Goal: Task Accomplishment & Management: Use online tool/utility

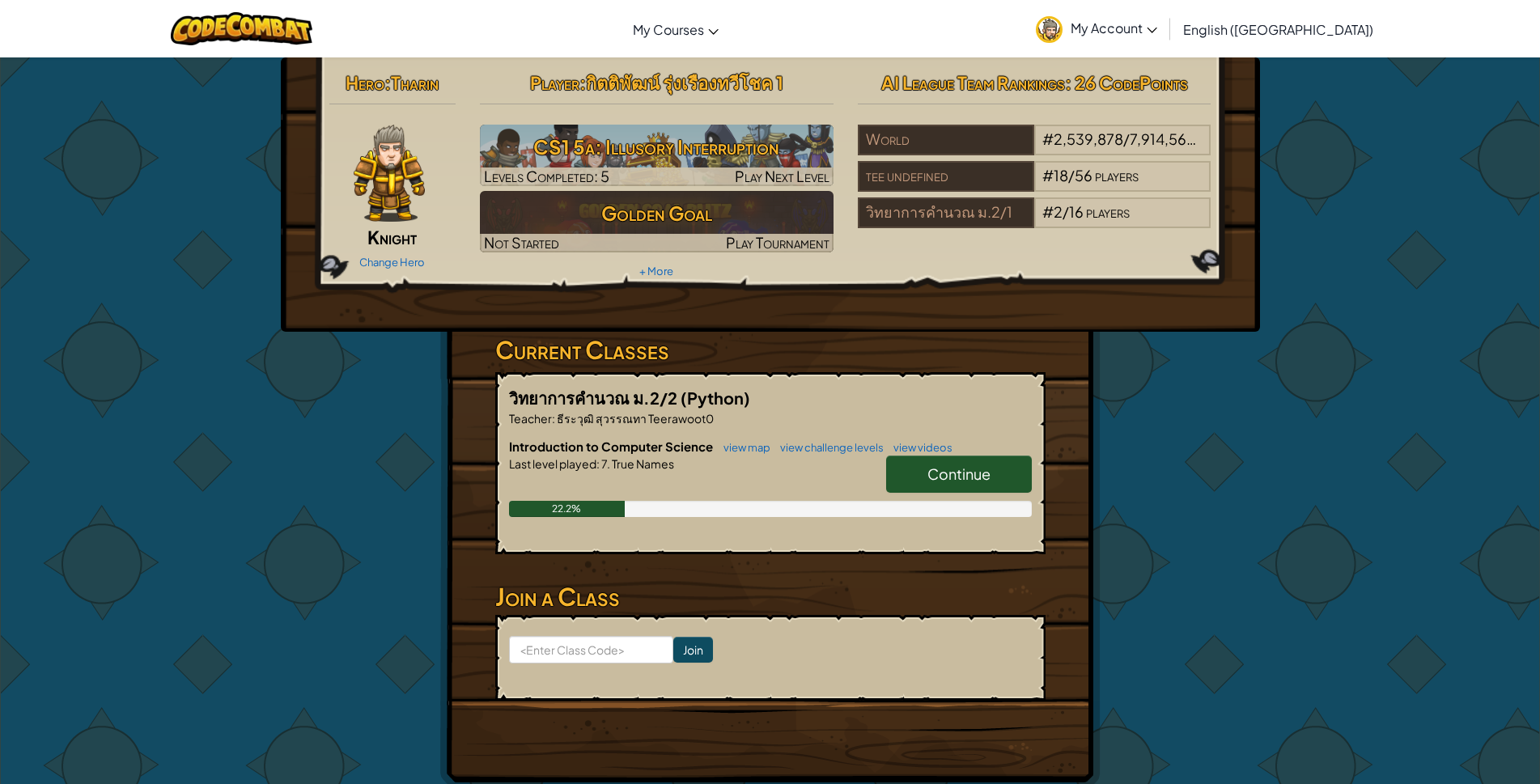
click at [972, 468] on span "Continue" at bounding box center [959, 473] width 63 height 19
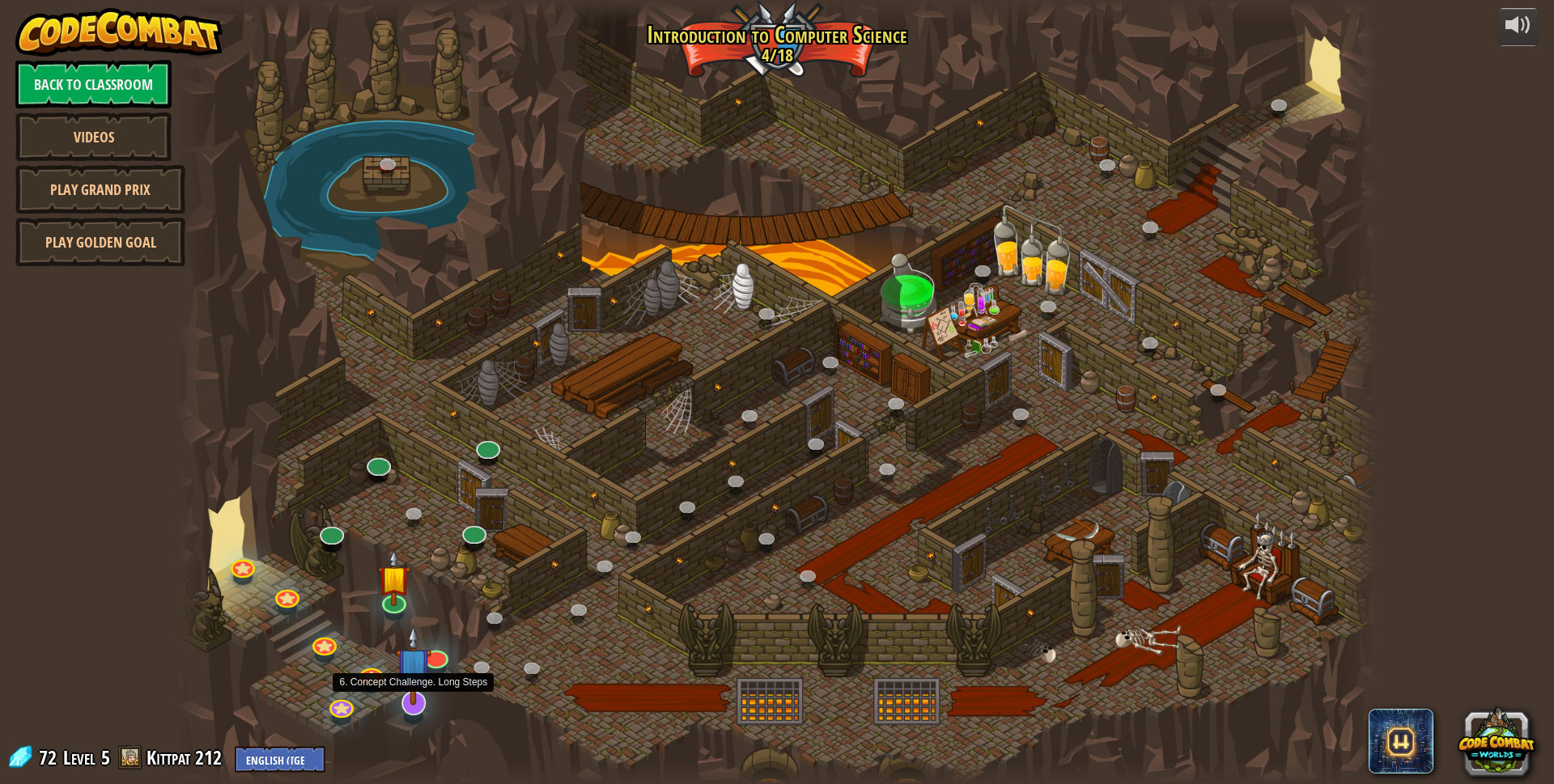
click at [414, 705] on img at bounding box center [414, 665] width 36 height 81
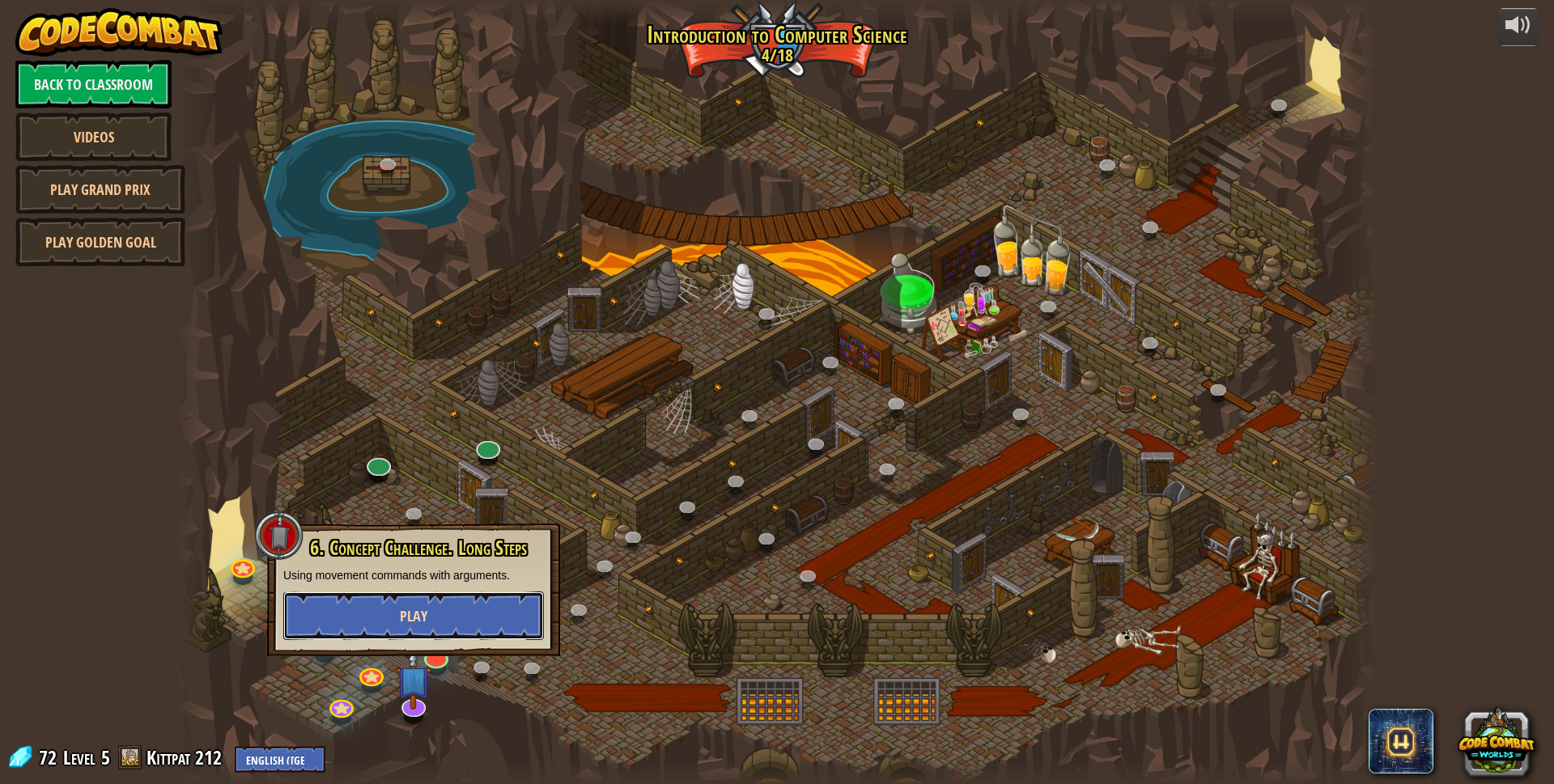
click at [433, 616] on button "Play" at bounding box center [414, 616] width 261 height 49
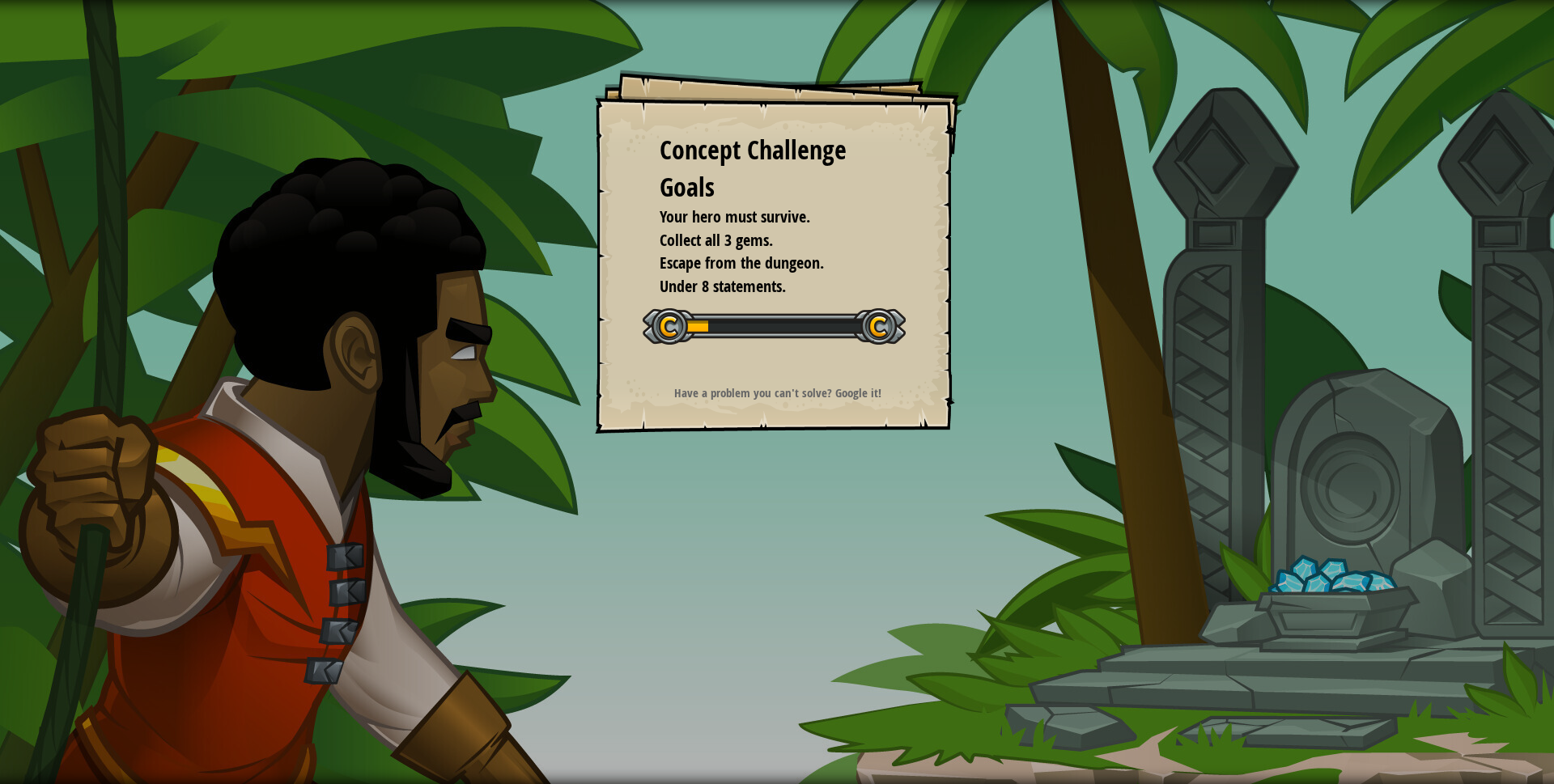
click at [710, 304] on div "Start Concept Challenge" at bounding box center [774, 324] width 263 height 65
click at [717, 305] on div "Start Concept Challenge" at bounding box center [774, 324] width 263 height 65
click at [724, 305] on div "Start Concept Challenge" at bounding box center [774, 324] width 263 height 65
click at [838, 307] on div "Start Concept Challenge" at bounding box center [774, 324] width 263 height 65
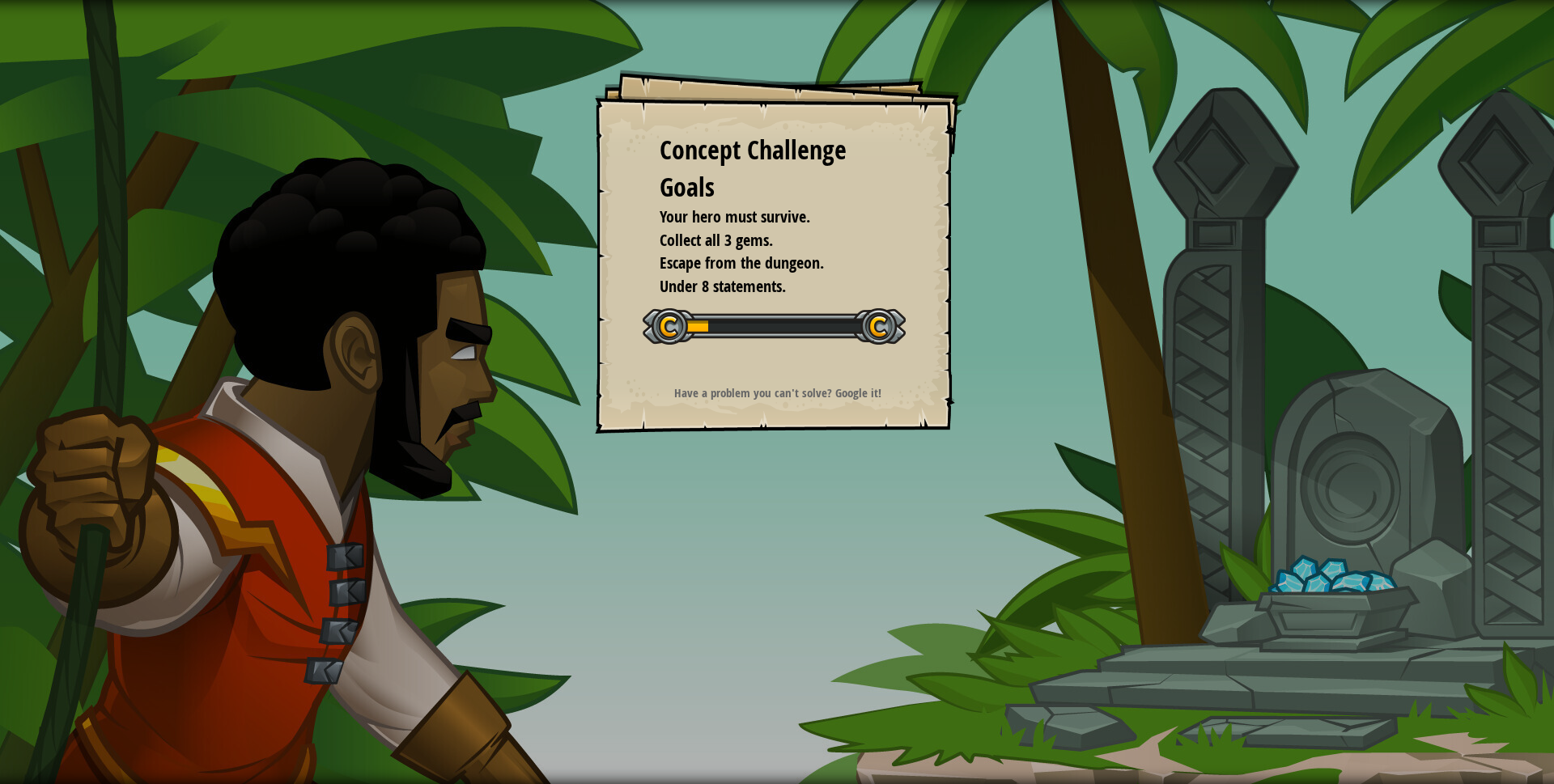
click at [834, 307] on div "Start Concept Challenge" at bounding box center [774, 324] width 263 height 65
click at [831, 303] on div "Start Concept Challenge" at bounding box center [774, 324] width 263 height 65
click at [830, 302] on div "Start Concept Challenge" at bounding box center [774, 324] width 263 height 65
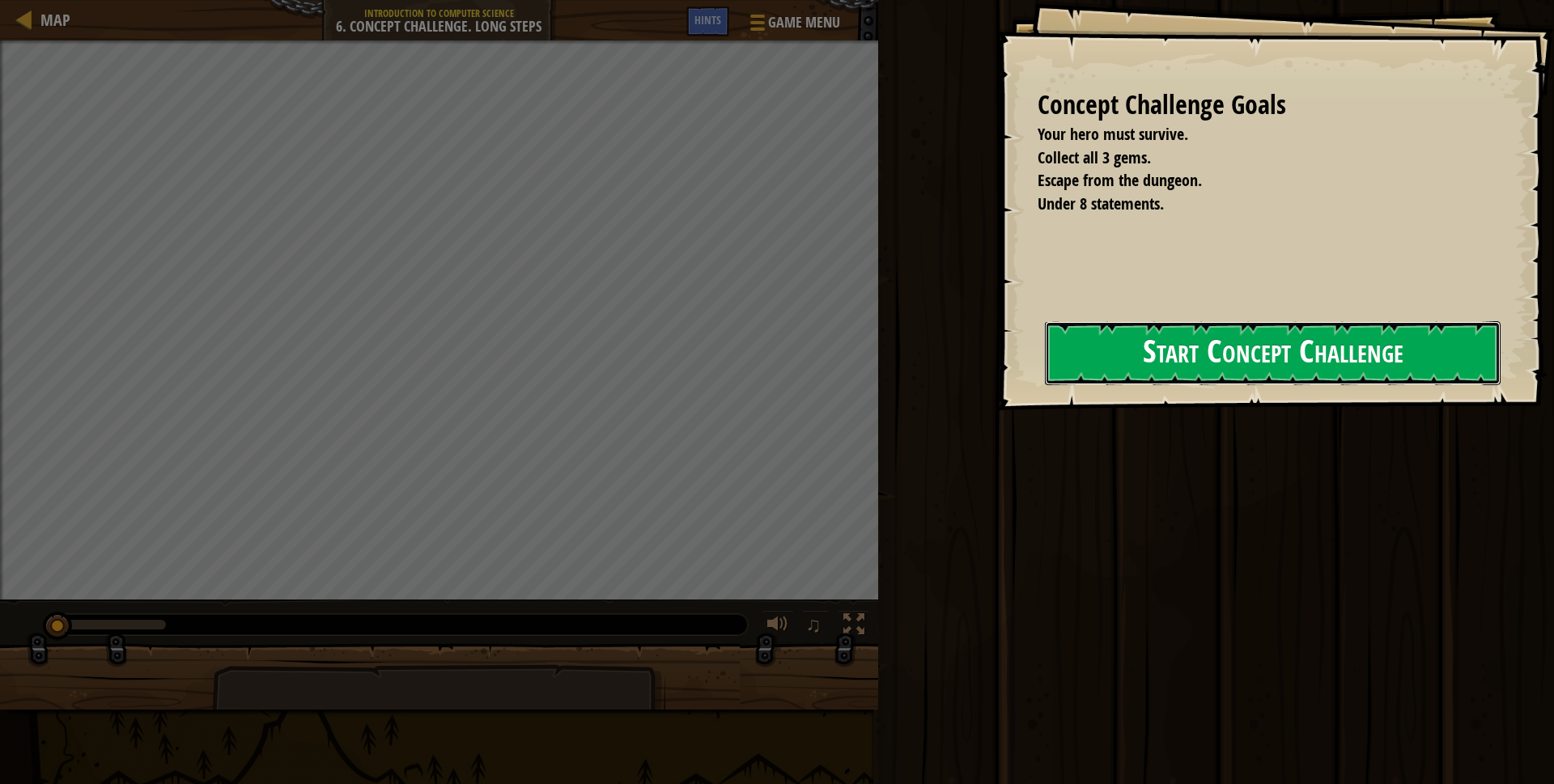
drag, startPoint x: 1321, startPoint y: 355, endPoint x: 1313, endPoint y: 354, distance: 8.1
click at [1320, 354] on button "Start Concept Challenge" at bounding box center [1272, 353] width 456 height 64
click at [1317, 355] on button "Start Concept Challenge" at bounding box center [1272, 353] width 456 height 64
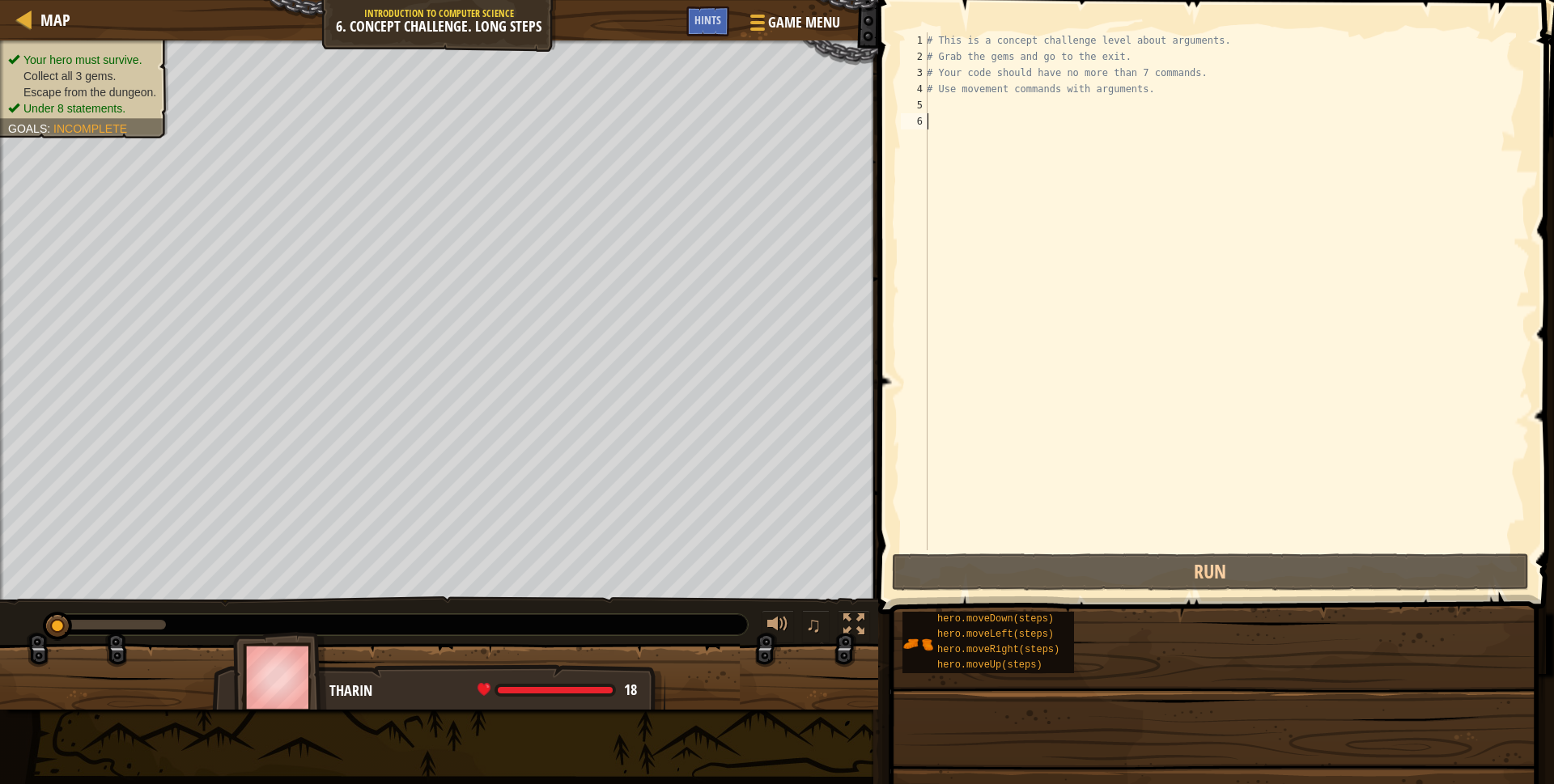
click at [1313, 354] on div "# This is a concept challenge level about arguments. # Grab the gems and go to …" at bounding box center [1226, 307] width 606 height 550
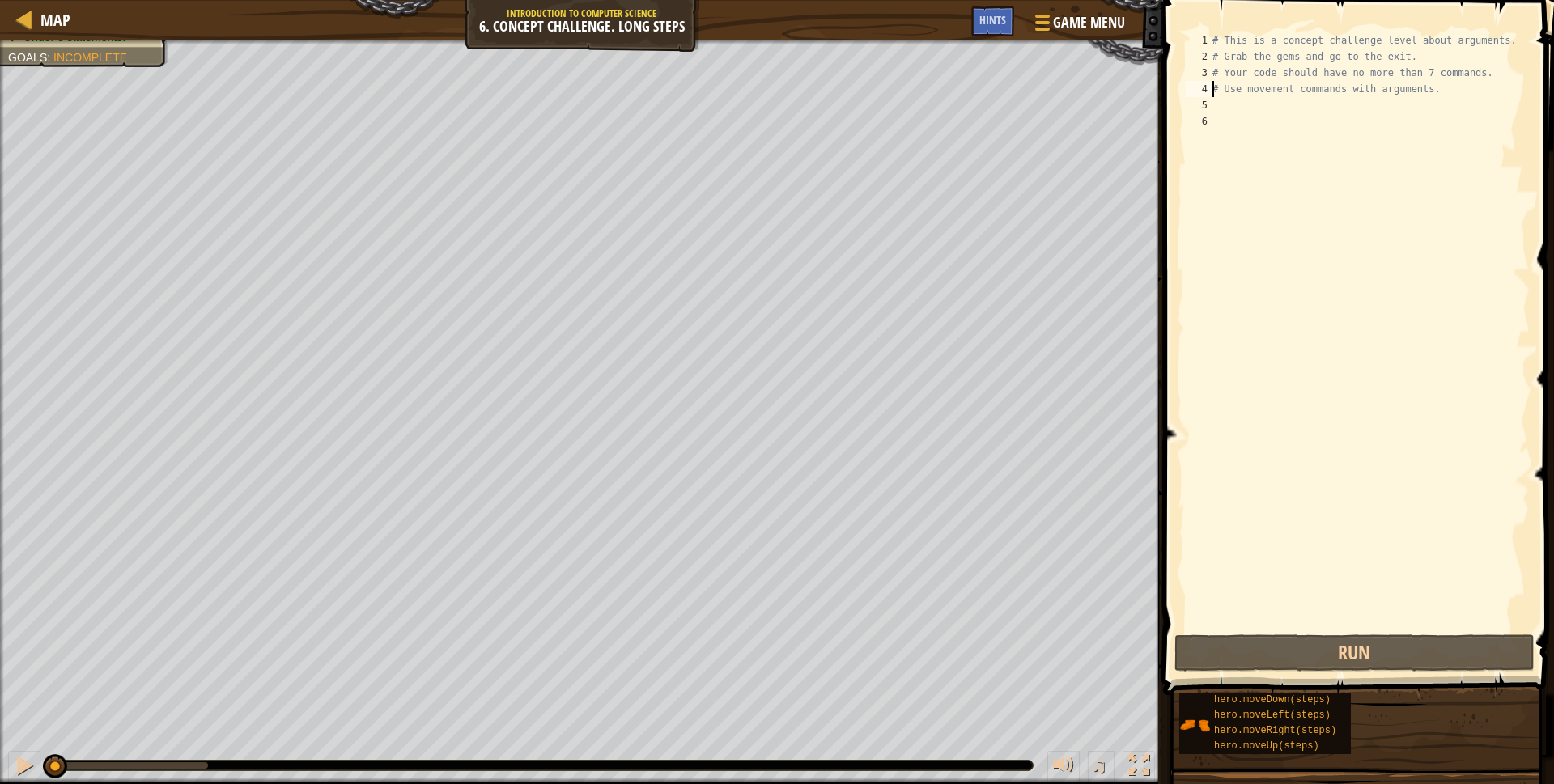
drag, startPoint x: 1213, startPoint y: 91, endPoint x: 1223, endPoint y: 100, distance: 13.5
click at [1220, 95] on div "# This is a concept challenge level about arguments. # Grab the gems and go to …" at bounding box center [1369, 348] width 321 height 631
type textarea "# Use movement commands with arguments."
click at [1223, 100] on div "# This is a concept challenge level about arguments. # Grab the gems and go to …" at bounding box center [1369, 348] width 321 height 631
click at [1494, 41] on div "# This is a concept challenge level about arguments. # Grab the gems and go to …" at bounding box center [1369, 348] width 321 height 631
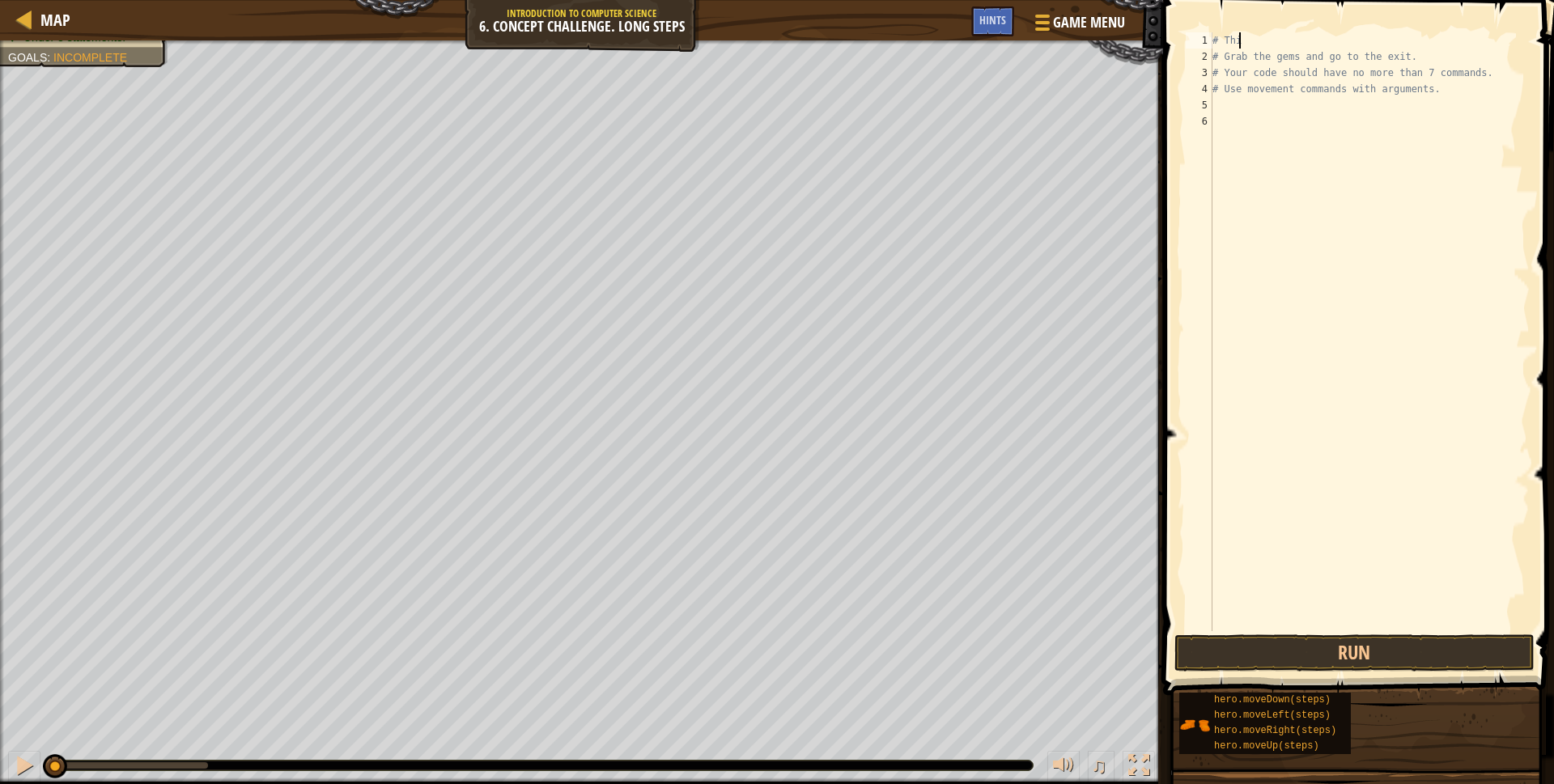
type textarea "#"
click at [1429, 53] on div "# Grab the gems and go to the exit. # Your code should have no more than 7 comm…" at bounding box center [1369, 348] width 321 height 631
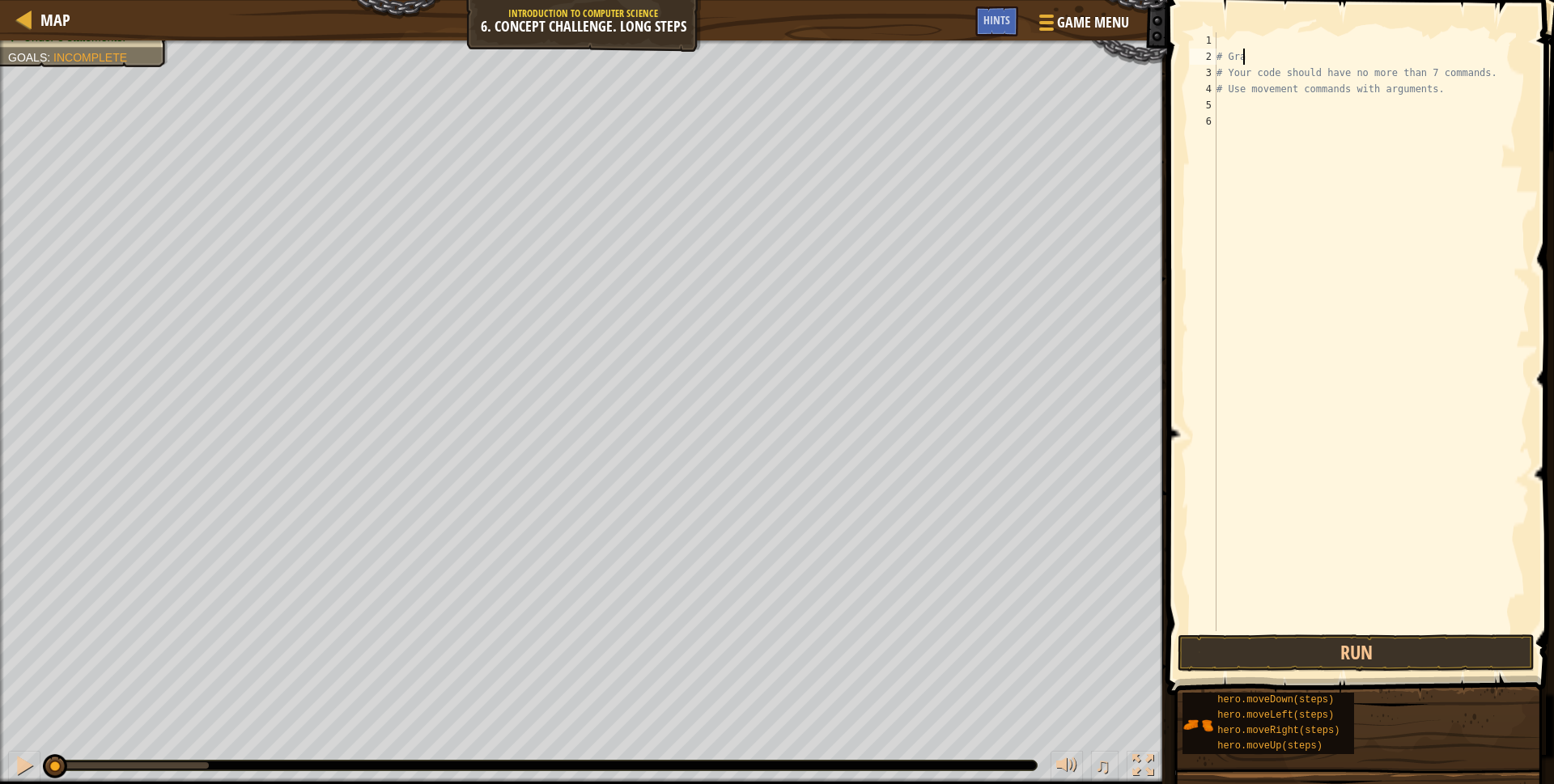
type textarea "#"
click at [1483, 73] on div "# Gra # Your code should have no more than 7 commands. # Use movement commands …" at bounding box center [1374, 348] width 321 height 631
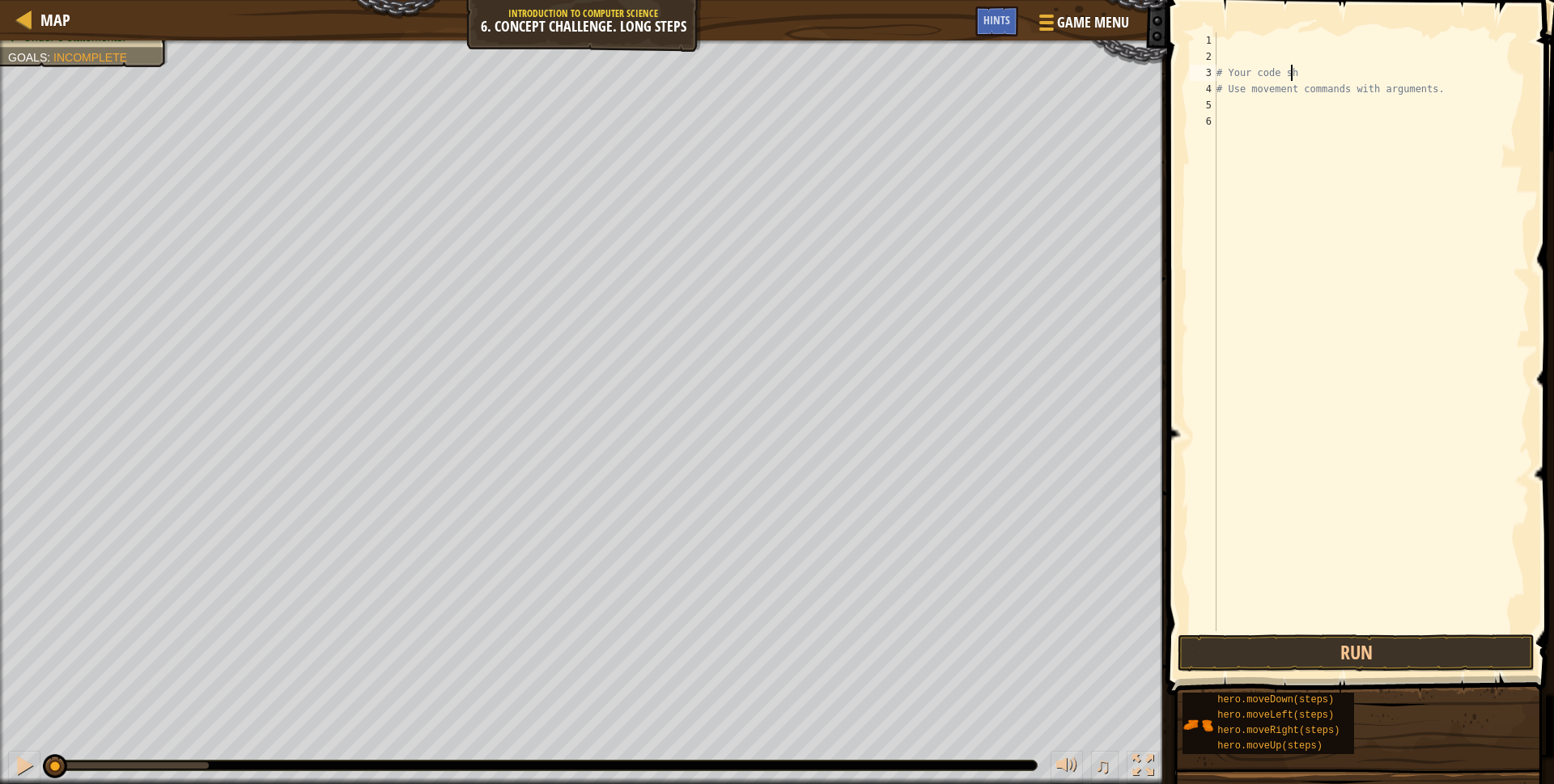
type textarea "# Yo"
click at [1443, 93] on div "# Yo # Use movement commands with arguments." at bounding box center [1371, 348] width 316 height 631
type textarea "#"
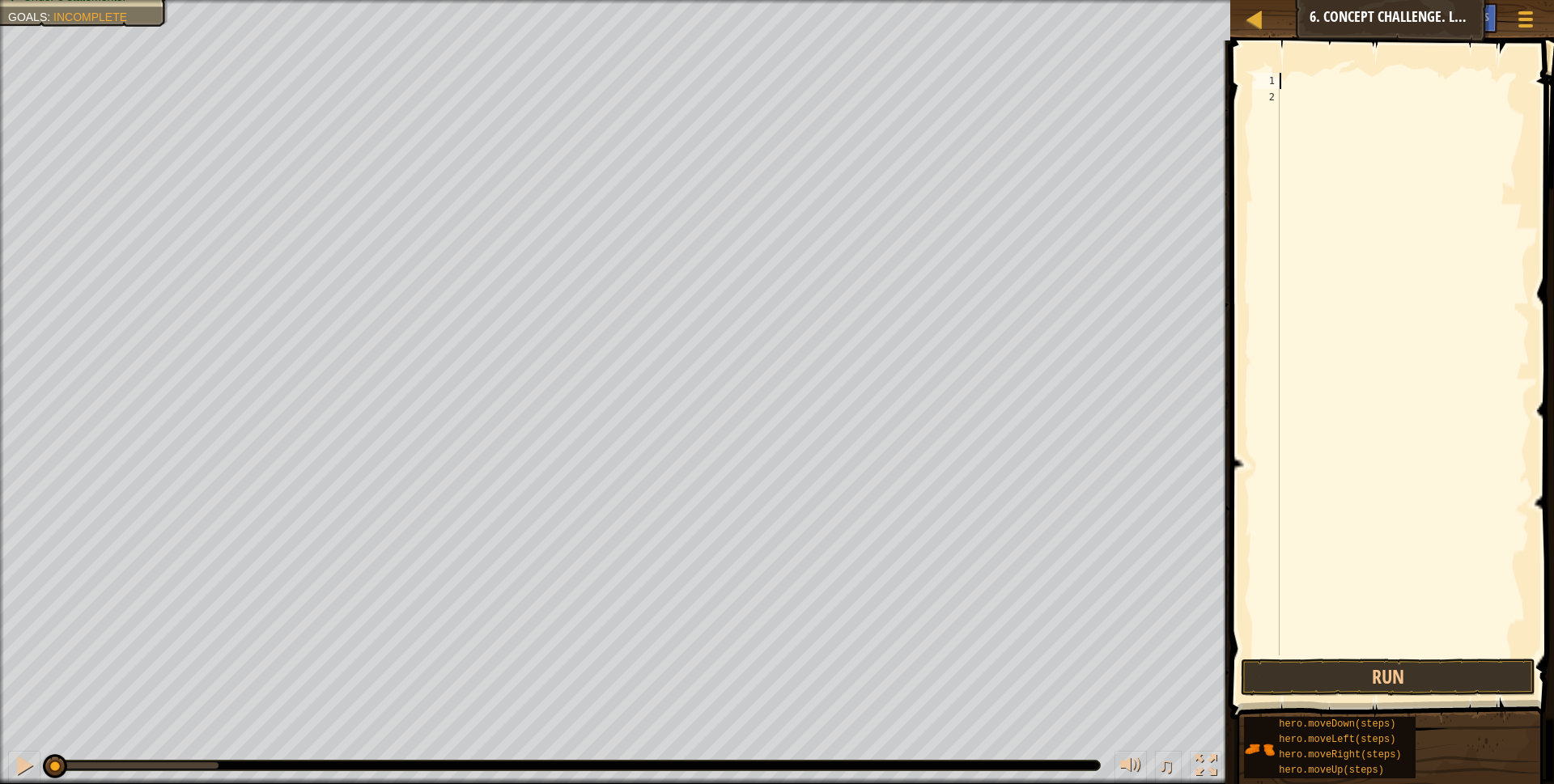
type textarea "r"
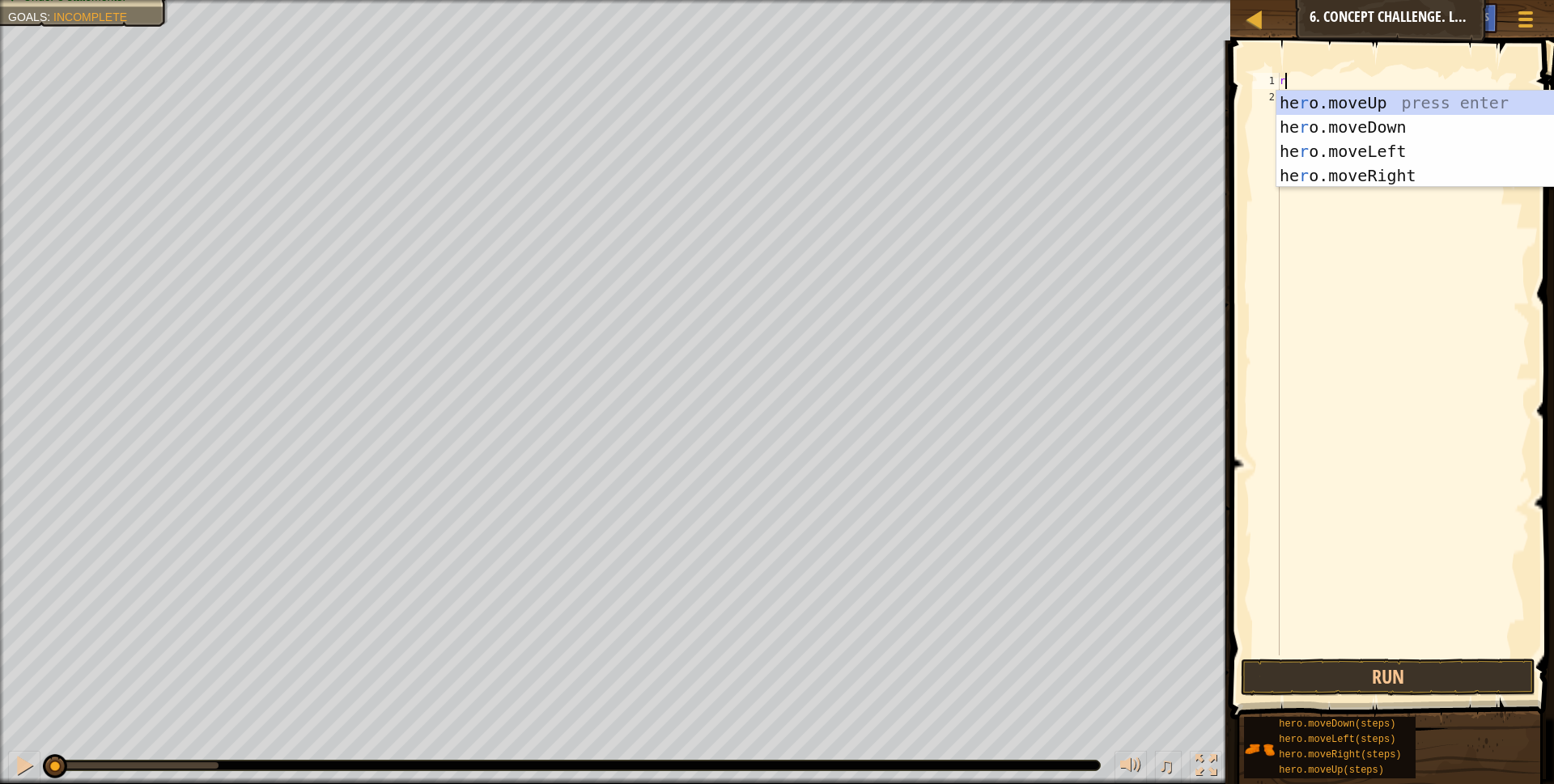
scroll to position [7, 0]
click at [1387, 120] on div "he r o.moveUp press enter he r o.moveDown press enter he r o.moveLeft press ent…" at bounding box center [1429, 163] width 306 height 146
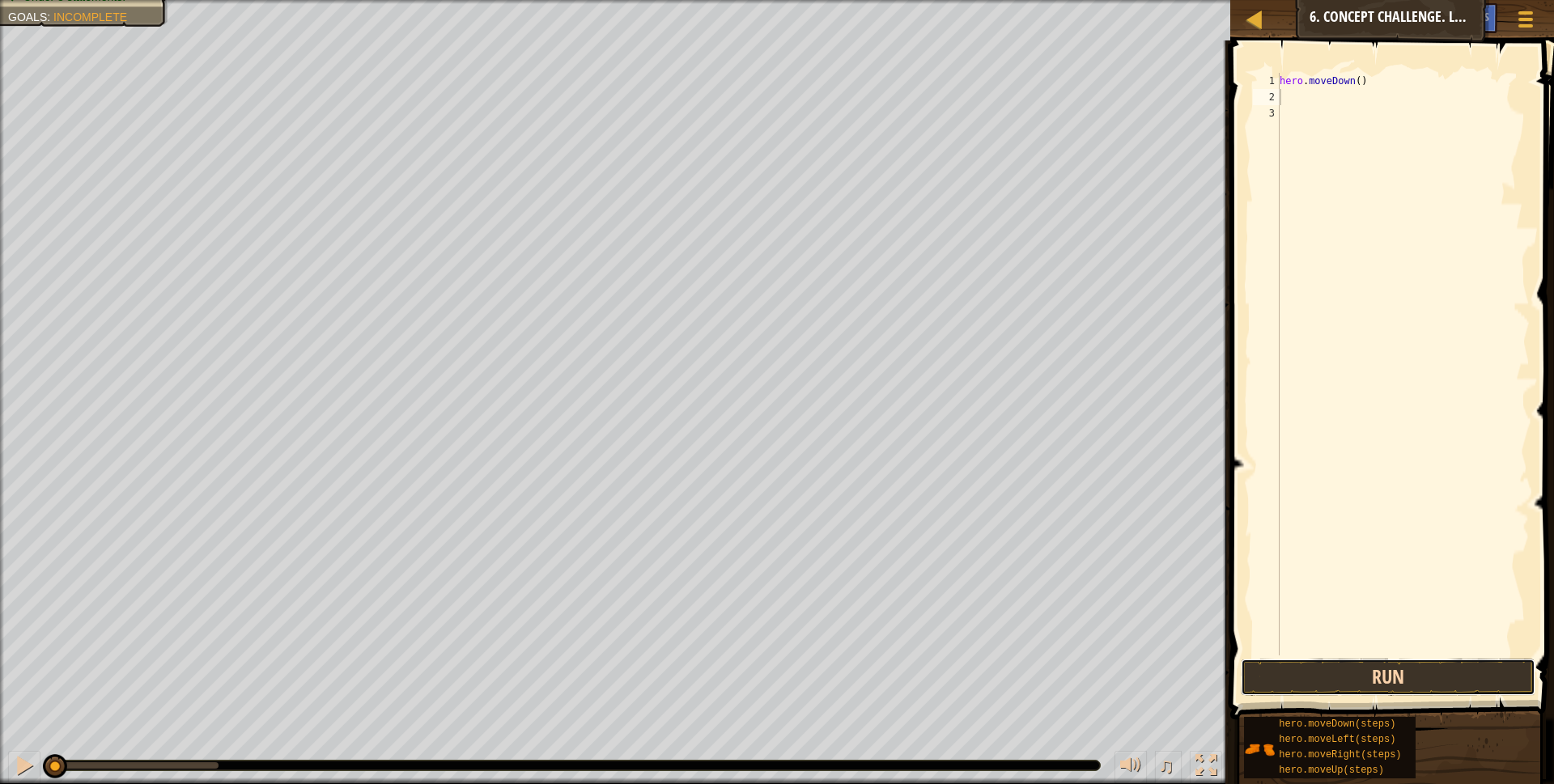
click at [1429, 676] on button "Run" at bounding box center [1388, 677] width 295 height 37
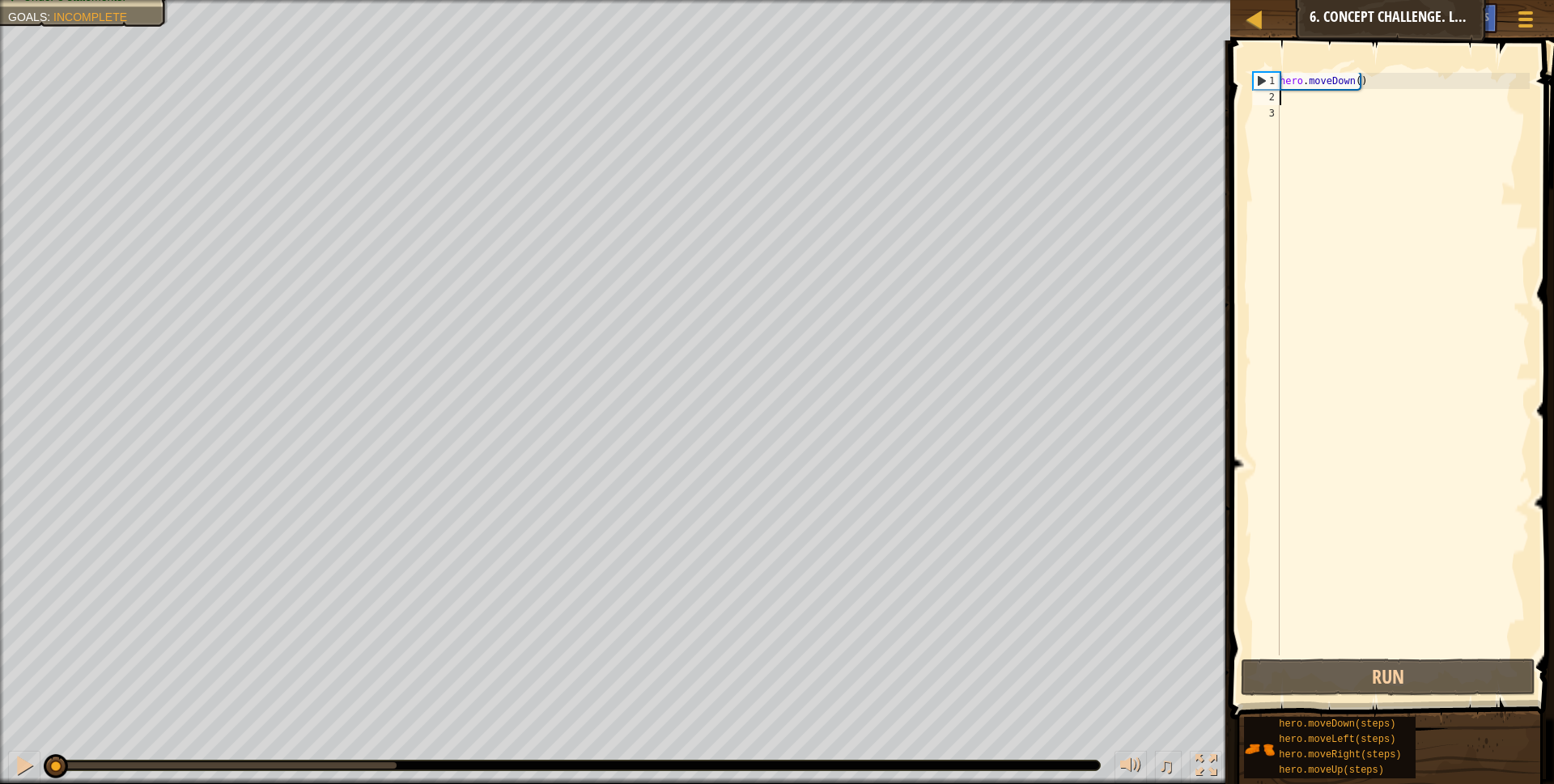
click at [1368, 82] on div "hero . moveDown ( )" at bounding box center [1403, 380] width 253 height 615
type textarea "h"
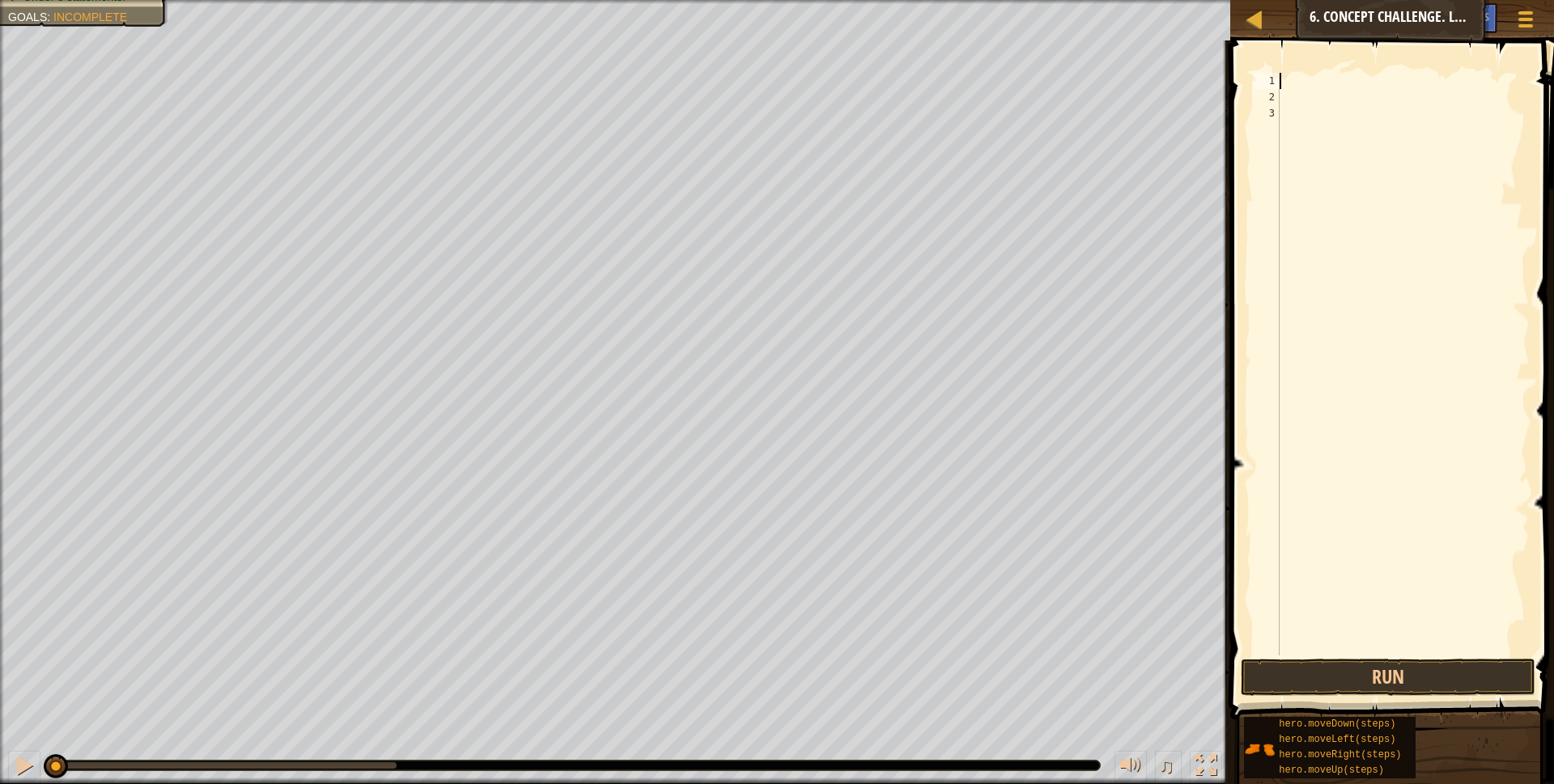
type textarea "r"
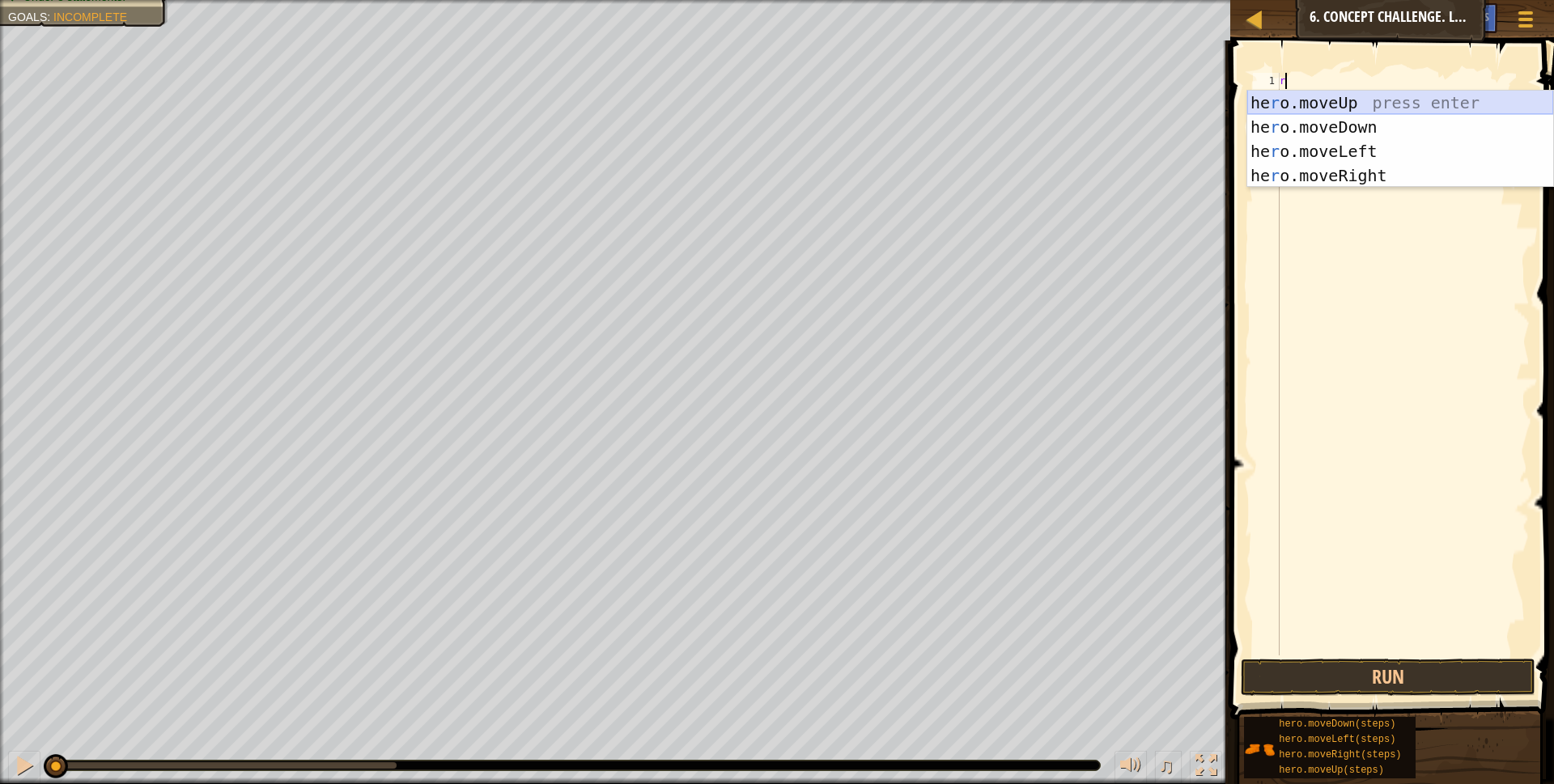
click at [1347, 100] on div "he r o.moveUp press enter he r o.moveDown press enter he r o.moveLeft press ent…" at bounding box center [1400, 163] width 306 height 146
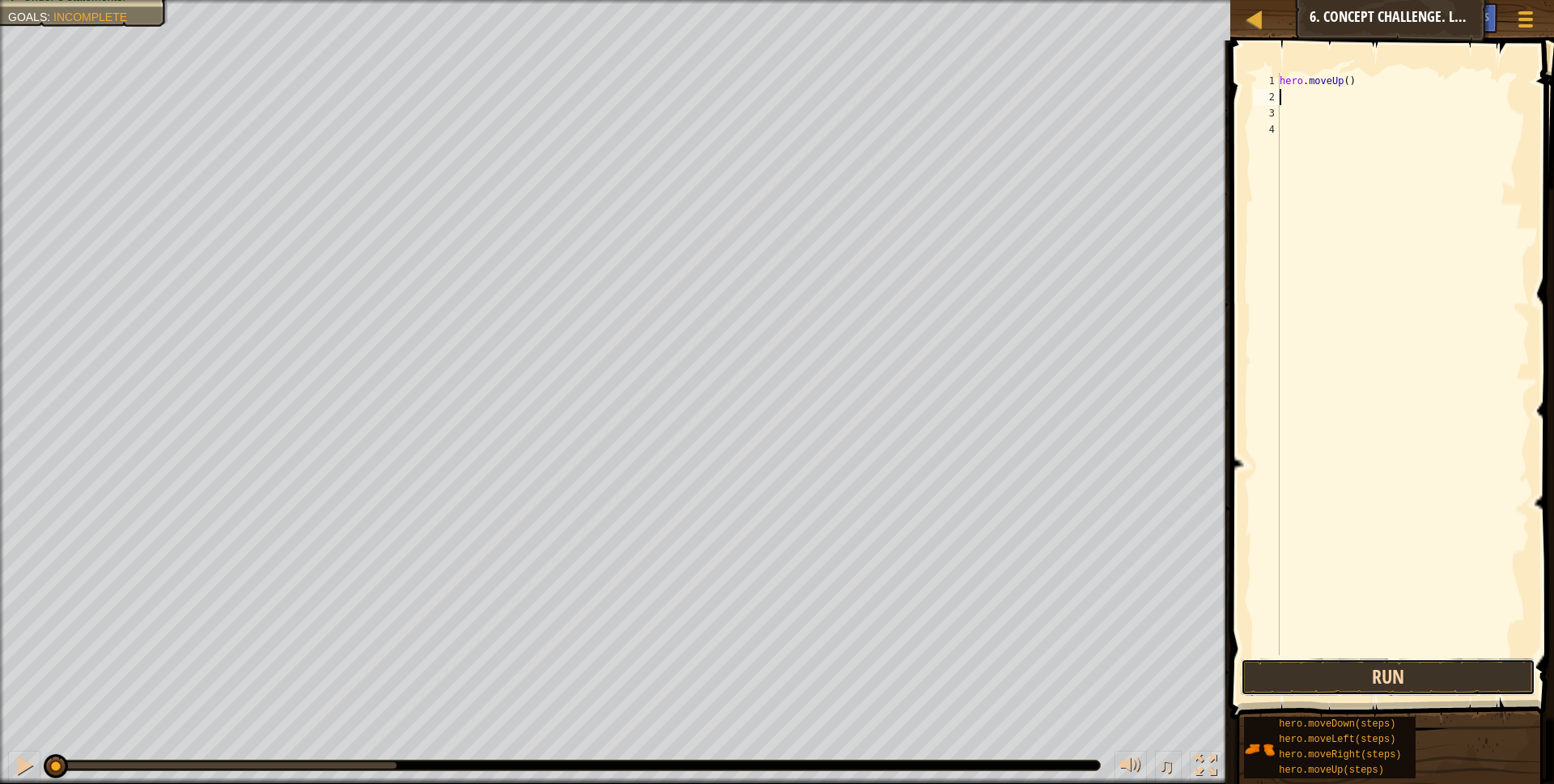
click at [1408, 670] on button "Run" at bounding box center [1388, 677] width 295 height 37
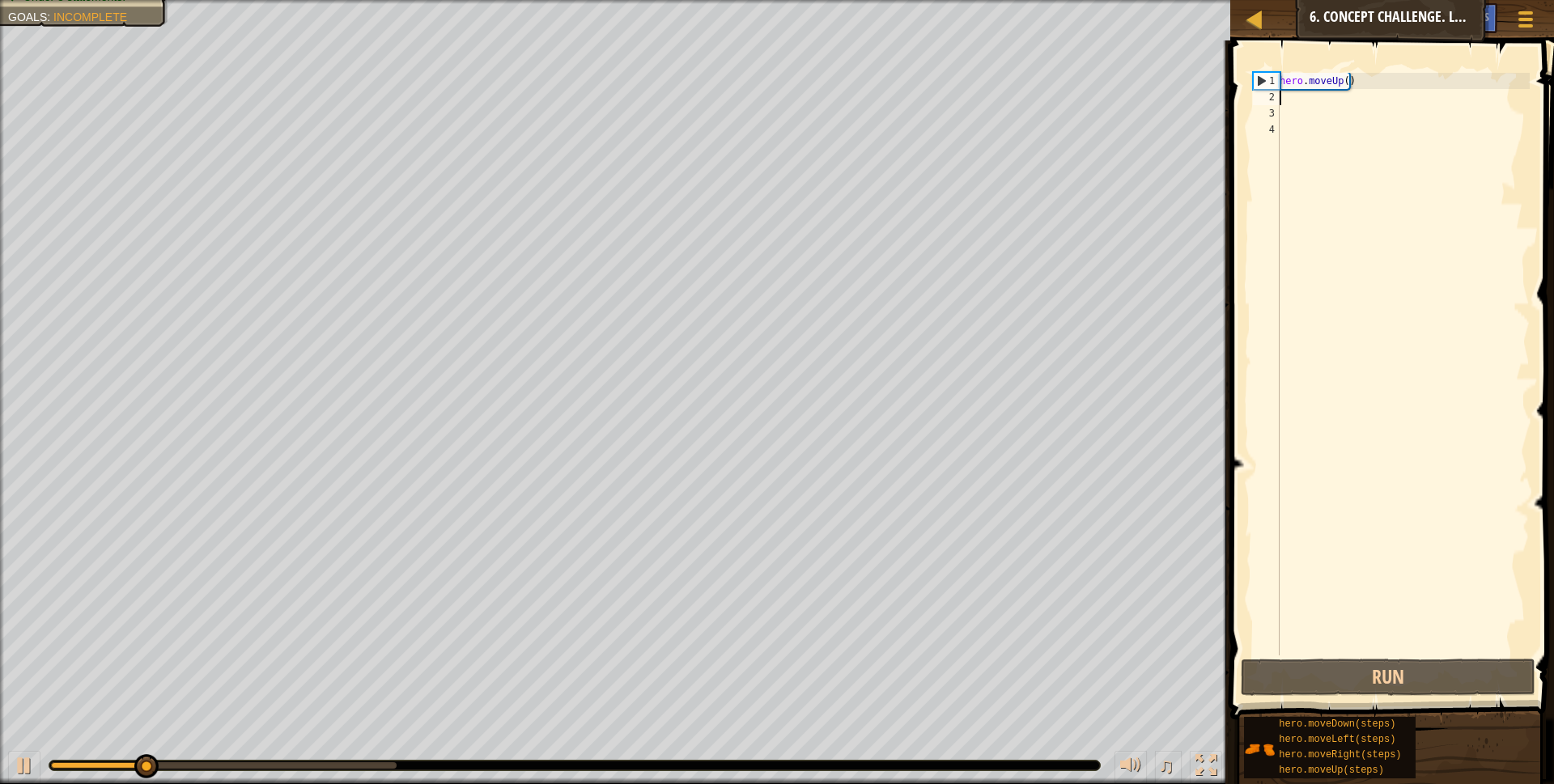
click at [1392, 87] on div "hero . moveUp ( )" at bounding box center [1403, 380] width 253 height 615
type textarea "h"
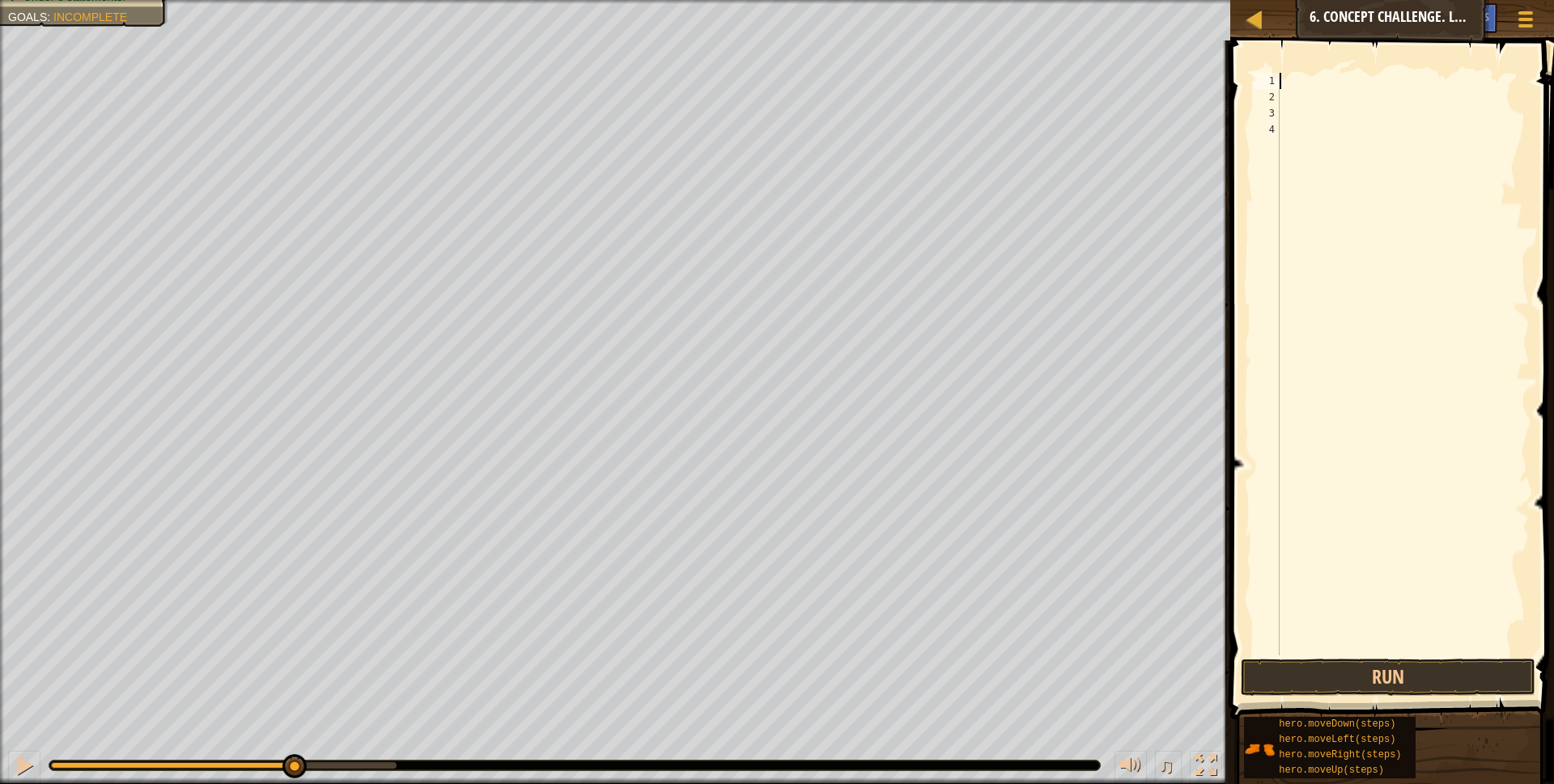
type textarea "r"
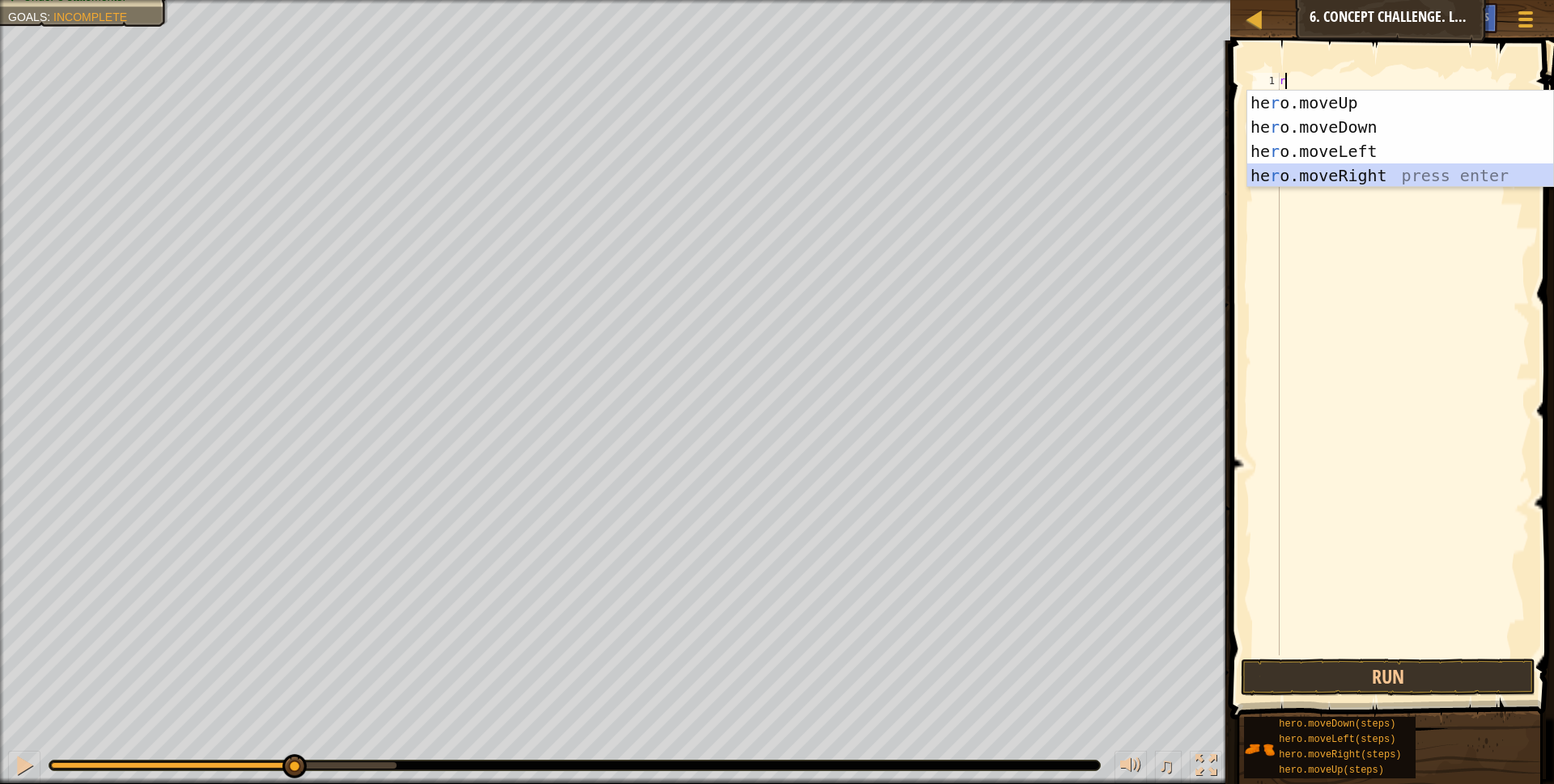
click at [1348, 176] on div "he r o.moveUp press enter he r o.moveDown press enter he r o.moveLeft press ent…" at bounding box center [1400, 163] width 306 height 146
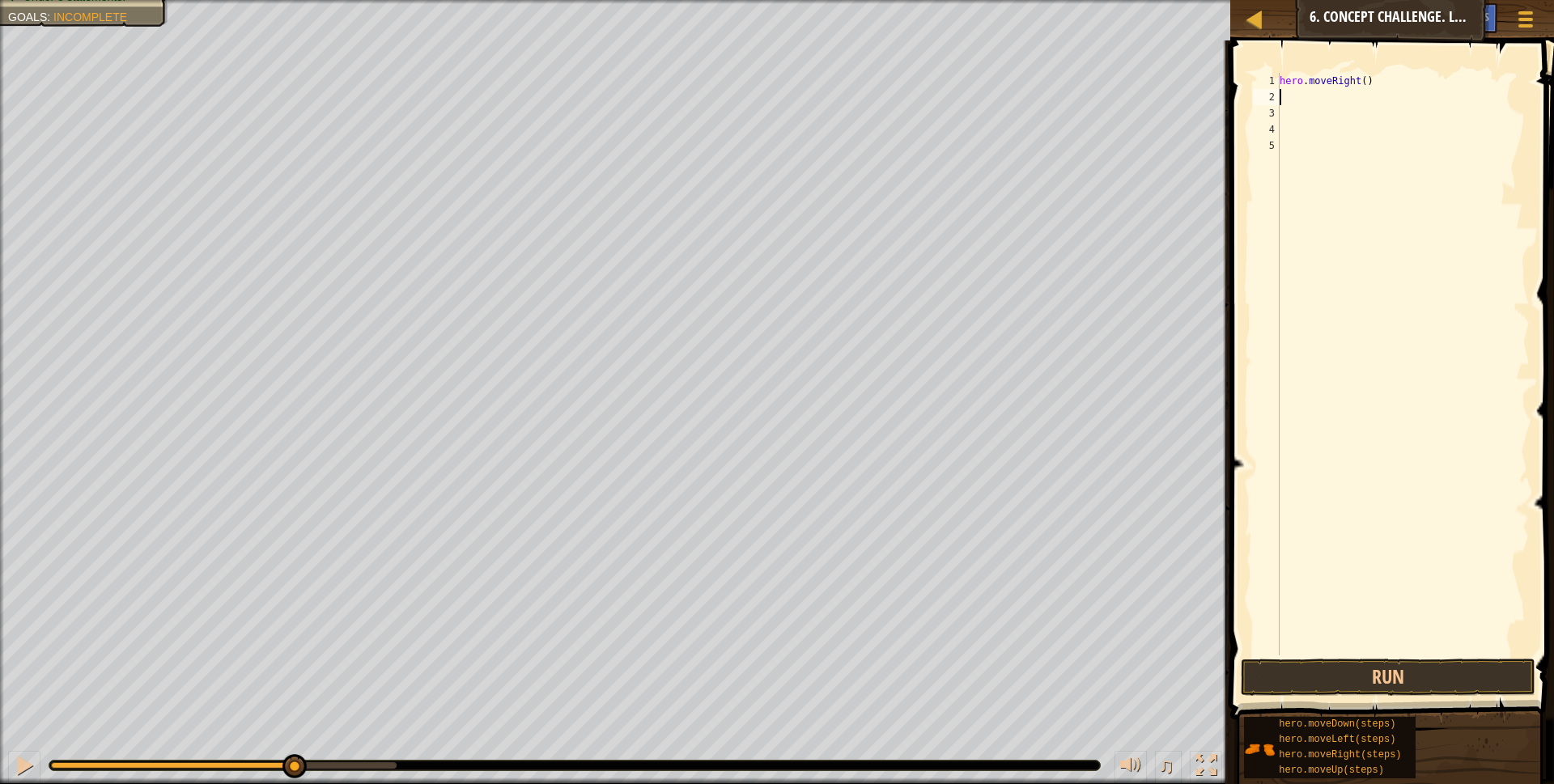
click at [1317, 96] on div "hero . moveRight ( )" at bounding box center [1403, 380] width 253 height 615
type textarea "r"
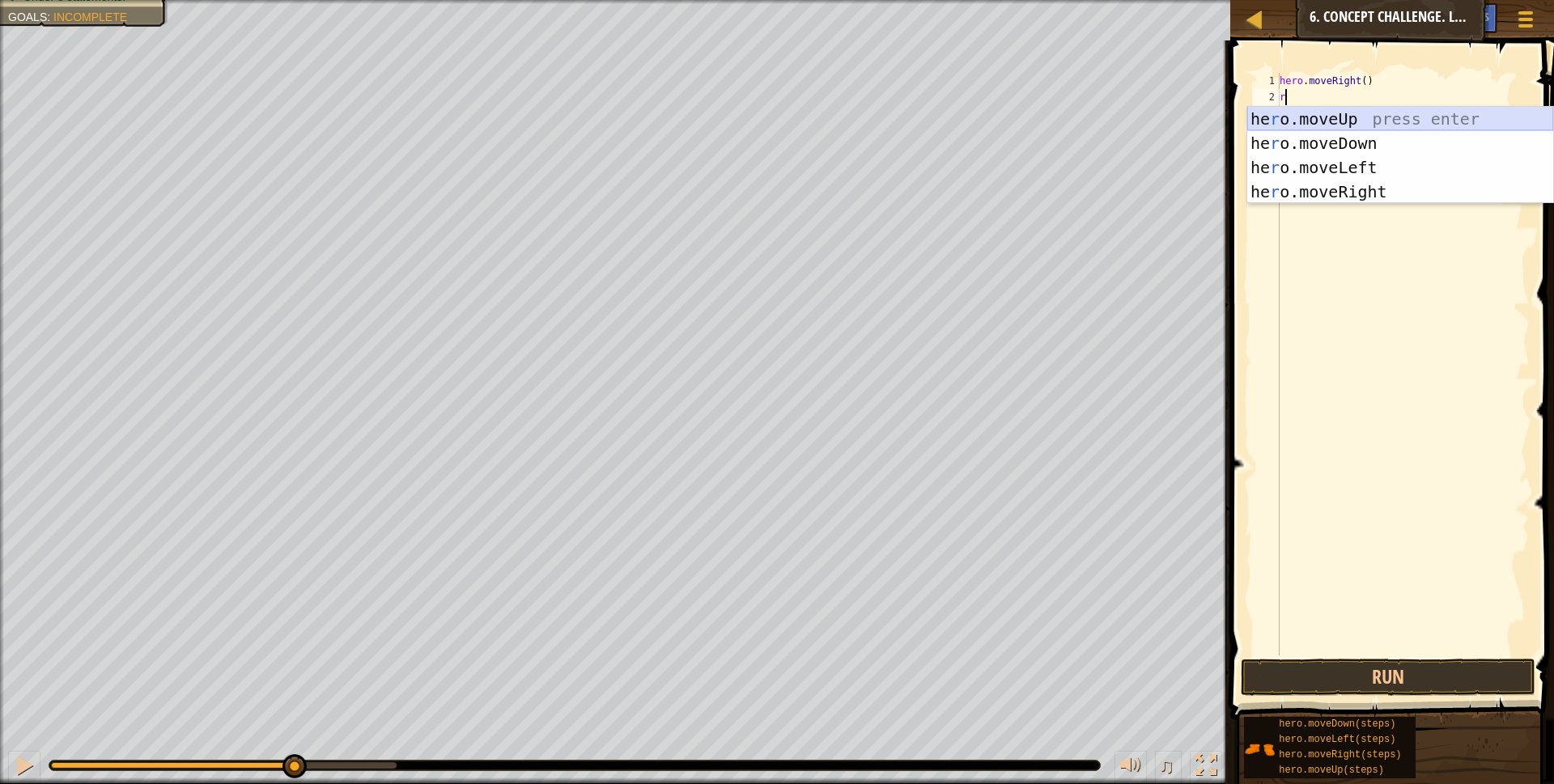
click at [1341, 118] on div "he r o.moveUp press enter he r o.moveDown press enter he r o.moveLeft press ent…" at bounding box center [1400, 180] width 306 height 146
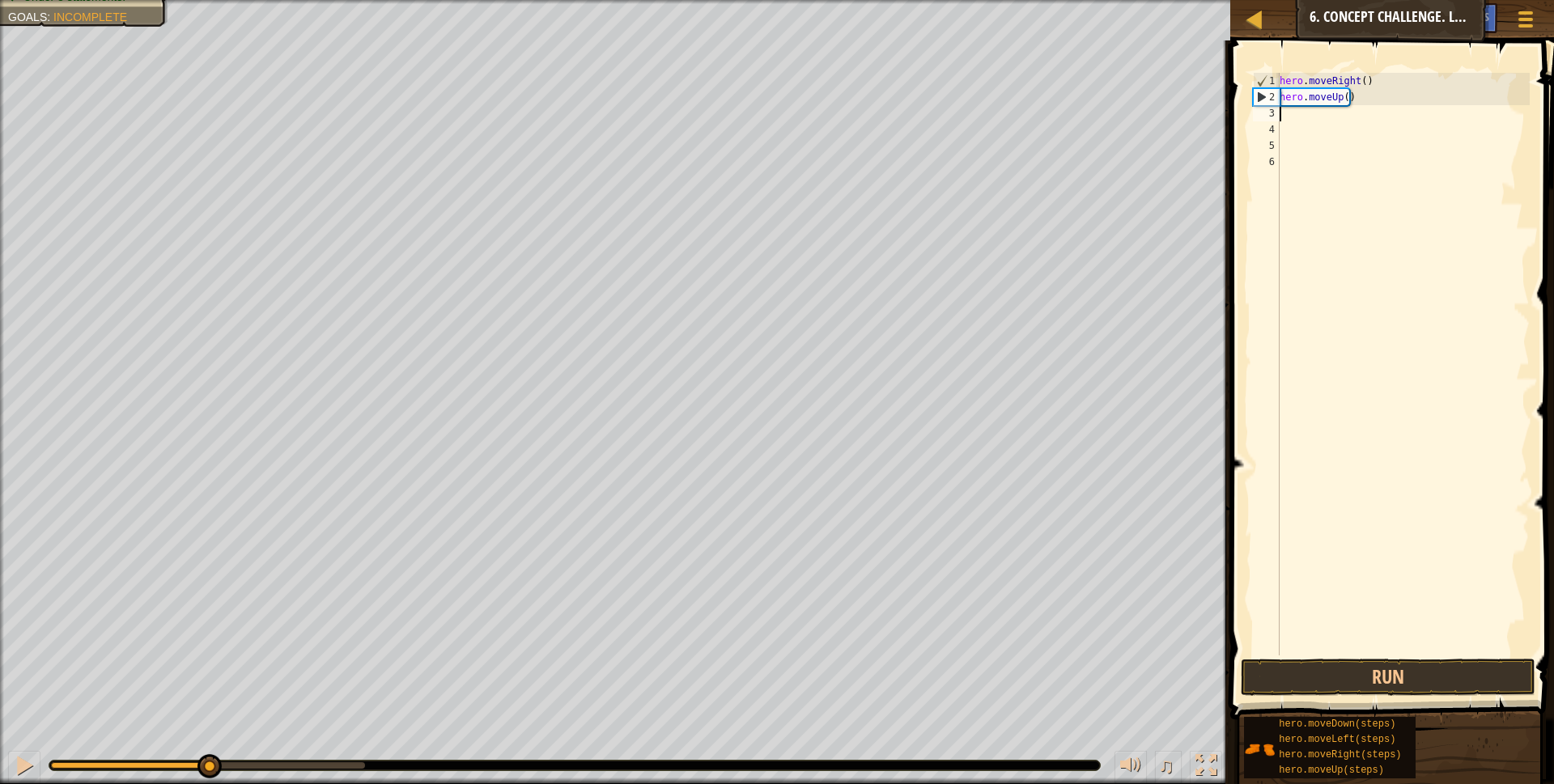
click at [1342, 95] on div "hero . moveRight ( ) hero . moveUp ( )" at bounding box center [1403, 380] width 253 height 615
type textarea "hero.moveUp(3)"
click at [1323, 664] on button "Run" at bounding box center [1388, 677] width 295 height 37
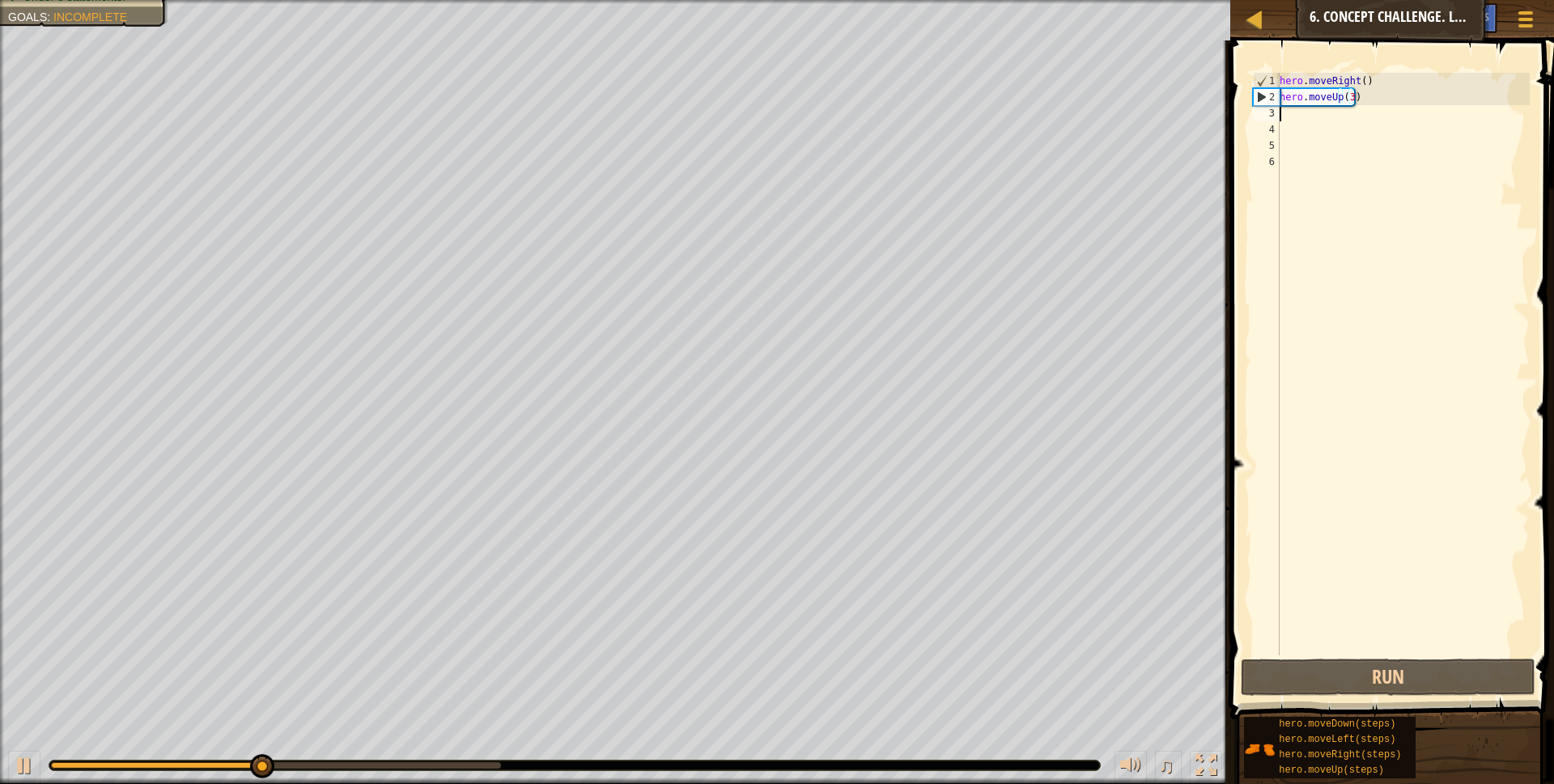
click at [1313, 111] on div "hero . moveRight ( ) hero . moveUp ( 3 )" at bounding box center [1403, 380] width 253 height 615
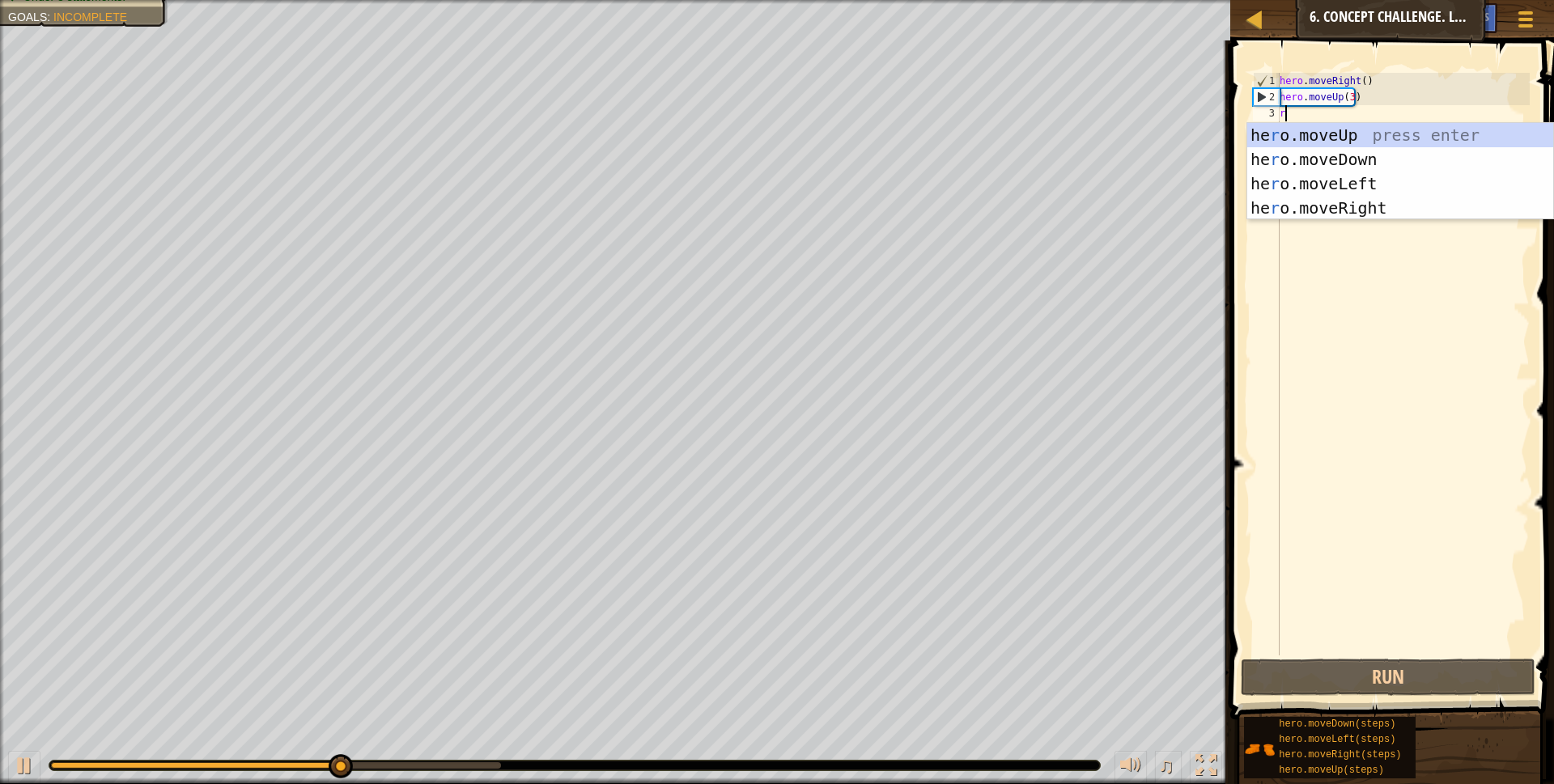
type textarea "r"
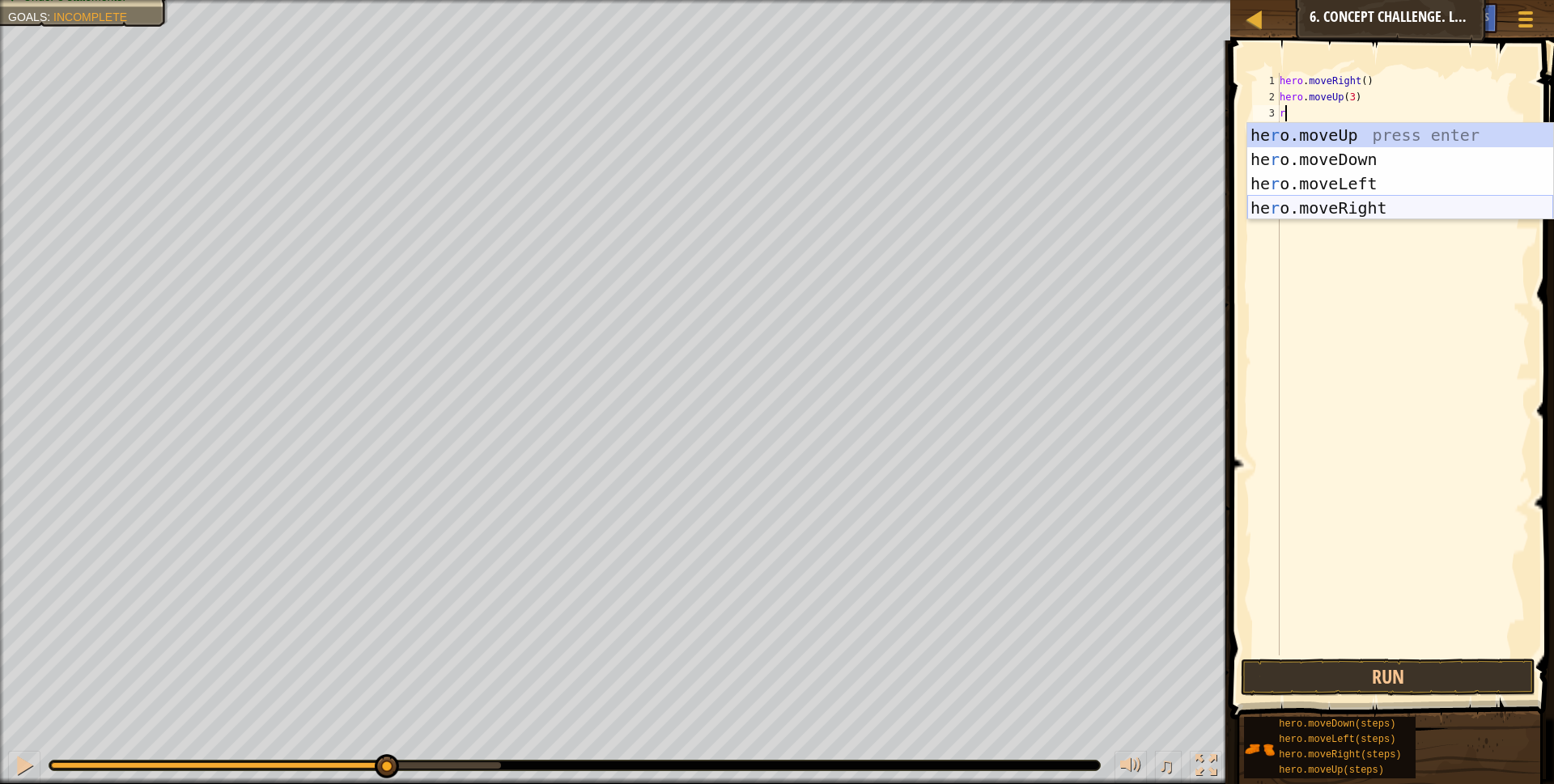
click at [1334, 206] on div "he r o.moveUp press enter he r o.moveDown press enter he r o.moveLeft press ent…" at bounding box center [1400, 196] width 306 height 146
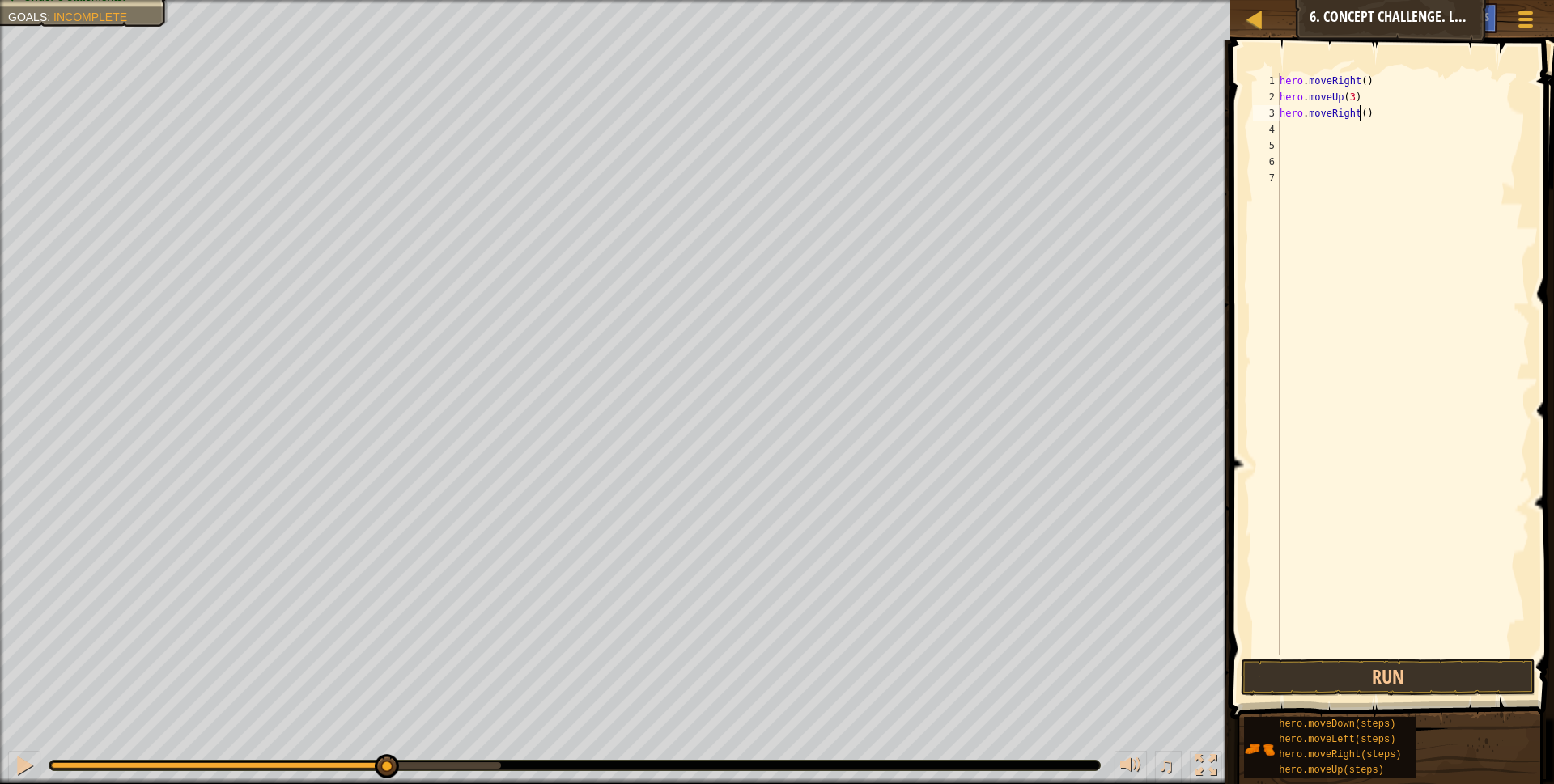
click at [1361, 112] on div "hero . moveRight ( ) hero . moveUp ( 3 ) hero . moveRight ( )" at bounding box center [1403, 380] width 253 height 615
type textarea "hero.moveRight(2)"
click at [1313, 121] on div "hero . moveRight ( ) hero . moveUp ( 3 ) hero . moveRight ( 2 )" at bounding box center [1403, 380] width 253 height 615
click at [1310, 139] on div "hero . moveRight ( ) hero . moveUp ( 3 ) hero . moveRight ( 2 )" at bounding box center [1403, 380] width 253 height 615
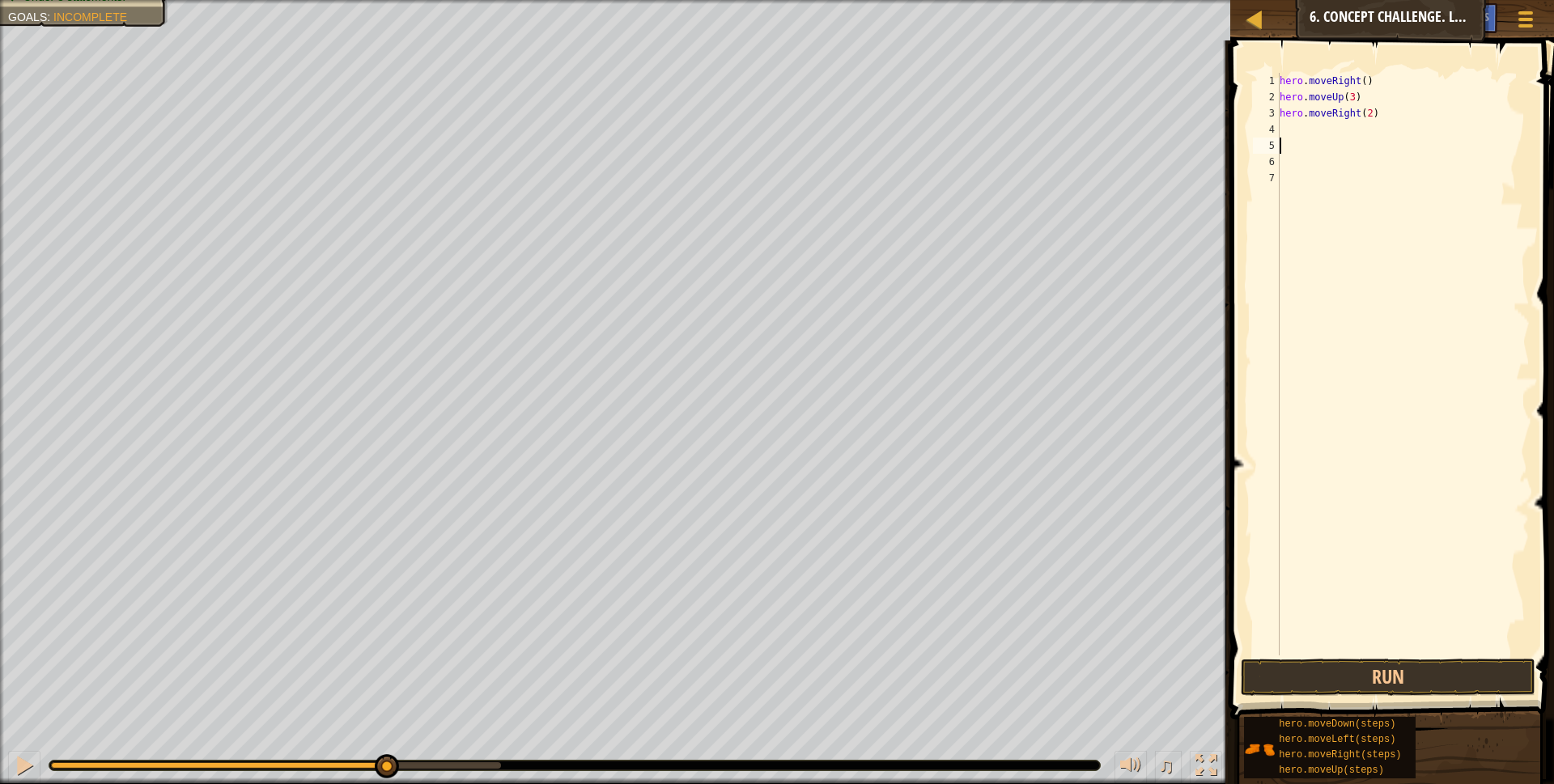
scroll to position [7, 0]
click at [1296, 129] on div "hero . moveRight ( ) hero . moveUp ( 3 ) hero . moveRight ( 2 )" at bounding box center [1403, 380] width 253 height 615
type textarea "r"
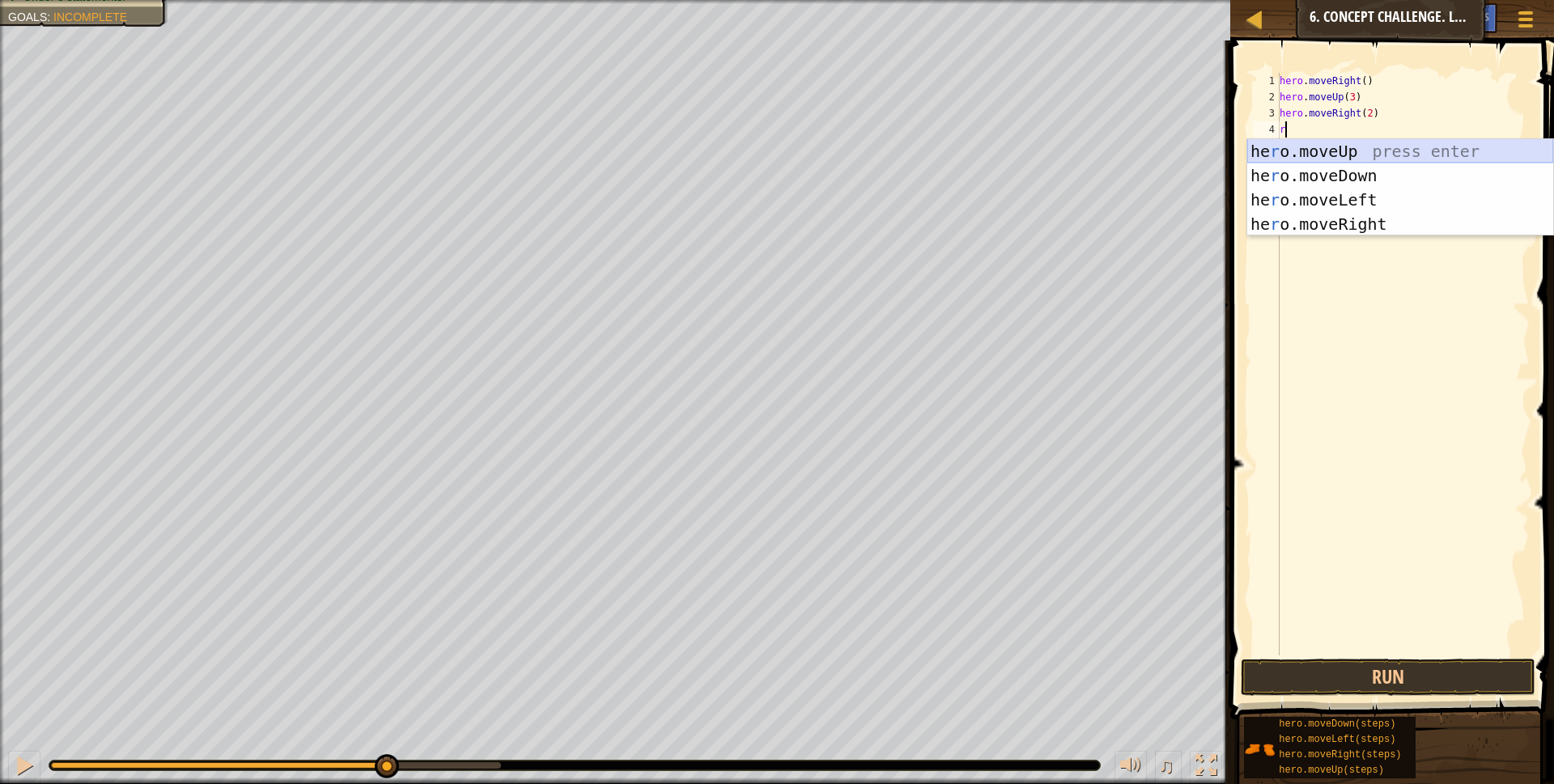
click at [1324, 141] on div "he r o.moveUp press enter he r o.moveDown press enter he r o.moveLeft press ent…" at bounding box center [1400, 212] width 306 height 146
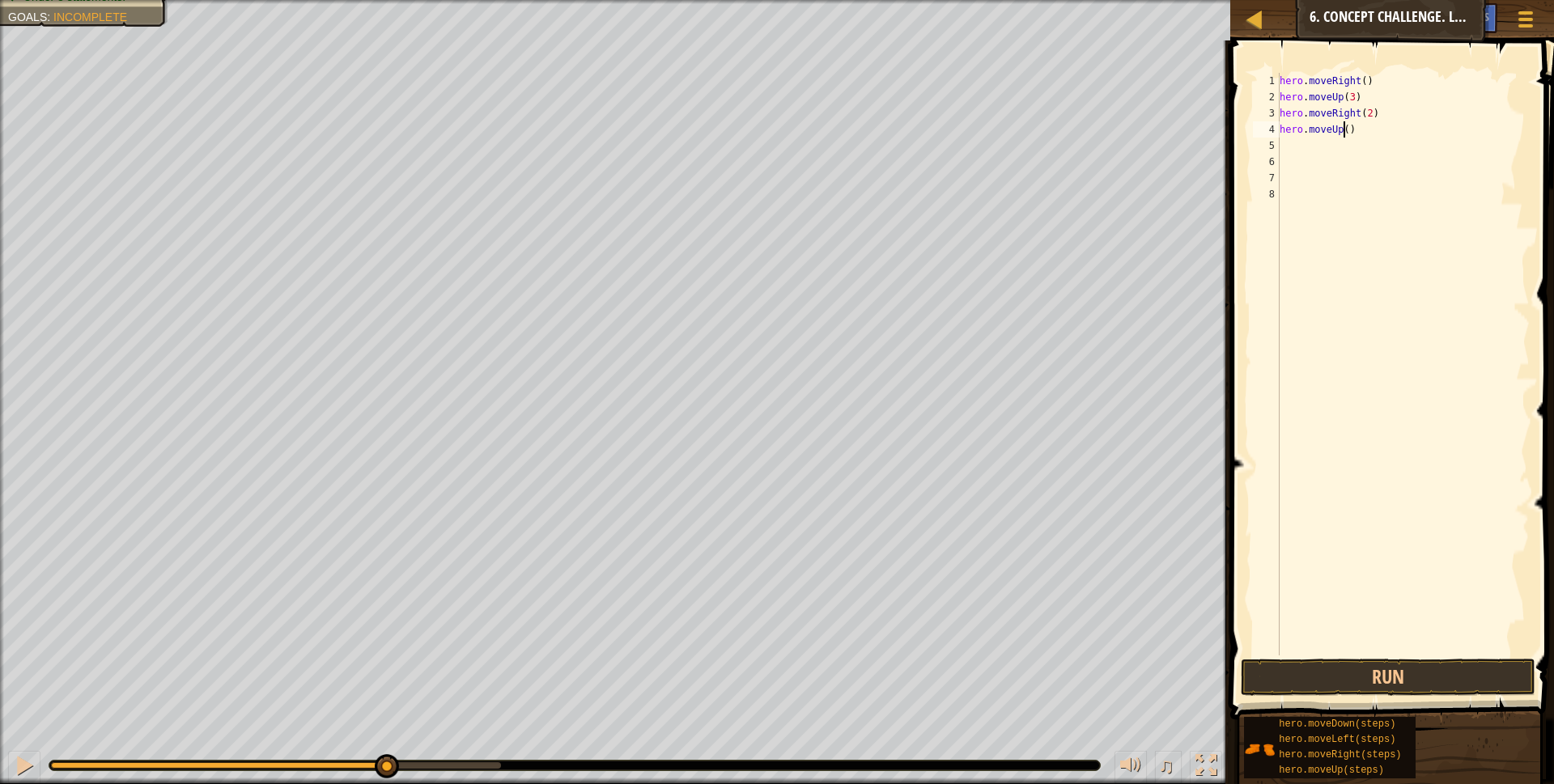
click at [1344, 128] on div "hero . moveRight ( ) hero . moveUp ( 3 ) hero . moveRight ( 2 ) hero . moveUp (…" at bounding box center [1403, 380] width 253 height 615
click at [1359, 134] on div "hero . moveRight ( ) hero . moveUp ( 3 ) hero . moveRight ( 2 ) hero . moveUp (…" at bounding box center [1403, 380] width 253 height 615
type textarea "h"
click at [1368, 680] on button "Run" at bounding box center [1388, 677] width 295 height 37
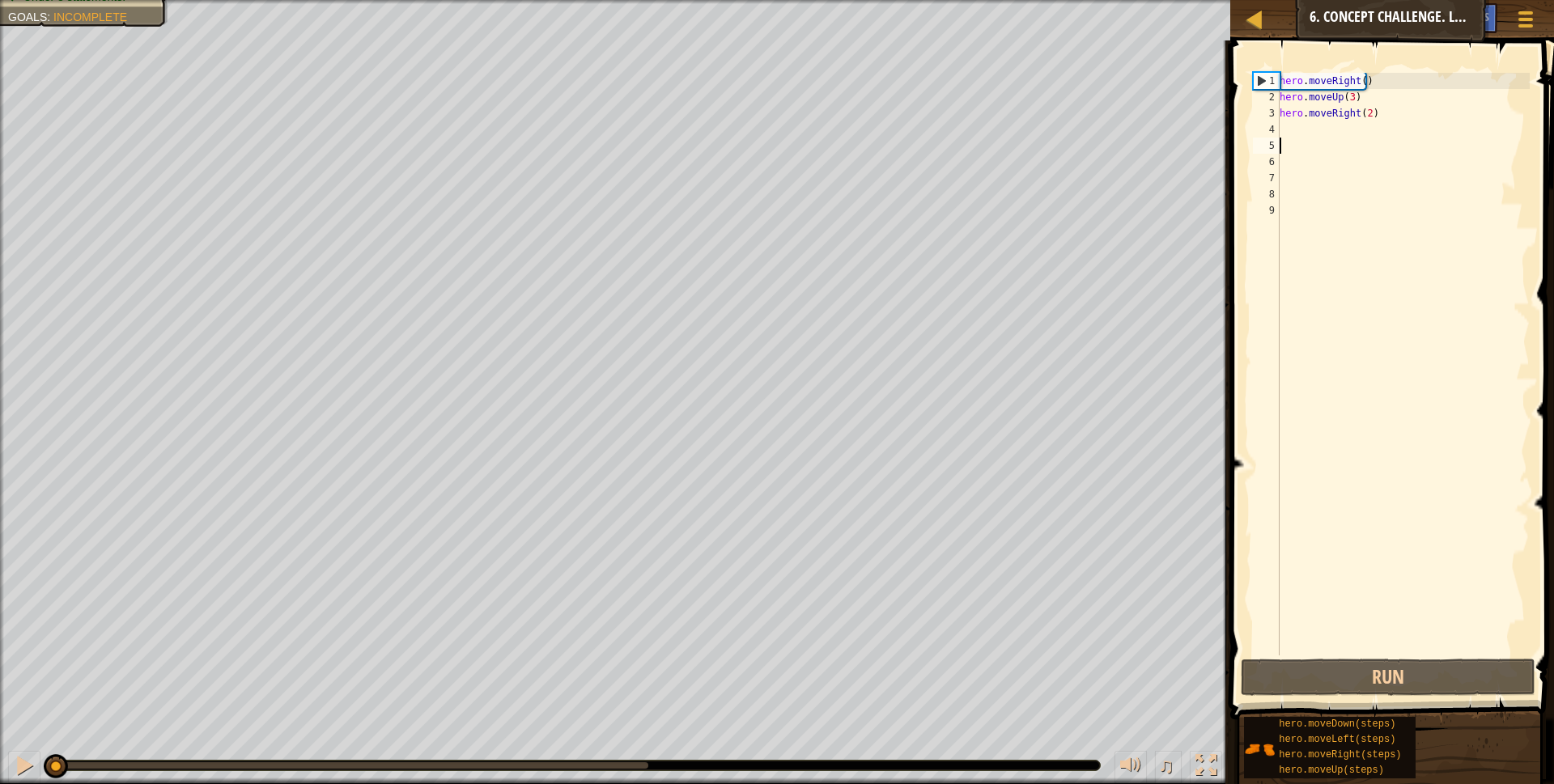
click at [1299, 132] on div "hero . moveRight ( ) hero . moveUp ( 3 ) hero . moveRight ( 2 )" at bounding box center [1403, 380] width 253 height 615
type textarea "r"
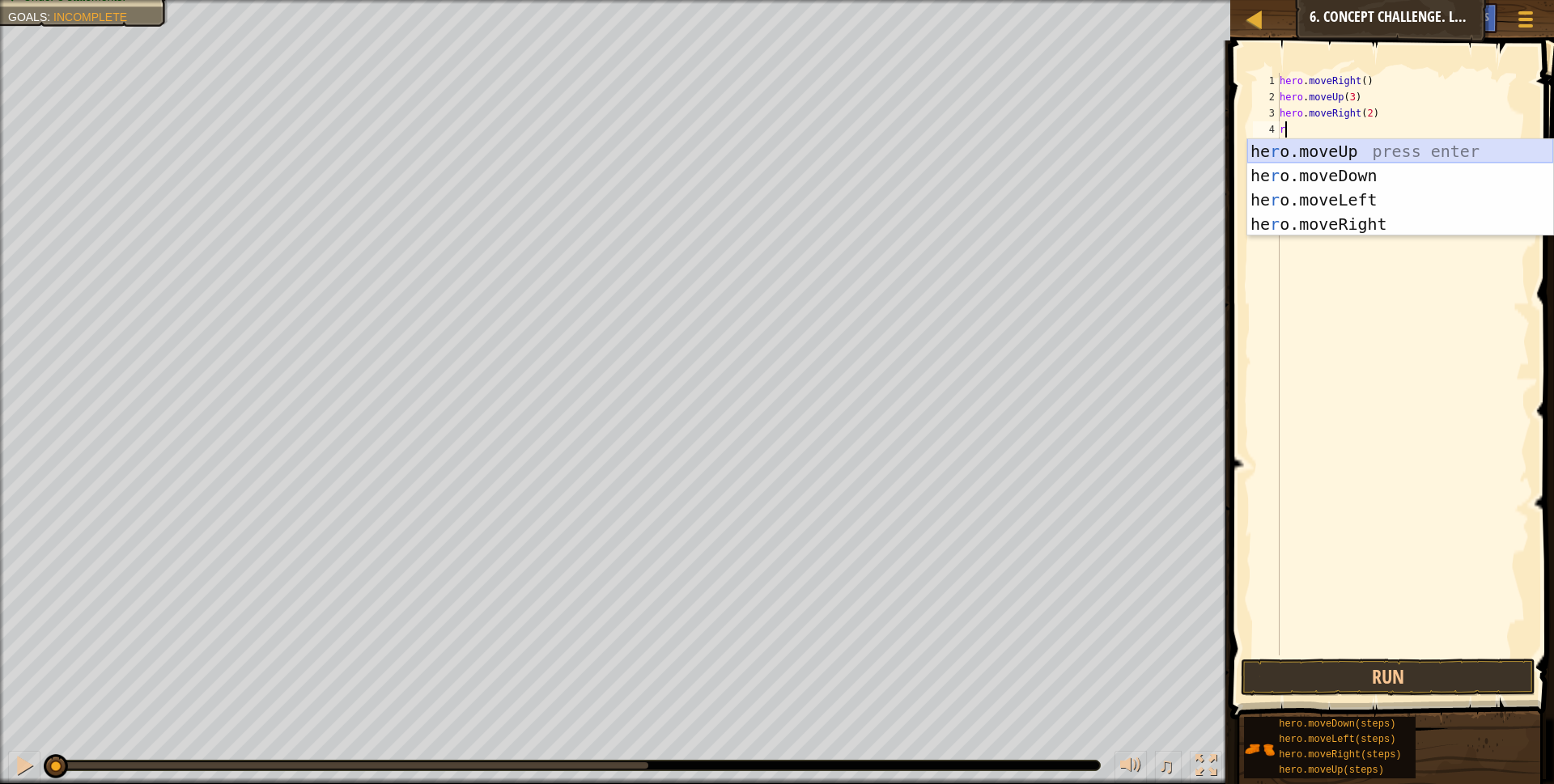
click at [1335, 150] on div "he r o.moveUp press enter he r o.moveDown press enter he r o.moveLeft press ent…" at bounding box center [1400, 212] width 306 height 146
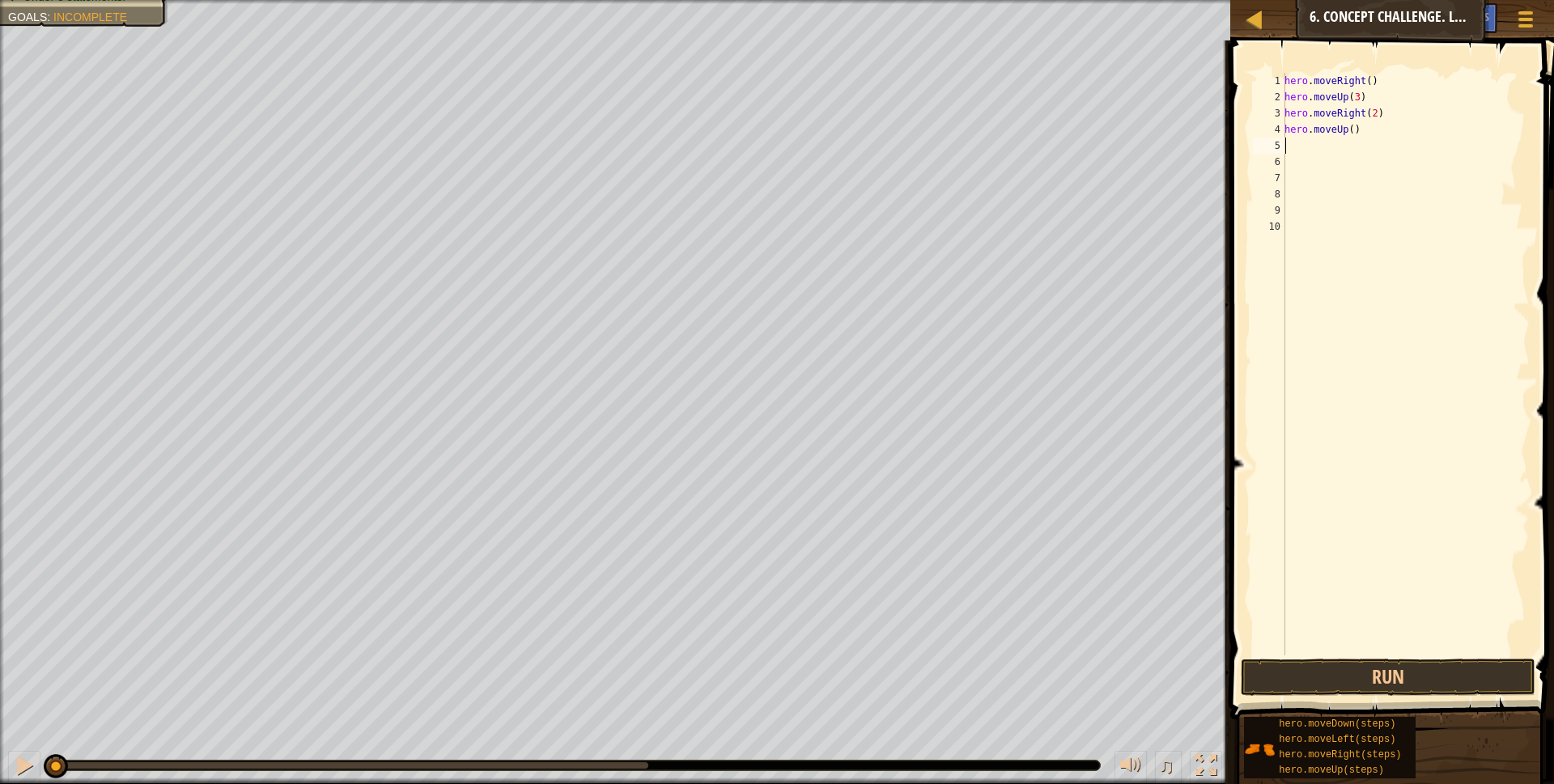
type textarea "r"
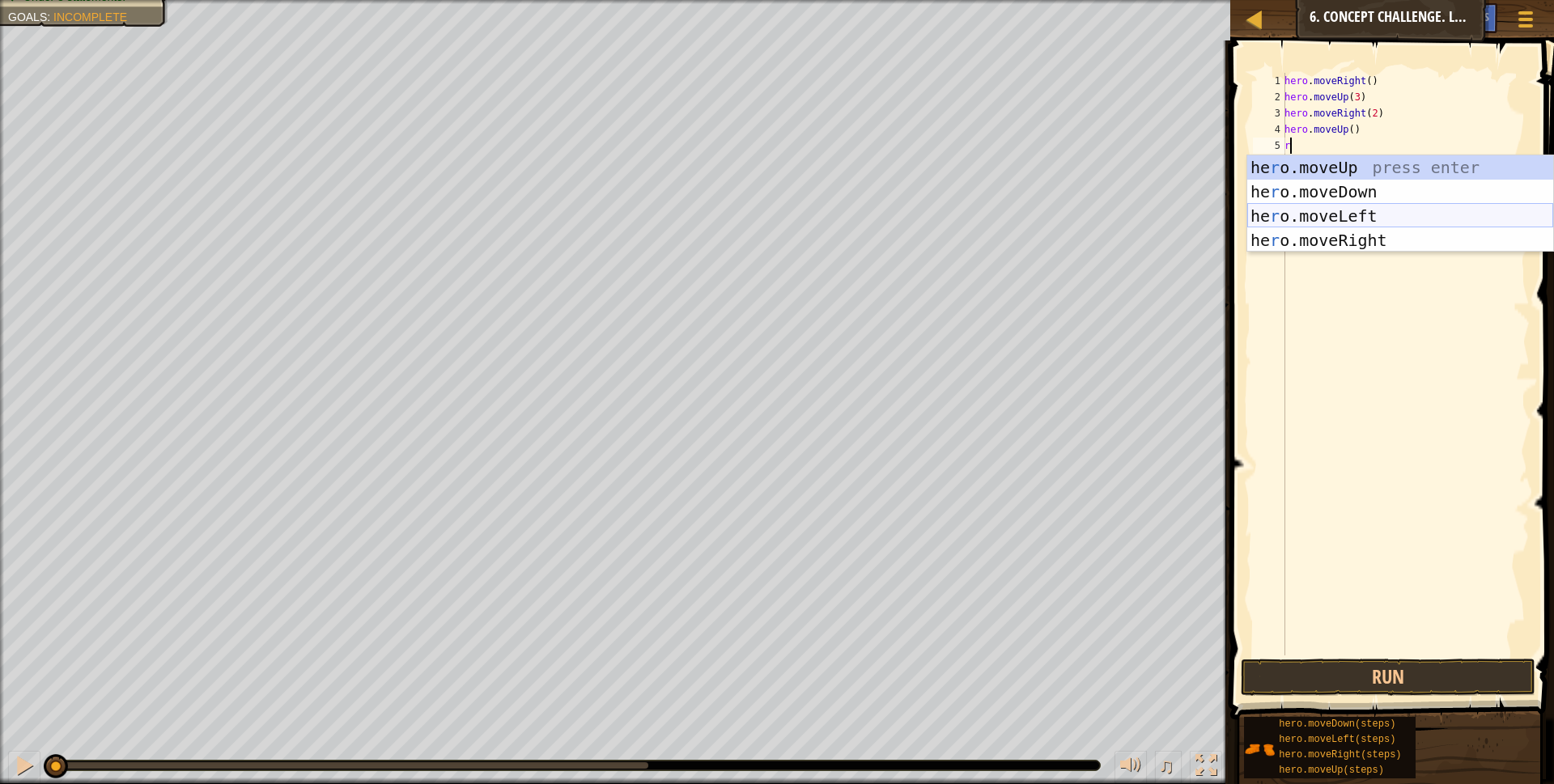
click at [1318, 217] on div "he r o.moveUp press enter he r o.moveDown press enter he r o.moveLeft press ent…" at bounding box center [1400, 228] width 306 height 146
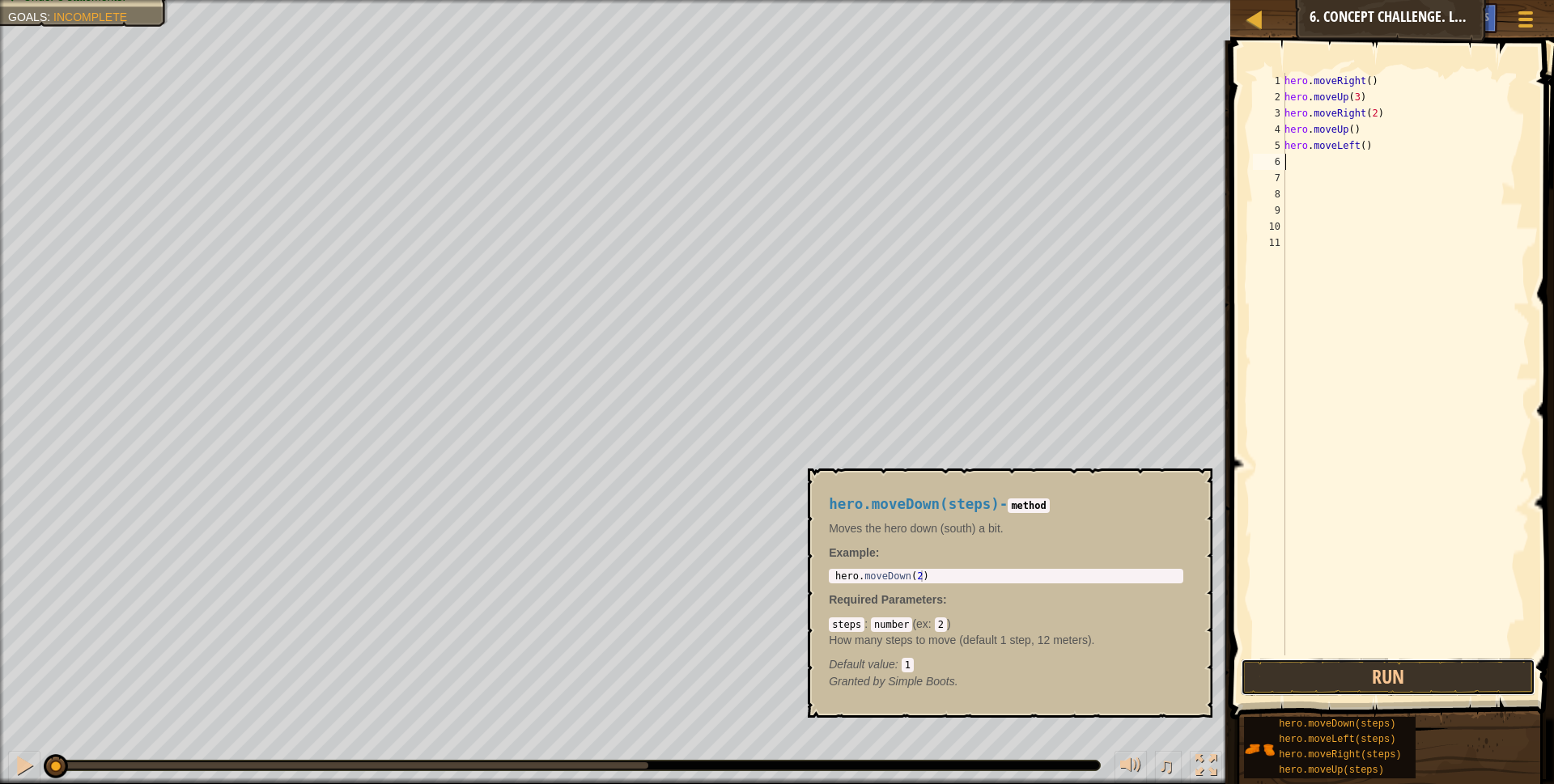
click at [1327, 675] on button "Run" at bounding box center [1388, 677] width 295 height 37
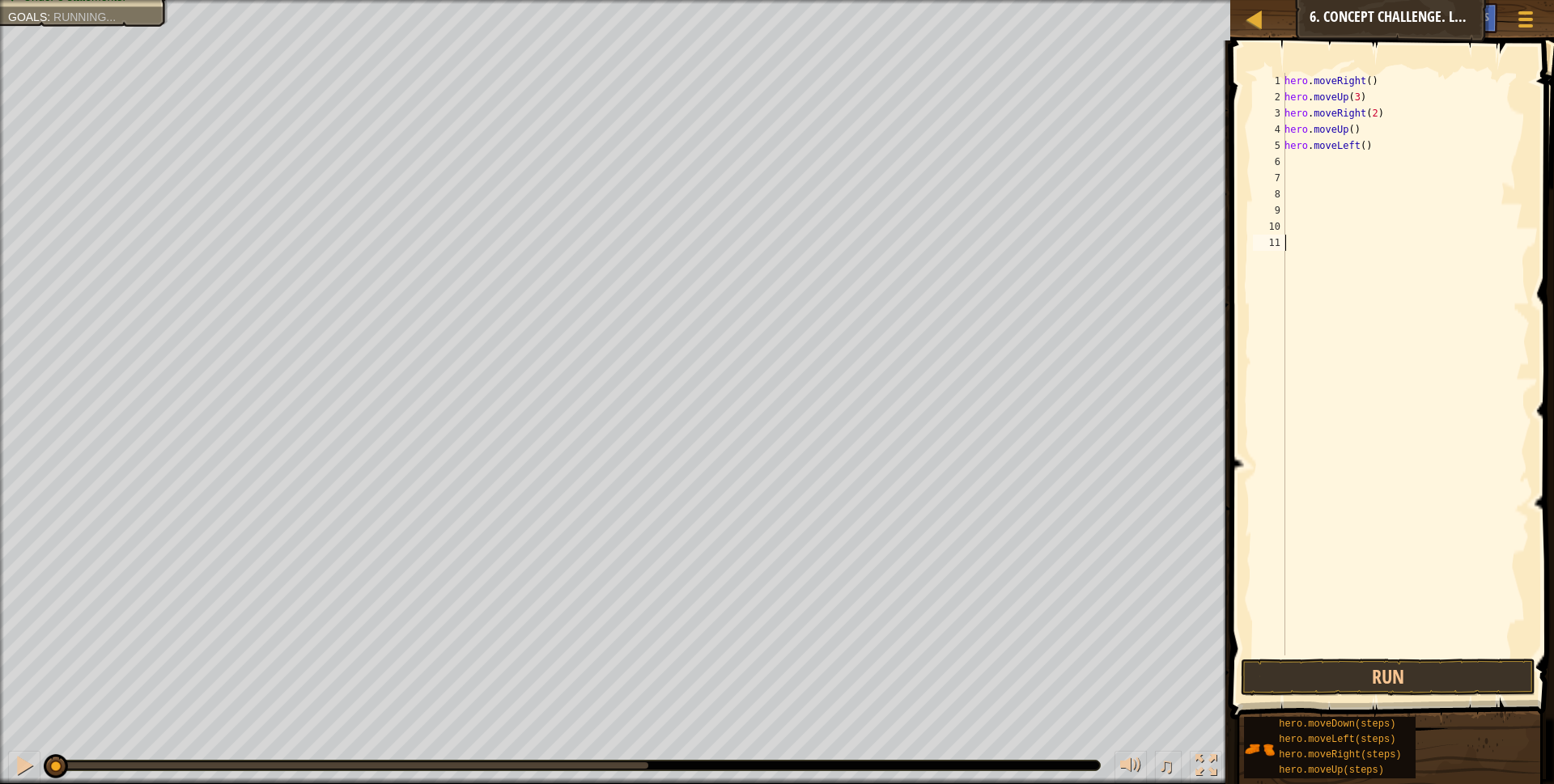
click at [1446, 529] on div "hero . moveRight ( ) hero . moveUp ( 3 ) hero . moveRight ( 2 ) hero . moveUp (…" at bounding box center [1405, 380] width 248 height 615
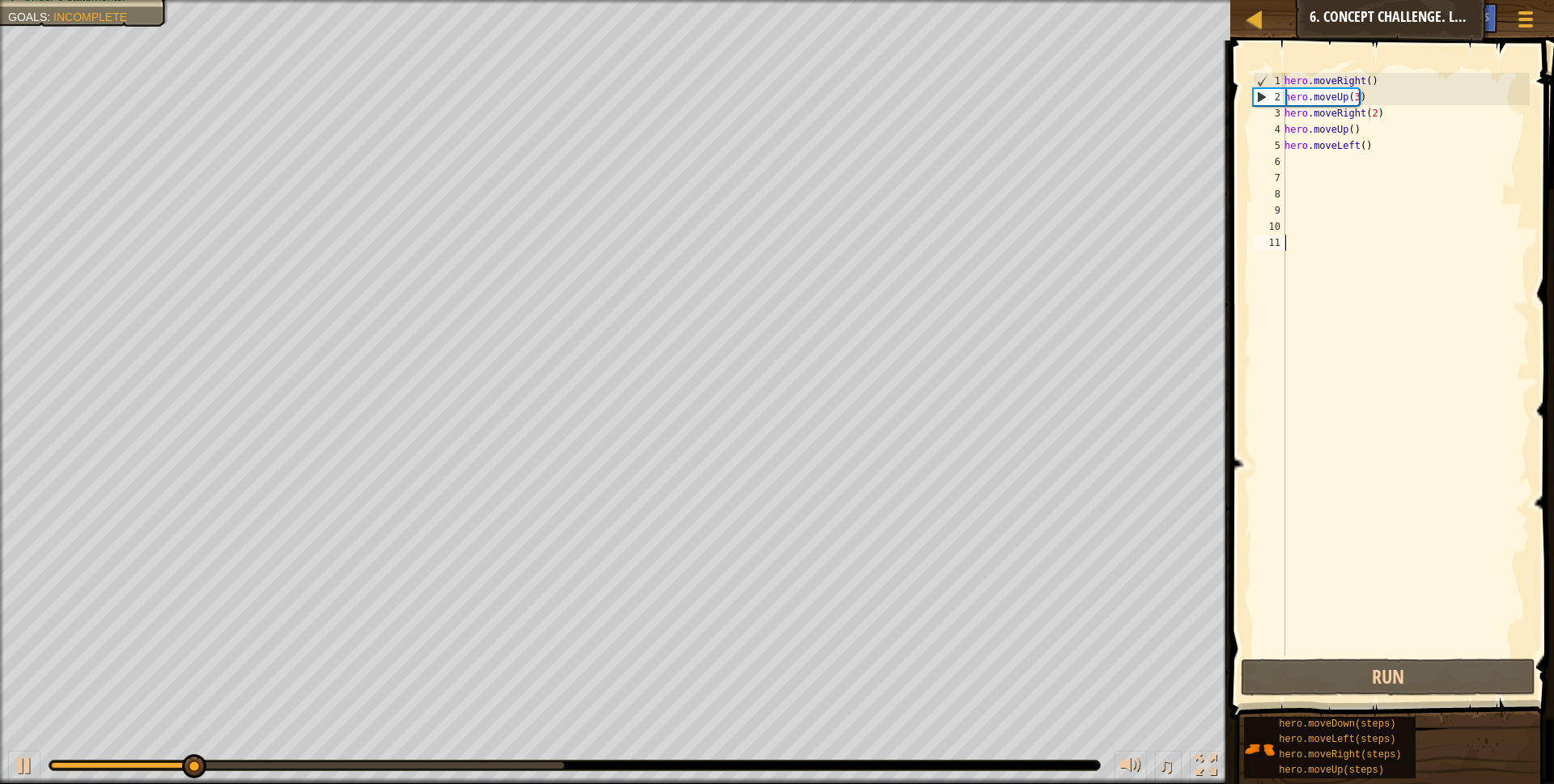
click at [1391, 142] on div "hero . moveRight ( ) hero . moveUp ( 3 ) hero . moveRight ( 2 ) hero . moveUp (…" at bounding box center [1405, 380] width 248 height 615
type textarea "h"
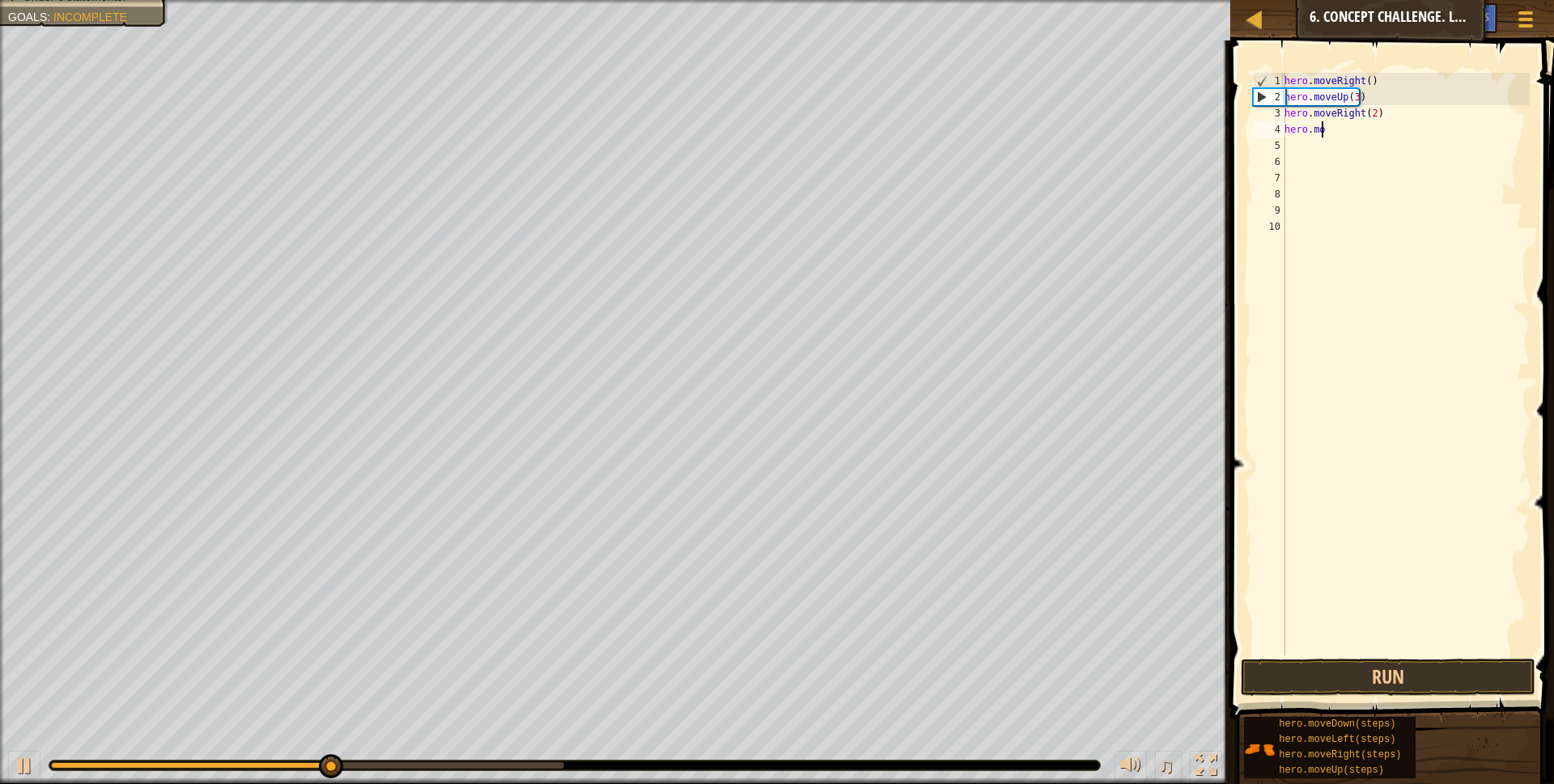
type textarea "h"
click at [1391, 664] on button "Run" at bounding box center [1388, 677] width 295 height 37
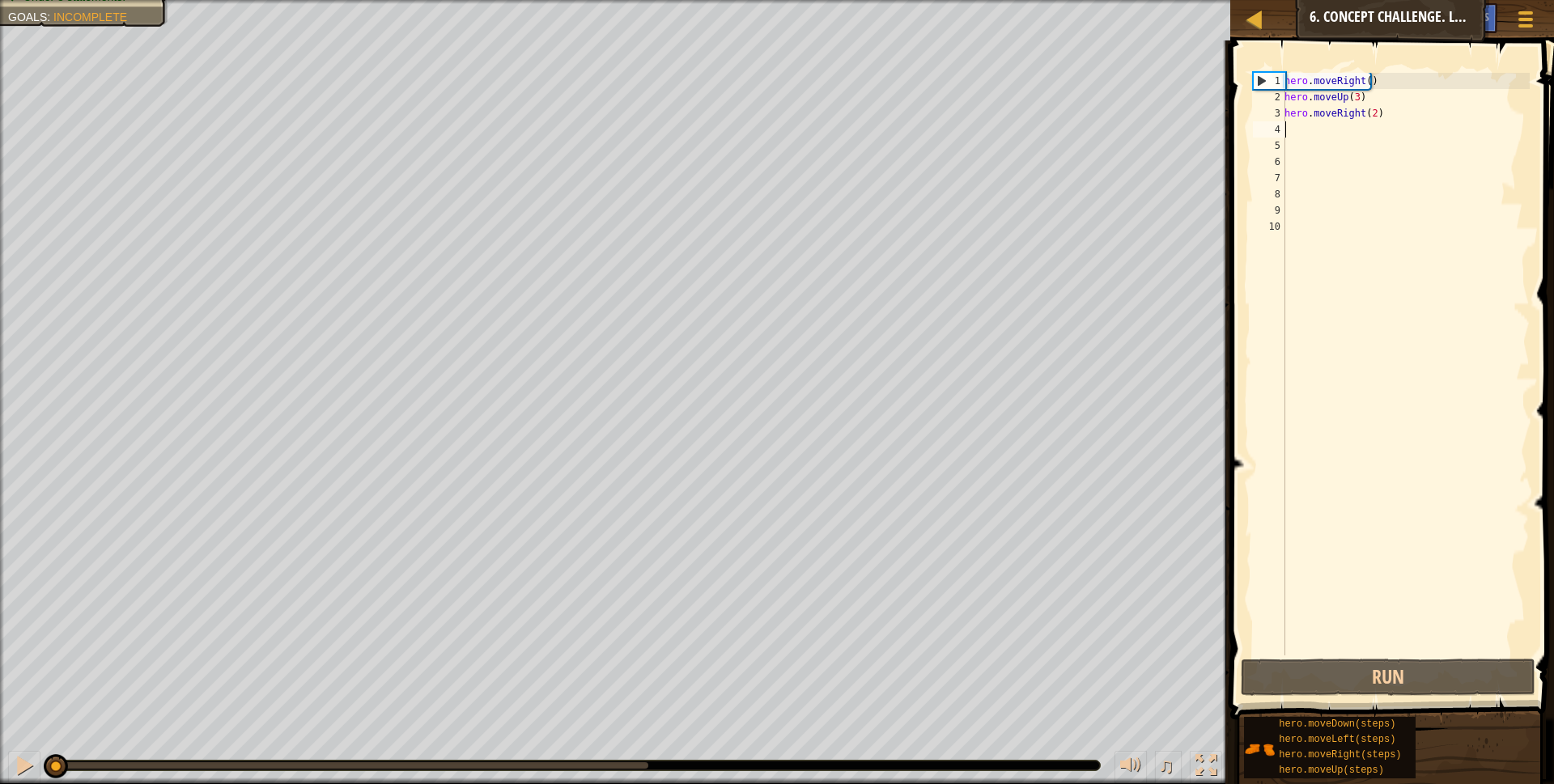
type textarea "r"
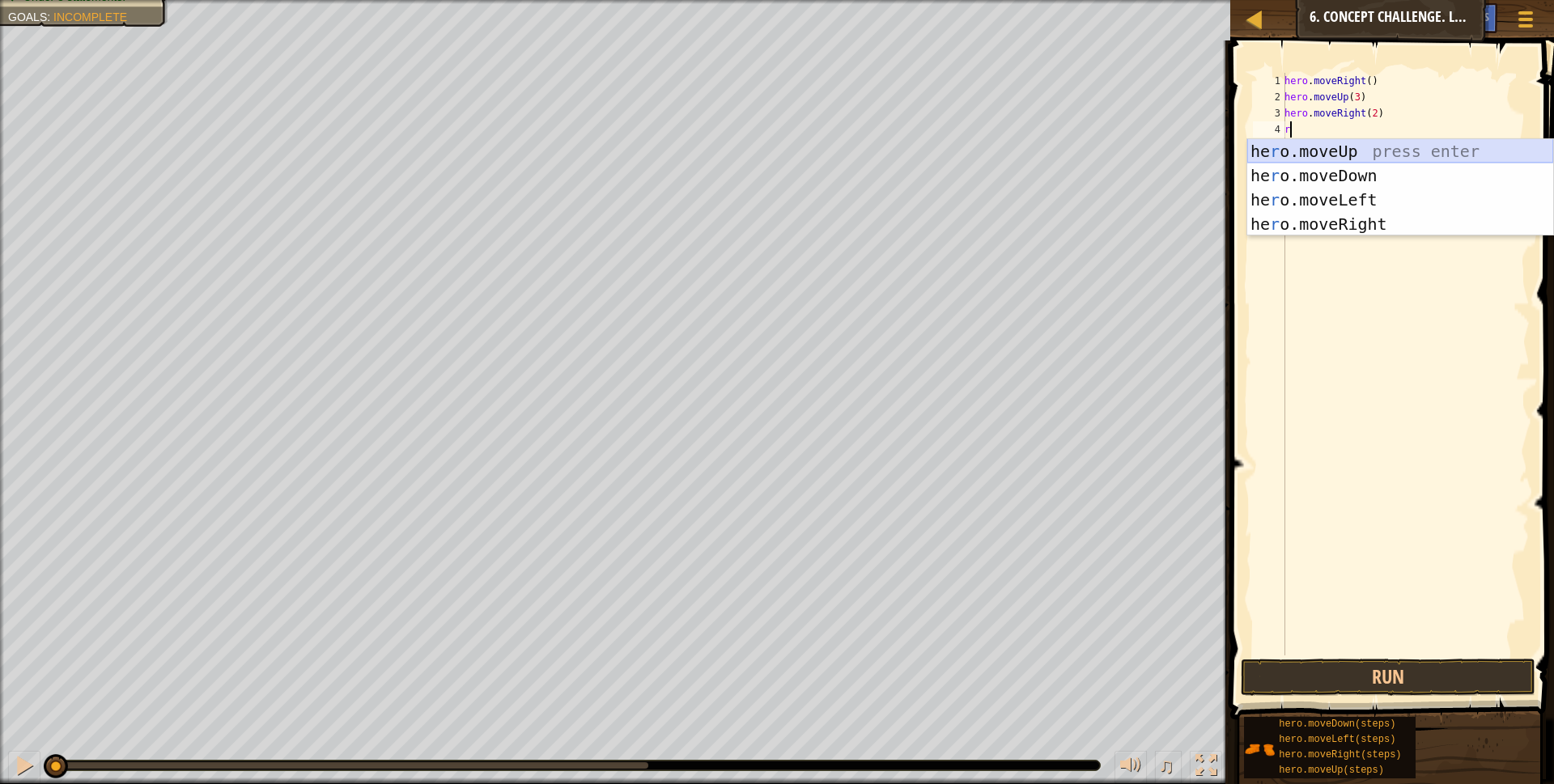
drag, startPoint x: 1352, startPoint y: 154, endPoint x: 1407, endPoint y: 368, distance: 221.0
click at [1355, 148] on div "he r o.moveUp press enter he r o.moveDown press enter he r o.moveLeft press ent…" at bounding box center [1400, 212] width 306 height 146
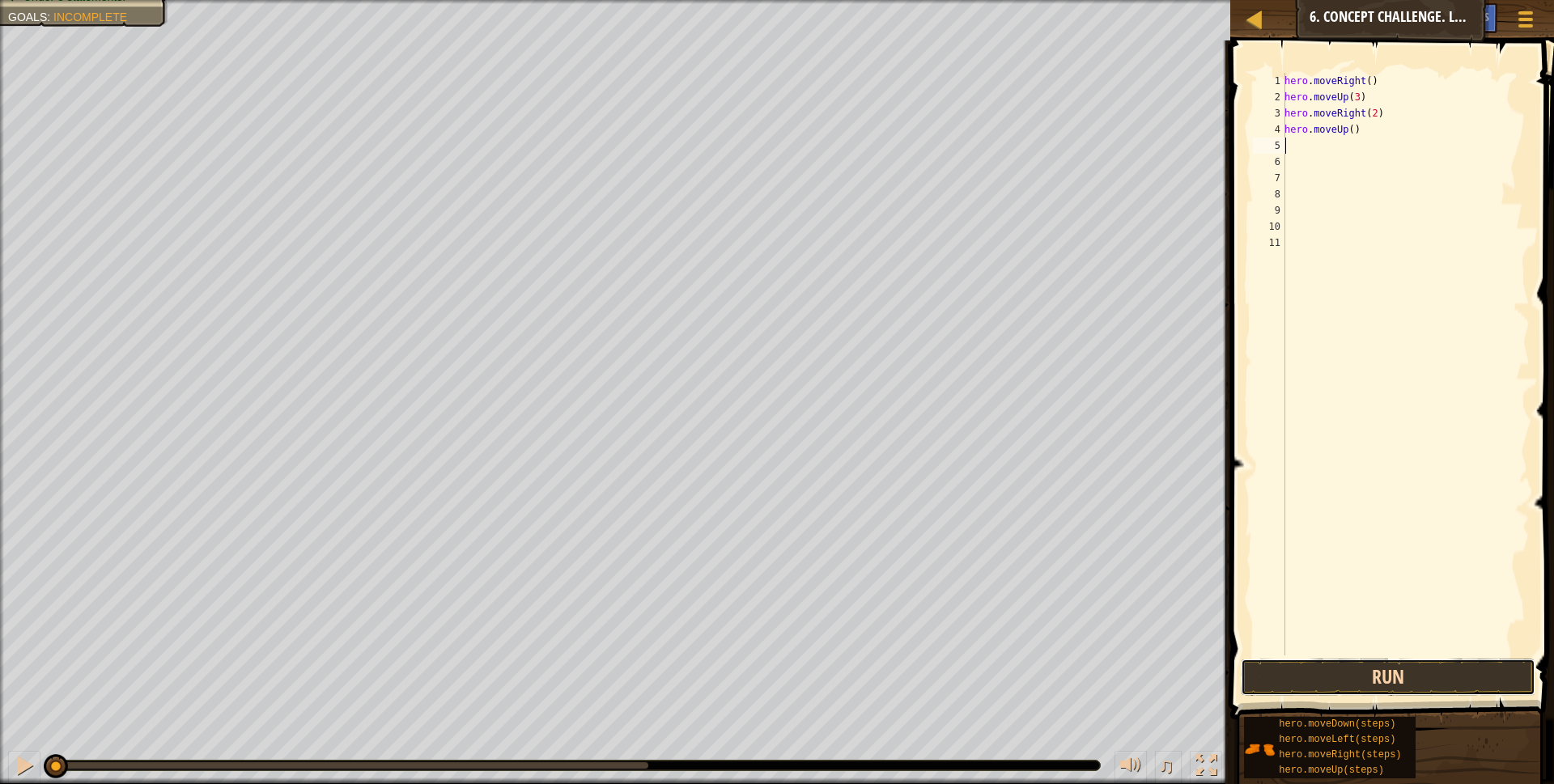
click at [1391, 685] on button "Run" at bounding box center [1388, 677] width 295 height 37
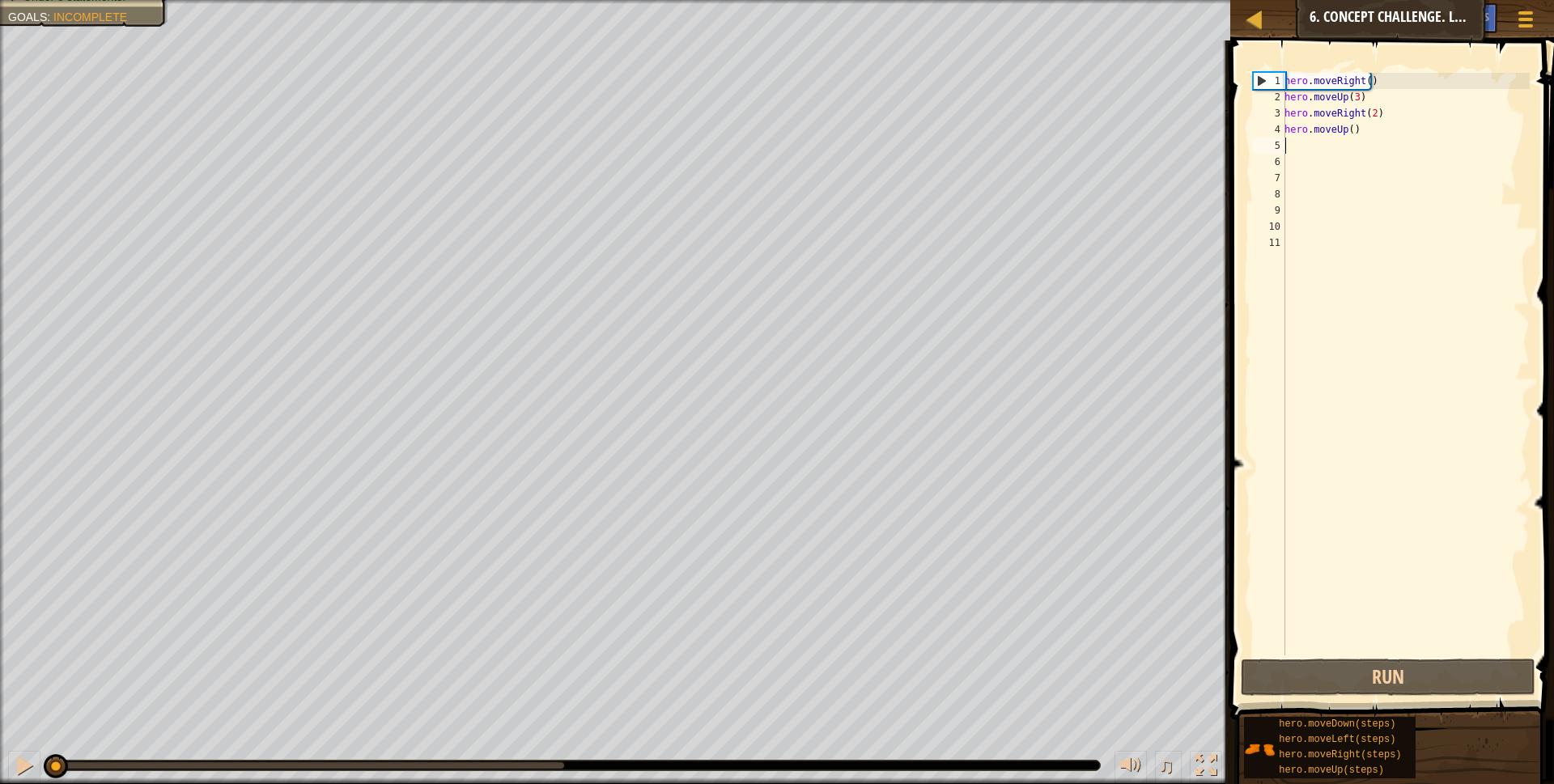
click at [1371, 117] on div "hero . moveRight ( ) hero . moveUp ( 3 ) hero . moveRight ( 2 ) hero . moveUp (…" at bounding box center [1405, 380] width 248 height 615
click at [1373, 132] on div "hero . moveRight ( ) hero . moveUp ( 3 ) hero . moveRight ( 2 ) hero . moveUp (…" at bounding box center [1405, 380] width 248 height 615
type textarea "h"
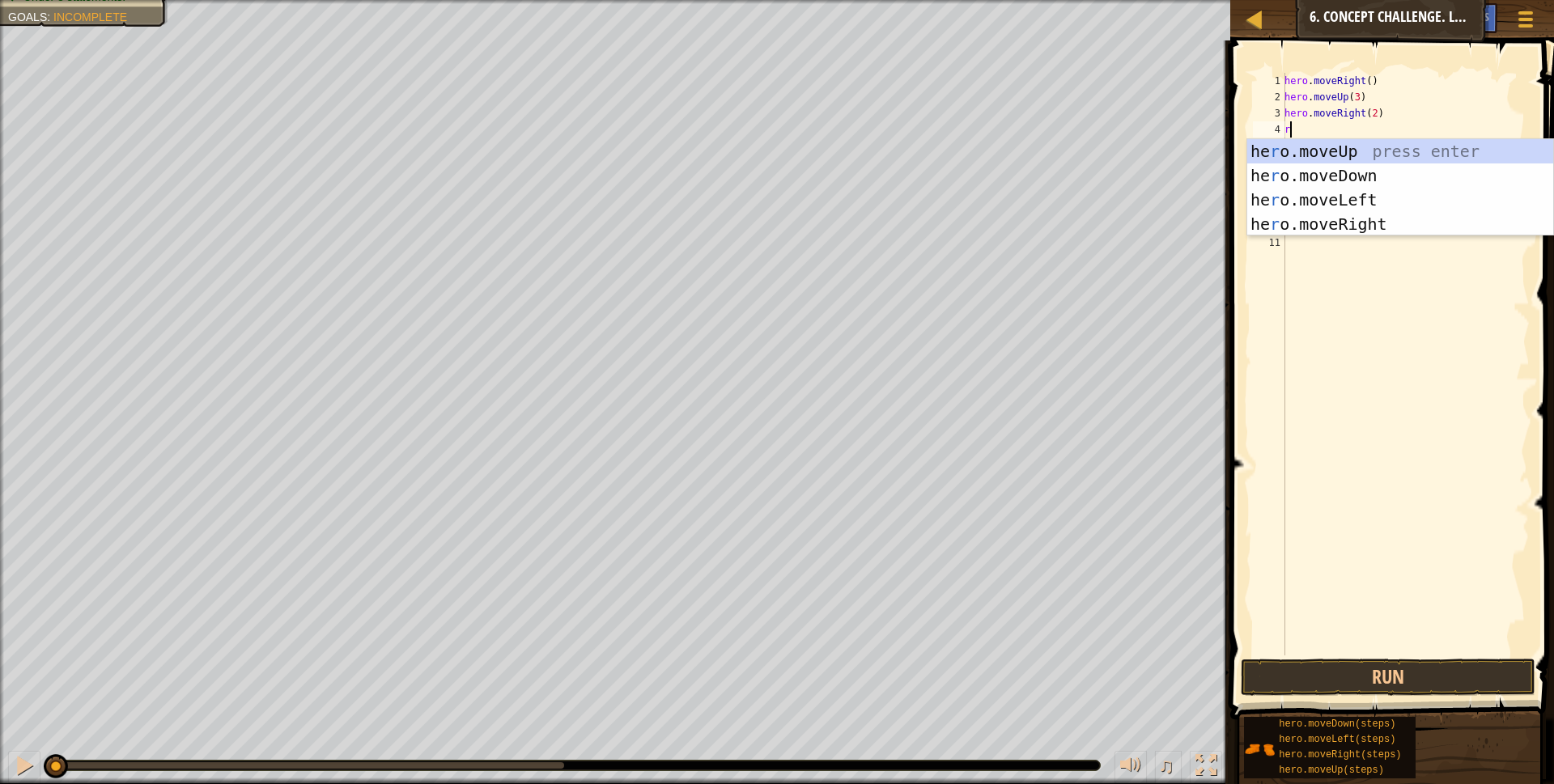
type textarea "r"
click at [1336, 171] on div "he r o.moveUp press enter he r o.moveDown press enter he r o.moveLeft press ent…" at bounding box center [1400, 212] width 306 height 146
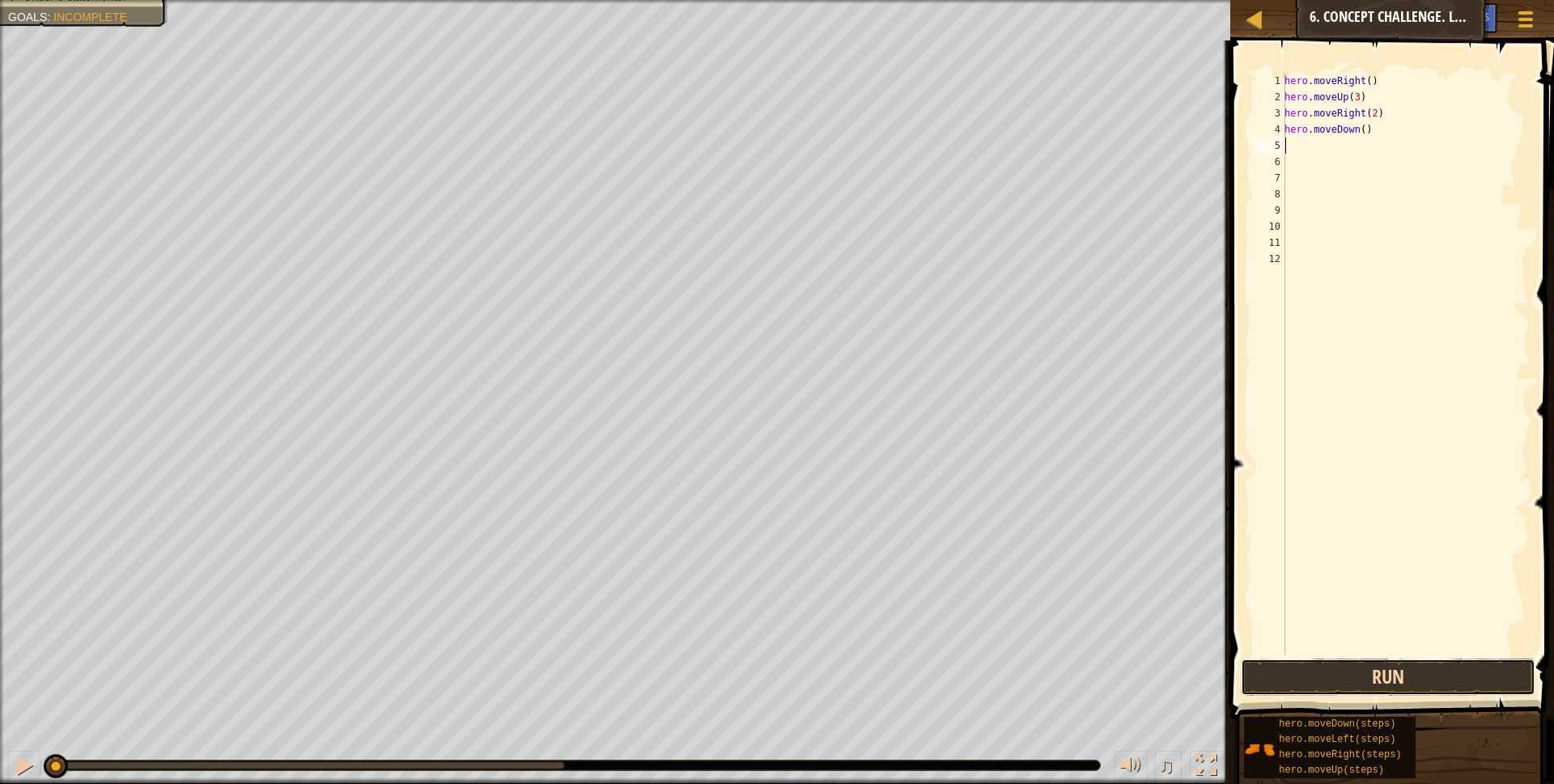
click at [1340, 686] on button "Run" at bounding box center [1388, 677] width 295 height 37
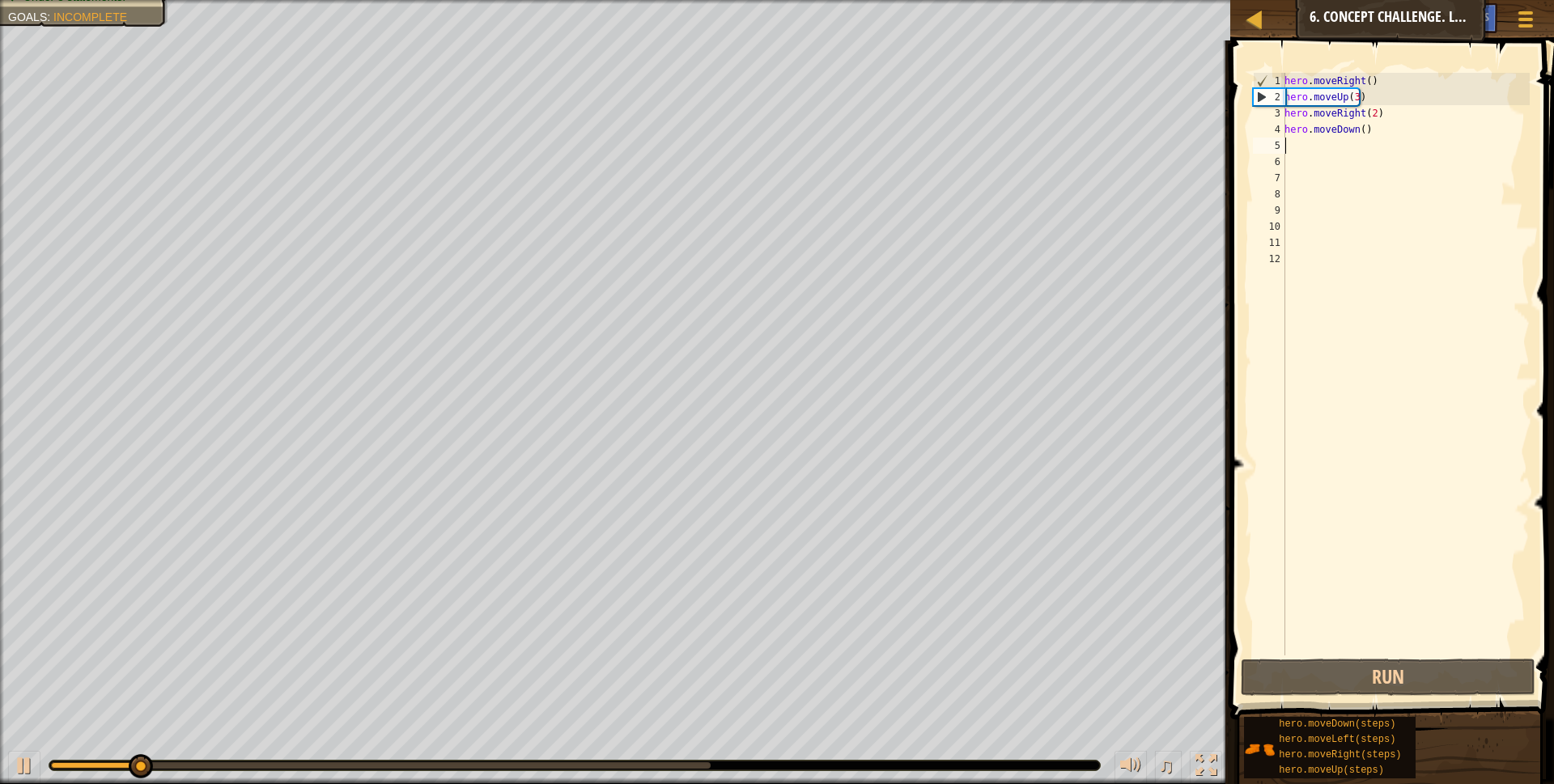
click at [1302, 150] on div "hero . moveRight ( ) hero . moveUp ( 3 ) hero . moveRight ( 2 ) hero . moveDown…" at bounding box center [1405, 380] width 248 height 615
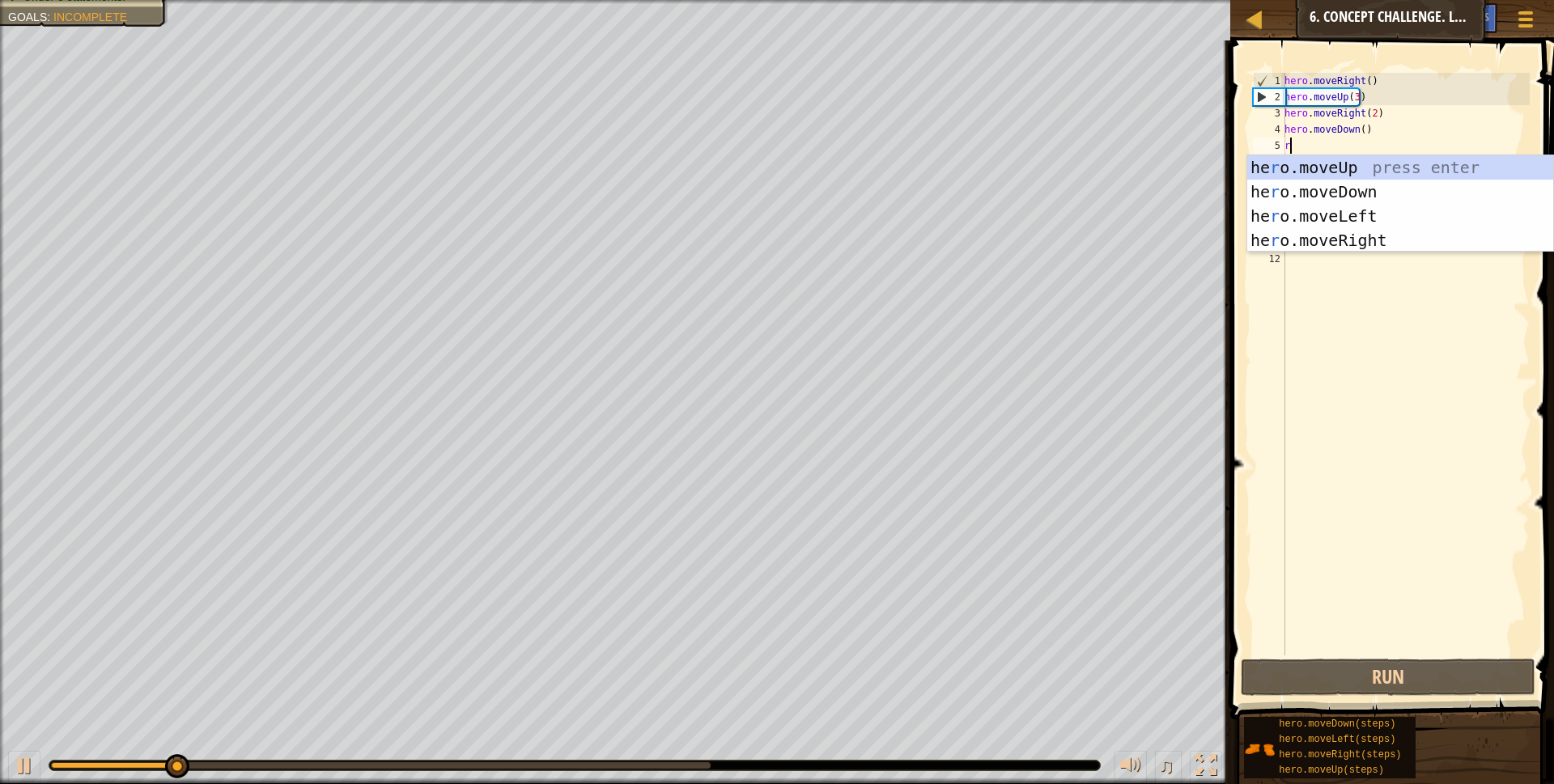
type textarea "r"
click at [1331, 211] on div "he r o.moveUp press enter he r o.moveDown press enter he r o.moveLeft press ent…" at bounding box center [1400, 228] width 306 height 146
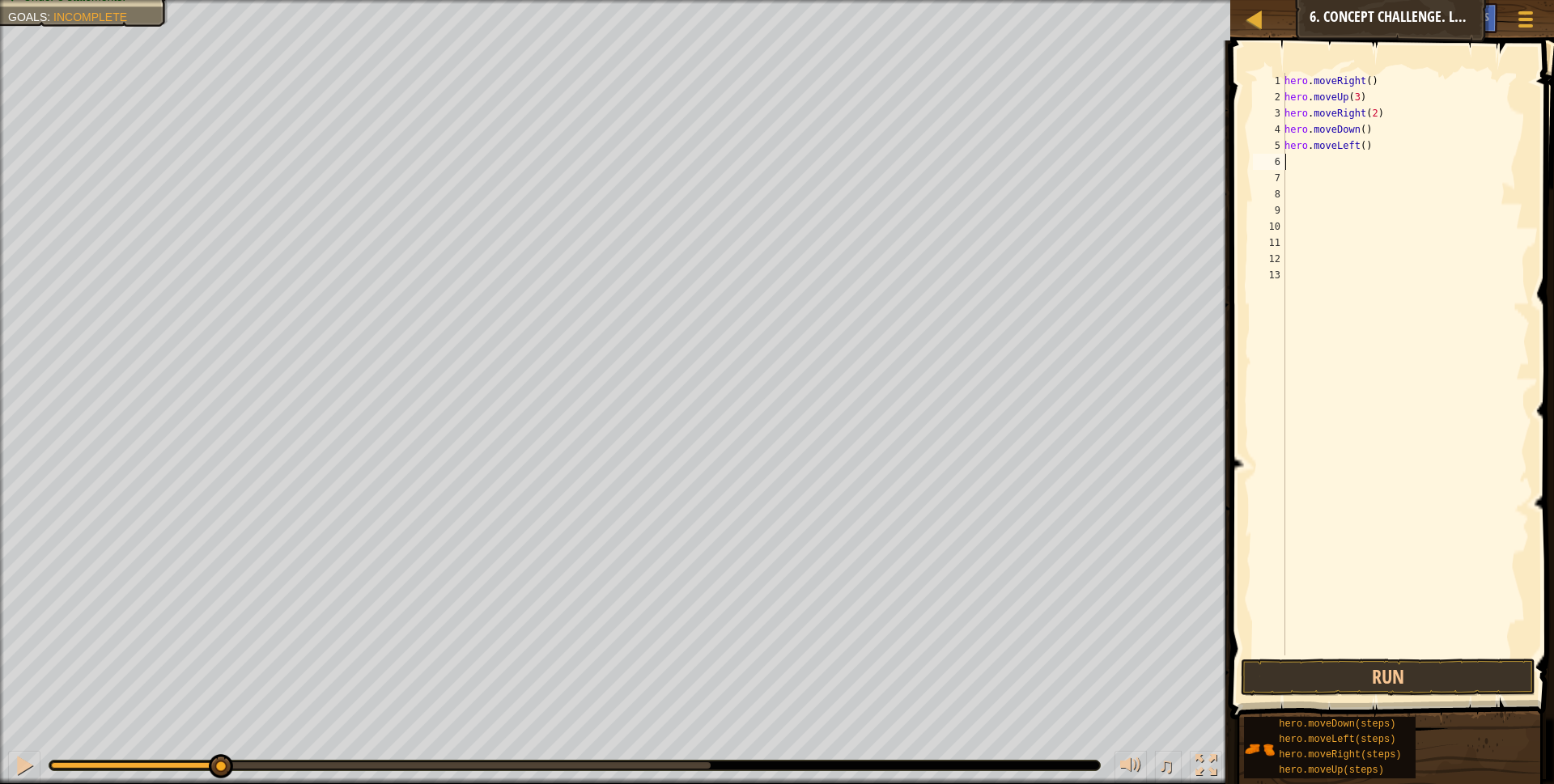
type textarea "r"
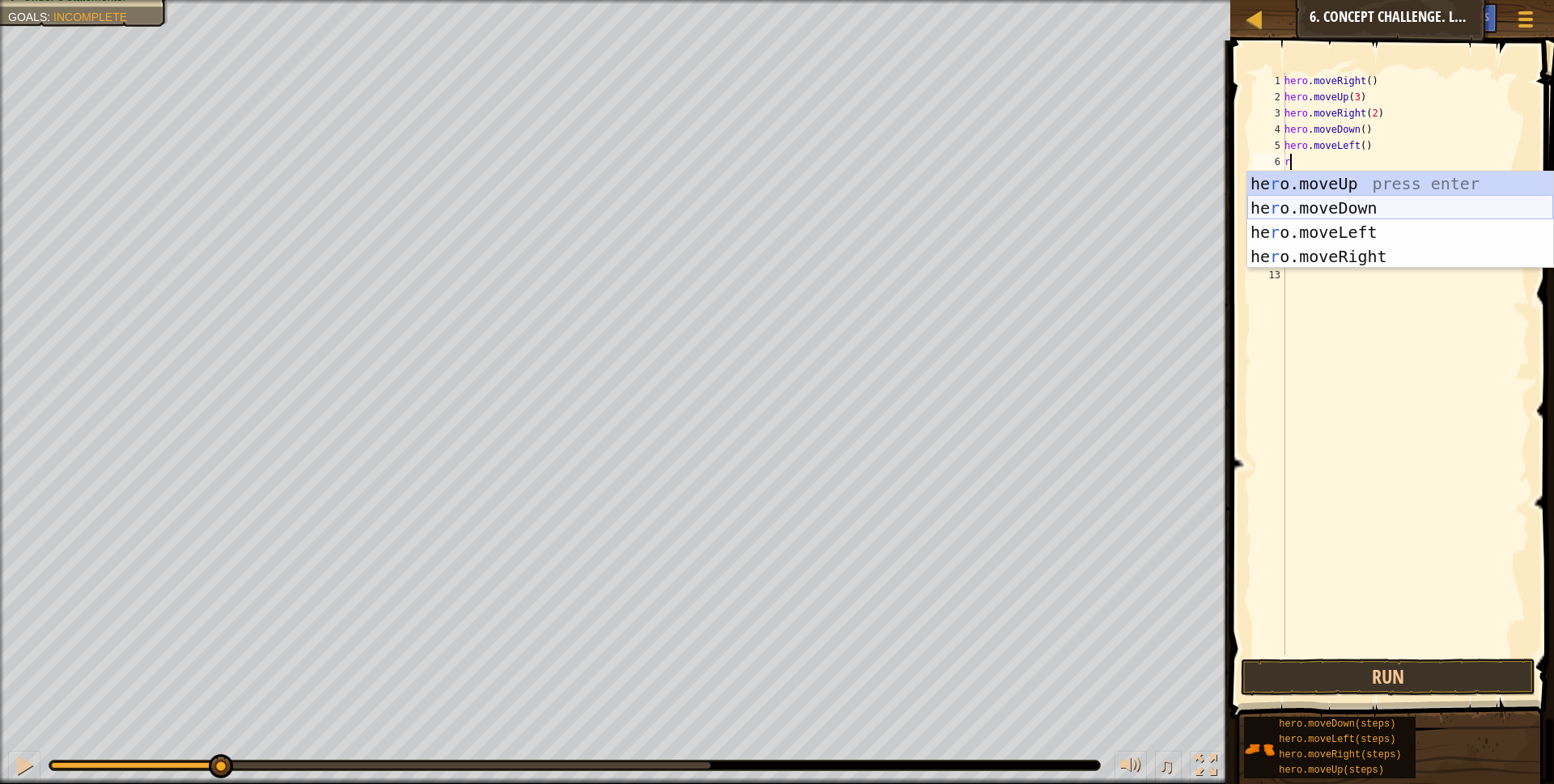
click at [1331, 198] on div "he r o.moveUp press enter he r o.moveDown press enter he r o.moveLeft press ent…" at bounding box center [1400, 244] width 306 height 146
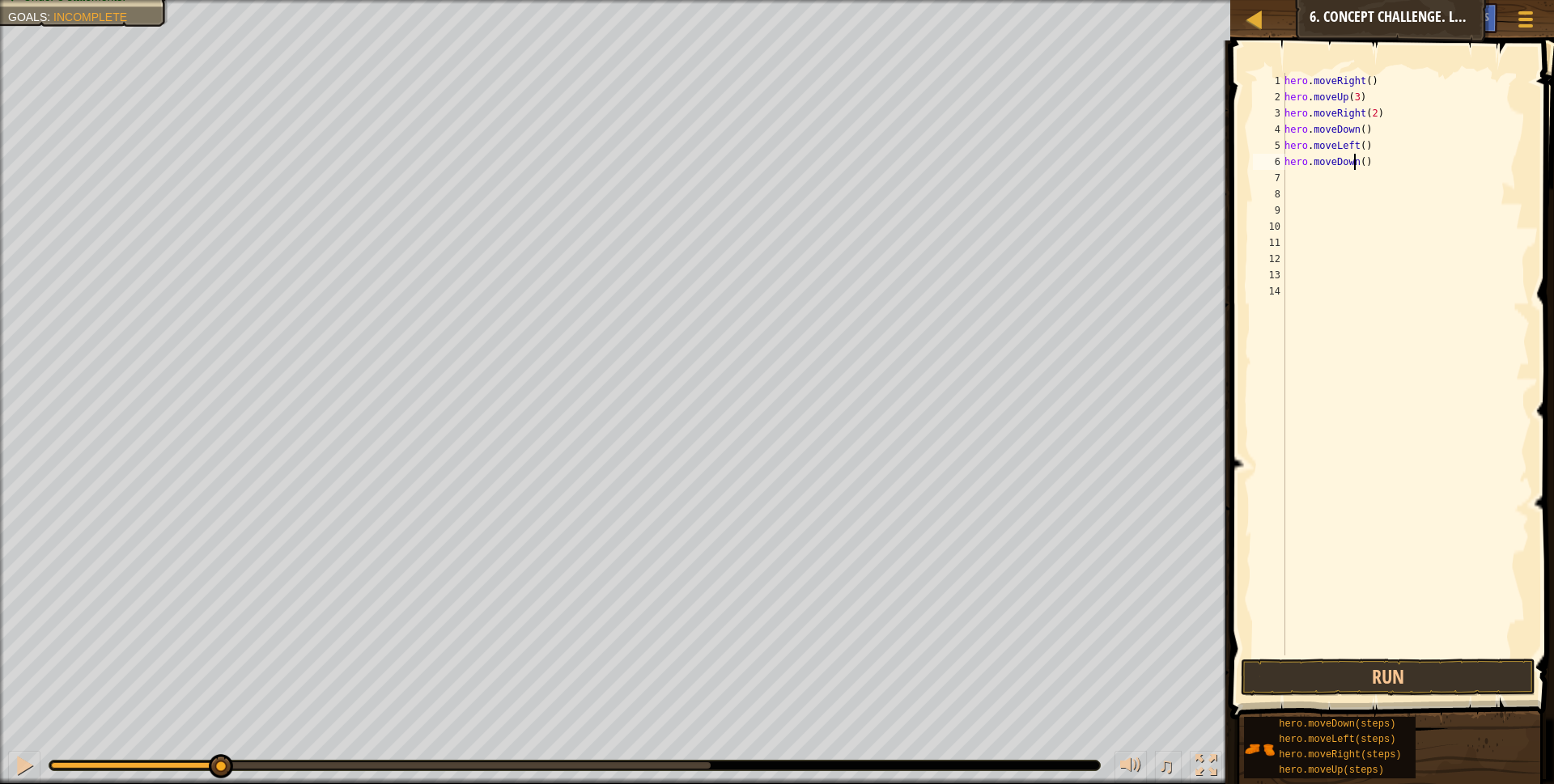
click at [1355, 162] on div "hero . moveRight ( ) hero . moveUp ( 3 ) hero . moveRight ( 2 ) hero . moveDown…" at bounding box center [1405, 380] width 248 height 615
click at [1358, 162] on div "hero . moveRight ( ) hero . moveUp ( 3 ) hero . moveRight ( 2 ) hero . moveDown…" at bounding box center [1405, 380] width 248 height 615
type textarea "hero.moveDown(2)"
click at [1297, 179] on div "hero . moveRight ( ) hero . moveUp ( 3 ) hero . moveRight ( 2 ) hero . moveDown…" at bounding box center [1405, 380] width 248 height 615
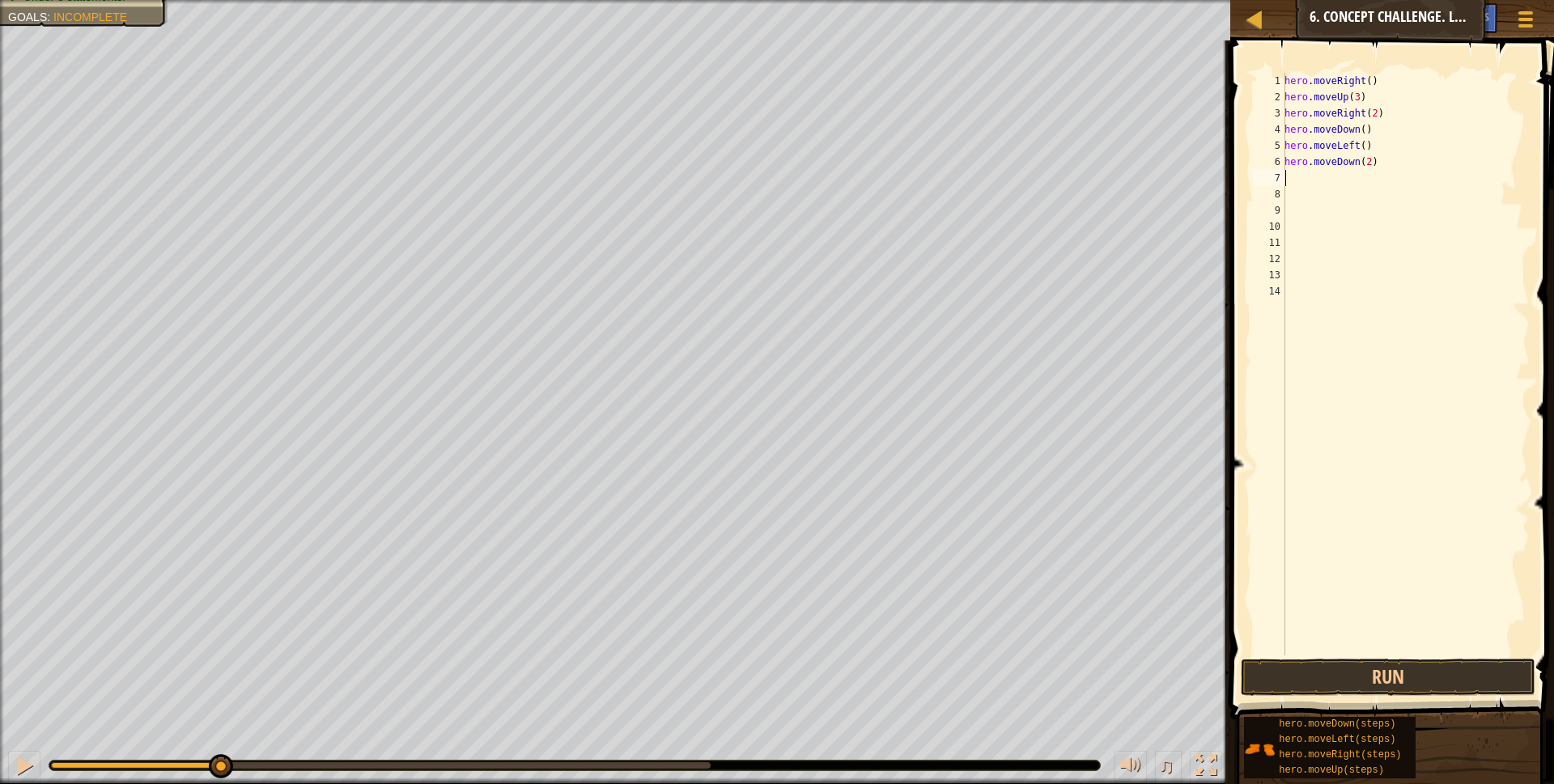
scroll to position [7, 0]
type textarea "r"
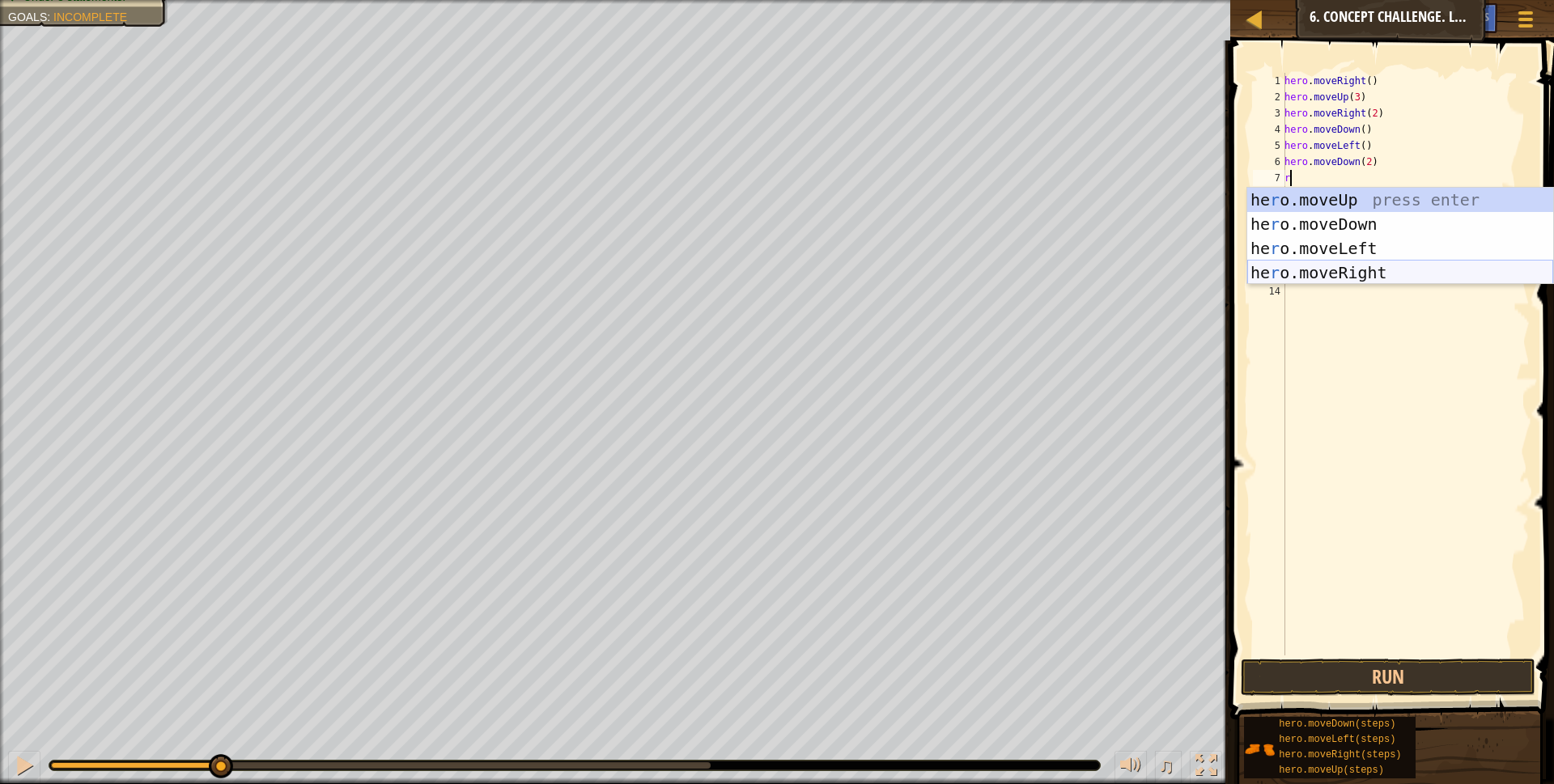
click at [1329, 270] on div "he r o.moveUp press enter he r o.moveDown press enter he r o.moveLeft press ent…" at bounding box center [1400, 261] width 306 height 146
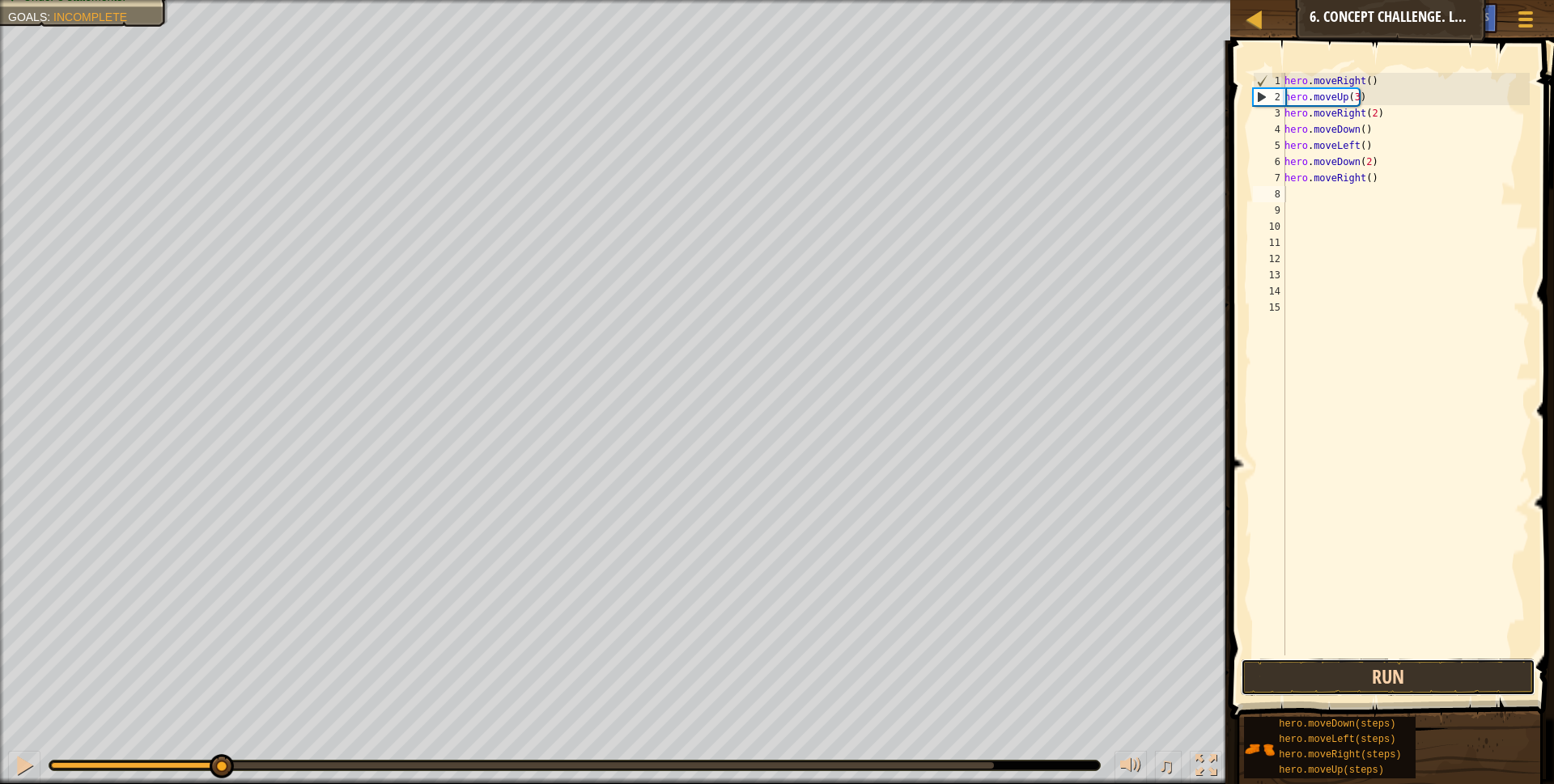
click at [1362, 688] on button "Run" at bounding box center [1388, 677] width 295 height 37
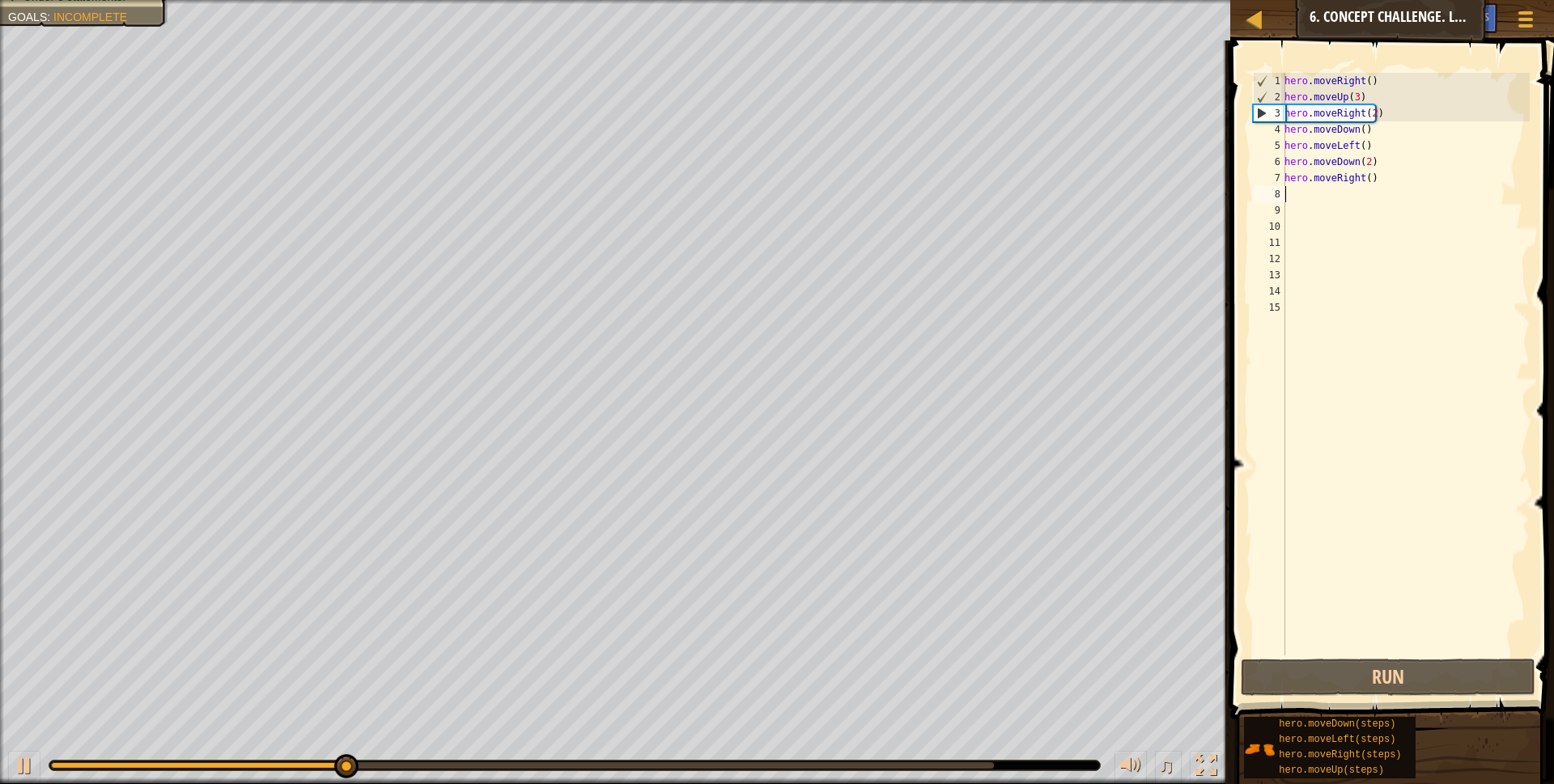
click at [1302, 197] on div "hero . moveRight ( ) hero . moveUp ( 3 ) hero . moveRight ( 2 ) hero . moveDown…" at bounding box center [1405, 380] width 248 height 615
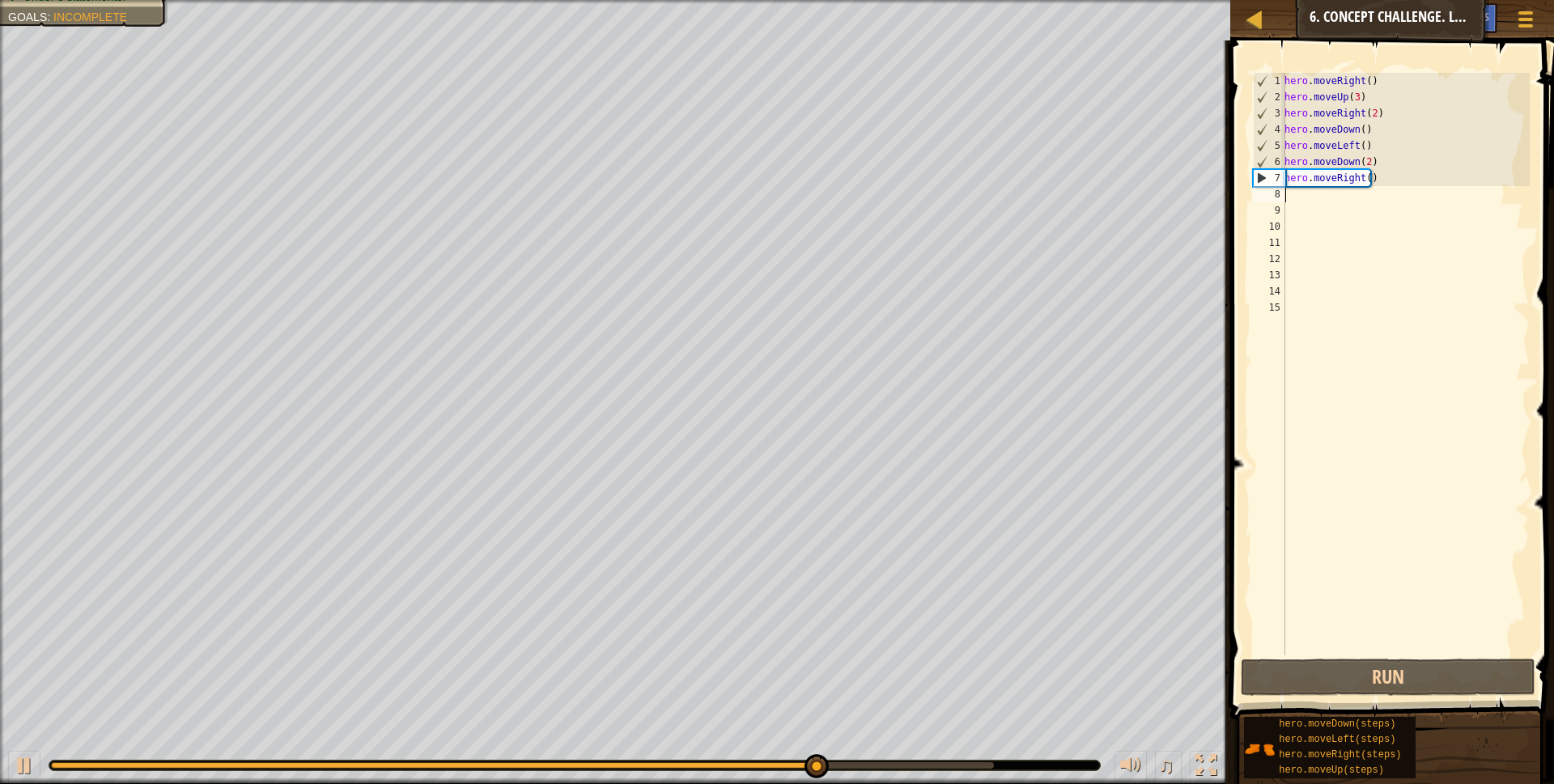
click at [1365, 179] on div "hero . moveRight ( ) hero . moveUp ( 3 ) hero . moveRight ( 2 ) hero . moveDown…" at bounding box center [1405, 380] width 248 height 615
type textarea "hero.moveRight(2)"
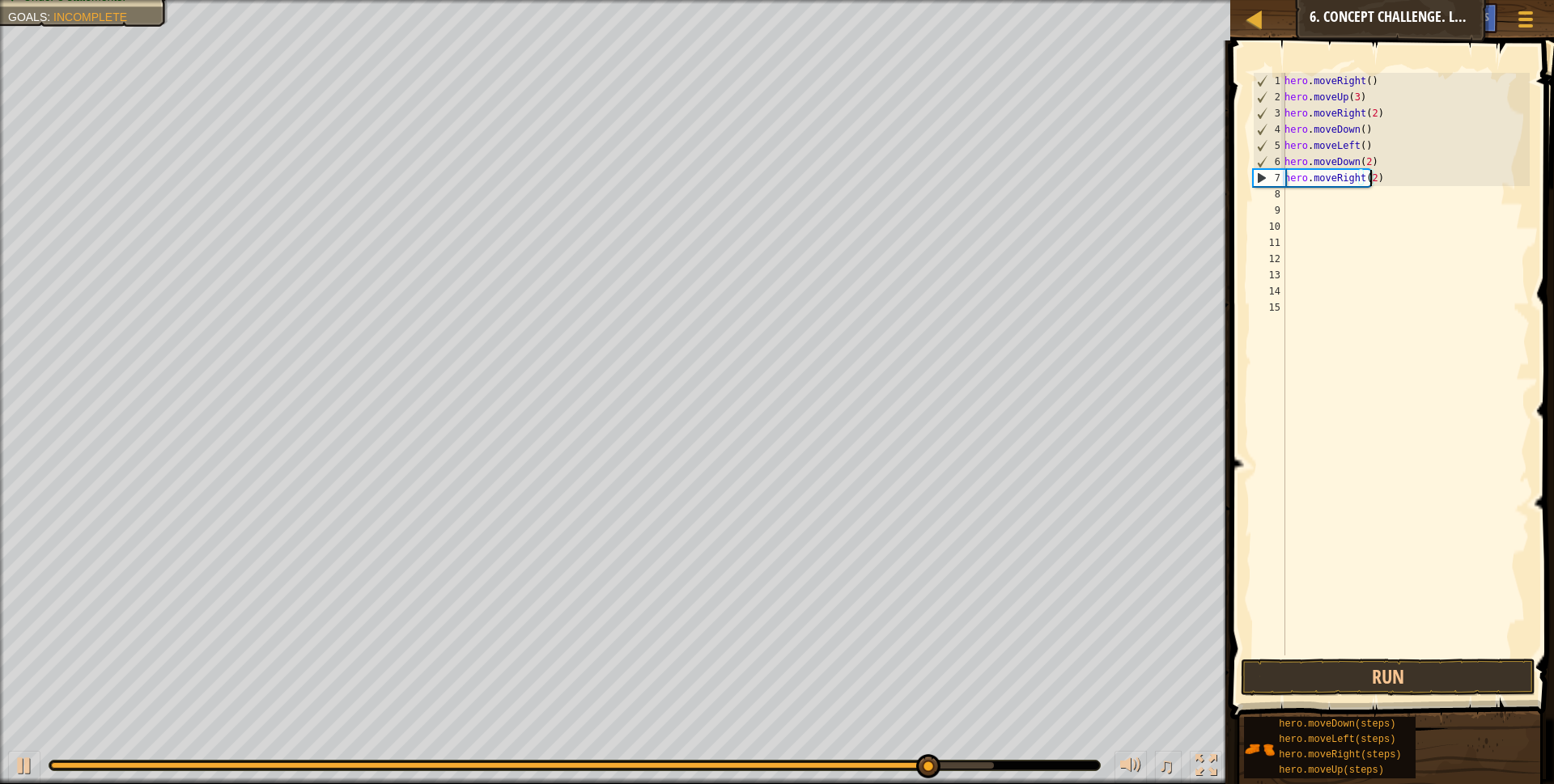
click at [1330, 197] on div "hero . moveRight ( ) hero . moveUp ( 3 ) hero . moveRight ( 2 ) hero . moveDown…" at bounding box center [1405, 380] width 248 height 615
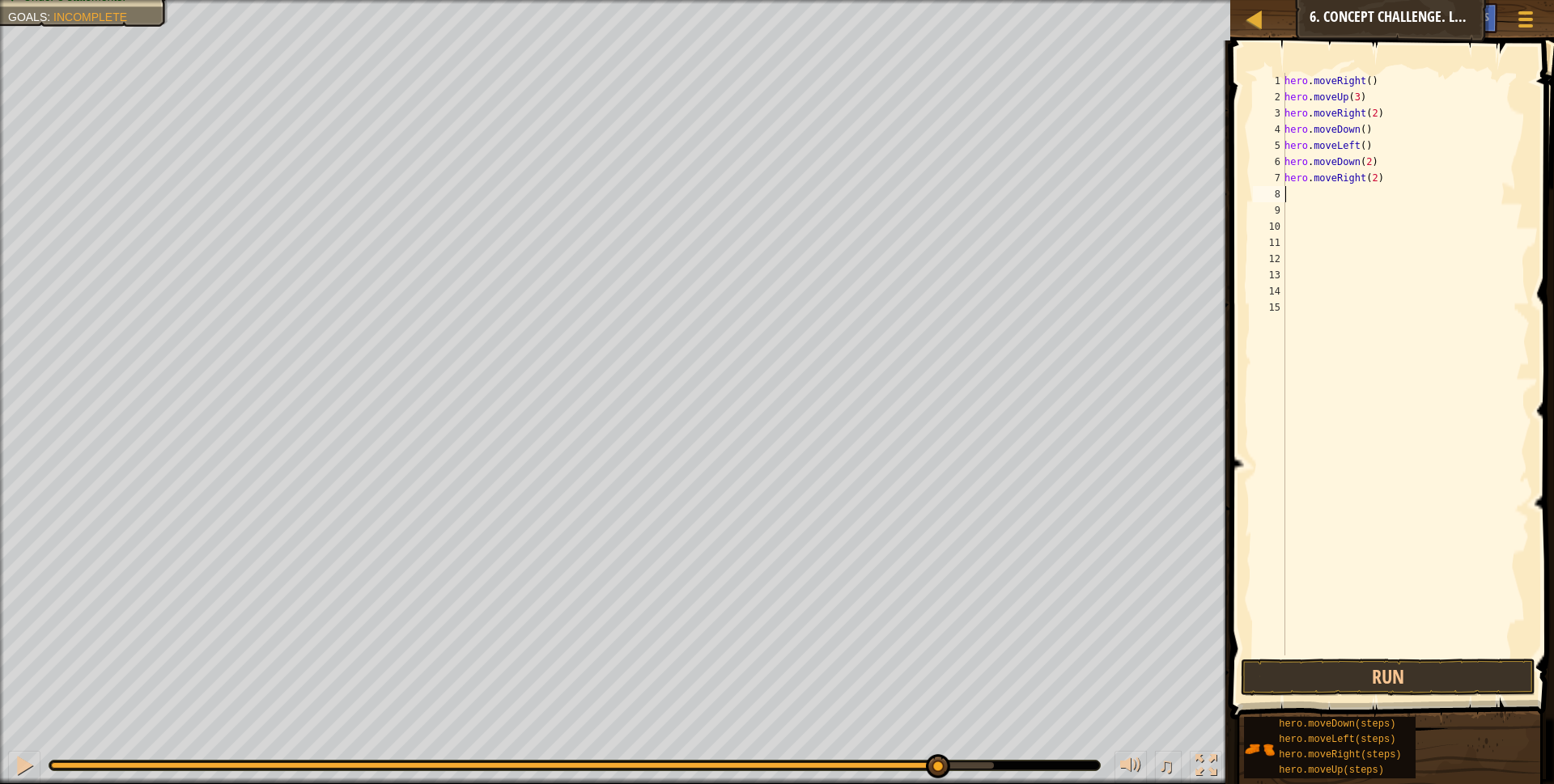
scroll to position [7, 0]
type textarea "r"
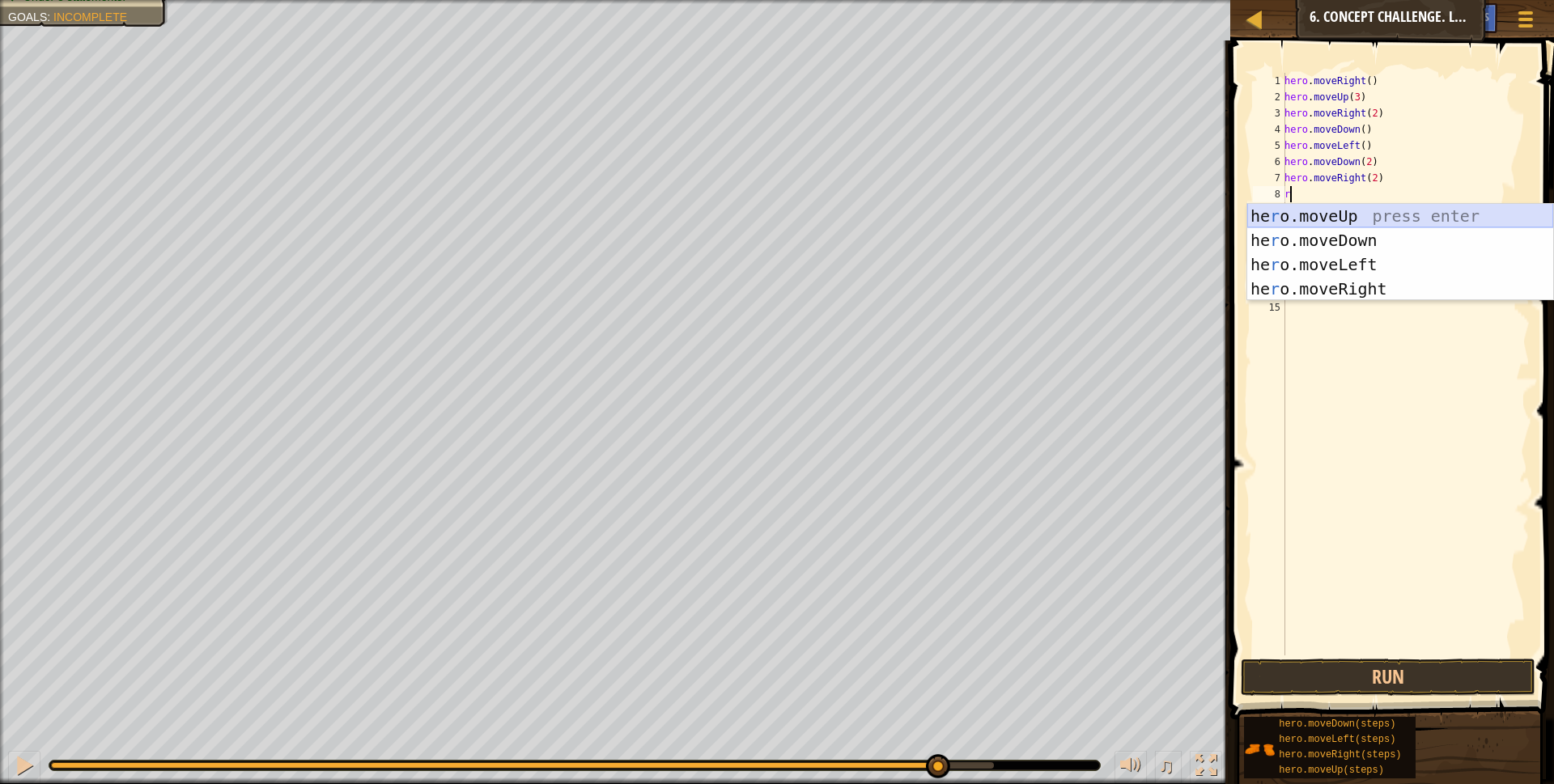
click at [1327, 206] on div "he r o.moveUp press enter he r o.moveDown press enter he r o.moveLeft press ent…" at bounding box center [1400, 277] width 306 height 146
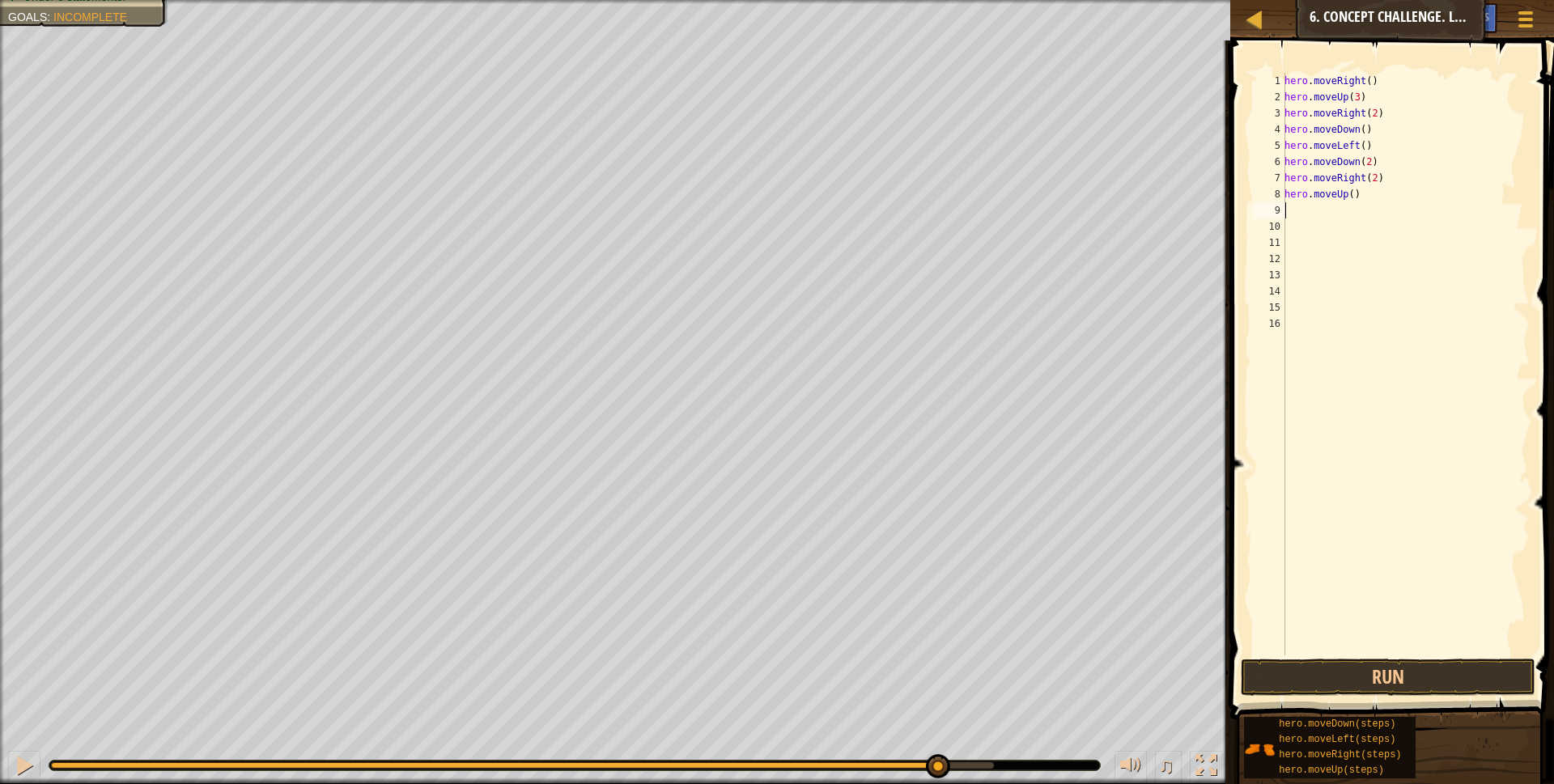
click at [1347, 191] on div "hero . moveRight ( ) hero . moveUp ( 3 ) hero . moveRight ( 2 ) hero . moveDown…" at bounding box center [1405, 380] width 248 height 615
type textarea "hero.moveUp(2)"
click at [1348, 681] on button "Run" at bounding box center [1388, 677] width 295 height 37
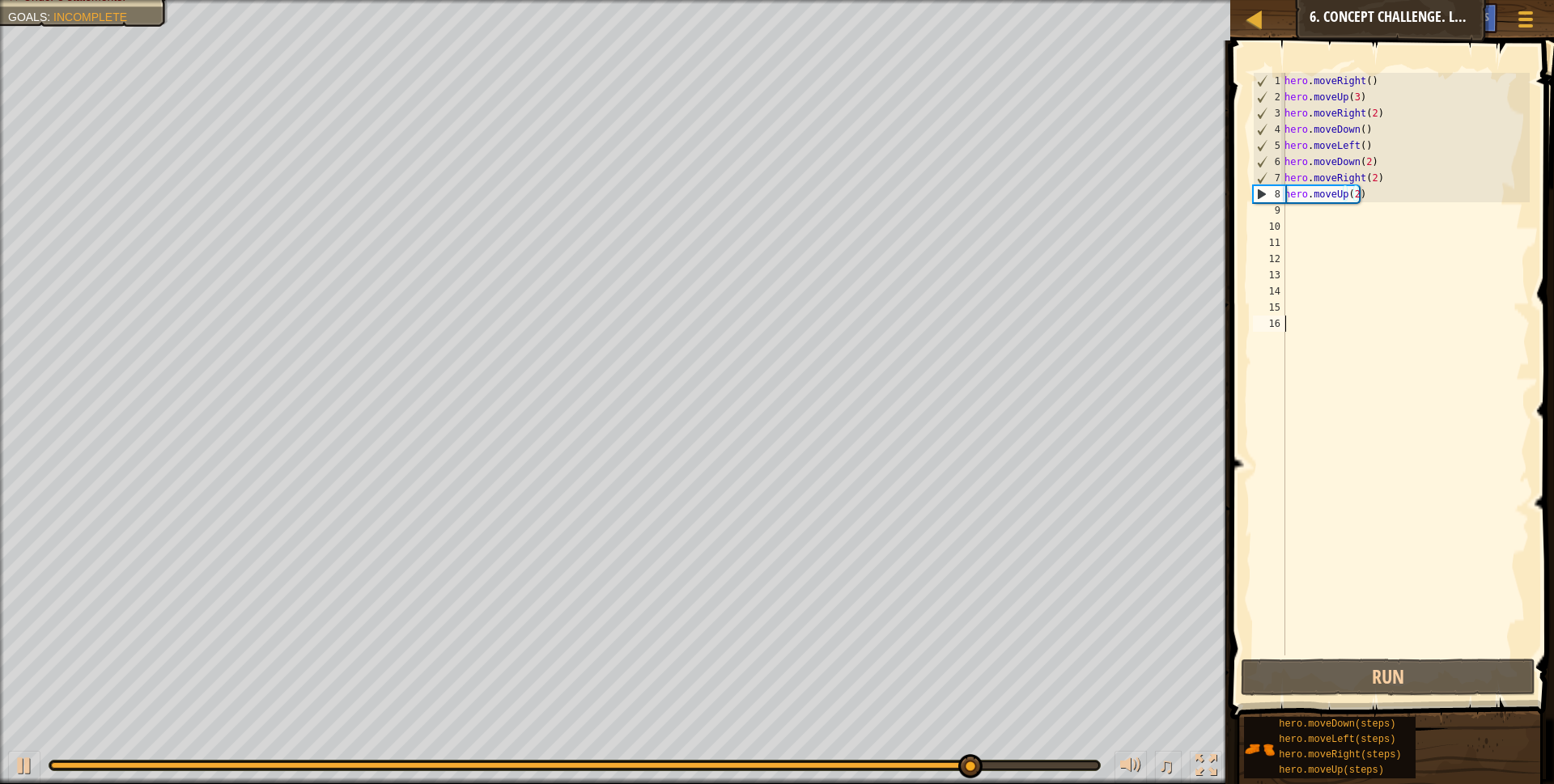
click at [1349, 396] on div "hero . moveRight ( ) hero . moveUp ( 3 ) hero . moveRight ( 2 ) hero . moveDown…" at bounding box center [1405, 380] width 248 height 615
click at [1379, 192] on div "hero . moveRight ( ) hero . moveUp ( 3 ) hero . moveRight ( 2 ) hero . moveDown…" at bounding box center [1405, 380] width 248 height 615
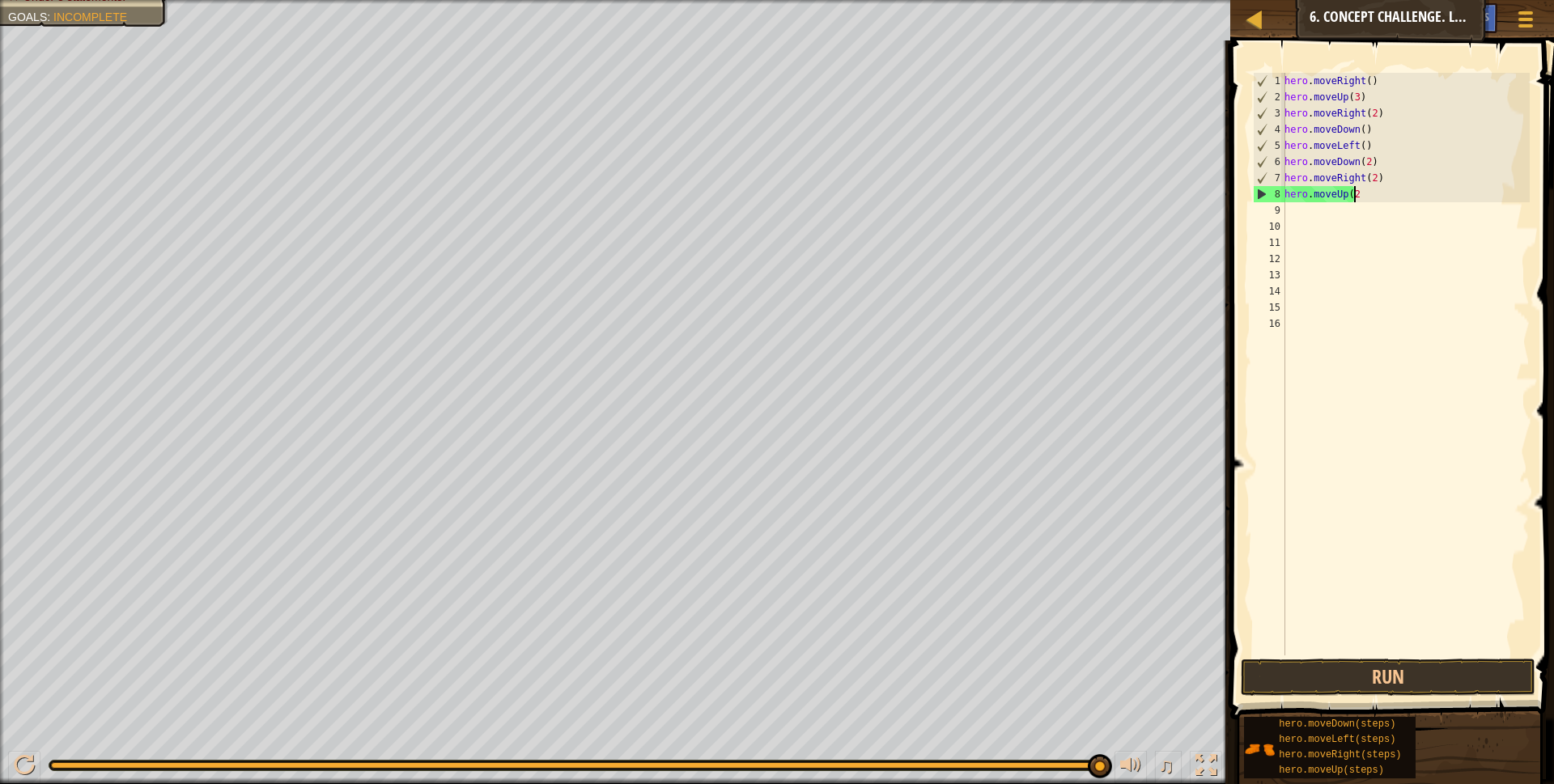
type textarea "h"
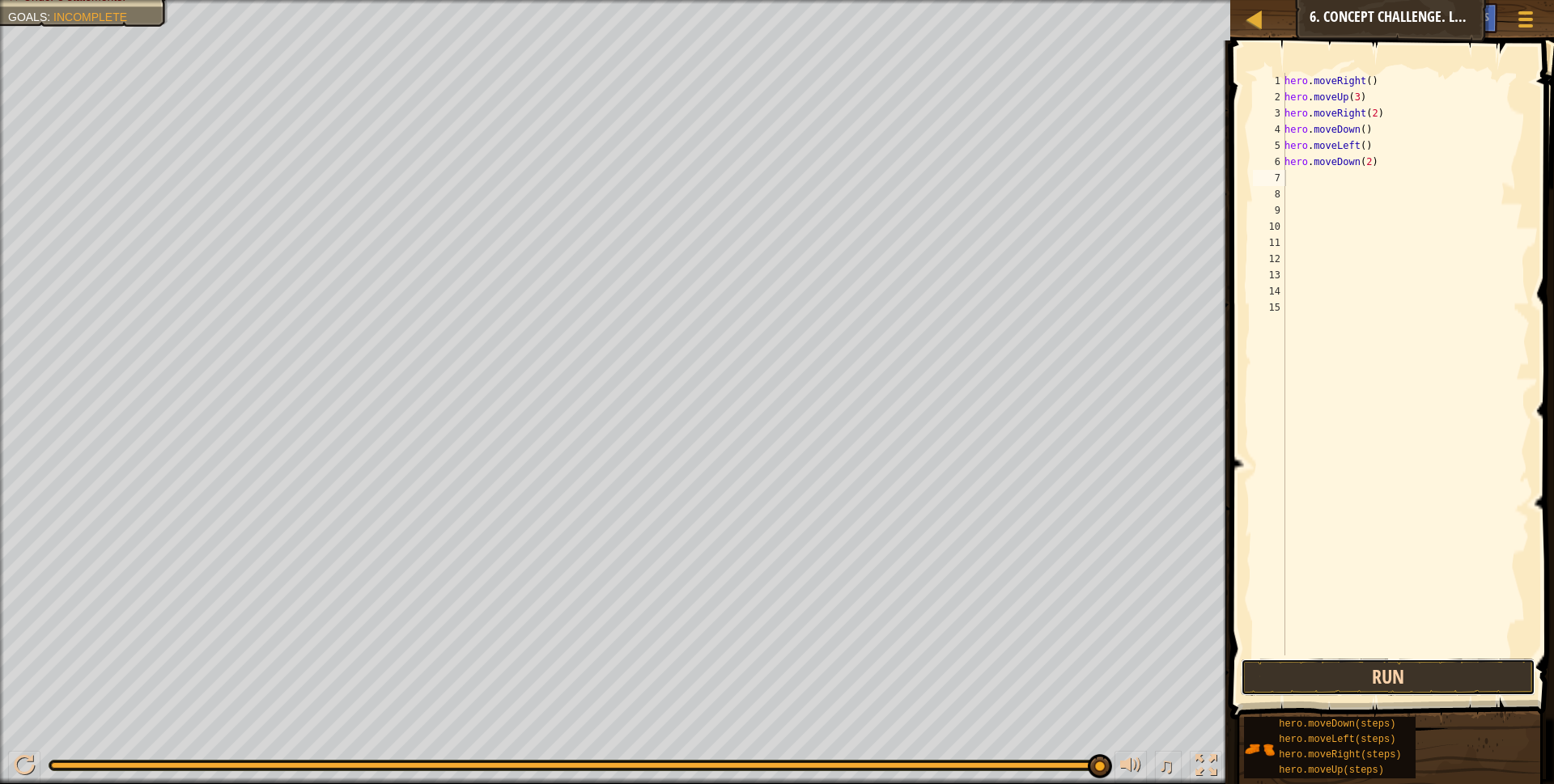
click at [1314, 684] on button "Run" at bounding box center [1388, 677] width 295 height 37
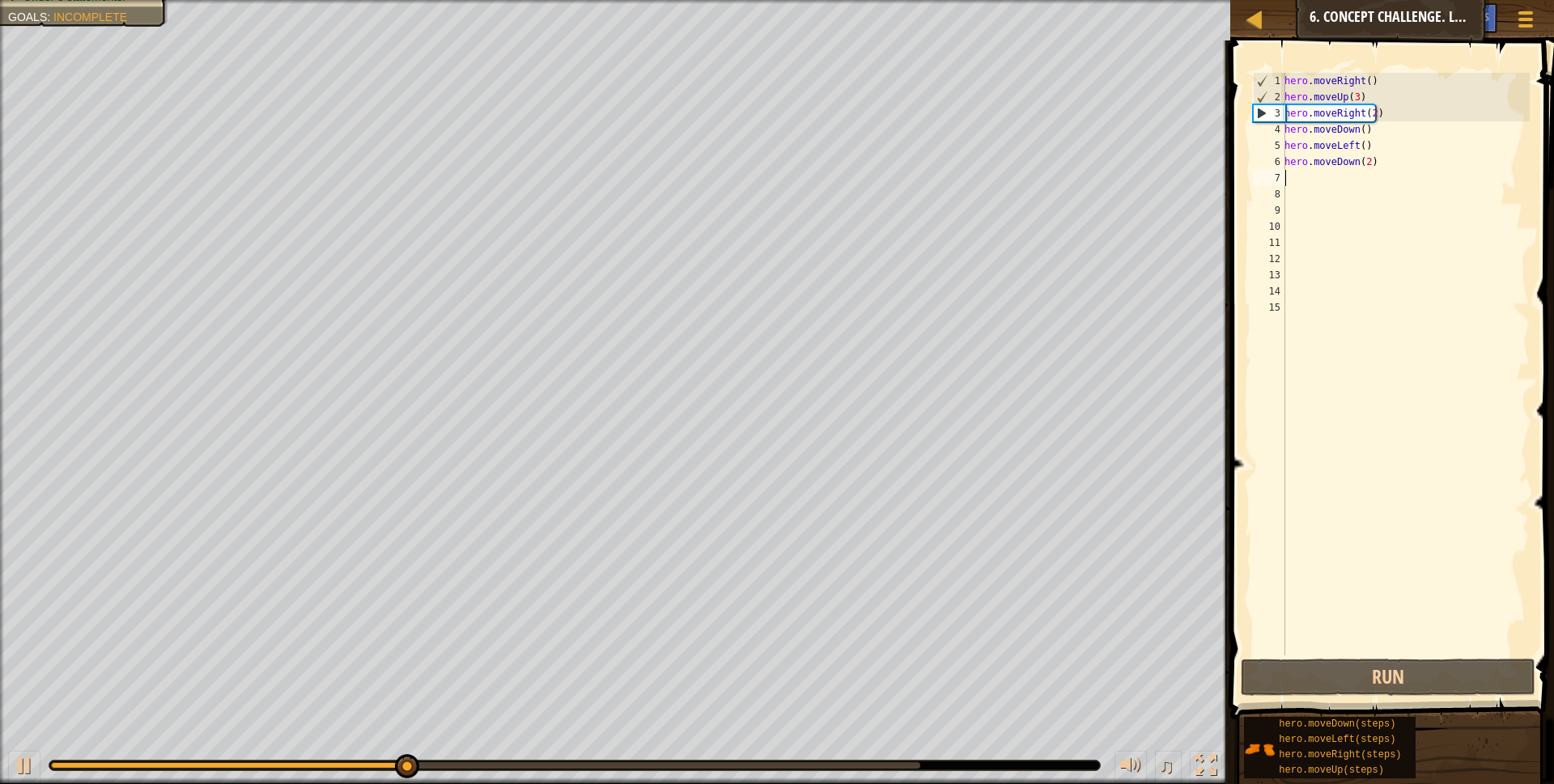
click at [1392, 171] on div "hero . moveRight ( ) hero . moveUp ( 3 ) hero . moveRight ( 2 ) hero . moveDown…" at bounding box center [1405, 380] width 248 height 615
click at [1387, 156] on div "hero . moveRight ( ) hero . moveUp ( 3 ) hero . moveRight ( 2 ) hero . moveDown…" at bounding box center [1405, 380] width 248 height 615
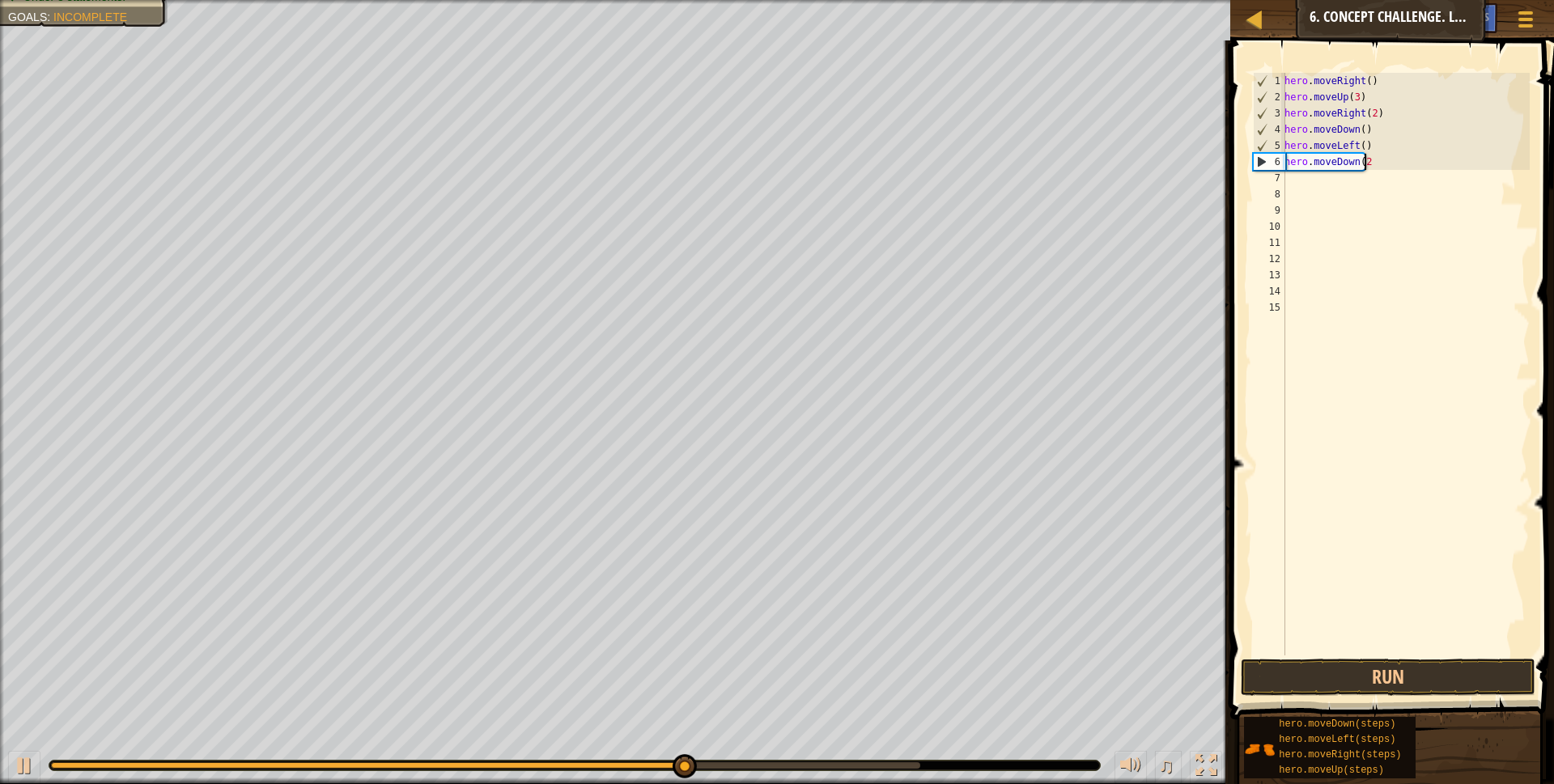
type textarea "h"
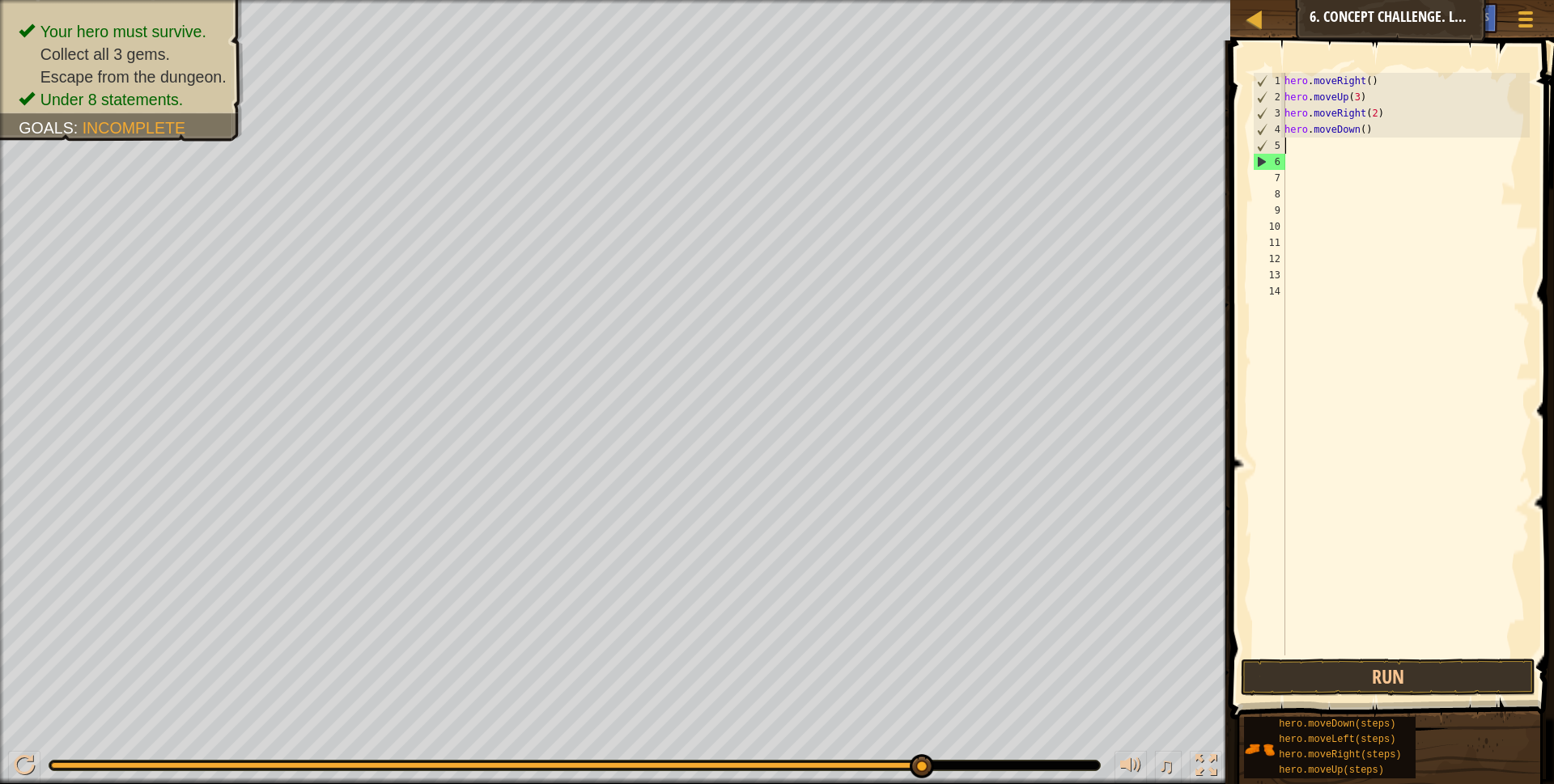
type textarea "r"
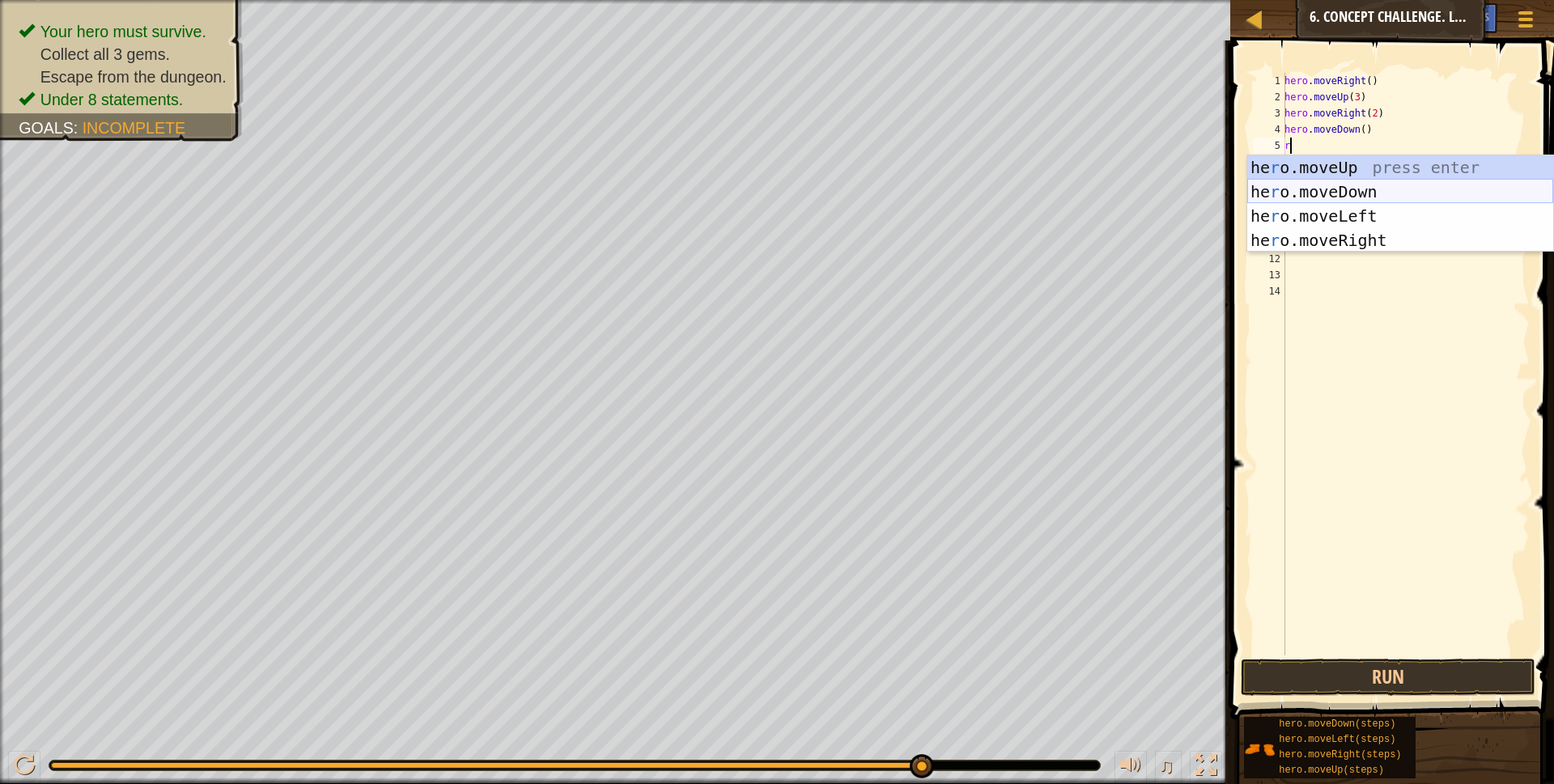
click at [1374, 182] on div "he r o.moveUp press enter he r o.moveDown press enter he r o.moveLeft press ent…" at bounding box center [1400, 228] width 306 height 146
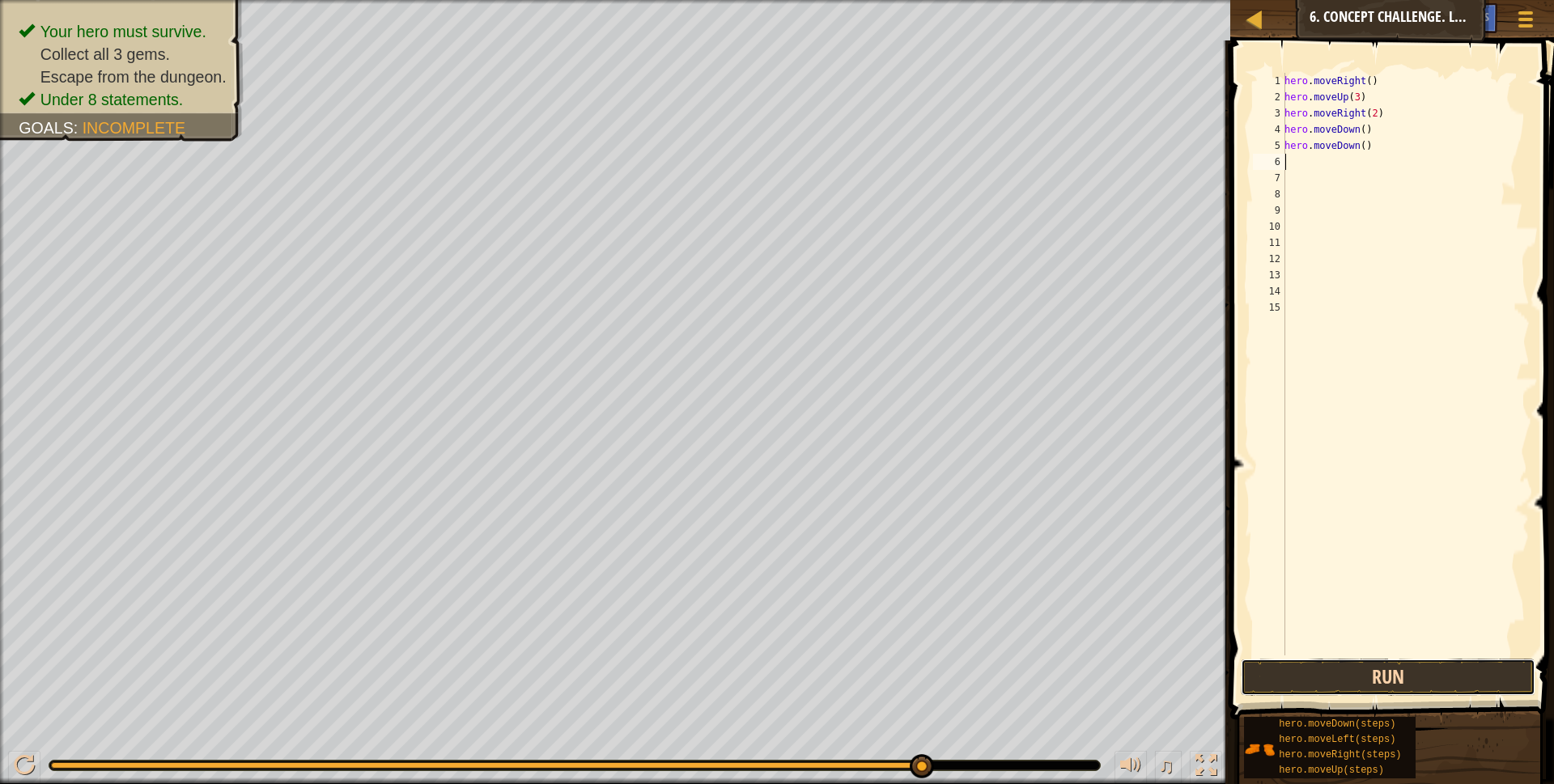
click at [1325, 674] on button "Run" at bounding box center [1388, 677] width 295 height 37
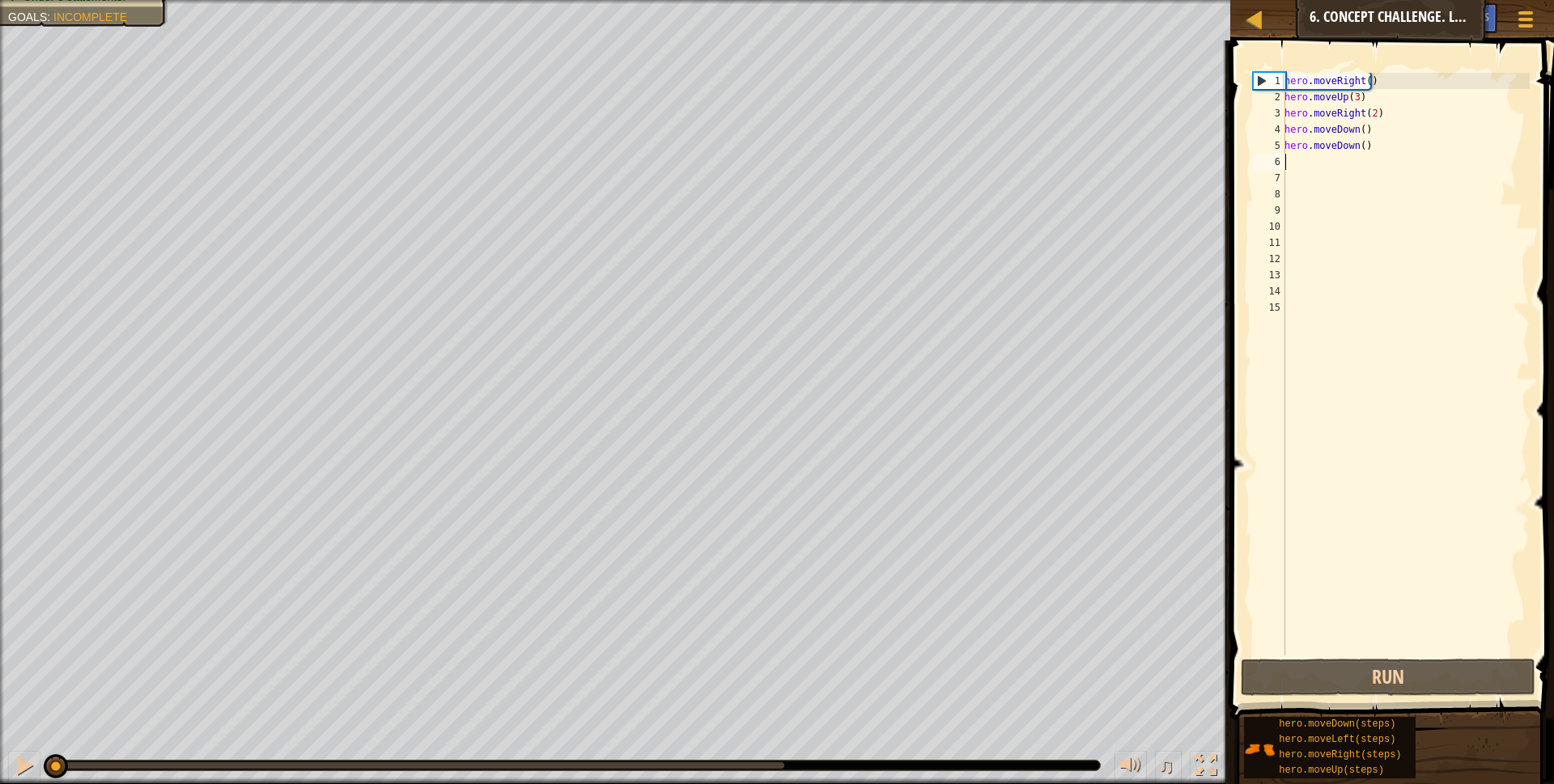
click at [1384, 146] on div "hero . moveRight ( ) hero . moveUp ( 3 ) hero . moveRight ( 2 ) hero . moveDown…" at bounding box center [1405, 380] width 248 height 615
type textarea "h"
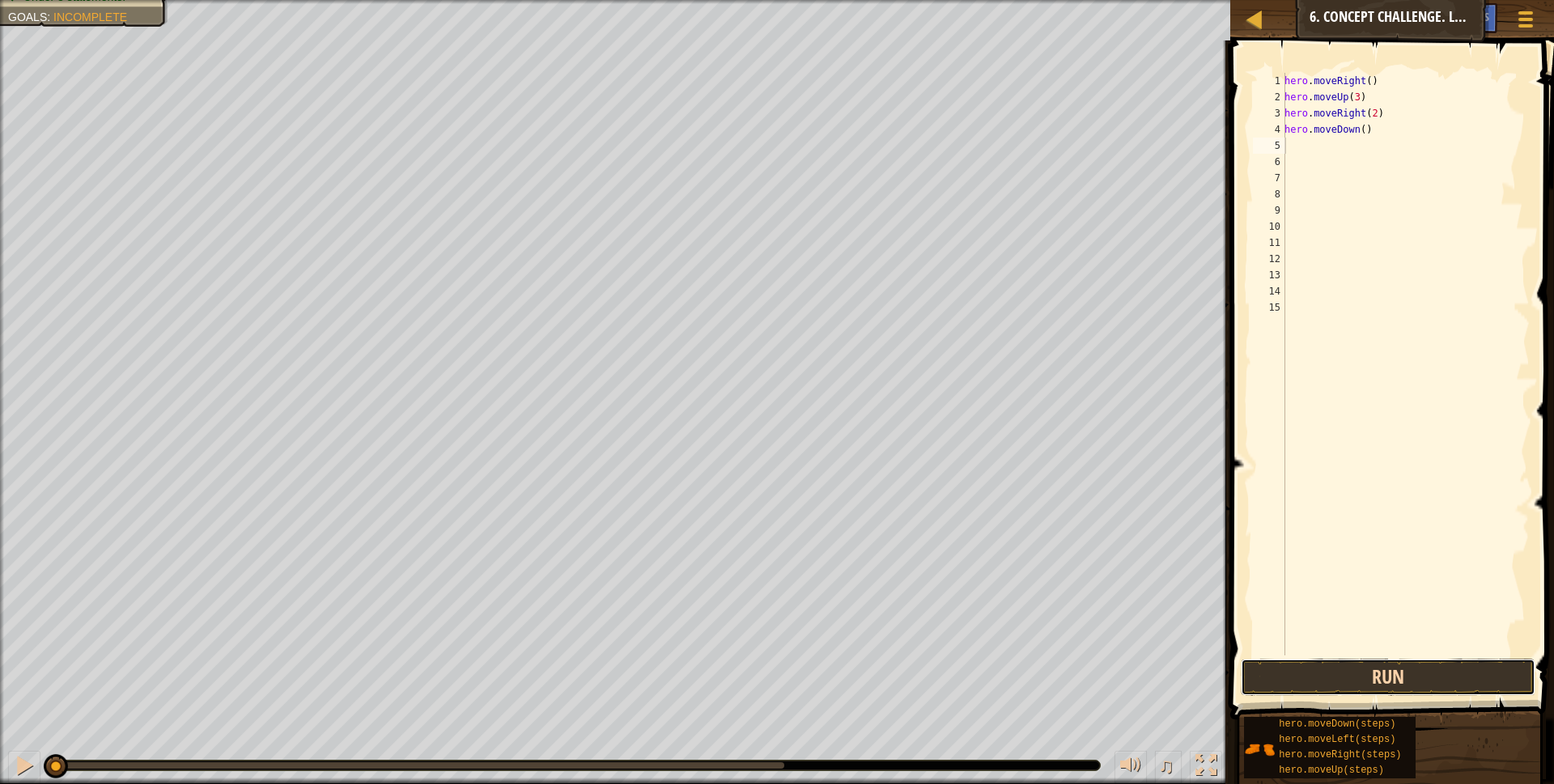
click at [1304, 688] on button "Run" at bounding box center [1388, 677] width 295 height 37
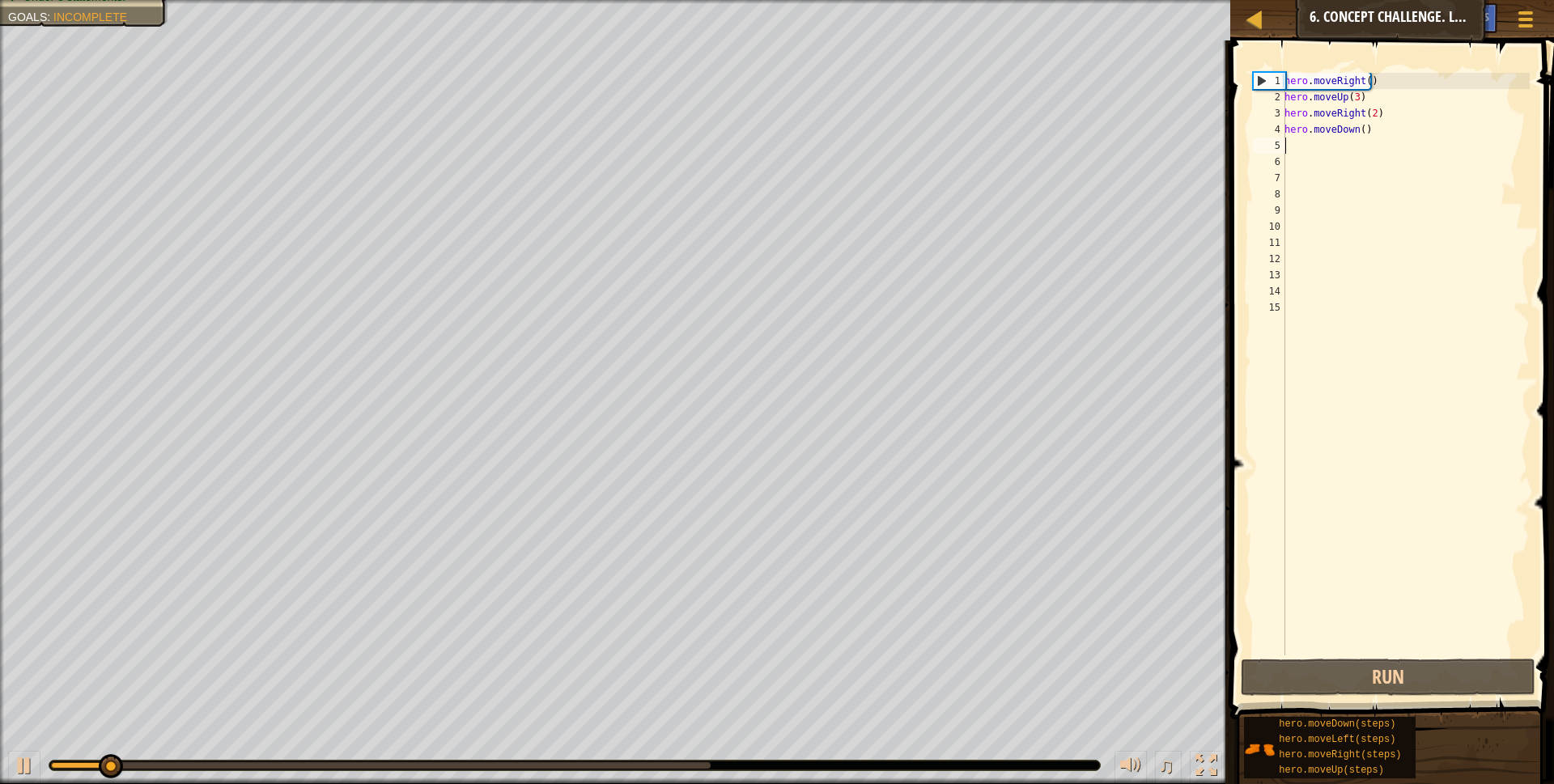
click at [1357, 132] on div "hero . moveRight ( ) hero . moveUp ( 3 ) hero . moveRight ( 2 ) hero . moveDown…" at bounding box center [1405, 380] width 248 height 615
click at [1358, 131] on div "hero . moveRight ( ) hero . moveUp ( 3 ) hero . moveRight ( 2 ) hero . moveDown…" at bounding box center [1405, 380] width 248 height 615
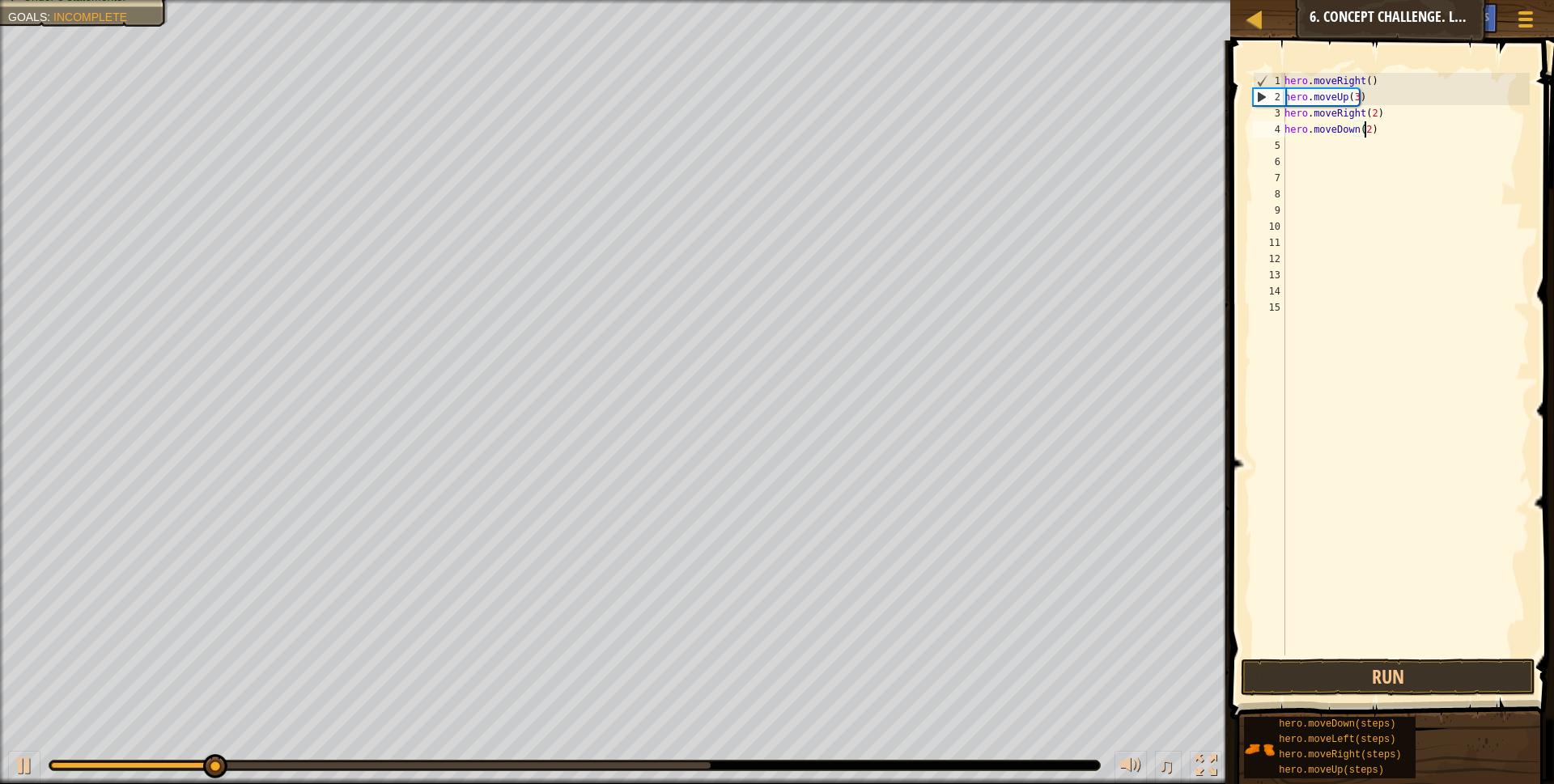
scroll to position [7, 6]
drag, startPoint x: 1365, startPoint y: 680, endPoint x: 1358, endPoint y: 669, distance: 13.0
click at [1364, 681] on button "Run" at bounding box center [1388, 677] width 295 height 37
type textarea "hero.moveDown(3)"
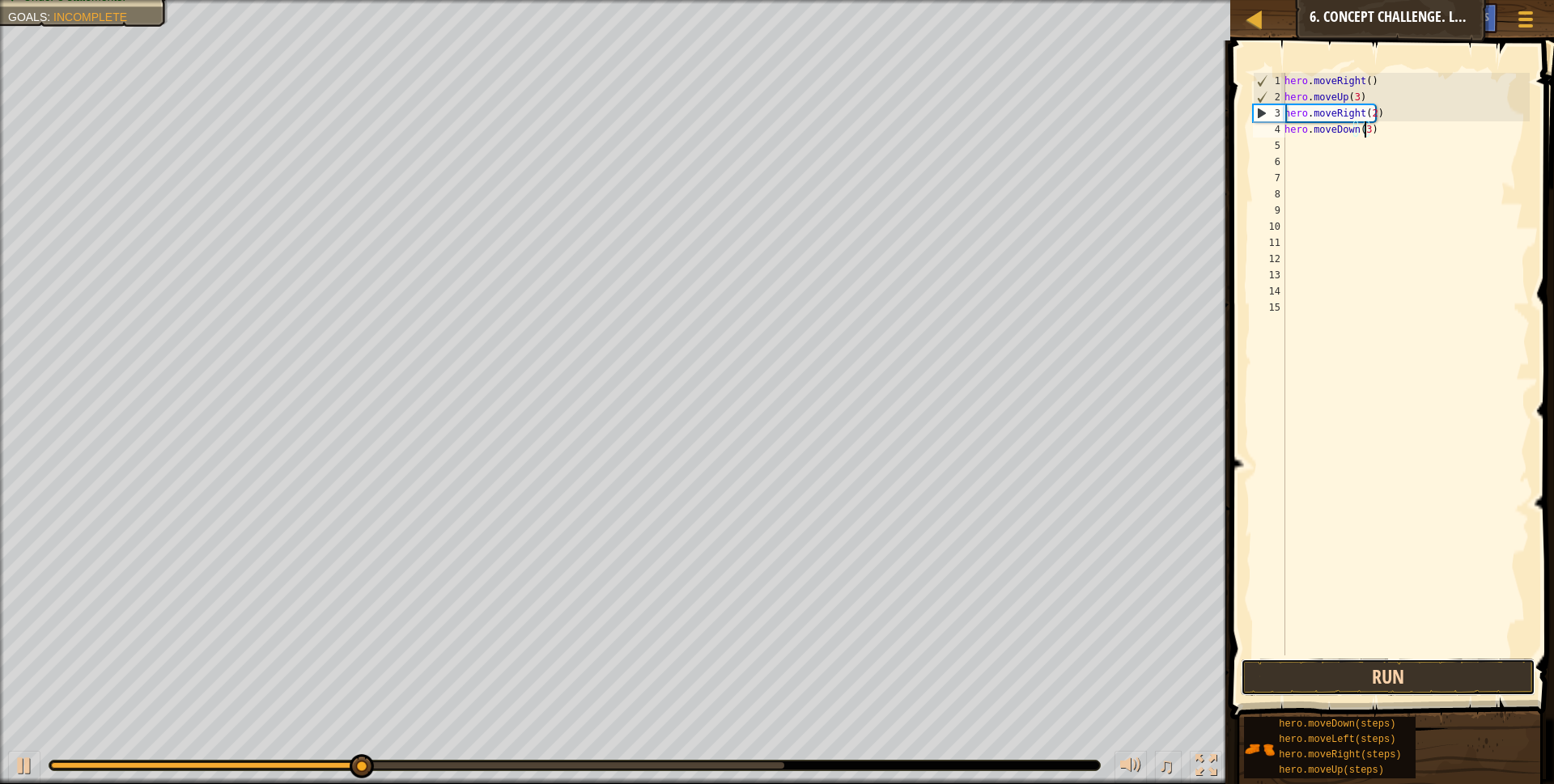
click at [1421, 680] on button "Run" at bounding box center [1388, 677] width 295 height 37
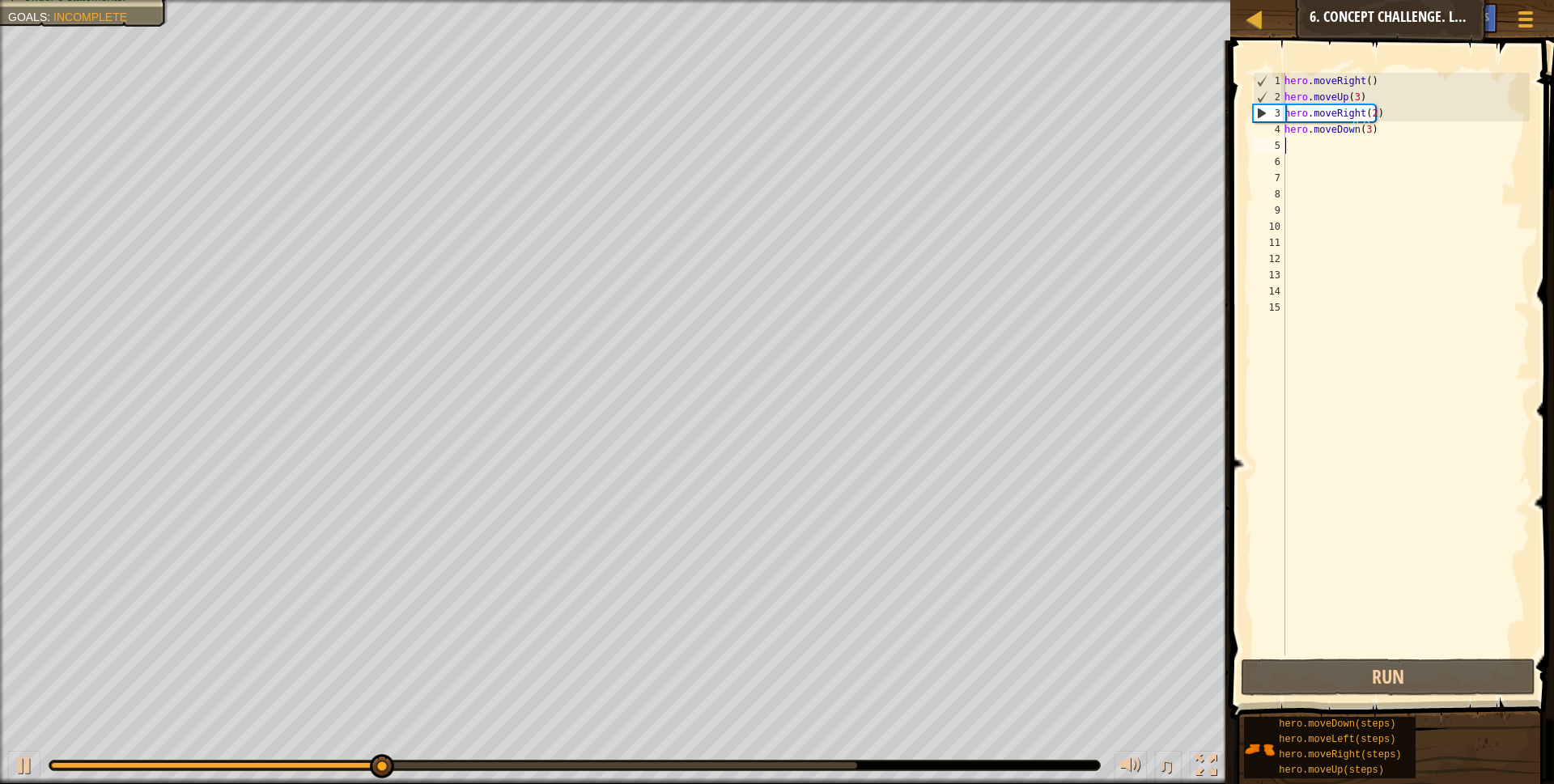
click at [1330, 146] on div "hero . moveRight ( ) hero . moveUp ( 3 ) hero . moveRight ( 2 ) hero . moveDown…" at bounding box center [1405, 380] width 248 height 615
type textarea "r"
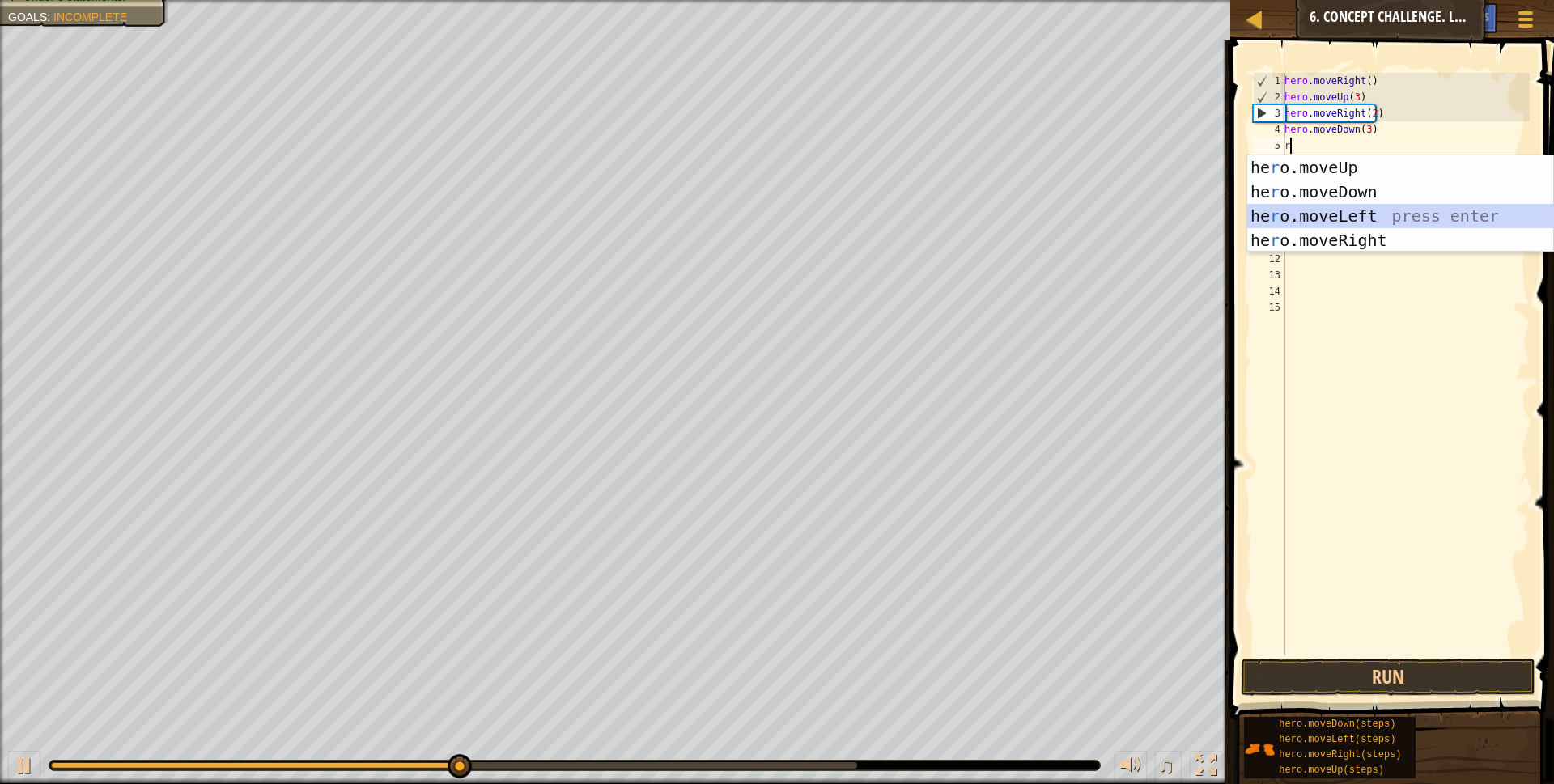
click at [1331, 215] on div "he r o.moveUp press enter he r o.moveDown press enter he r o.moveLeft press ent…" at bounding box center [1400, 228] width 306 height 146
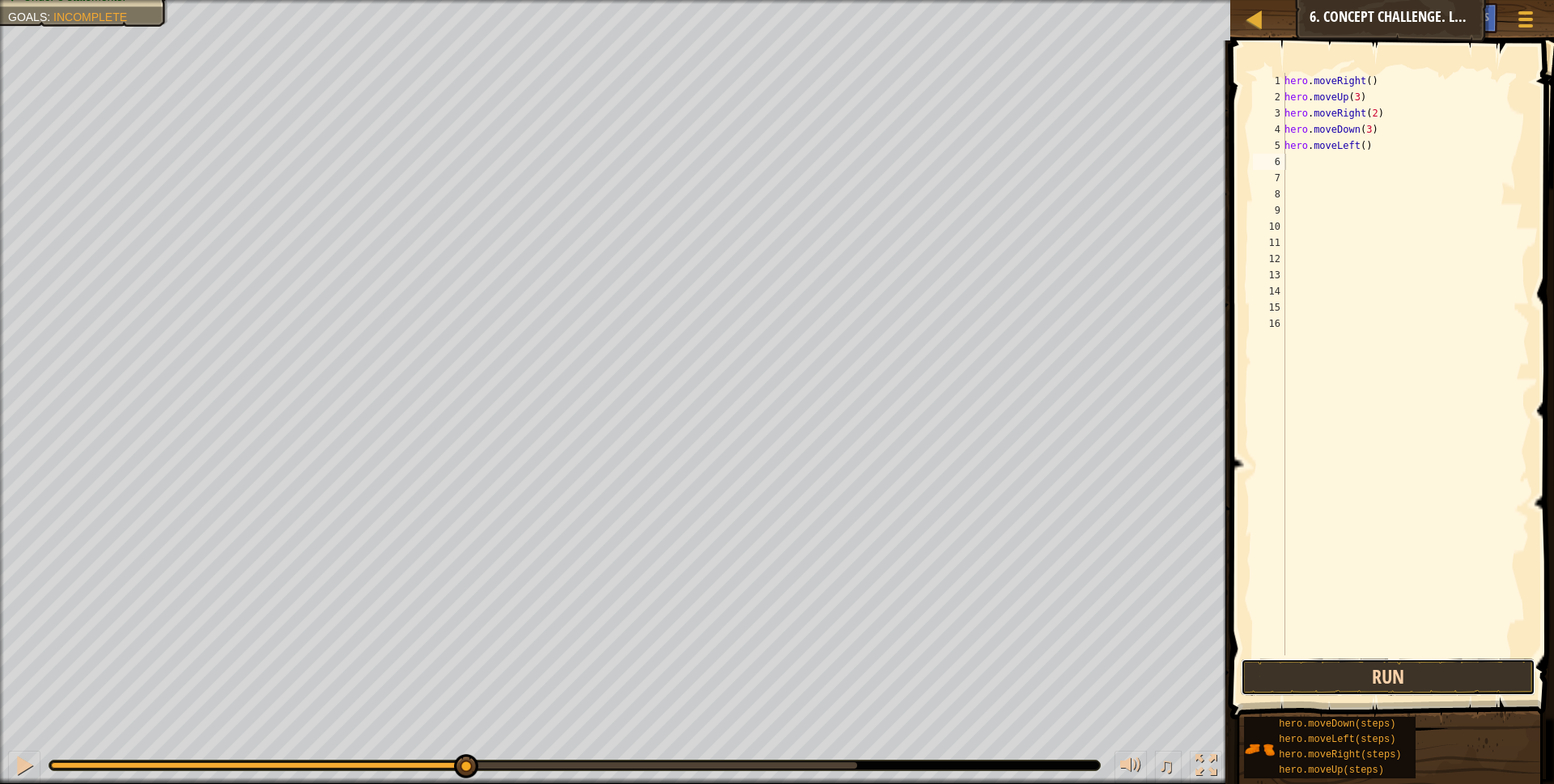
click at [1308, 676] on button "Run" at bounding box center [1388, 677] width 295 height 37
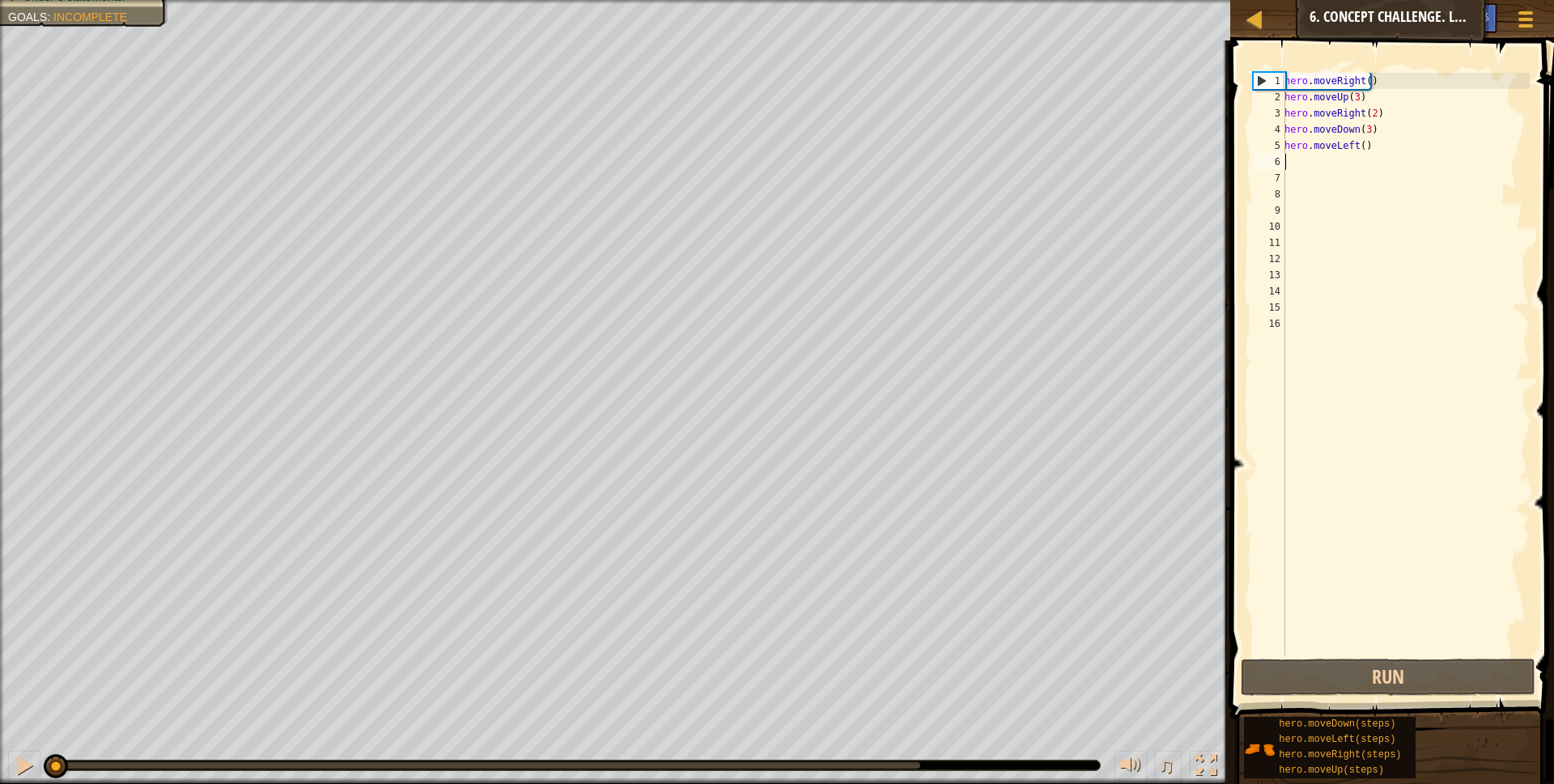
type textarea "r"
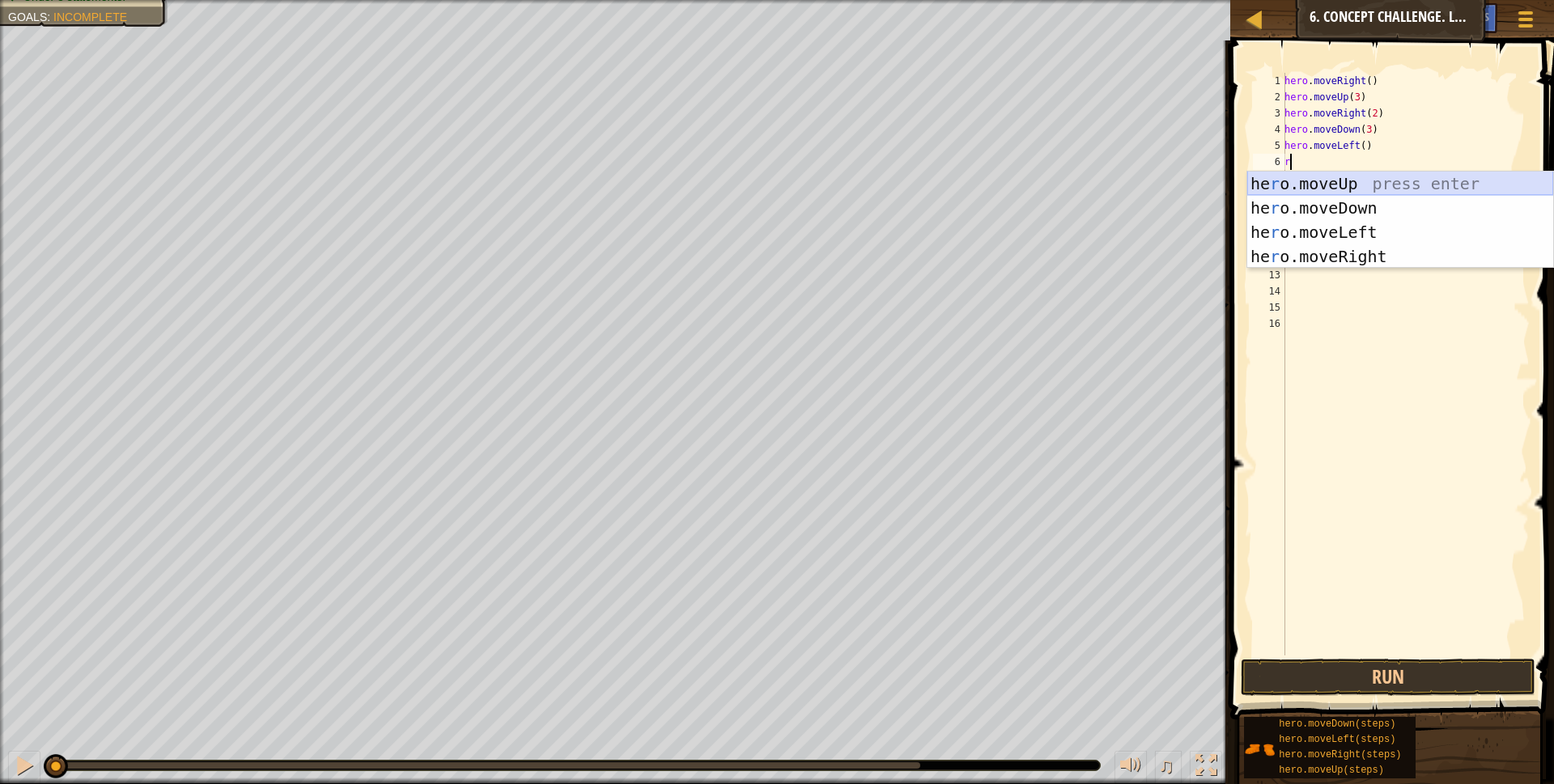
click at [1361, 181] on div "he r o.moveUp press enter he r o.moveDown press enter he r o.moveLeft press ent…" at bounding box center [1400, 244] width 306 height 146
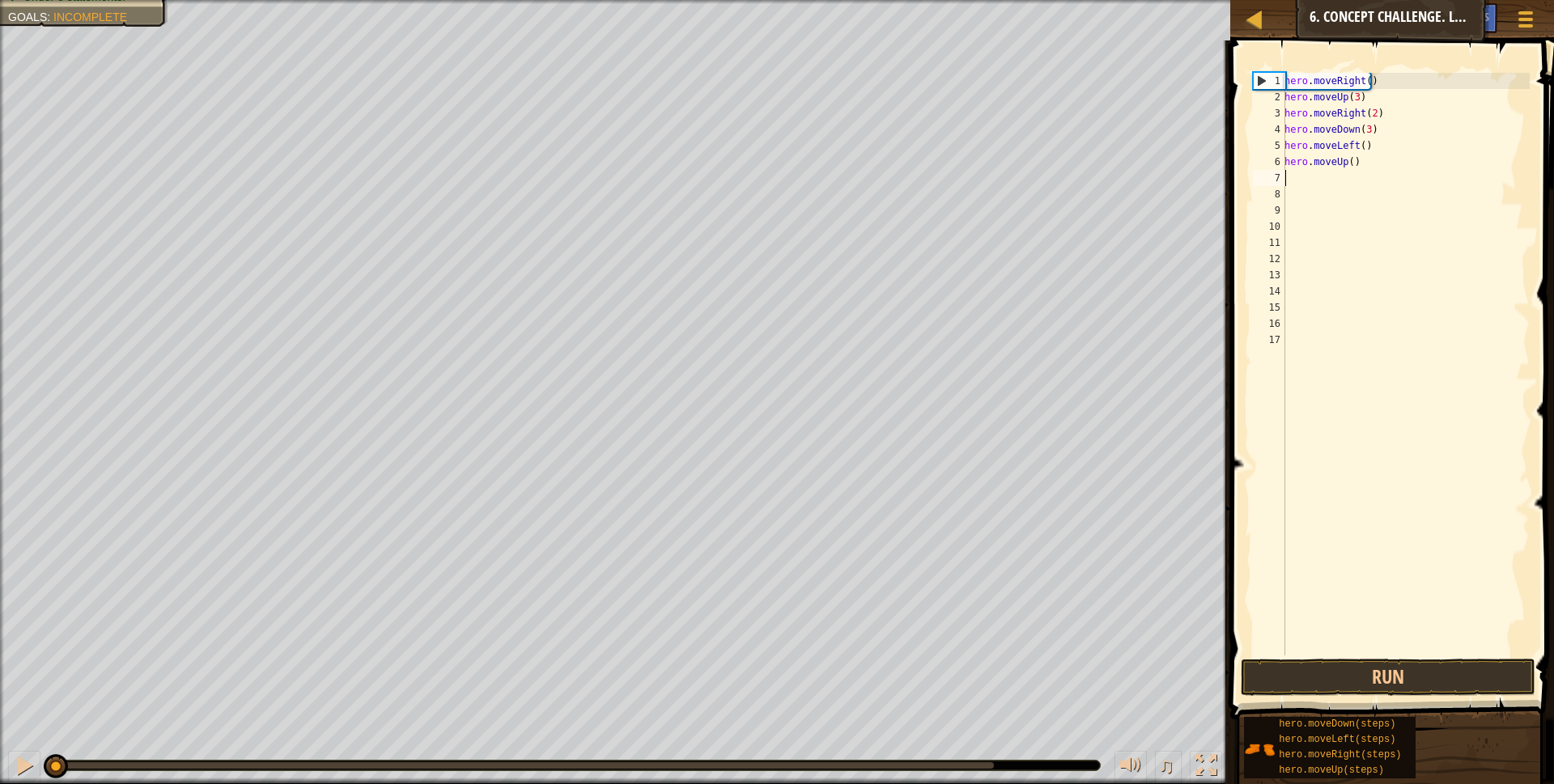
click at [1347, 159] on div "hero . moveRight ( ) hero . moveUp ( 3 ) hero . moveRight ( 2 ) hero . moveDown…" at bounding box center [1405, 380] width 248 height 615
click at [1413, 681] on button "Run" at bounding box center [1388, 677] width 295 height 37
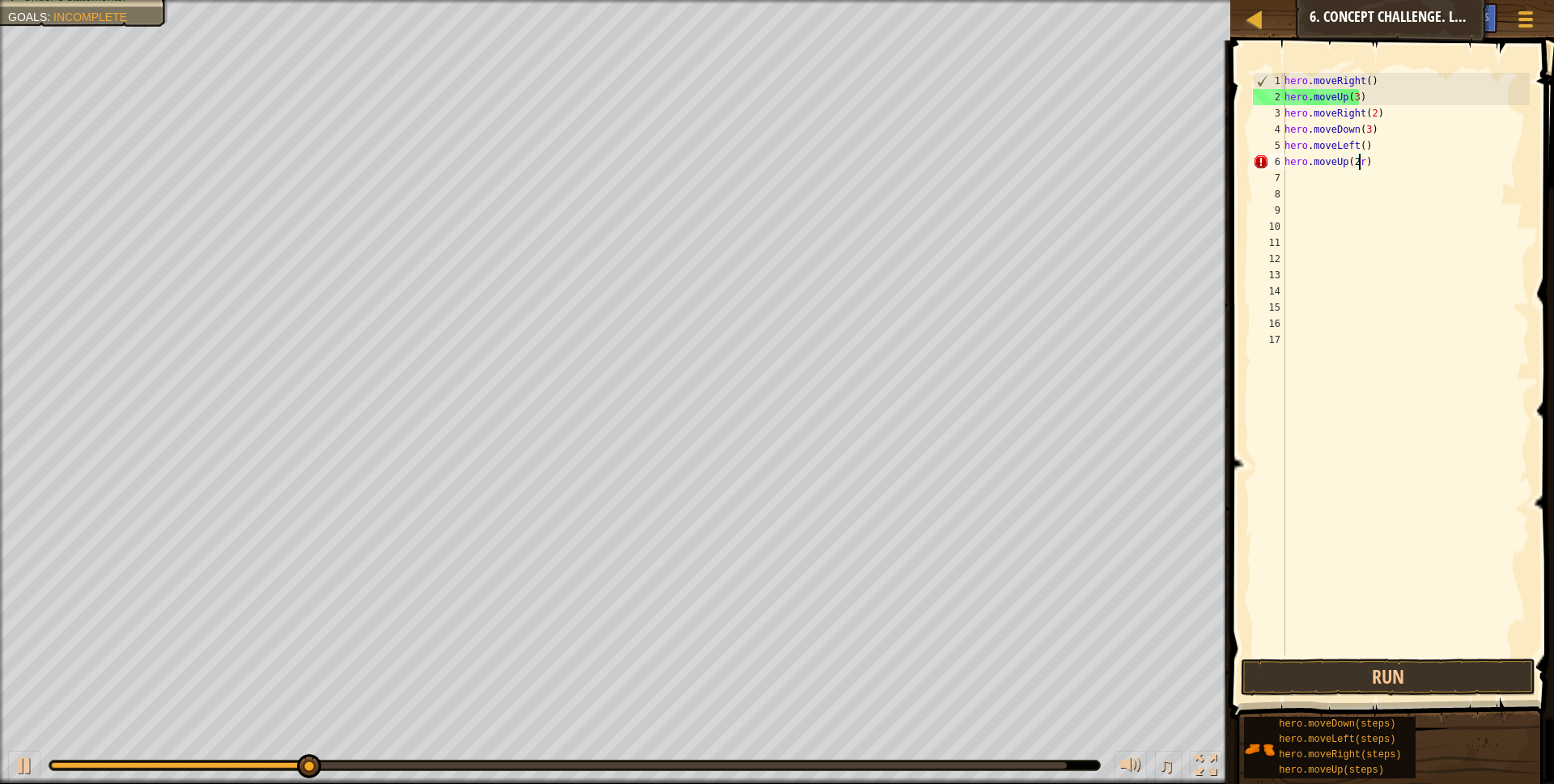
type textarea "hero.moveUp(2)"
click at [1337, 180] on div "hero . moveRight ( ) hero . moveUp ( 3 ) hero . moveRight ( 2 ) hero . moveDown…" at bounding box center [1405, 380] width 248 height 615
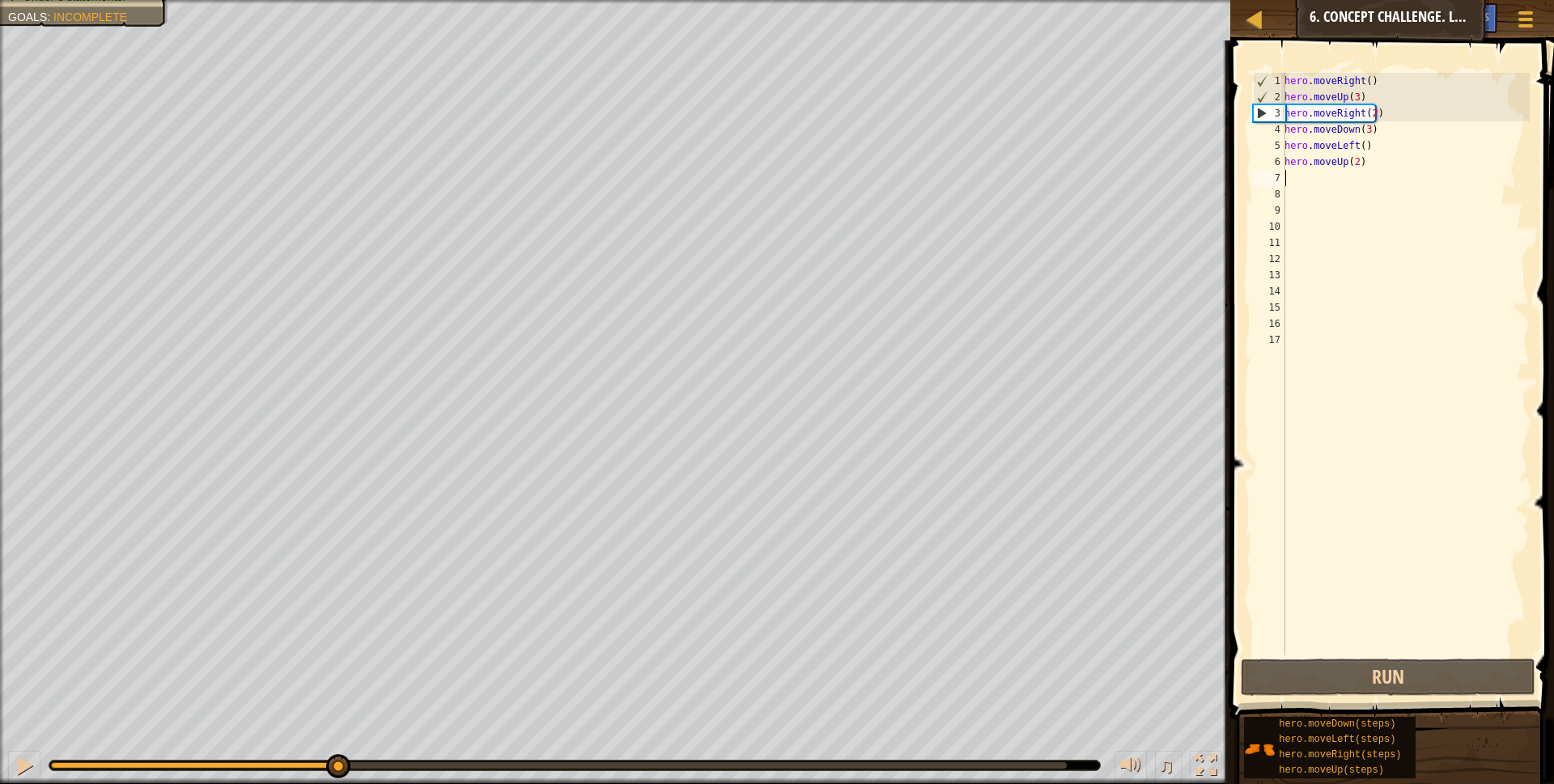
scroll to position [7, 0]
type textarea "r"
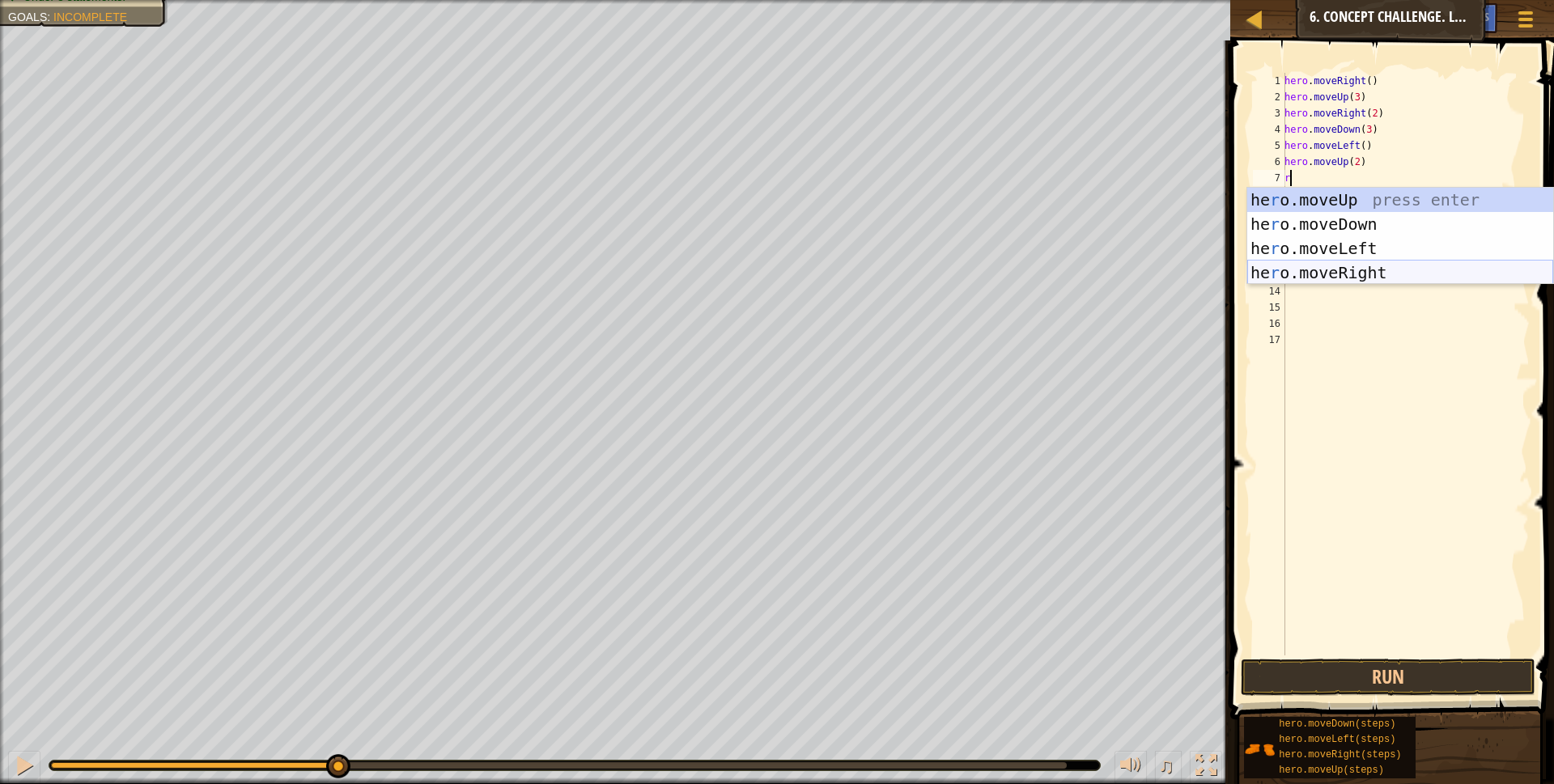
click at [1345, 269] on div "he r o.moveUp press enter he r o.moveDown press enter he r o.moveLeft press ent…" at bounding box center [1400, 261] width 306 height 146
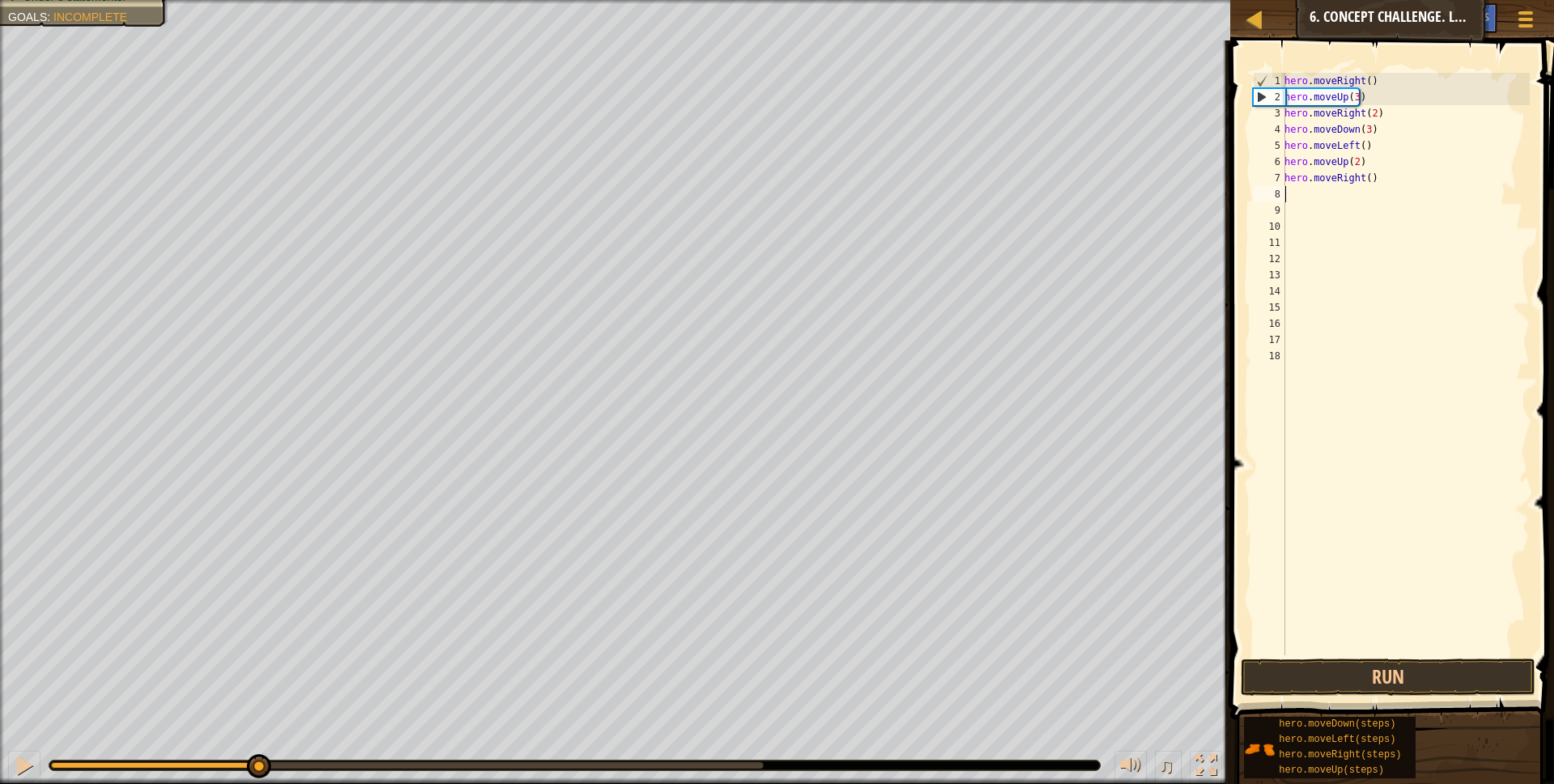
click at [1365, 177] on div "hero . moveRight ( ) hero . moveUp ( 3 ) hero . moveRight ( 2 ) hero . moveDown…" at bounding box center [1405, 380] width 248 height 615
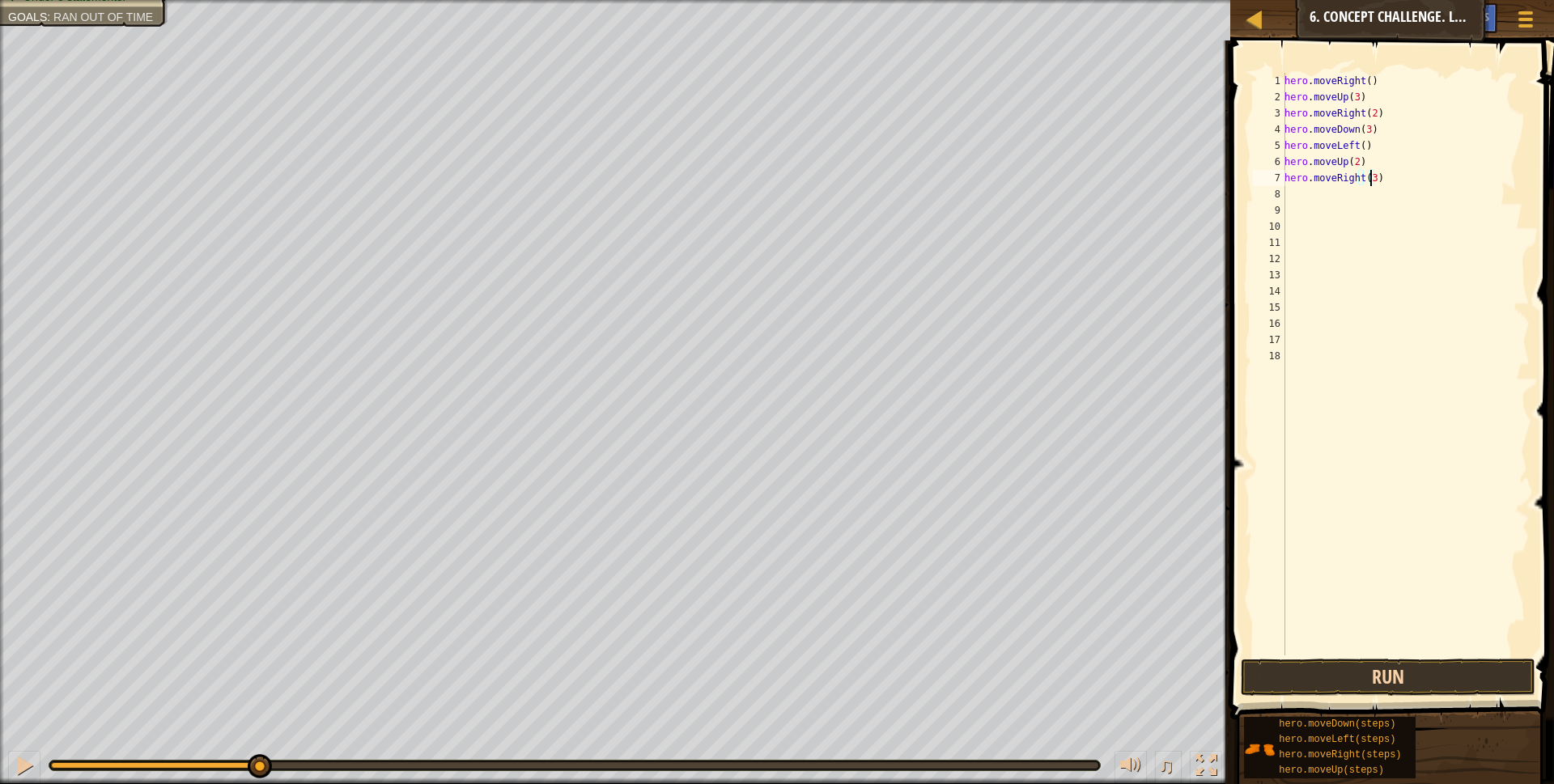
type textarea "hero.moveRight(3)"
click at [1345, 681] on button "Run" at bounding box center [1388, 677] width 295 height 37
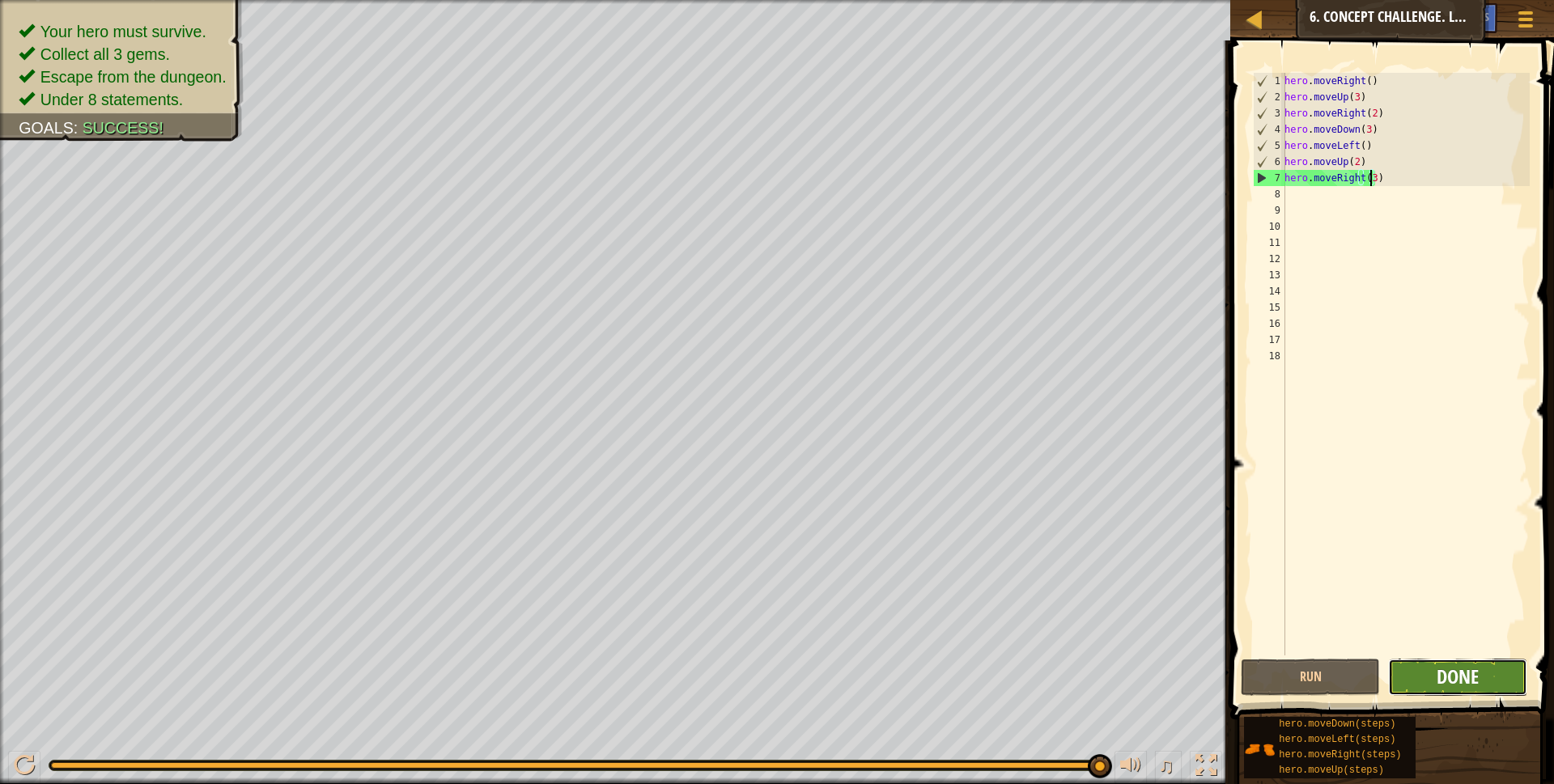
click at [1457, 682] on span "Done" at bounding box center [1458, 676] width 42 height 26
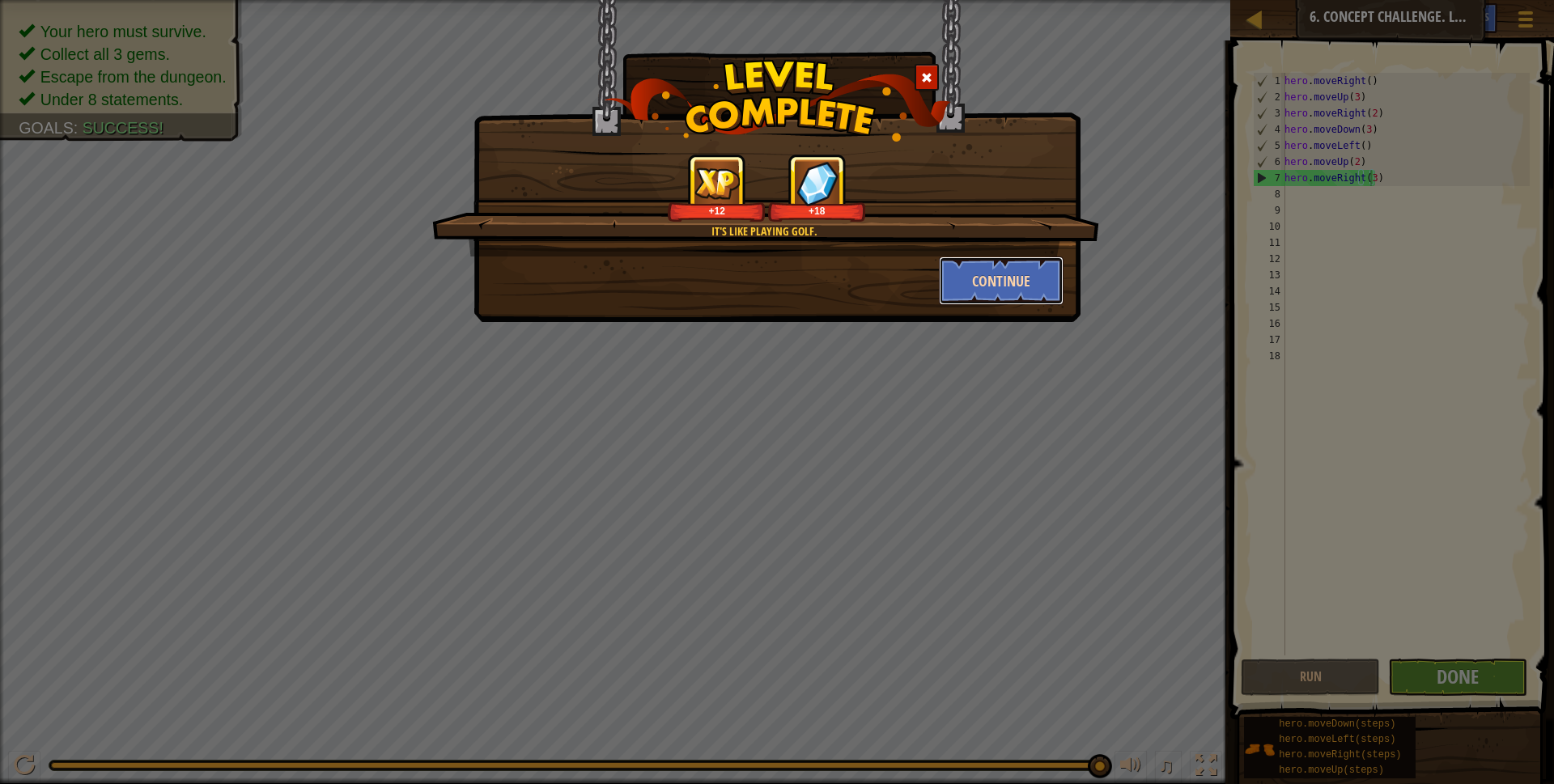
click at [998, 277] on button "Continue" at bounding box center [1001, 281] width 125 height 49
click at [1169, 536] on div "It's like playing golf. +12 +18 Continue" at bounding box center [777, 392] width 1554 height 784
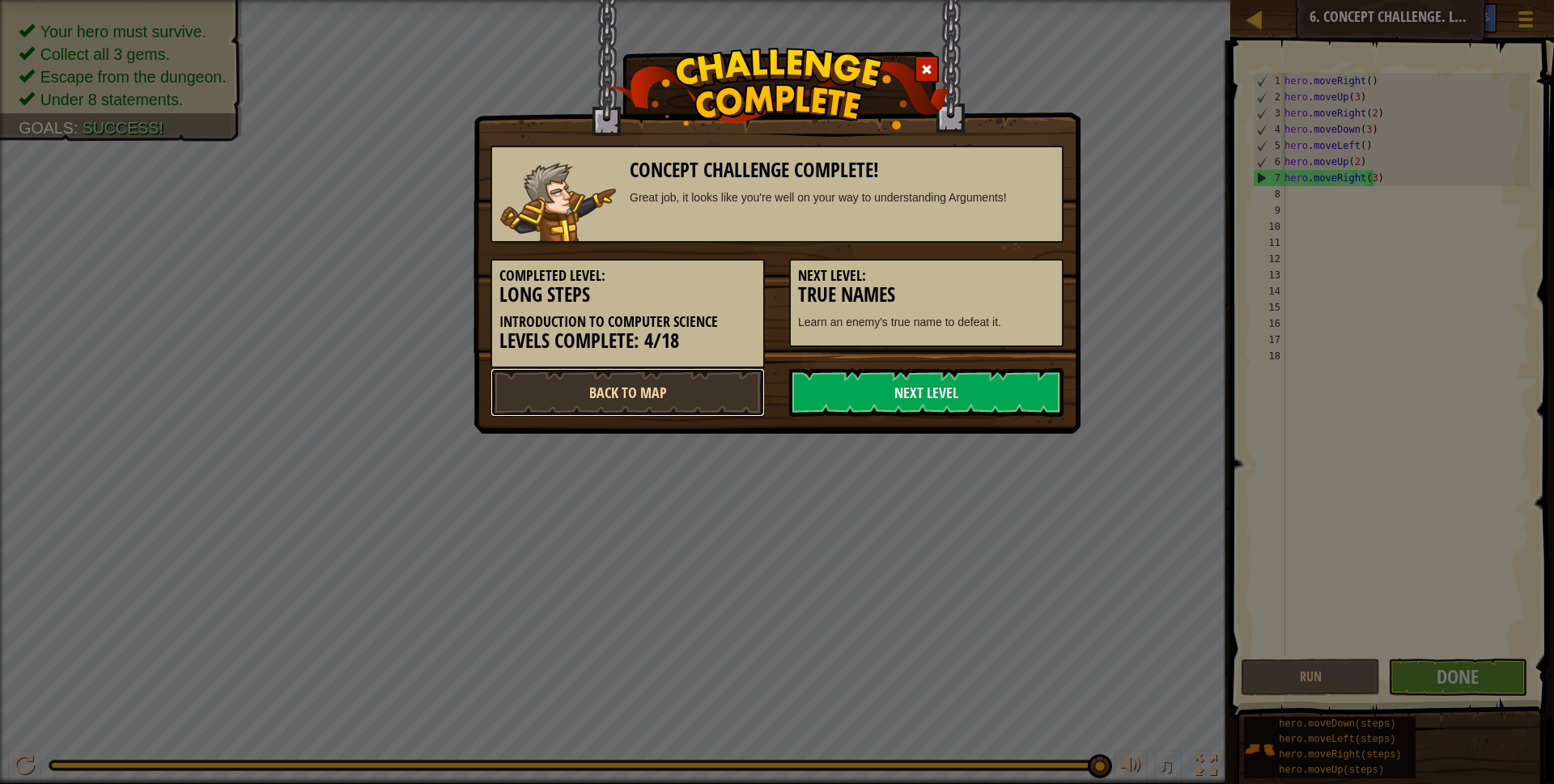
click at [591, 400] on link "Back to Map" at bounding box center [627, 392] width 274 height 49
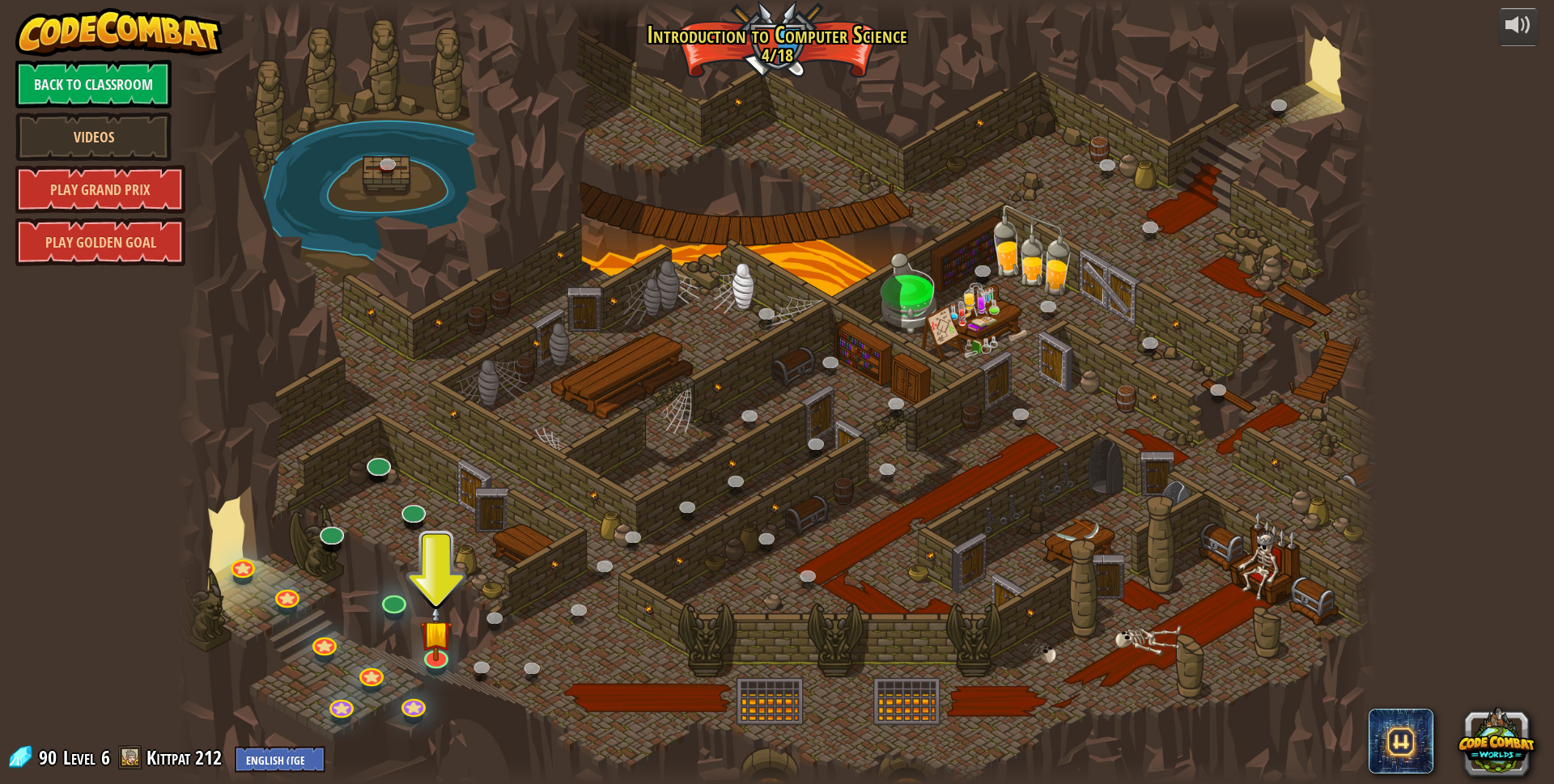
drag, startPoint x: 461, startPoint y: 705, endPoint x: 471, endPoint y: 735, distance: 31.6
click at [471, 735] on div at bounding box center [777, 392] width 1200 height 784
click at [432, 659] on link at bounding box center [435, 653] width 32 height 32
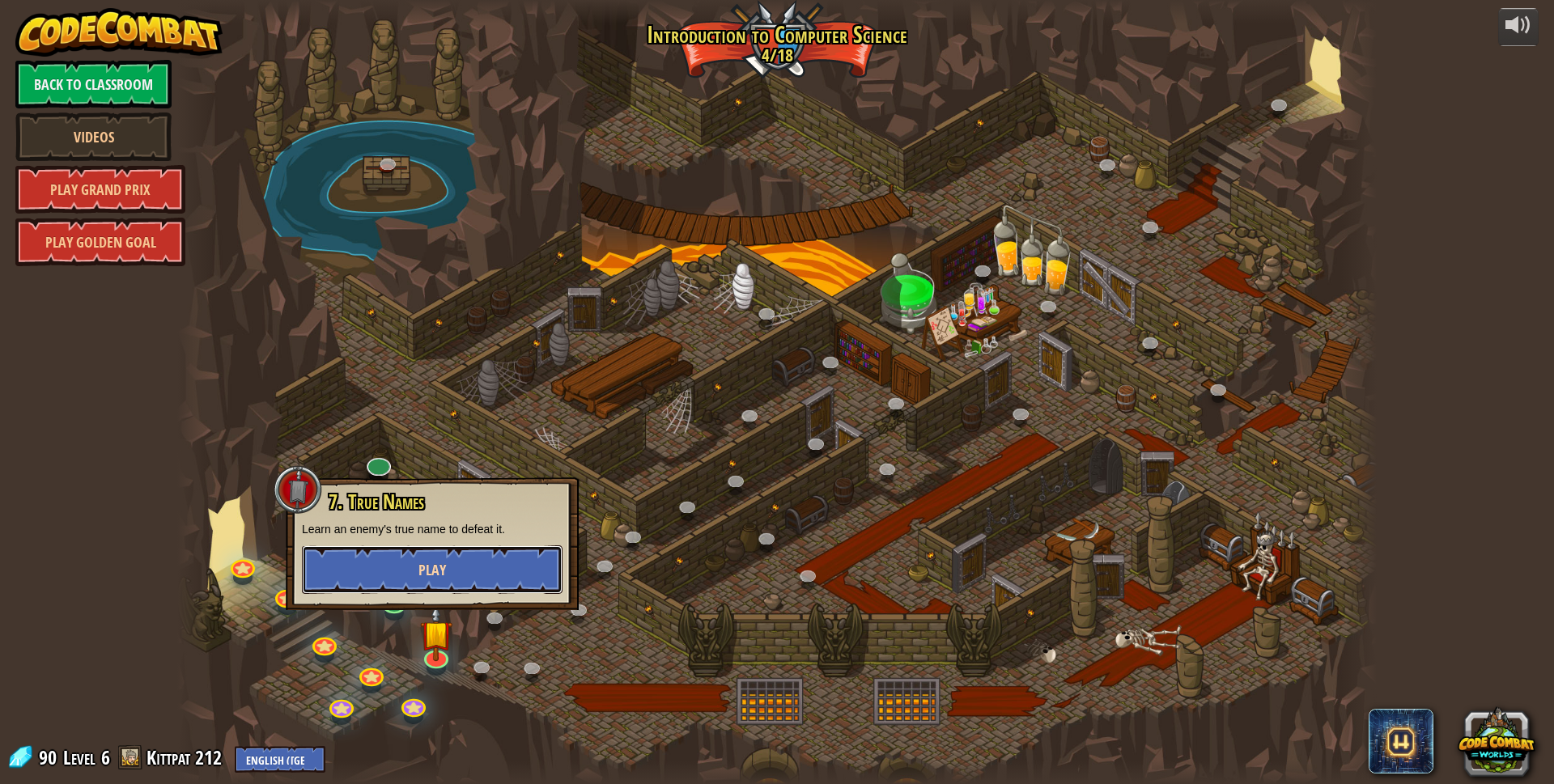
click at [478, 566] on button "Play" at bounding box center [432, 570] width 261 height 49
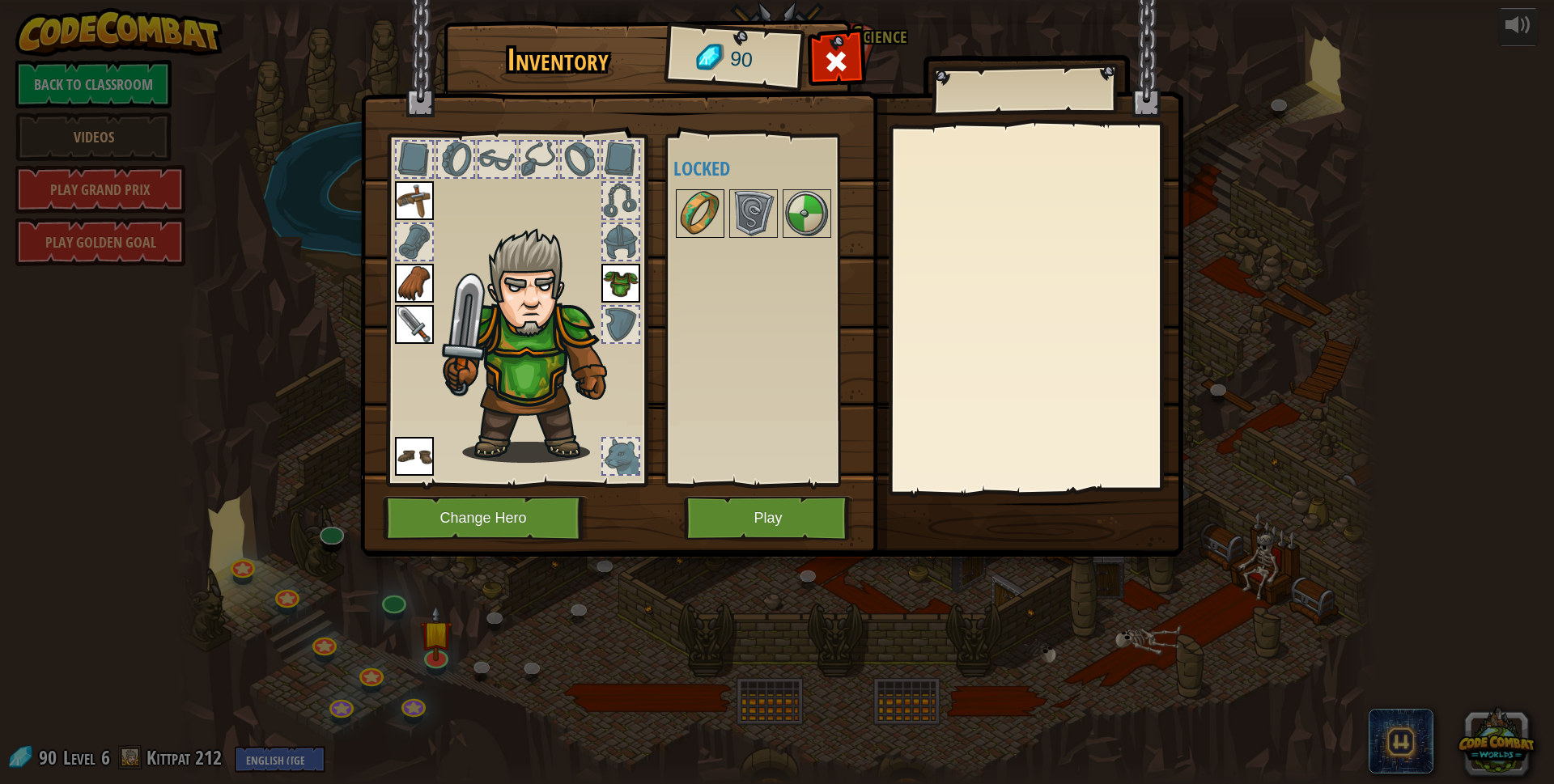
click at [706, 215] on img at bounding box center [700, 214] width 45 height 45
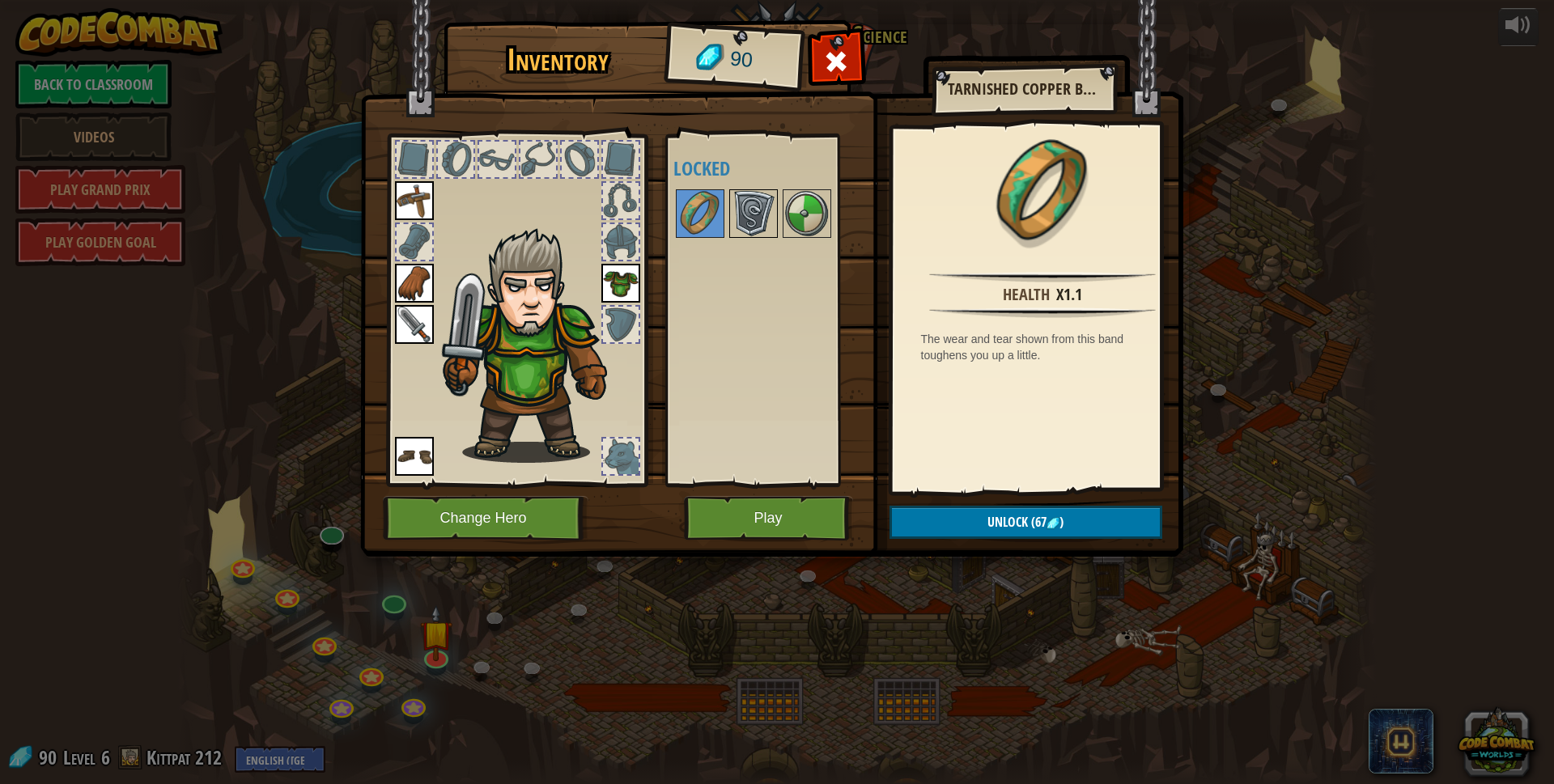
click at [733, 204] on img at bounding box center [754, 214] width 45 height 45
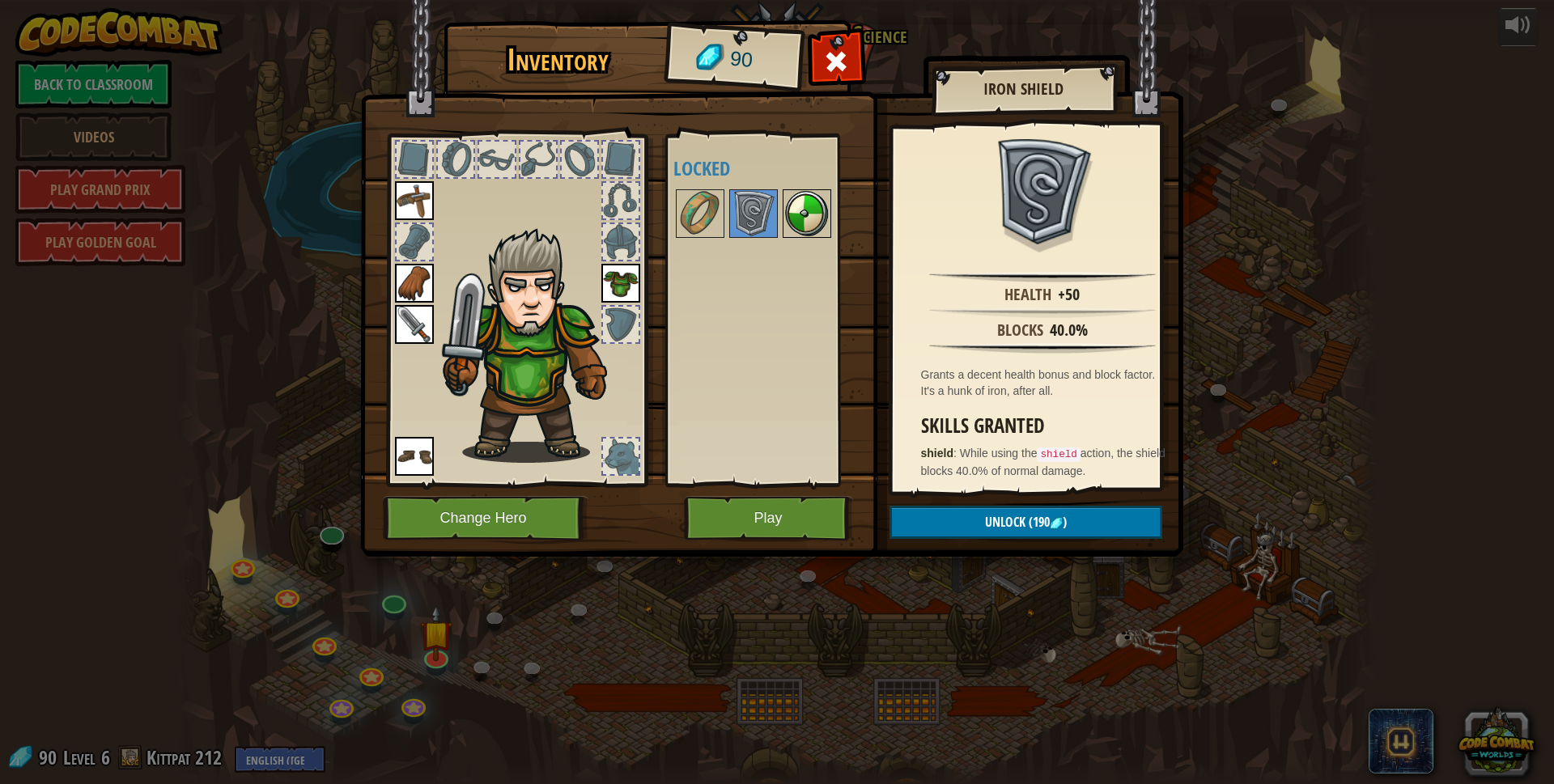
click at [812, 214] on img at bounding box center [807, 214] width 45 height 45
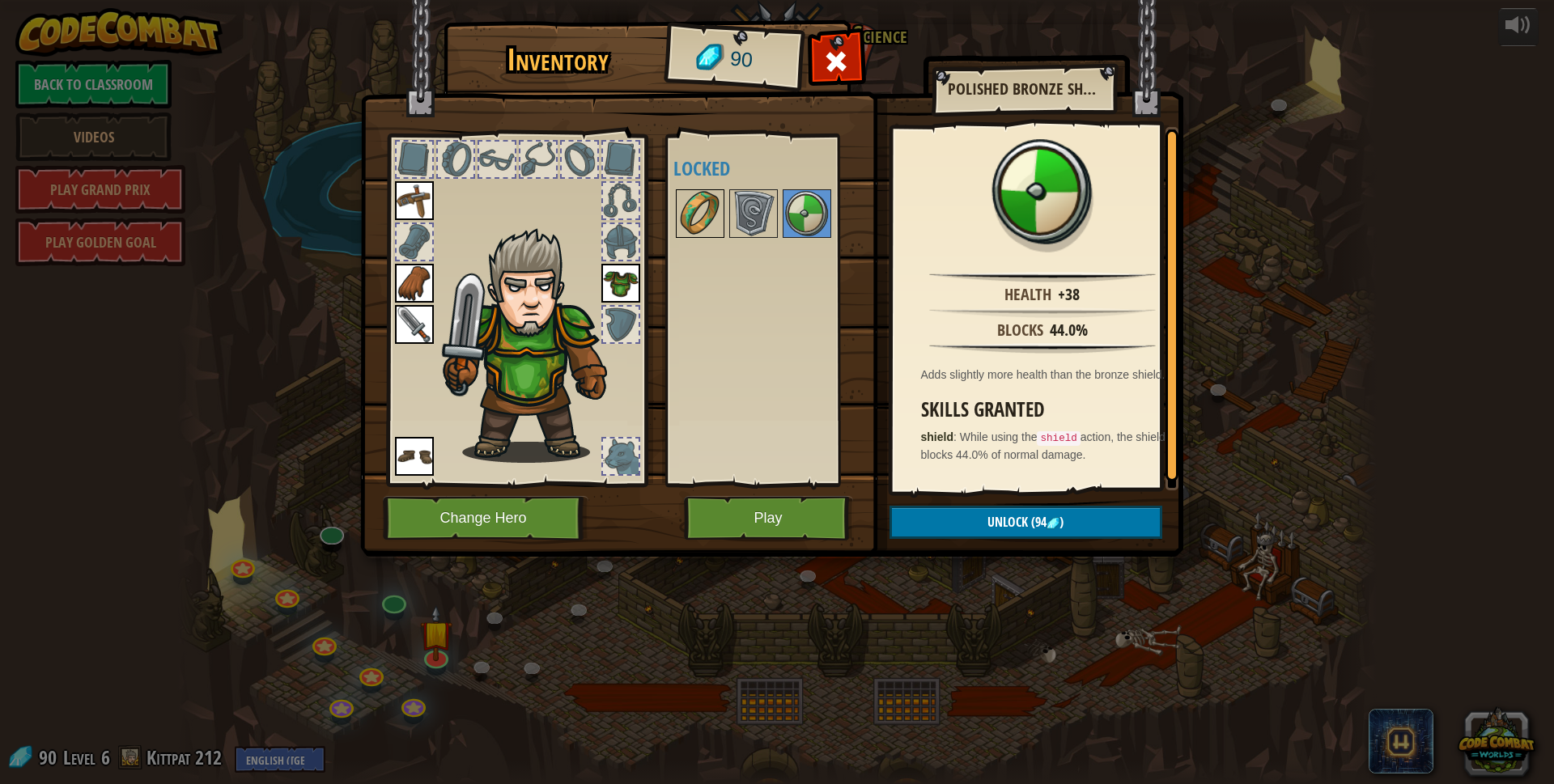
click at [713, 205] on img at bounding box center [700, 214] width 45 height 45
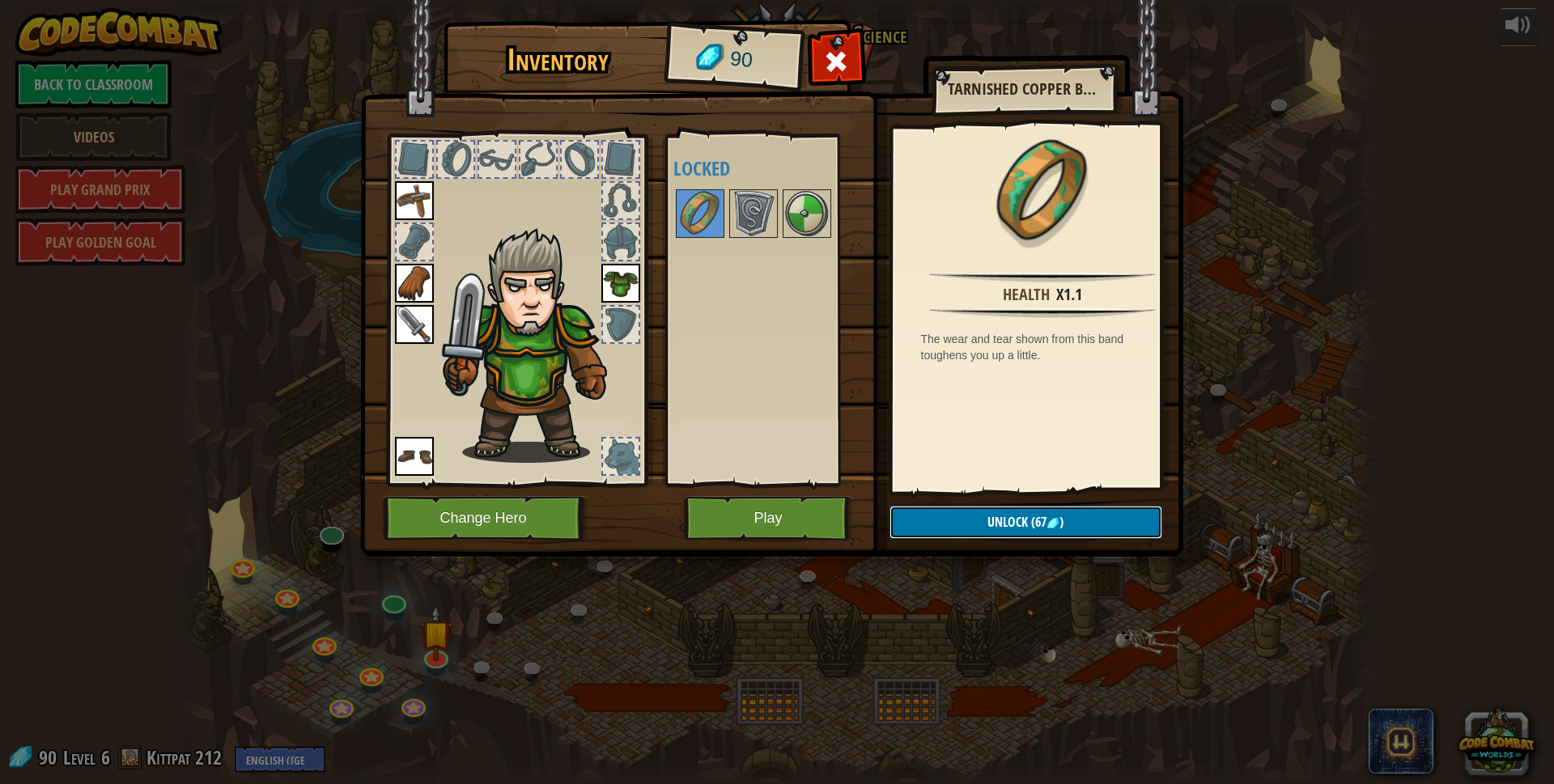
click at [962, 511] on button "Unlock (67 )" at bounding box center [1025, 522] width 273 height 33
click at [970, 519] on button "Confirm" at bounding box center [1025, 522] width 273 height 33
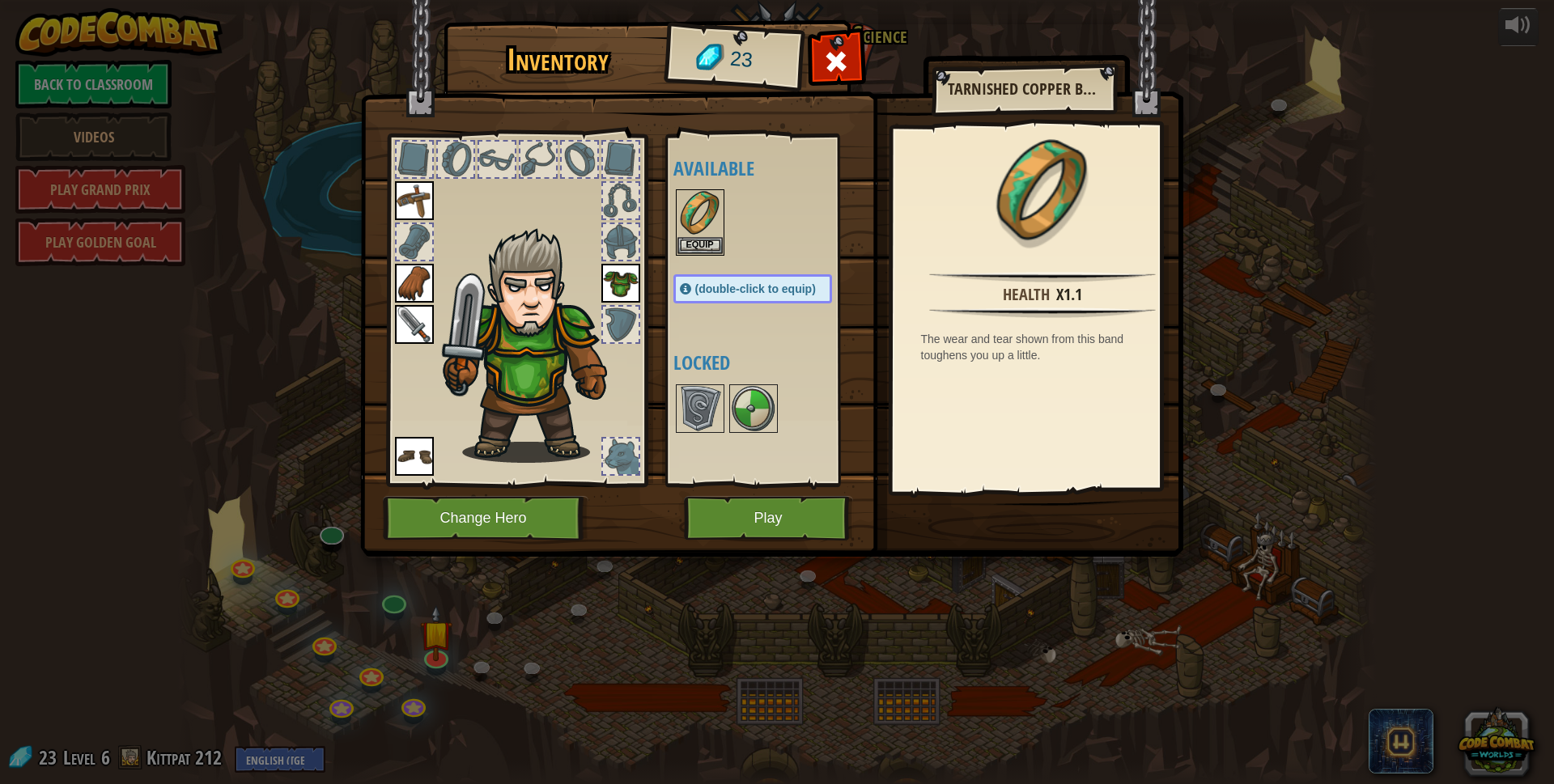
click at [961, 523] on img at bounding box center [771, 263] width 823 height 587
click at [711, 238] on button "Equip" at bounding box center [700, 244] width 45 height 17
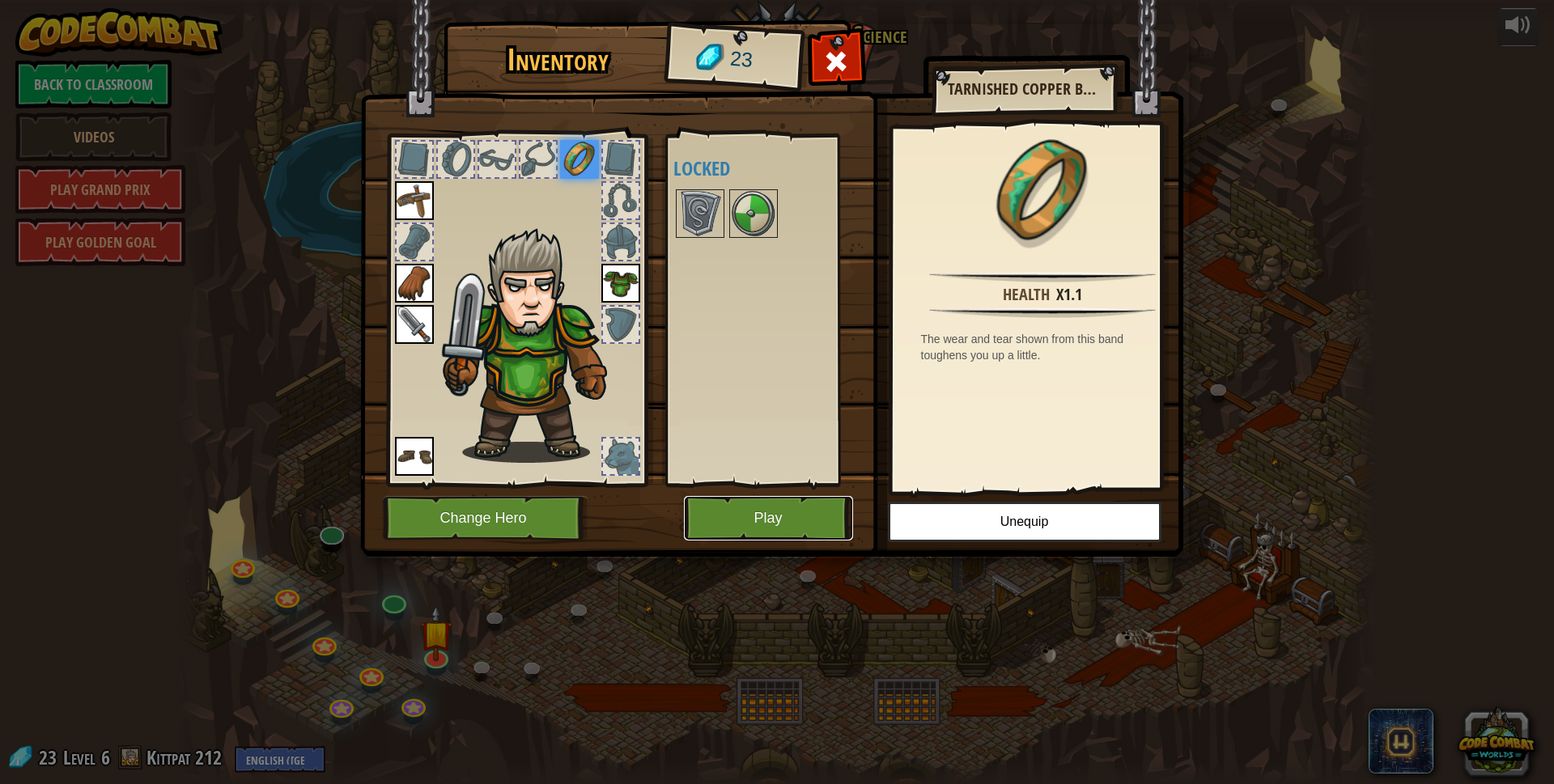
click at [744, 518] on button "Play" at bounding box center [768, 518] width 169 height 44
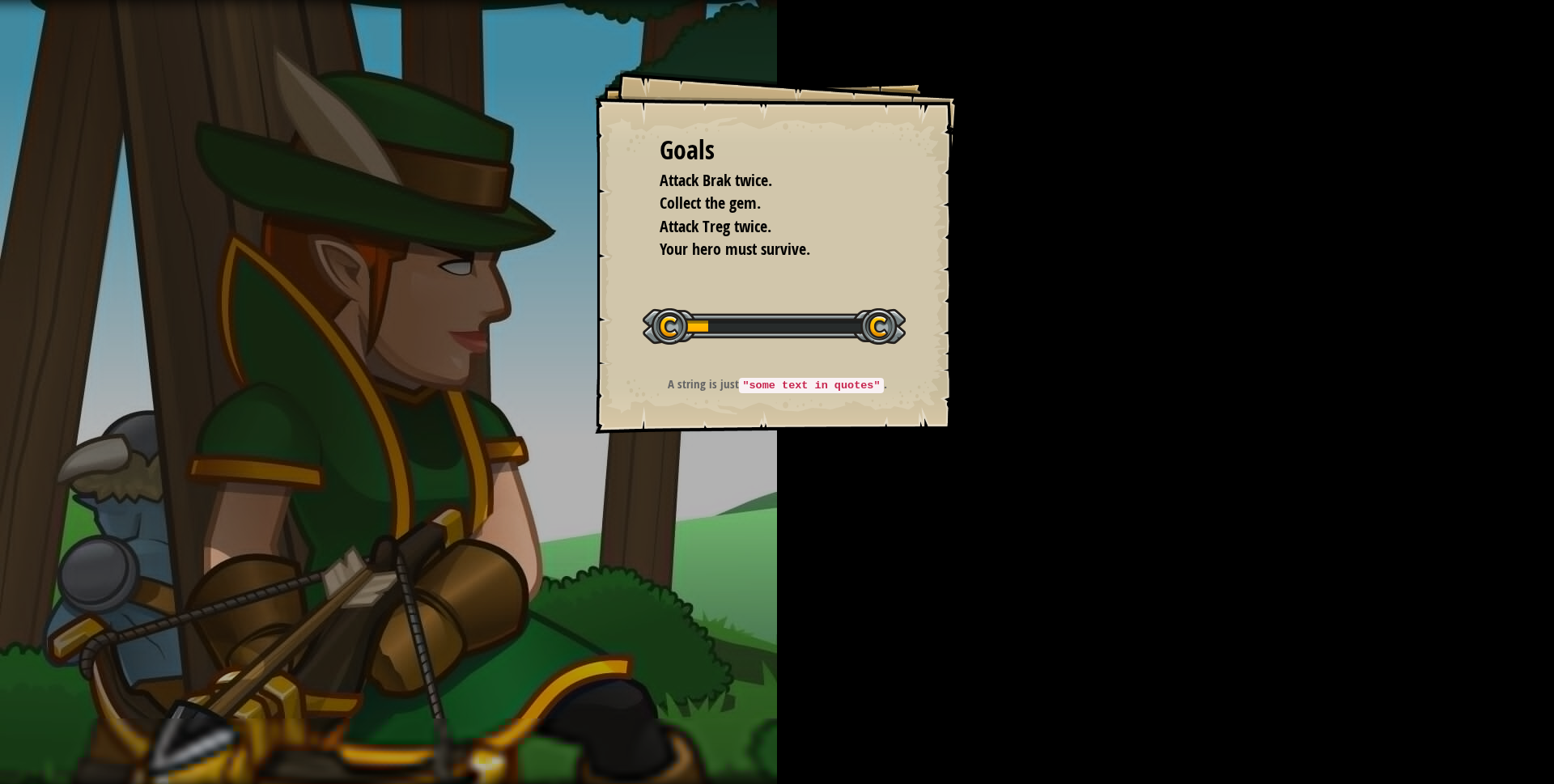
click at [763, 255] on span "Your hero must survive." at bounding box center [735, 248] width 151 height 22
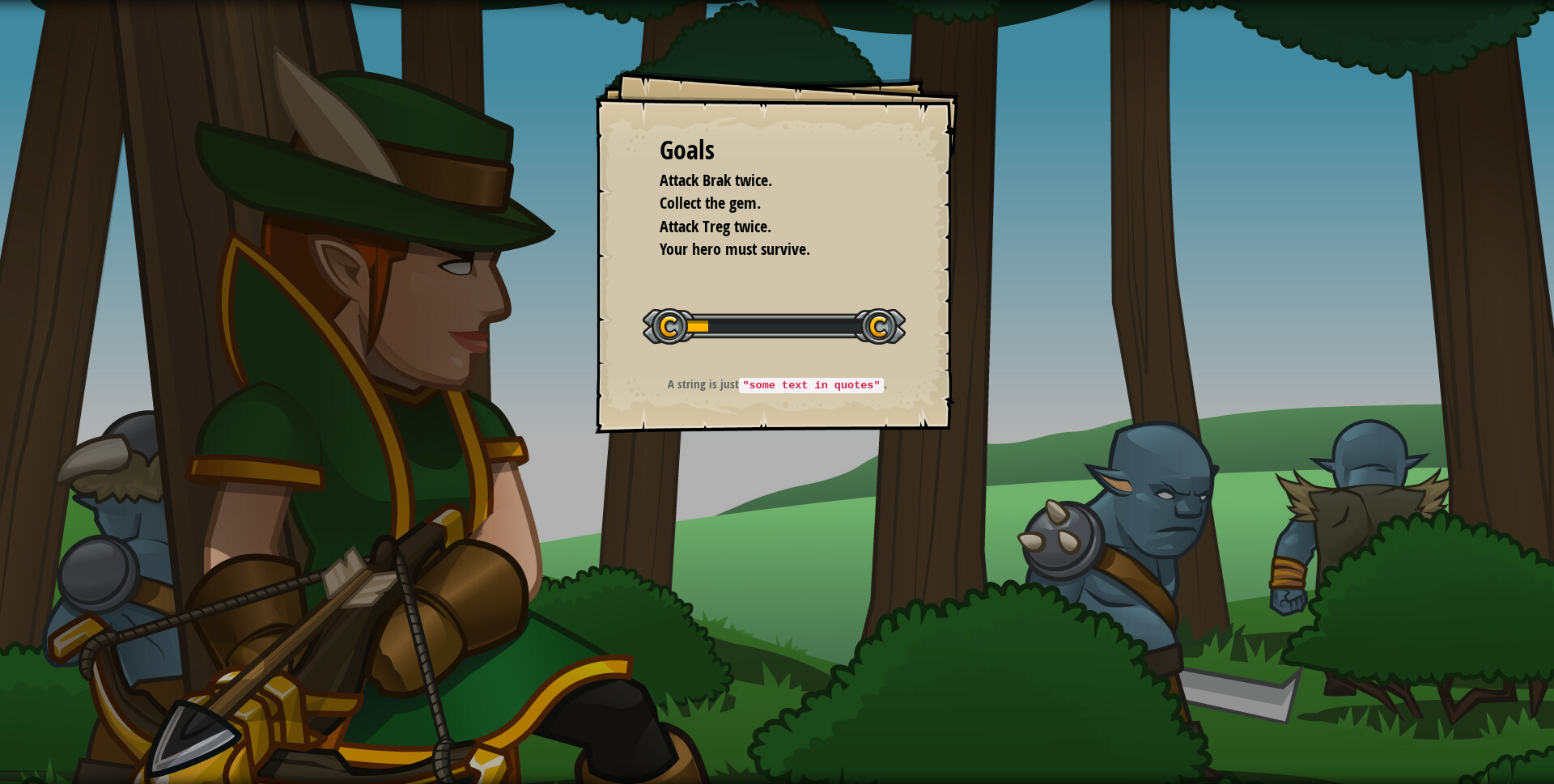
click at [768, 281] on div "Goals Attack Brak twice. Collect the gem. Attack Treg twice. Your hero must sur…" at bounding box center [777, 252] width 364 height 364
drag, startPoint x: 879, startPoint y: 336, endPoint x: 841, endPoint y: 275, distance: 71.9
click at [879, 334] on div at bounding box center [774, 326] width 263 height 36
click at [805, 239] on li "Attack Treg twice." at bounding box center [765, 227] width 251 height 23
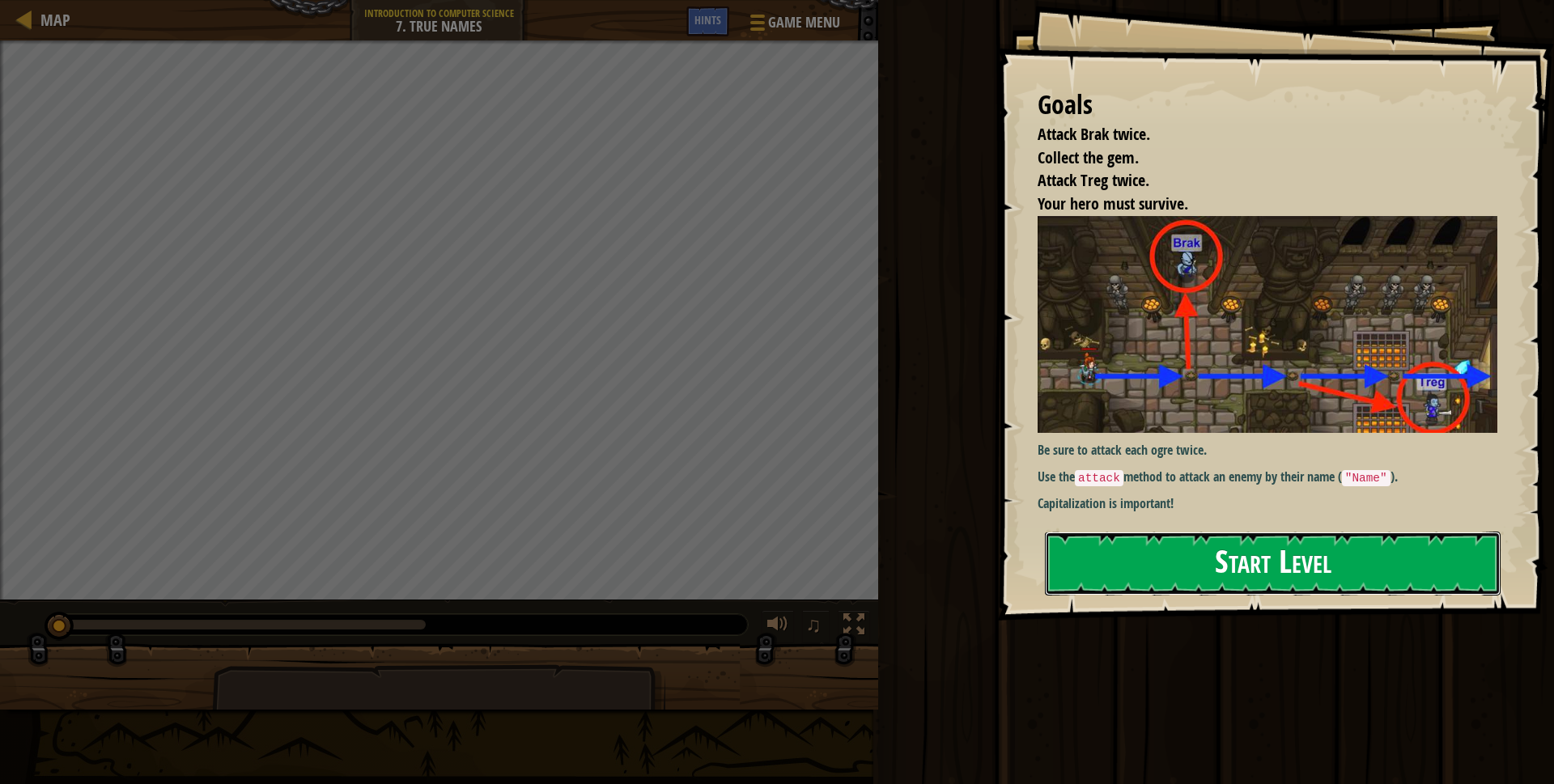
click at [1152, 555] on button "Start Level" at bounding box center [1272, 563] width 456 height 64
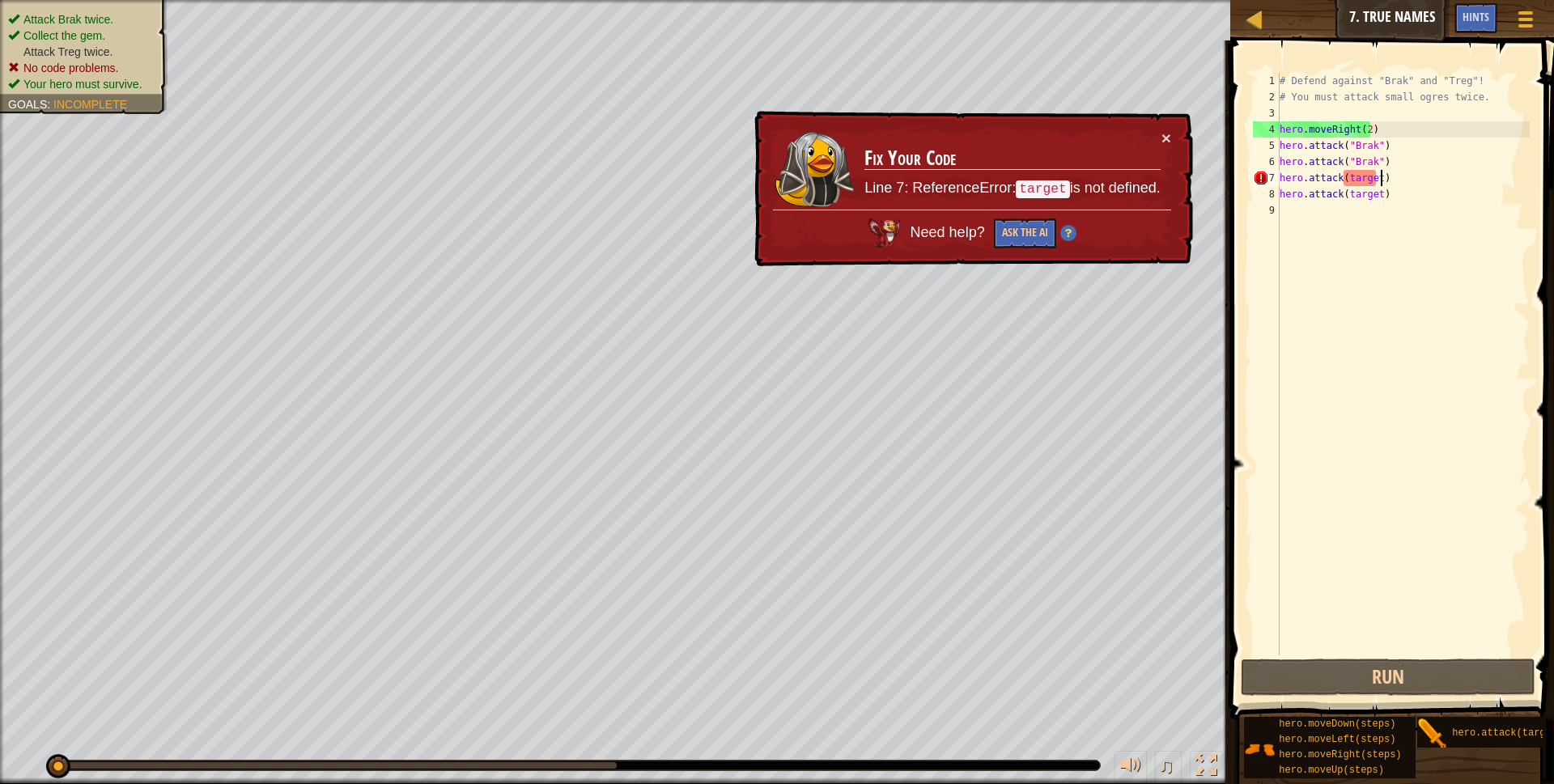
click at [1401, 174] on div "# Defend against "Brak" and "Treg"! # You must attack small ogres twice. hero .…" at bounding box center [1403, 380] width 253 height 615
click at [1403, 180] on div "# Defend against "Brak" and "Treg"! # You must attack small ogres twice. hero .…" at bounding box center [1403, 380] width 253 height 615
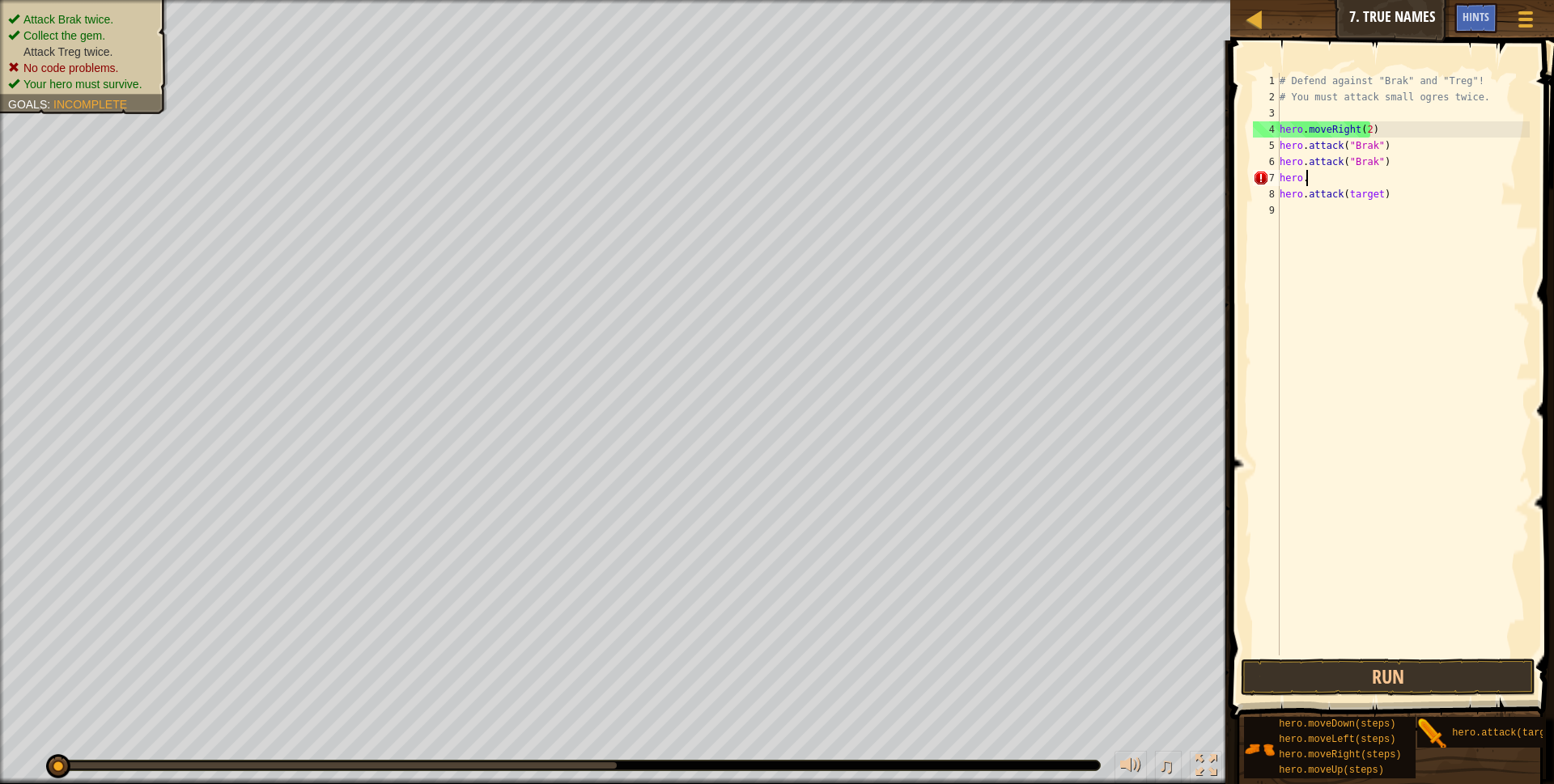
type textarea "h"
click at [1397, 197] on div "# Defend against "Brak" and "Treg"! # You must attack small ogres twice. hero .…" at bounding box center [1403, 380] width 253 height 615
type textarea "h"
click at [1323, 672] on button "Run" at bounding box center [1388, 677] width 295 height 37
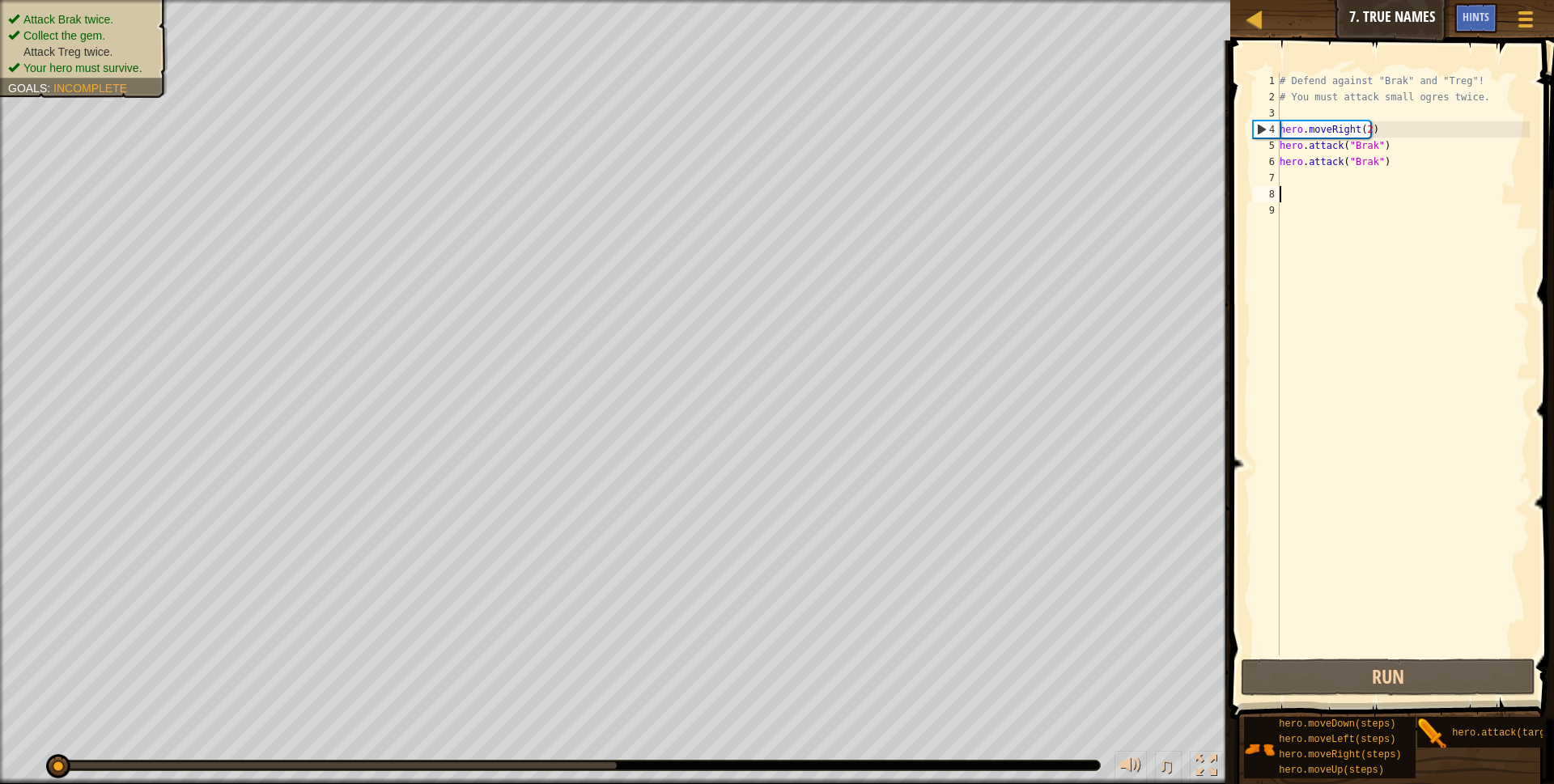
drag, startPoint x: 1315, startPoint y: 223, endPoint x: 1317, endPoint y: 198, distance: 25.1
click at [1317, 210] on div "# Defend against "Brak" and "Treg"! # You must attack small ogres twice. hero .…" at bounding box center [1403, 380] width 253 height 615
click at [1317, 180] on div "# Defend against "Brak" and "Treg"! # You must attack small ogres twice. hero .…" at bounding box center [1403, 380] width 253 height 615
click at [1384, 131] on div "# Defend against "Brak" and "Treg"! # You must attack small ogres twice. hero .…" at bounding box center [1403, 380] width 253 height 615
type textarea "hero.moveRight(2)"
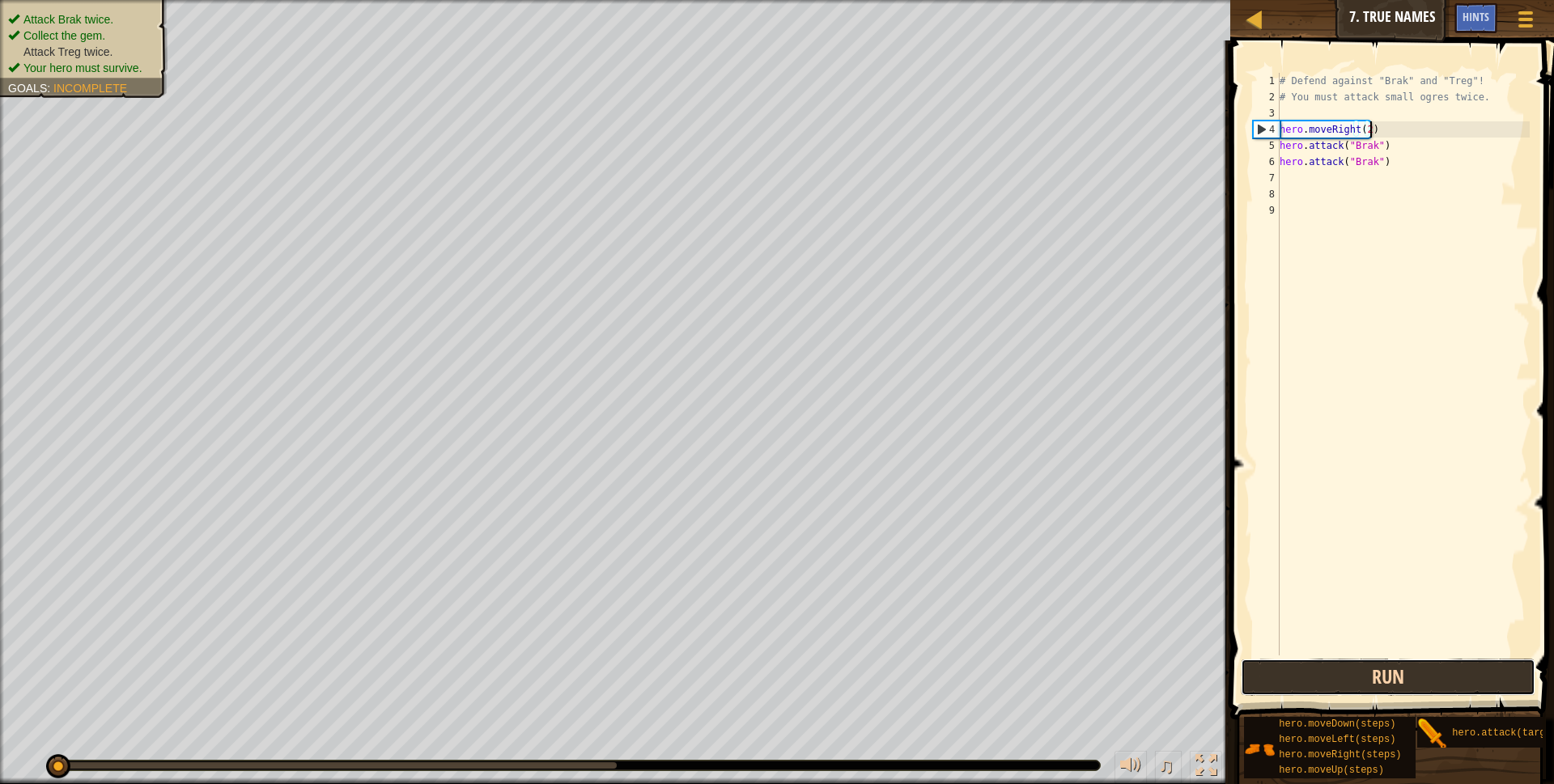
click at [1391, 685] on button "Run" at bounding box center [1388, 677] width 295 height 37
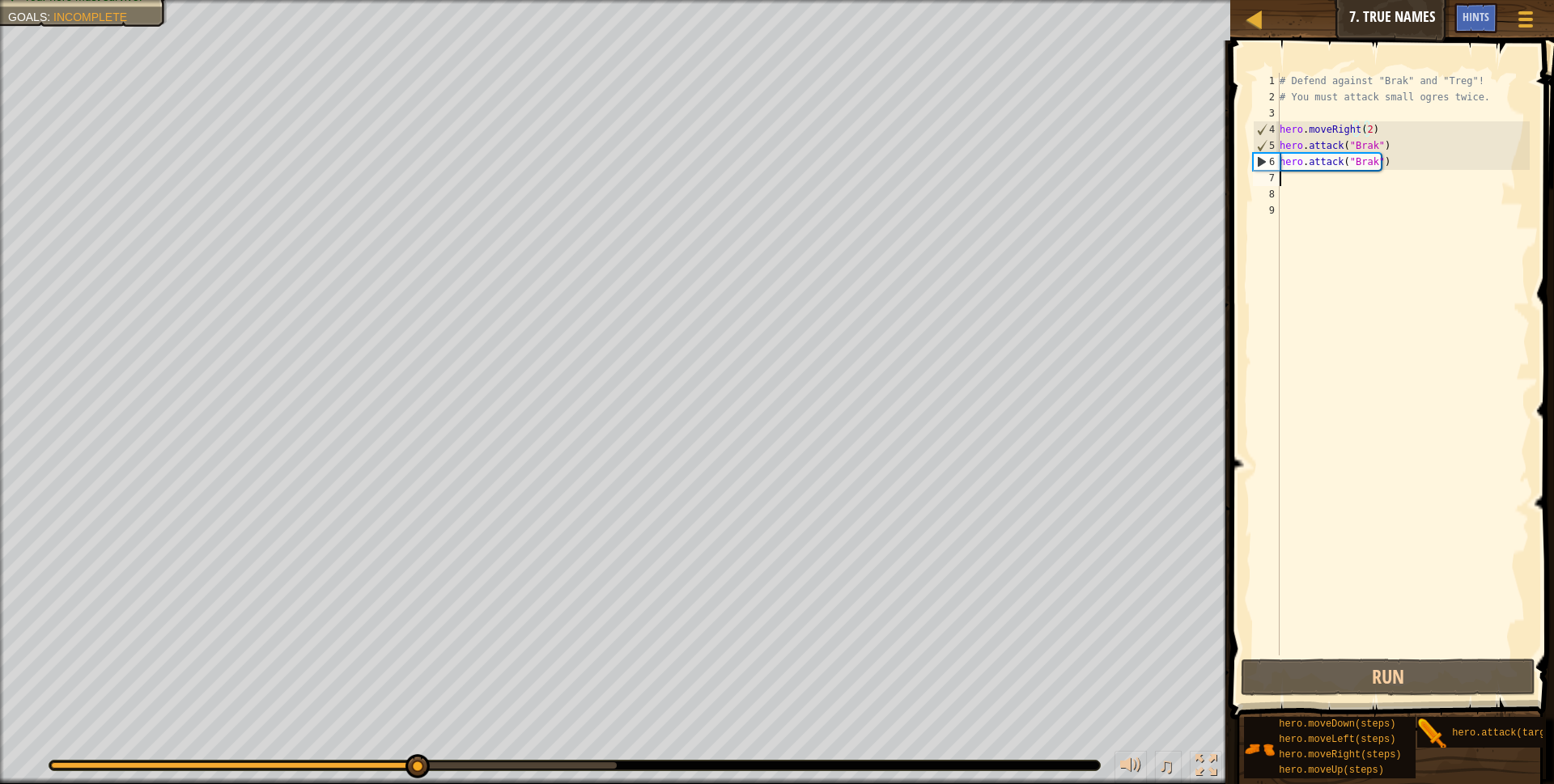
click at [1313, 174] on div "# Defend against "Brak" and "Treg"! # You must attack small ogres twice. hero .…" at bounding box center [1403, 380] width 253 height 615
click at [1374, 161] on div "# Defend against "Brak" and "Treg"! # You must attack small ogres twice. hero .…" at bounding box center [1403, 380] width 253 height 615
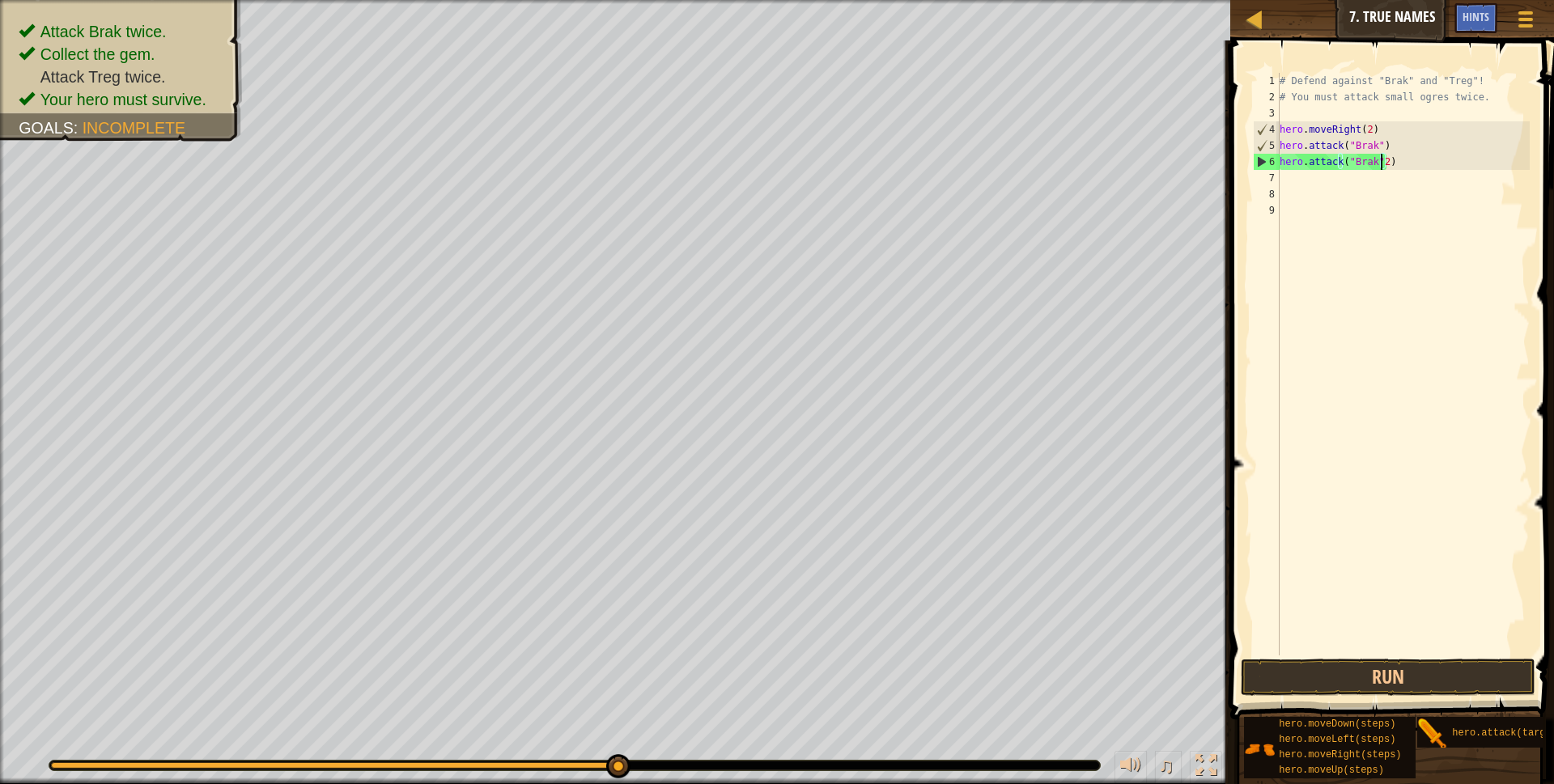
scroll to position [7, 8]
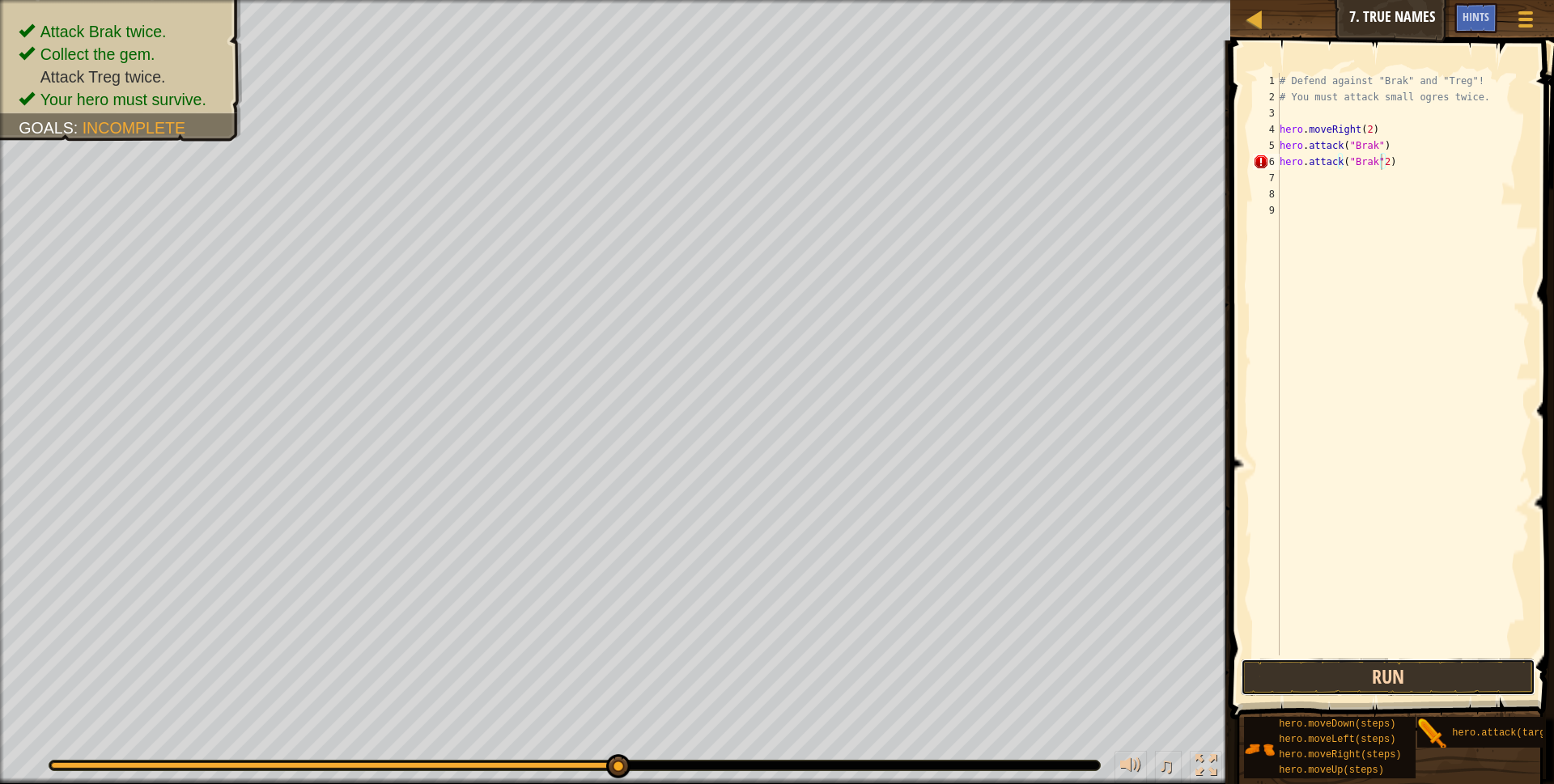
click at [1335, 675] on button "Run" at bounding box center [1388, 677] width 295 height 37
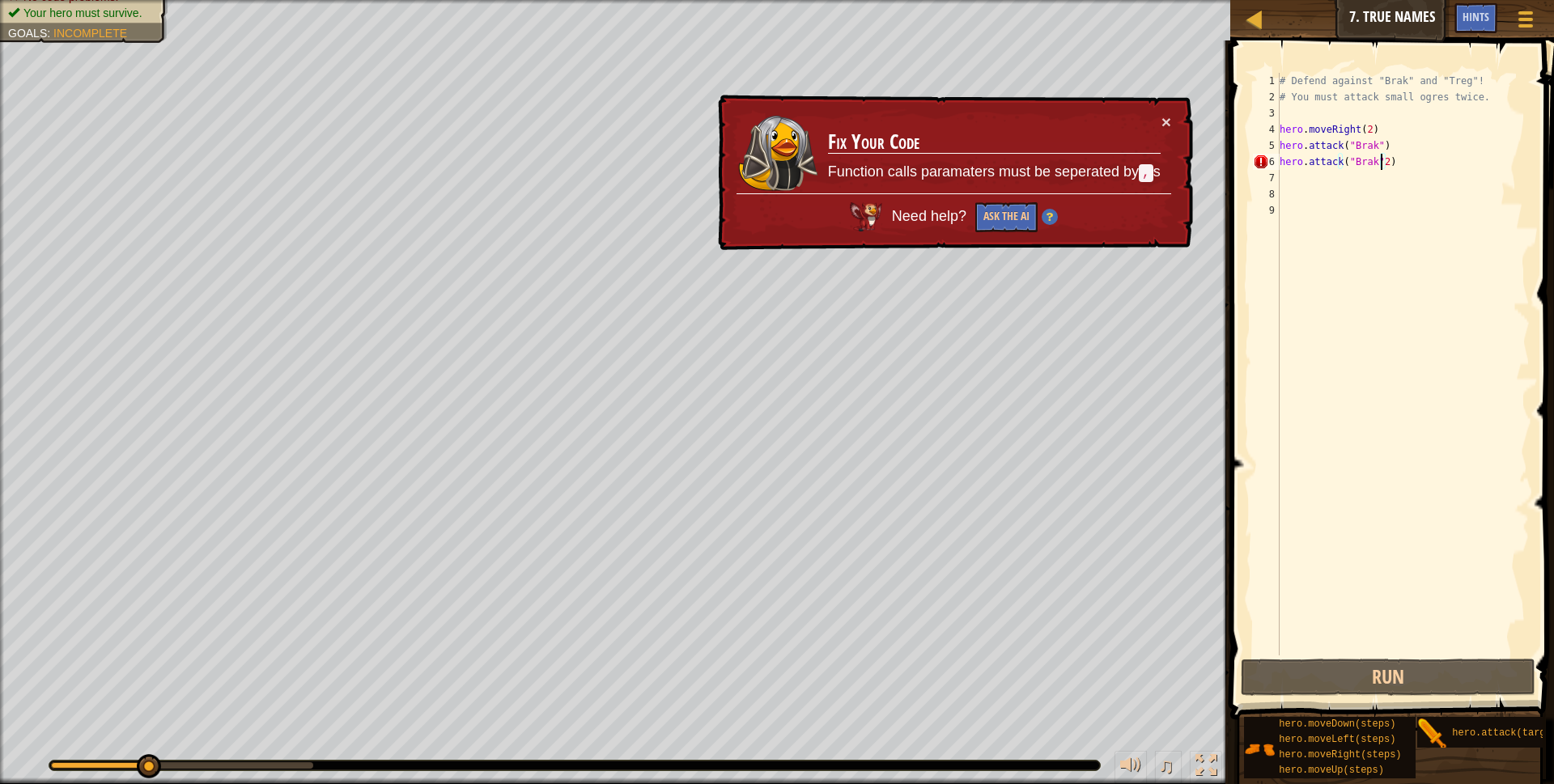
type textarea "hero.attack("Brak")"
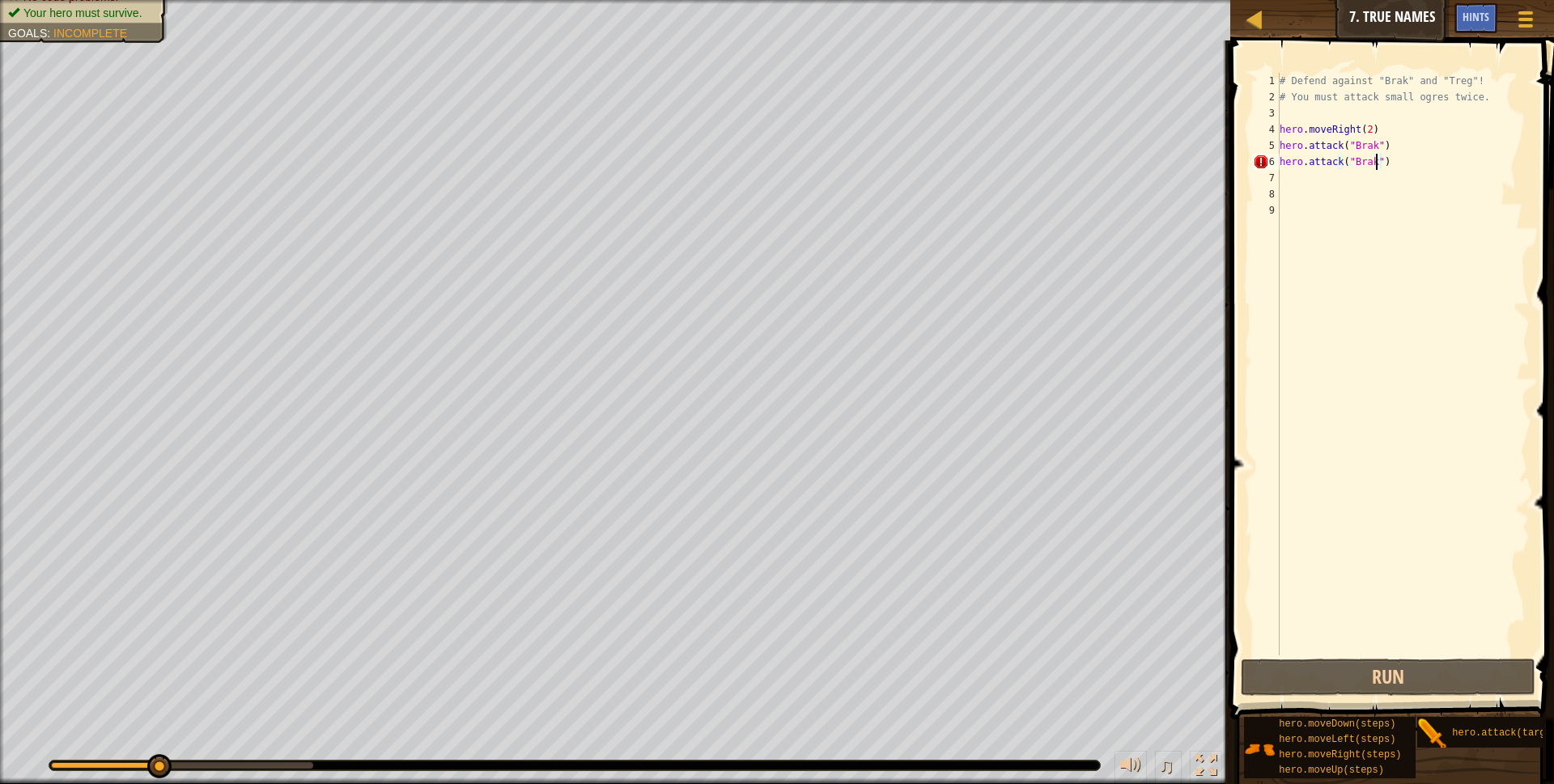
scroll to position [7, 7]
click at [1318, 175] on div "# Defend against "Brak" and "Treg"! # You must attack small ogres twice. hero .…" at bounding box center [1403, 380] width 253 height 615
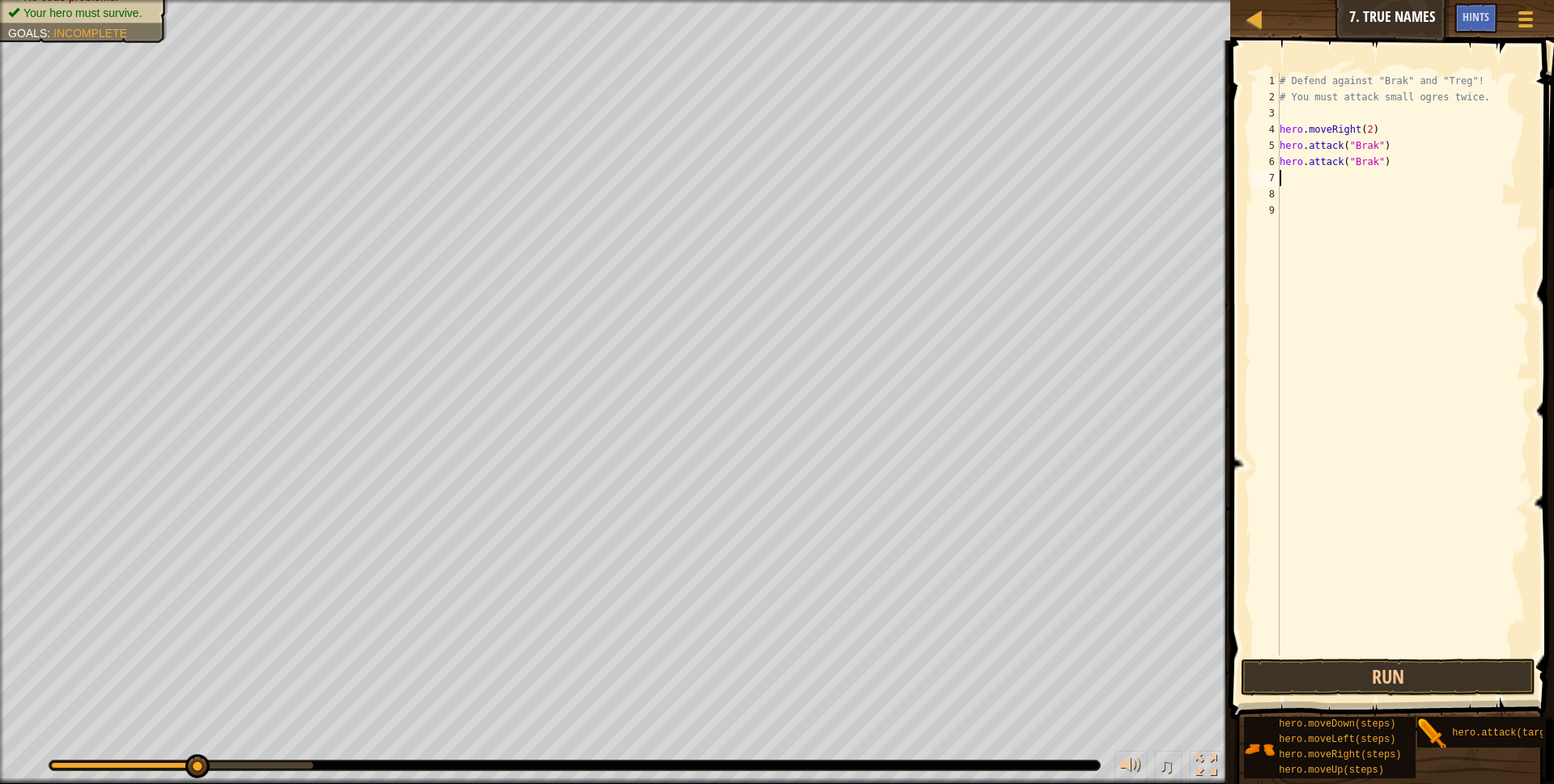
scroll to position [7, 0]
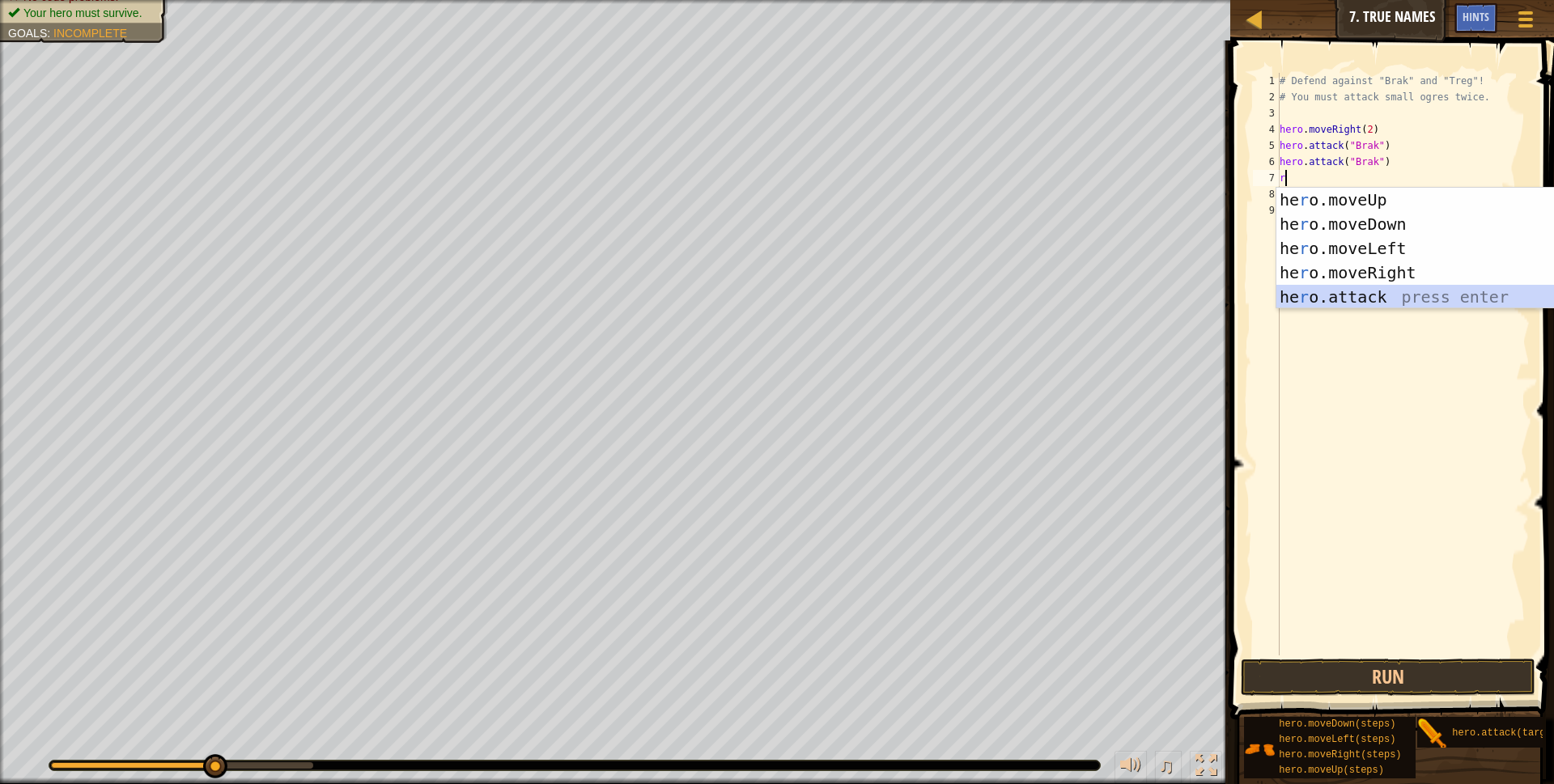
click at [1367, 290] on div "he r o.moveUp press enter he r o.moveDown press enter he r o.moveLeft press ent…" at bounding box center [1429, 273] width 306 height 170
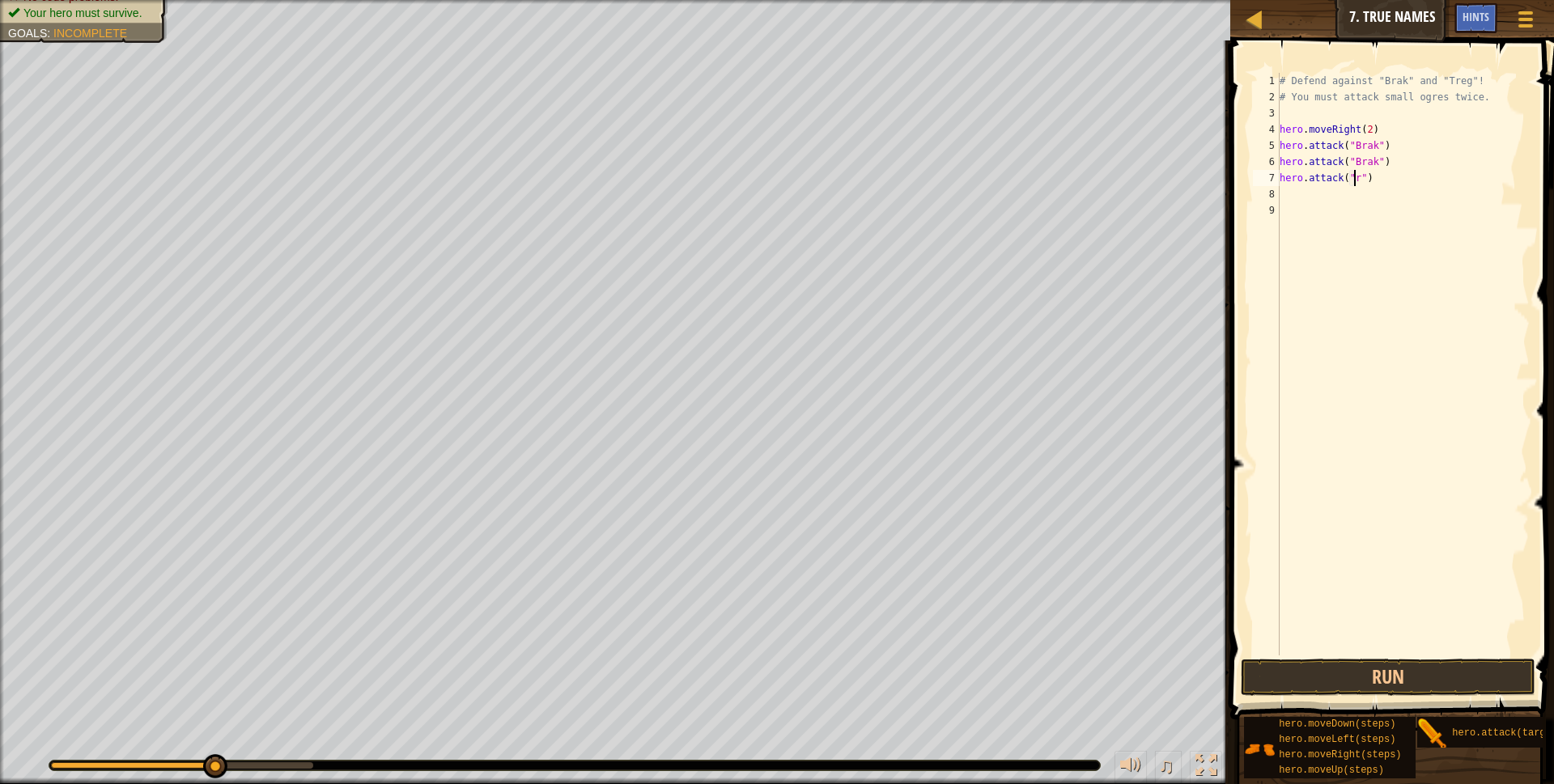
scroll to position [7, 6]
click at [1382, 176] on div "# Defend against "Brak" and "Treg"! # You must attack small ogres twice. hero .…" at bounding box center [1403, 380] width 253 height 615
type textarea "h"
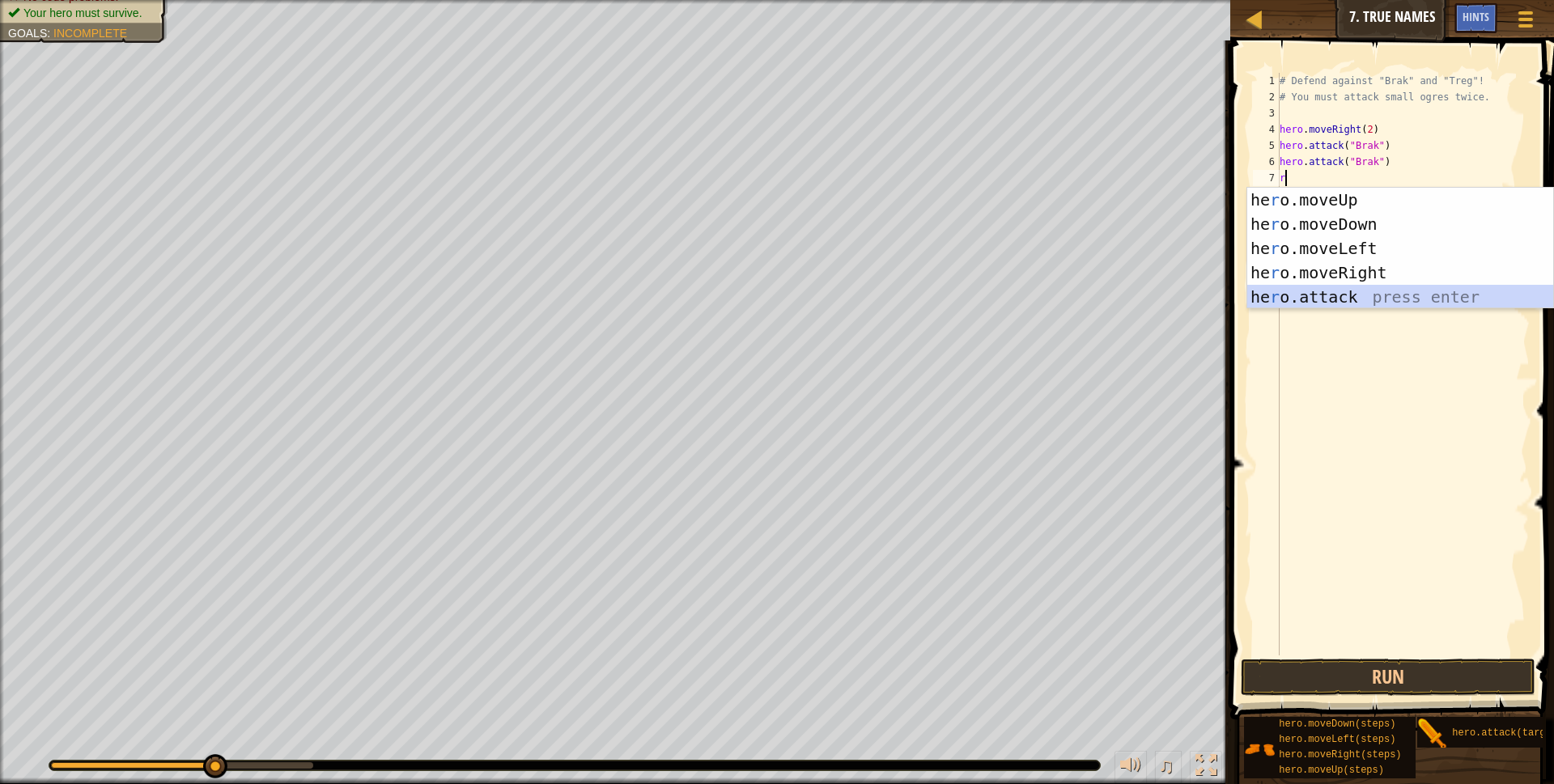
click at [1280, 286] on div "he r o.moveUp press enter he r o.moveDown press enter he r o.moveLeft press ent…" at bounding box center [1400, 273] width 306 height 170
type textarea "hero.attack("Enemy Name")"
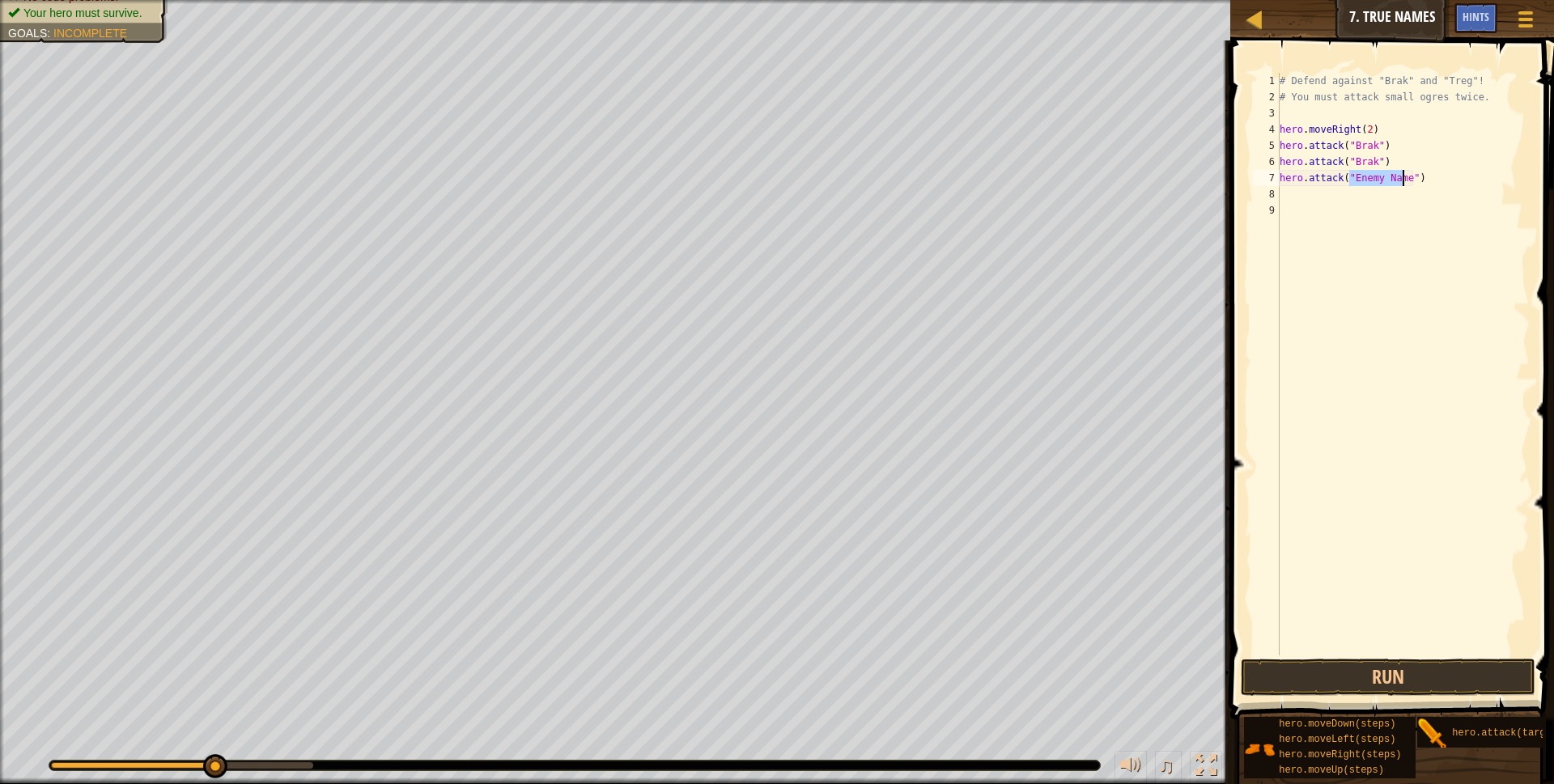
click at [1298, 197] on div "# Defend against "Brak" and "Treg"! # You must attack small ogres twice. hero .…" at bounding box center [1403, 380] width 253 height 615
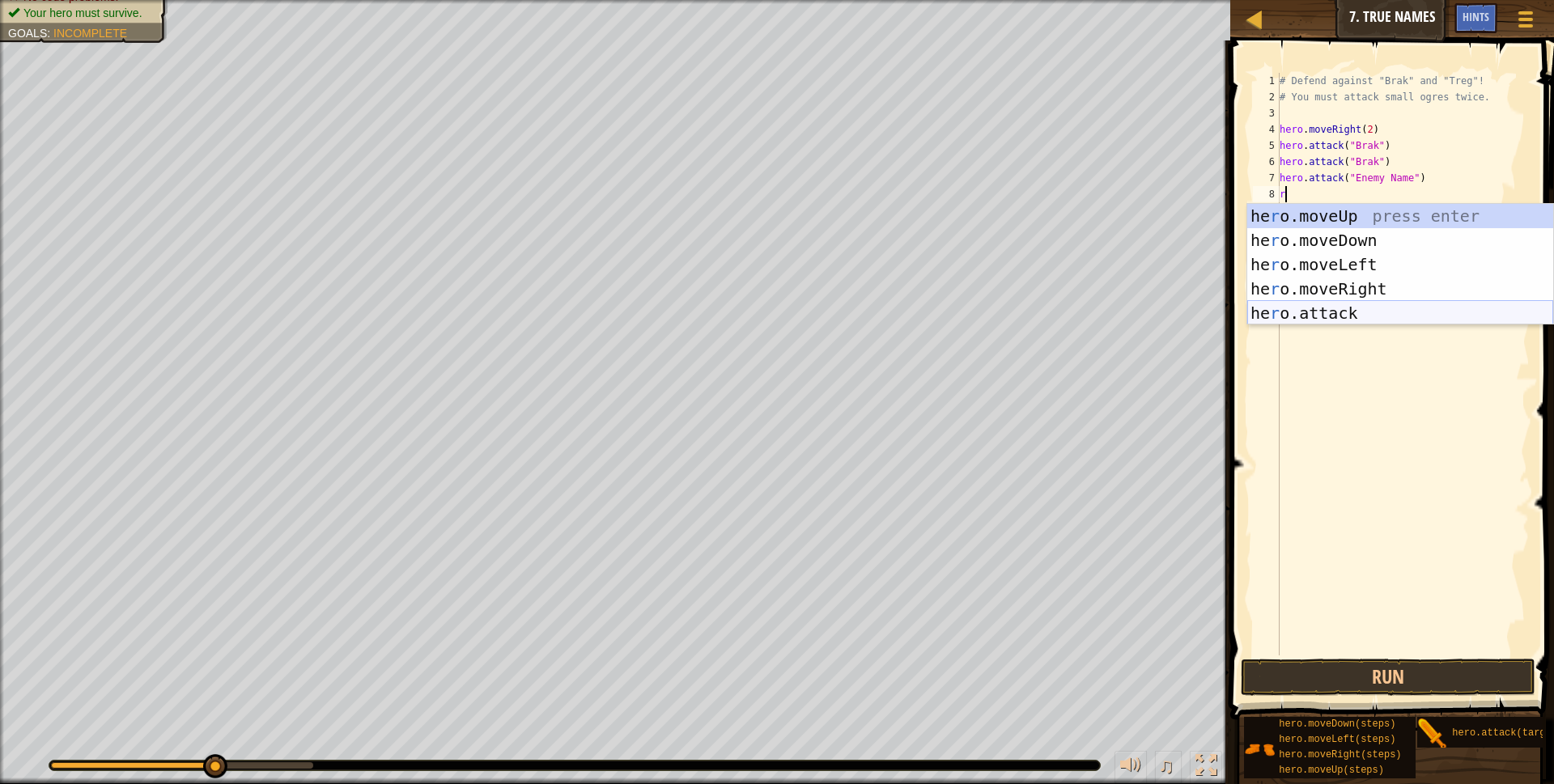
click at [1290, 314] on div "he r o.moveUp press enter he r o.moveDown press enter he r o.moveLeft press ent…" at bounding box center [1400, 289] width 306 height 170
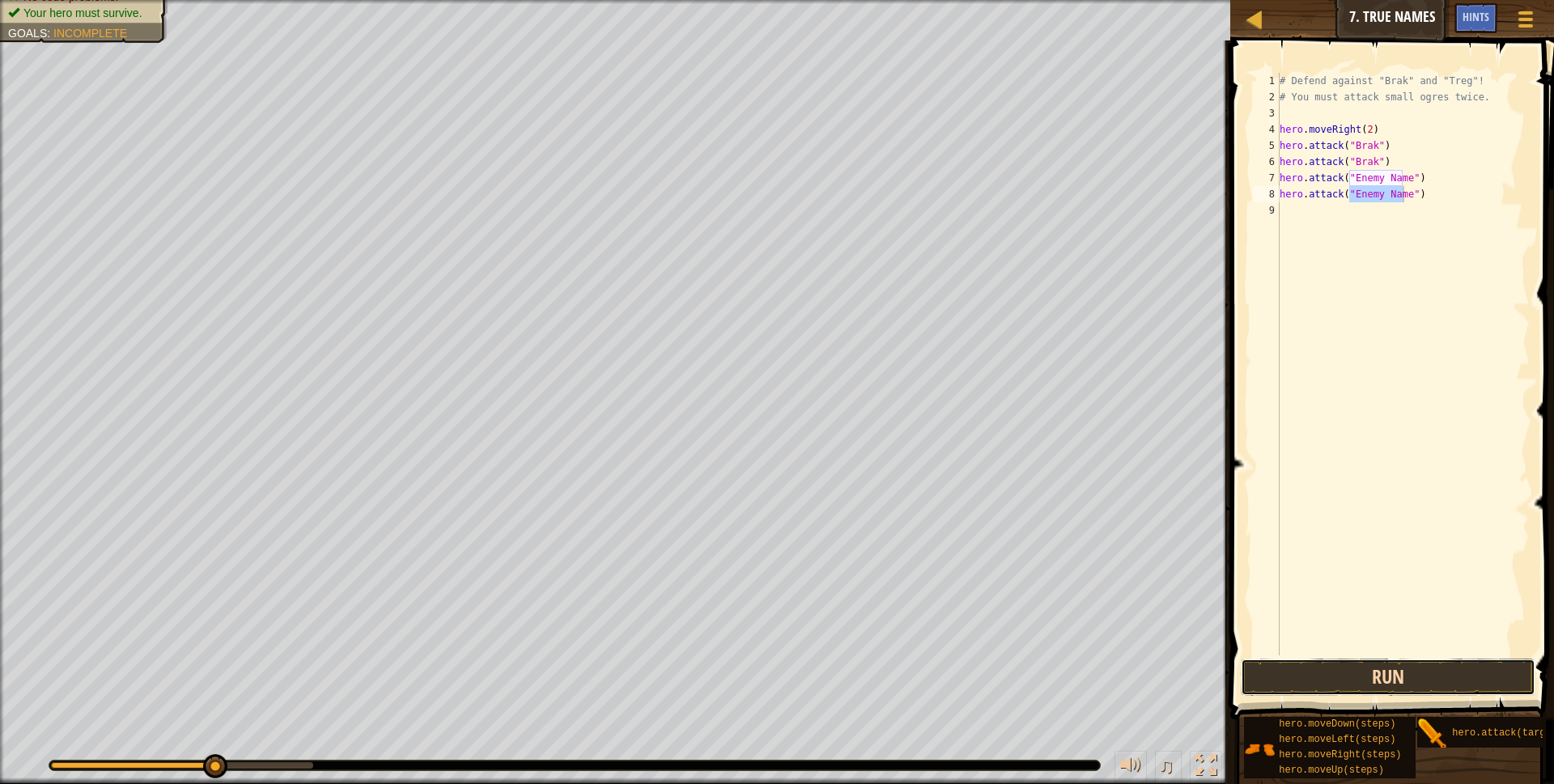
click at [1345, 675] on button "Run" at bounding box center [1388, 677] width 295 height 37
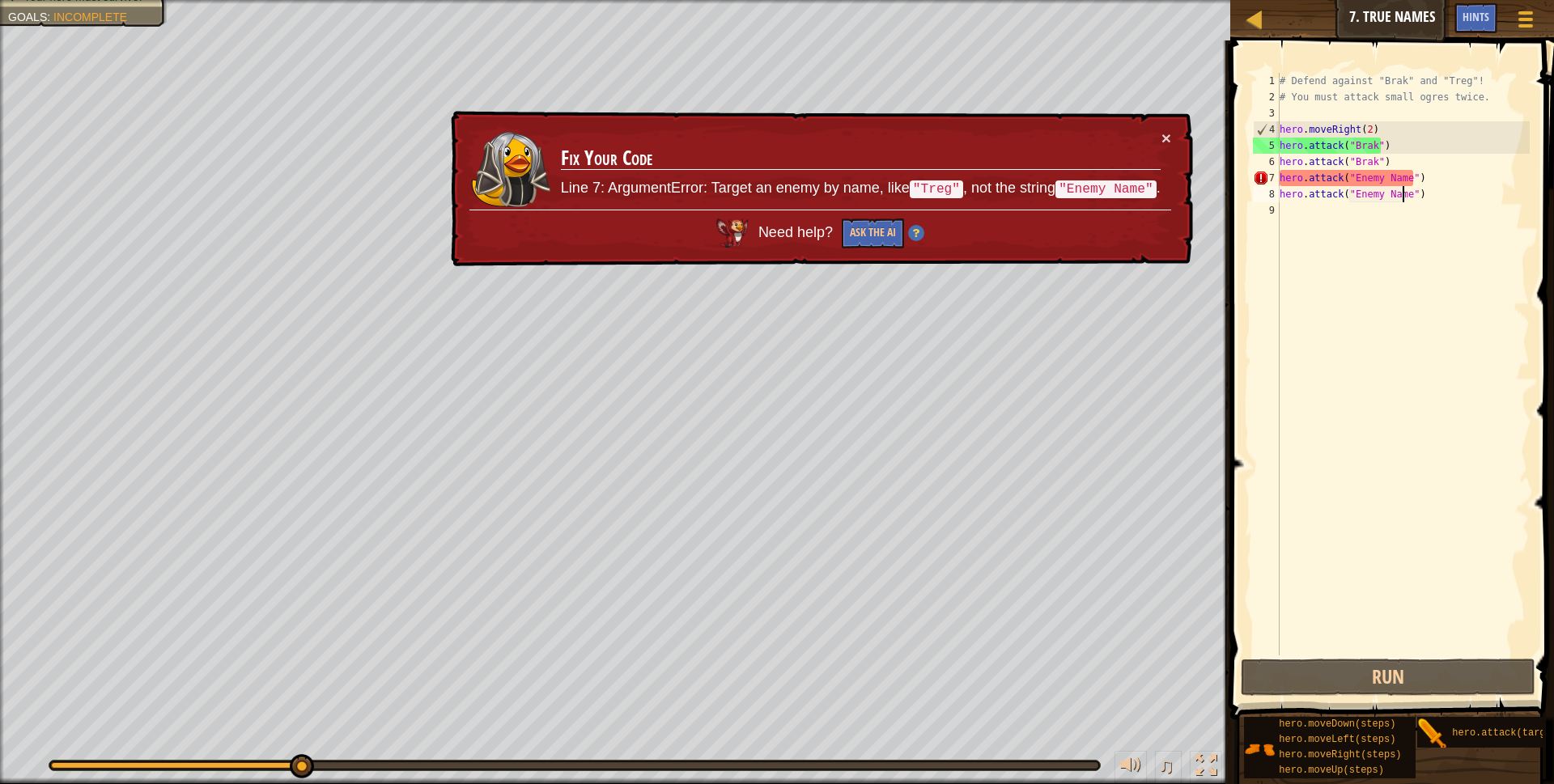
click at [1401, 176] on div "# Defend against "Brak" and "Treg"! # You must attack small ogres twice. hero .…" at bounding box center [1403, 380] width 253 height 615
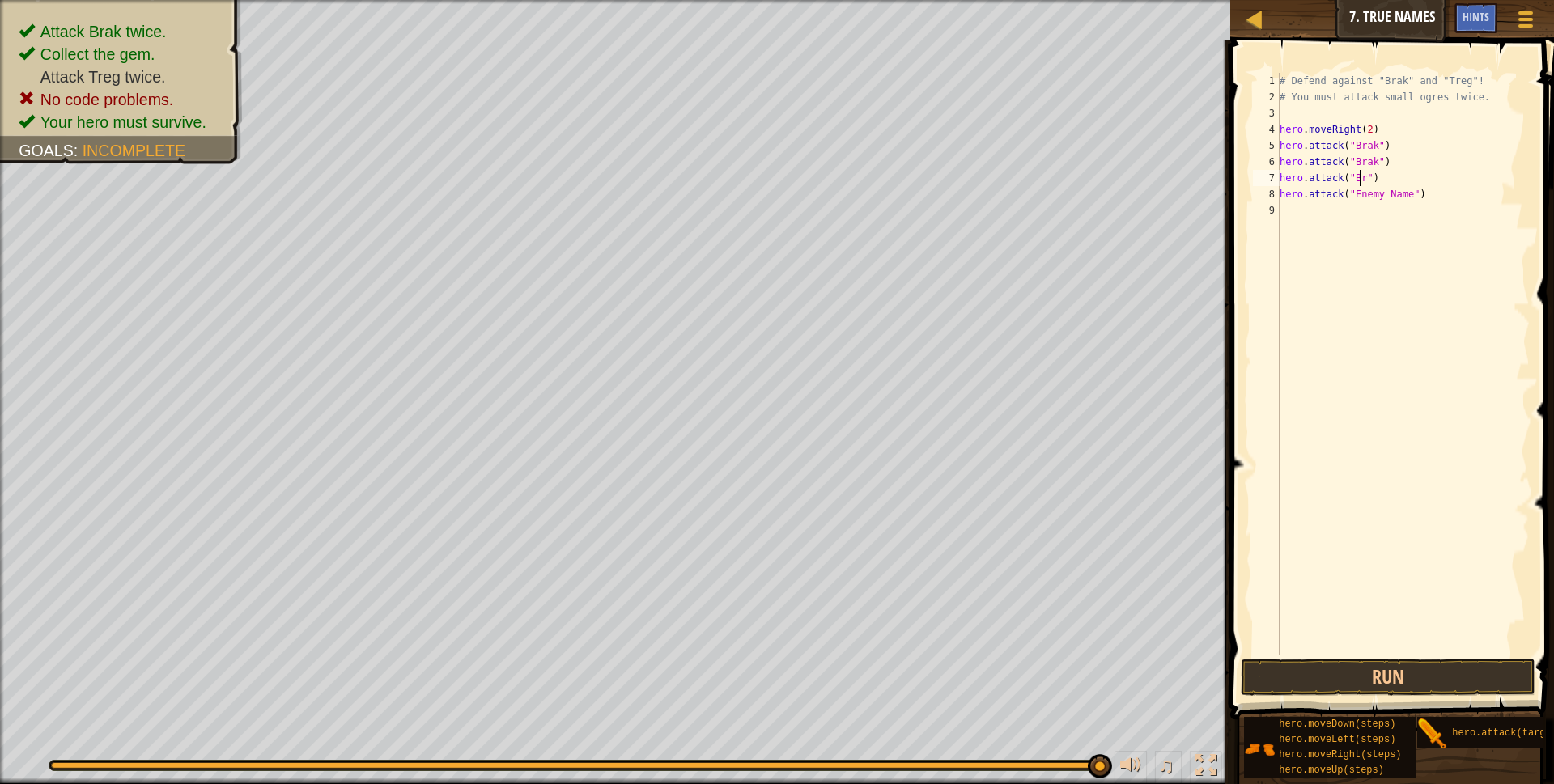
scroll to position [7, 7]
click at [1403, 194] on div "# Defend against "Brak" and "Treg"! # You must attack small ogres twice. hero .…" at bounding box center [1403, 380] width 253 height 615
type textarea "hero.attack("Brak")"
click at [1301, 204] on div "# Defend against "Brak" and "Treg"! # You must attack small ogres twice. hero .…" at bounding box center [1403, 380] width 253 height 615
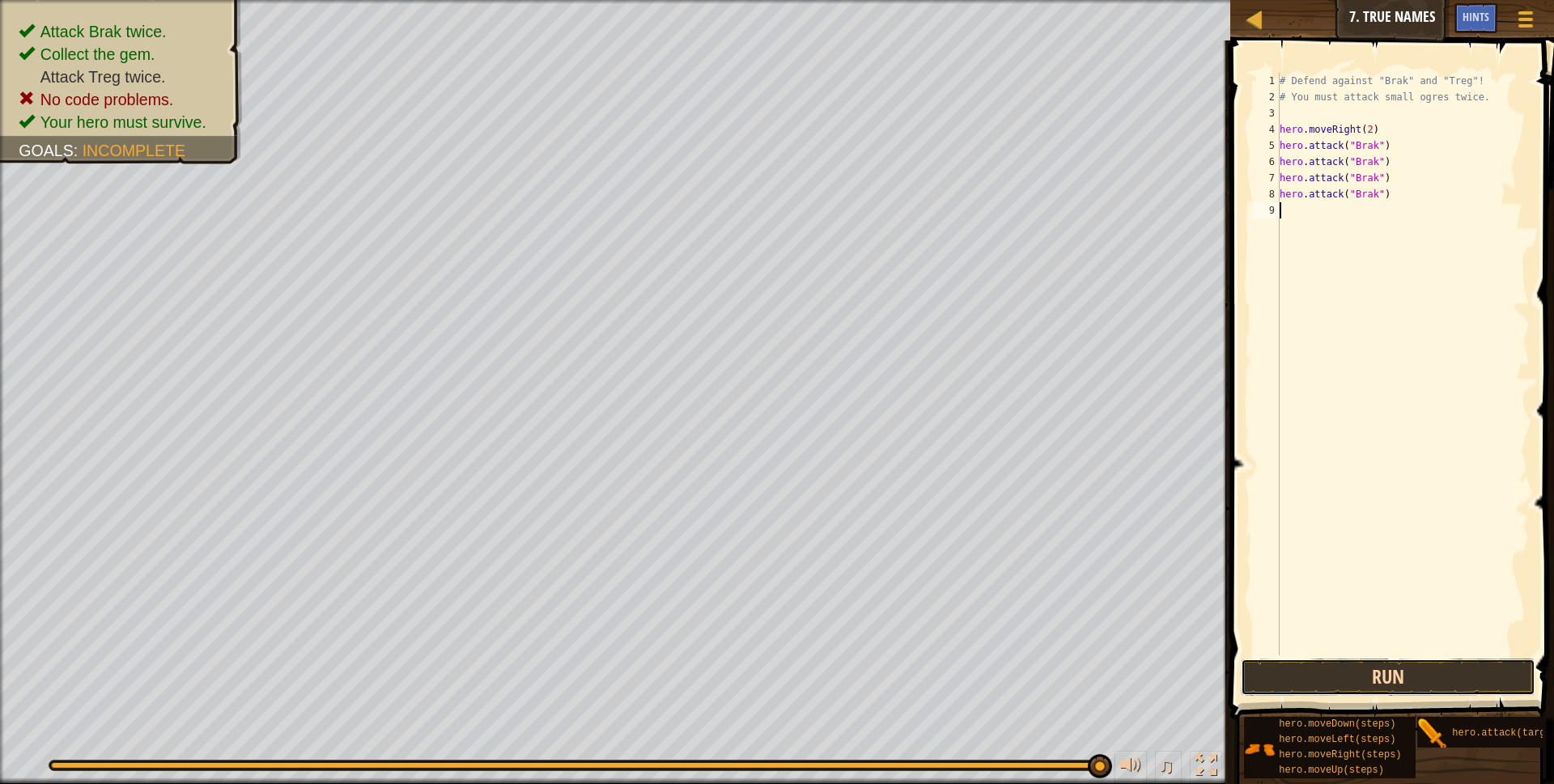
click at [1343, 677] on button "Run" at bounding box center [1388, 677] width 295 height 37
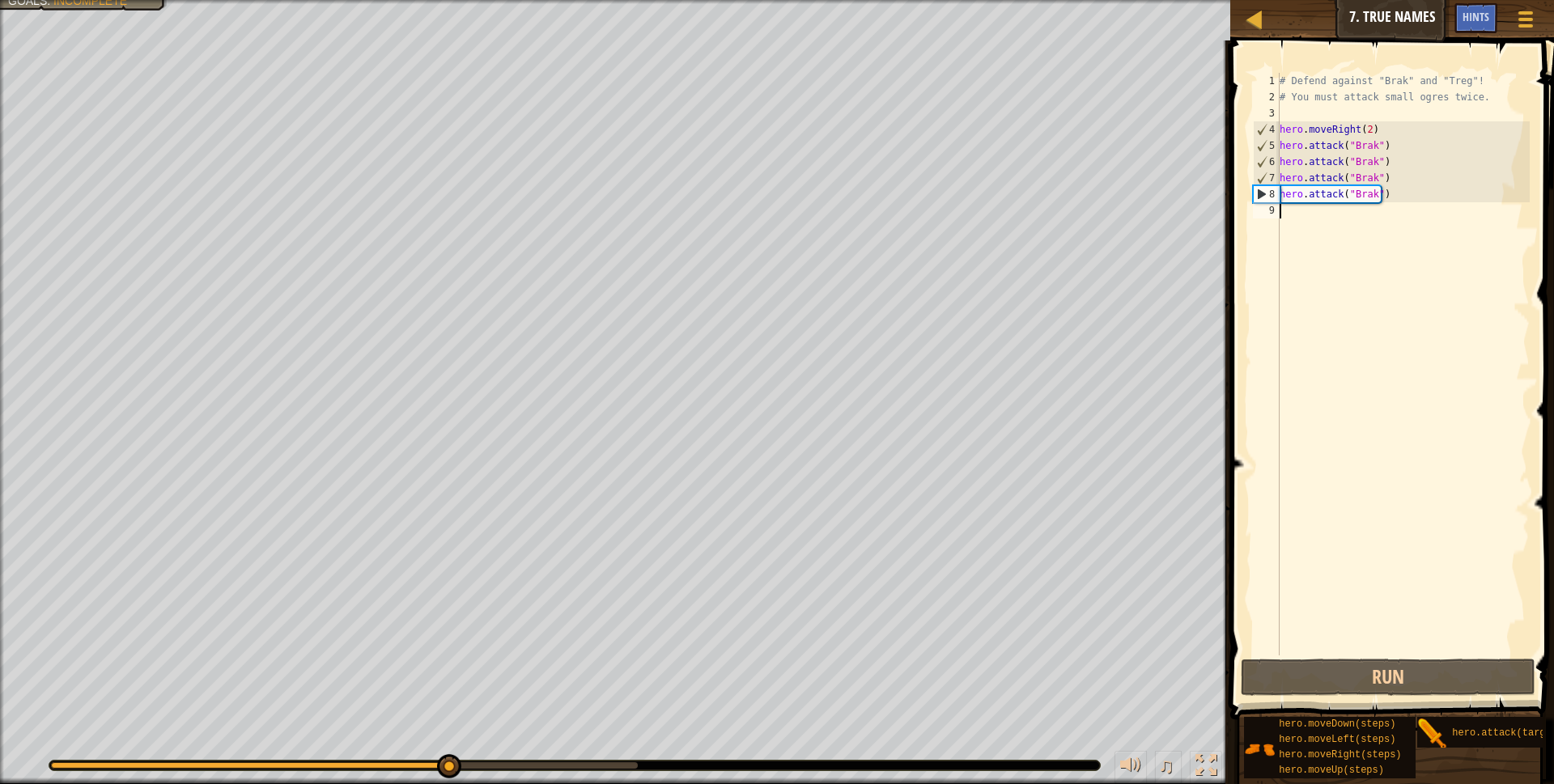
click at [1402, 277] on div "# Defend against "Brak" and "Treg"! # You must attack small ogres twice. hero .…" at bounding box center [1403, 380] width 253 height 615
click at [1429, 197] on div "# Defend against "Brak" and "Treg"! # You must attack small ogres twice. hero .…" at bounding box center [1403, 380] width 253 height 615
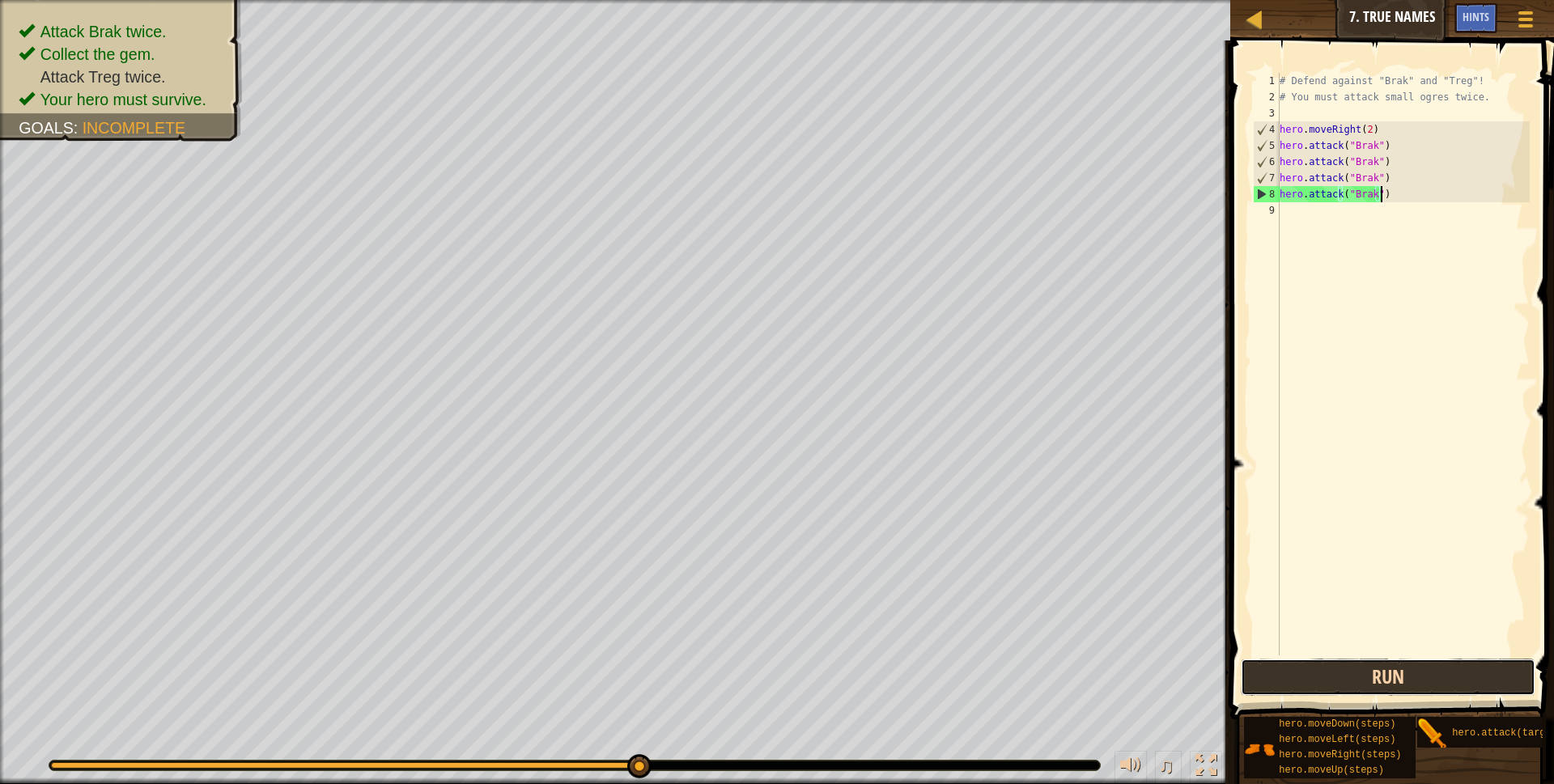
click at [1318, 682] on button "Run" at bounding box center [1388, 677] width 295 height 37
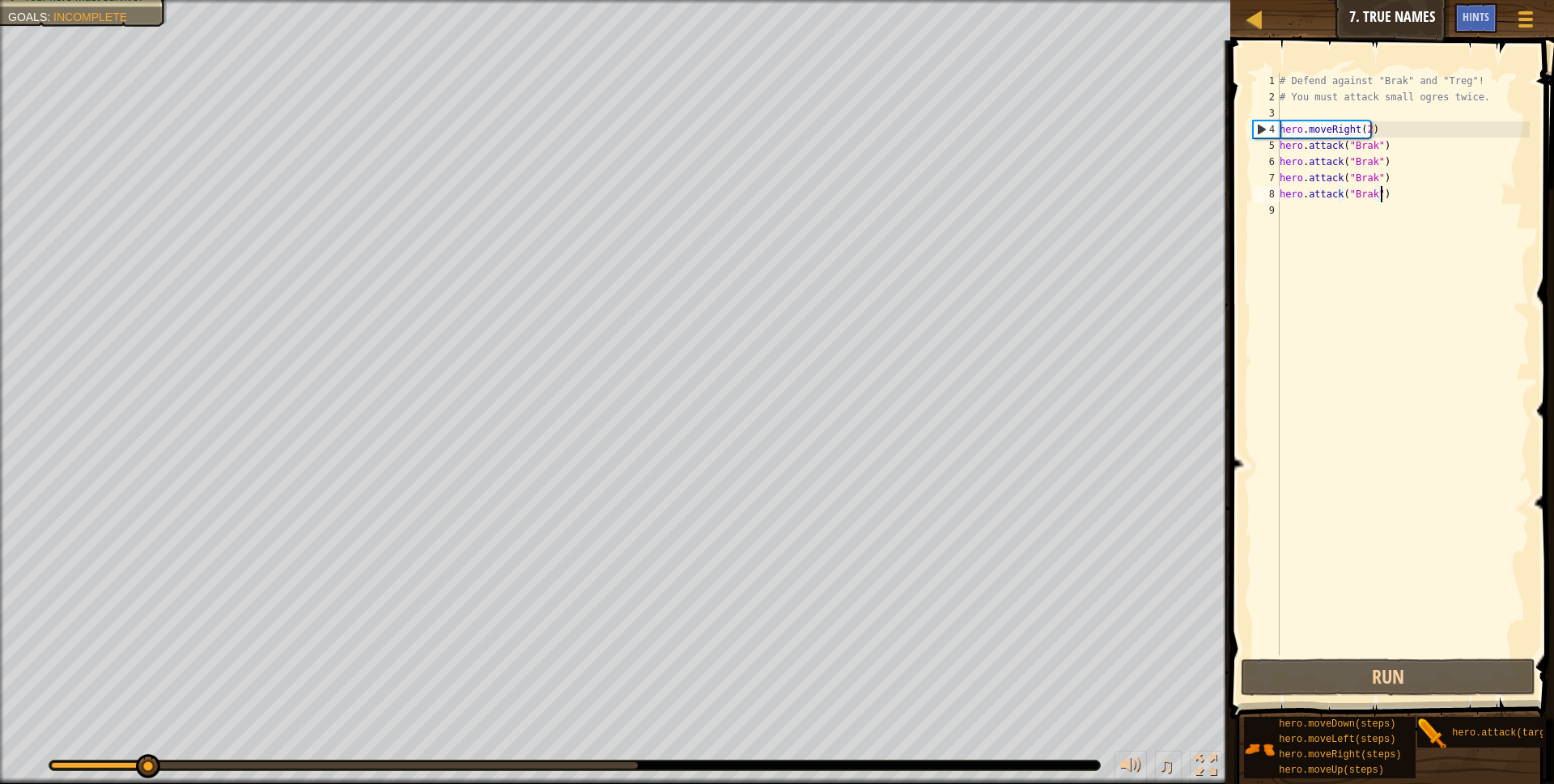
click at [1369, 195] on div "# Defend against "Brak" and "Treg"! # You must attack small ogres twice. hero .…" at bounding box center [1403, 380] width 253 height 615
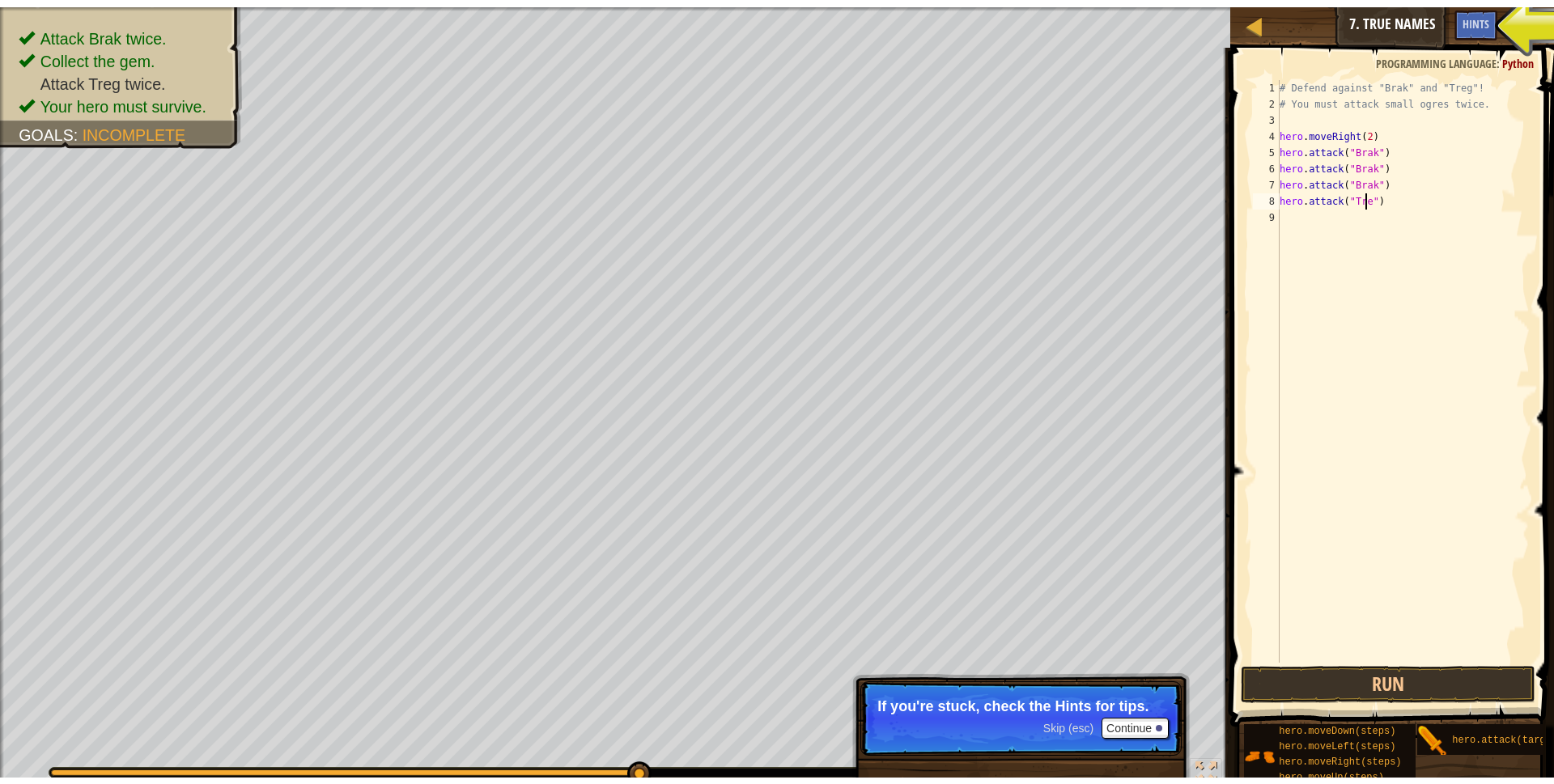
scroll to position [7, 7]
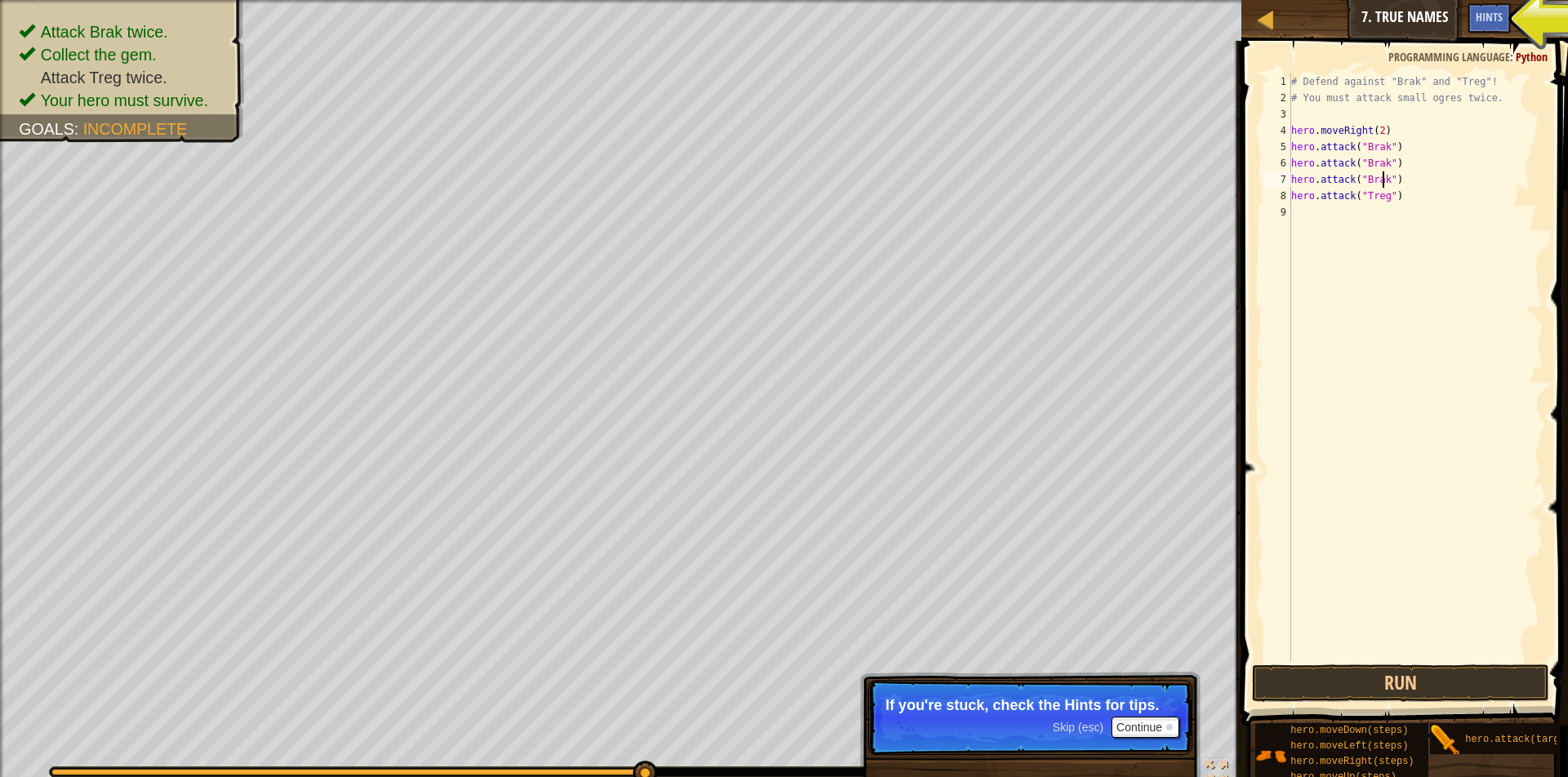
click at [1383, 177] on div "# Defend against "Brak" and "Treg"! # You must attack small ogres twice. hero .…" at bounding box center [1415, 384] width 256 height 620
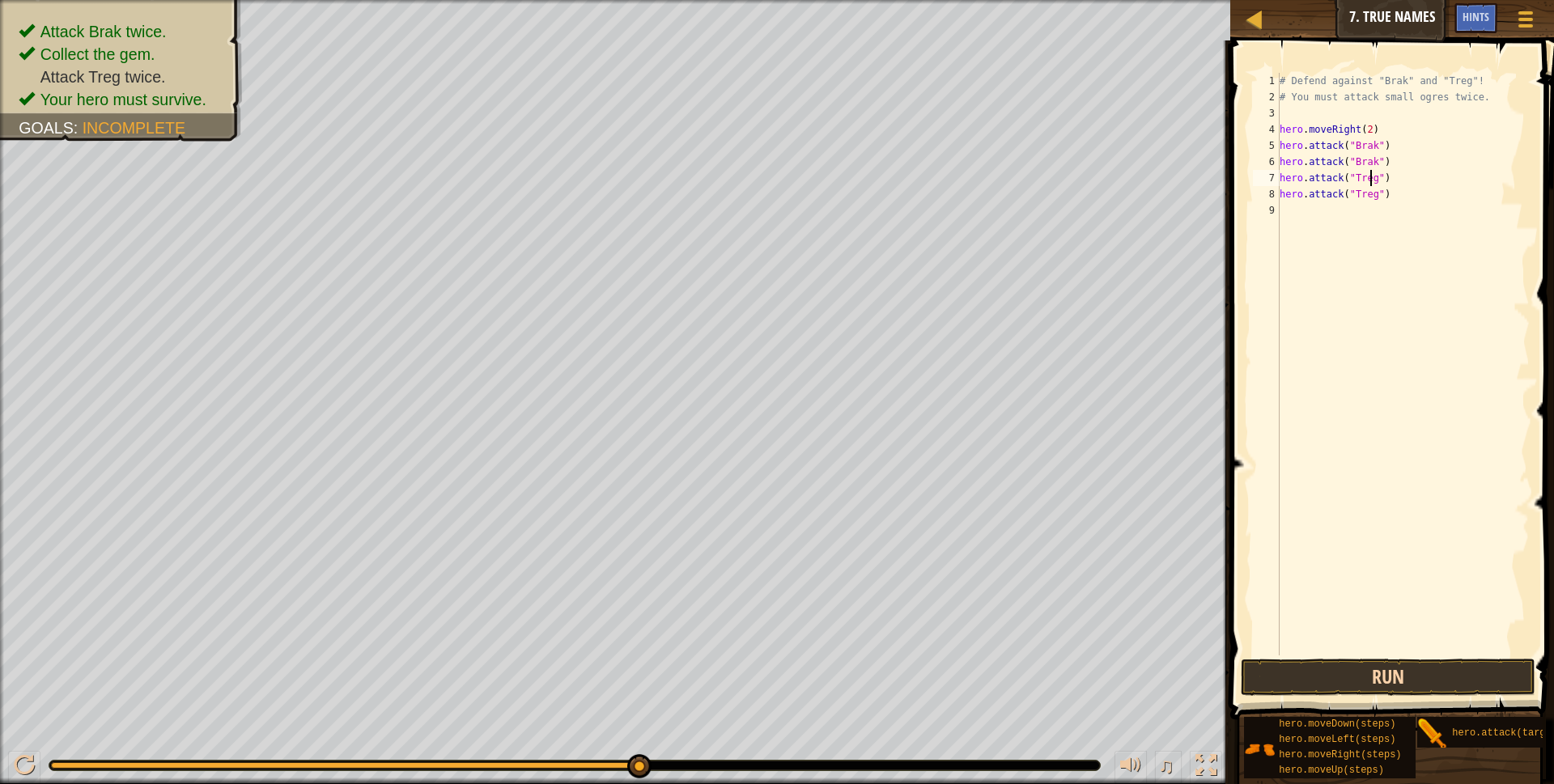
type textarea "hero.attack("Treg")"
click at [1361, 672] on button "Run" at bounding box center [1388, 677] width 295 height 37
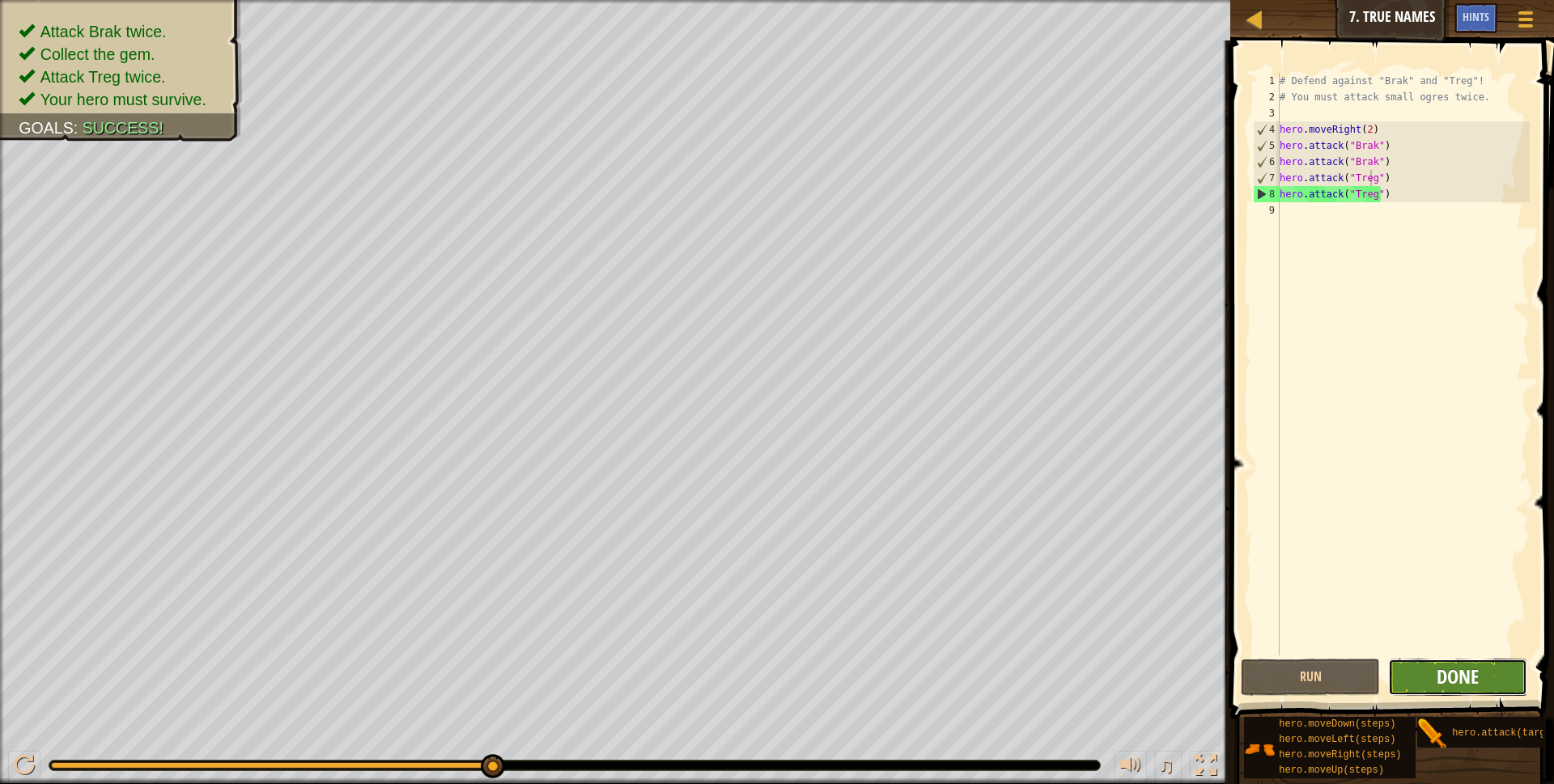
click at [1463, 678] on span "Done" at bounding box center [1458, 676] width 42 height 26
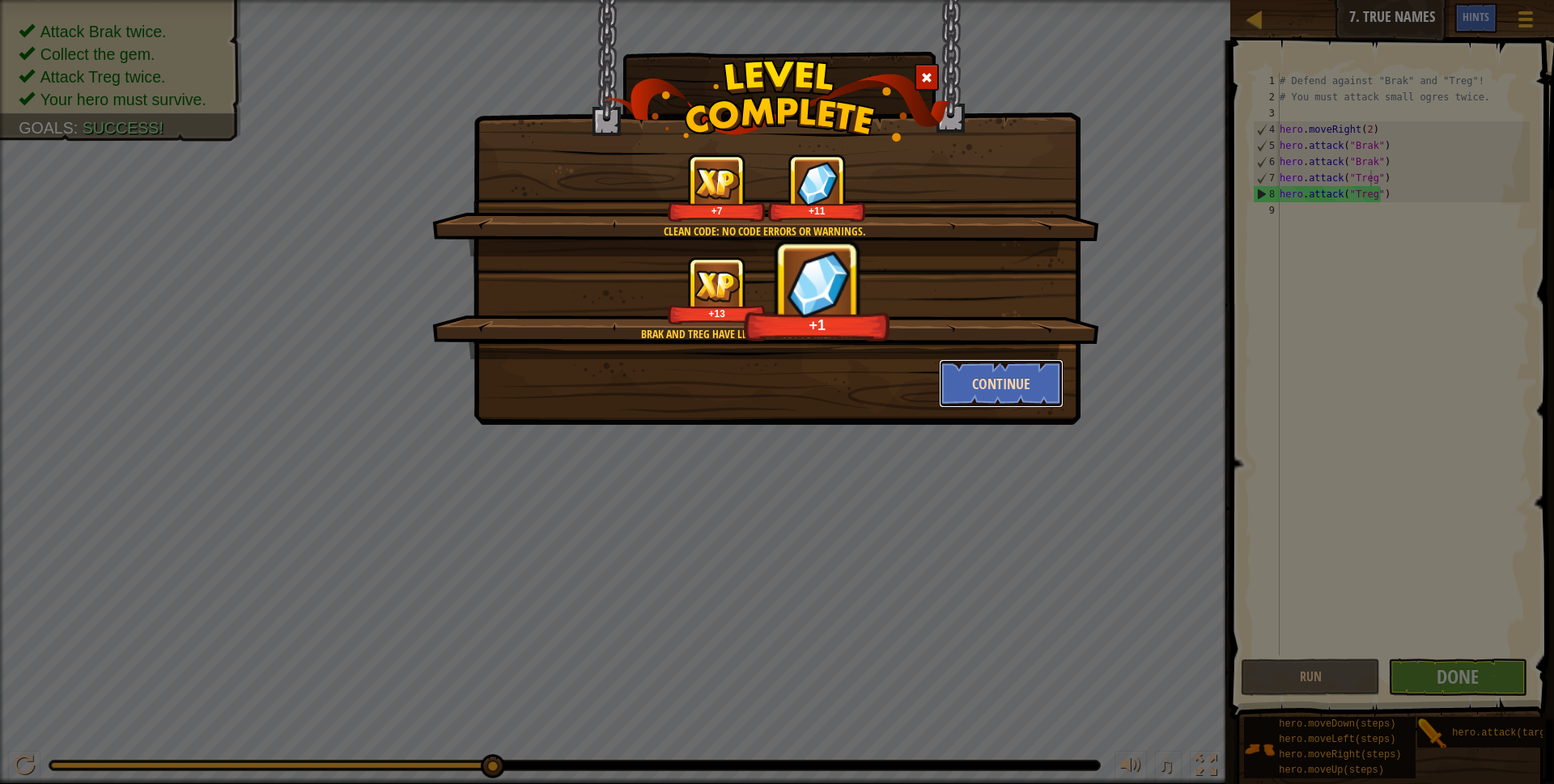
click at [974, 371] on button "Continue" at bounding box center [1001, 384] width 125 height 49
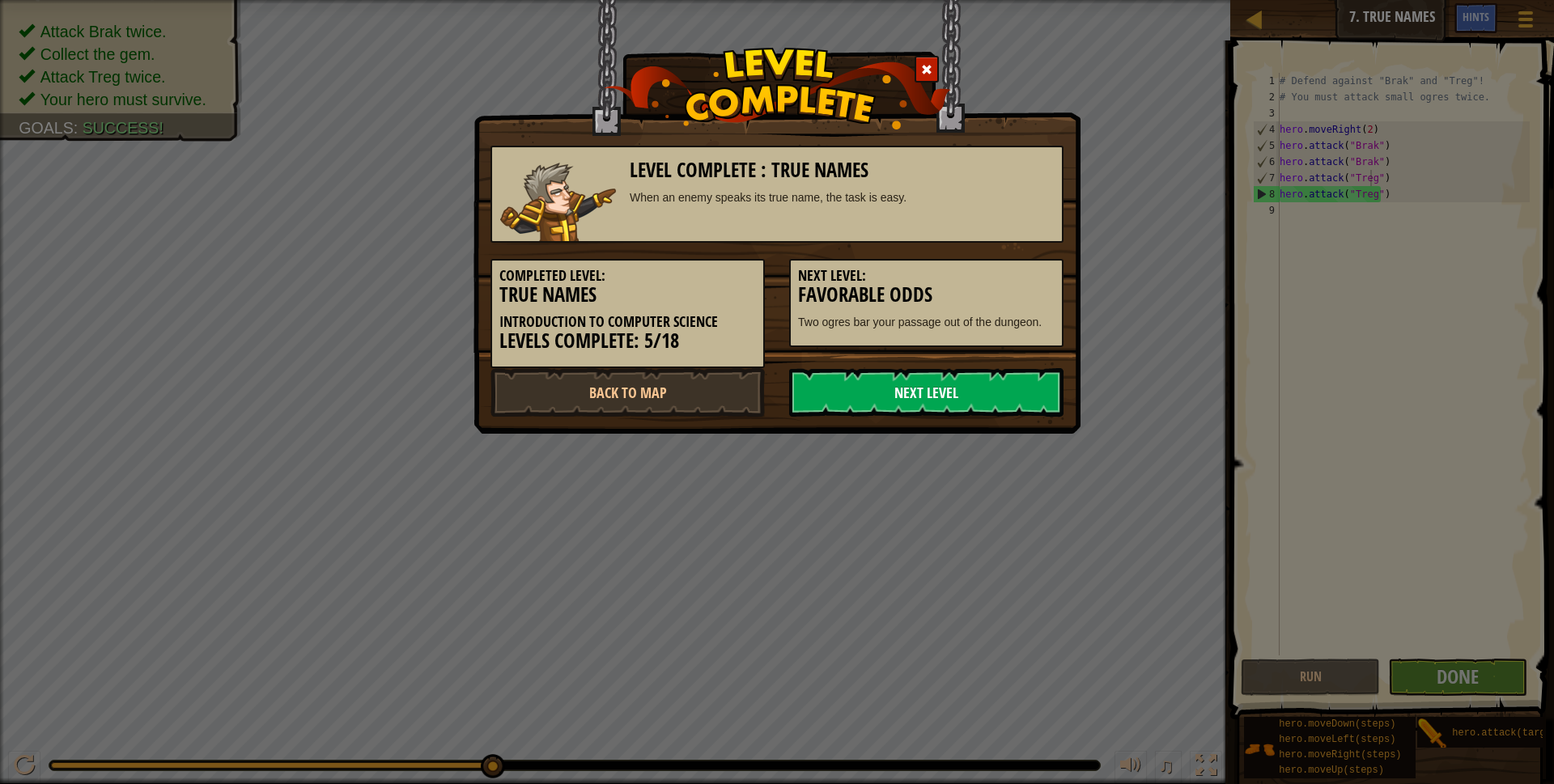
click at [844, 406] on link "Next Level" at bounding box center [926, 392] width 274 height 49
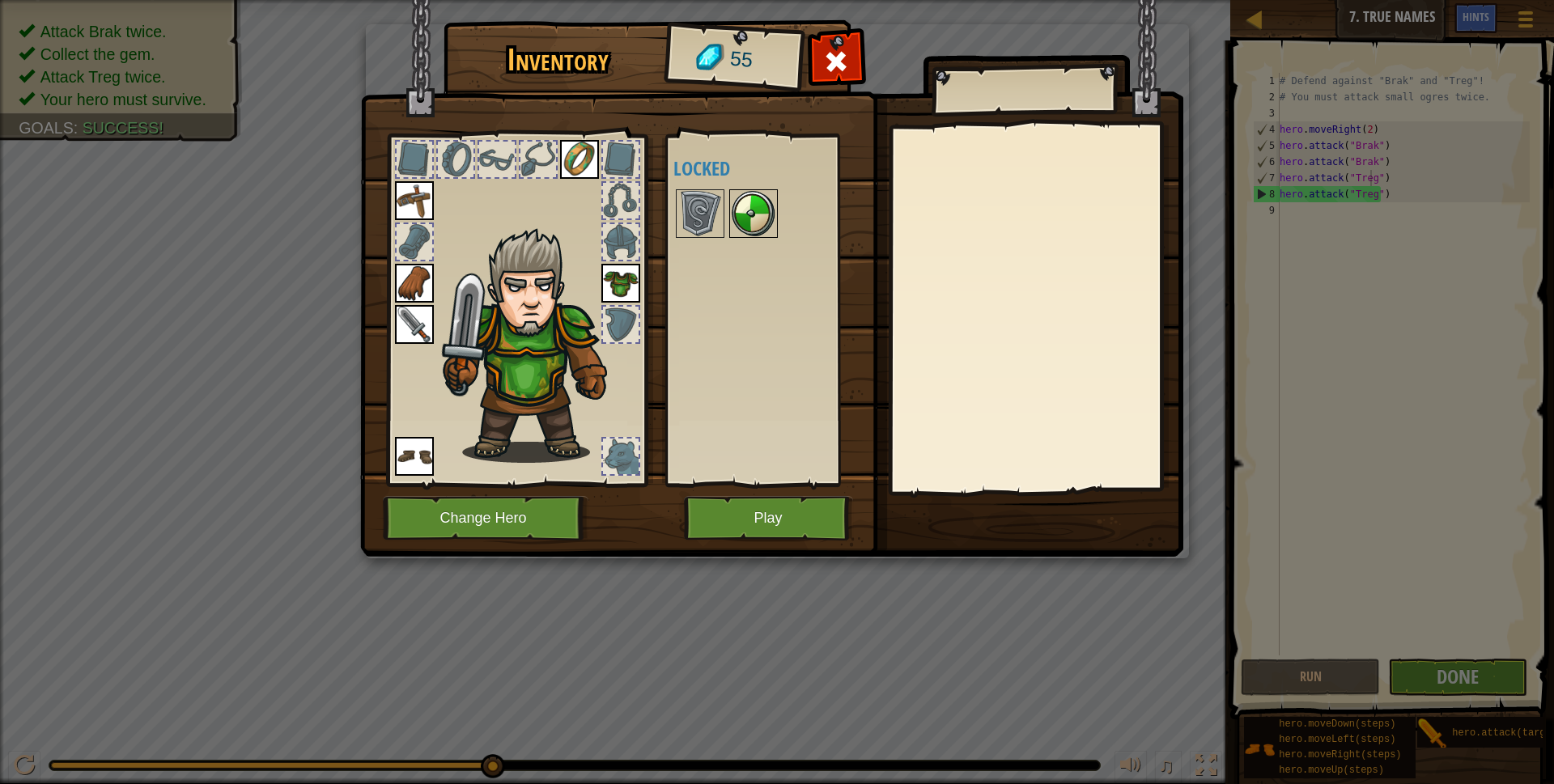
click at [738, 206] on img at bounding box center [754, 214] width 45 height 45
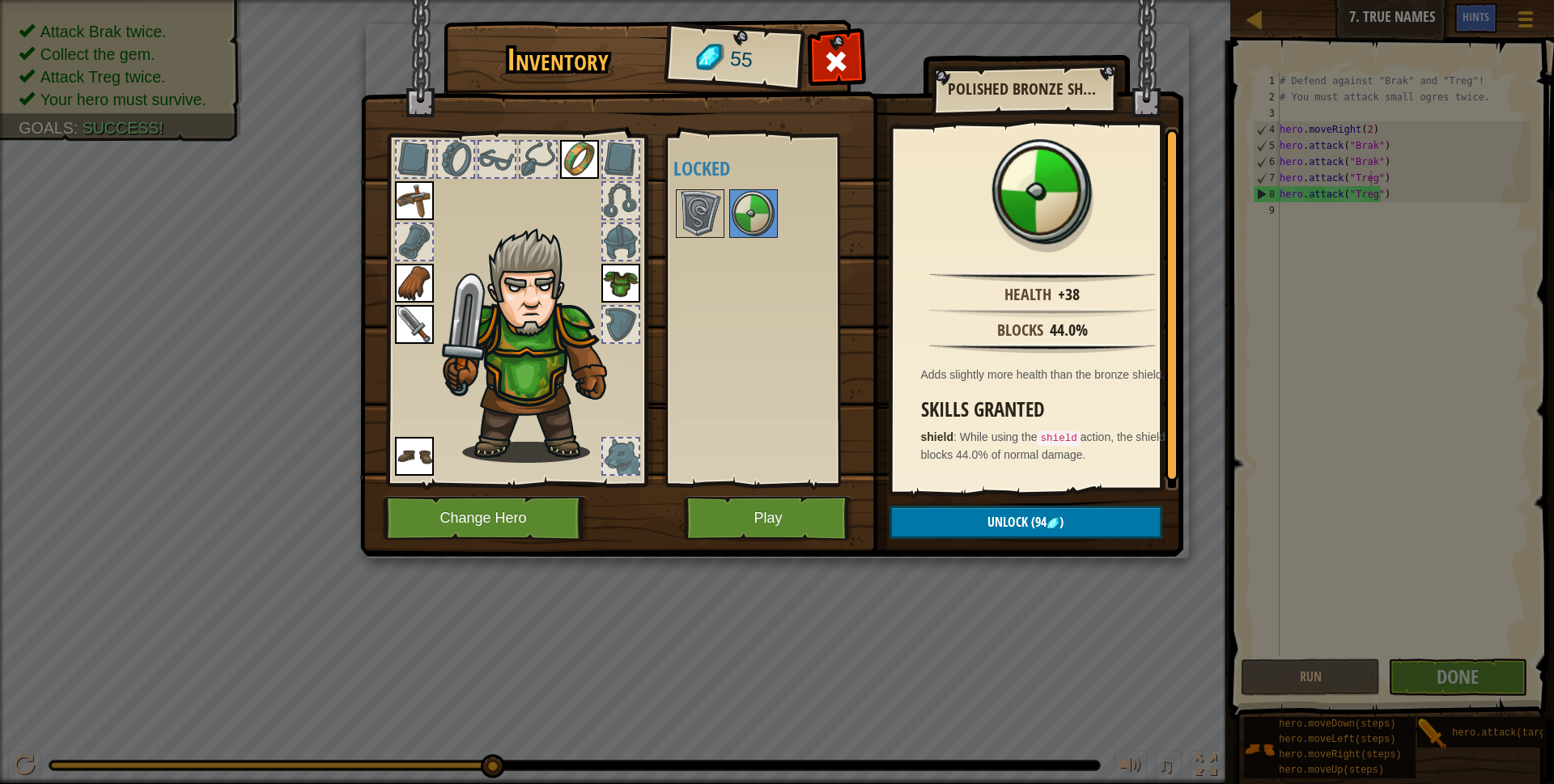
click at [709, 187] on div at bounding box center [775, 214] width 205 height 53
click at [705, 193] on img at bounding box center [700, 214] width 45 height 45
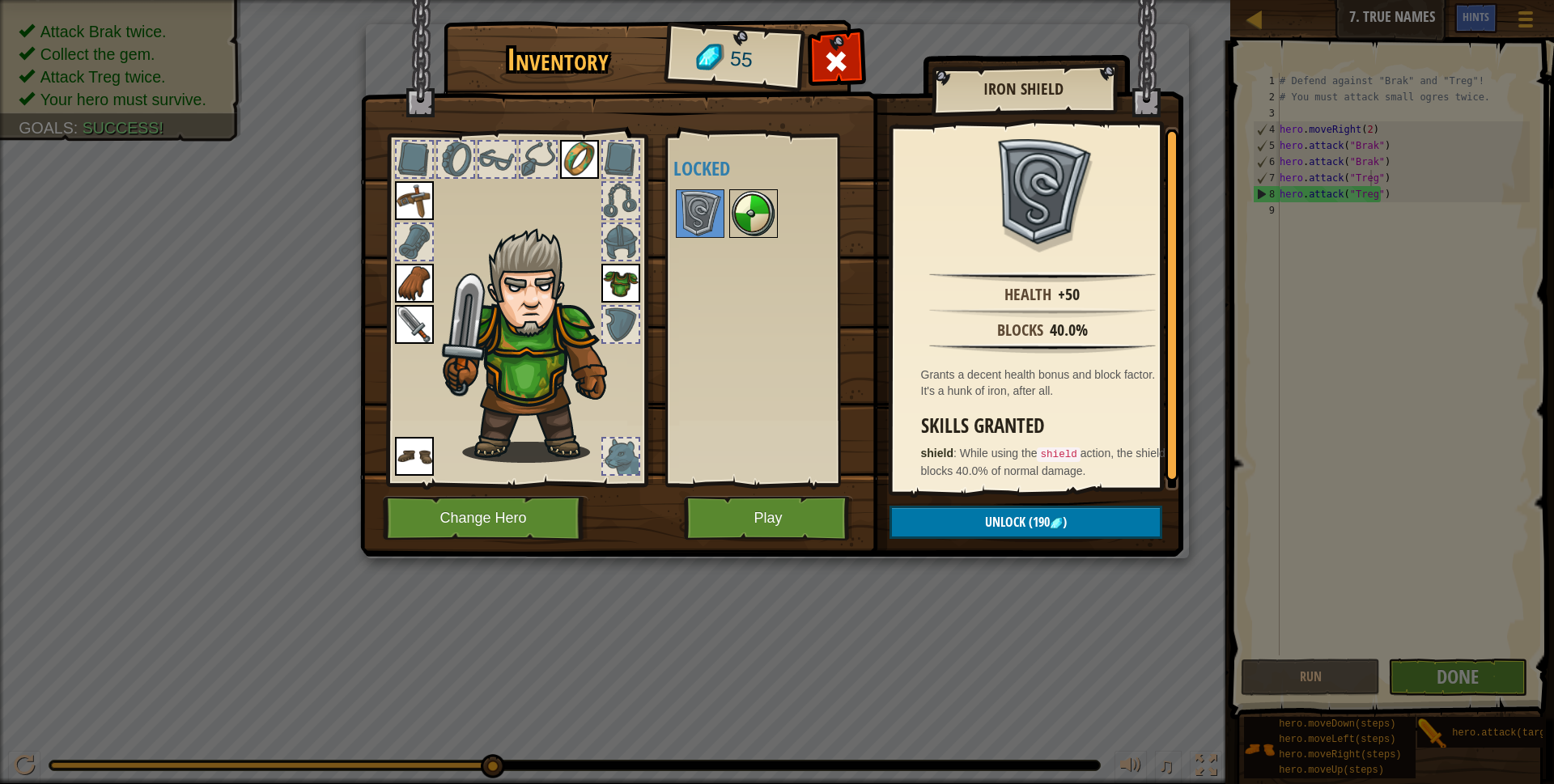
drag, startPoint x: 741, startPoint y: 203, endPoint x: 737, endPoint y: 210, distance: 8.1
click at [741, 205] on img at bounding box center [754, 214] width 45 height 45
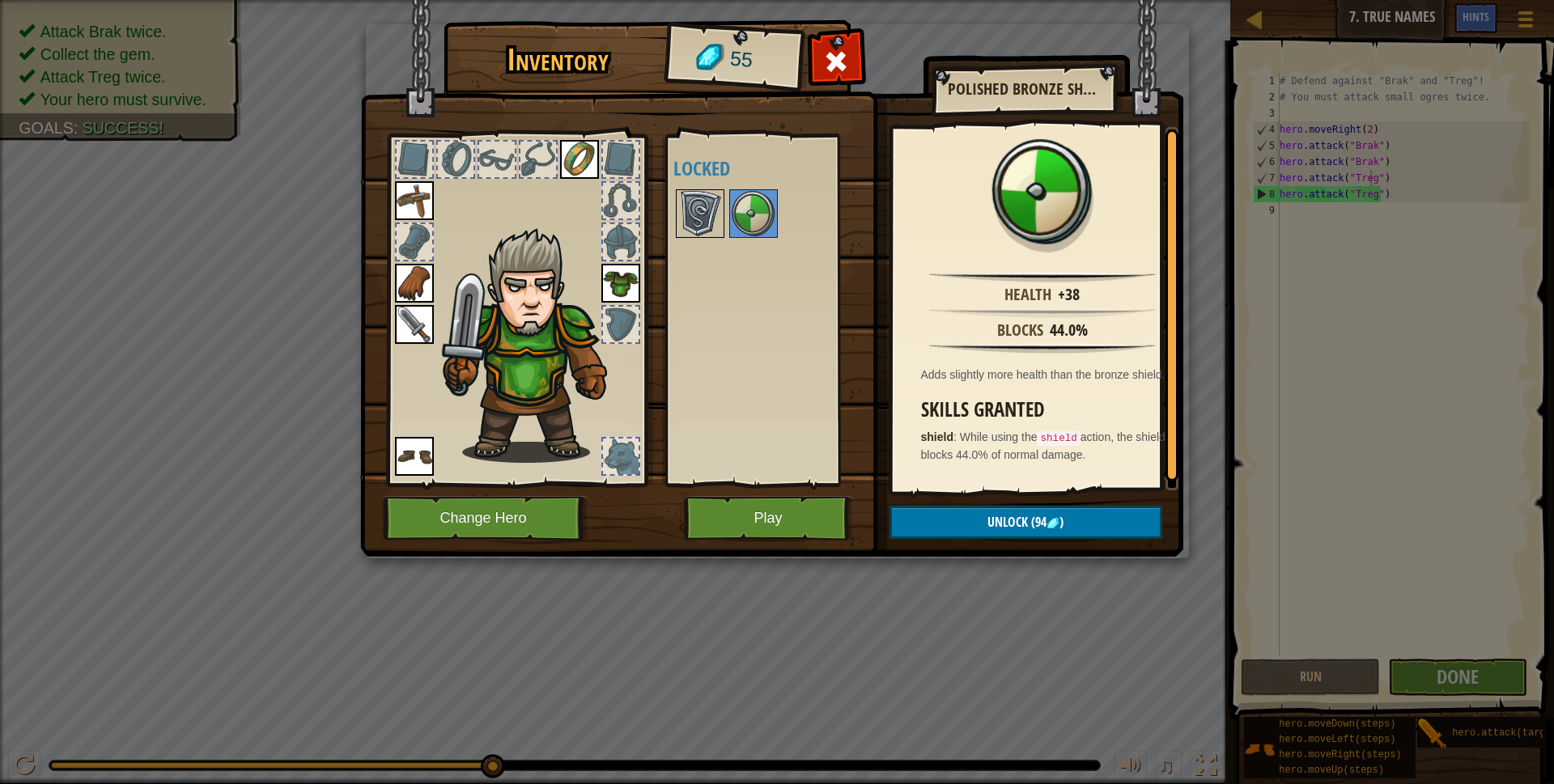
click at [708, 197] on img at bounding box center [700, 214] width 45 height 45
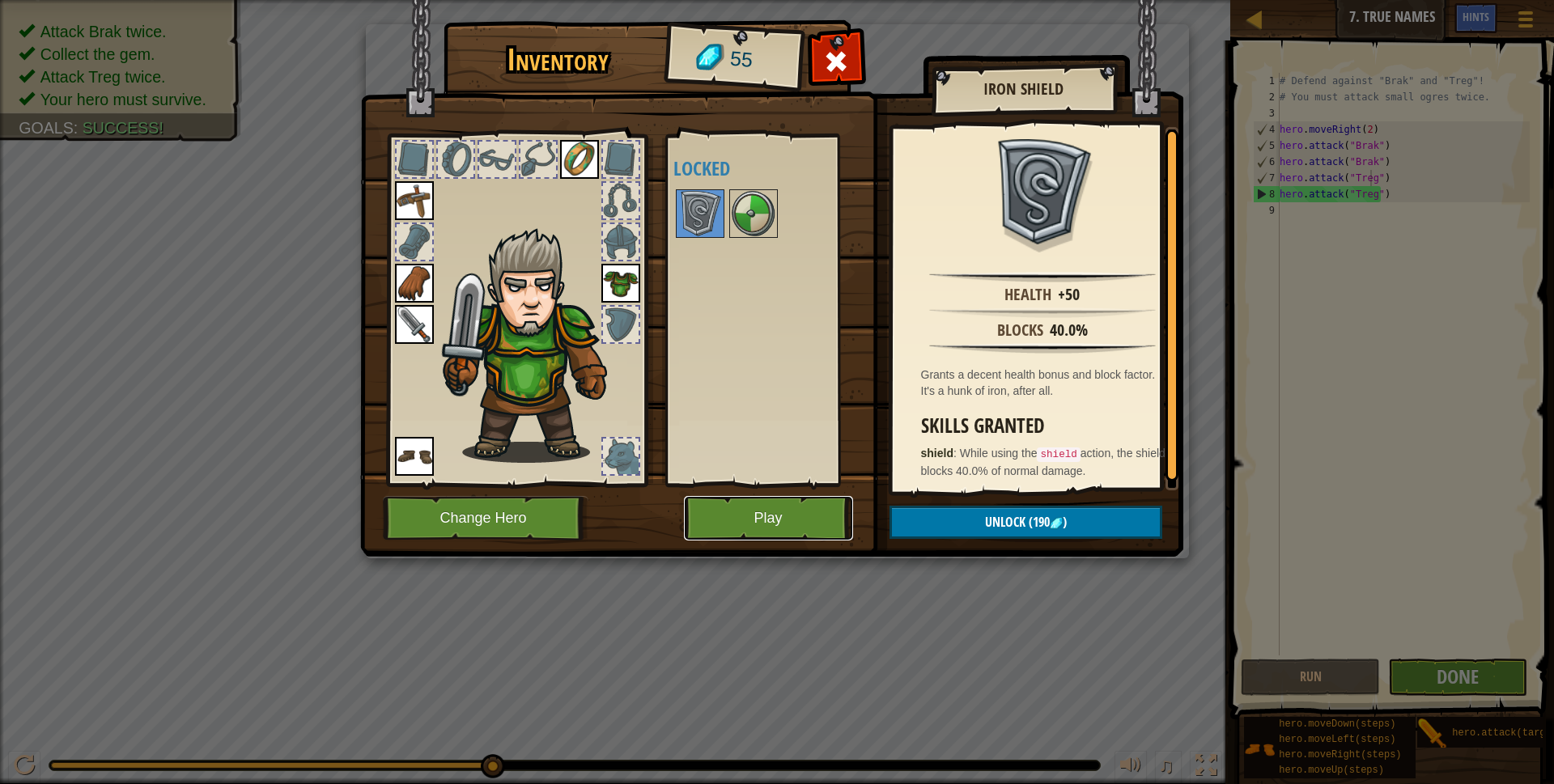
click at [733, 509] on button "Play" at bounding box center [768, 518] width 169 height 44
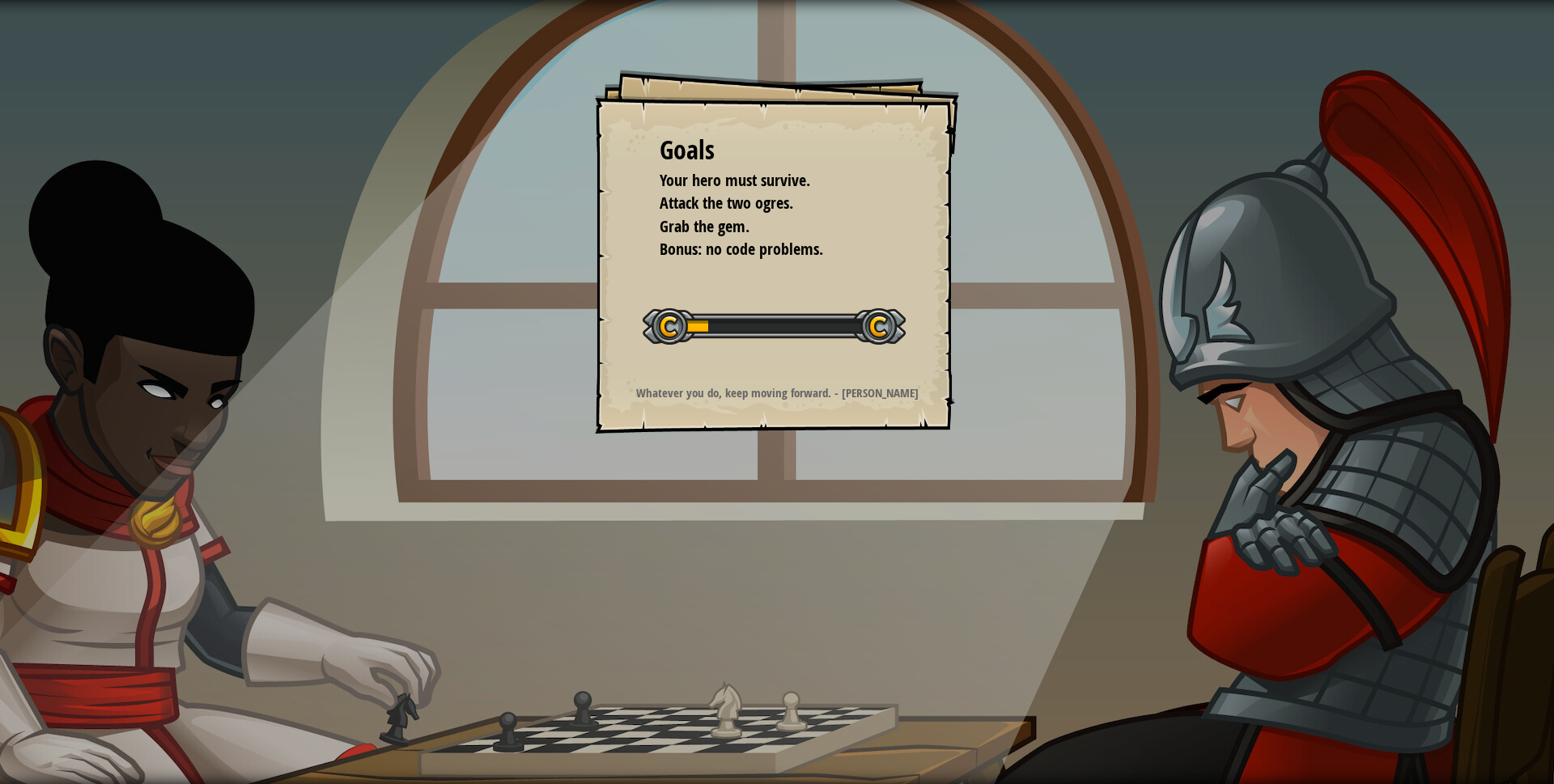
click at [764, 286] on div "Goals Your hero must survive. Attack the two ogres. Grab the gem. Bonus: no cod…" at bounding box center [777, 252] width 364 height 364
click at [783, 280] on div "Goals Your hero must survive. Attack the two ogres. Grab the gem. Bonus: no cod…" at bounding box center [777, 252] width 364 height 364
click at [785, 278] on div "Goals Your hero must survive. Attack the two ogres. Grab the gem. Bonus: no cod…" at bounding box center [777, 252] width 364 height 364
drag, startPoint x: 797, startPoint y: 263, endPoint x: 783, endPoint y: 245, distance: 22.8
click at [798, 262] on div "Goals Your hero must survive. Attack the two ogres. Grab the gem. Bonus: no cod…" at bounding box center [777, 252] width 364 height 364
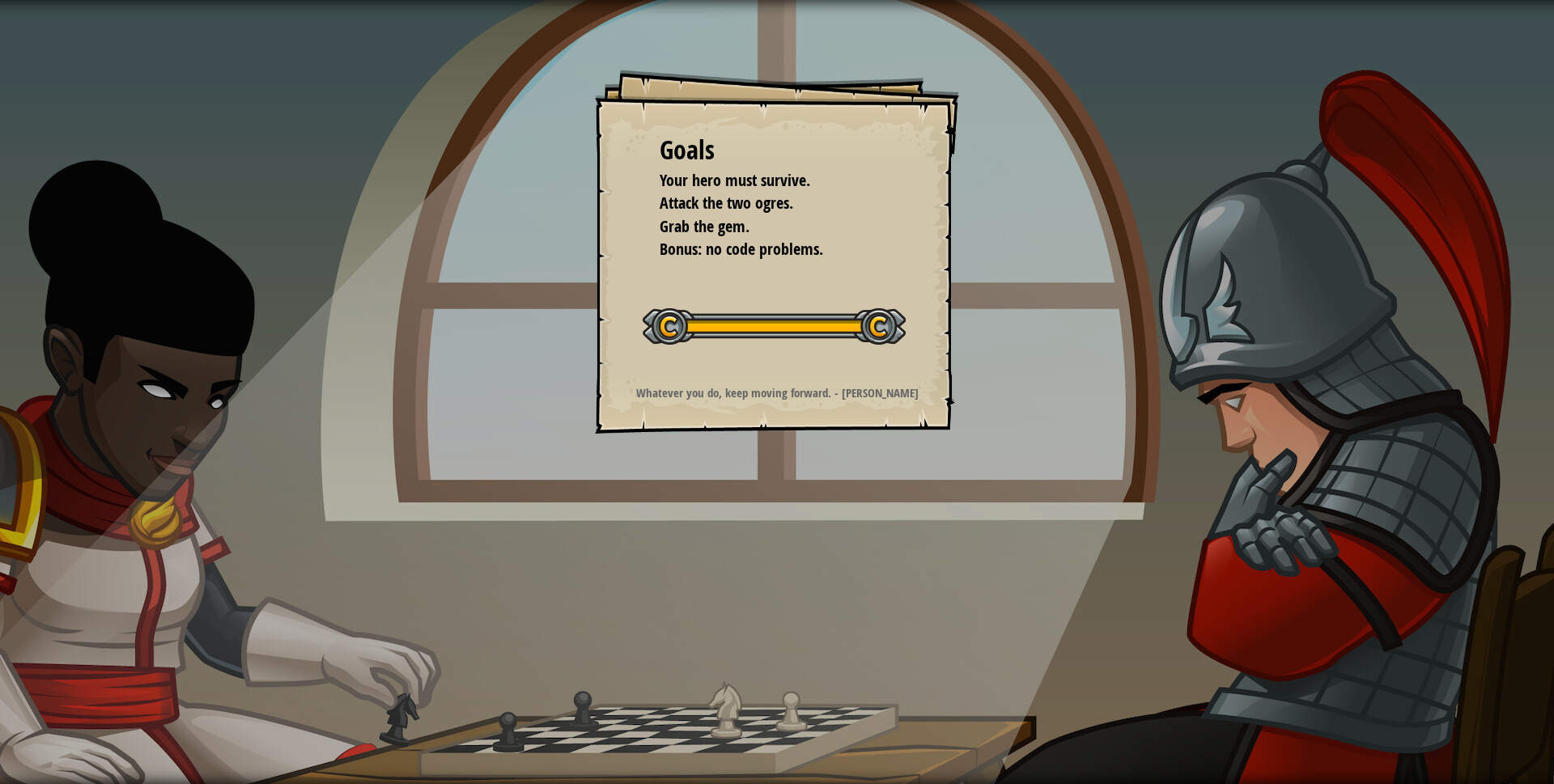
click at [808, 277] on div "Goals Your hero must survive. Attack the two ogres. Grab the gem. Bonus: no cod…" at bounding box center [777, 252] width 364 height 364
click at [808, 278] on div "Goals Your hero must survive. Attack the two ogres. Grab the gem. Bonus: no cod…" at bounding box center [777, 252] width 364 height 364
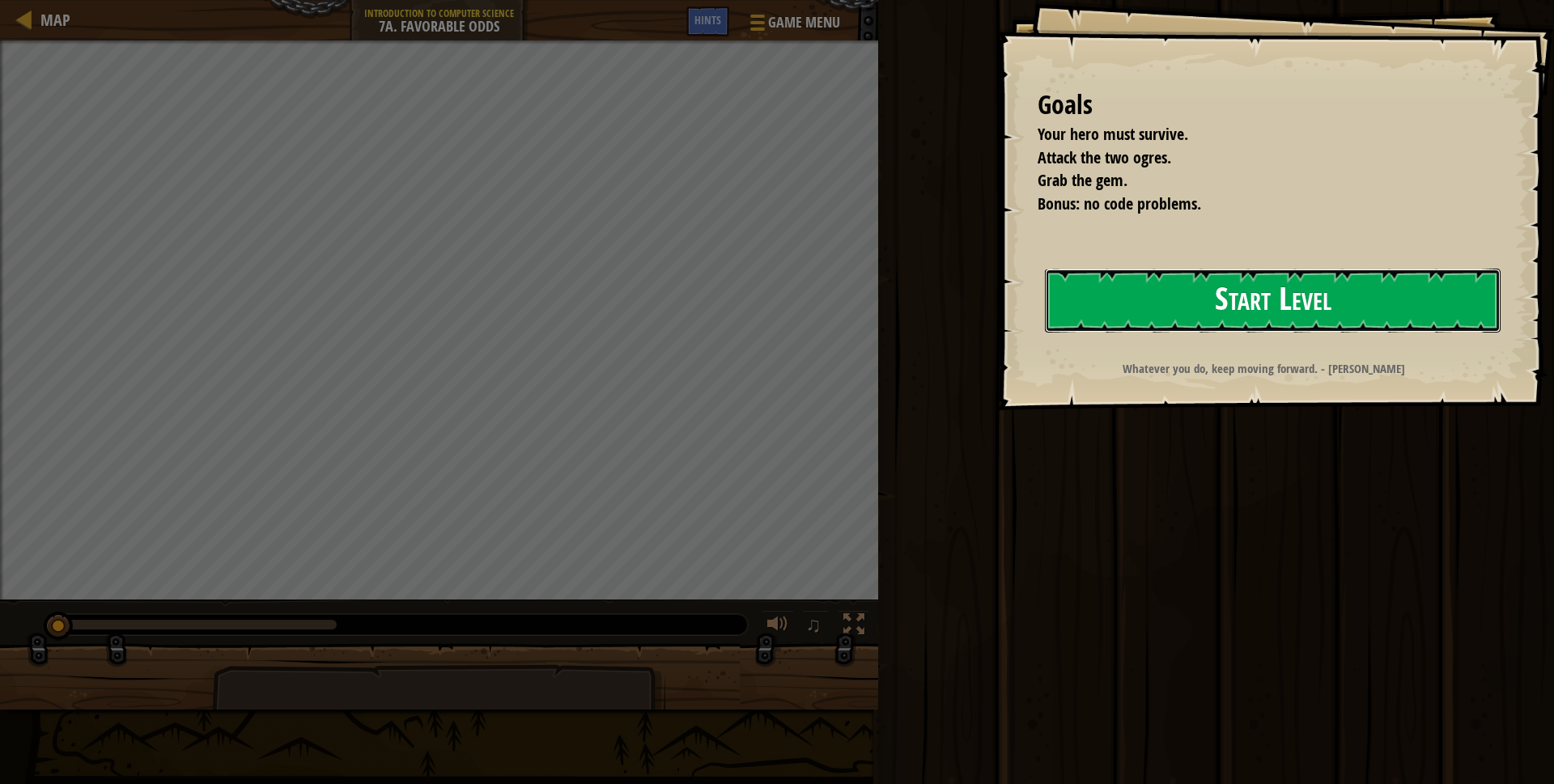
click at [1064, 294] on button "Start Level" at bounding box center [1272, 300] width 456 height 64
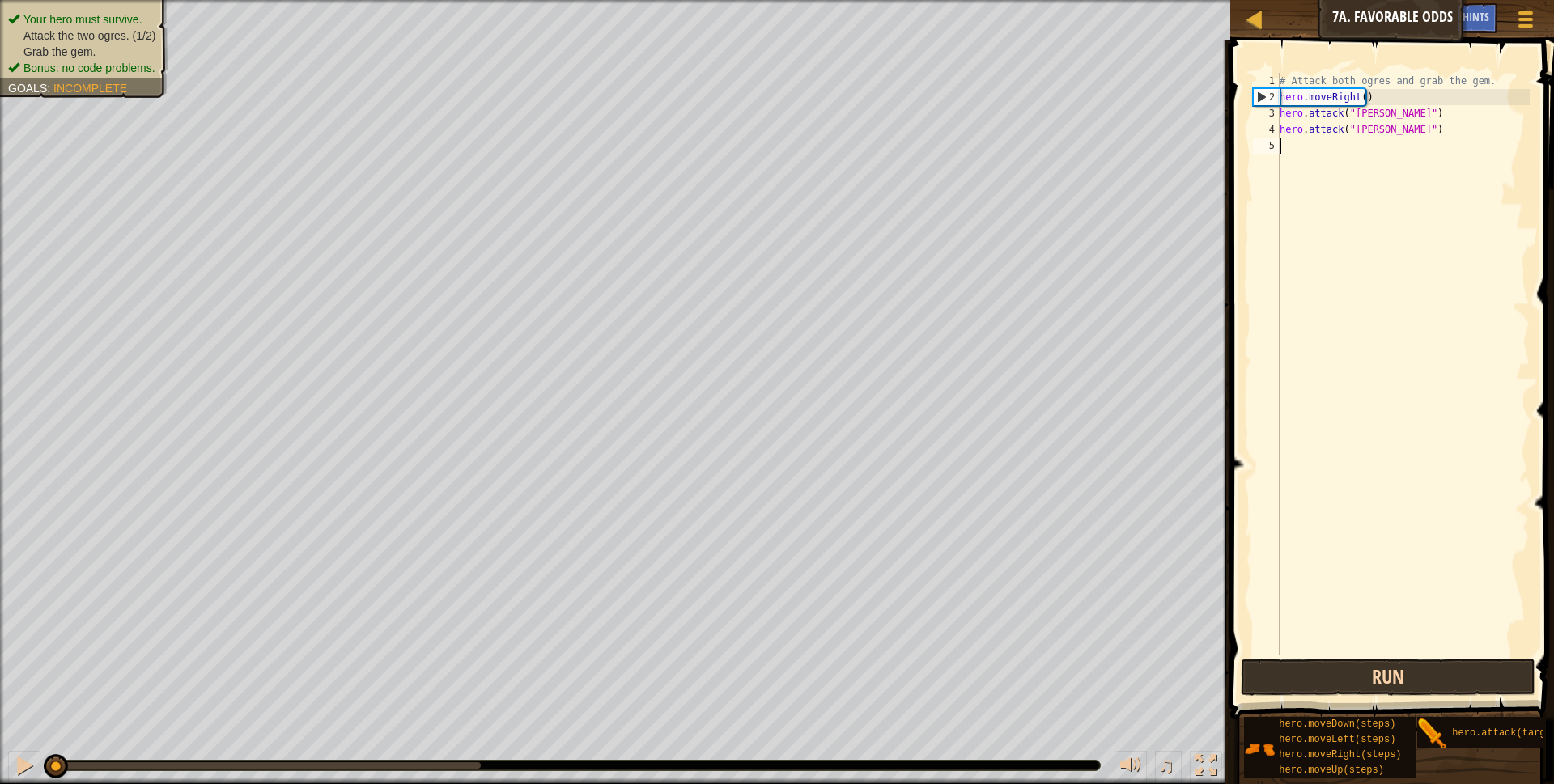
drag, startPoint x: 1352, startPoint y: 646, endPoint x: 1355, endPoint y: 672, distance: 26.2
click at [1355, 664] on div "1 2 3 4 5 # Attack both ogres and grab the gem. hero . moveRight ( ) hero . att…" at bounding box center [1390, 412] width 329 height 727
click at [1357, 673] on button "Run" at bounding box center [1388, 677] width 295 height 37
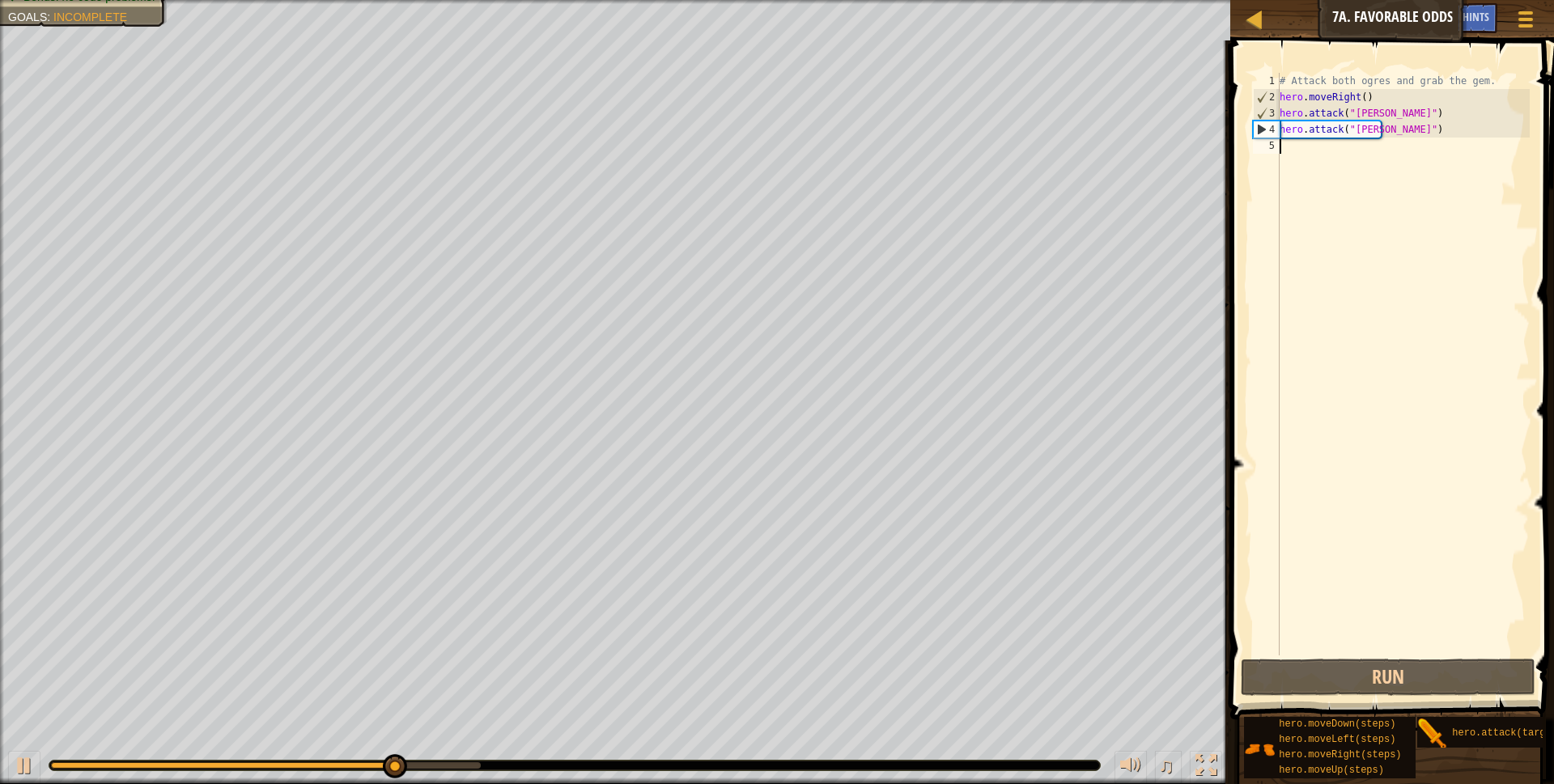
type textarea "r"
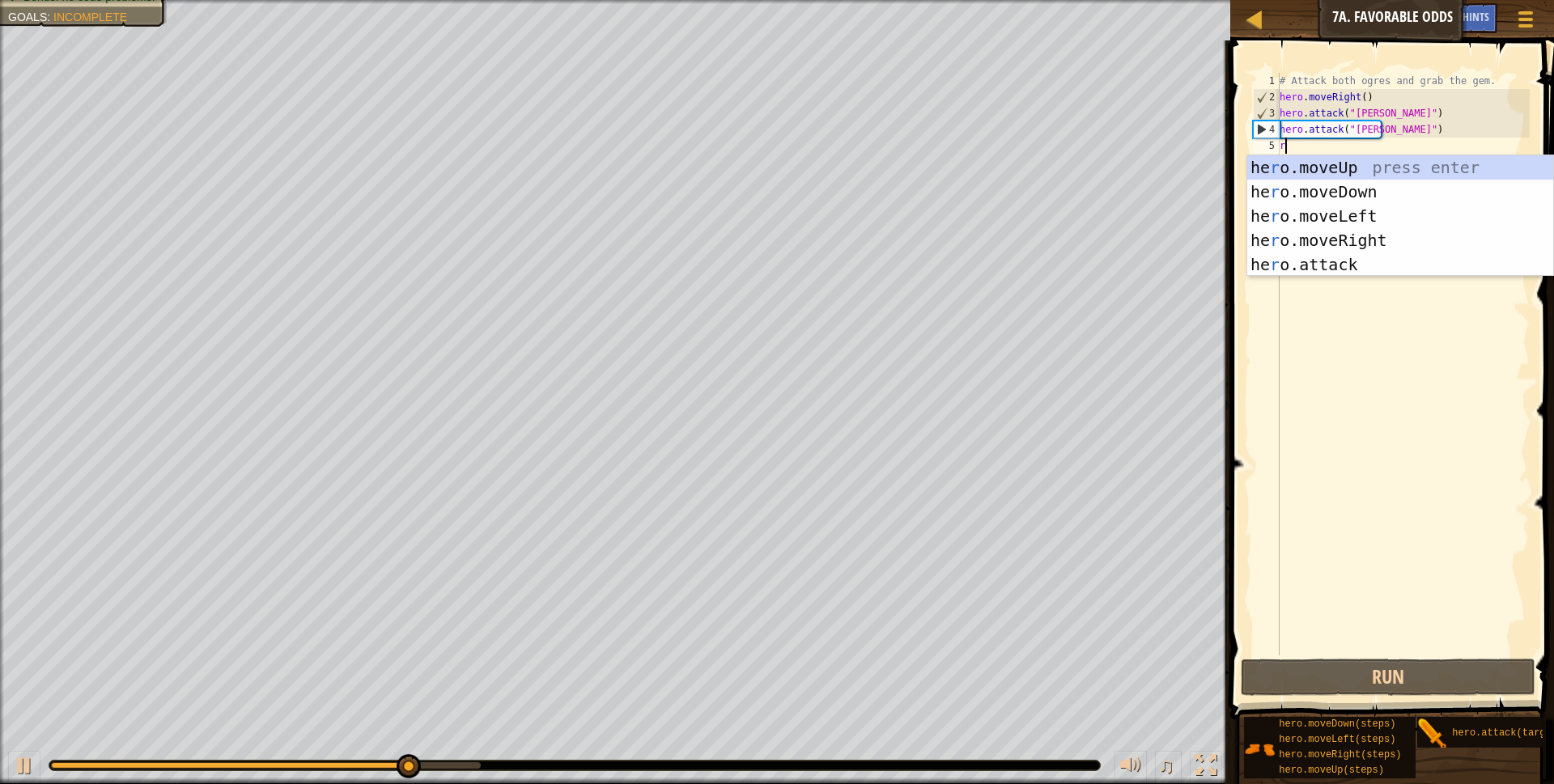
scroll to position [7, 0]
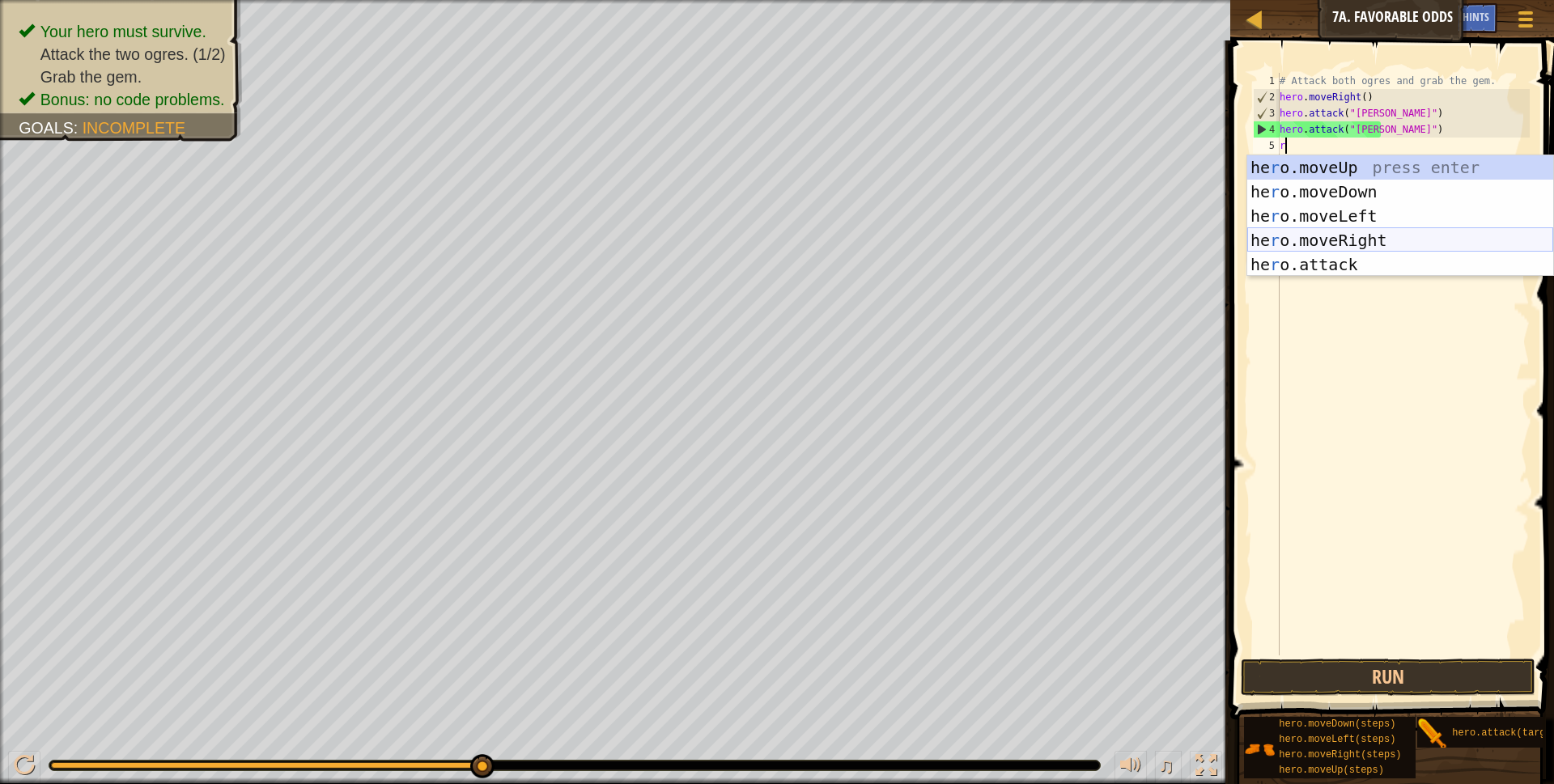
click at [1340, 236] on div "he r o.moveUp press enter he r o.moveDown press enter he r o.moveLeft press ent…" at bounding box center [1400, 240] width 306 height 170
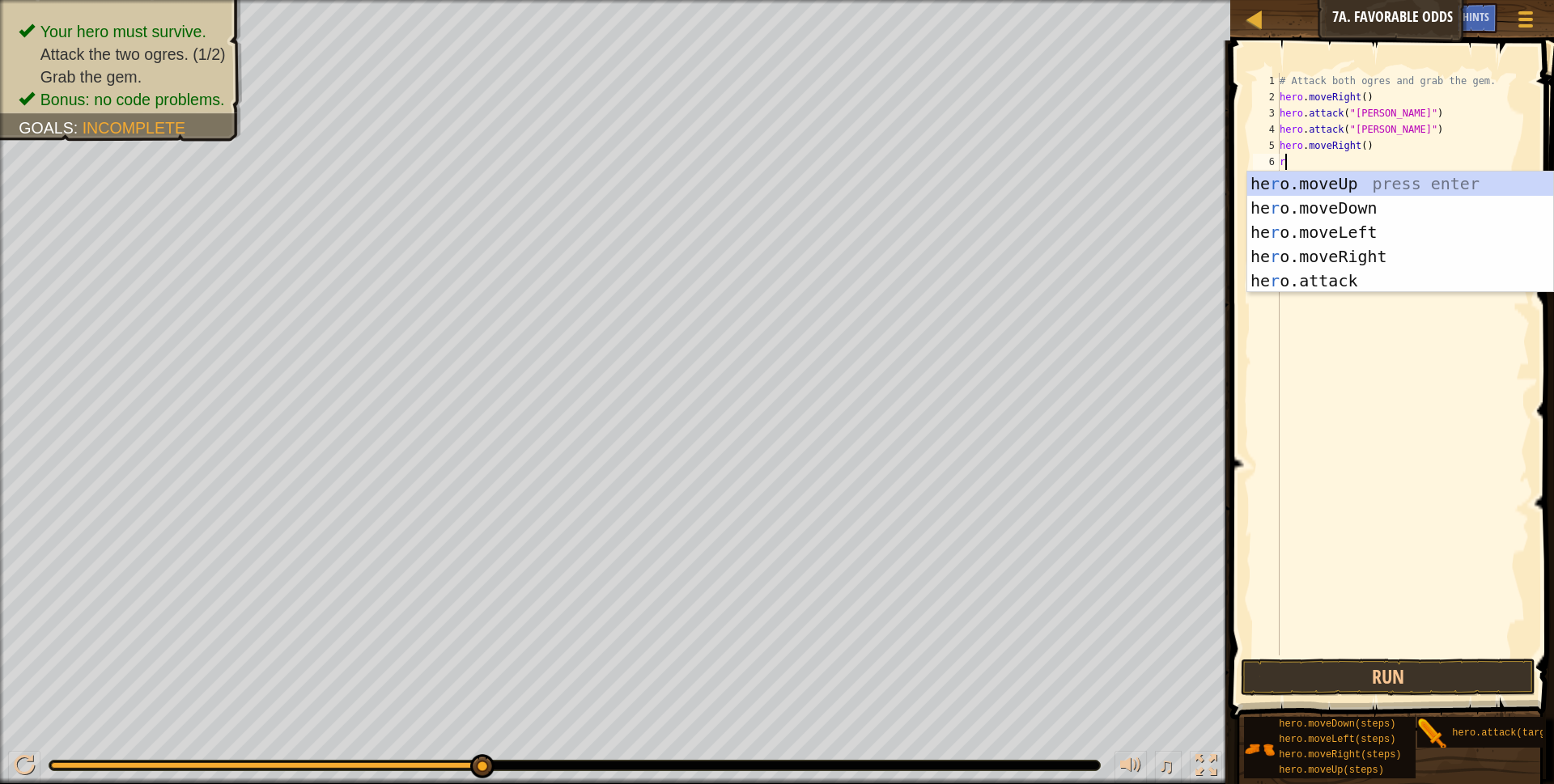
type textarea "r"
click at [1349, 180] on div "he r o.moveUp press enter he r o.moveDown press enter he r o.moveLeft press ent…" at bounding box center [1400, 256] width 306 height 170
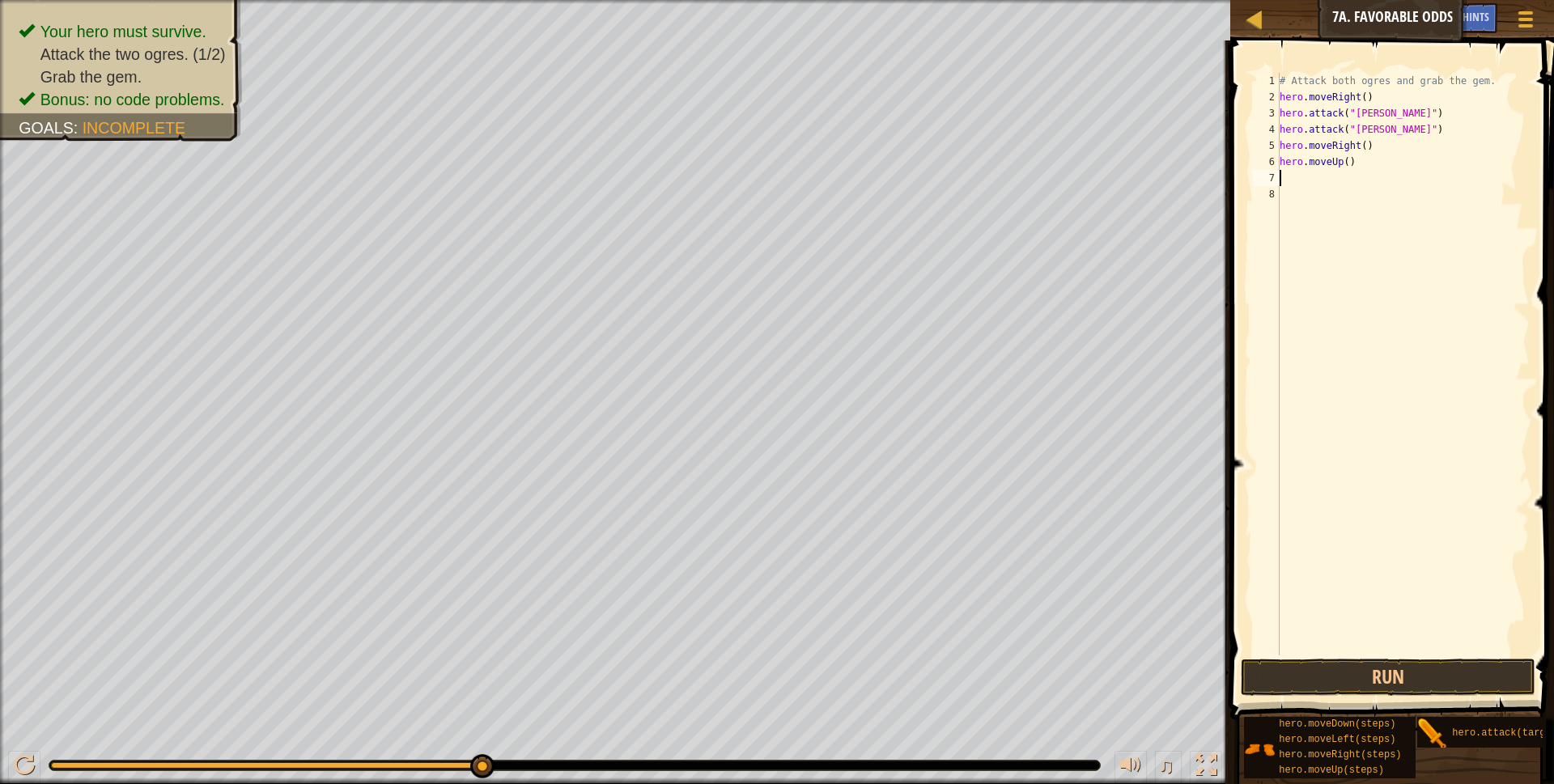
type textarea "r"
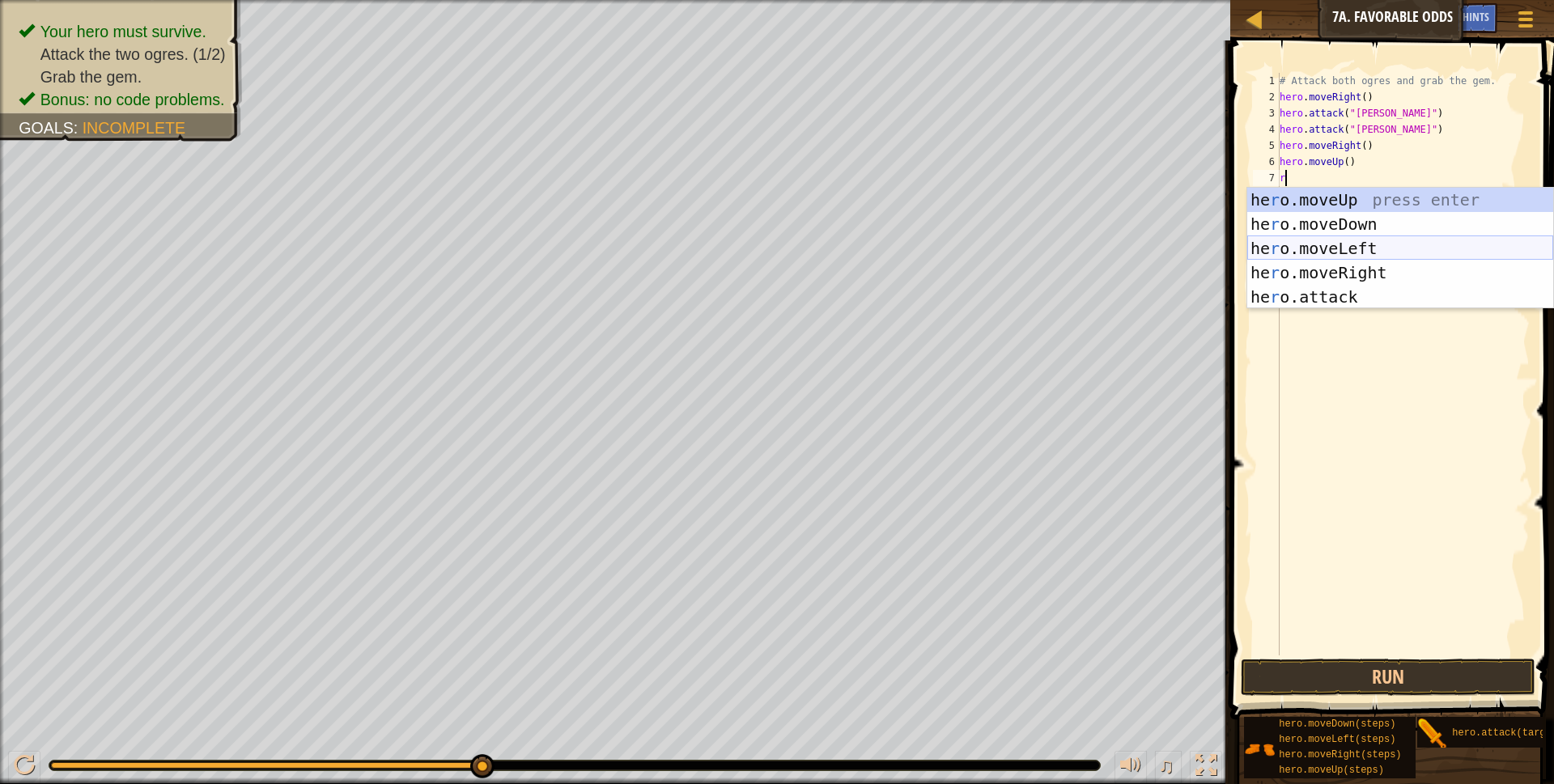
click at [1352, 244] on div "he r o.moveUp press enter he r o.moveDown press enter he r o.moveLeft press ent…" at bounding box center [1400, 273] width 306 height 170
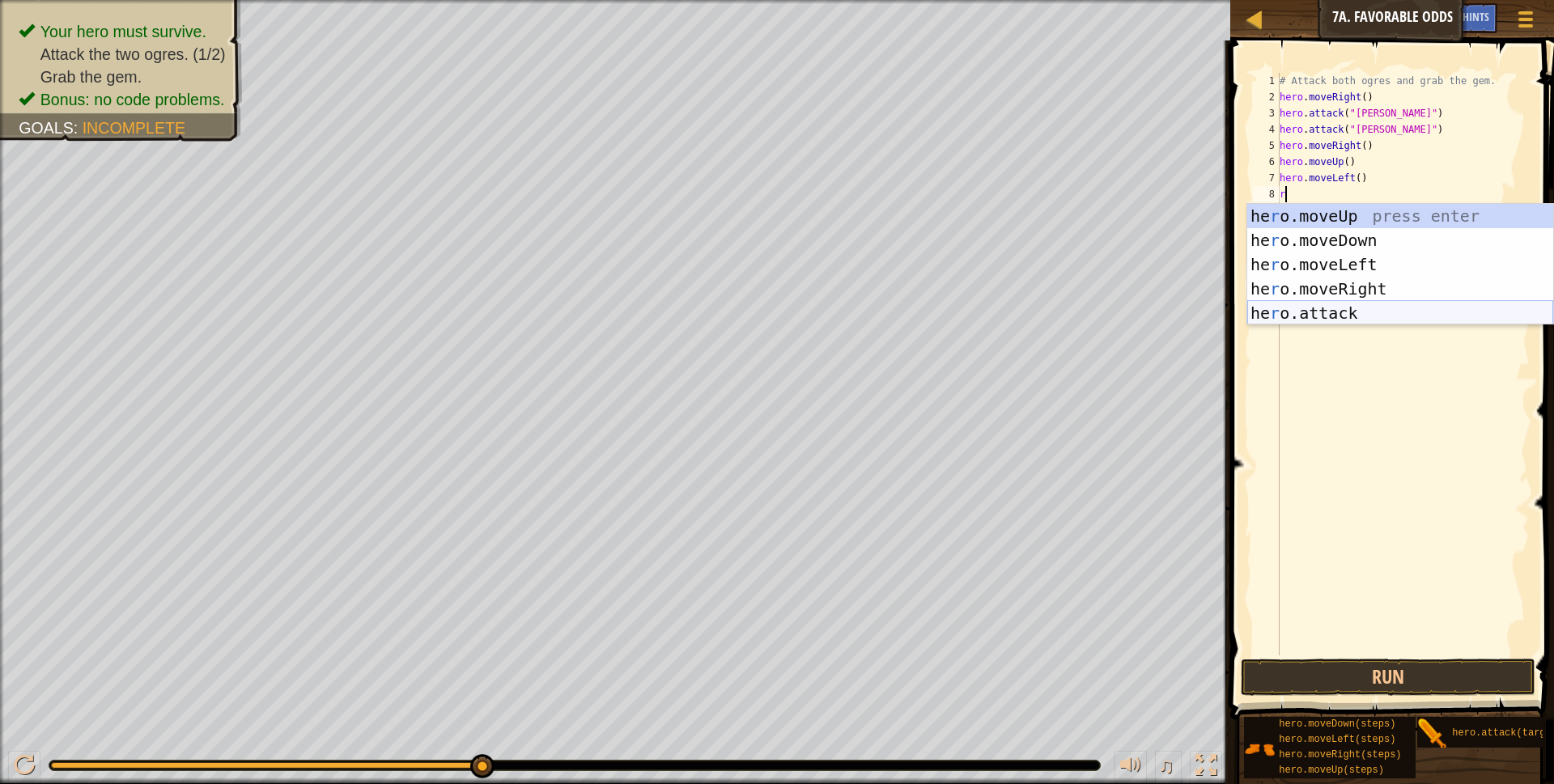
click at [1346, 317] on div "he r o.moveUp press enter he r o.moveDown press enter he r o.moveLeft press ent…" at bounding box center [1400, 289] width 306 height 170
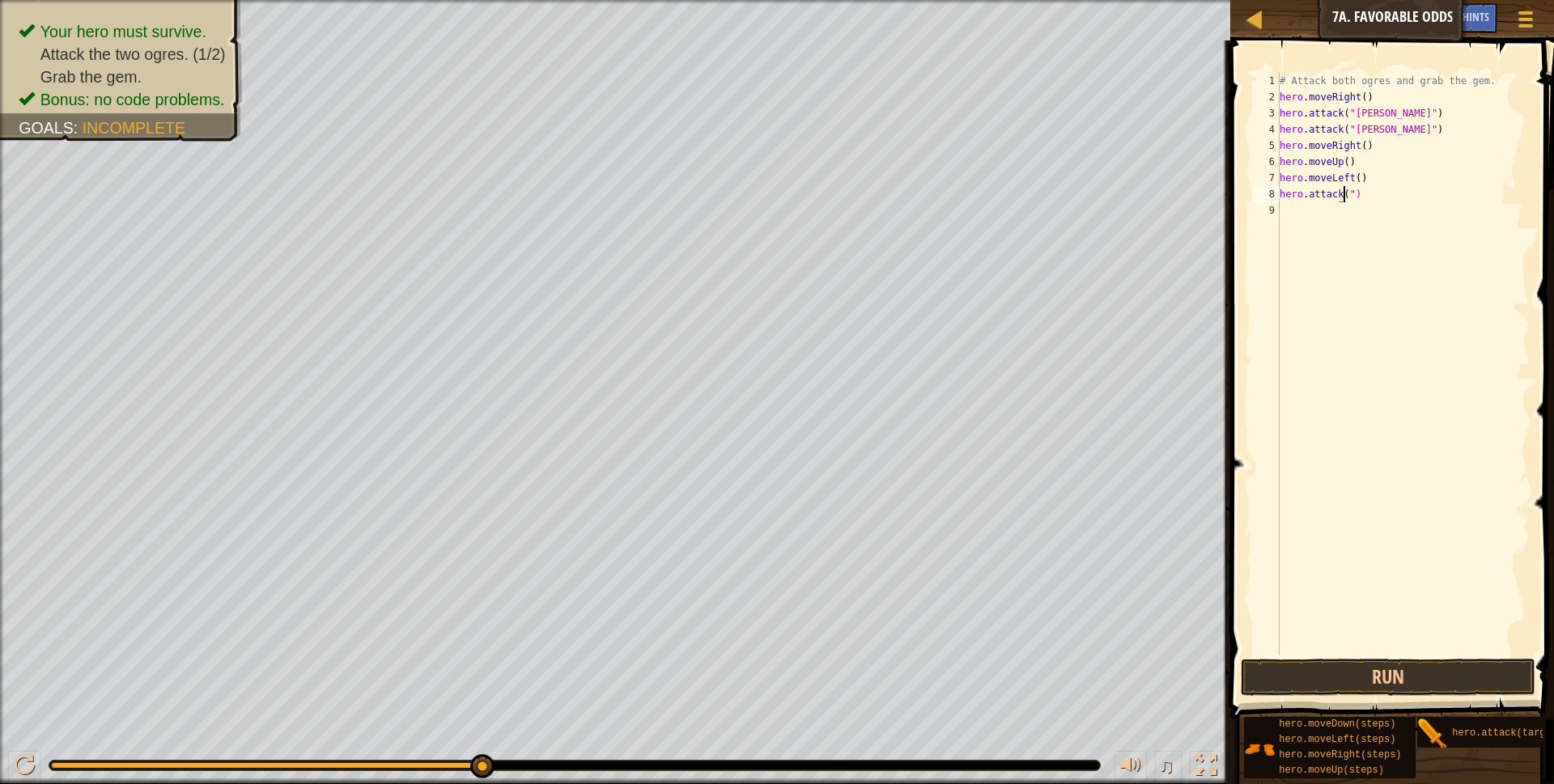
type textarea "hero.attack")"
click at [1382, 207] on div "# Attack both ogres and grab the gem. hero . moveRight ( ) hero . attack ( "[PE…" at bounding box center [1403, 380] width 253 height 615
click at [1379, 189] on div "# Attack both ogres and grab the gem. hero . moveRight ( ) hero . attack ( "[PE…" at bounding box center [1403, 380] width 253 height 615
type textarea "h"
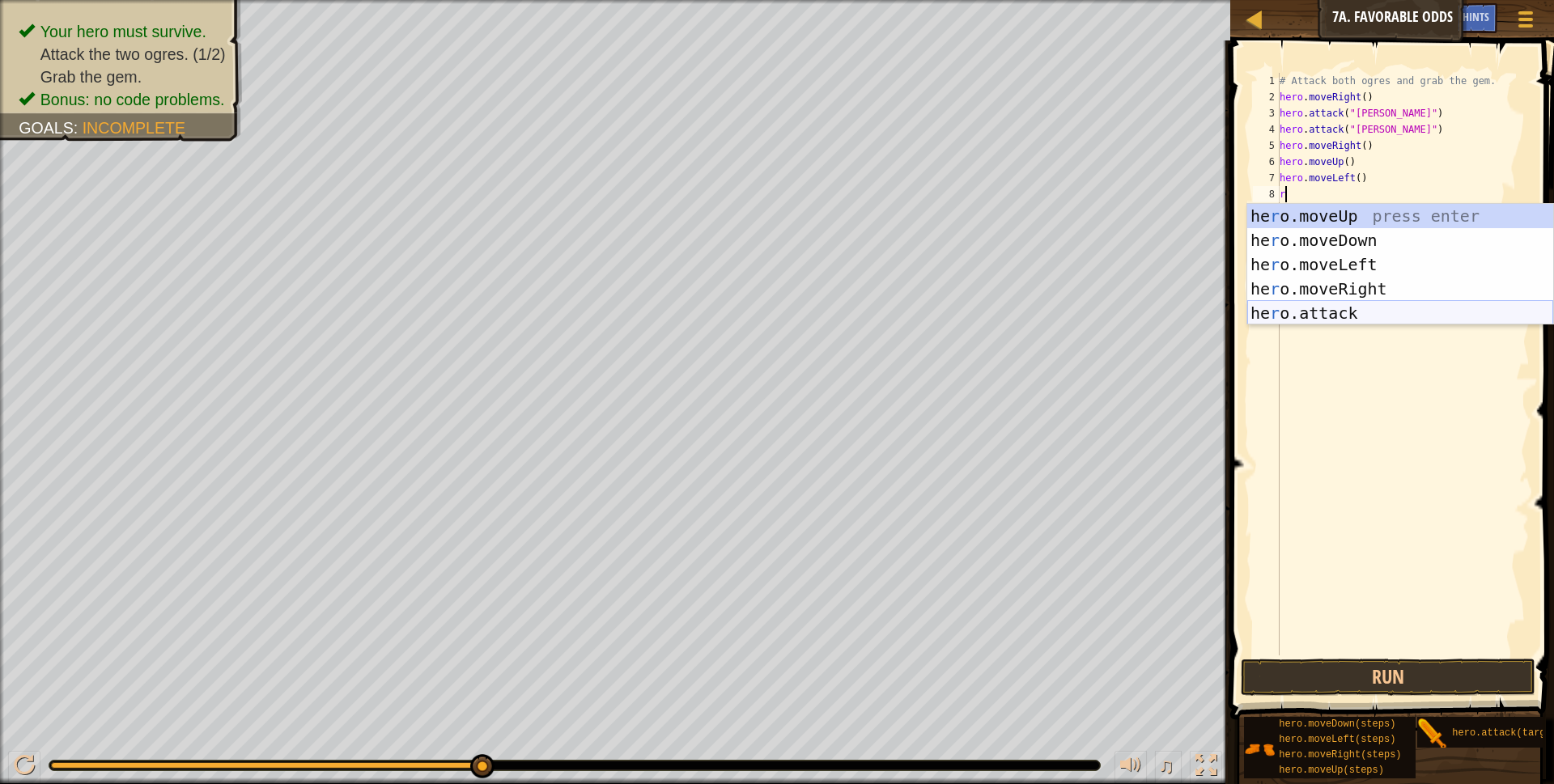
click at [1334, 316] on div "he r o.moveUp press enter he r o.moveDown press enter he r o.moveLeft press ent…" at bounding box center [1400, 289] width 306 height 170
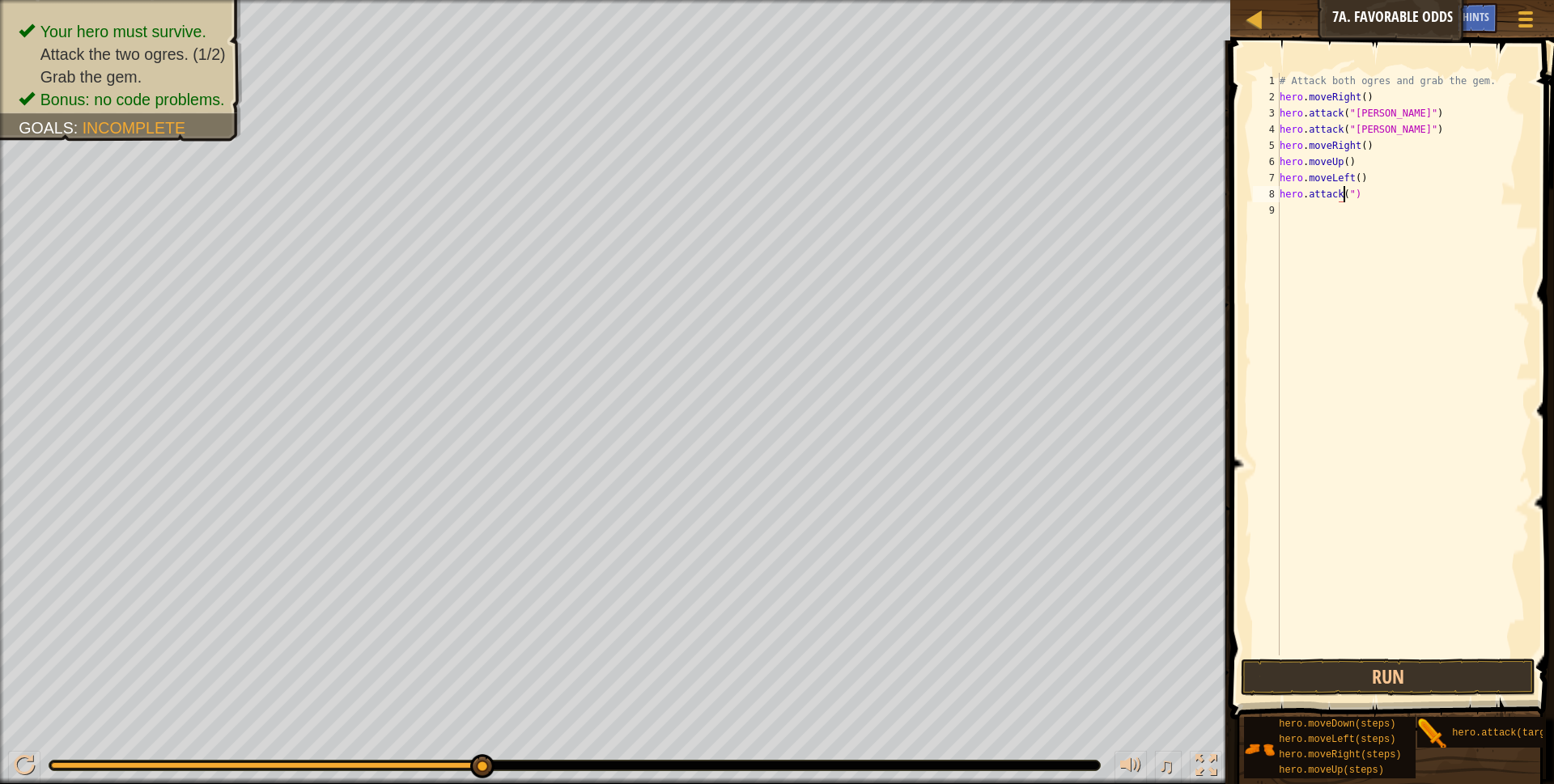
click at [1387, 197] on div "# Attack both ogres and grab the gem. hero . moveRight ( ) hero . attack ( "[PE…" at bounding box center [1403, 380] width 253 height 615
type textarea "h"
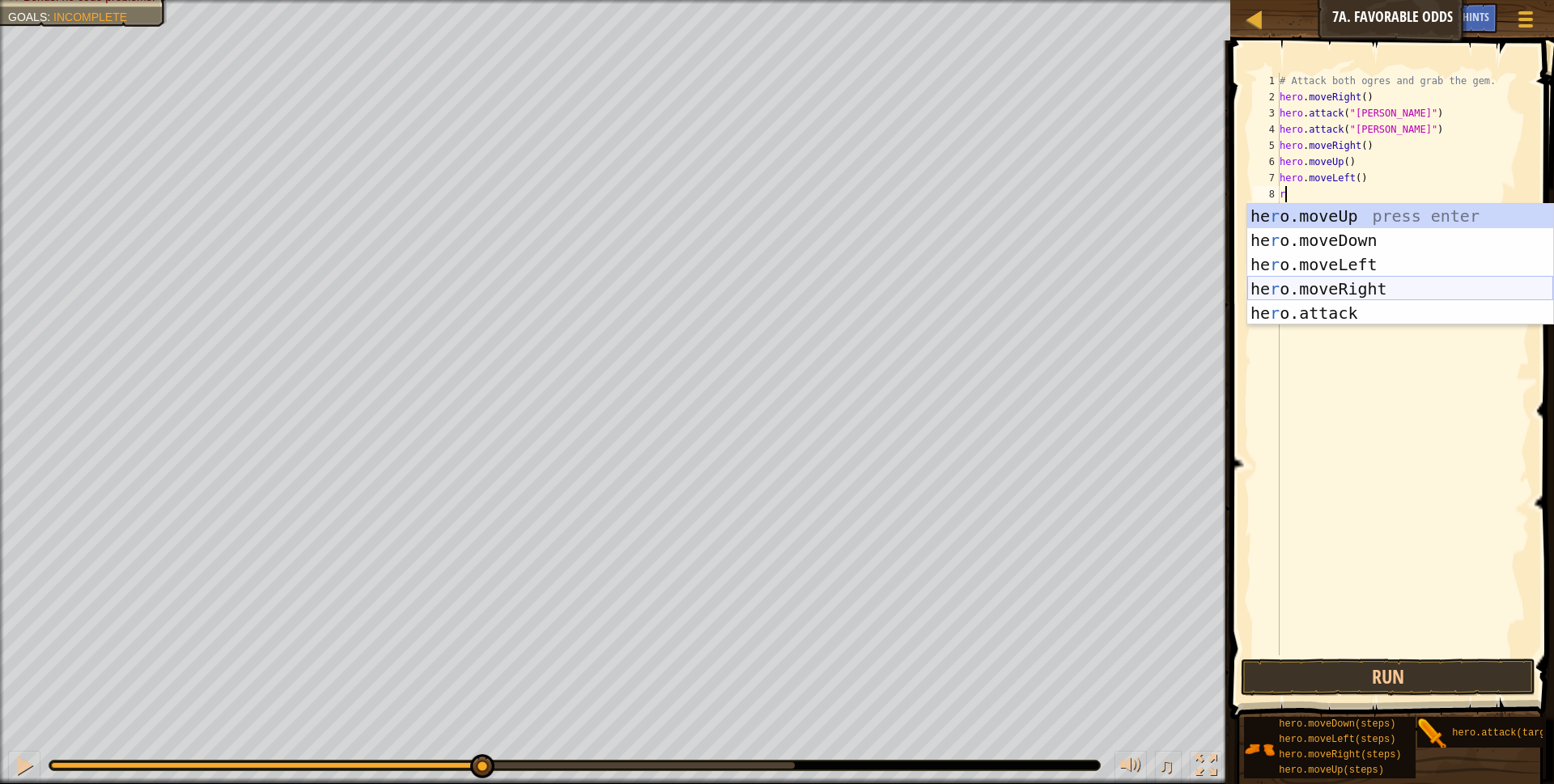
click at [1346, 310] on div "he r o.moveUp press enter he r o.moveDown press enter he r o.moveLeft press ent…" at bounding box center [1400, 289] width 306 height 170
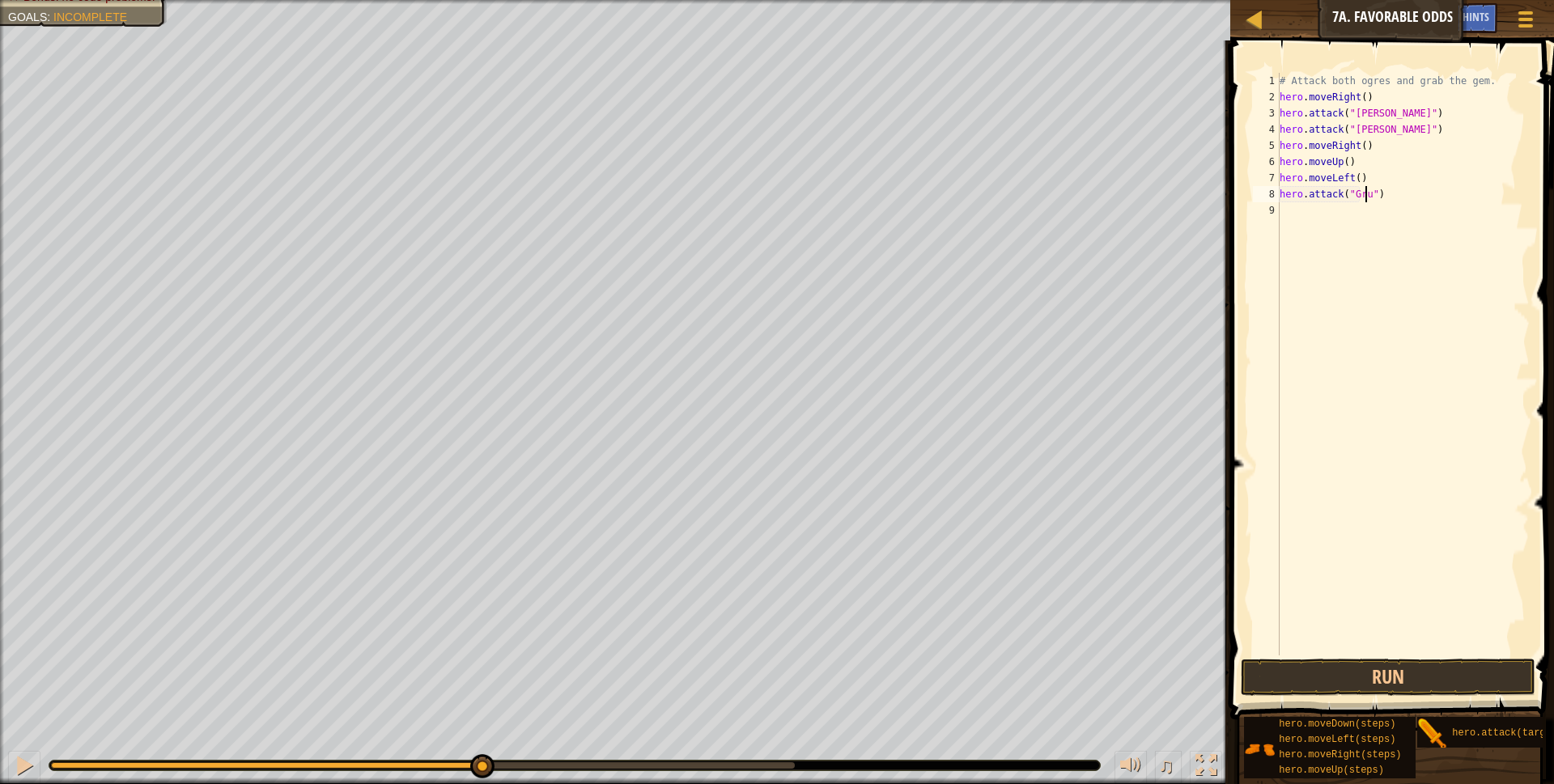
scroll to position [7, 7]
type textarea "hero.attack("Grump")"
click at [1341, 220] on div "# Attack both ogres and grab the gem. hero . moveRight ( ) hero . attack ( "[PE…" at bounding box center [1403, 380] width 253 height 615
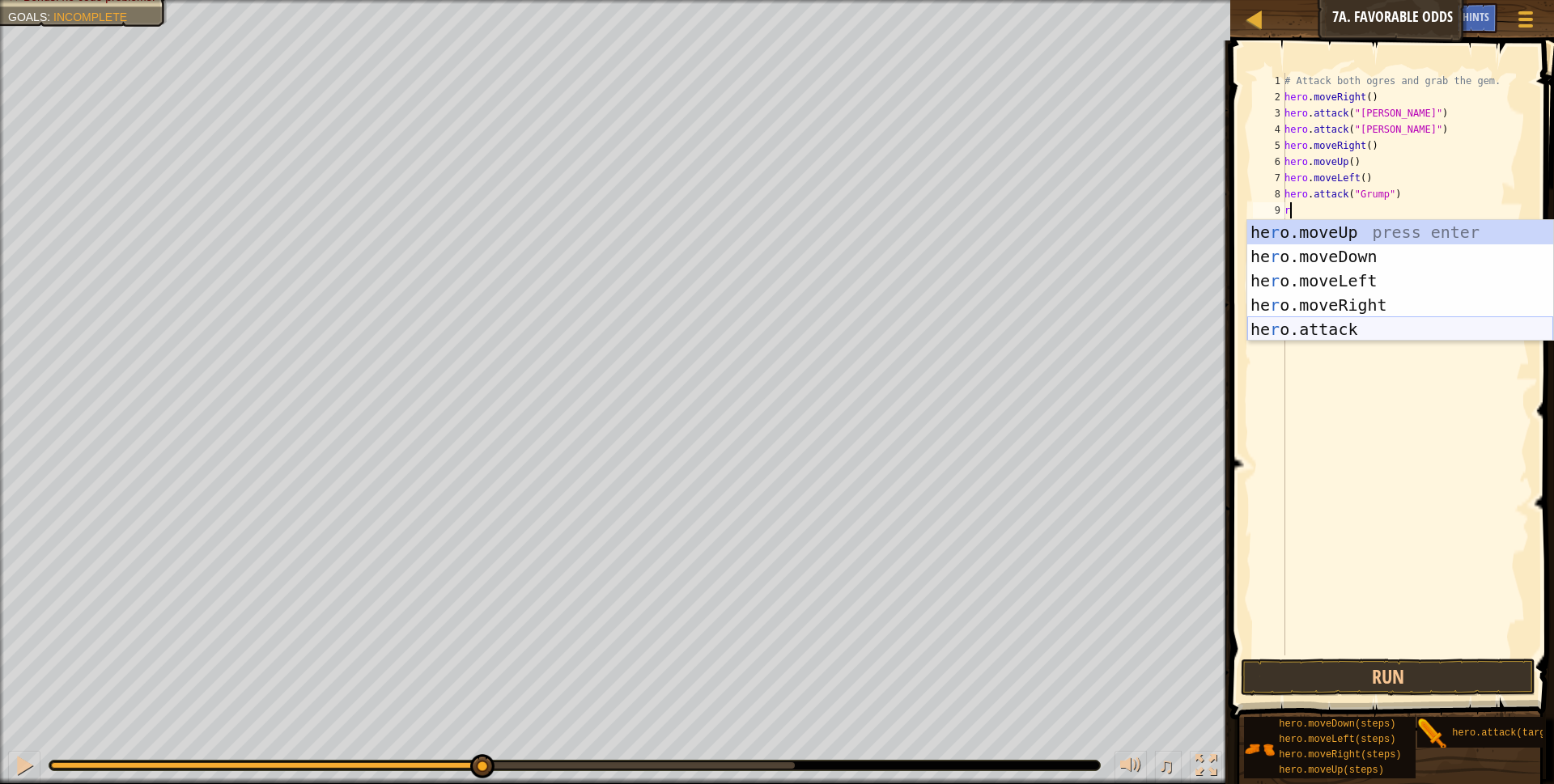
click at [1326, 325] on div "he r o.moveUp press enter he r o.moveDown press enter he r o.moveLeft press ent…" at bounding box center [1400, 305] width 306 height 170
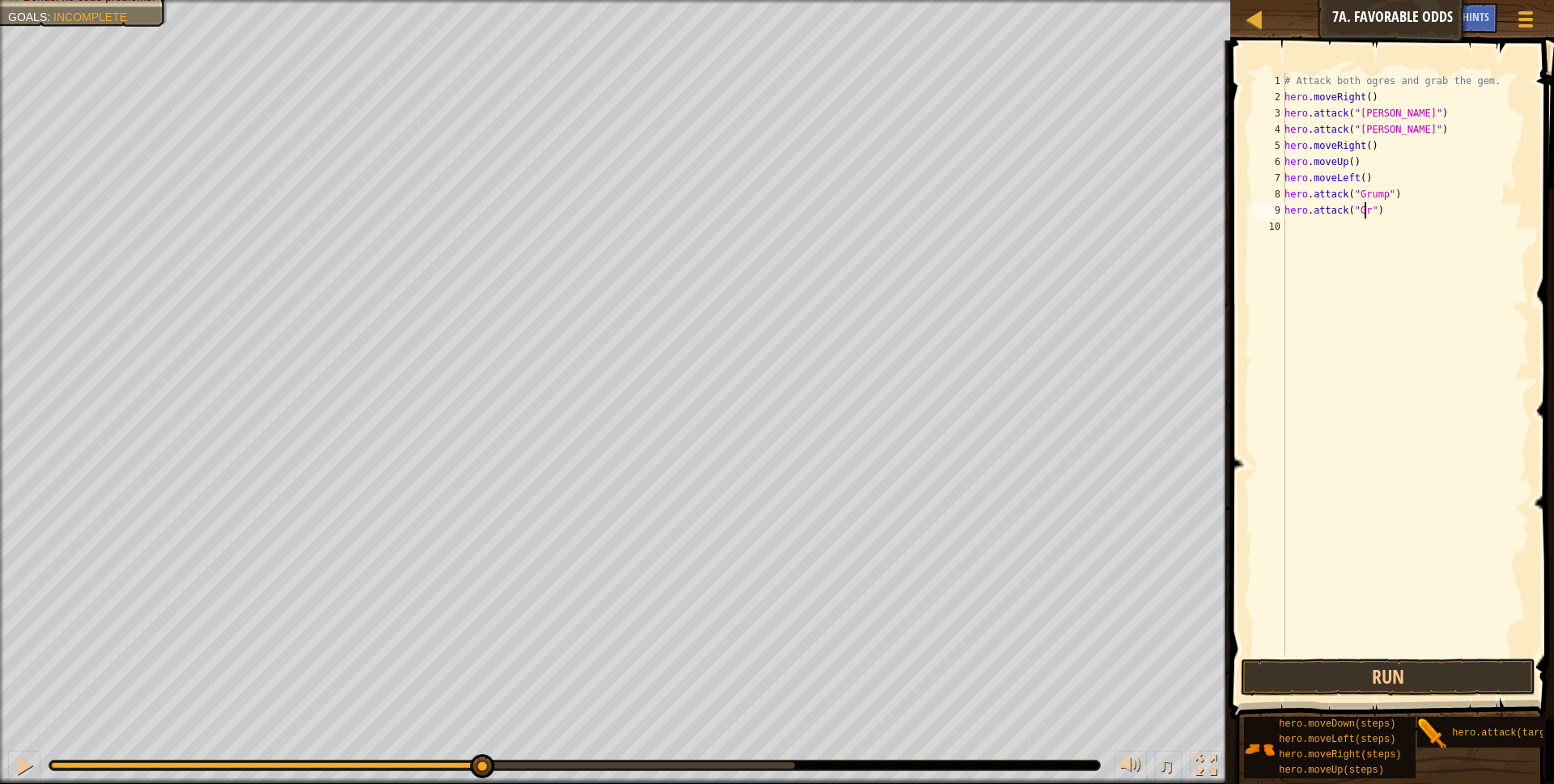
scroll to position [7, 7]
type textarea "hero.attack("Grump")"
click at [1304, 228] on div "# Attack both ogres and grab the gem. hero . moveRight ( ) hero . attack ( "[PE…" at bounding box center [1405, 380] width 248 height 615
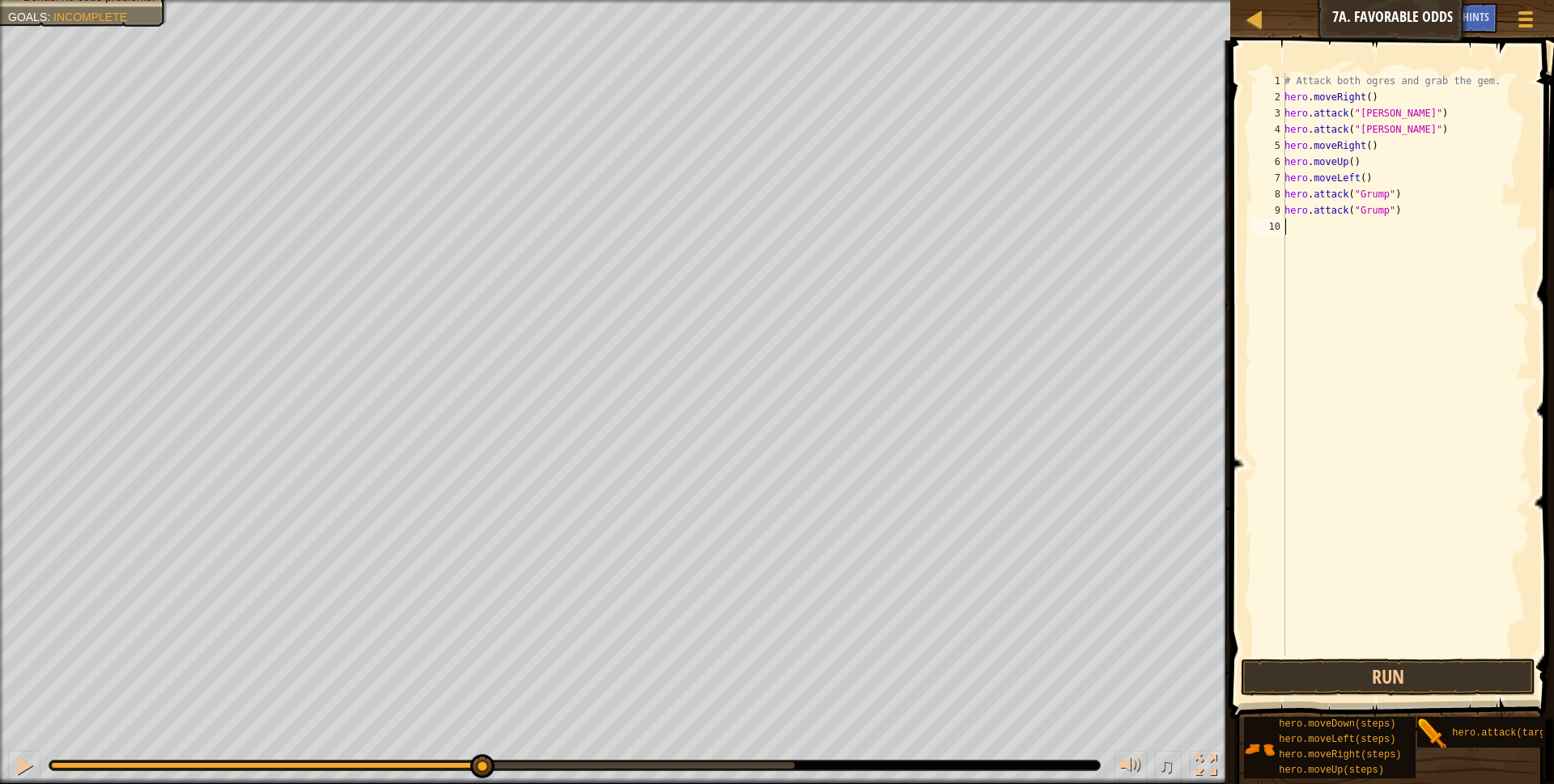
type textarea "r"
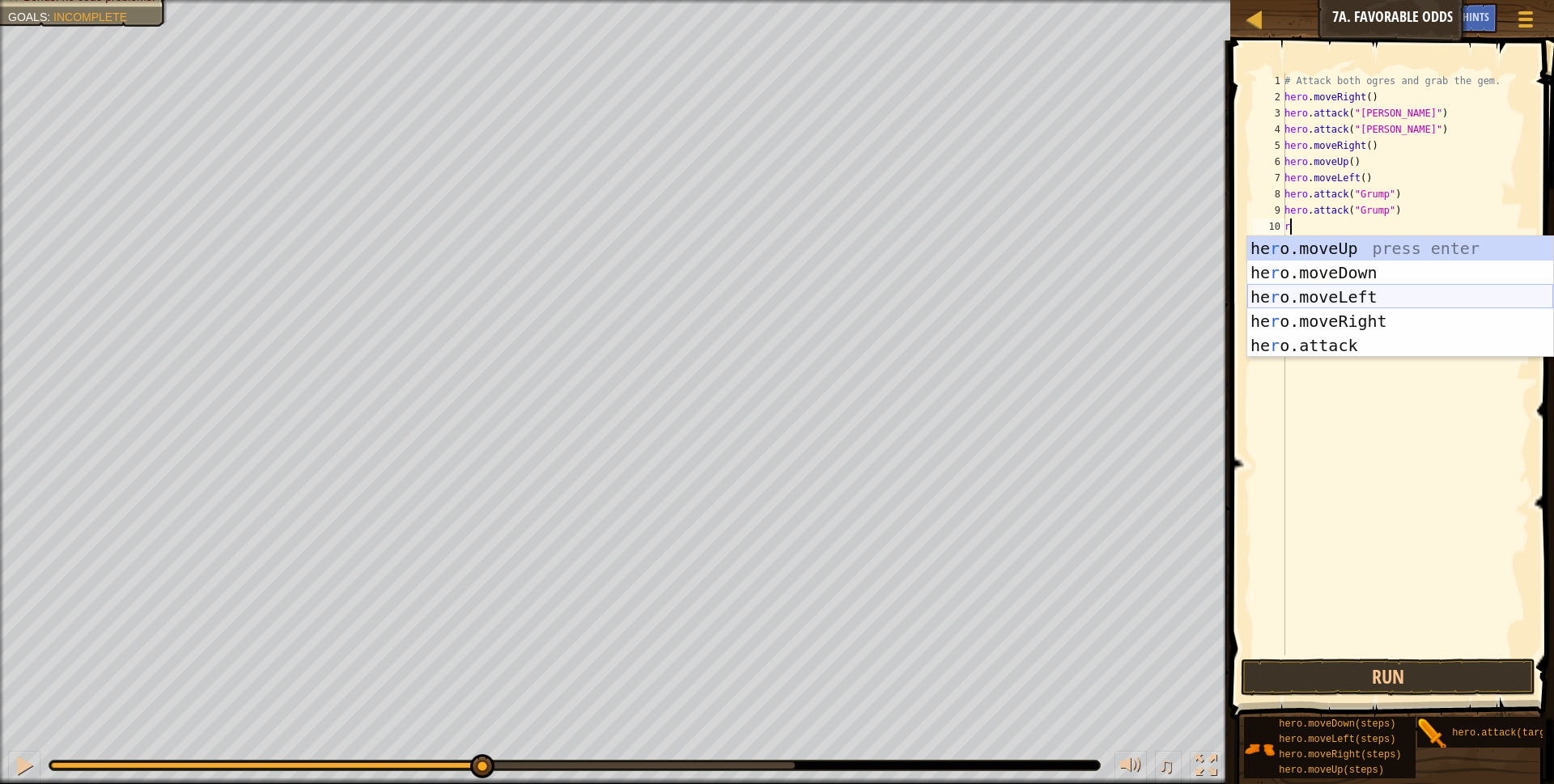
click at [1368, 290] on div "he r o.moveUp press enter he r o.moveDown press enter he r o.moveLeft press ent…" at bounding box center [1400, 321] width 306 height 170
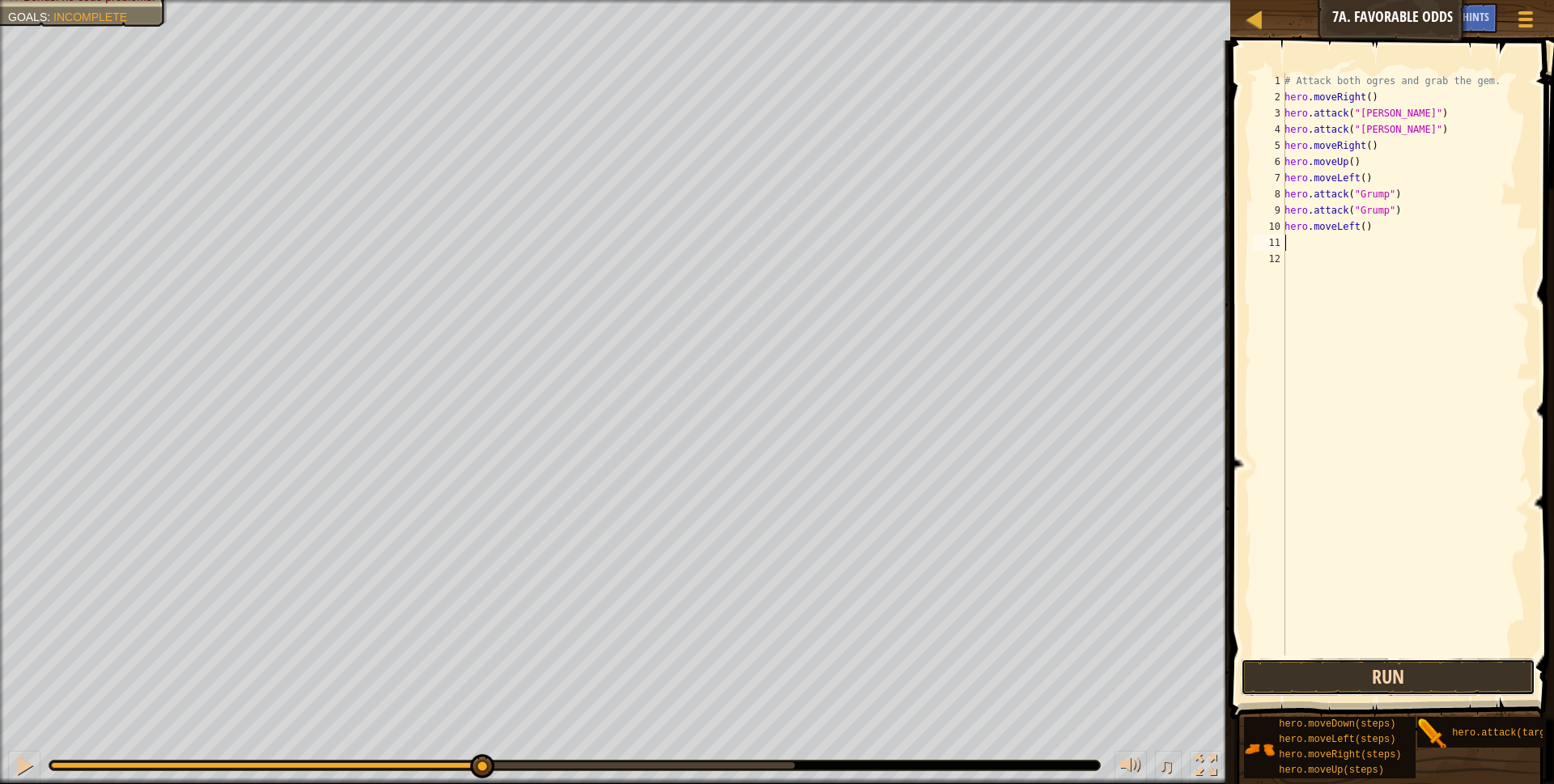
click at [1331, 674] on button "Run" at bounding box center [1388, 677] width 295 height 37
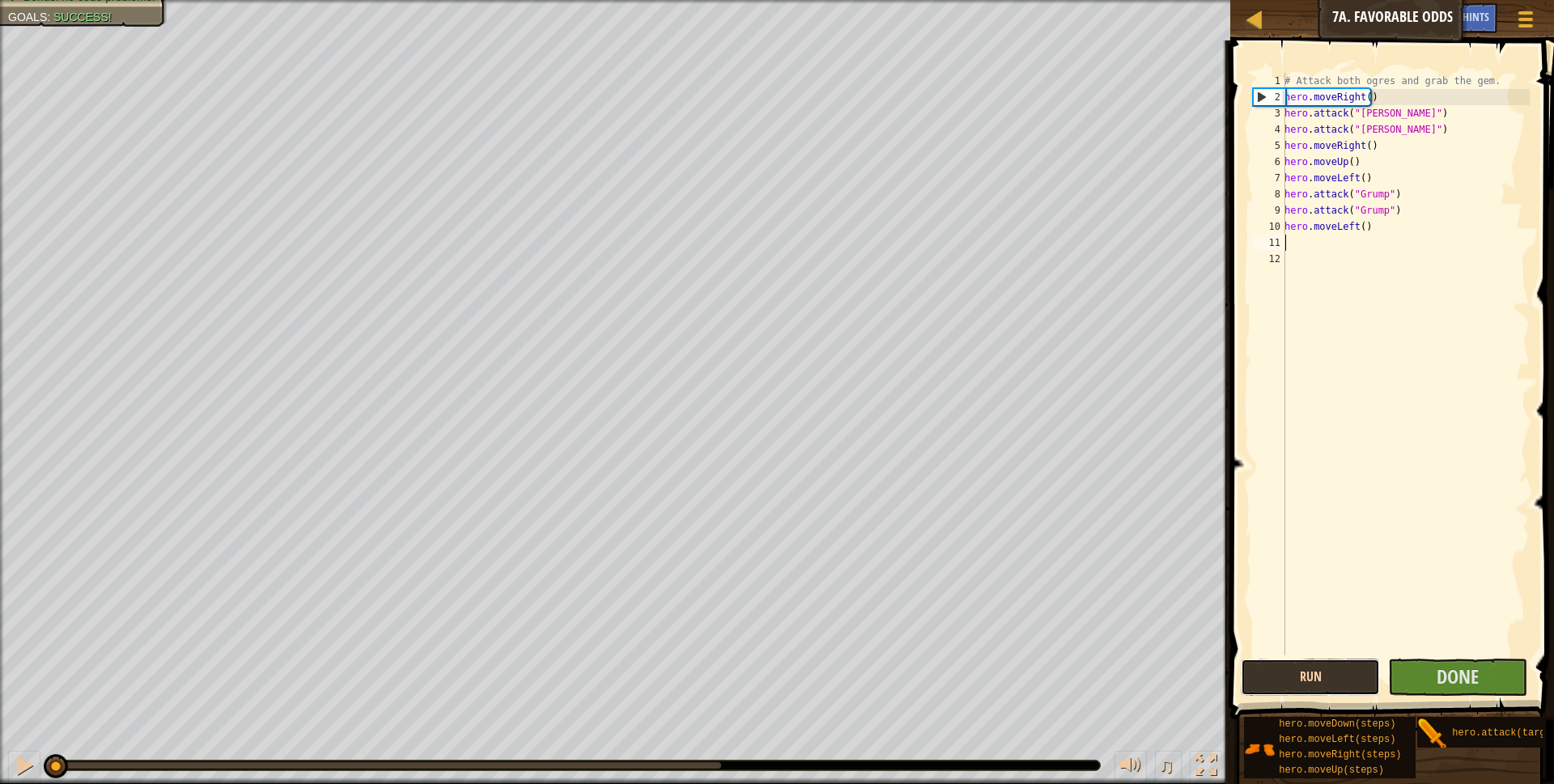
click at [1331, 677] on button "Run" at bounding box center [1310, 677] width 139 height 37
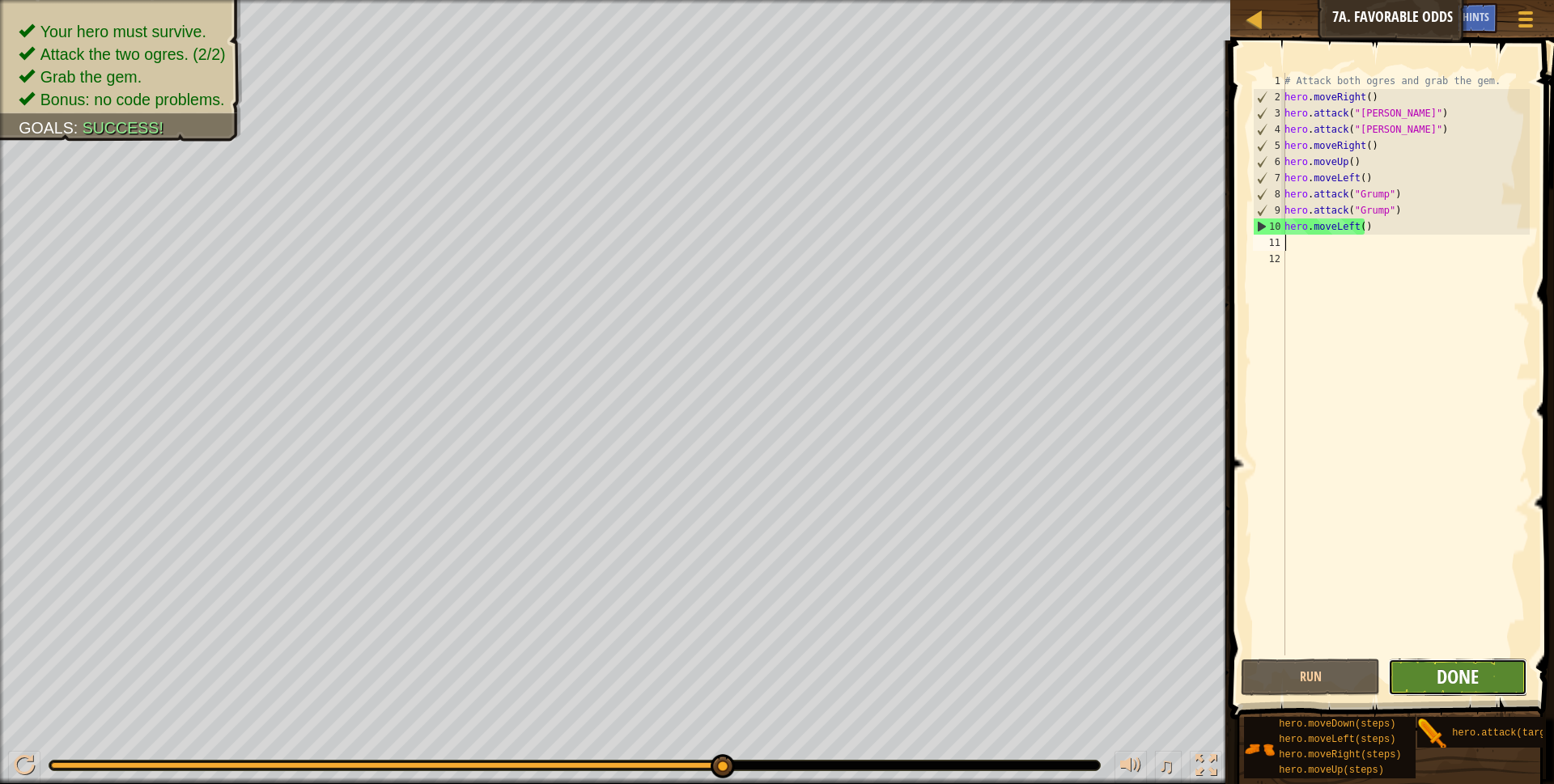
click at [1468, 682] on span "Done" at bounding box center [1458, 676] width 42 height 26
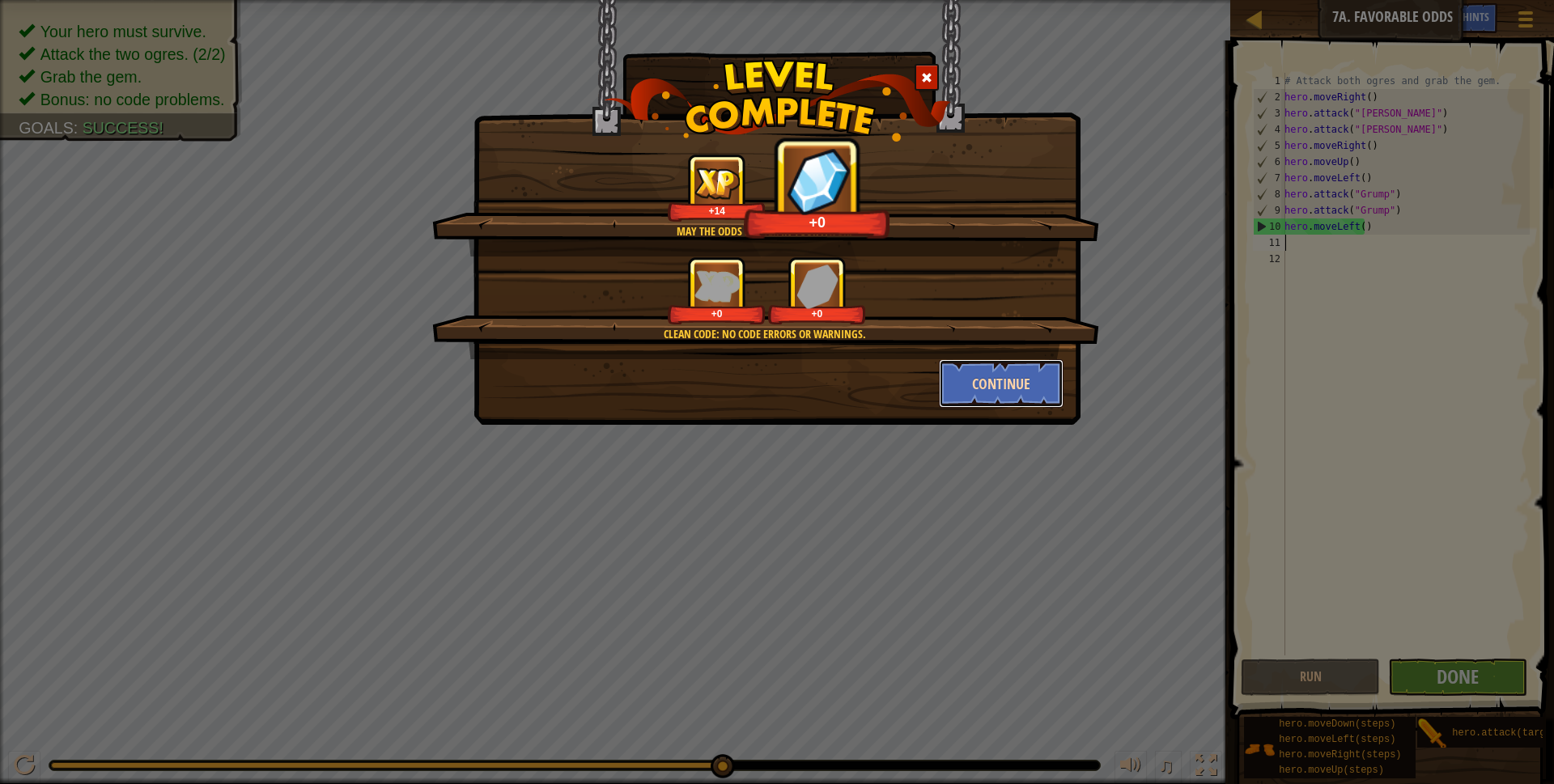
click at [1017, 378] on button "Continue" at bounding box center [1001, 384] width 125 height 49
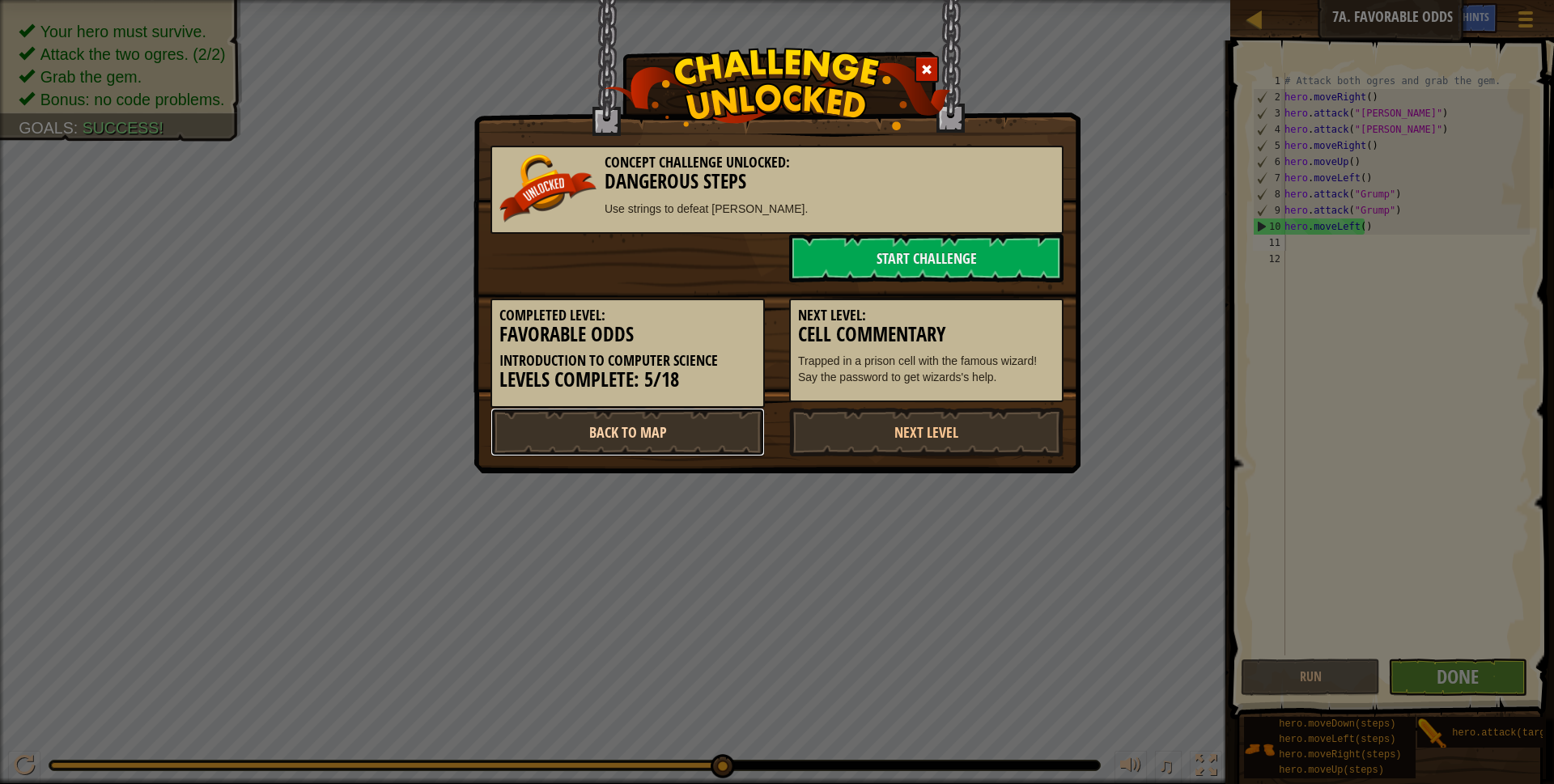
click at [690, 433] on link "Back to Map" at bounding box center [627, 432] width 274 height 49
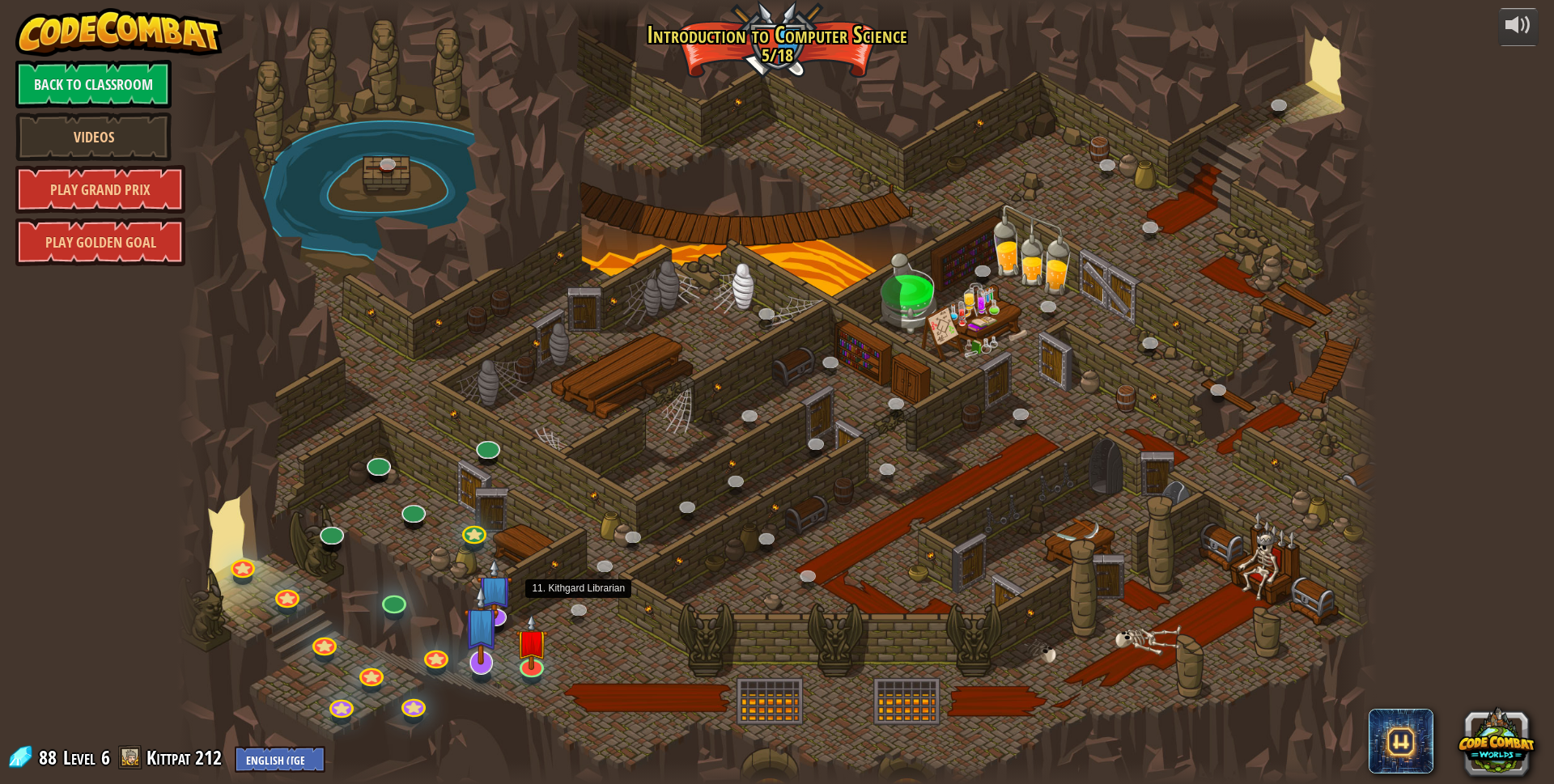
drag, startPoint x: 586, startPoint y: 607, endPoint x: 469, endPoint y: 664, distance: 130.1
click at [616, 620] on div at bounding box center [777, 392] width 1200 height 784
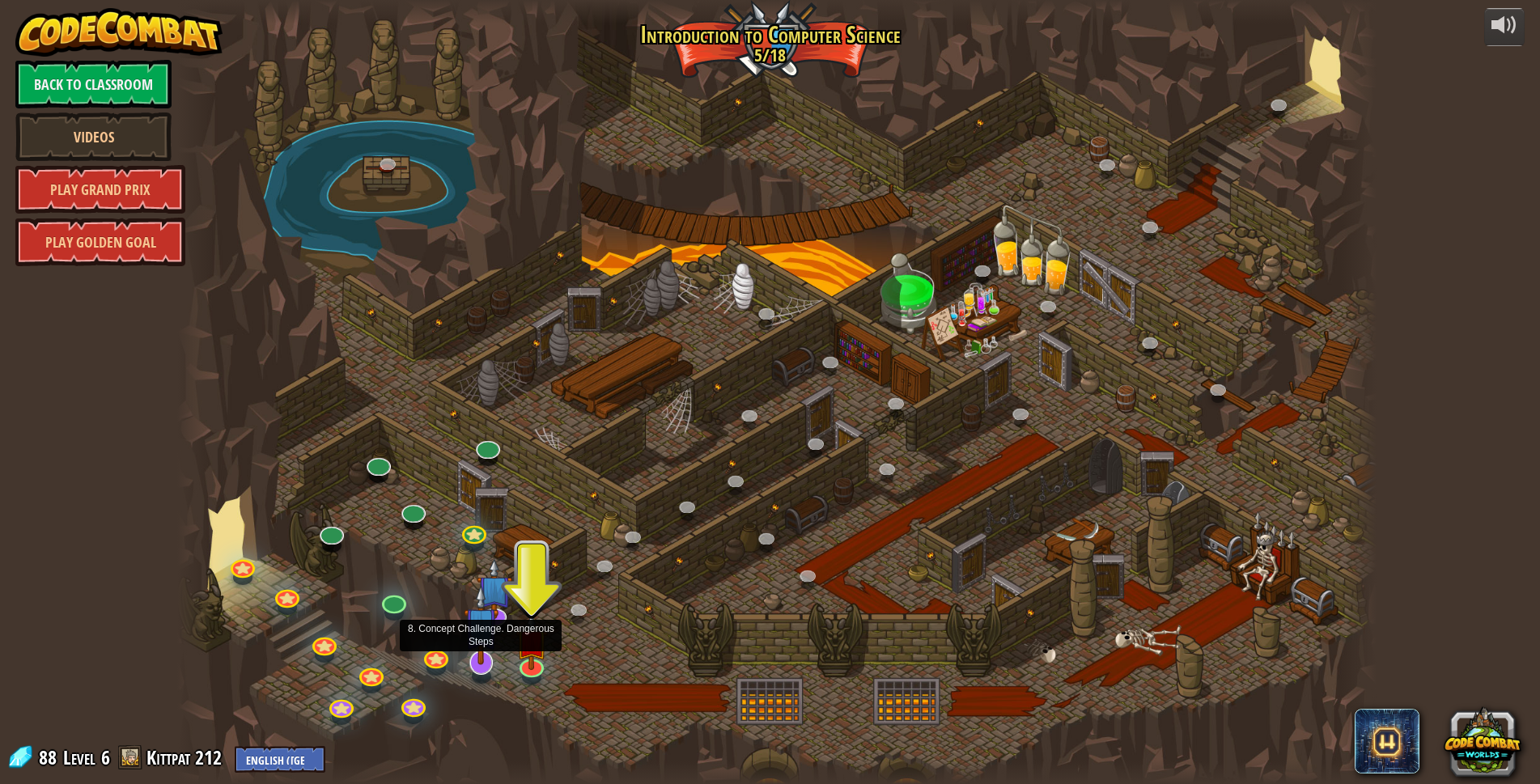
click at [482, 664] on img at bounding box center [482, 625] width 36 height 81
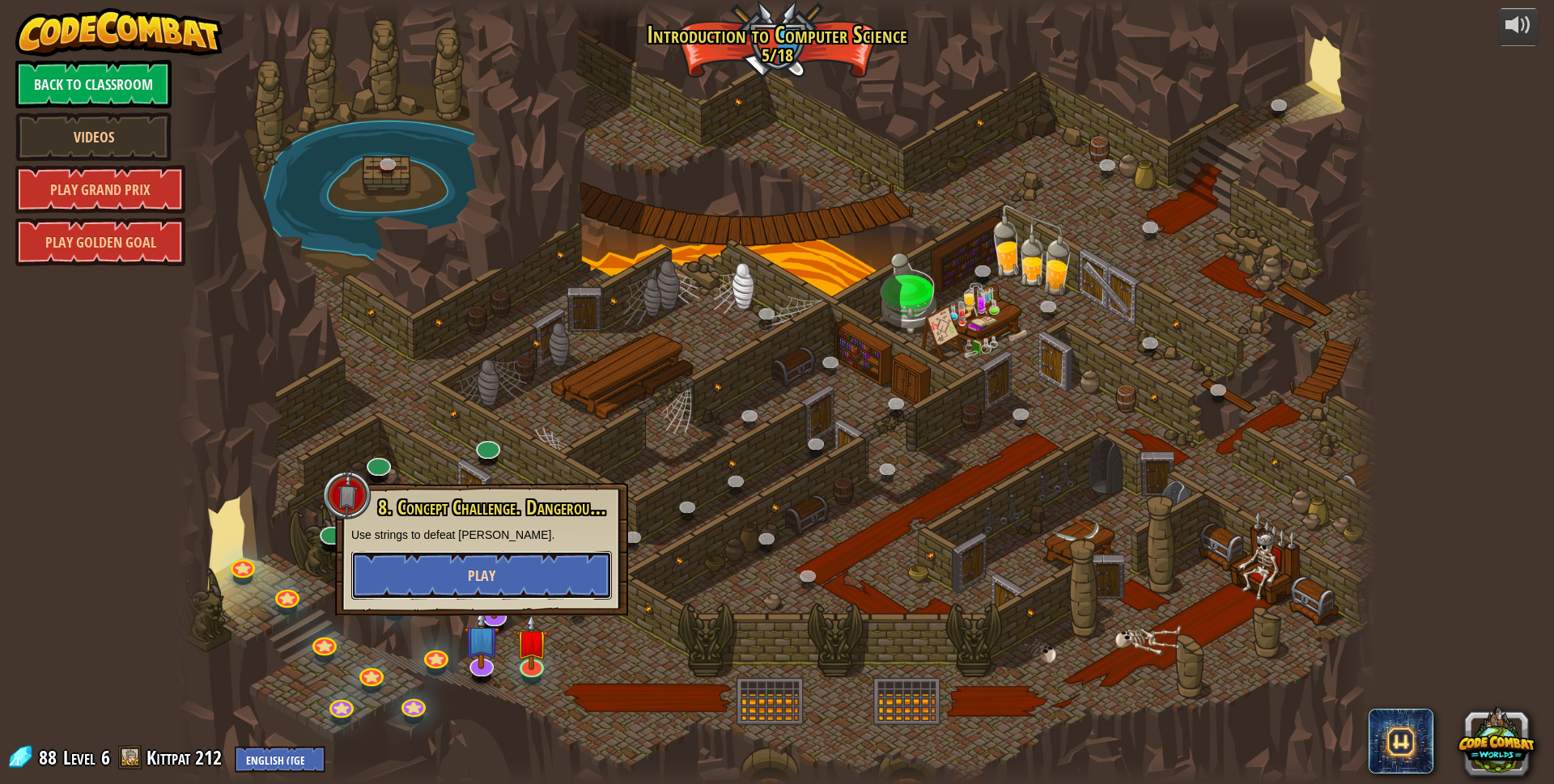
click at [526, 572] on button "Play" at bounding box center [482, 575] width 261 height 49
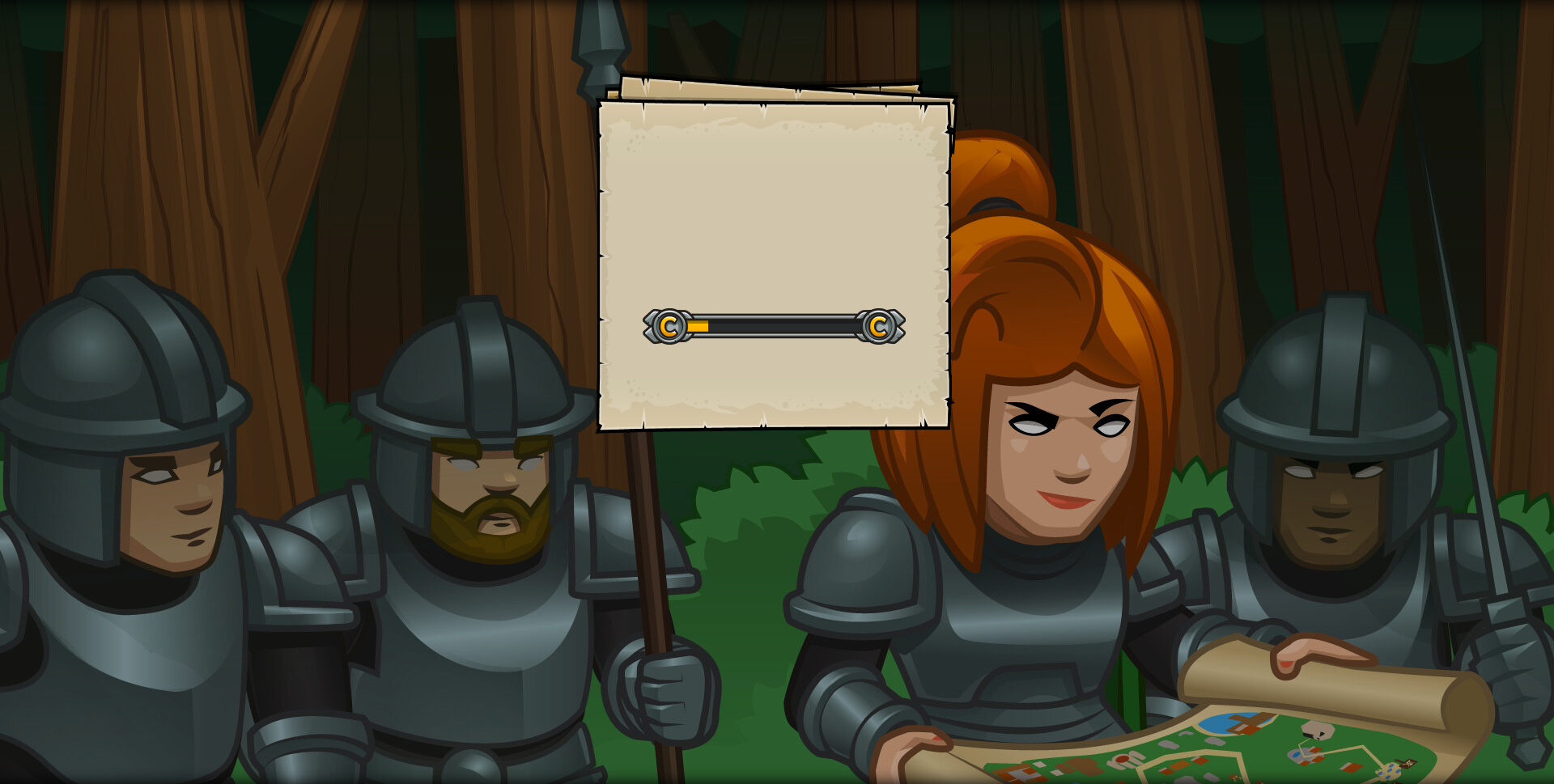
drag, startPoint x: 777, startPoint y: 301, endPoint x: 776, endPoint y: 284, distance: 17.0
click at [776, 287] on div "Goals Start Level Error loading from server. Try refreshing the page. You'll ne…" at bounding box center [777, 252] width 364 height 364
click at [777, 283] on div "Concept Challenge Goal Defeat the ogres. Start Concept Challenge Error loading …" at bounding box center [777, 252] width 364 height 364
click at [773, 291] on div "Concept Challenge Goal Defeat the ogres. Start Concept Challenge Error loading …" at bounding box center [777, 252] width 364 height 364
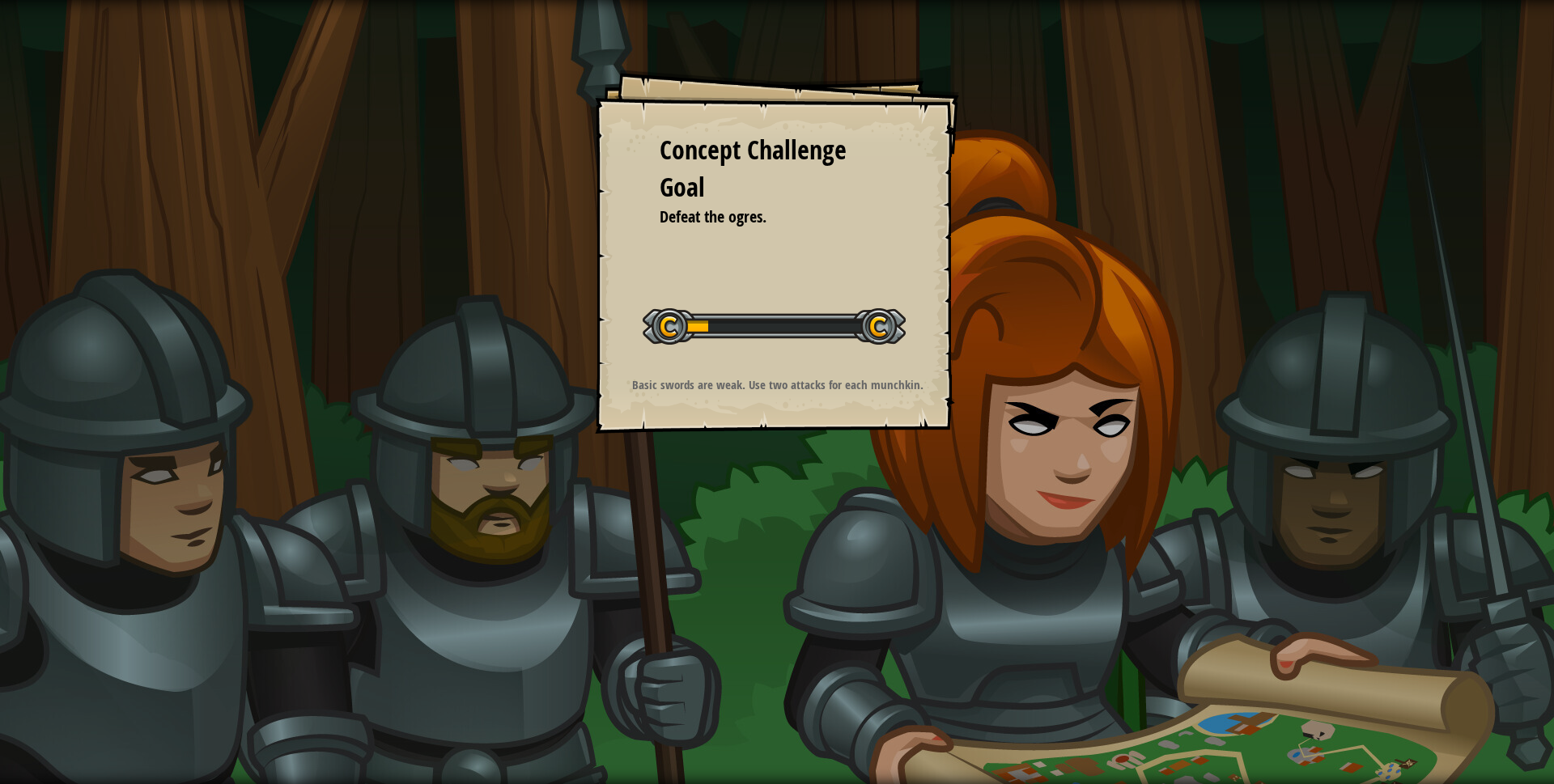
click at [853, 365] on div "Concept Challenge Goal Defeat the ogres. Start Concept Challenge Error loading …" at bounding box center [777, 252] width 364 height 364
click at [854, 365] on div "Concept Challenge Goal Defeat the ogres. Start Concept Challenge Error loading …" at bounding box center [777, 252] width 364 height 364
click at [868, 362] on div "Concept Challenge Goal Defeat the ogres. Start Concept Challenge Error loading …" at bounding box center [777, 252] width 364 height 364
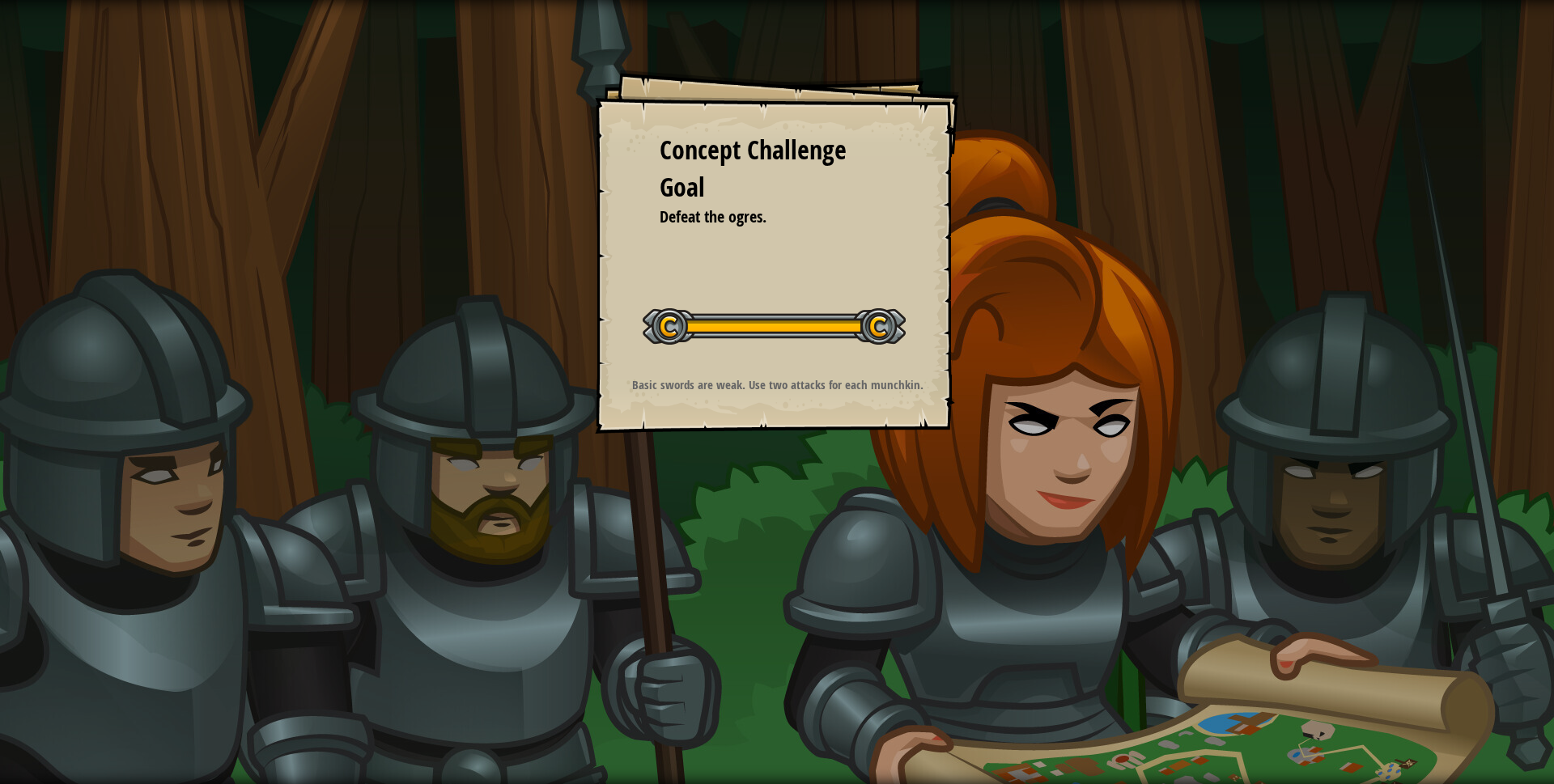
click at [780, 319] on div at bounding box center [774, 326] width 263 height 36
click at [765, 379] on p "Basic swords are weak. Use two attacks for each munchkin." at bounding box center [777, 384] width 325 height 17
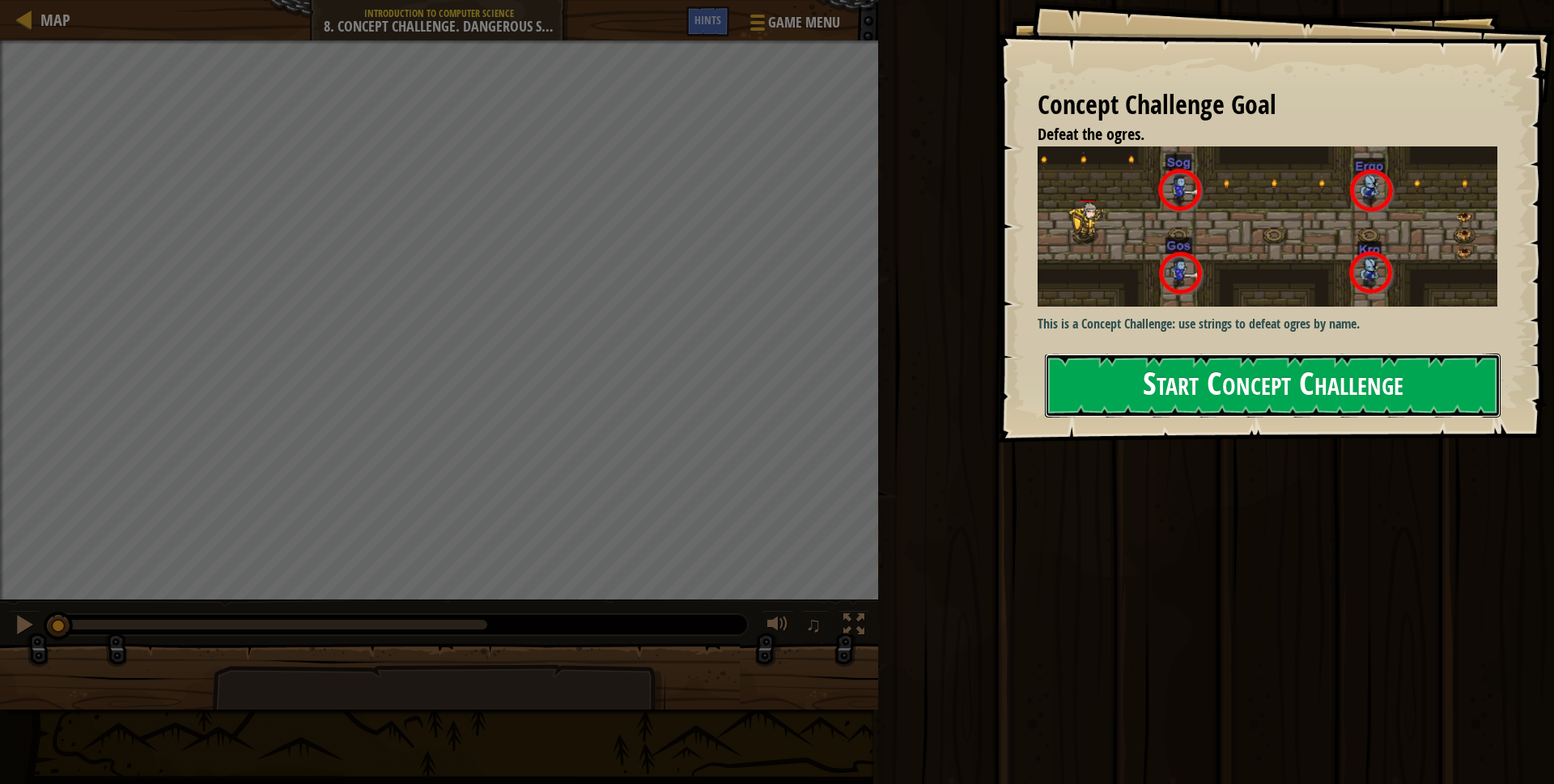
click at [1267, 364] on button "Start Concept Challenge" at bounding box center [1272, 385] width 456 height 64
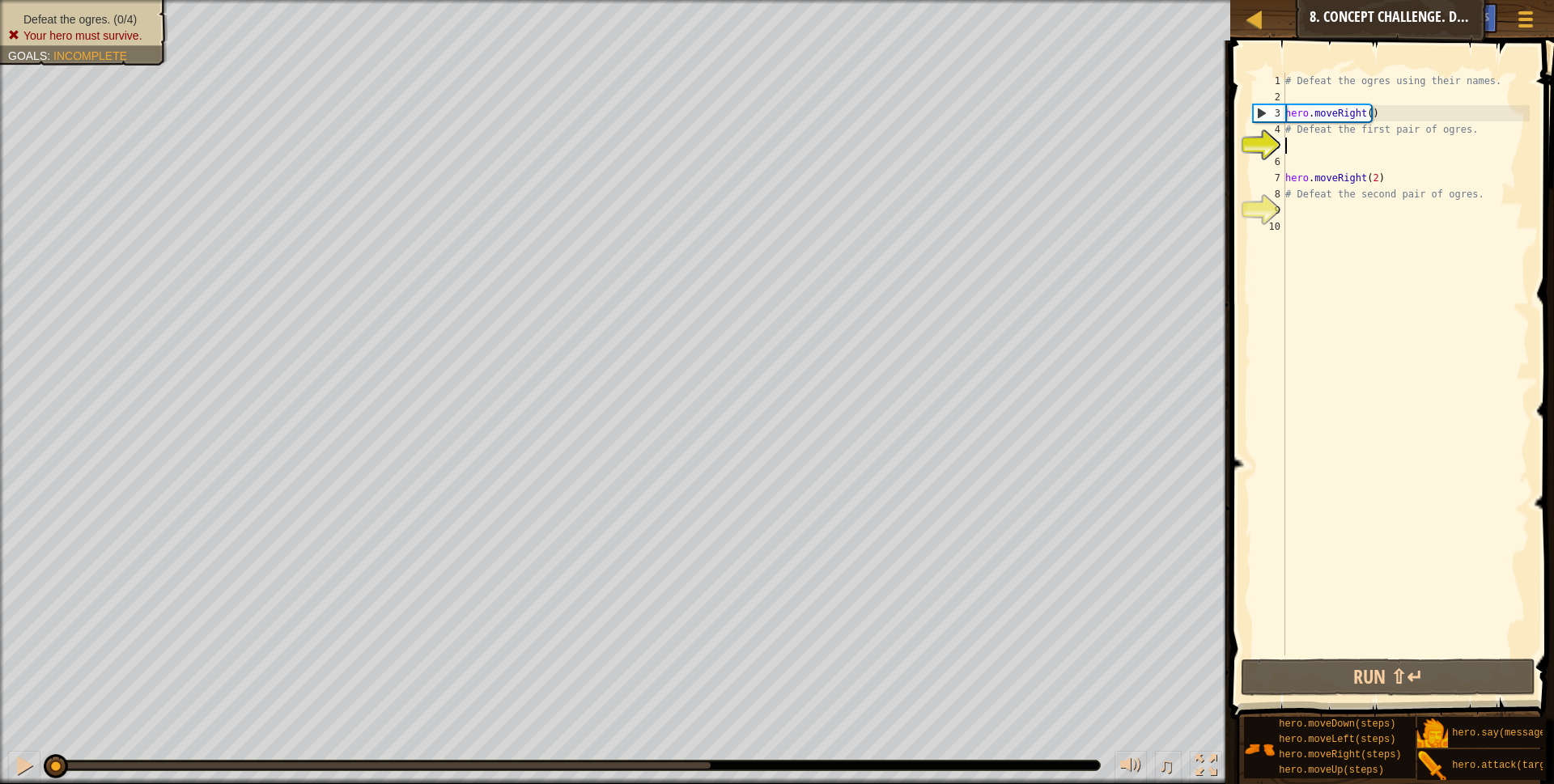
click at [1321, 146] on div "# Defeat the ogres using their names. hero . moveRight ( ) # Defeat the first p…" at bounding box center [1406, 380] width 248 height 615
type textarea "r"
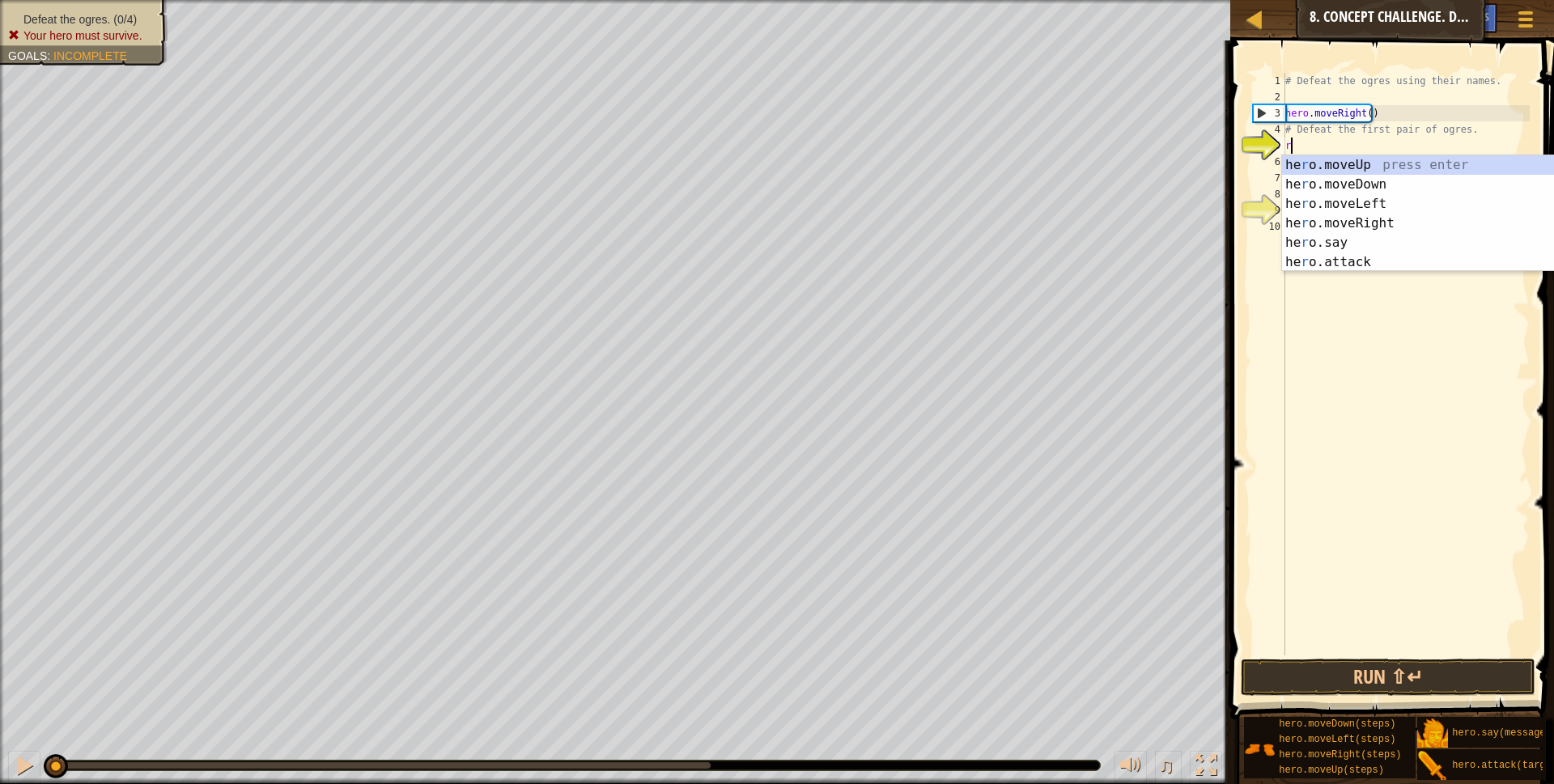
scroll to position [7, 0]
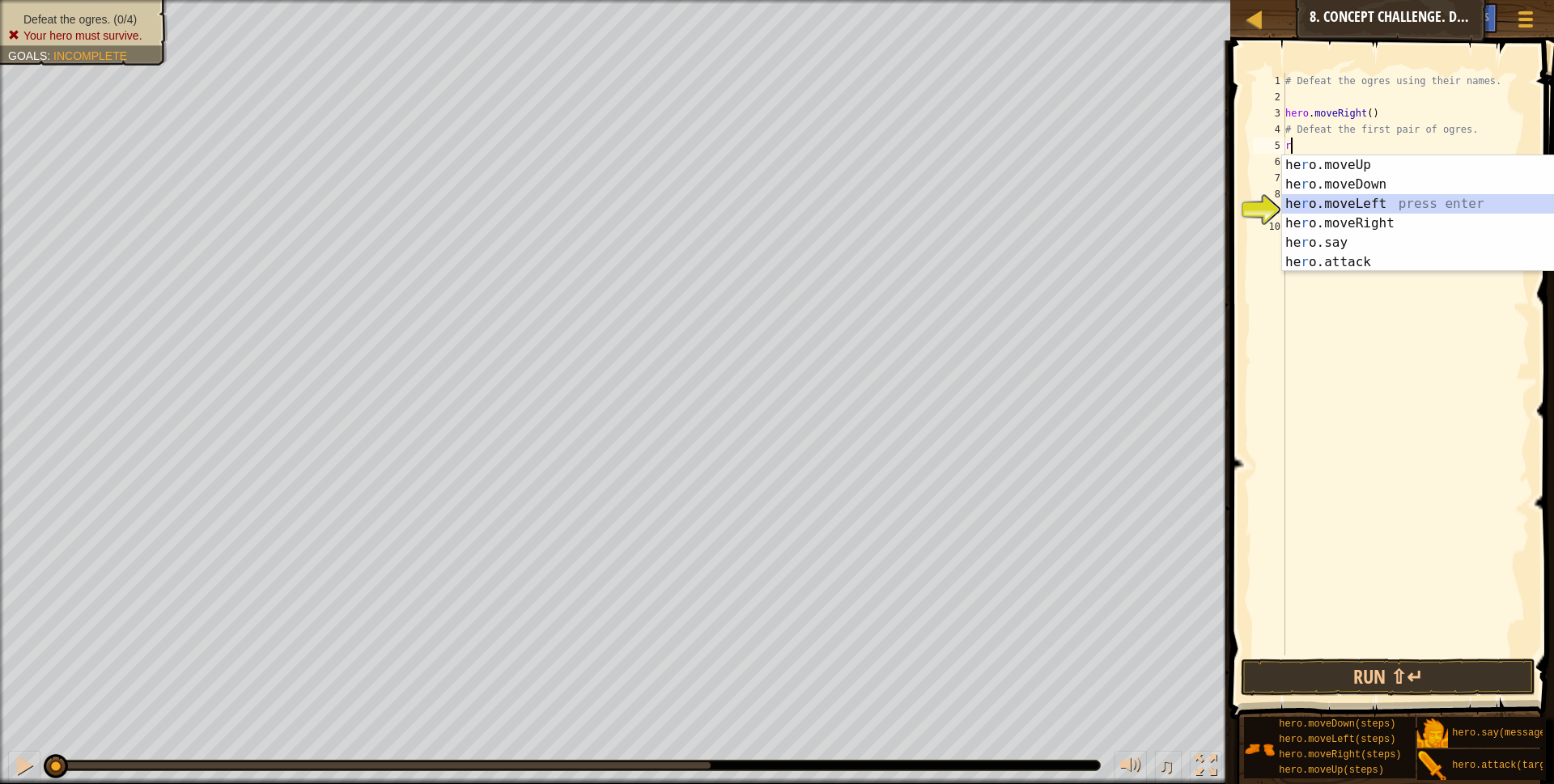
click at [1338, 198] on div "he r o.moveUp press enter he r o.moveDown press enter he r o.moveLeft press ent…" at bounding box center [1435, 233] width 306 height 155
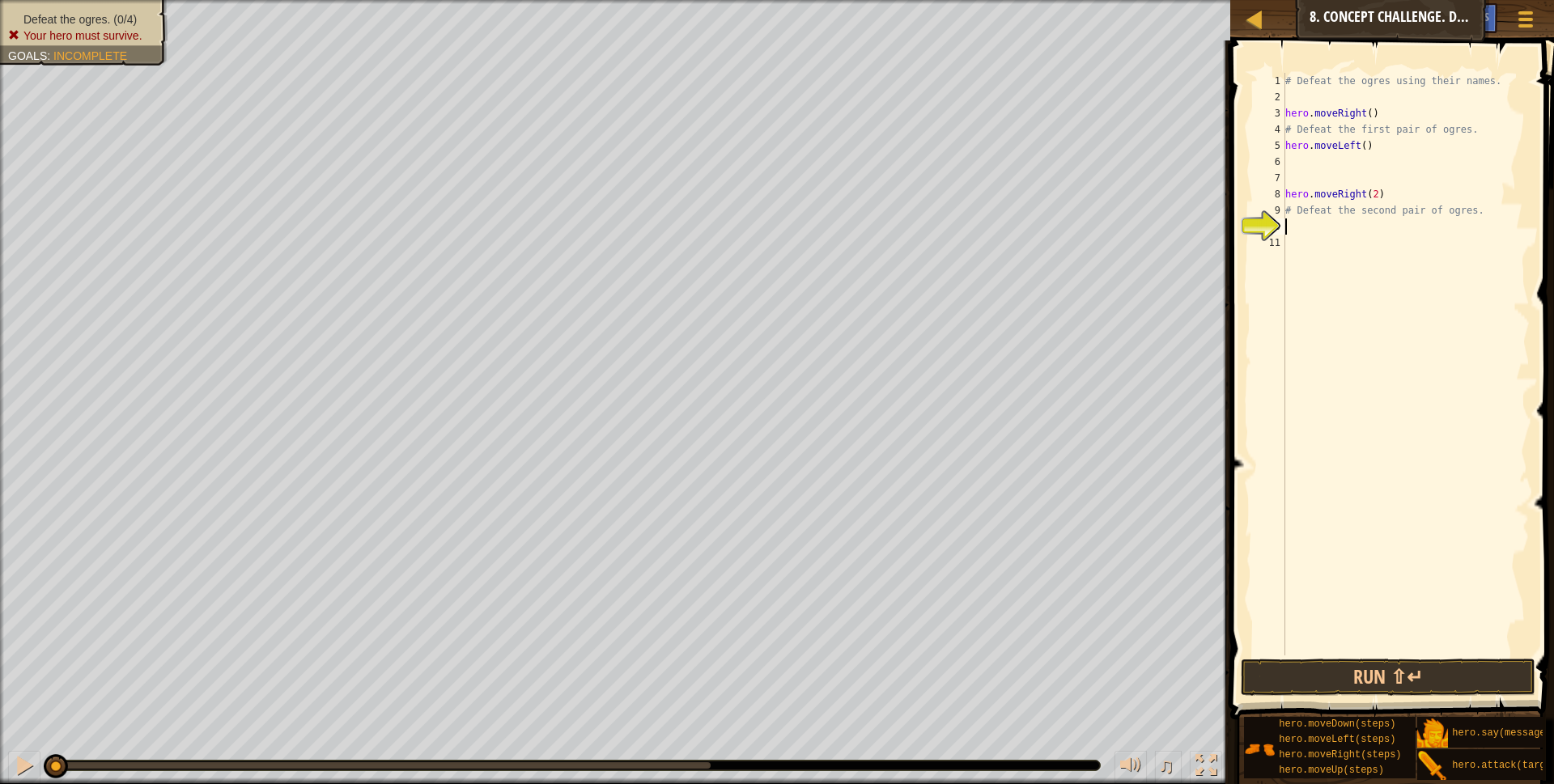
click at [1330, 228] on div "# Defeat the ogres using their names. hero . moveRight ( ) # Defeat the first p…" at bounding box center [1406, 380] width 248 height 615
click at [1404, 191] on div "# Defeat the ogres using their names. hero . moveRight ( ) # Defeat the first p…" at bounding box center [1406, 380] width 248 height 615
type textarea "h"
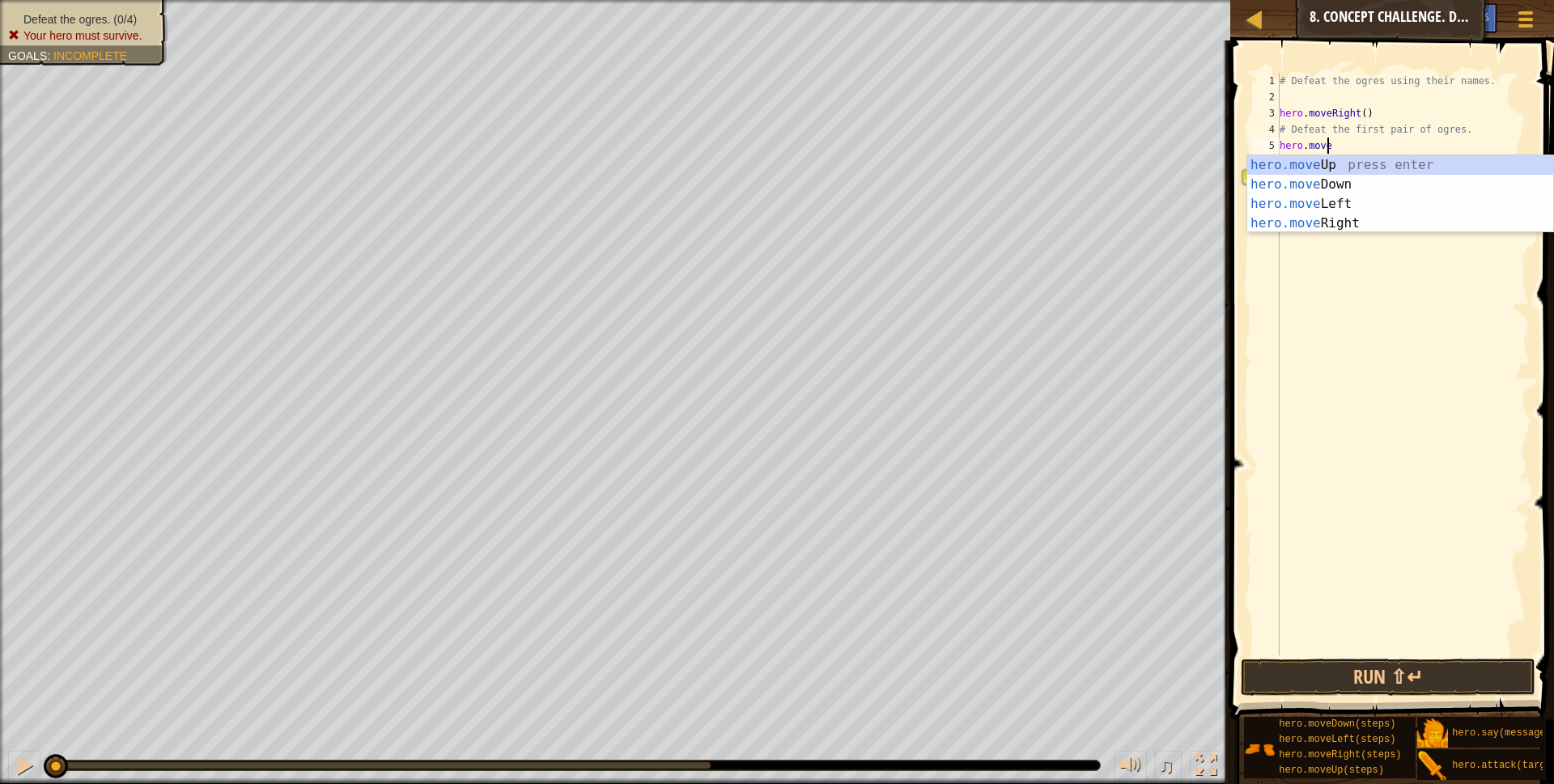
type textarea "h"
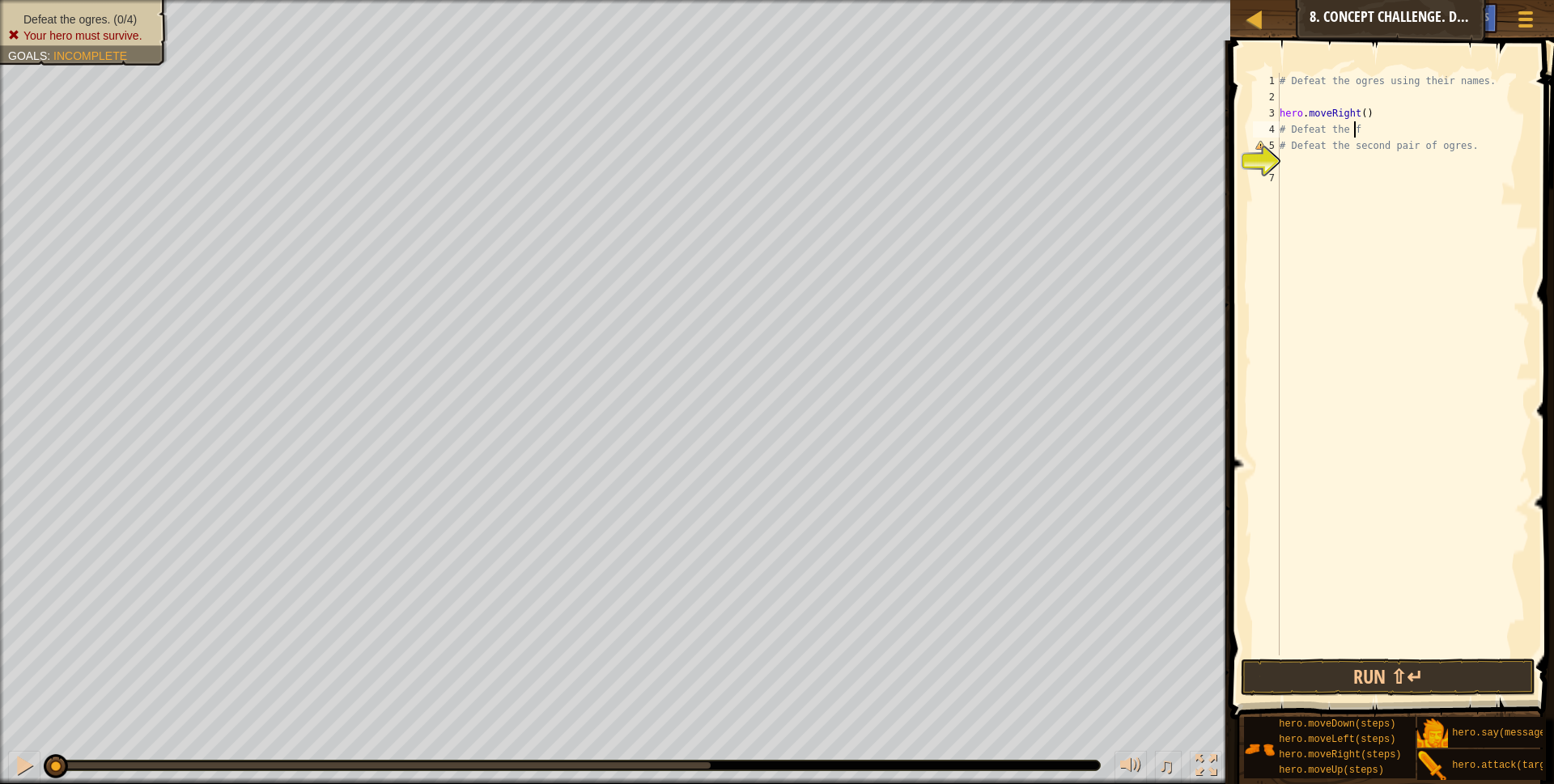
type textarea "#"
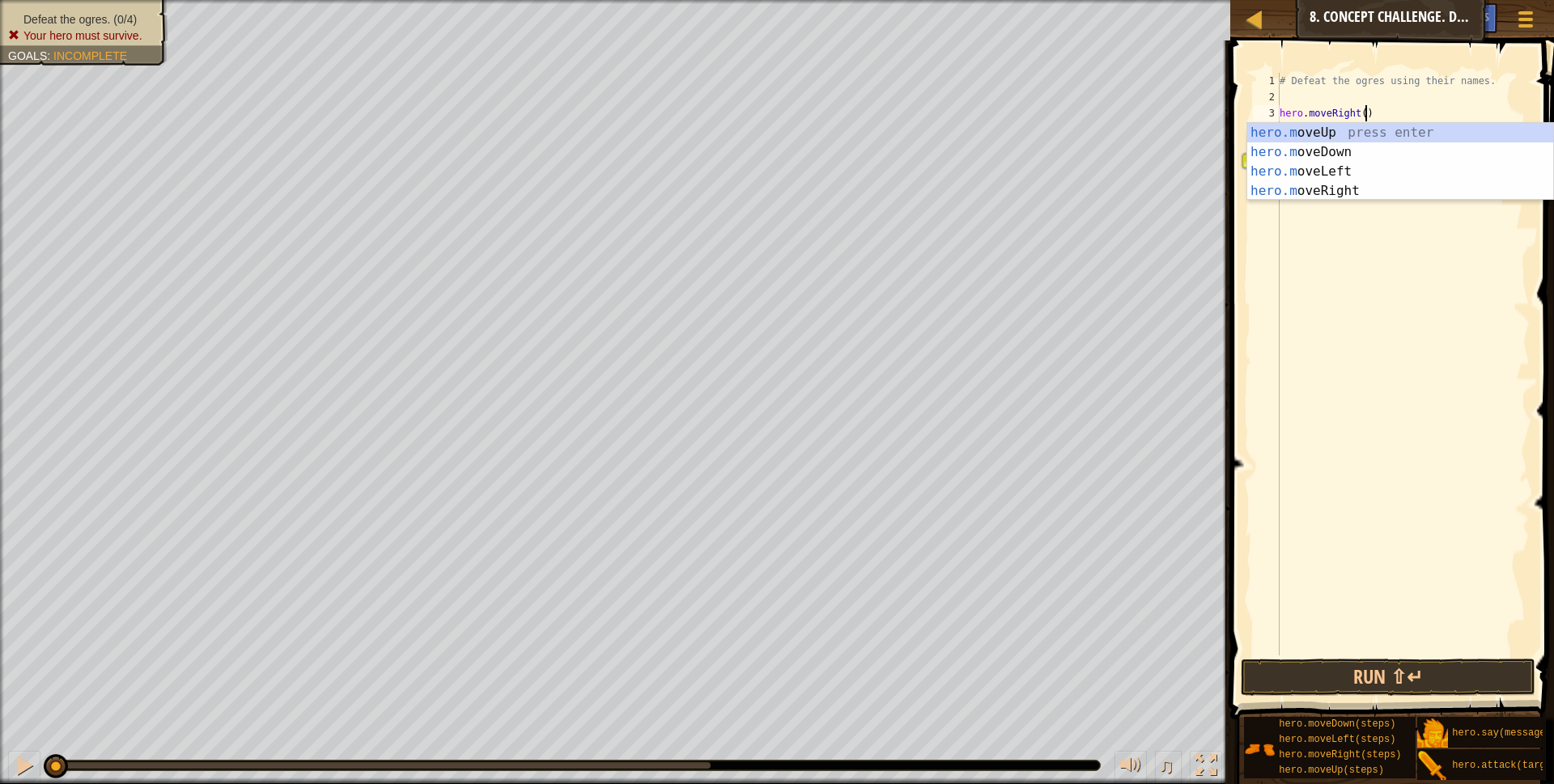
type textarea "h"
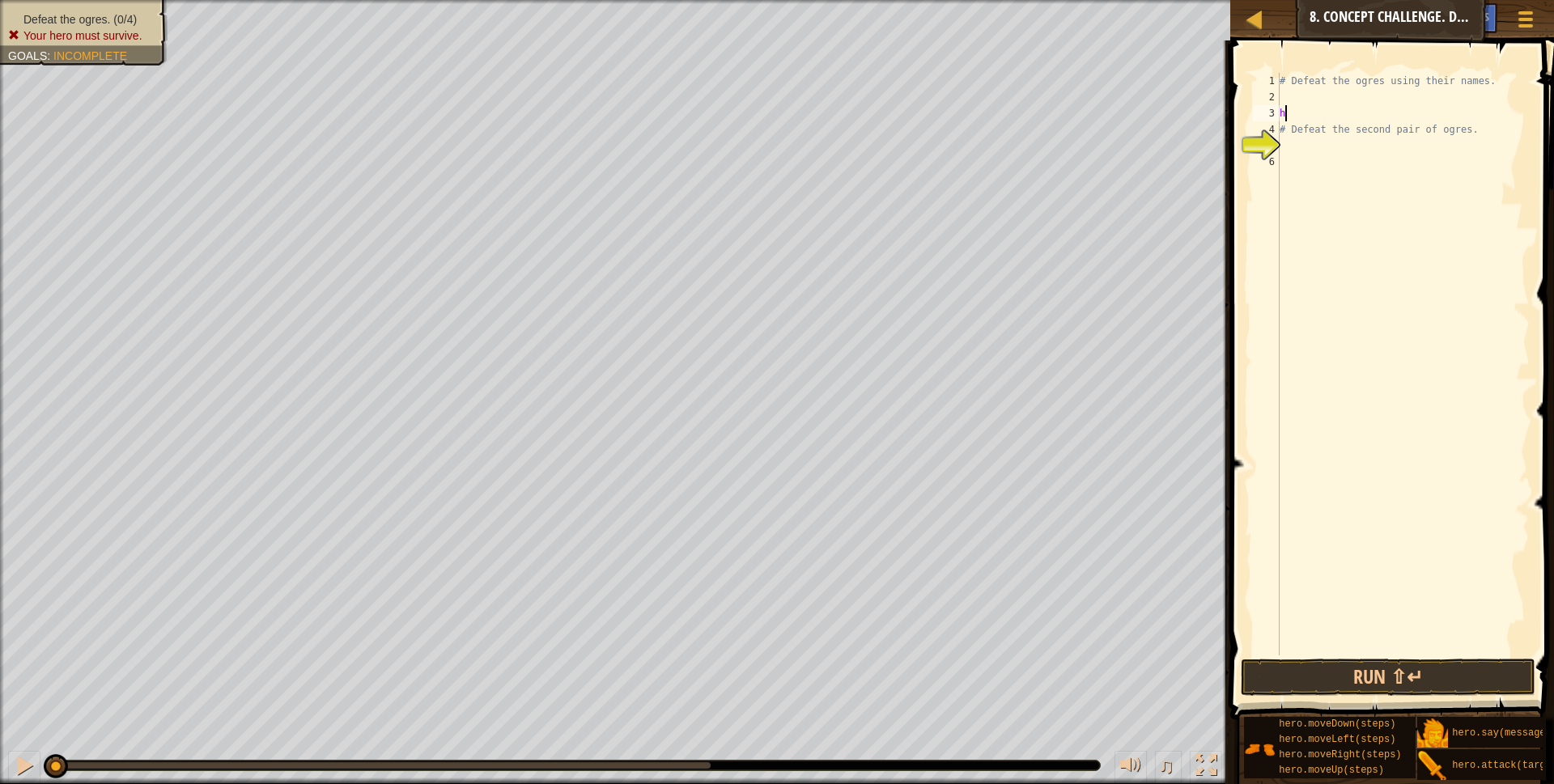
click at [1465, 117] on div "# Defeat the ogres using their names. h # Defeat the second pair of ogres." at bounding box center [1403, 380] width 253 height 615
click at [1467, 131] on div "# Defeat the ogres using their names. # Defeat the second pair of ogres." at bounding box center [1403, 380] width 253 height 615
type textarea "#"
click at [1478, 80] on div "# Defeat the ogres using the" at bounding box center [1403, 380] width 253 height 615
type textarea "#"
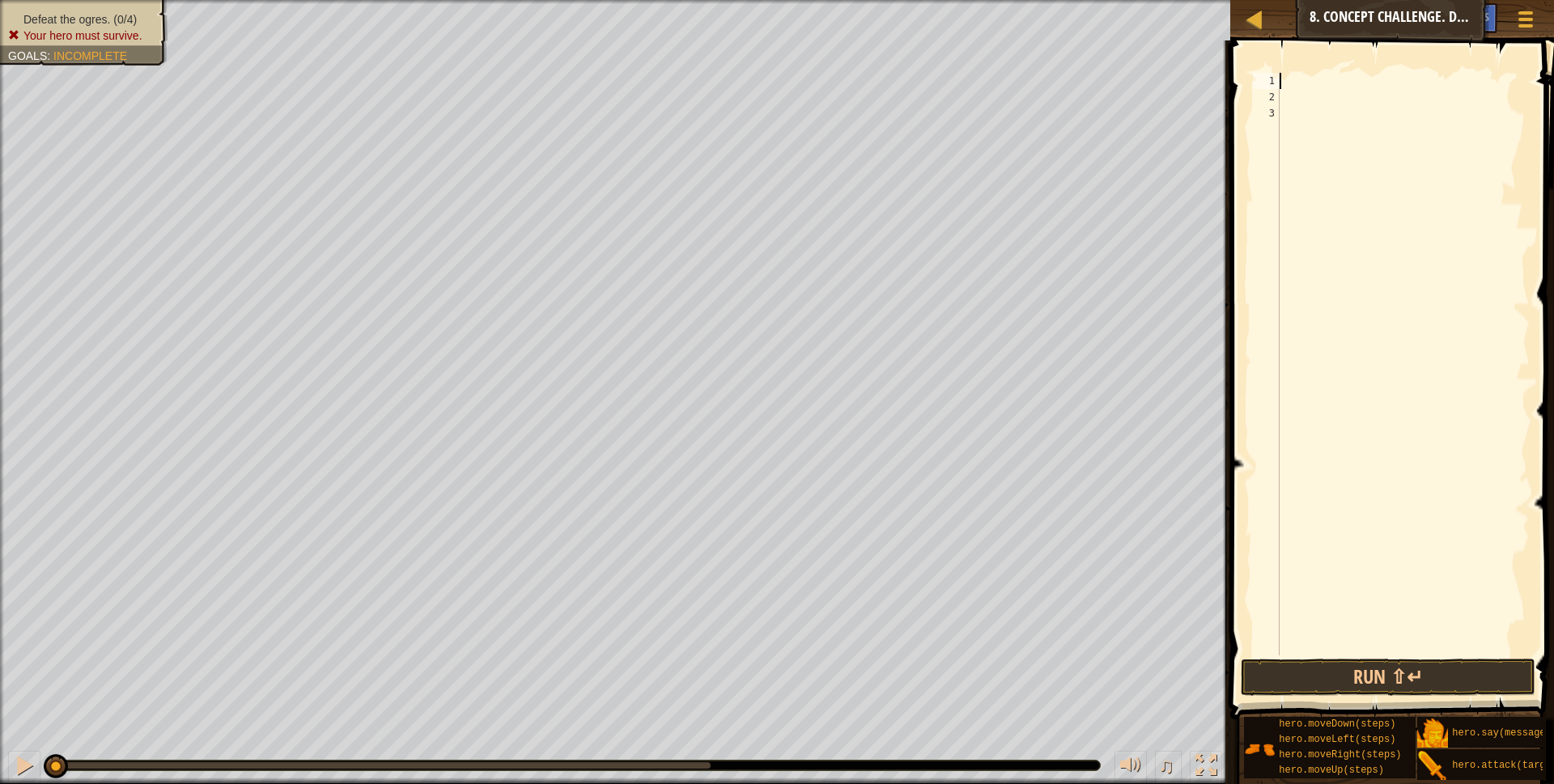
type textarea "r"
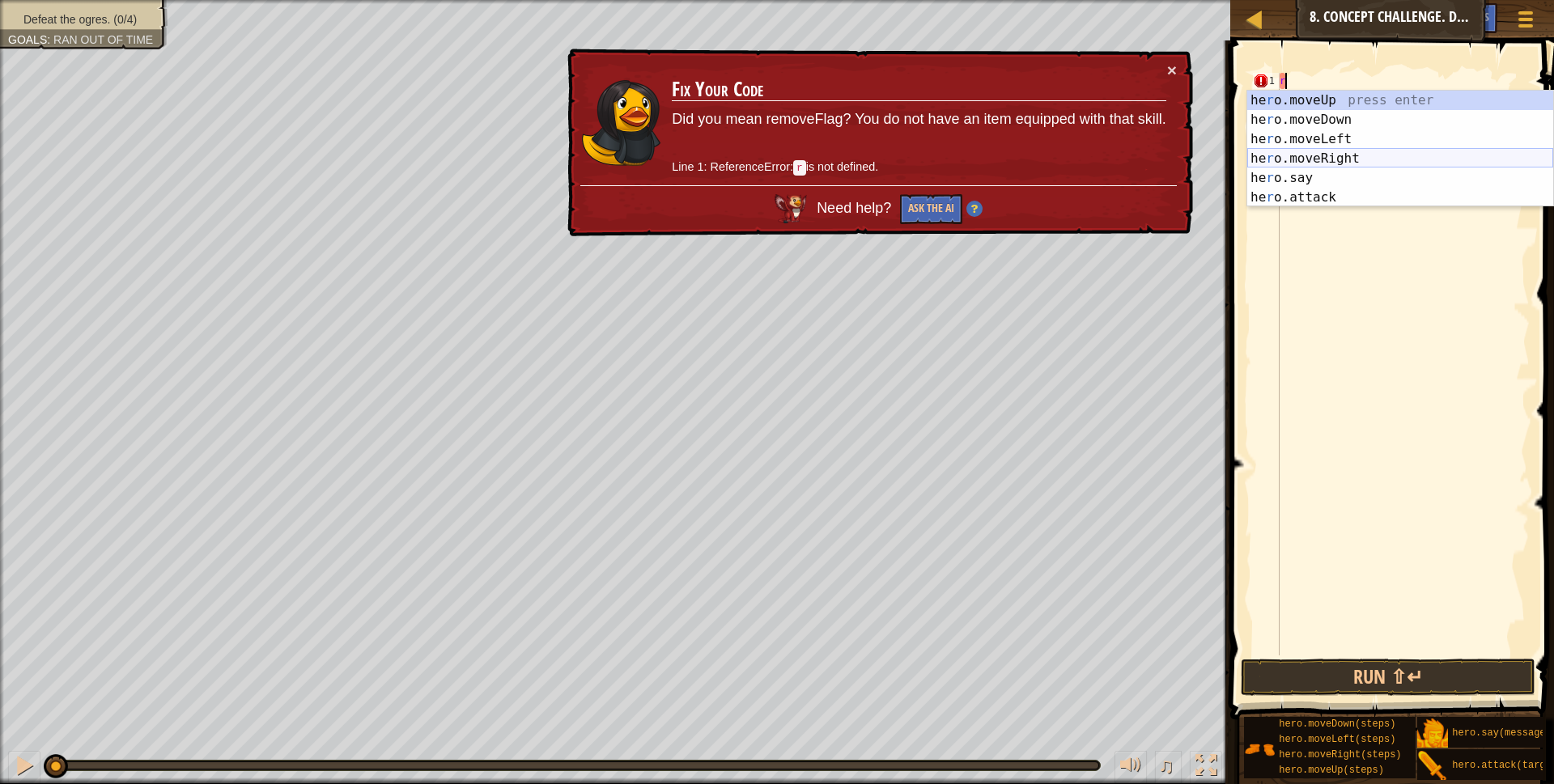
click at [1335, 154] on div "he r o.moveUp press enter he r o.moveDown press enter he r o.moveLeft press ent…" at bounding box center [1400, 168] width 306 height 155
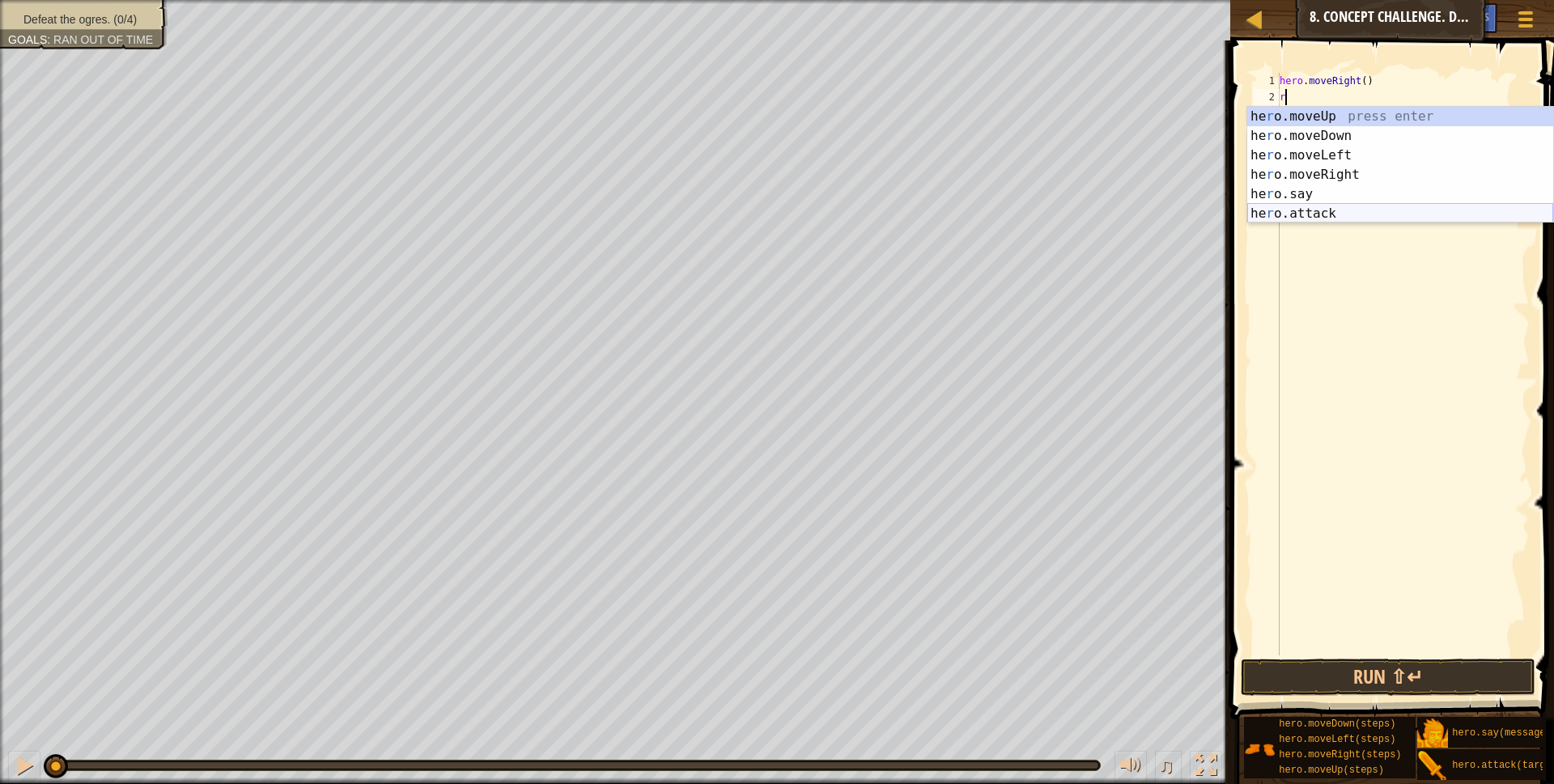
click at [1333, 206] on div "he r o.moveUp press enter he r o.moveDown press enter he r o.moveLeft press ent…" at bounding box center [1400, 184] width 306 height 155
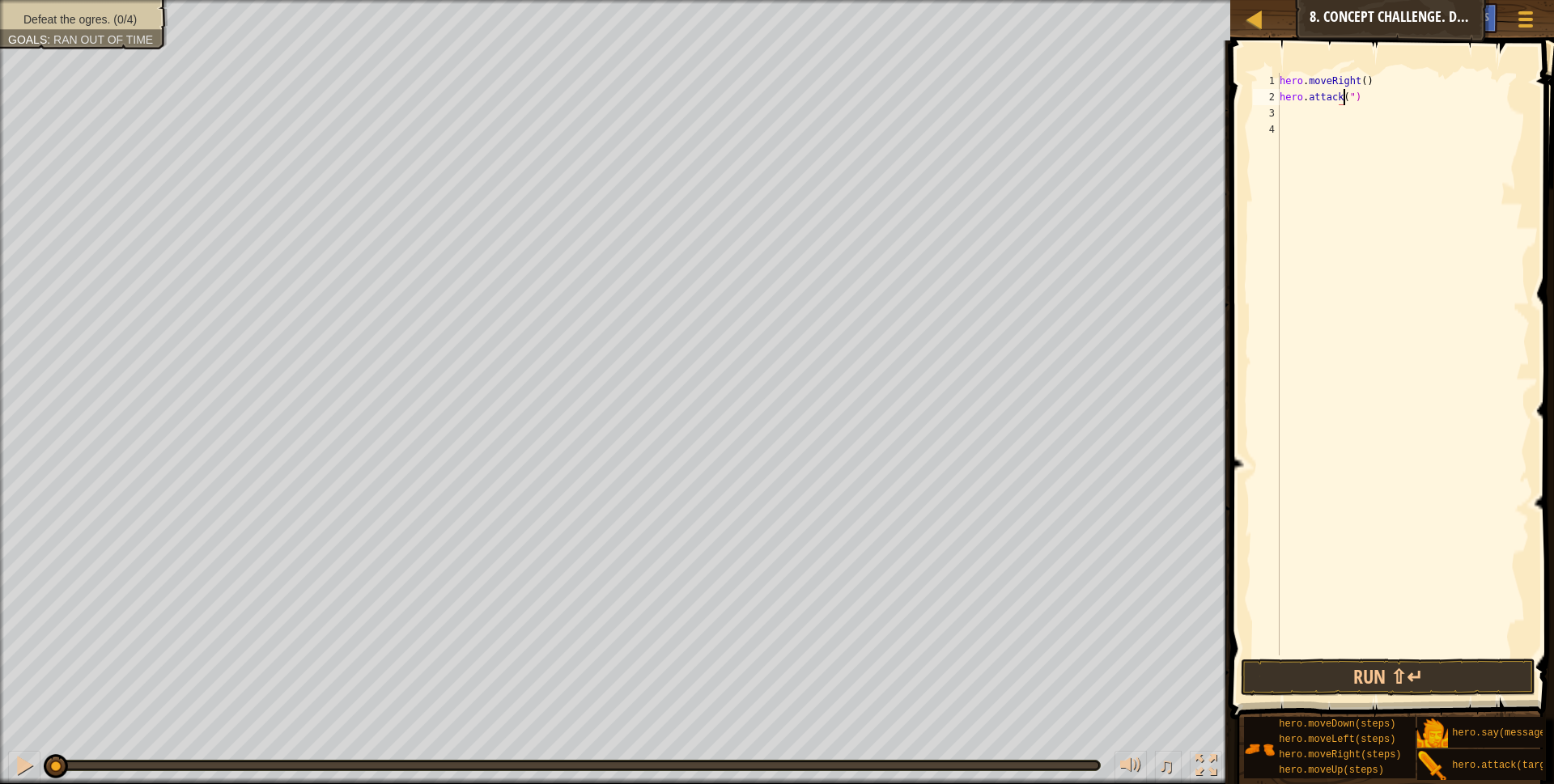
click at [1417, 103] on div "hero . moveRight ( ) hero . attack ( ")" at bounding box center [1403, 380] width 253 height 615
type textarea "h"
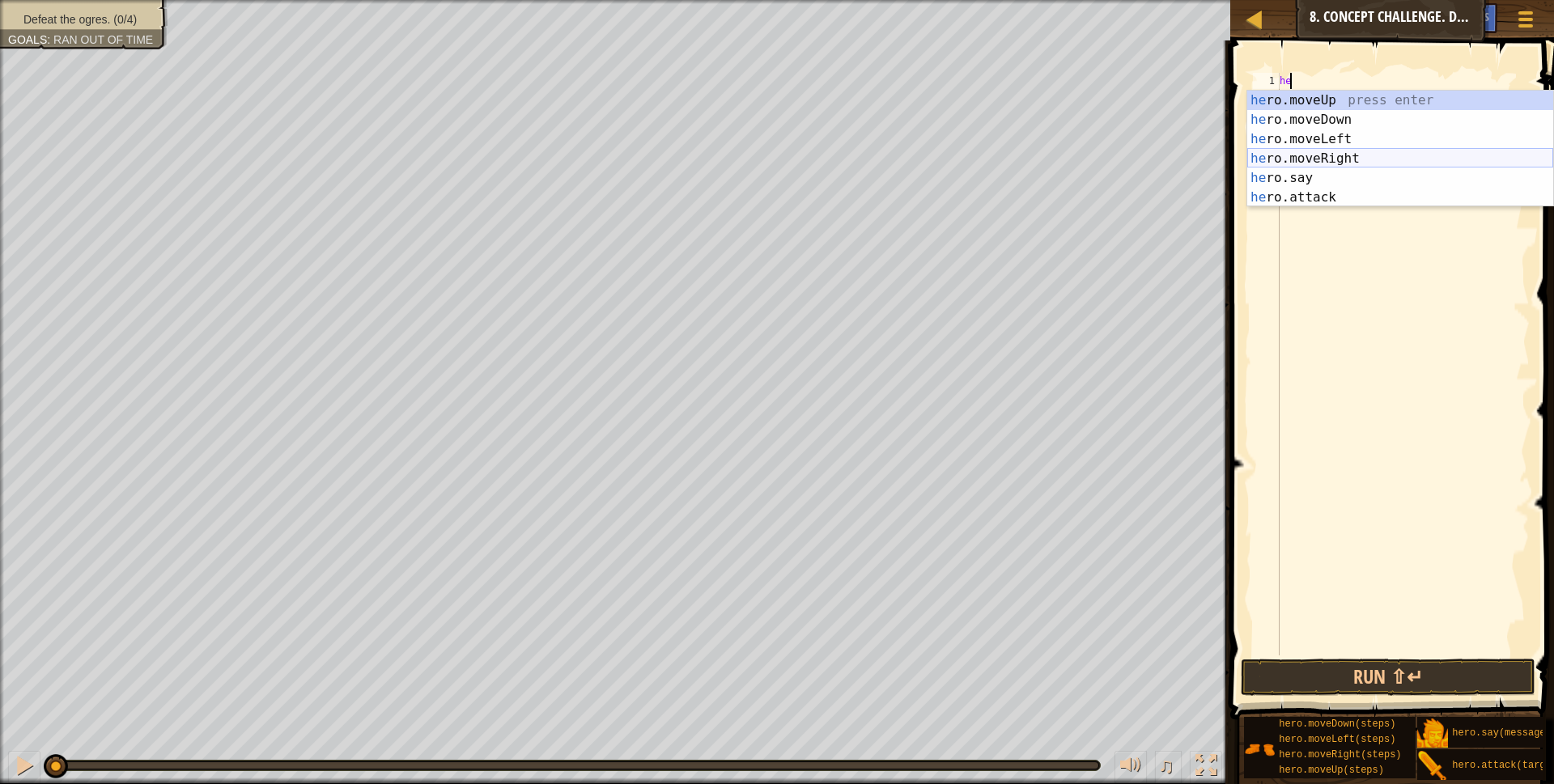
type textarea "h"
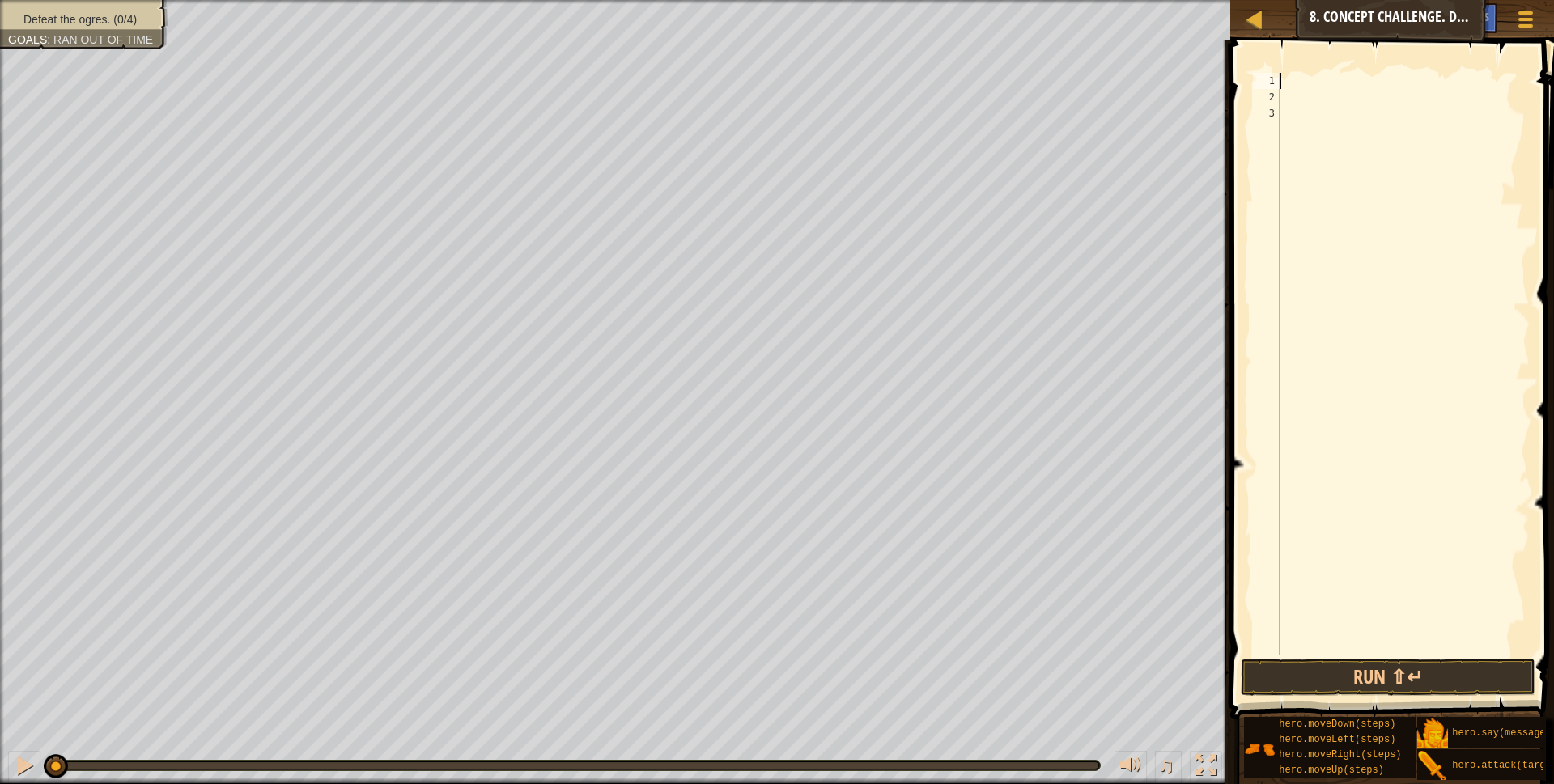
type textarea "r"
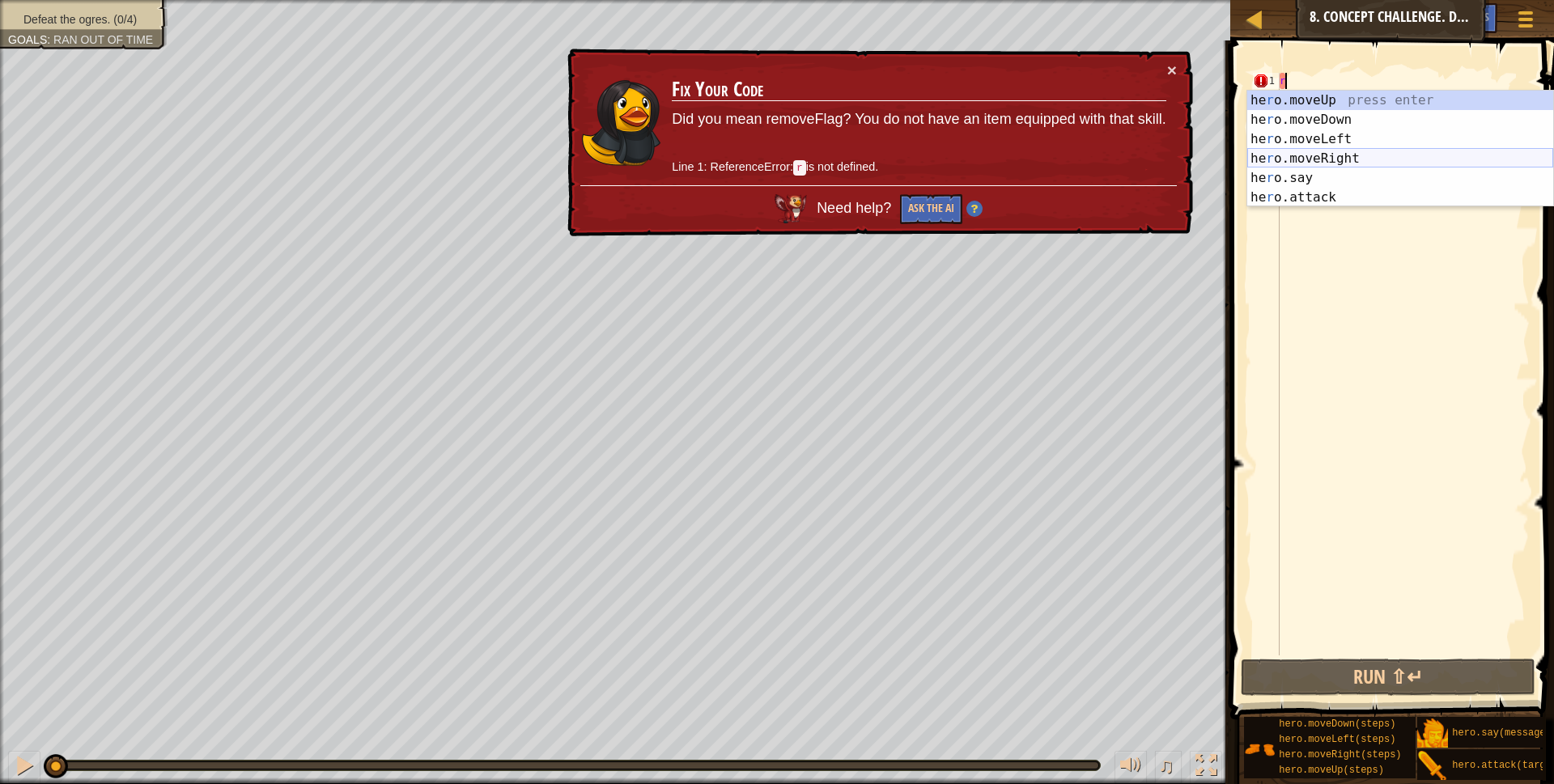
click at [1365, 161] on div "he r o.moveUp press enter he r o.moveDown press enter he r o.moveLeft press ent…" at bounding box center [1400, 168] width 306 height 155
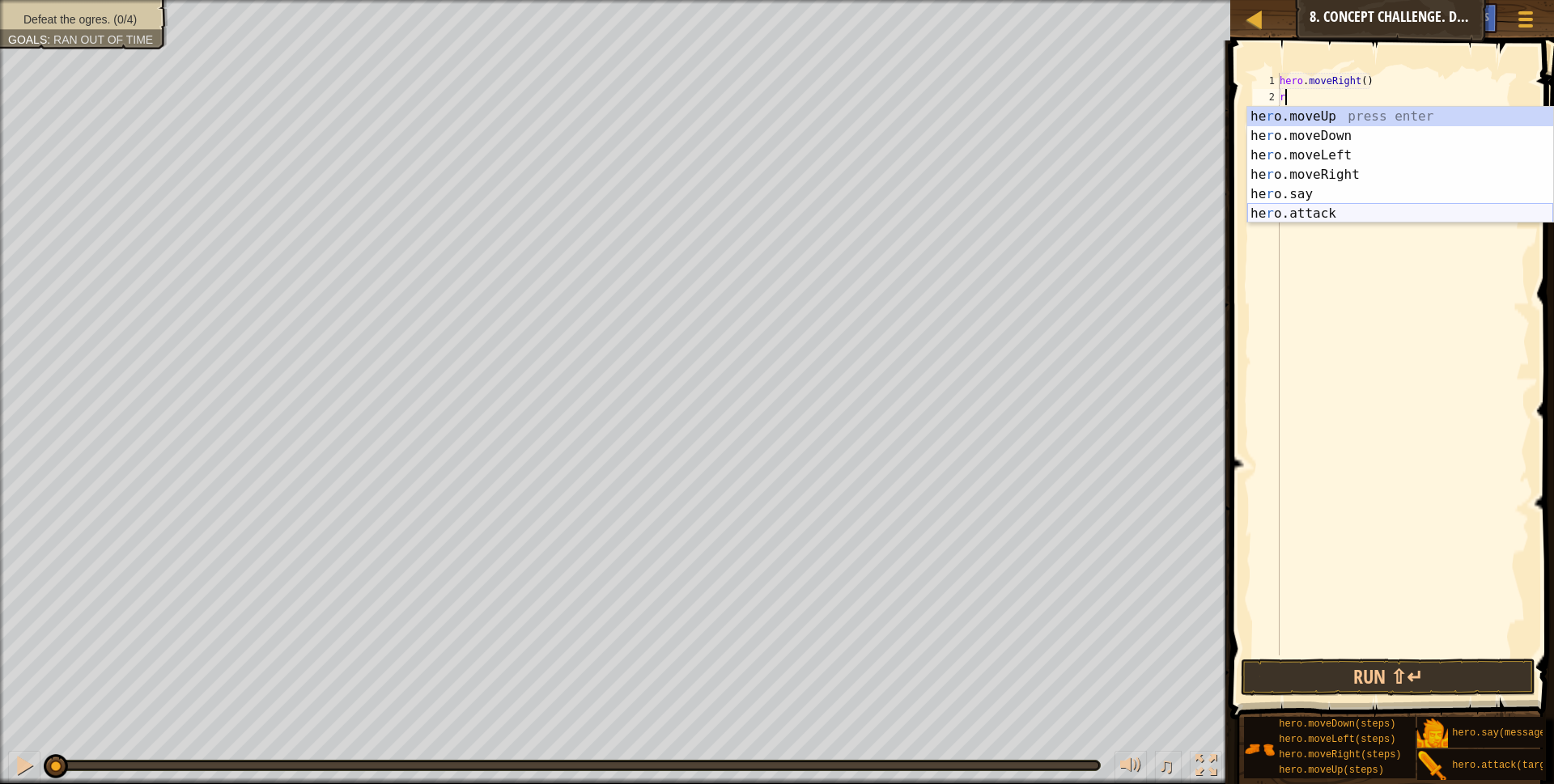
click at [1338, 212] on div "he r o.moveUp press enter he r o.moveDown press enter he r o.moveLeft press ent…" at bounding box center [1400, 184] width 306 height 155
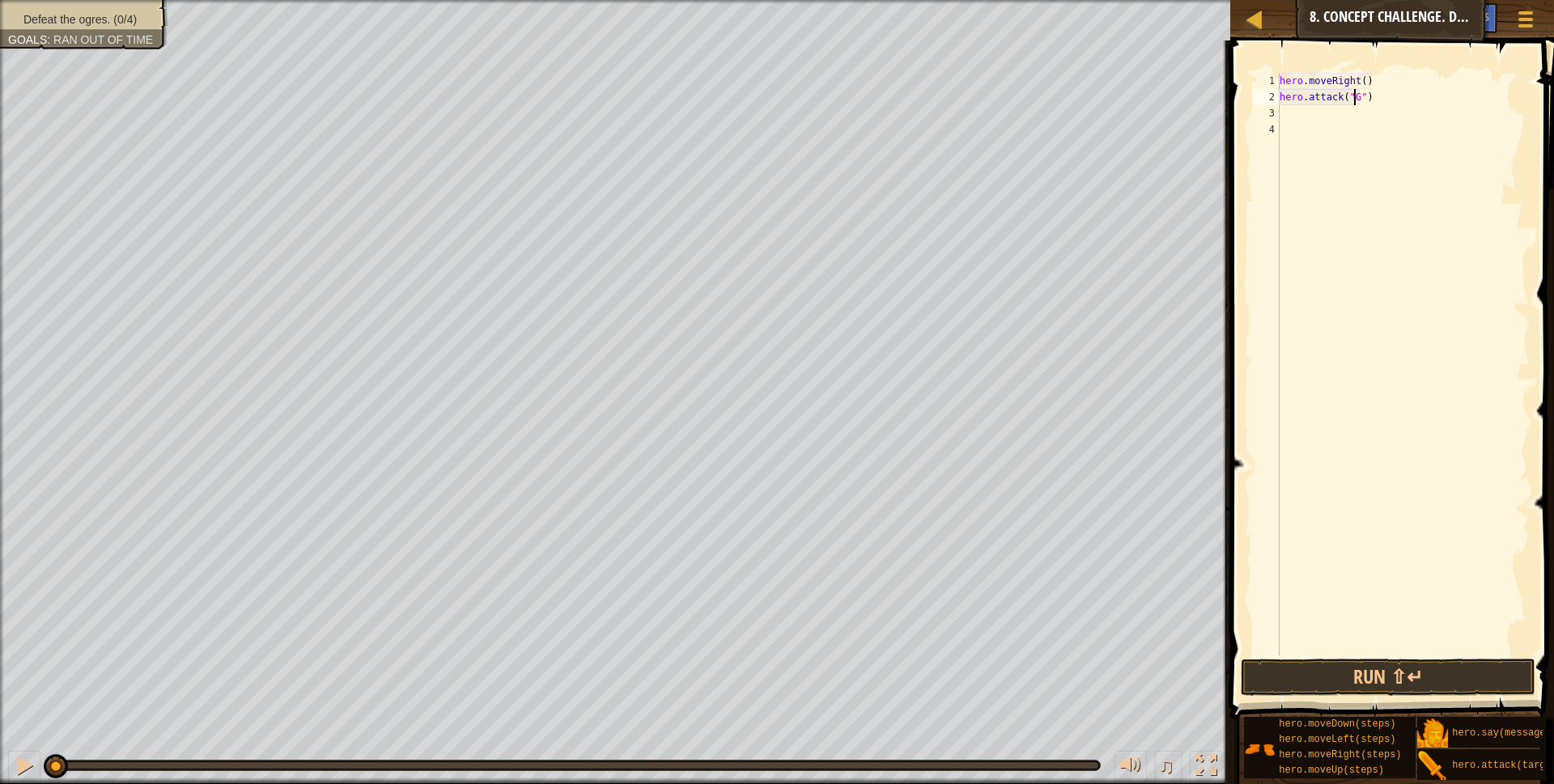
scroll to position [7, 6]
type textarea "hero.attack("Gos")"
click at [1295, 112] on div "hero . moveRight ( ) hero . attack ( "Gos" )" at bounding box center [1403, 380] width 253 height 615
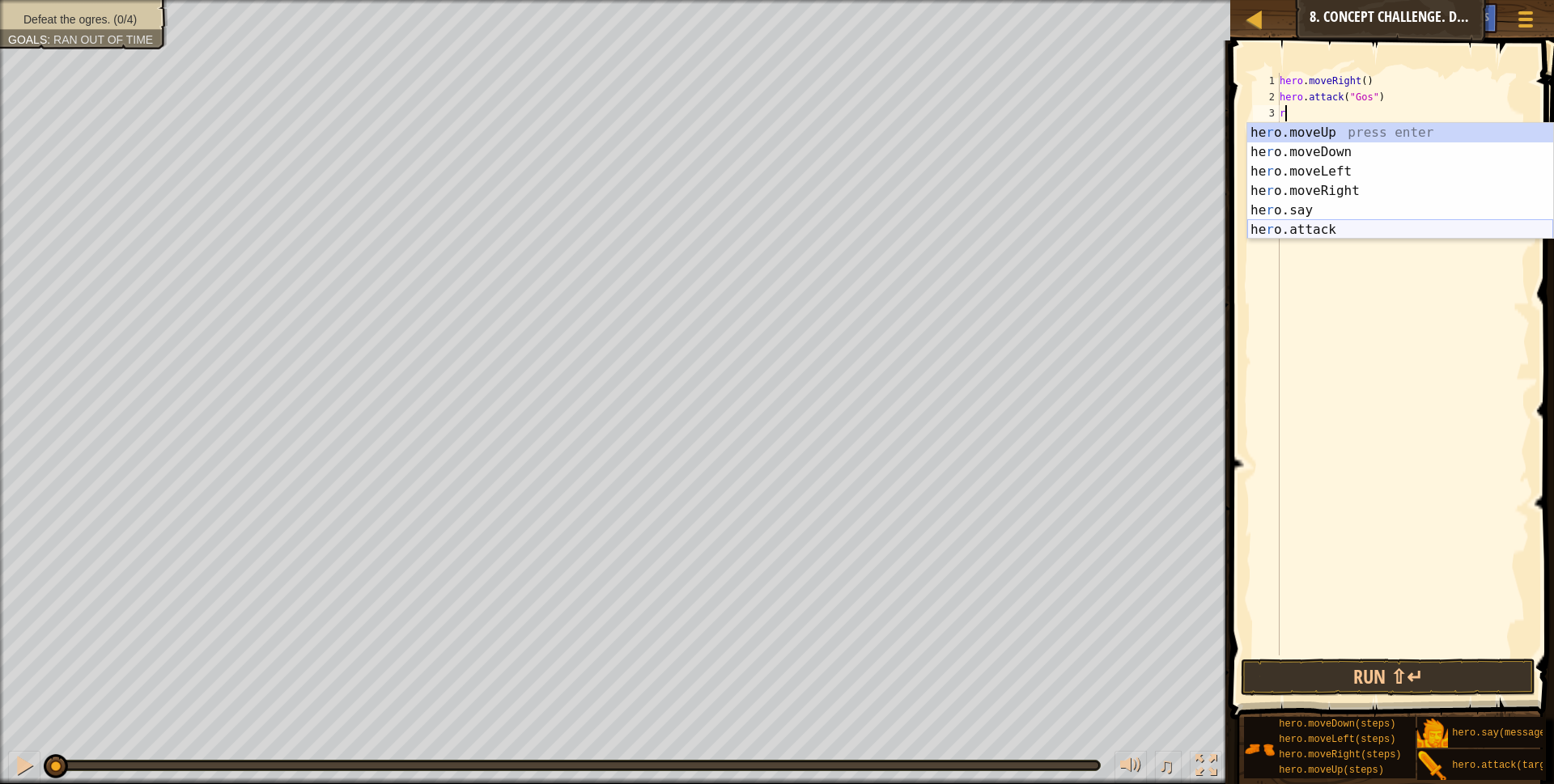
click at [1324, 223] on div "he r o.moveUp press enter he r o.moveDown press enter he r o.moveLeft press ent…" at bounding box center [1400, 201] width 306 height 155
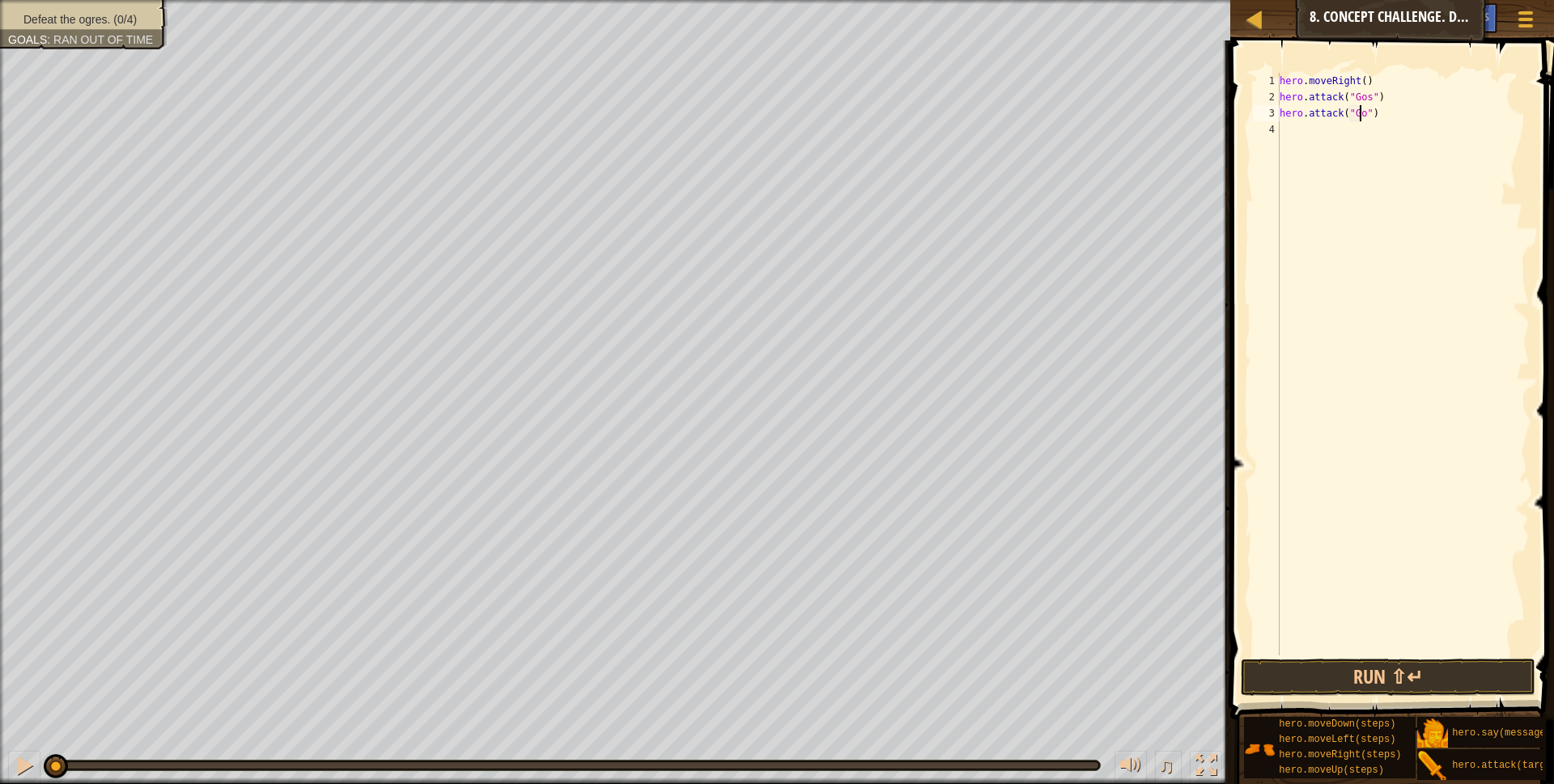
scroll to position [7, 6]
type textarea "hero.attack("Gos")"
click at [1318, 129] on div "hero . moveRight ( ) hero . attack ( "Gos" ) hero . attack ( "Gos" )" at bounding box center [1403, 380] width 253 height 615
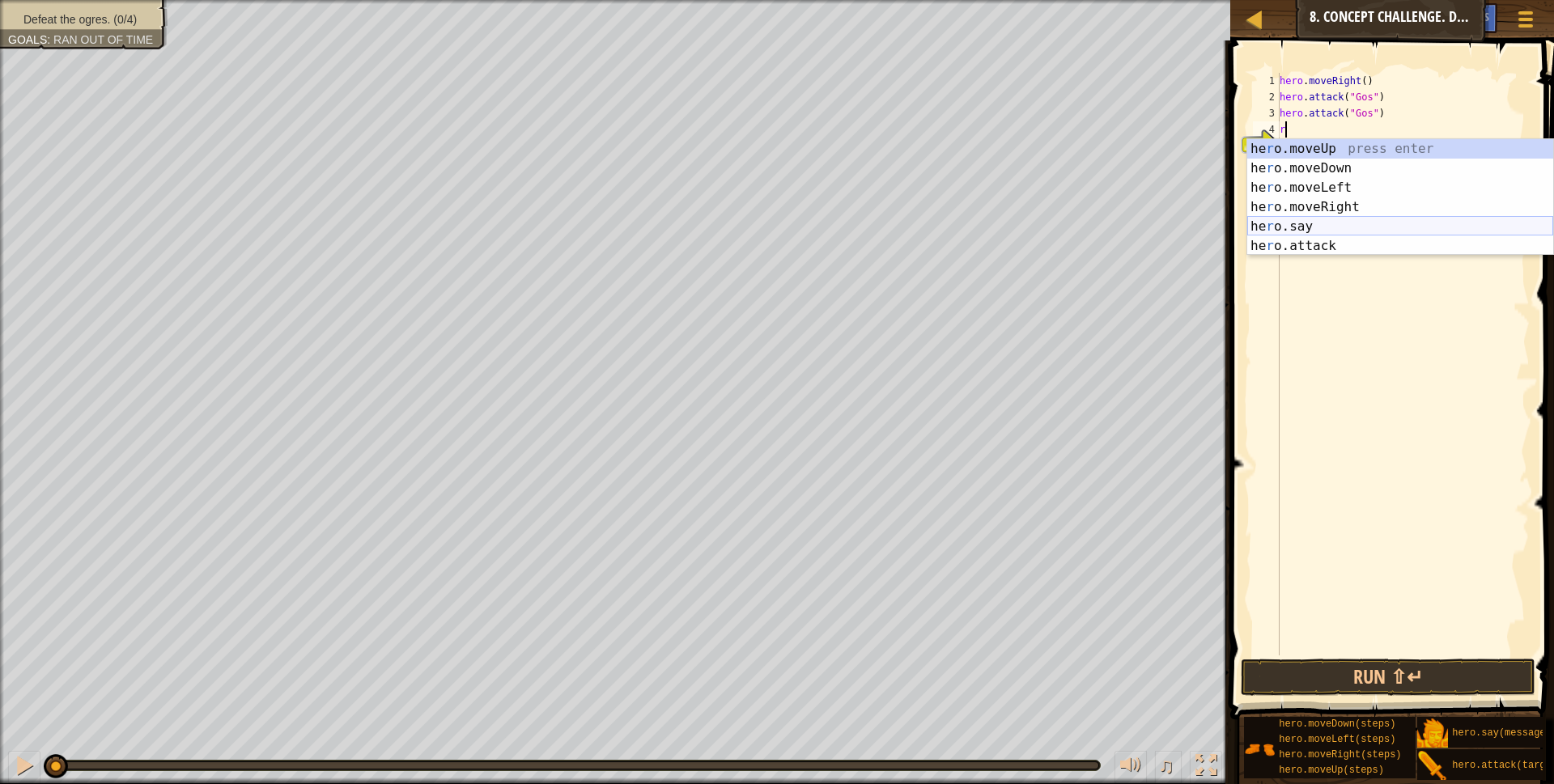
click at [1319, 223] on div "he r o.moveUp press enter he r o.moveDown press enter he r o.moveLeft press ent…" at bounding box center [1400, 217] width 306 height 155
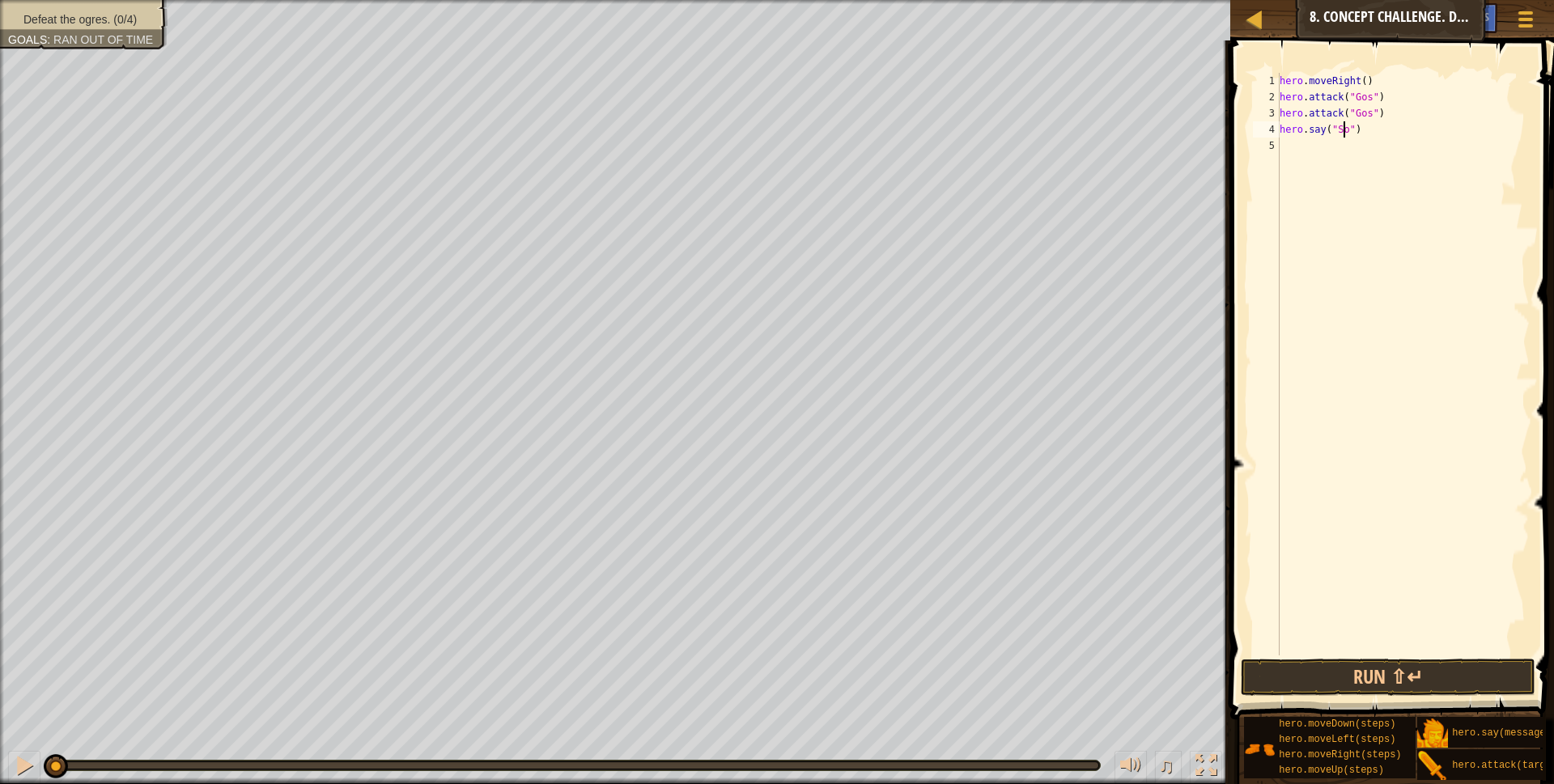
scroll to position [7, 6]
click at [1361, 683] on button "Run ⇧↵" at bounding box center [1388, 677] width 295 height 37
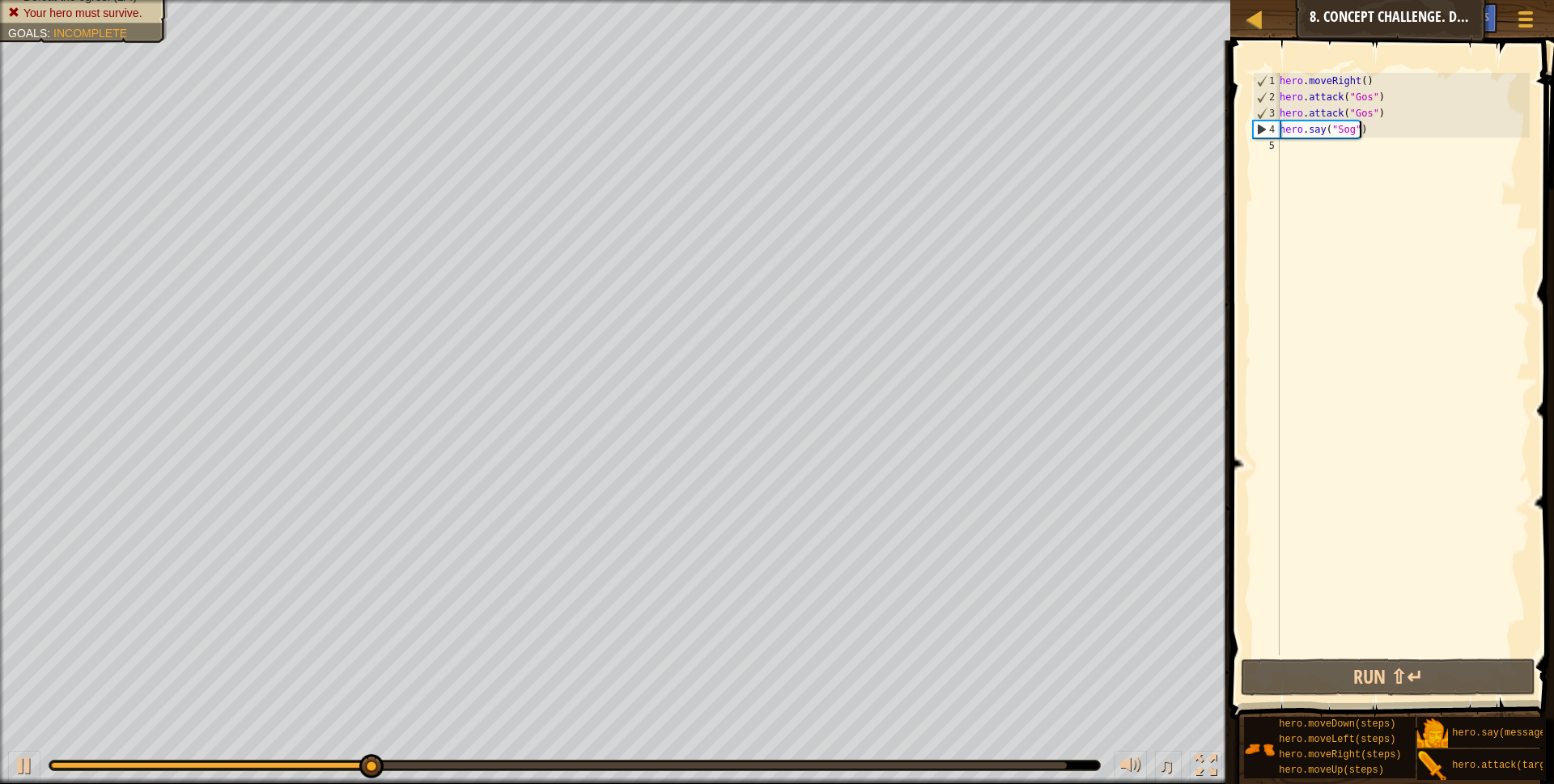
click at [1389, 128] on div "hero . moveRight ( ) hero . attack ( "Gos" ) hero . attack ( "Gos" ) hero . say…" at bounding box center [1403, 380] width 253 height 615
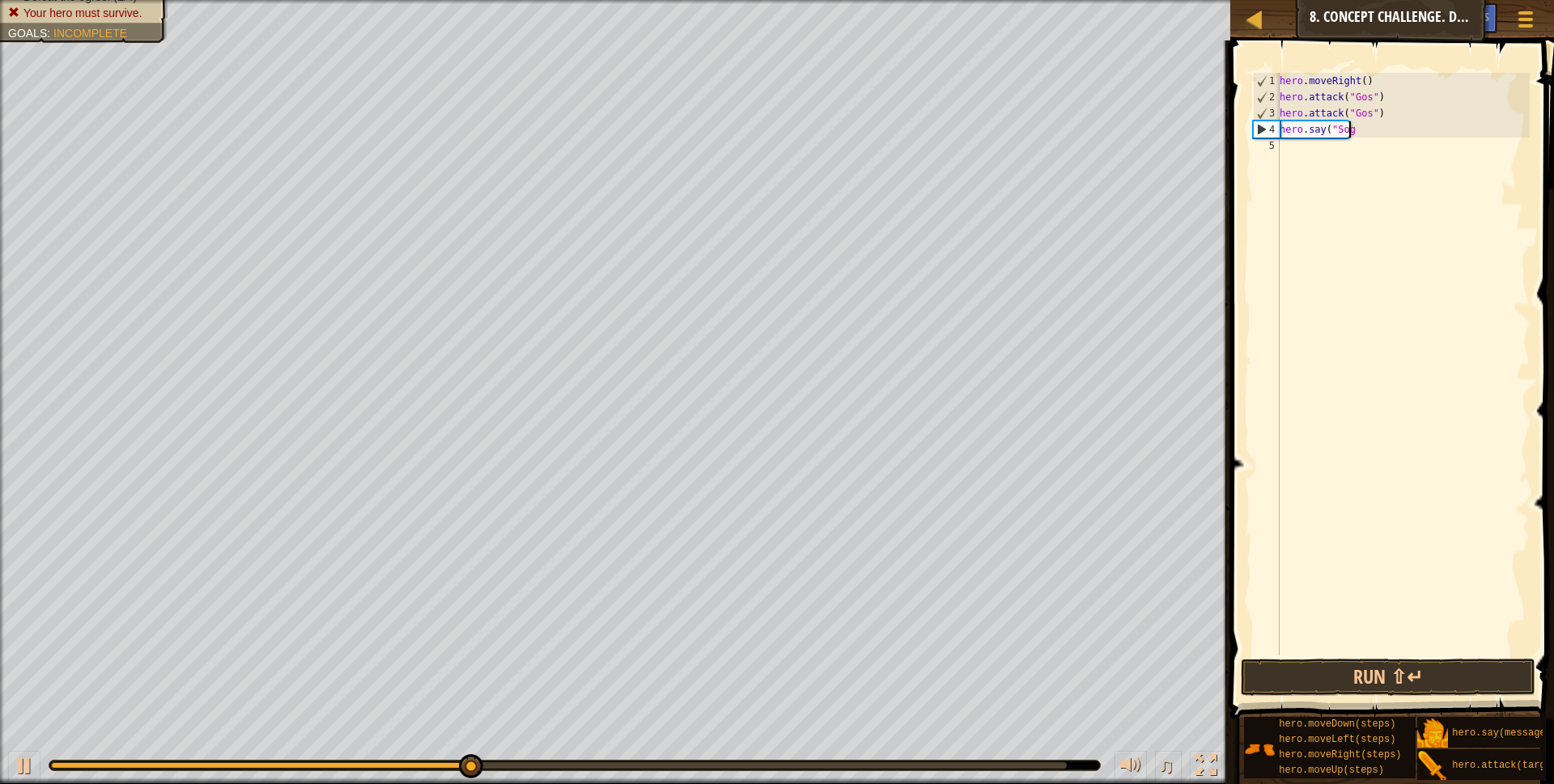
scroll to position [7, 5]
type textarea "h"
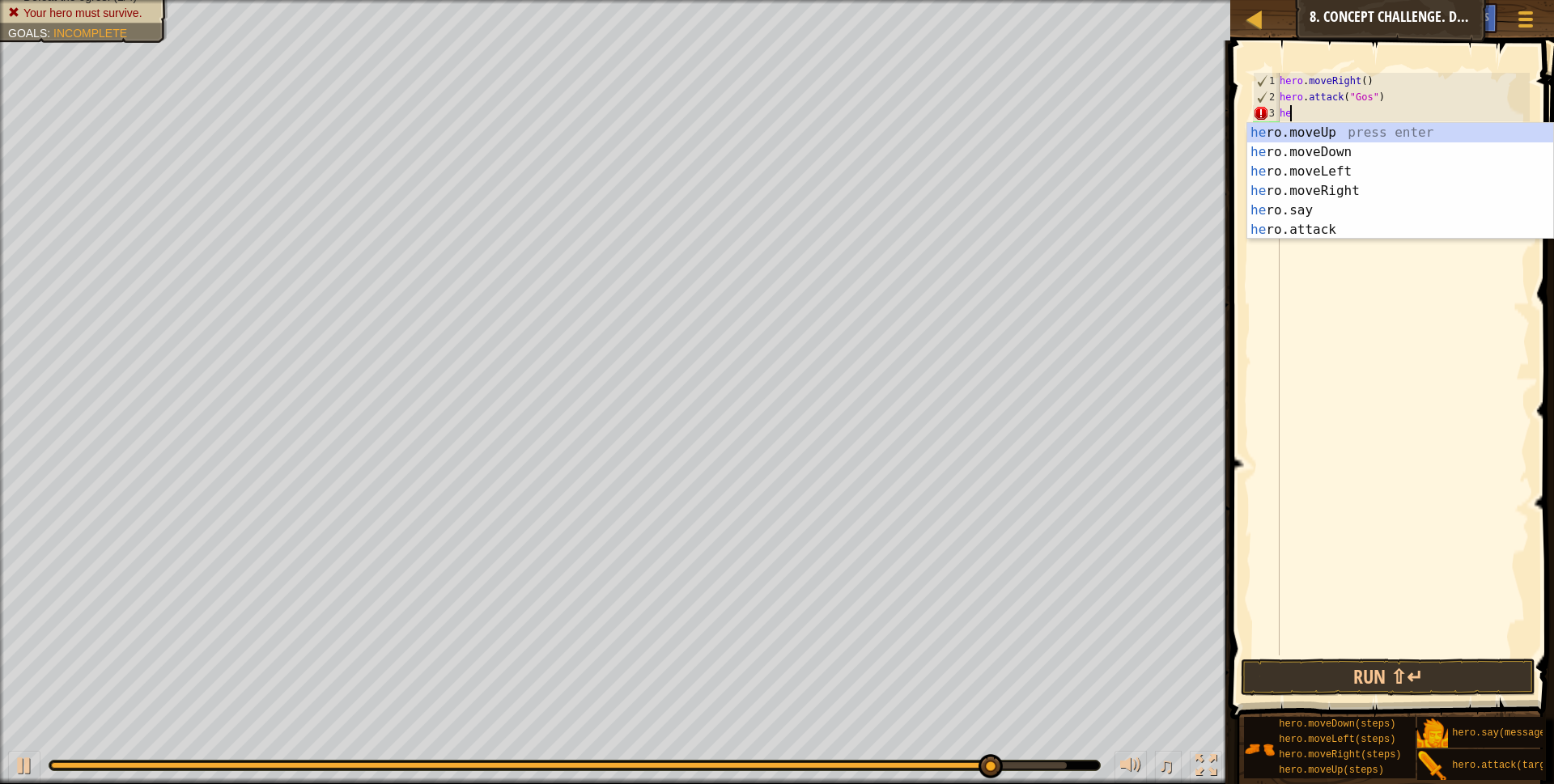
scroll to position [7, 0]
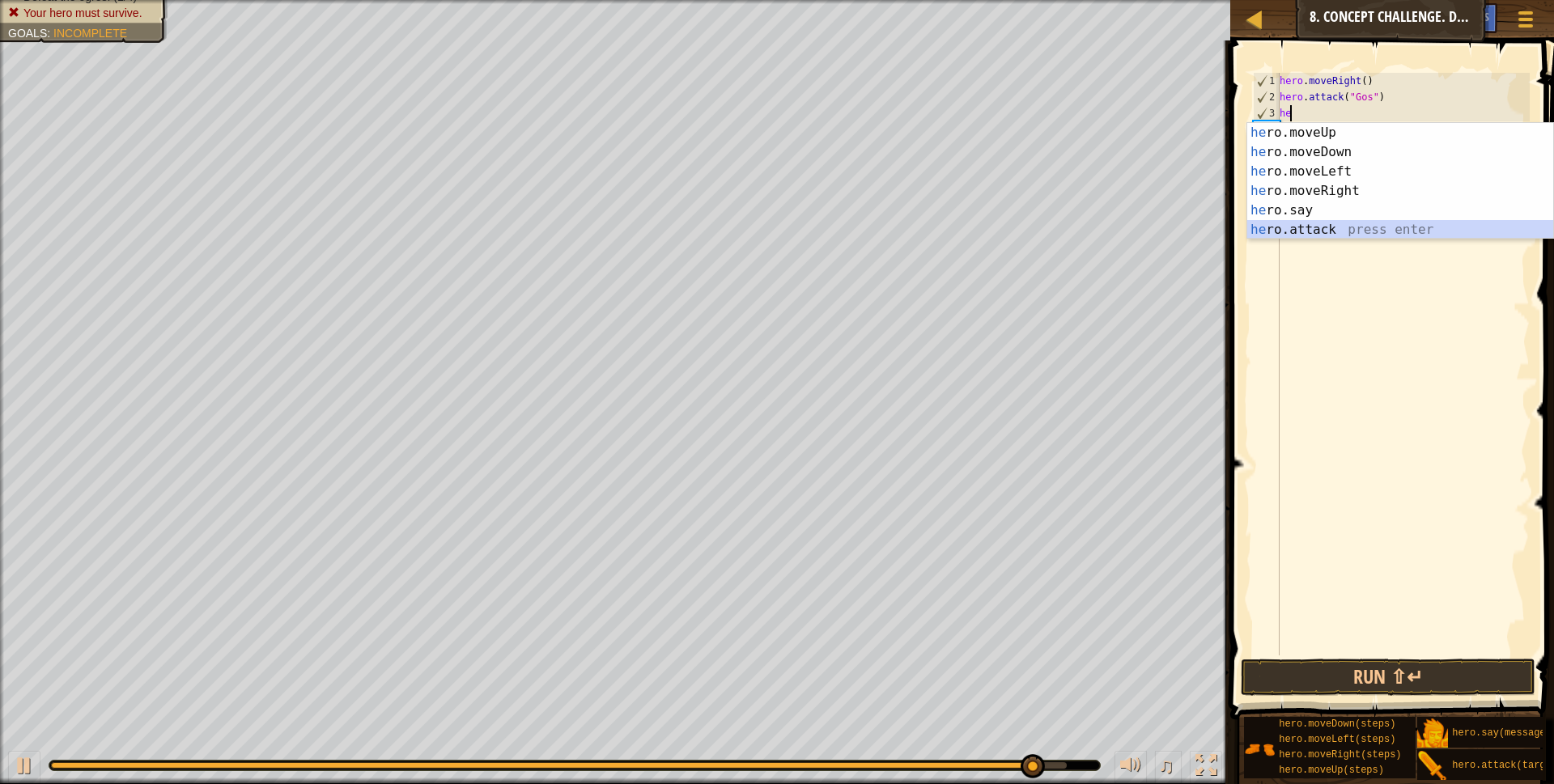
click at [1321, 231] on div "he ro.moveUp press enter he ro.moveDown press enter he ro.moveLeft press enter …" at bounding box center [1400, 201] width 306 height 155
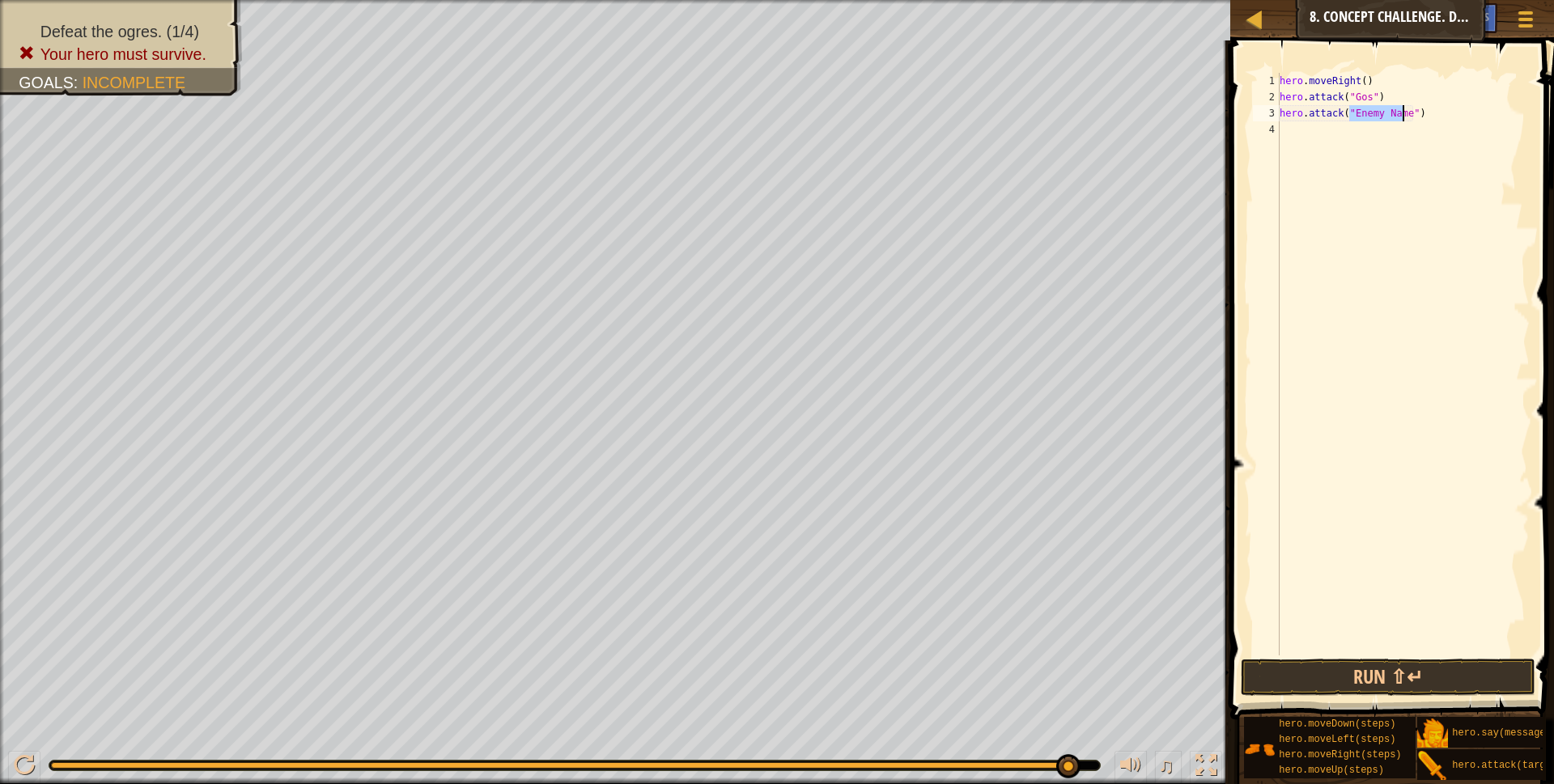
click at [1408, 115] on div "hero . moveRight ( ) hero . attack ( "Gos" ) hero . attack ( "Enemy Name" )" at bounding box center [1403, 380] width 253 height 615
click at [1403, 108] on div "hero . moveRight ( ) hero . attack ( "Gos" ) hero . attack ( "Enemy Name" )" at bounding box center [1403, 380] width 253 height 615
drag, startPoint x: 1379, startPoint y: 112, endPoint x: 1346, endPoint y: 112, distance: 33.0
click at [1346, 112] on div "hero . moveRight ( ) hero . attack ( "Gos" ) hero . attack ( "Enemy Nam" )" at bounding box center [1403, 380] width 253 height 615
click at [1390, 114] on div "hero . moveRight ( ) hero . attack ( "Gos" ) hero . attack ( Enemy Nam ")" at bounding box center [1403, 380] width 253 height 615
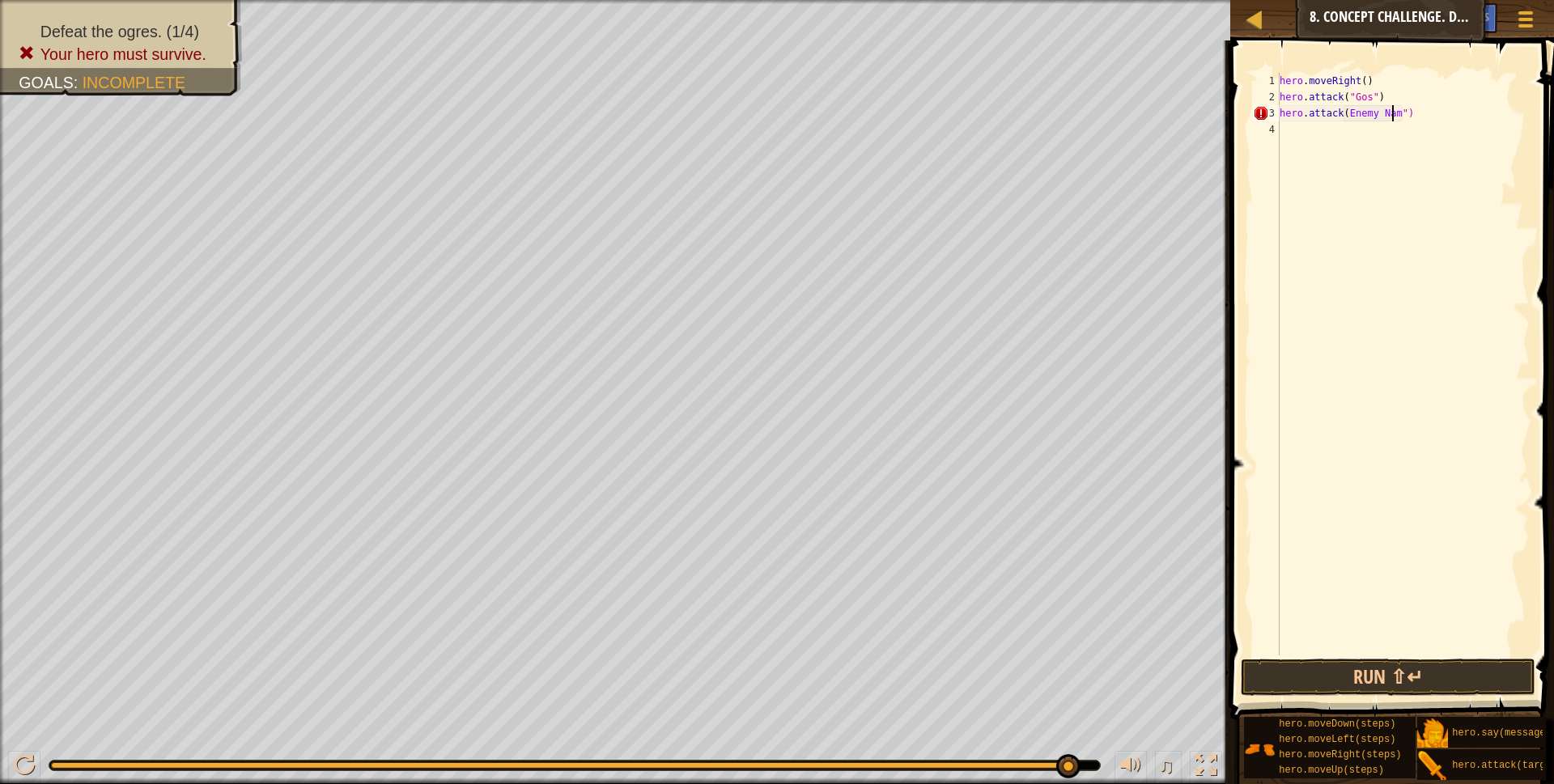
click at [1409, 116] on div "hero . moveRight ( ) hero . attack ( "Gos" ) hero . attack ( Enemy Nam ")" at bounding box center [1403, 380] width 253 height 615
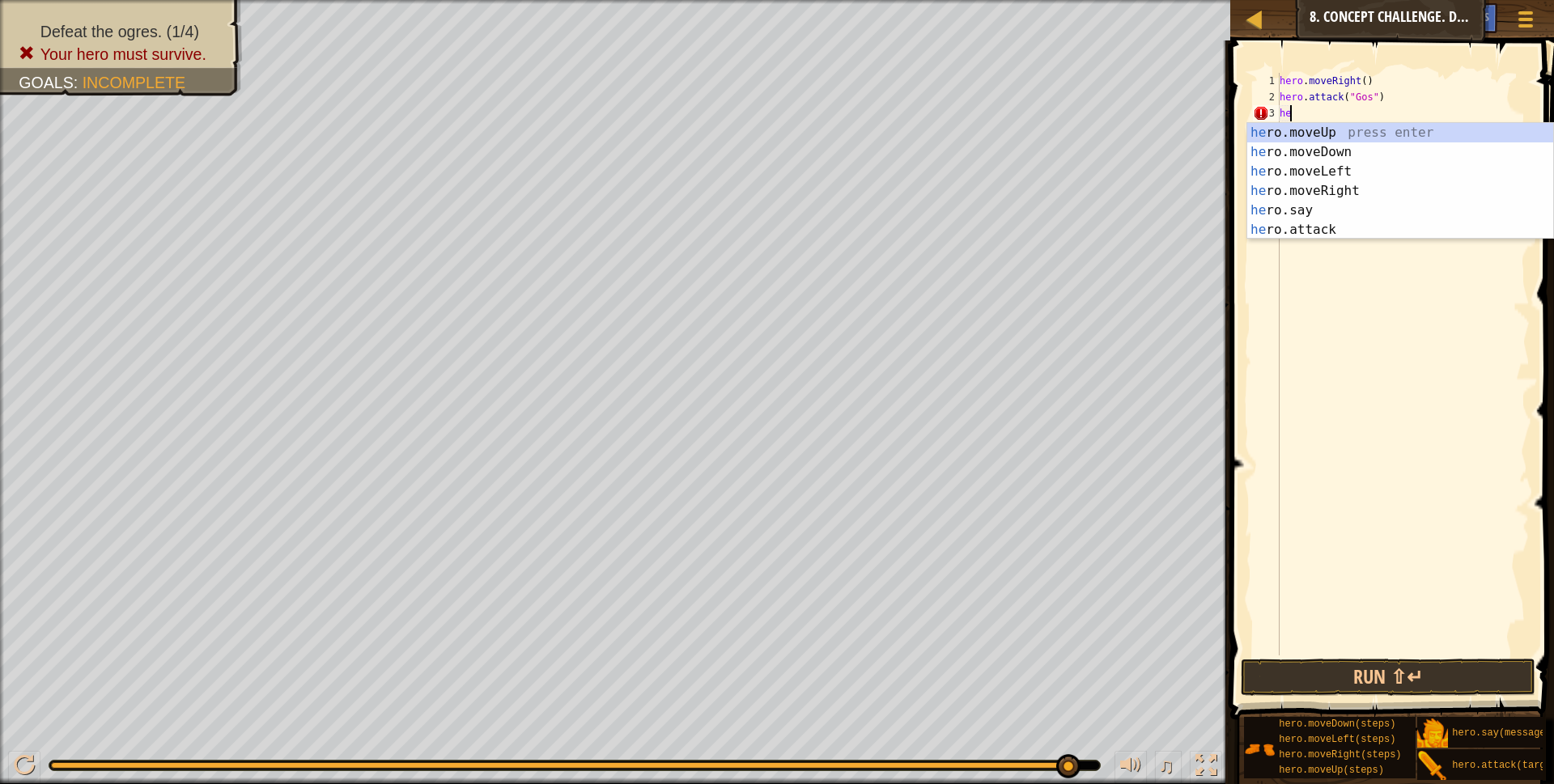
click at [1316, 223] on div "he ro.moveUp press enter he ro.moveDown press enter he ro.moveLeft press enter …" at bounding box center [1400, 201] width 306 height 155
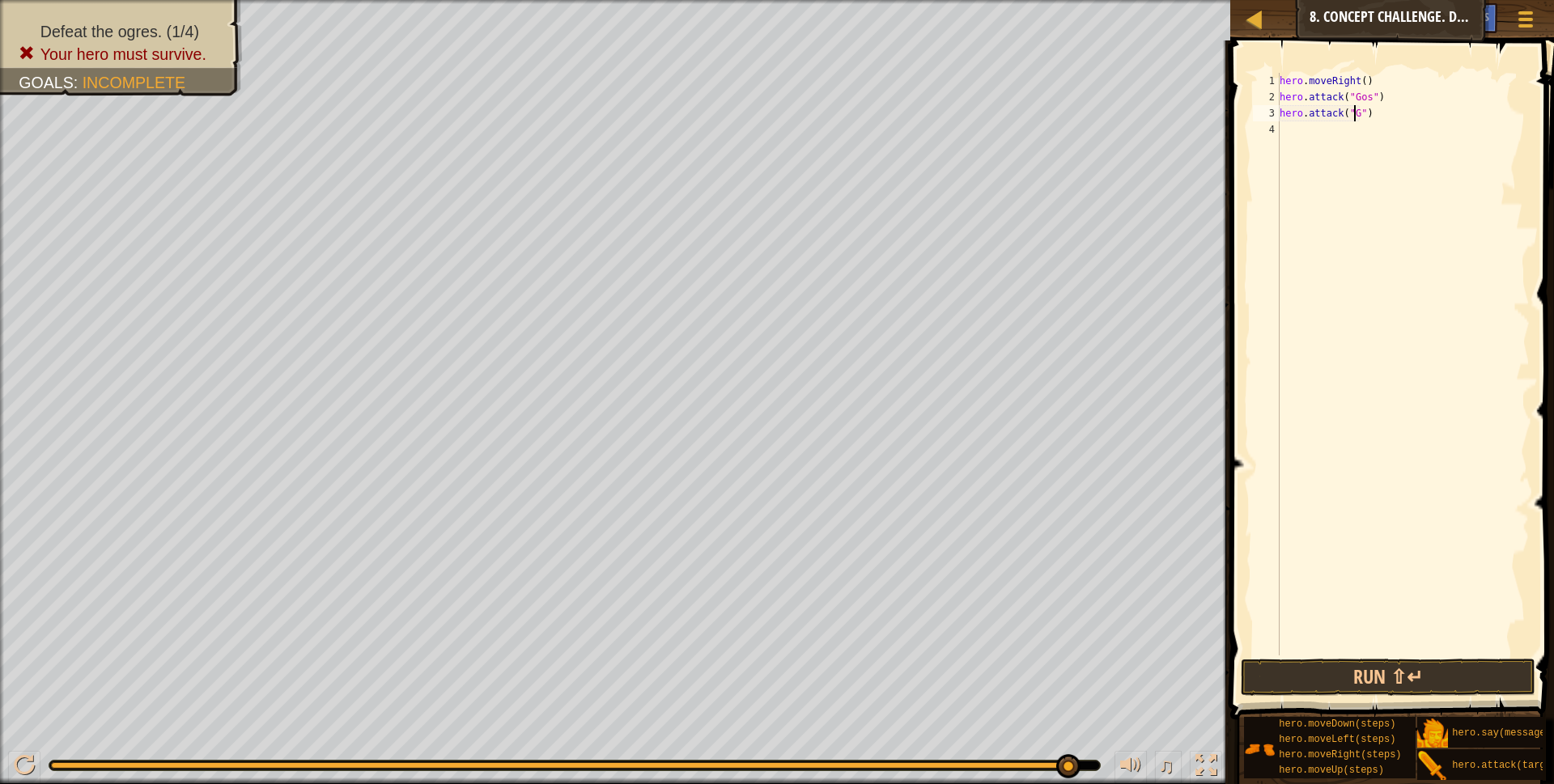
scroll to position [7, 6]
type textarea "hero.attack("Gos")"
click at [1317, 122] on div "hero . moveRight ( ) hero . attack ( "Gos" ) hero . attack ( "Gos" )" at bounding box center [1403, 380] width 253 height 615
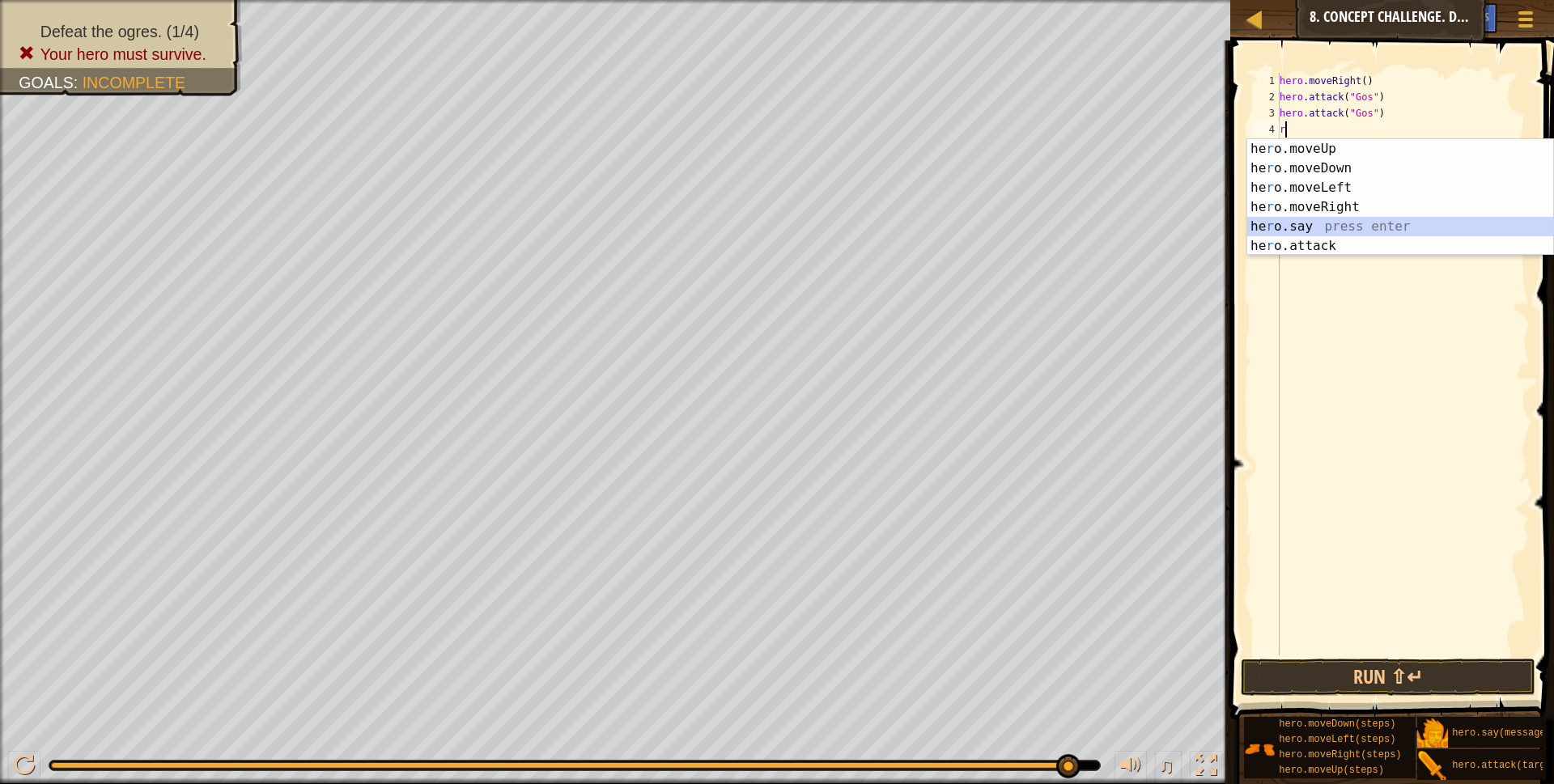
click at [1330, 233] on div "he r o.moveUp press enter he r o.moveDown press enter he r o.moveLeft press ent…" at bounding box center [1400, 217] width 306 height 155
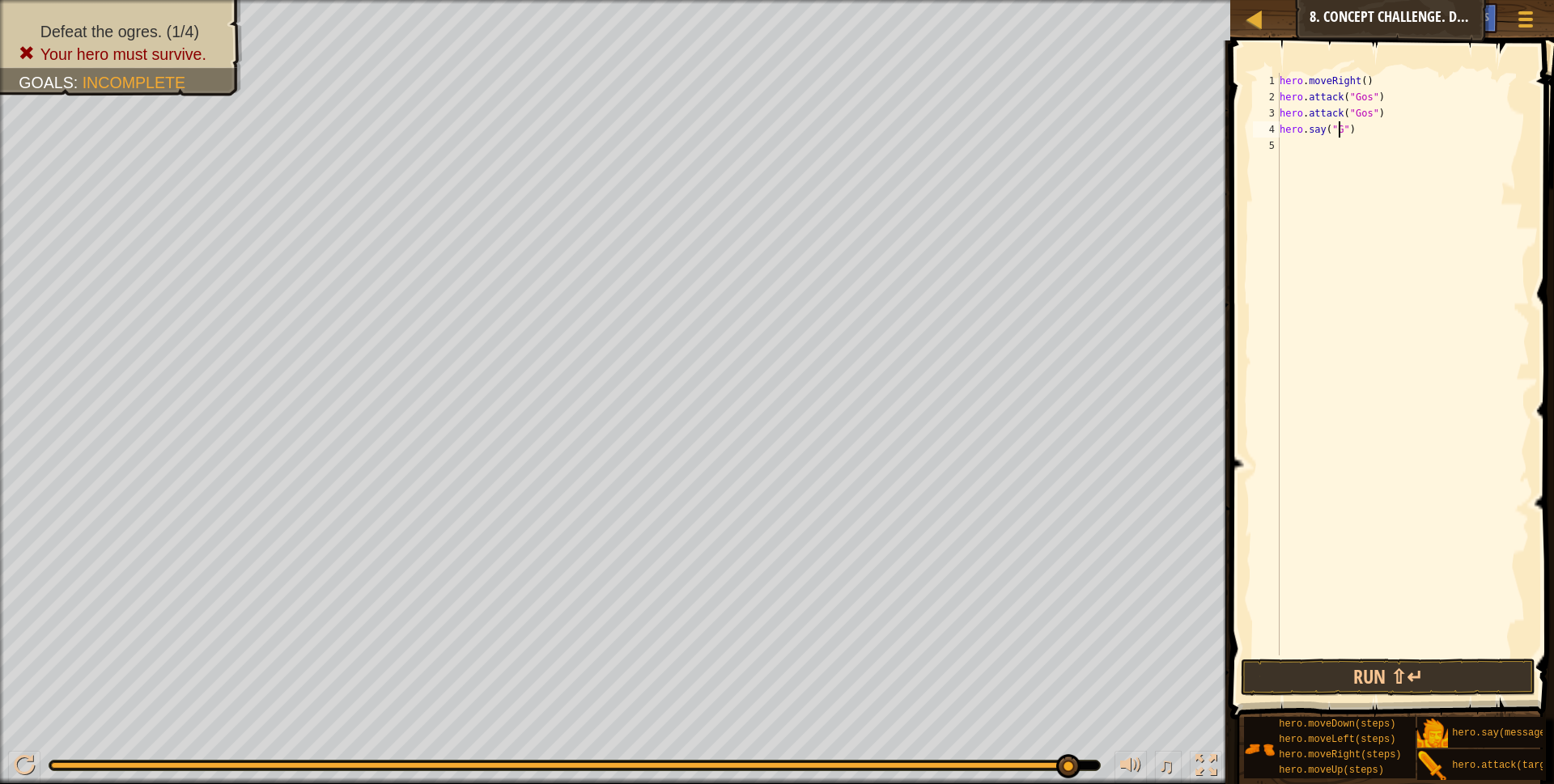
scroll to position [7, 6]
type textarea "hero.say("Gos")"
click at [1292, 149] on div "hero . moveRight ( ) hero . attack ( "Gos" ) hero . attack ( "Gos" ) hero . say…" at bounding box center [1403, 380] width 253 height 615
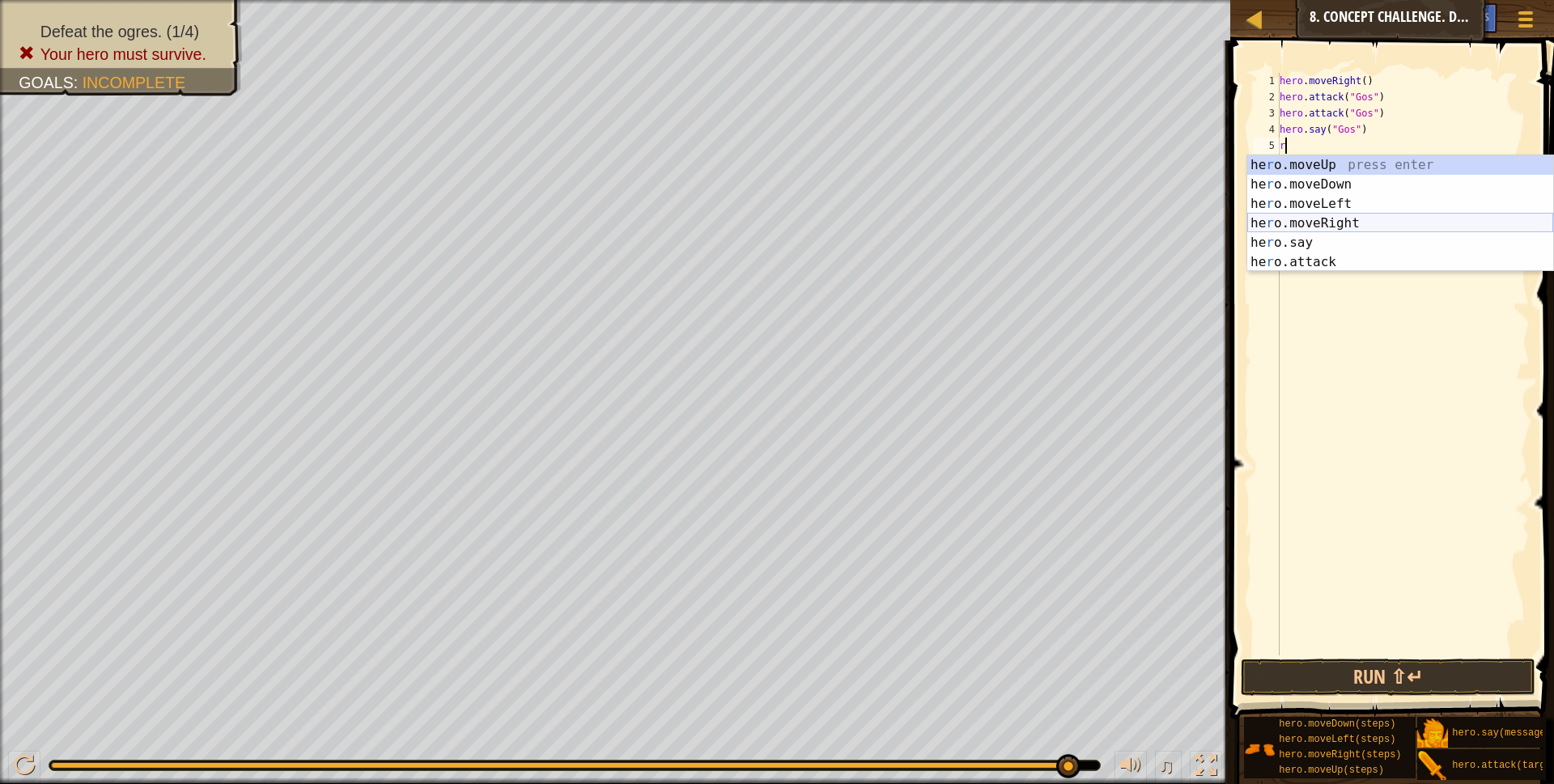
click at [1306, 266] on div "he r o.moveUp press enter he r o.moveDown press enter he r o.moveLeft press ent…" at bounding box center [1400, 233] width 306 height 155
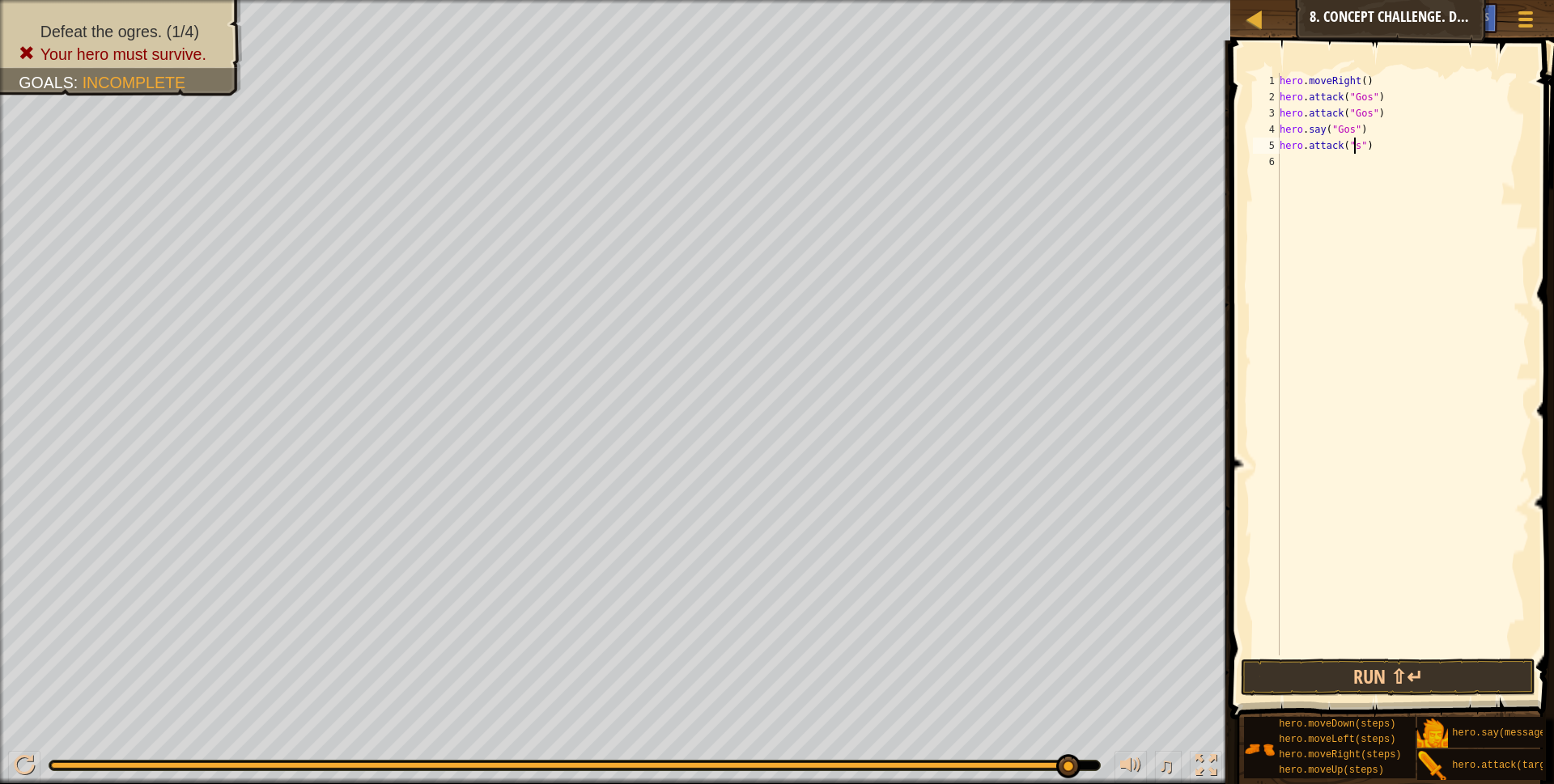
scroll to position [7, 6]
type textarea "hero.attack("sog")"
click at [1333, 162] on div "hero . moveRight ( ) hero . attack ( "Gos" ) hero . attack ( "Gos" ) hero . say…" at bounding box center [1403, 380] width 253 height 615
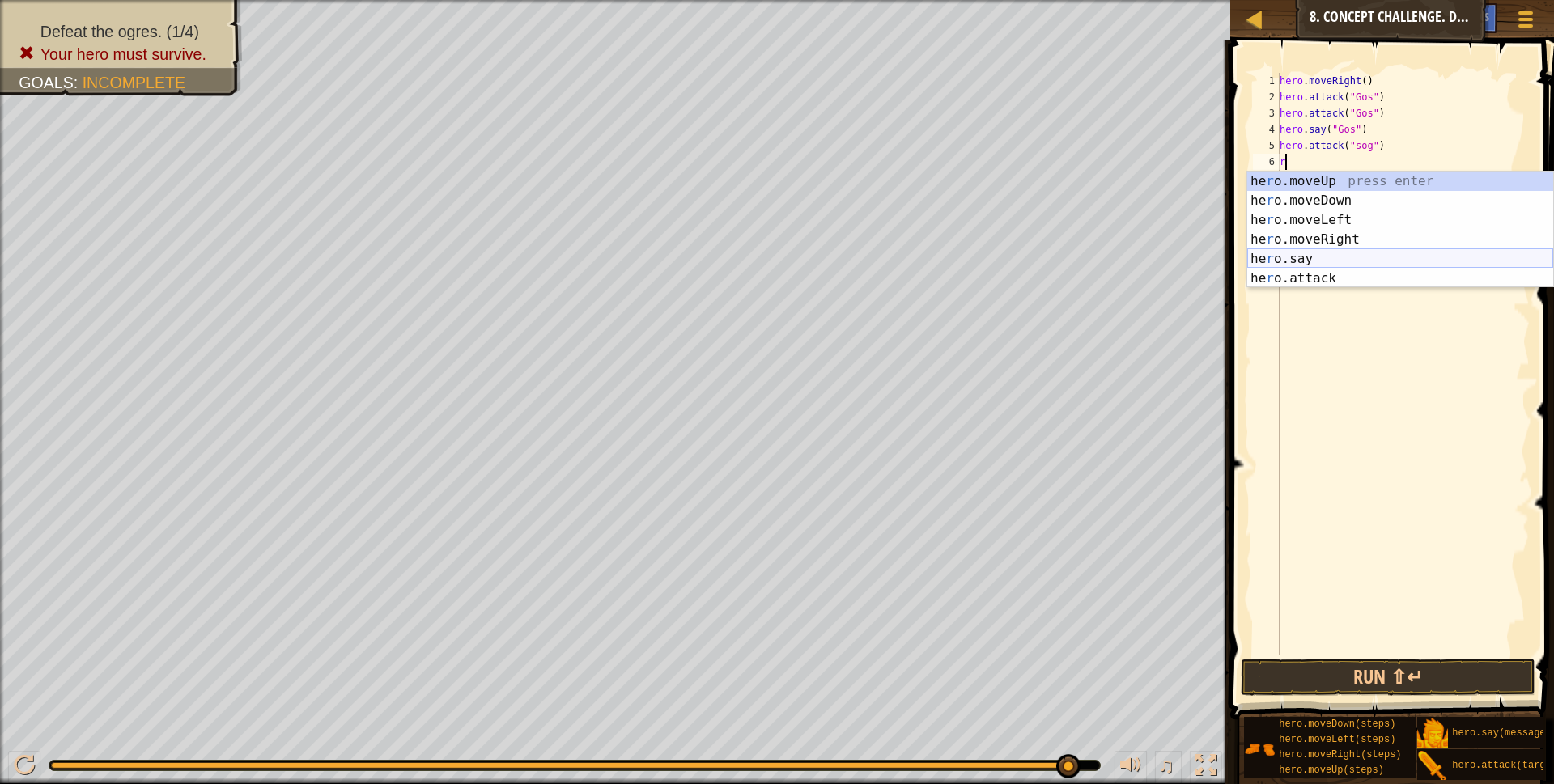
click at [1306, 282] on div "he r o.moveUp press enter he r o.moveDown press enter he r o.moveLeft press ent…" at bounding box center [1400, 249] width 306 height 155
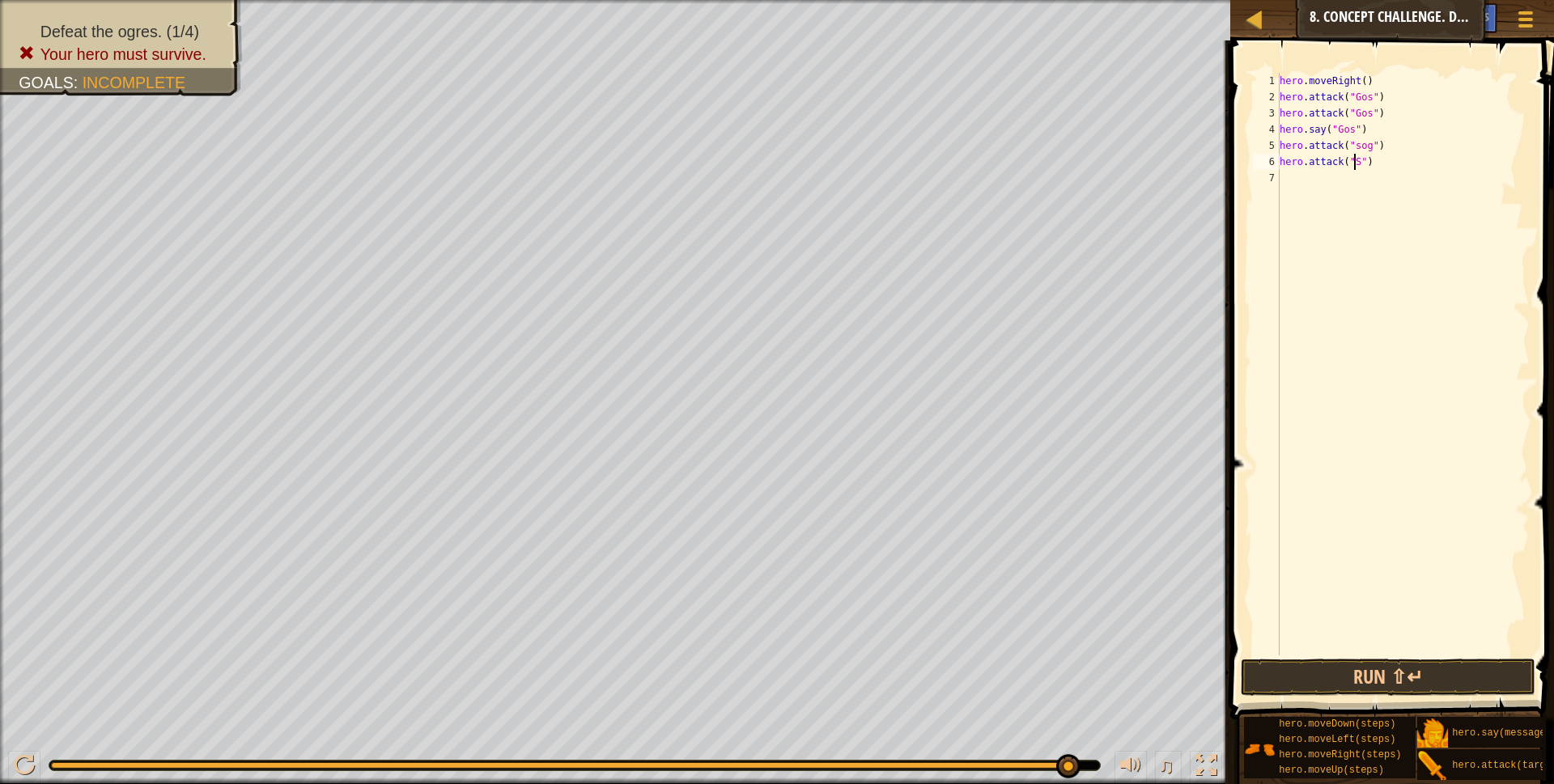
scroll to position [7, 6]
type textarea "hero.attack("Sog")"
click at [1318, 182] on div "hero . moveRight ( ) hero . attack ( "Gos" ) hero . attack ( "Gos" ) hero . say…" at bounding box center [1403, 380] width 253 height 615
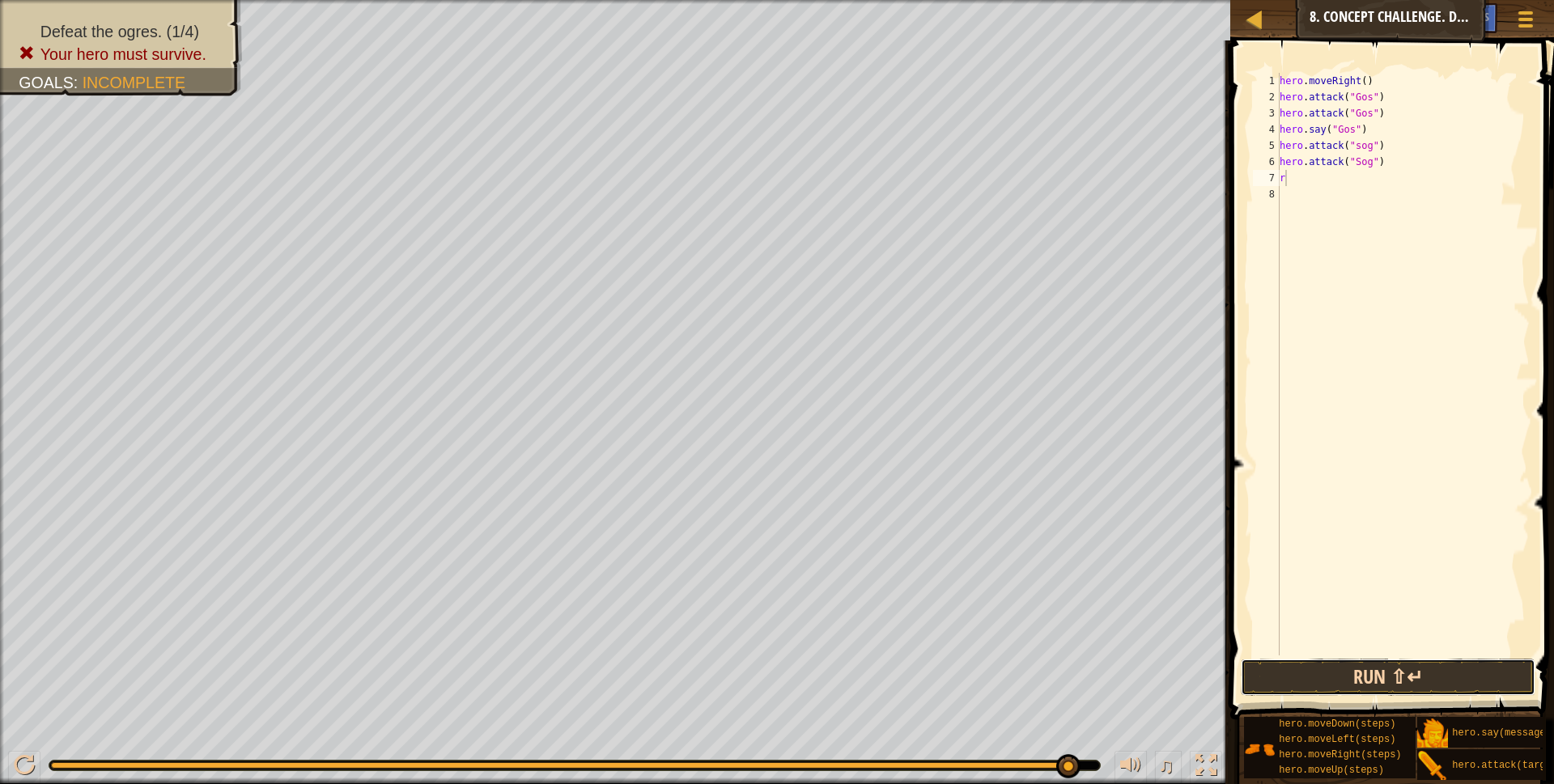
click at [1315, 678] on button "Run ⇧↵" at bounding box center [1388, 677] width 295 height 37
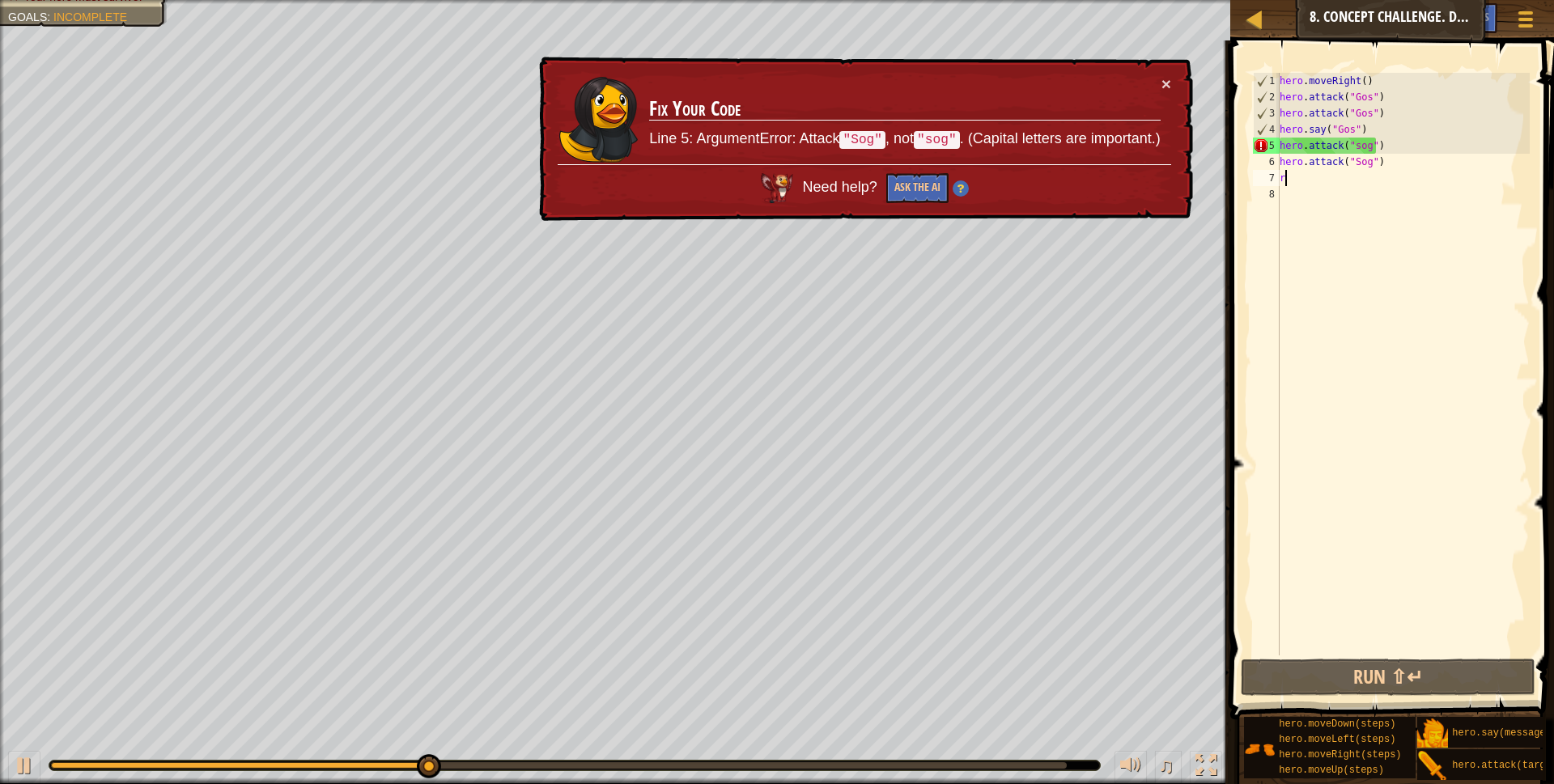
click at [1353, 145] on div "hero . moveRight ( ) hero . attack ( "Gos" ) hero . attack ( "Gos" ) hero . say…" at bounding box center [1403, 380] width 253 height 615
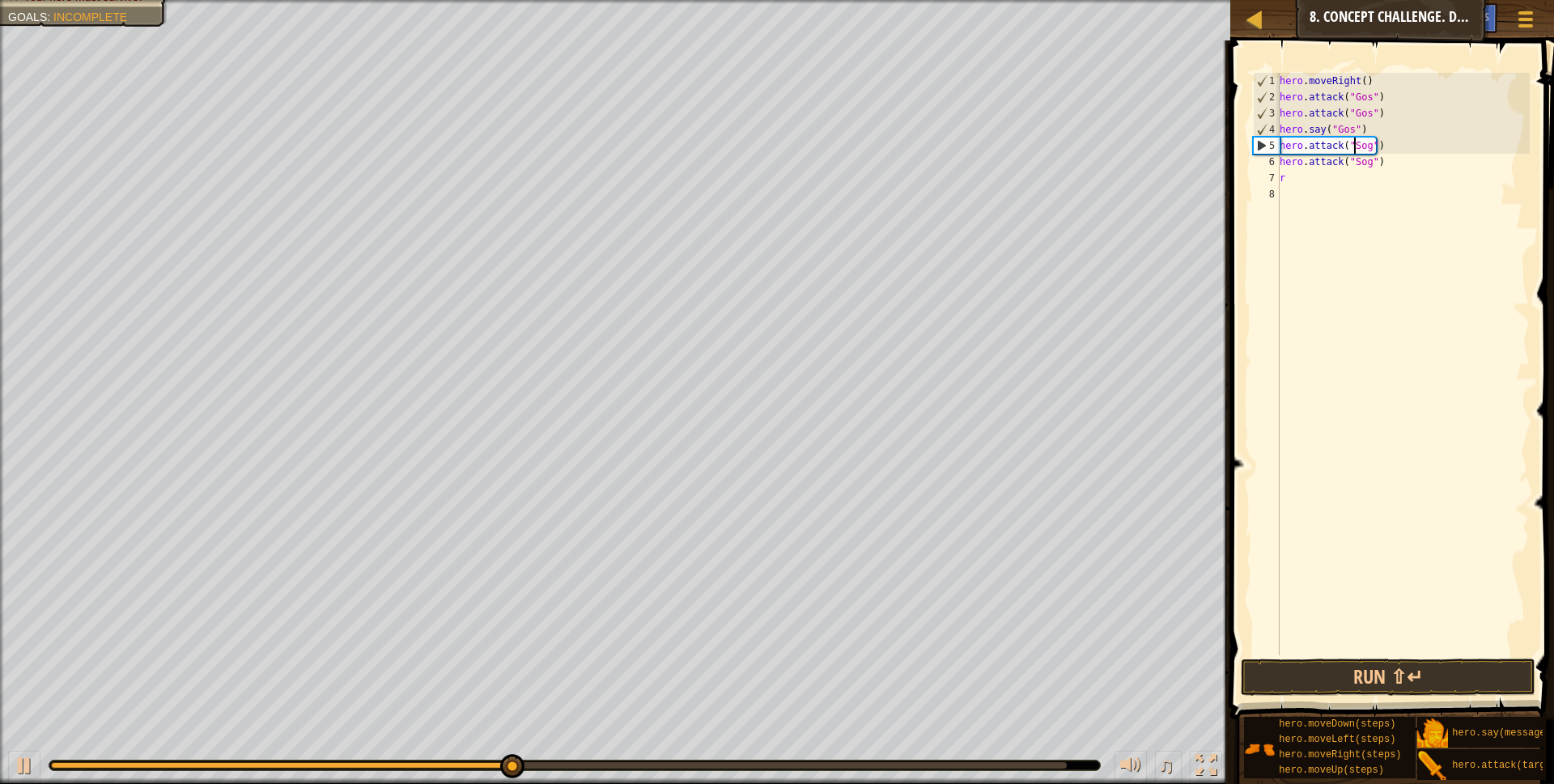
scroll to position [7, 6]
click at [1399, 120] on div "hero . moveRight ( ) hero . attack ( "Gos" ) hero . attack ( "Gos" ) hero . say…" at bounding box center [1403, 380] width 253 height 615
click at [1401, 127] on div "hero . moveRight ( ) hero . attack ( "Gos" ) hero . attack ( "Gos" ) hero . say…" at bounding box center [1403, 380] width 253 height 615
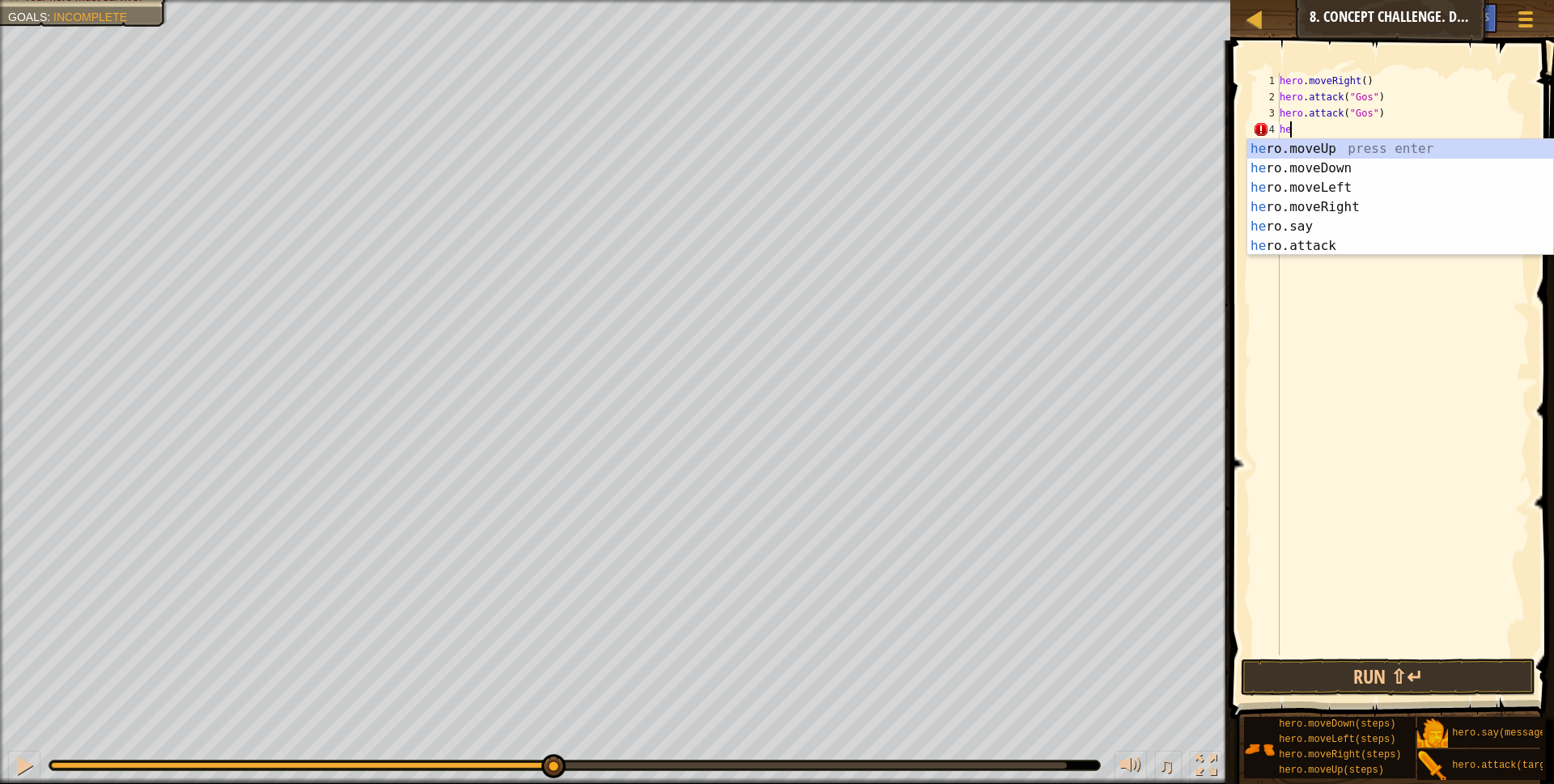
scroll to position [7, 0]
type textarea "h"
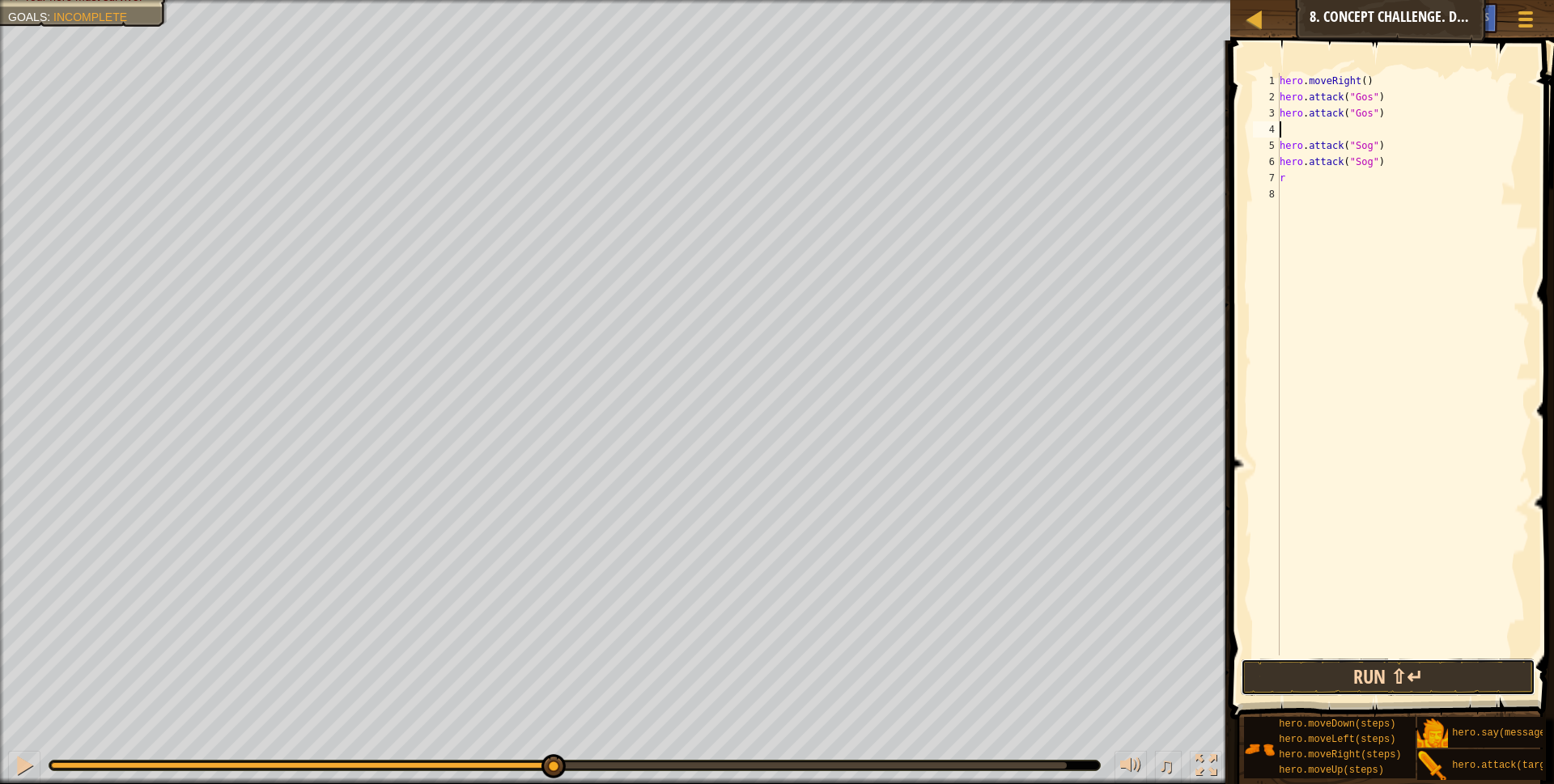
click at [1327, 672] on button "Run ⇧↵" at bounding box center [1388, 677] width 295 height 37
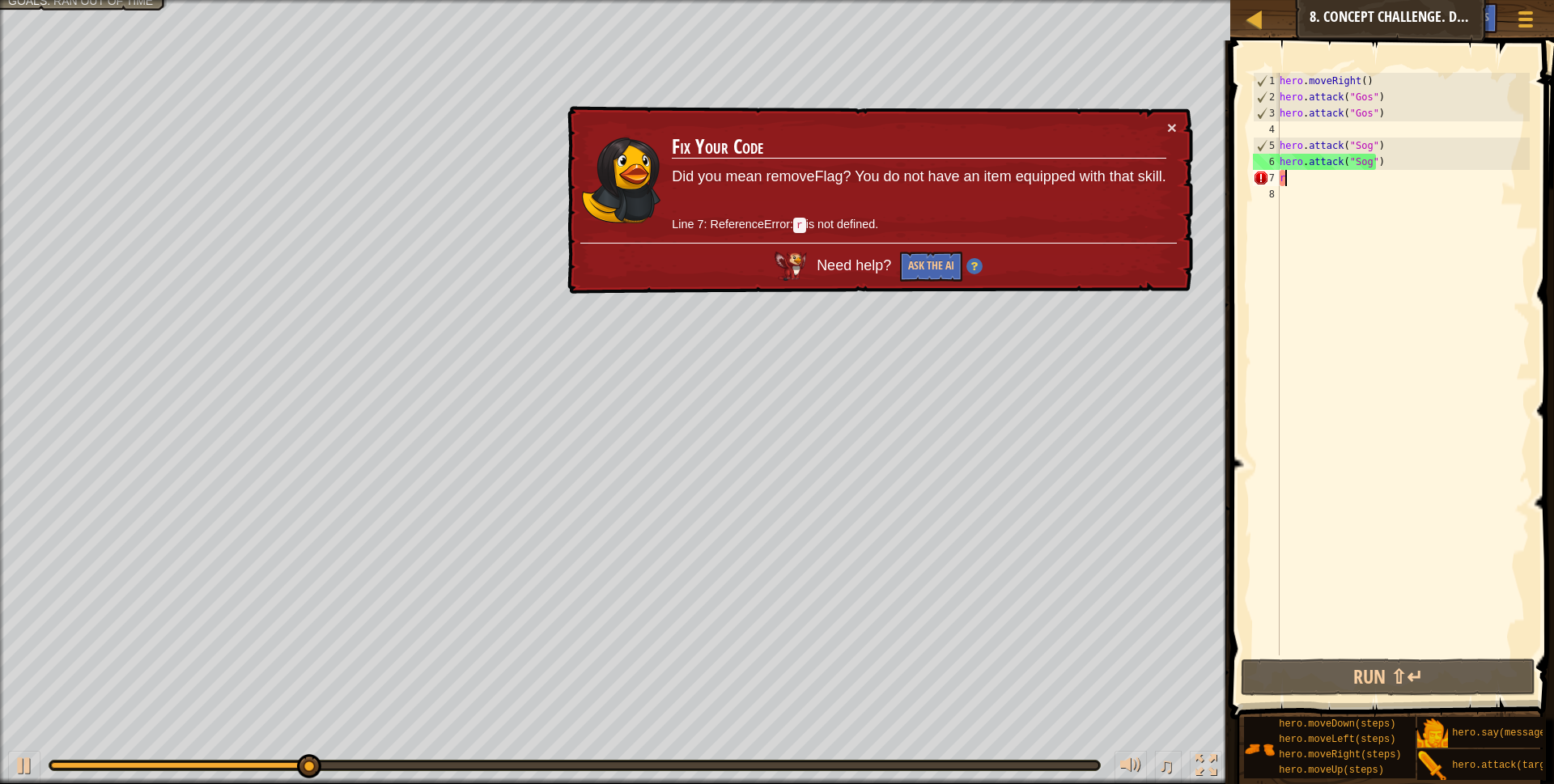
click at [1433, 184] on div "hero . moveRight ( ) hero . attack ( "Gos" ) hero . attack ( "Gos" ) hero . att…" at bounding box center [1403, 380] width 253 height 615
type textarea "r"
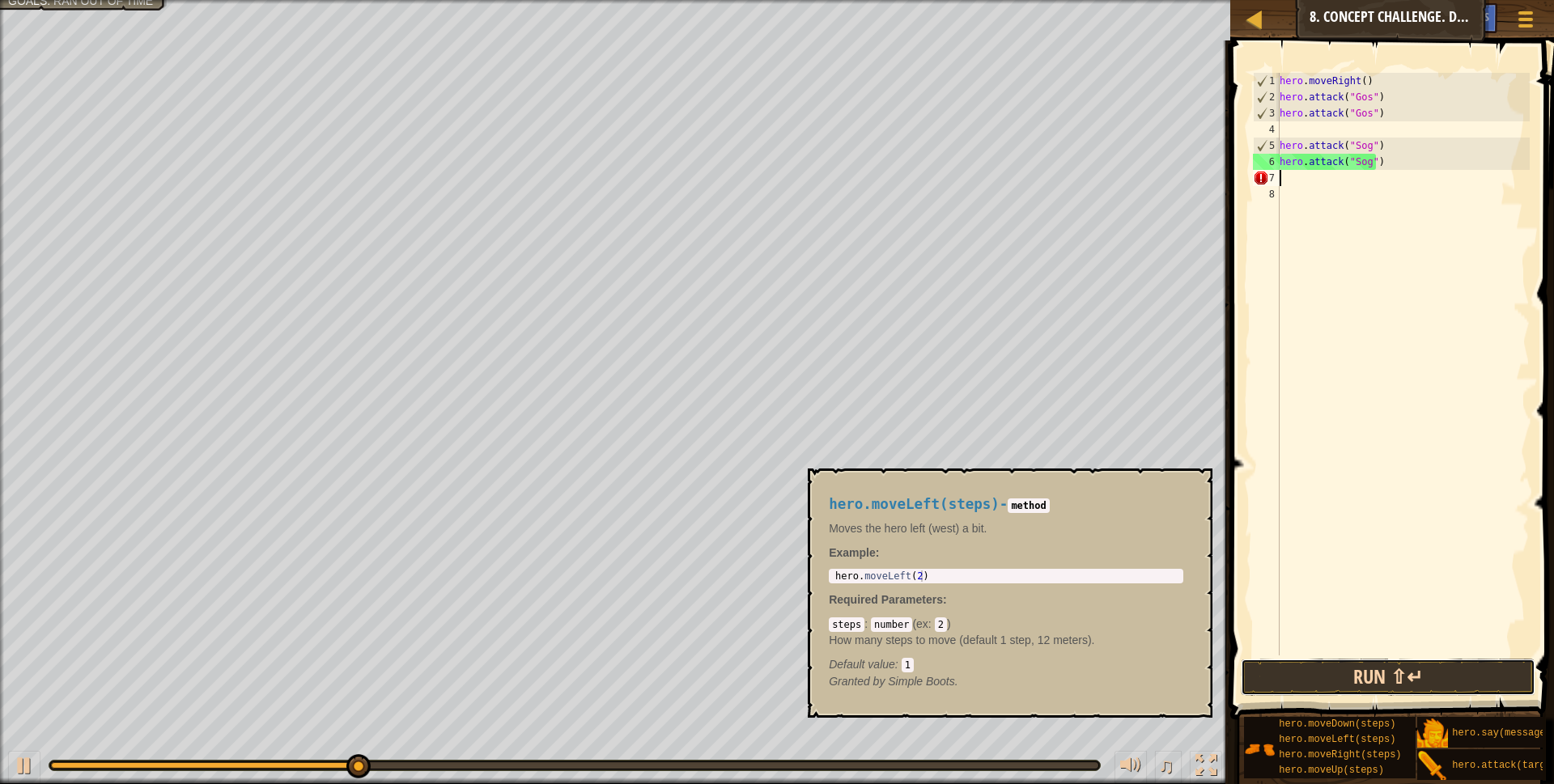
click at [1331, 676] on button "Run ⇧↵" at bounding box center [1388, 677] width 295 height 37
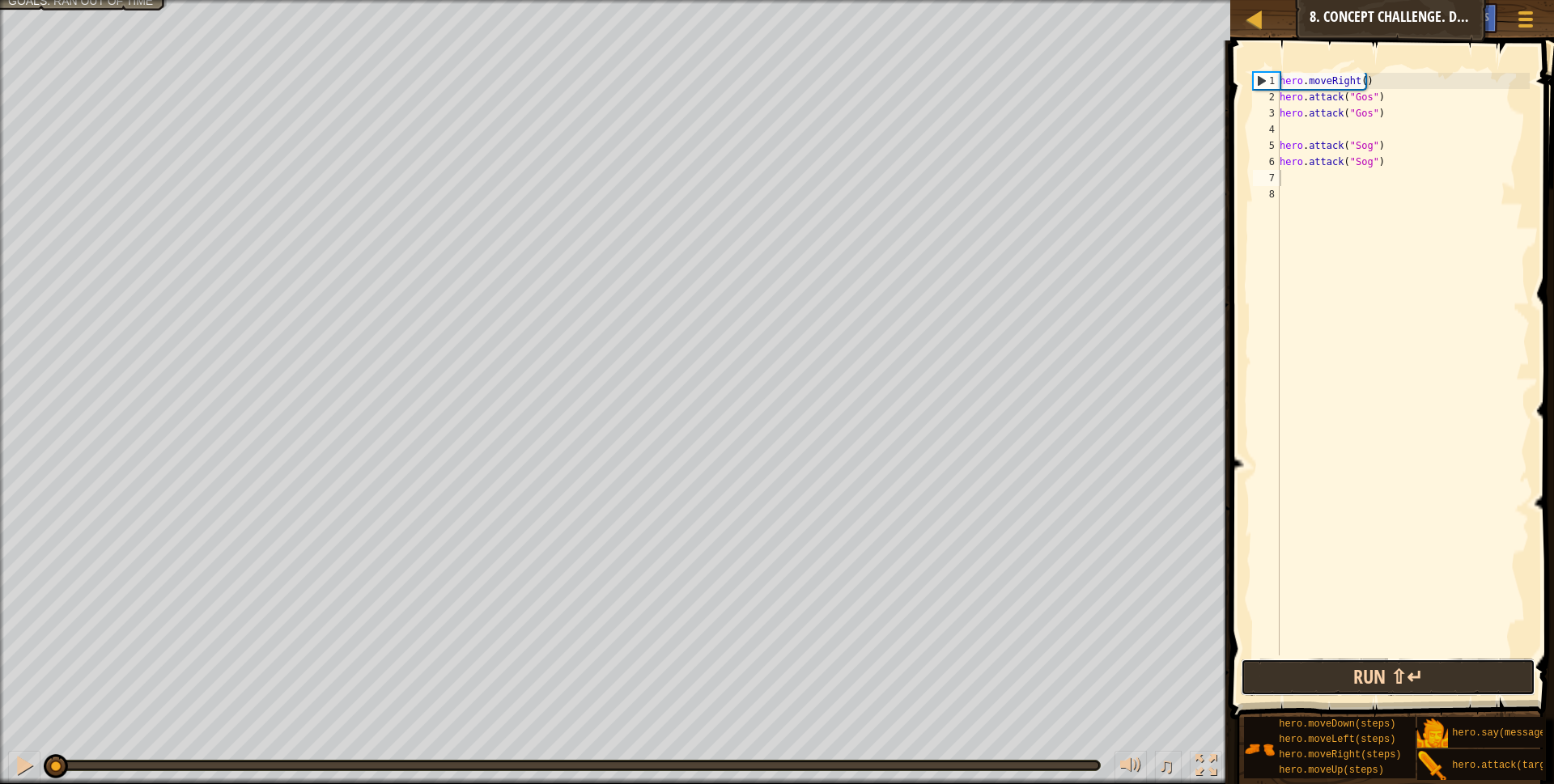
click at [1377, 677] on button "Run ⇧↵" at bounding box center [1388, 677] width 295 height 37
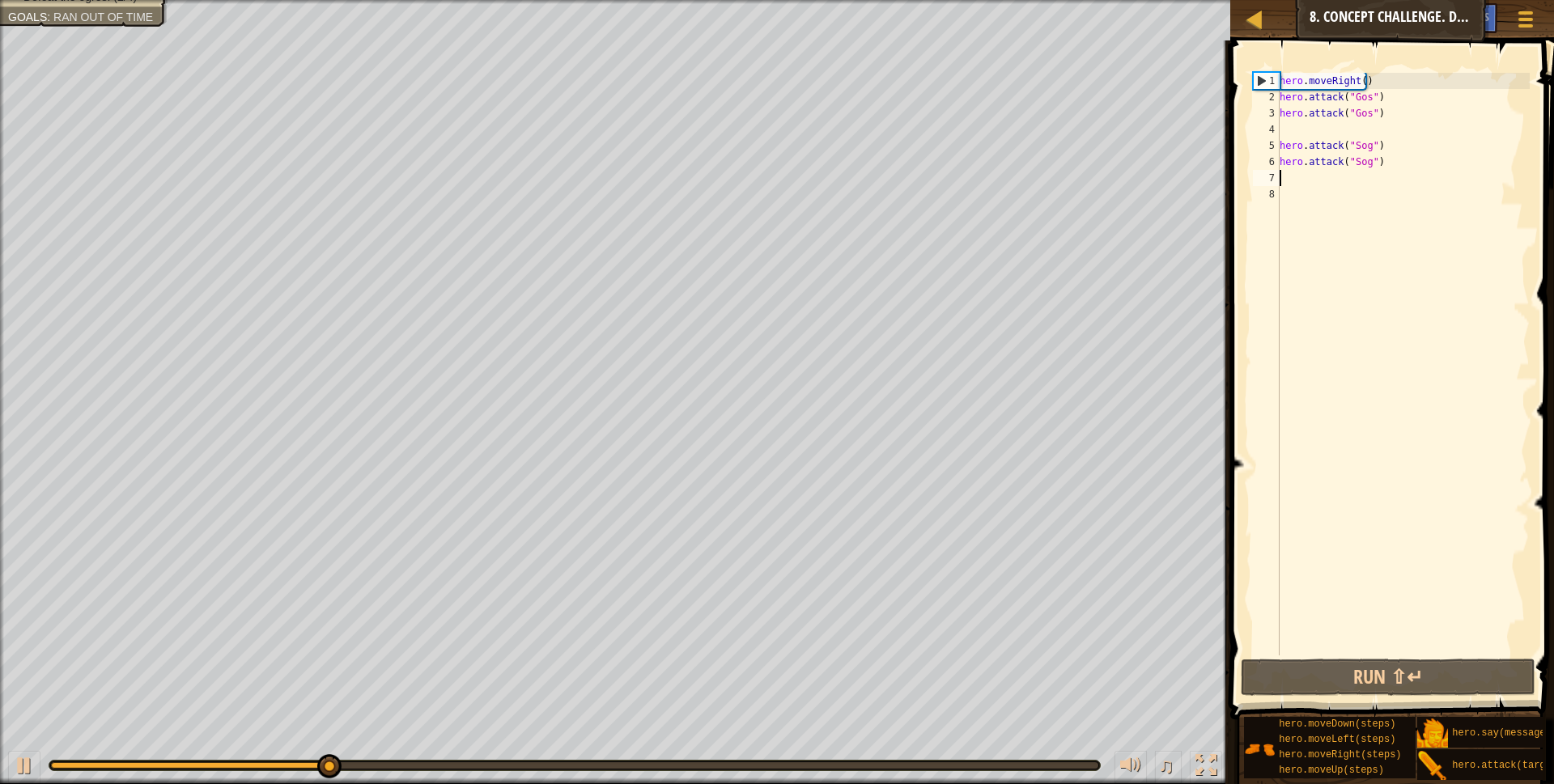
type textarea "r"
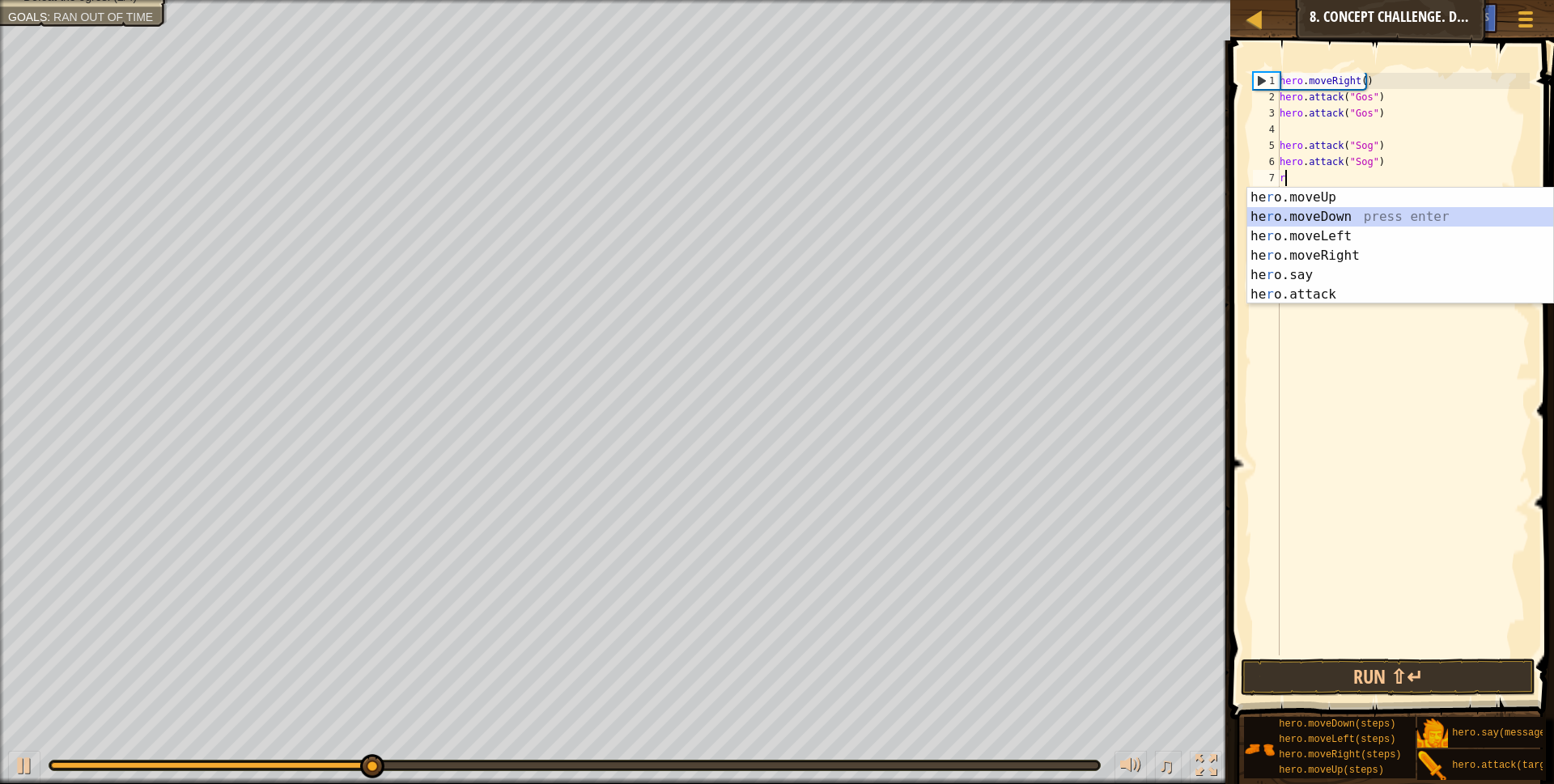
click at [1328, 211] on div "he r o.moveUp press enter he r o.moveDown press enter he r o.moveLeft press ent…" at bounding box center [1400, 265] width 306 height 155
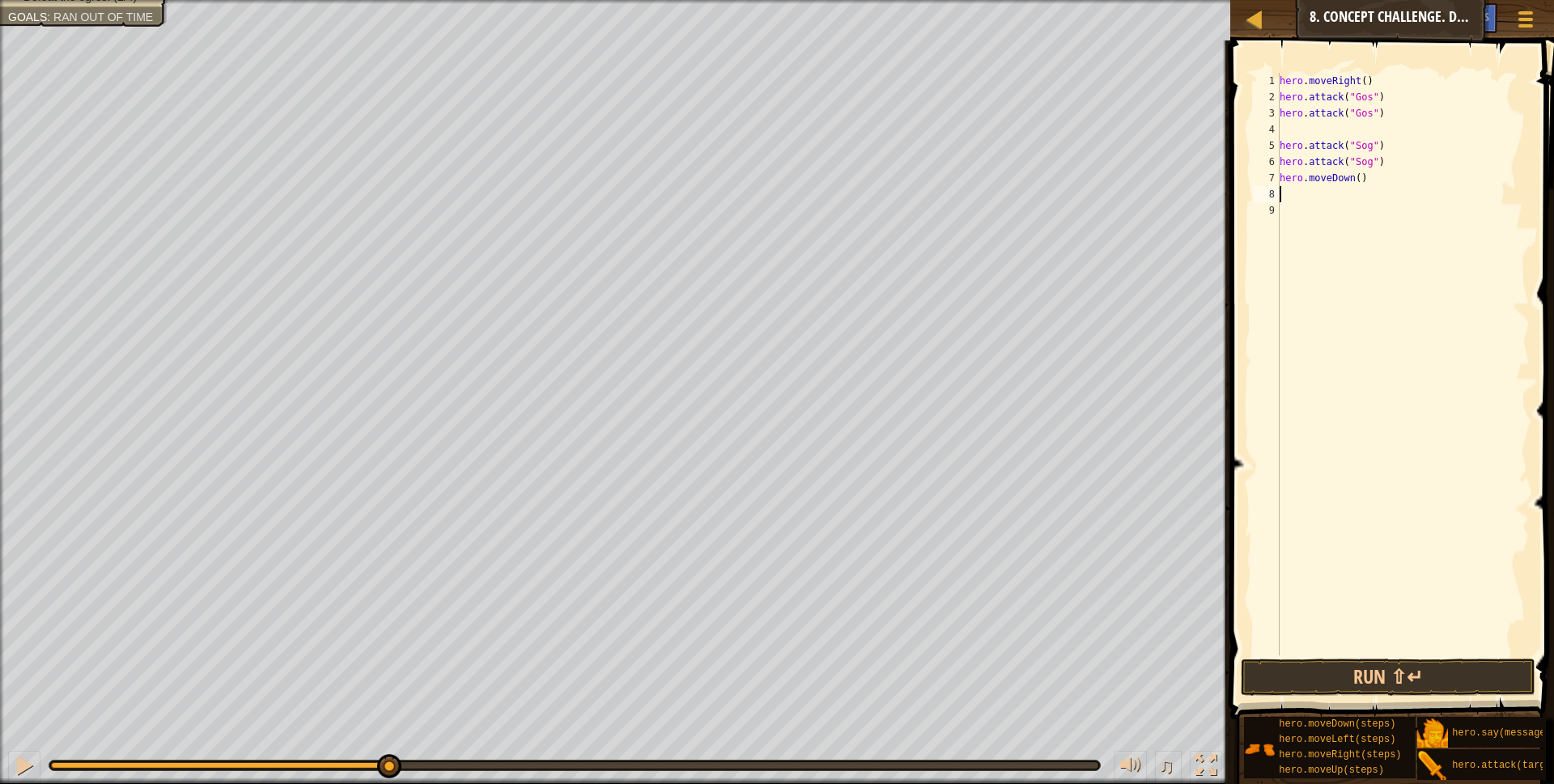
type textarea "r"
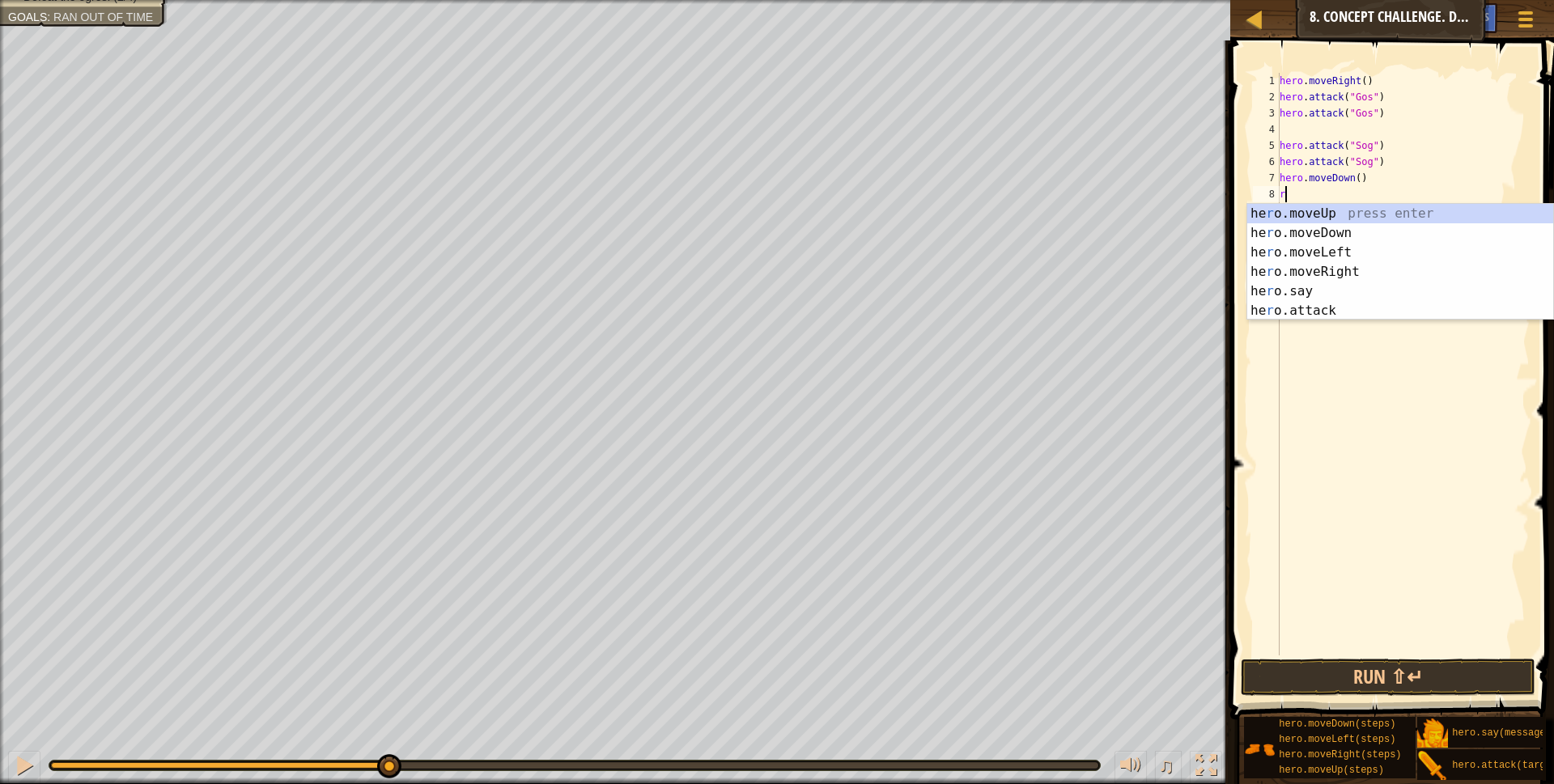
click at [1321, 210] on div "he r o.moveUp press enter he r o.moveDown press enter he r o.moveLeft press ent…" at bounding box center [1400, 282] width 306 height 155
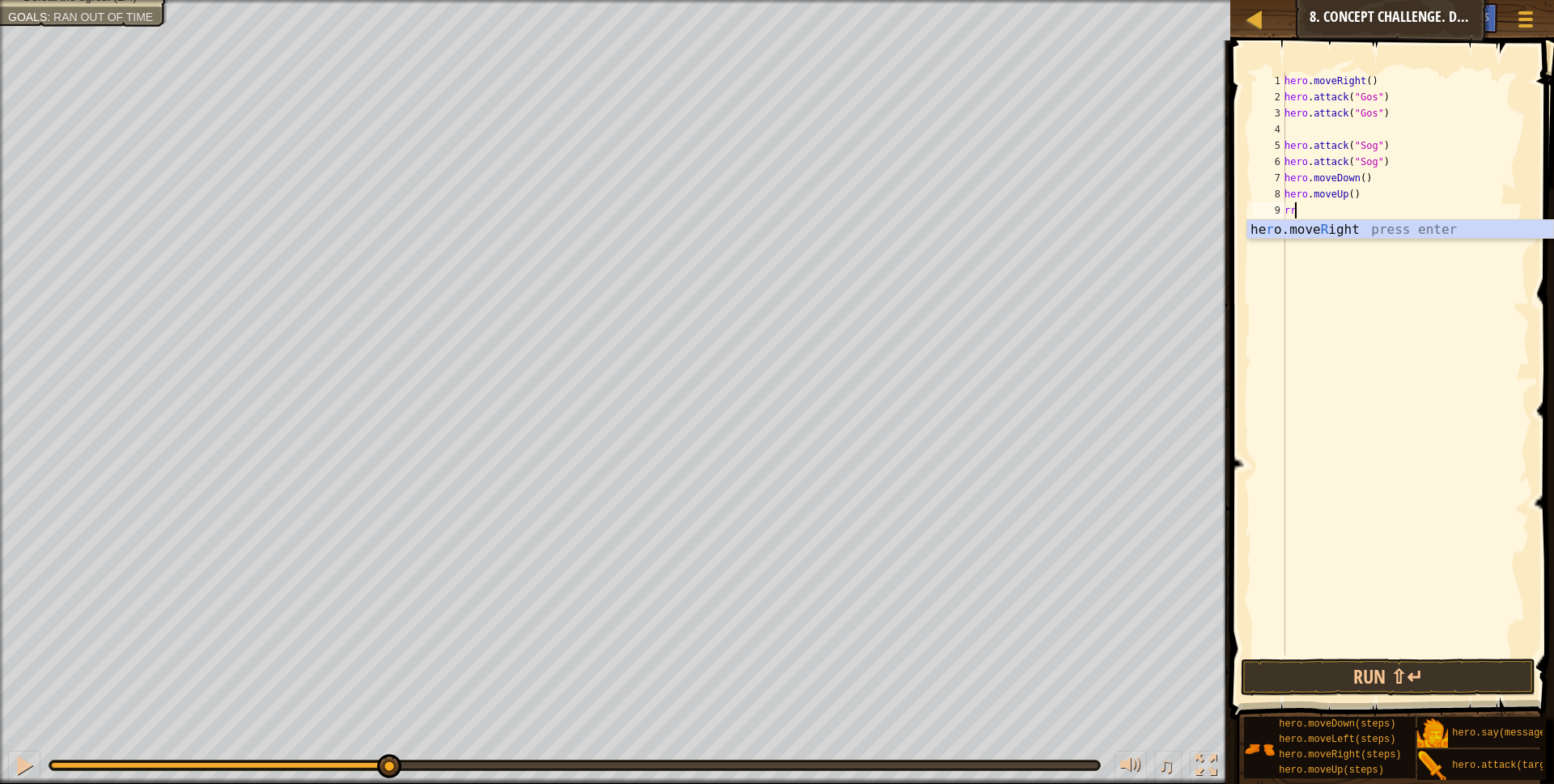
type textarea "r"
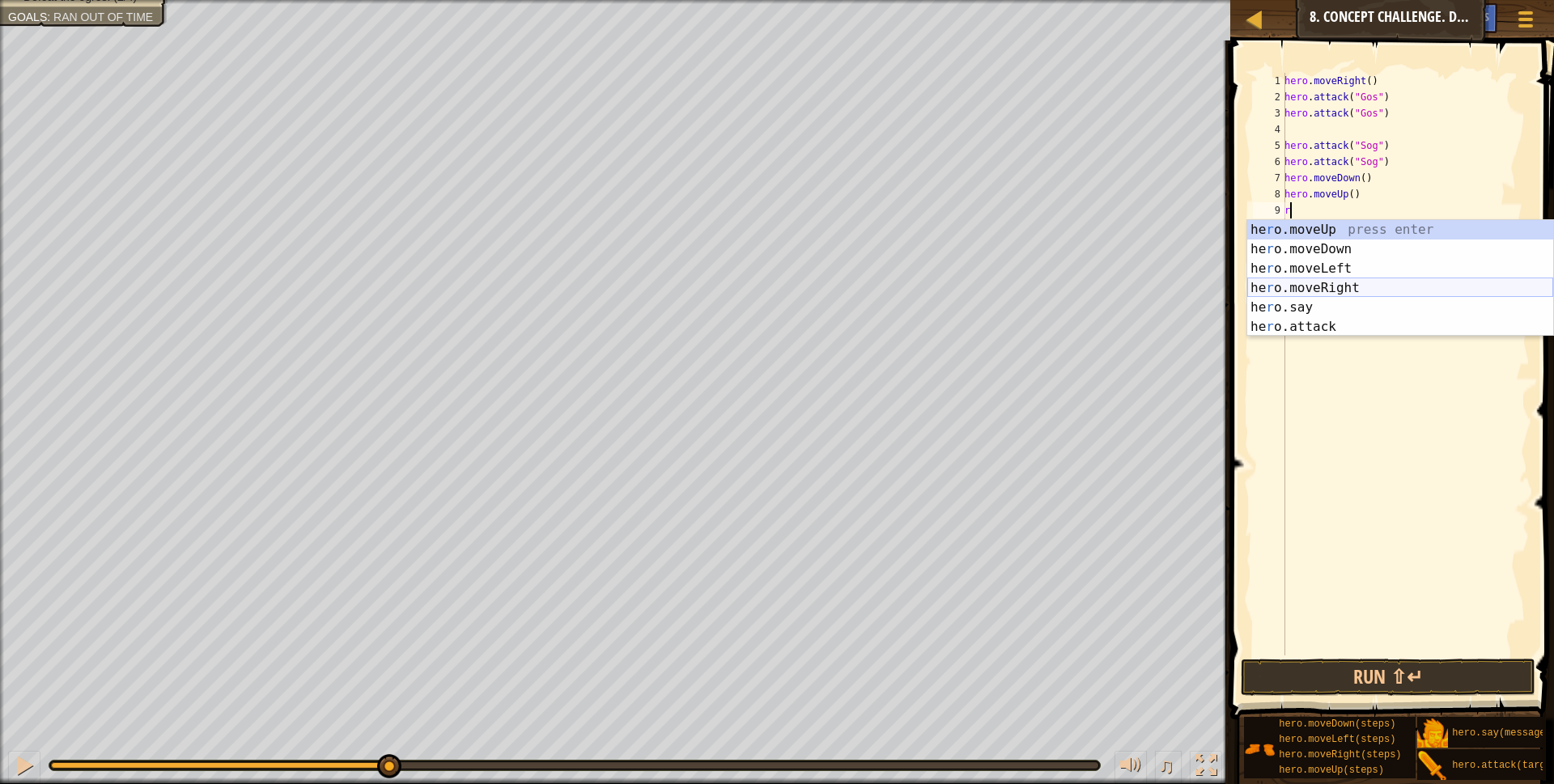
click at [1353, 290] on div "he r o.moveUp press enter he r o.moveDown press enter he r o.moveLeft press ent…" at bounding box center [1400, 298] width 306 height 155
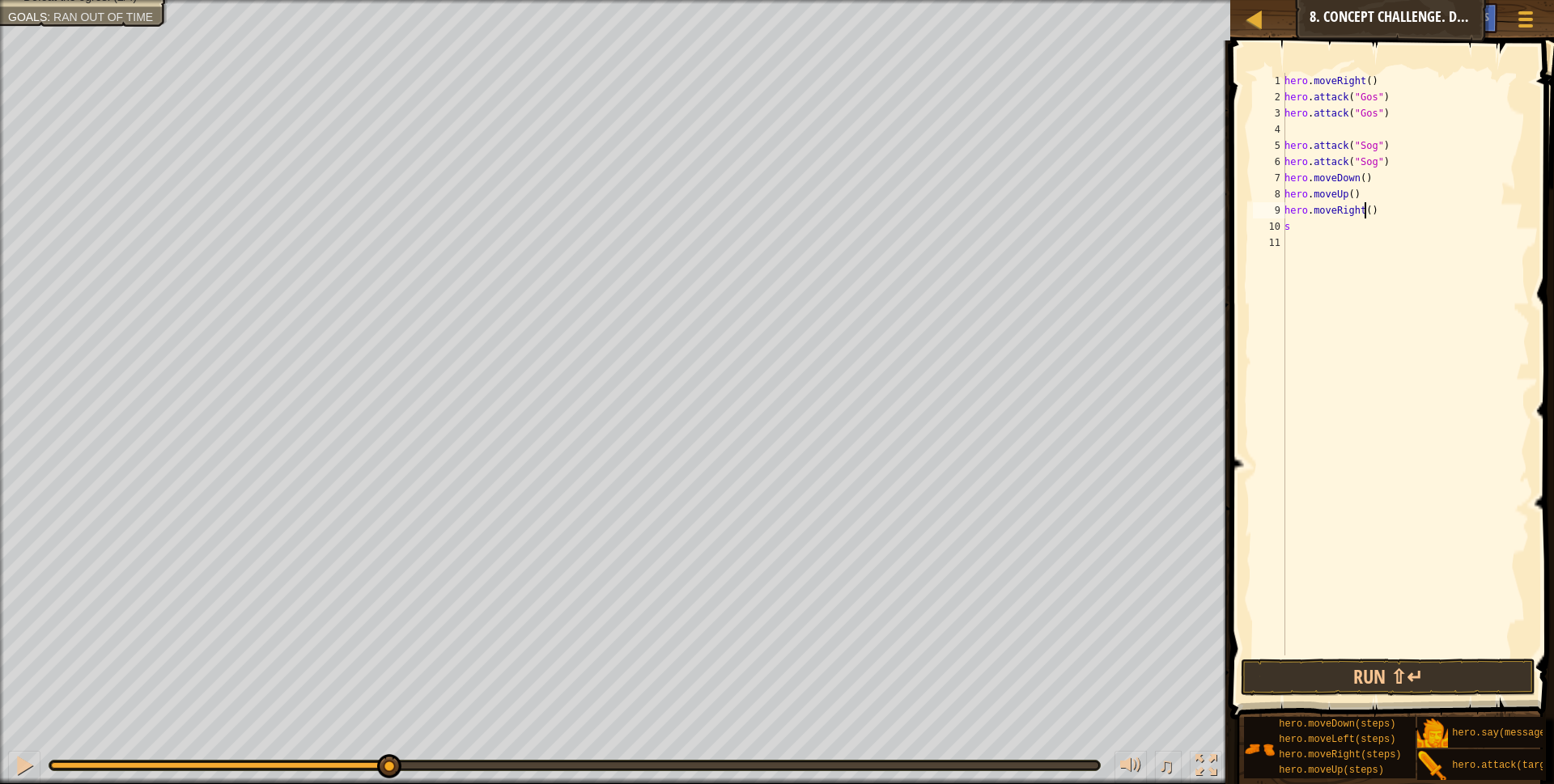
click at [1364, 211] on div "hero . moveRight ( ) hero . attack ( "Gos" ) hero . attack ( "Gos" ) hero . att…" at bounding box center [1405, 380] width 248 height 615
click at [1306, 225] on div "hero . moveRight ( ) hero . attack ( "Gos" ) hero . attack ( "Gos" ) hero . att…" at bounding box center [1405, 380] width 248 height 615
type textarea "s"
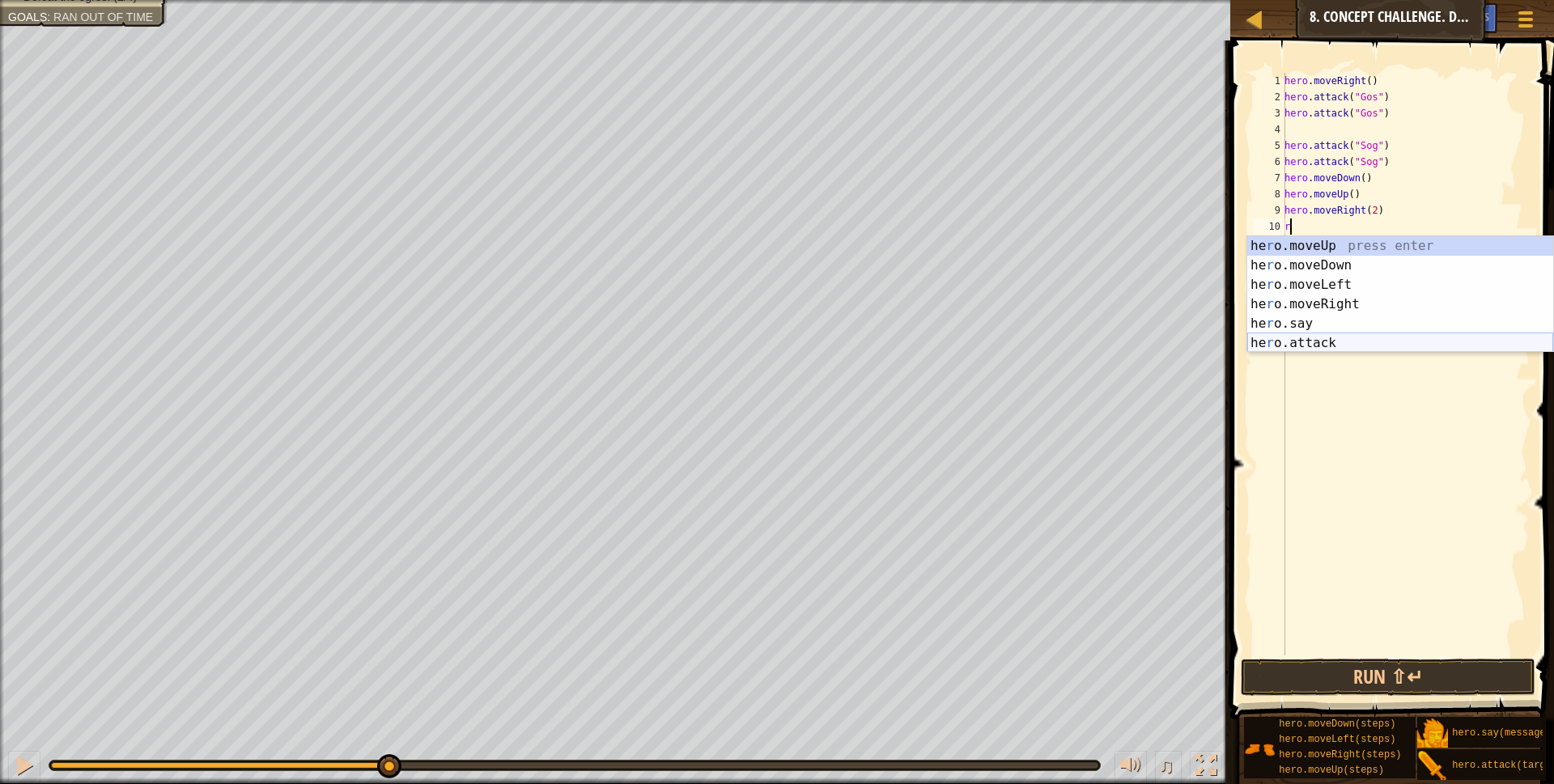
click at [1305, 341] on div "he r o.moveUp press enter he r o.moveDown press enter he r o.moveLeft press ent…" at bounding box center [1400, 314] width 306 height 155
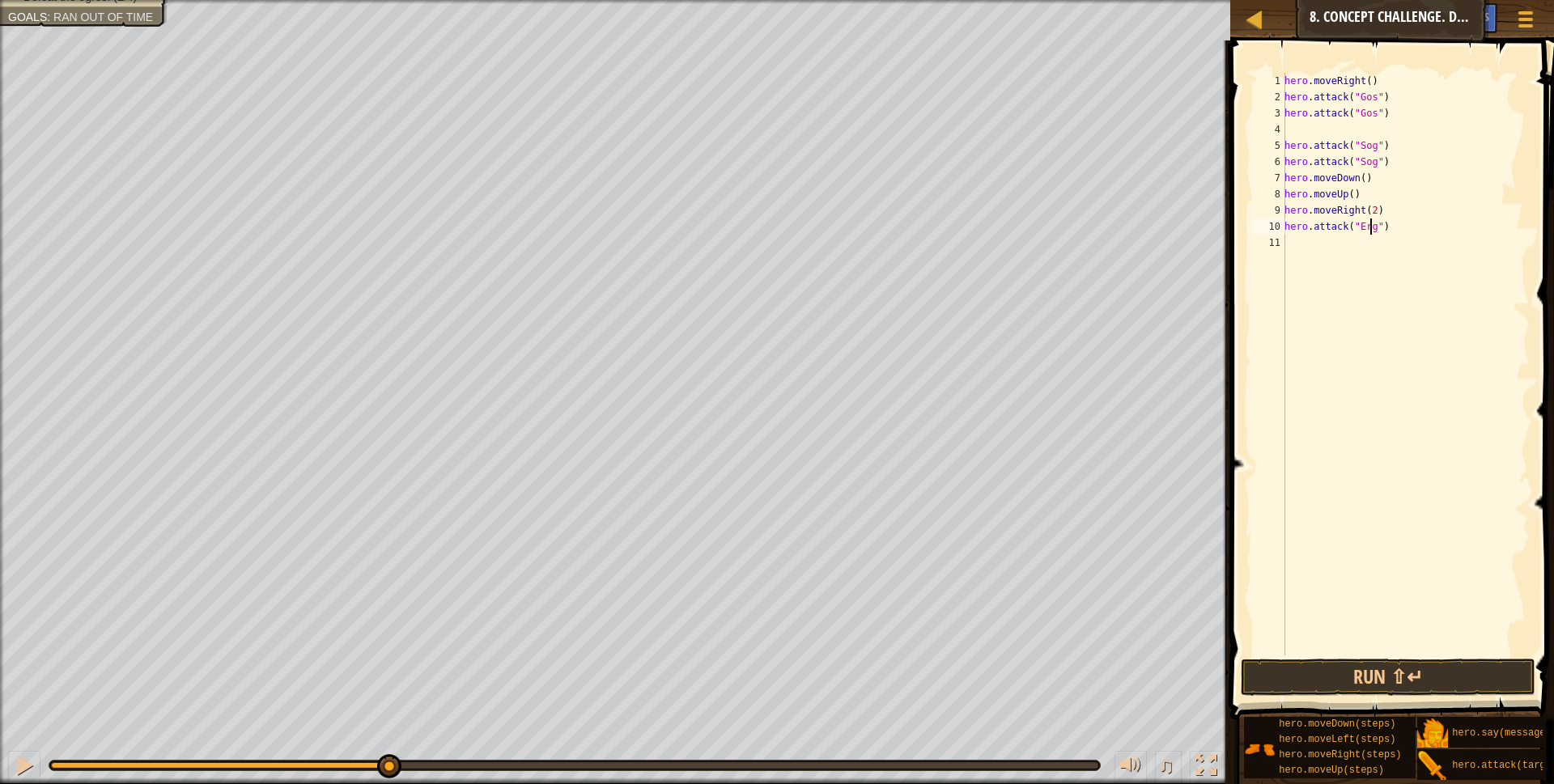
scroll to position [7, 7]
type textarea "hero.attack("Ergo")"
click at [1285, 244] on div "hero . moveRight ( ) hero . attack ( "Gos" ) hero . attack ( "Gos" ) hero . att…" at bounding box center [1405, 380] width 248 height 615
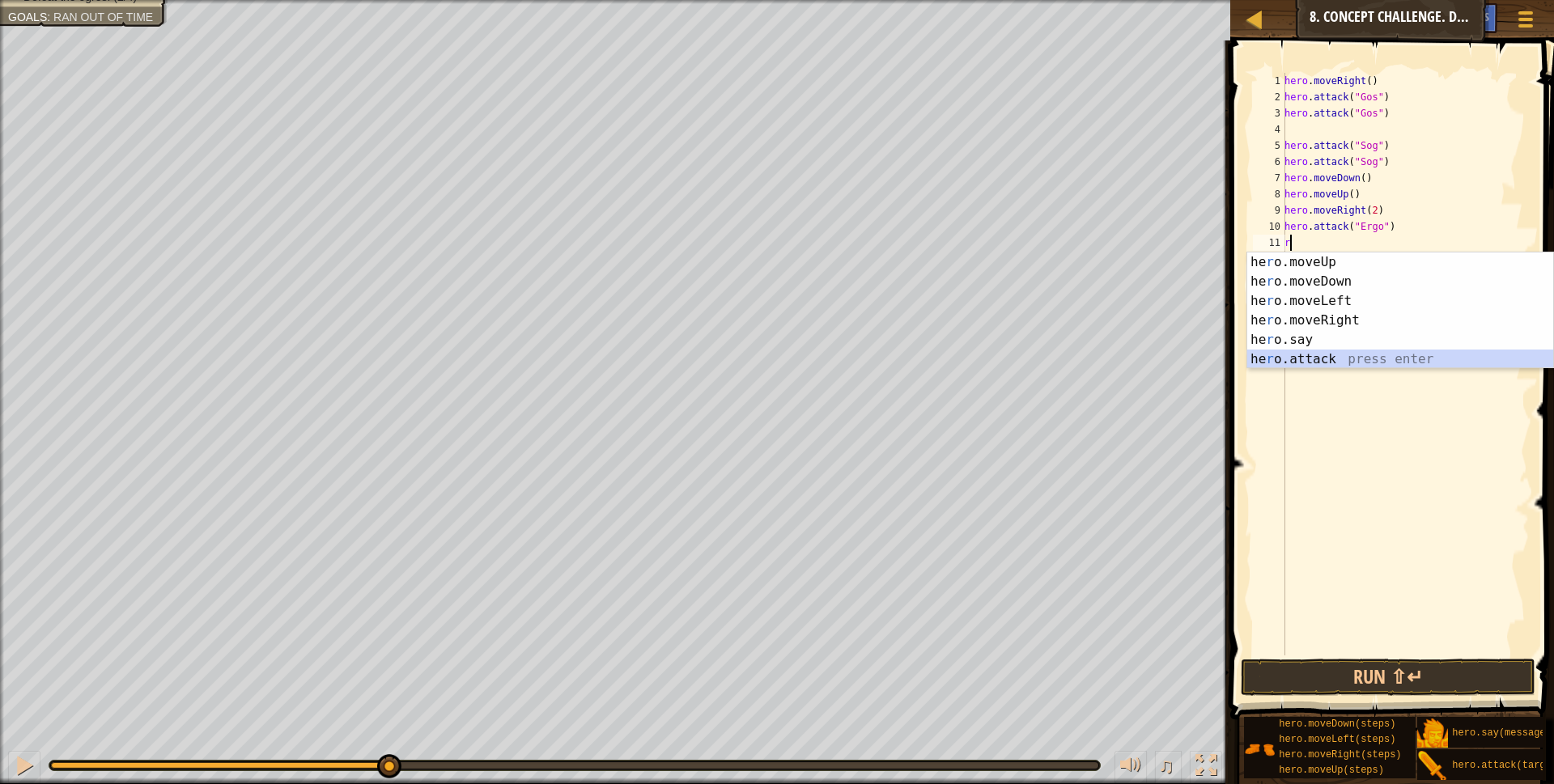
click at [1314, 360] on div "he r o.moveUp press enter he r o.moveDown press enter he r o.moveLeft press ent…" at bounding box center [1400, 330] width 306 height 155
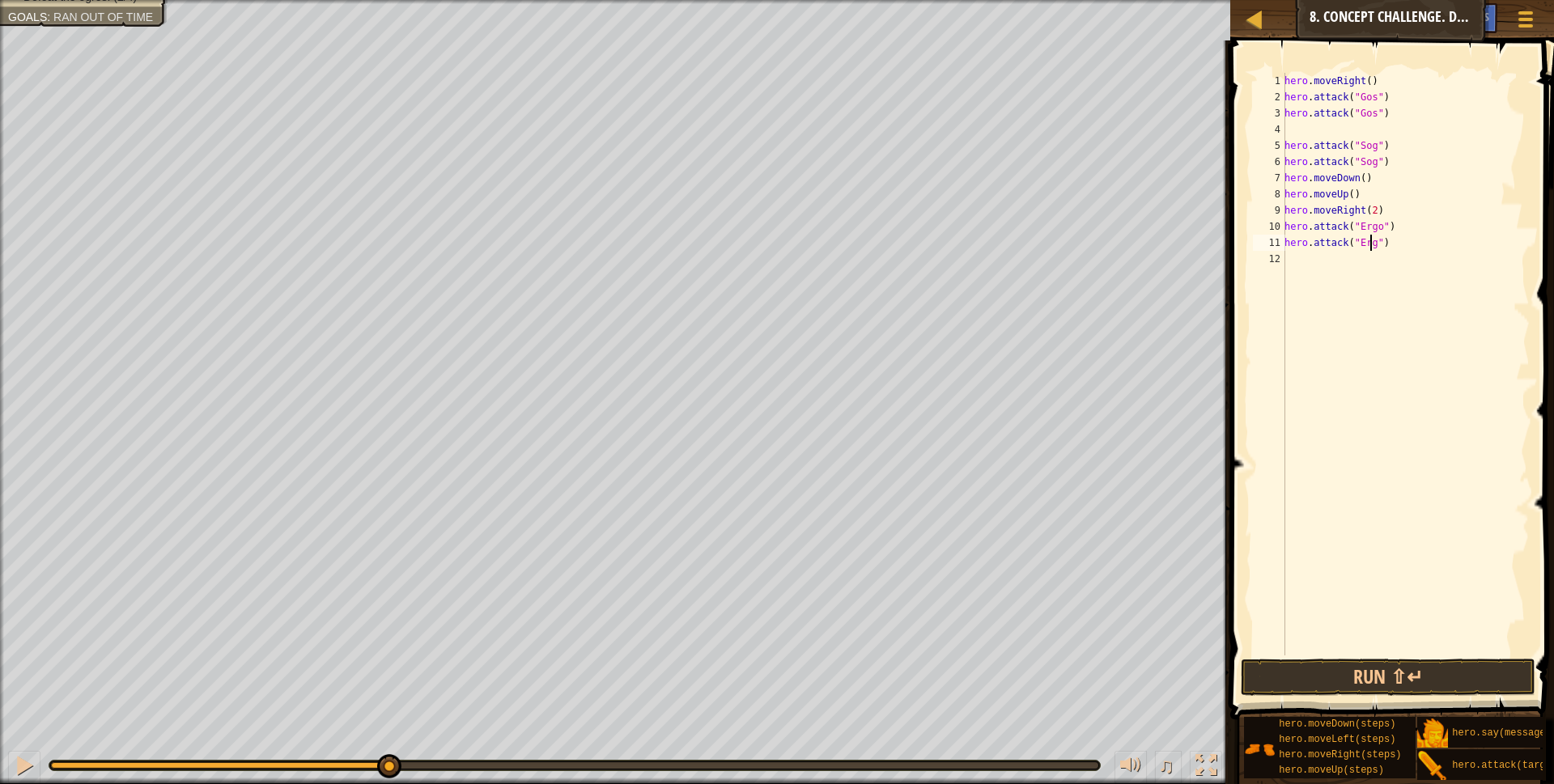
scroll to position [7, 7]
type textarea "hero.attack("Ergo")"
click at [1333, 259] on div "hero . moveRight ( ) hero . attack ( "Gos" ) hero . attack ( "Gos" ) hero . att…" at bounding box center [1405, 380] width 248 height 615
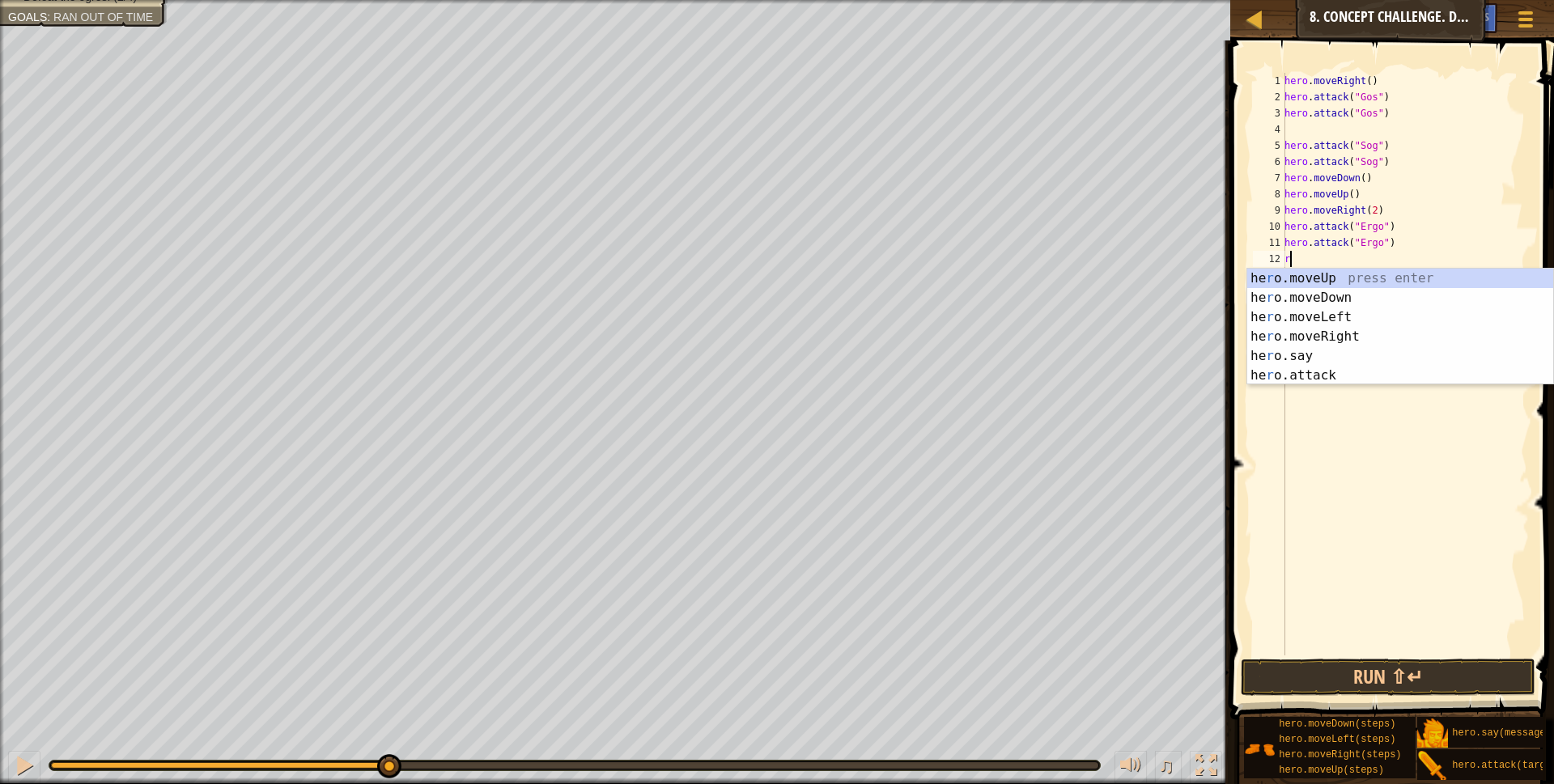
click at [1304, 377] on div "he r o.moveUp press enter he r o.moveDown press enter he r o.moveLeft press ent…" at bounding box center [1400, 346] width 306 height 155
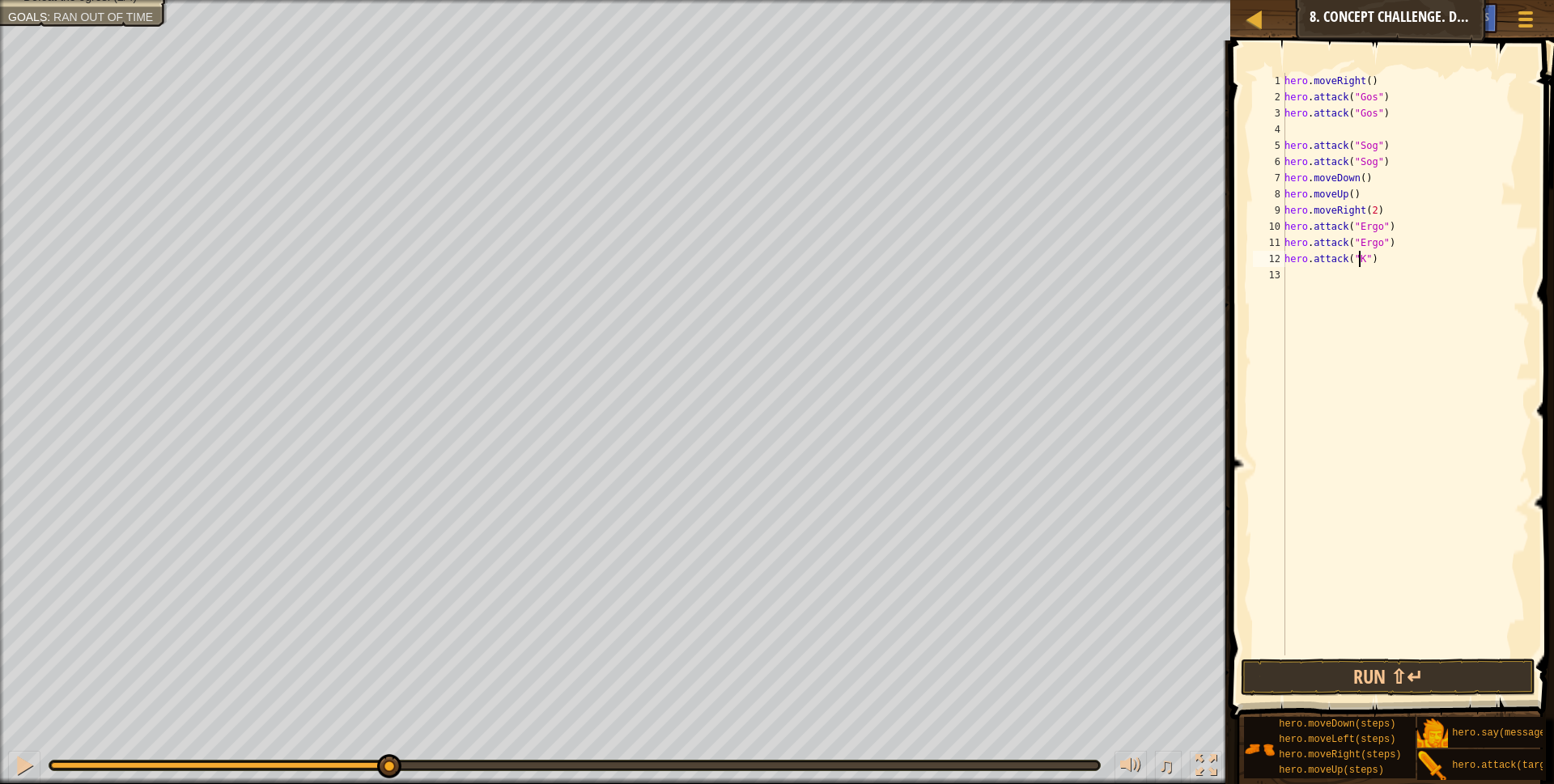
scroll to position [7, 6]
type textarea "hero.attack("Kro")"
click at [1295, 272] on div "hero . moveRight ( ) hero . attack ( "Gos" ) hero . attack ( "Gos" ) hero . att…" at bounding box center [1405, 380] width 248 height 615
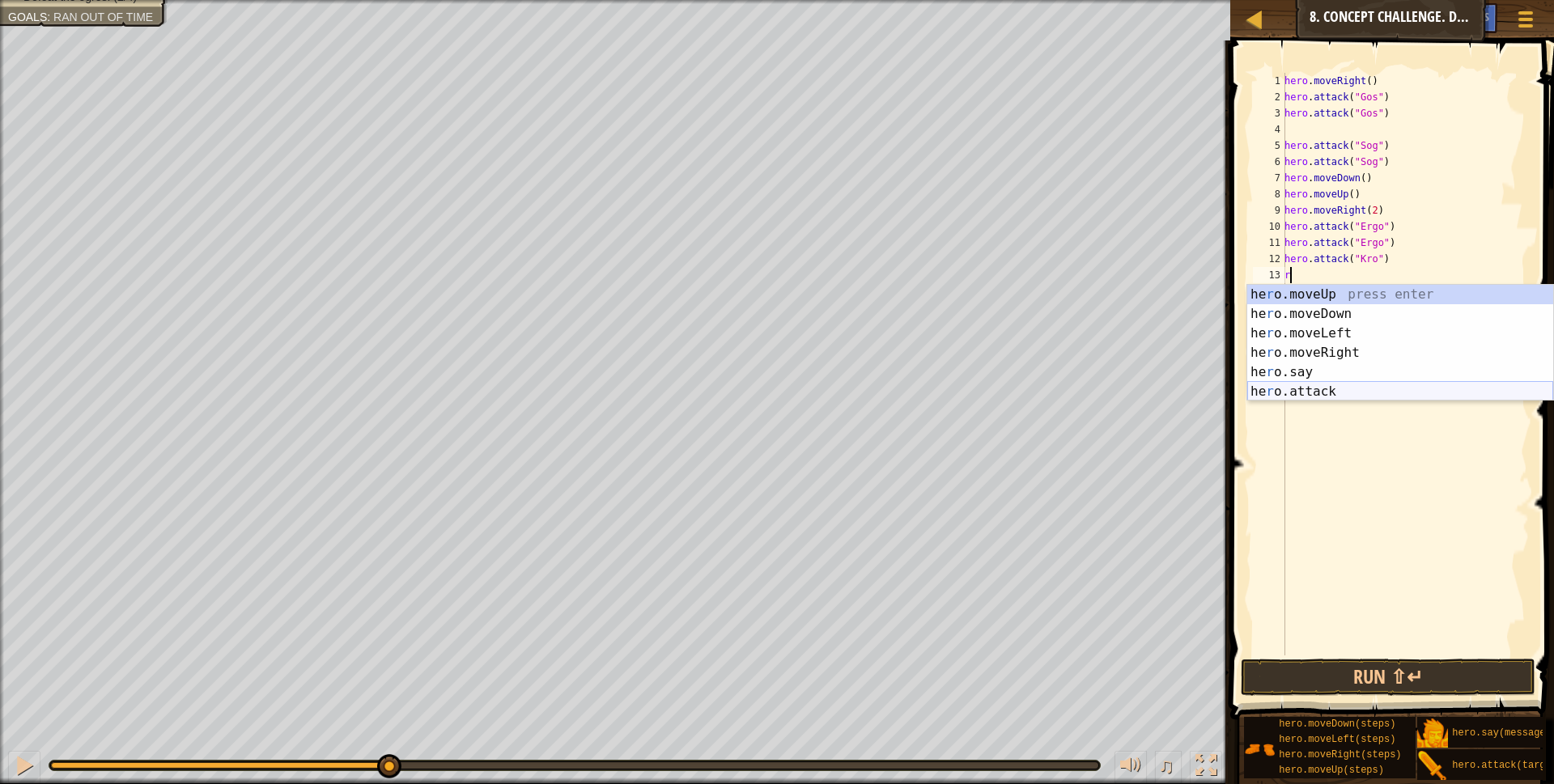
click at [1323, 386] on div "he r o.moveUp press enter he r o.moveDown press enter he r o.moveLeft press ent…" at bounding box center [1400, 362] width 306 height 155
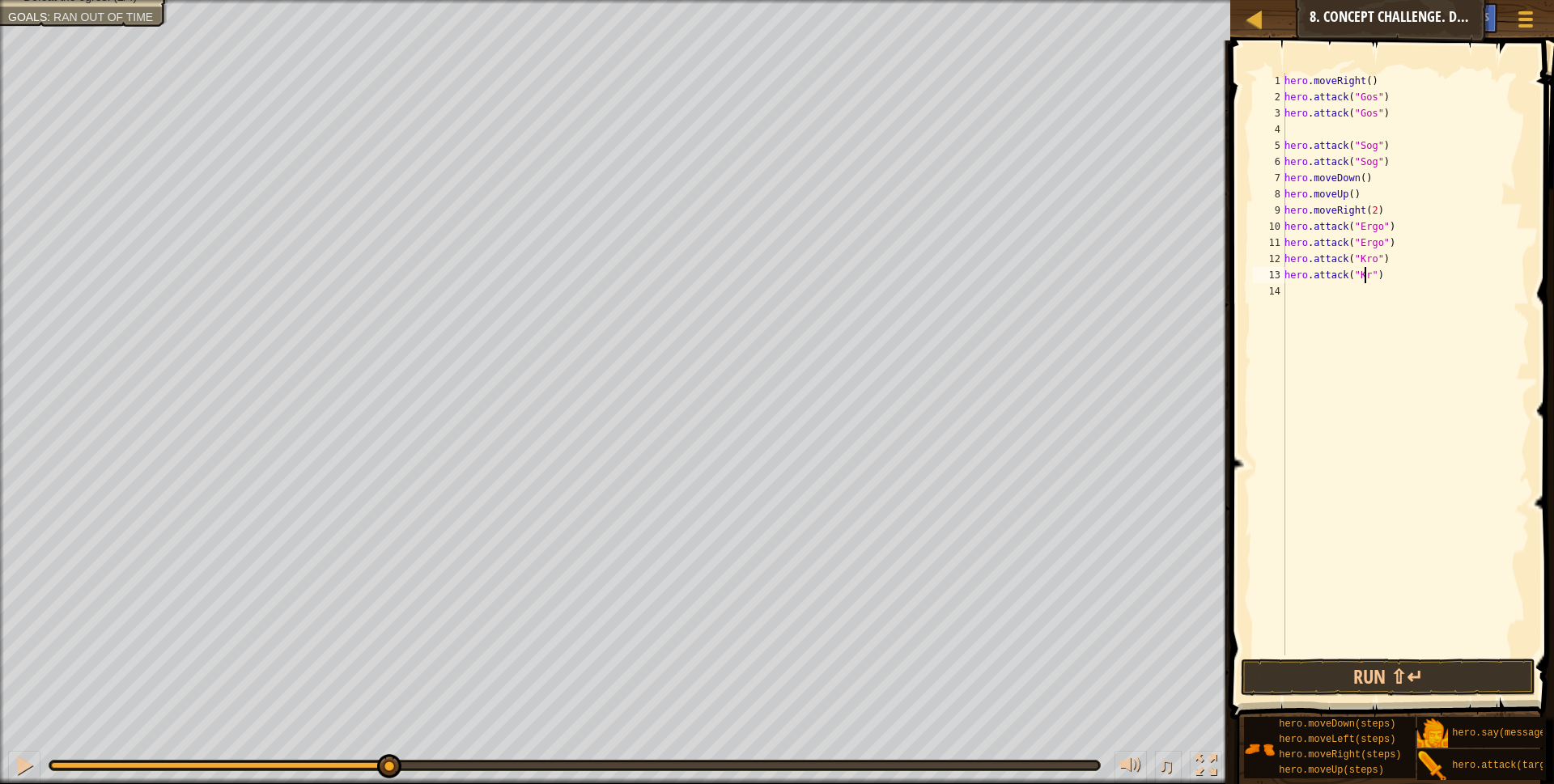
scroll to position [7, 7]
type textarea "hero.attack("Kro")"
click at [1472, 677] on button "Run ⇧↵" at bounding box center [1388, 677] width 295 height 37
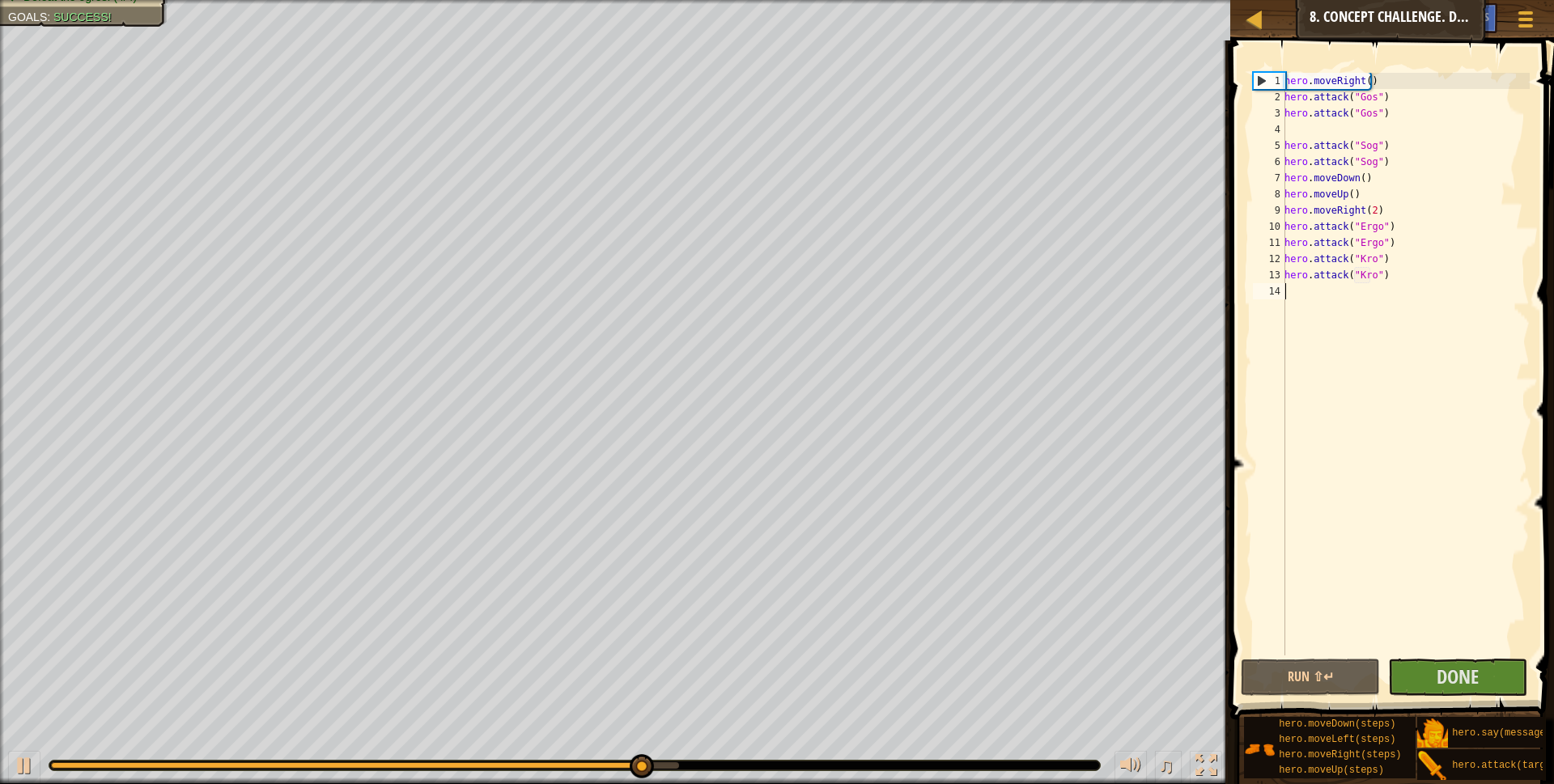
click at [1300, 299] on div "hero . moveRight ( ) hero . attack ( "Gos" ) hero . attack ( "Gos" ) hero . att…" at bounding box center [1405, 380] width 248 height 615
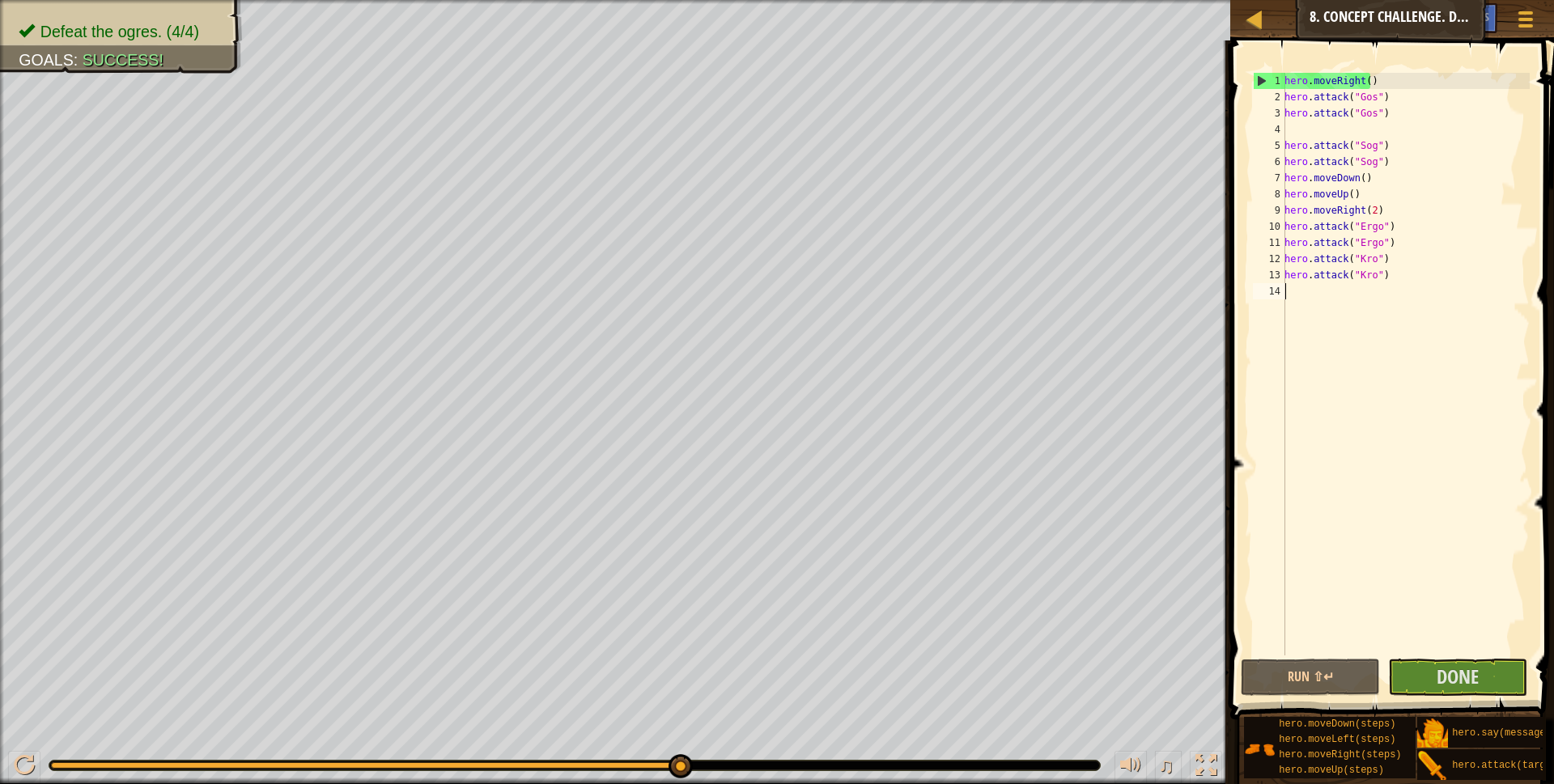
type textarea "r"
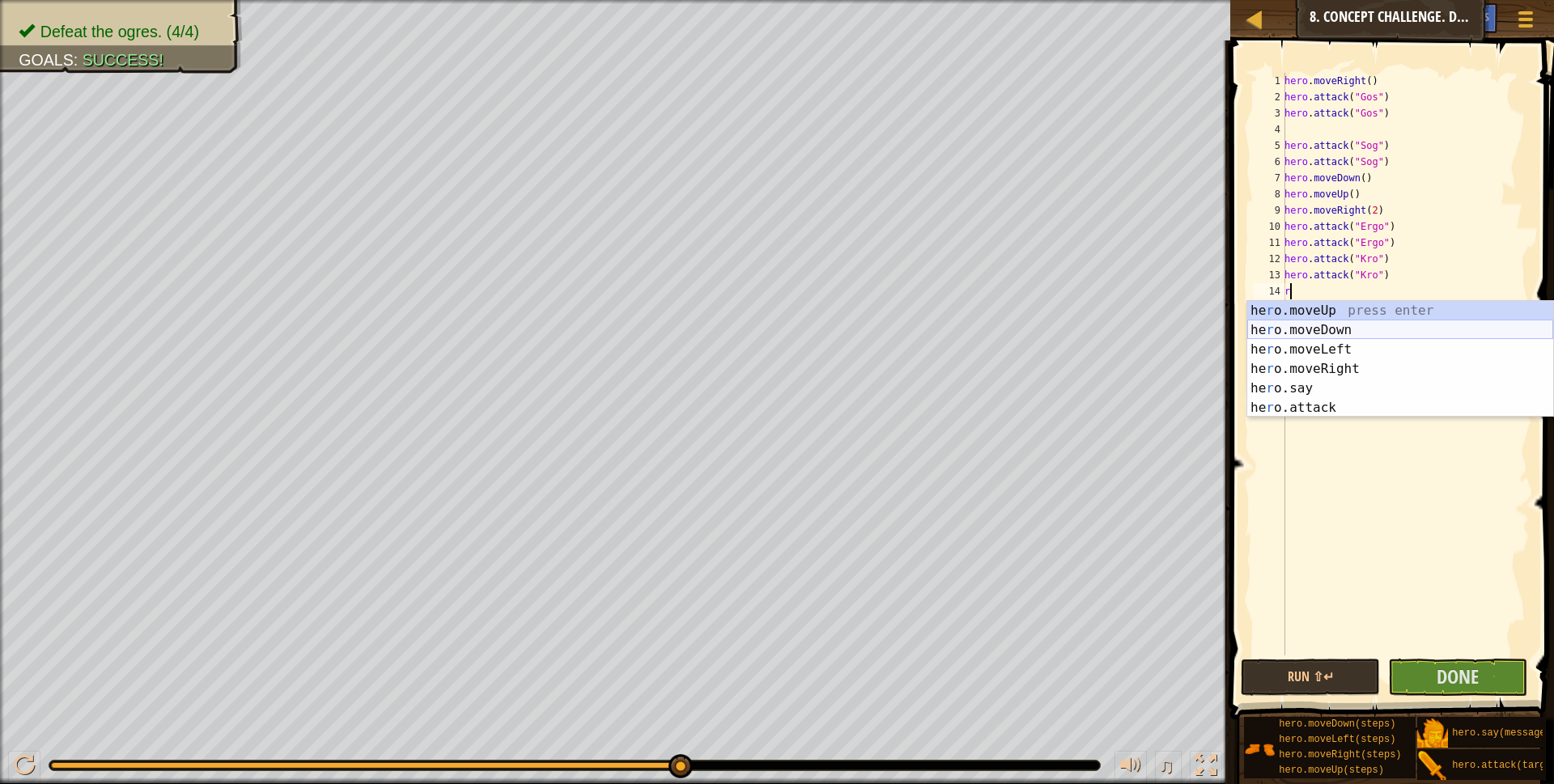
click at [1319, 327] on div "he r o.moveUp press enter he r o.moveDown press enter he r o.moveLeft press ent…" at bounding box center [1400, 379] width 306 height 155
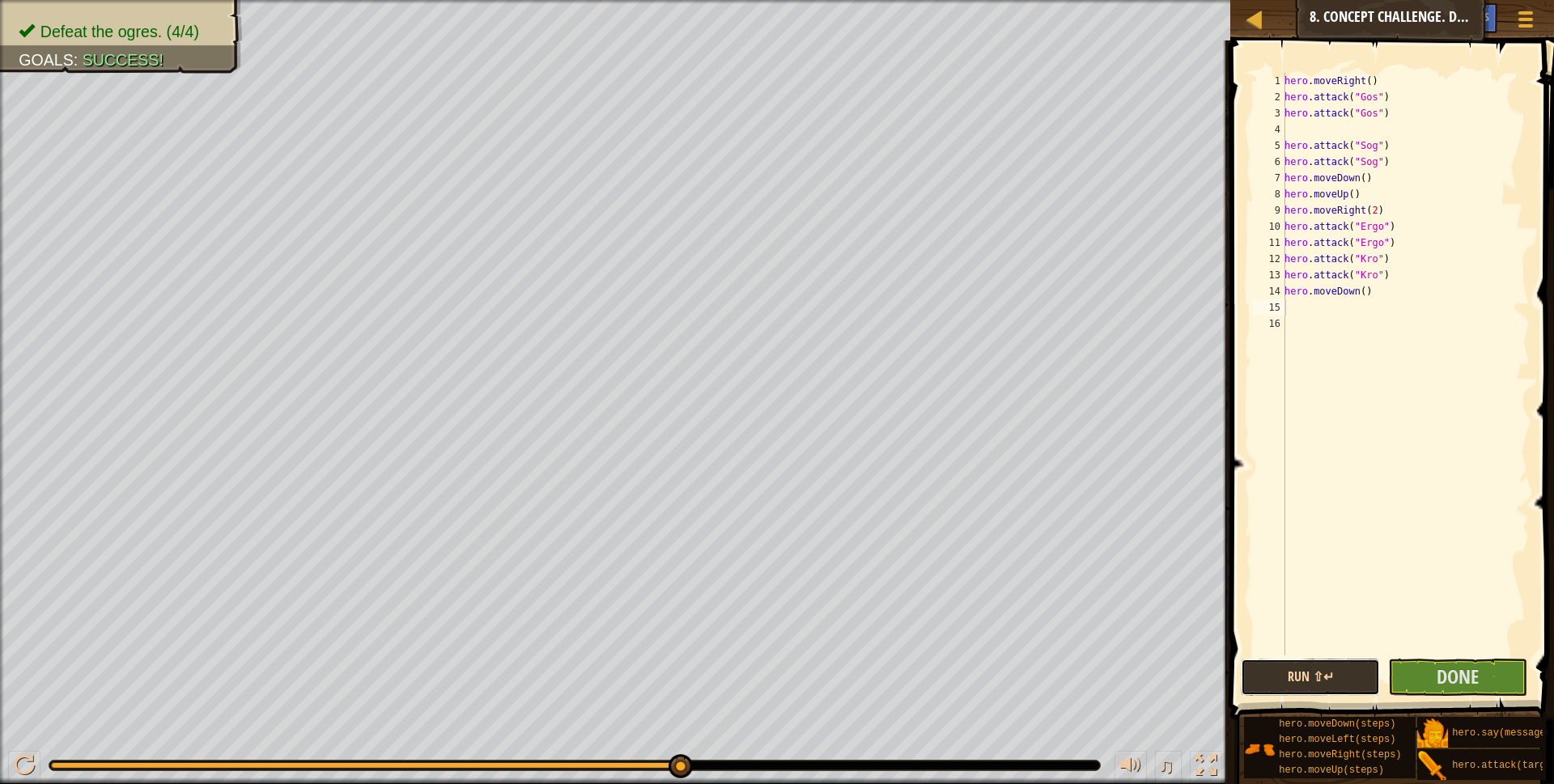
click at [1331, 670] on button "Run ⇧↵" at bounding box center [1310, 677] width 139 height 37
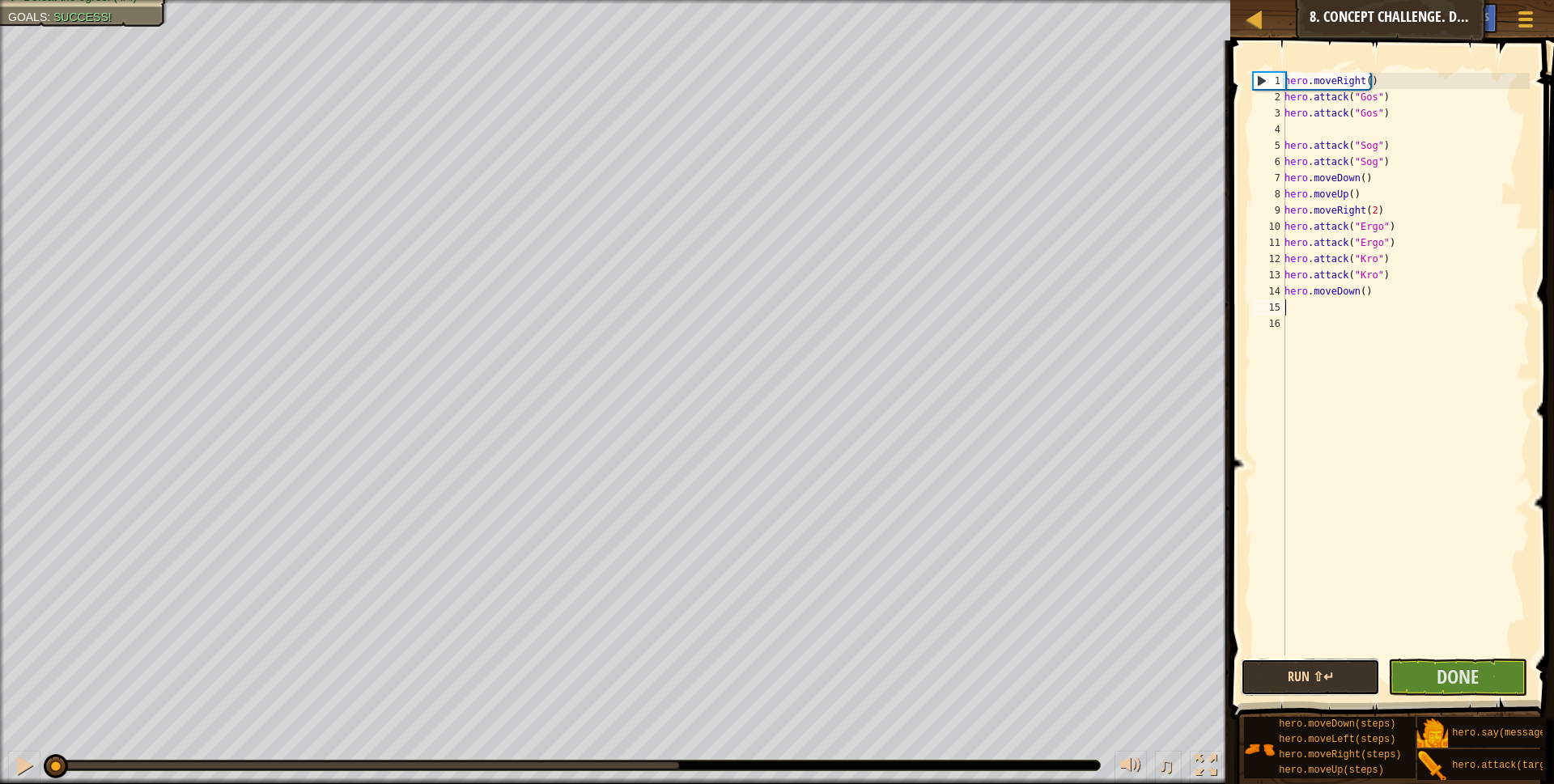
click at [1351, 688] on button "Run ⇧↵" at bounding box center [1310, 677] width 139 height 37
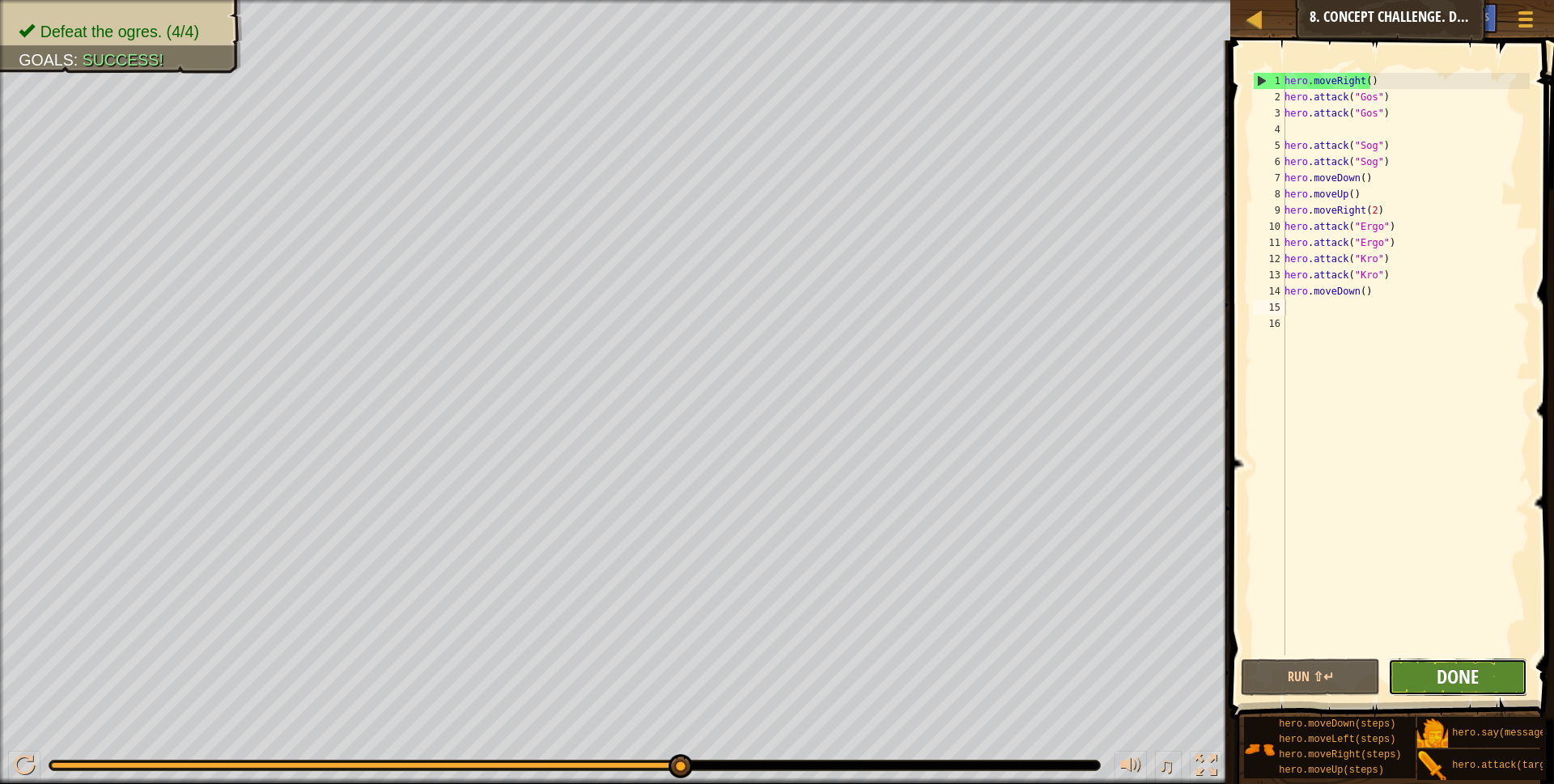
click at [1461, 686] on span "Done" at bounding box center [1458, 676] width 42 height 26
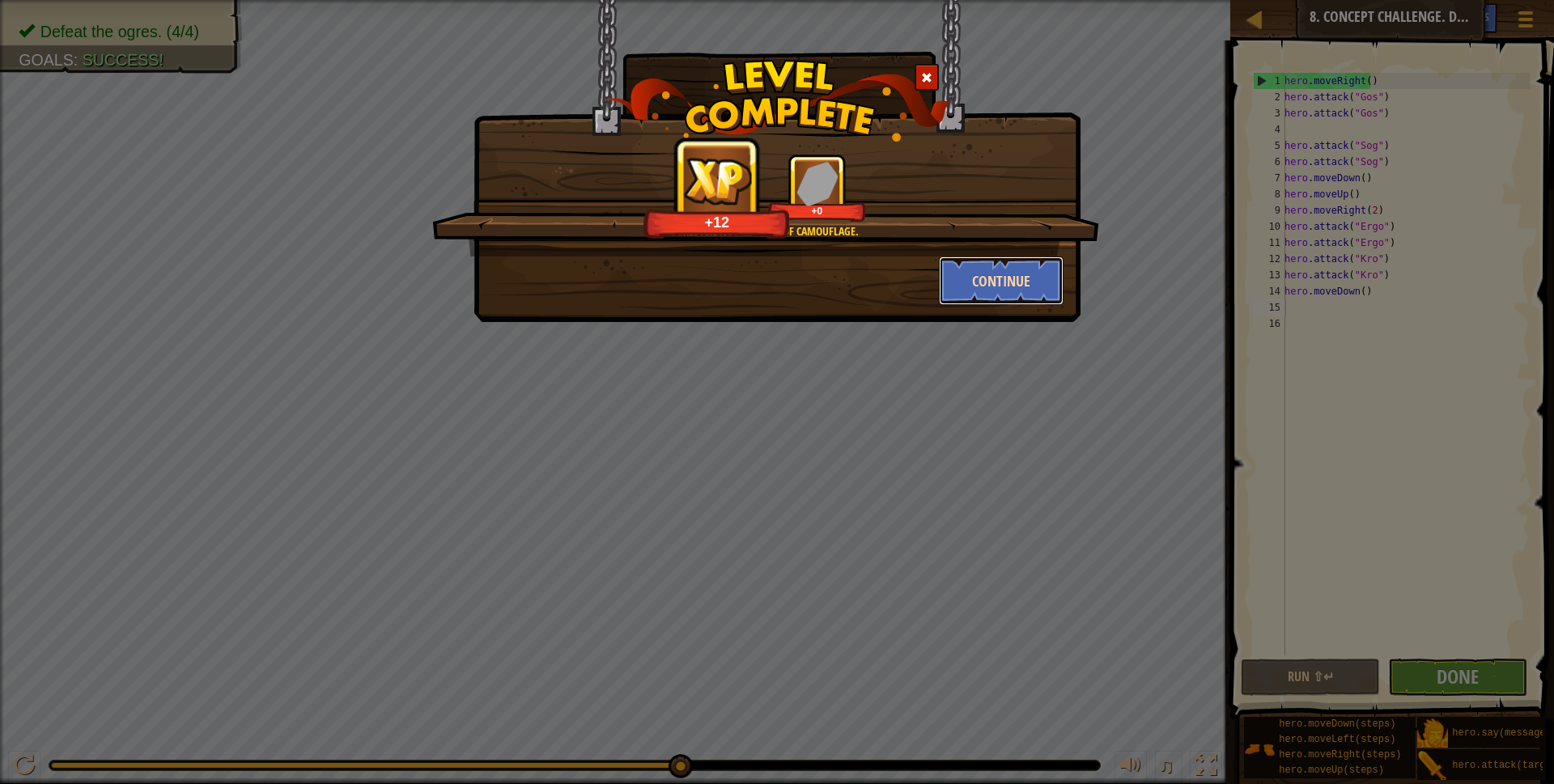
click at [985, 282] on button "Continue" at bounding box center [1001, 281] width 125 height 49
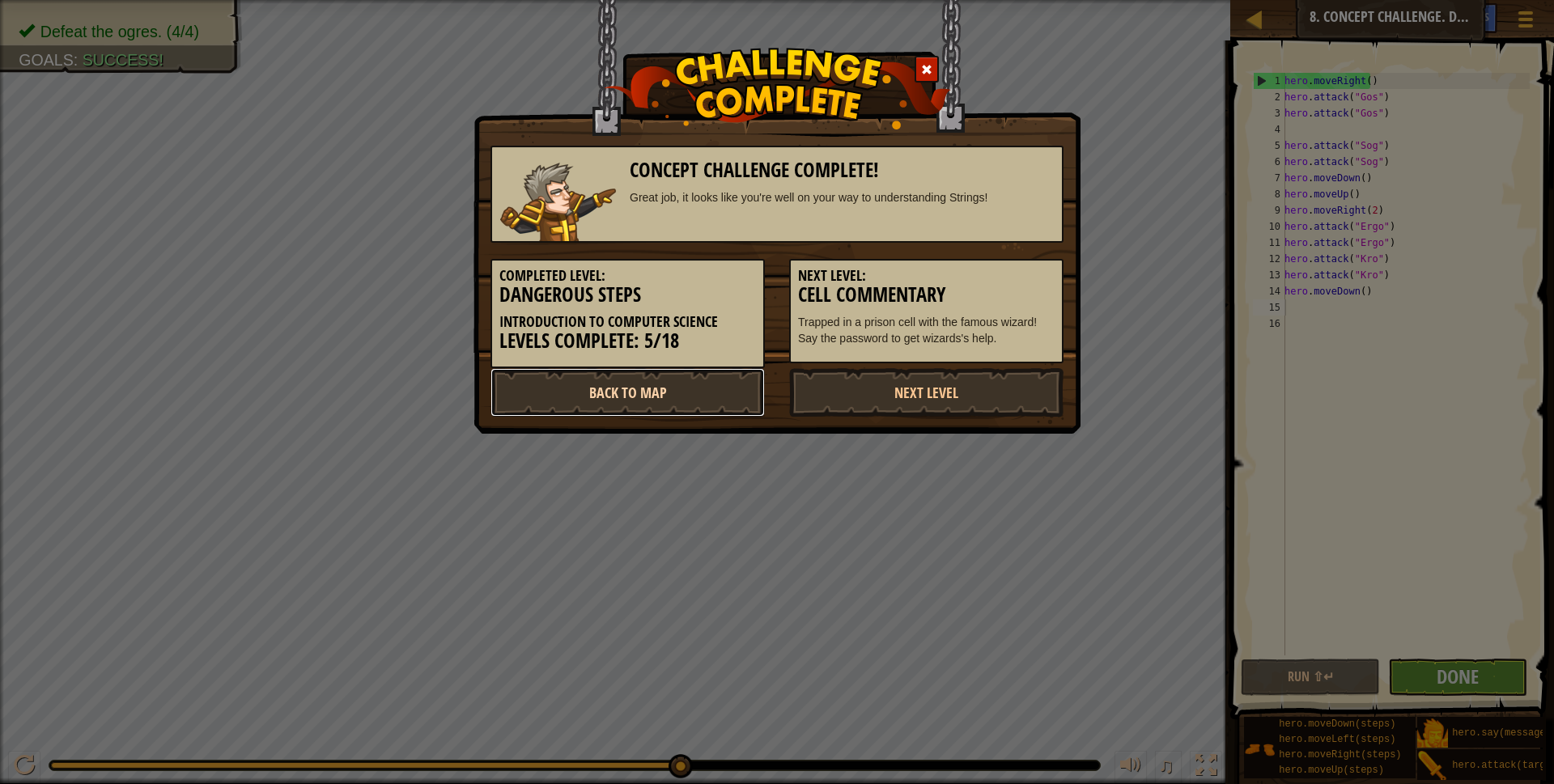
click at [674, 400] on link "Back to Map" at bounding box center [627, 392] width 274 height 49
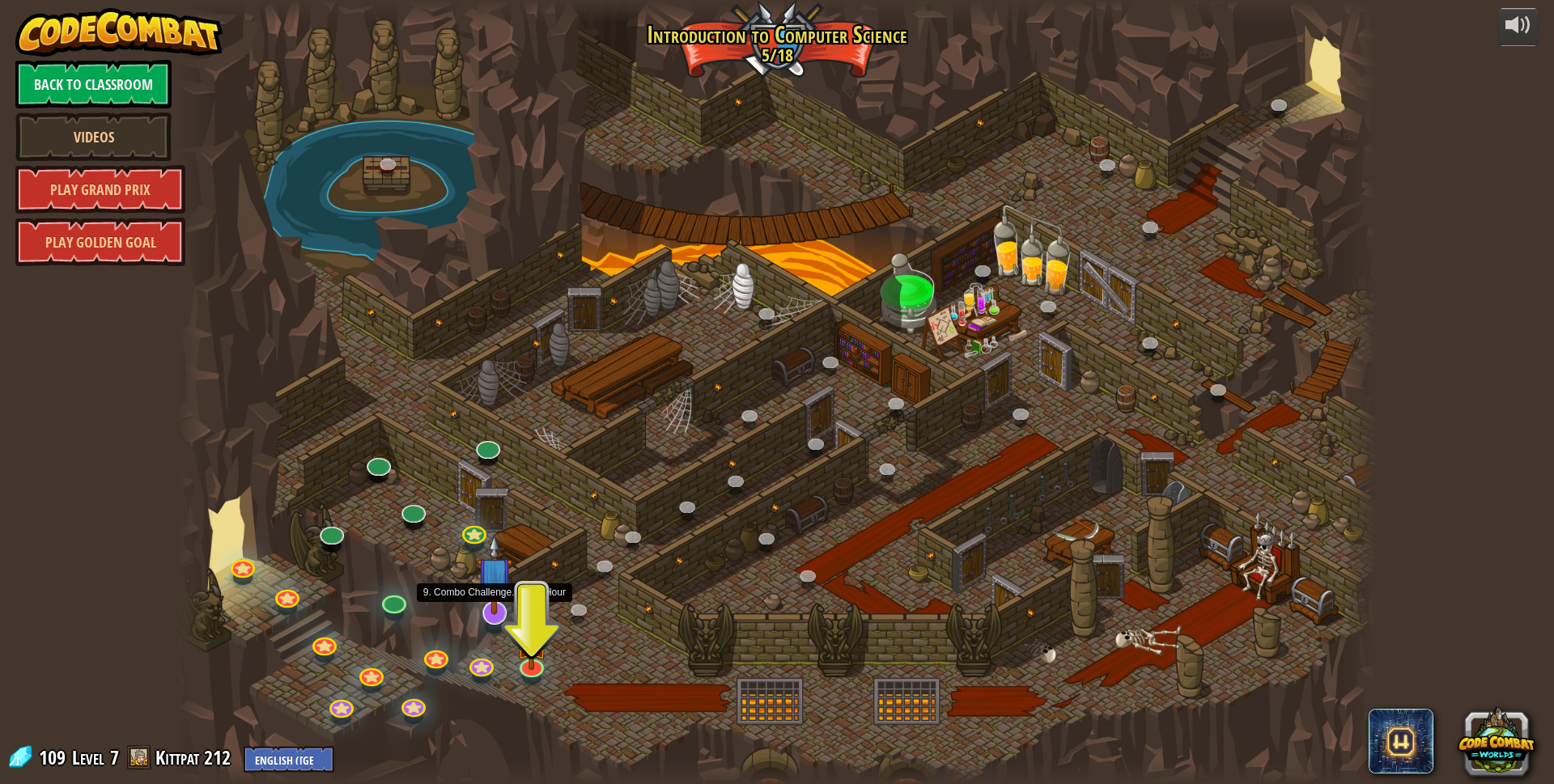
click at [495, 613] on img at bounding box center [495, 574] width 36 height 81
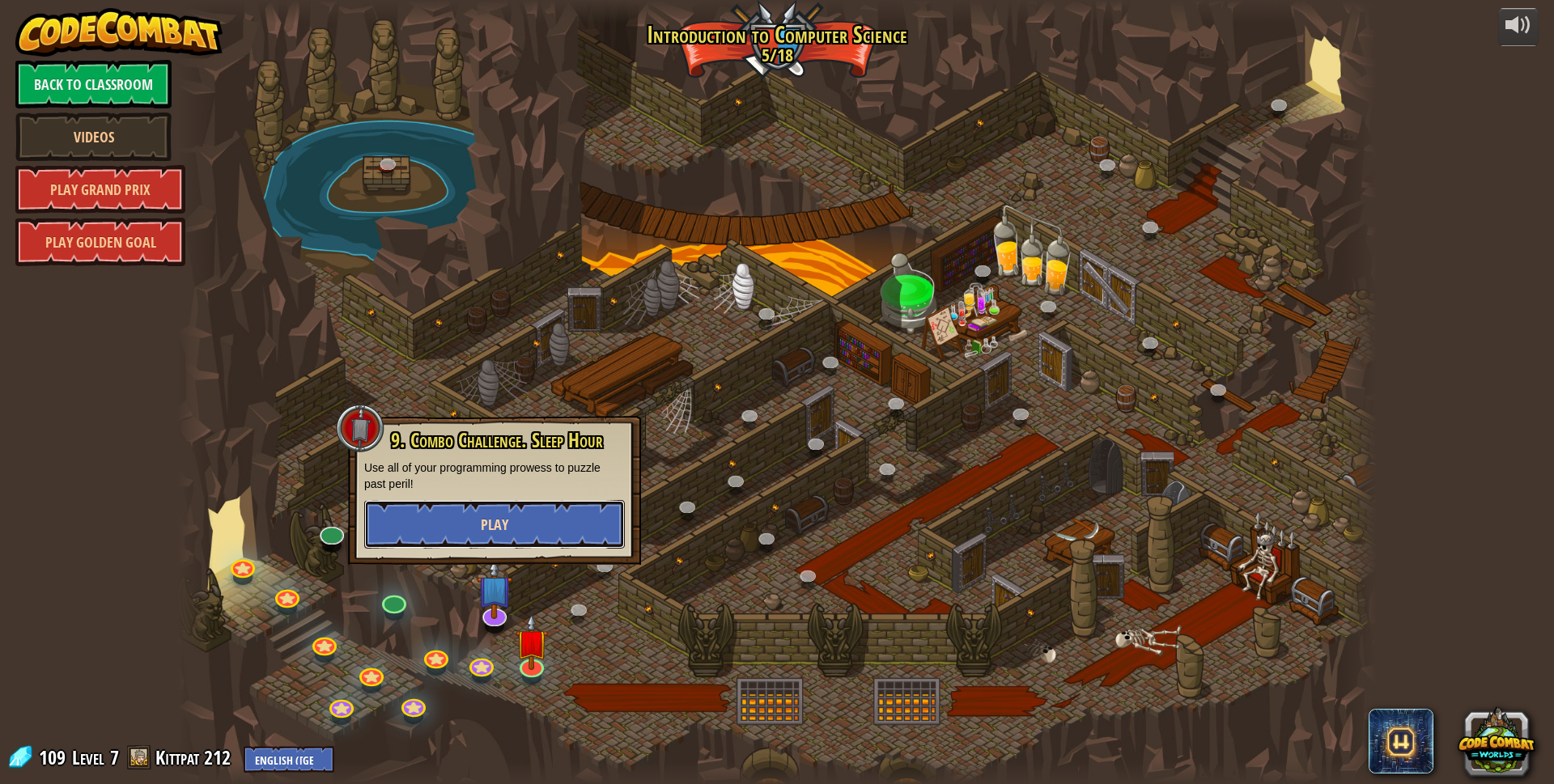
click at [578, 519] on button "Play" at bounding box center [495, 524] width 261 height 49
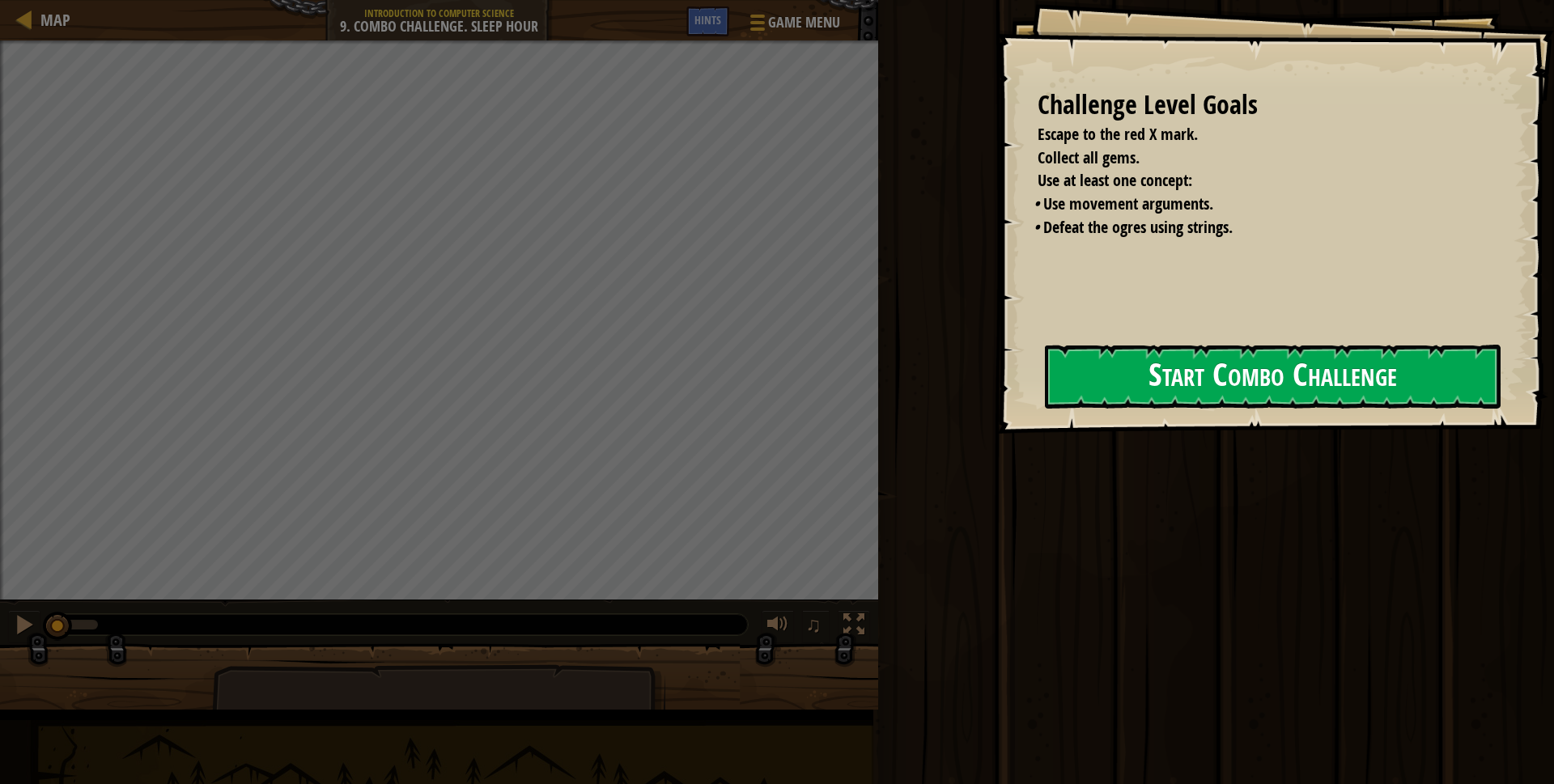
click at [931, 394] on div "Run ⇧↵ Submit Done" at bounding box center [1213, 388] width 681 height 776
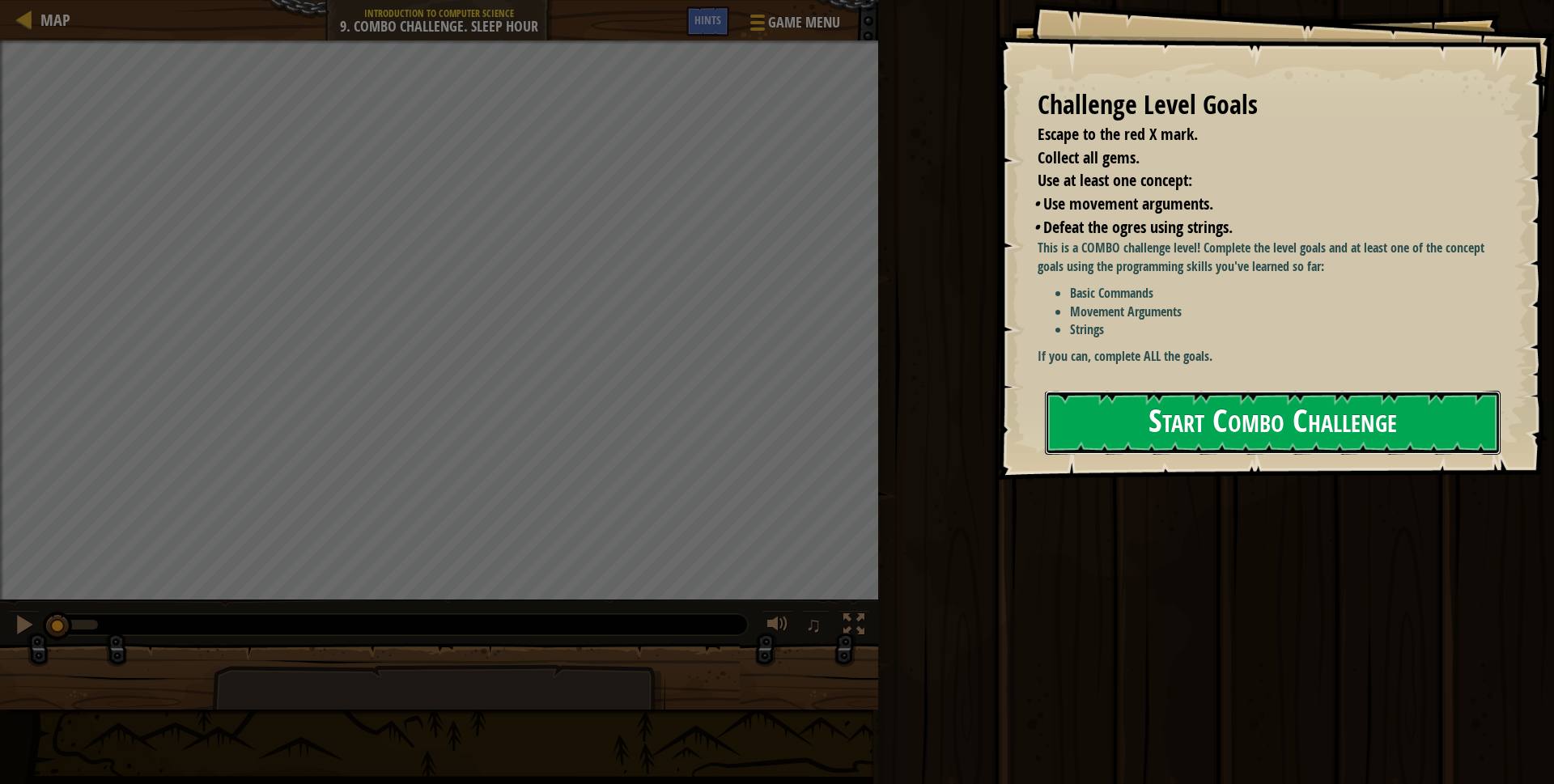
click at [1068, 439] on button "Start Combo Challenge" at bounding box center [1272, 422] width 456 height 64
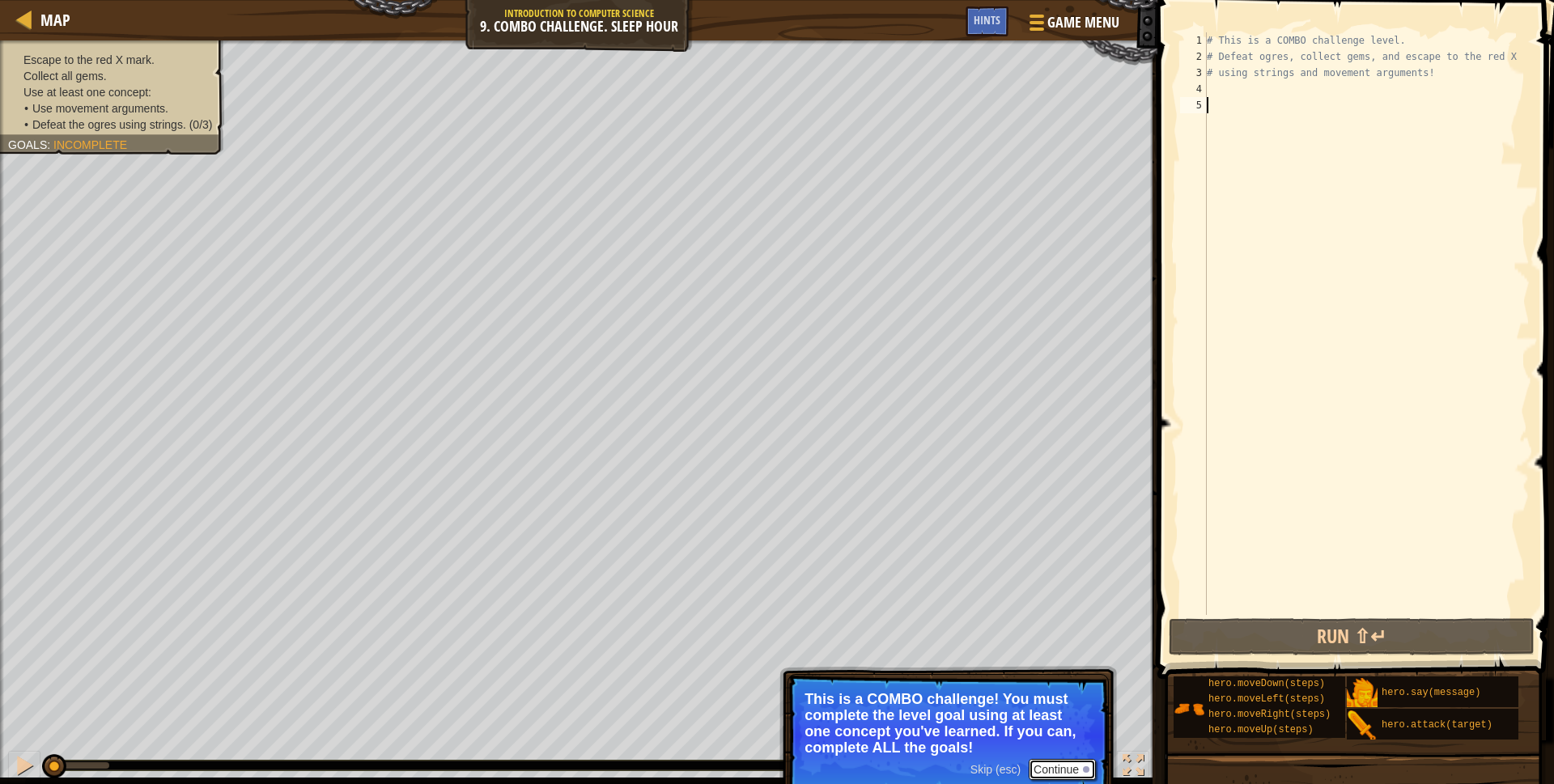
click at [1061, 759] on button "Continue" at bounding box center [1062, 769] width 67 height 21
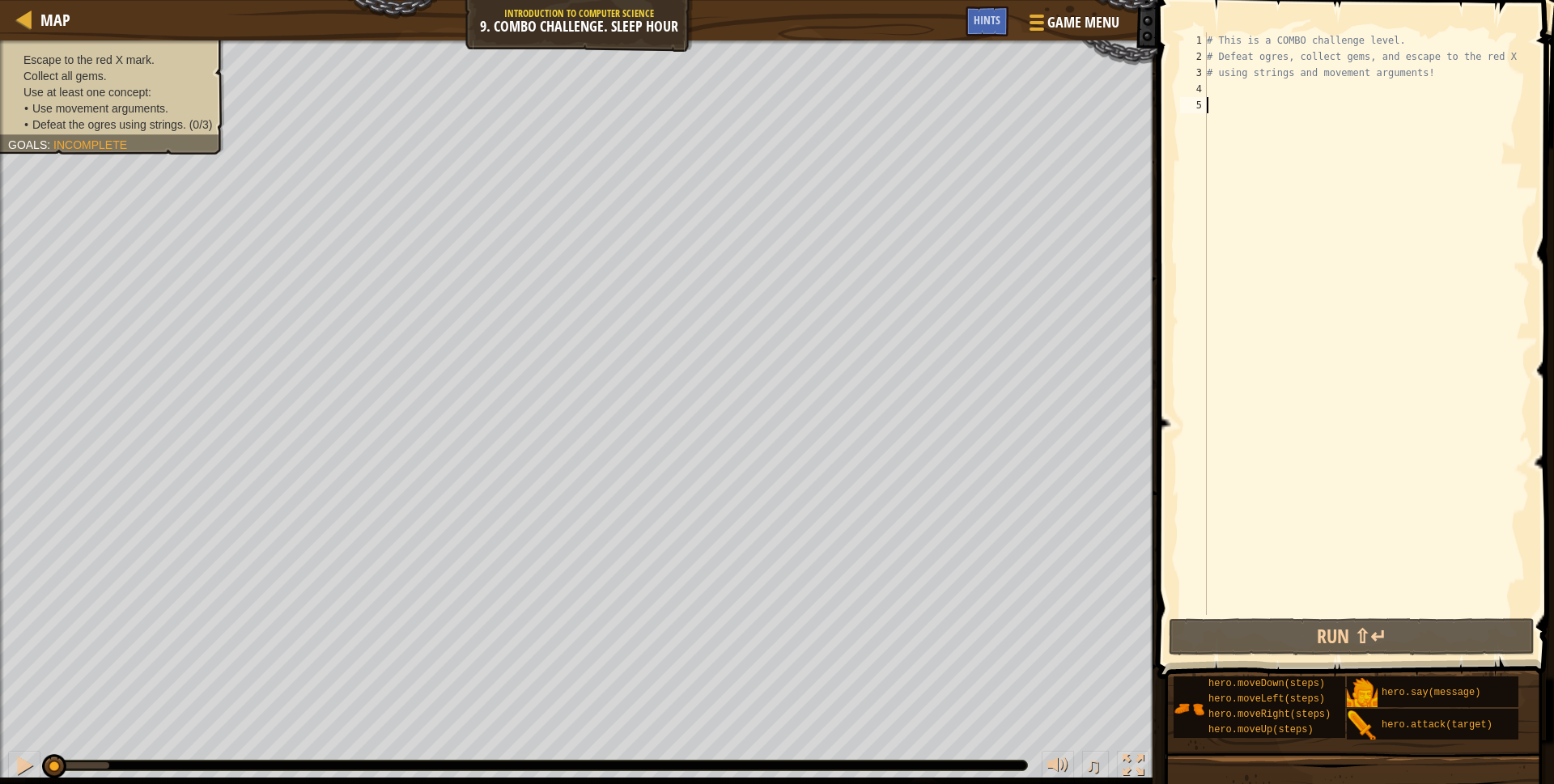
drag, startPoint x: 1439, startPoint y: 55, endPoint x: 1446, endPoint y: 66, distance: 13.0
click at [1444, 61] on div "# This is a COMBO challenge level. # Defeat [PERSON_NAME], collect gems, and es…" at bounding box center [1366, 340] width 326 height 615
click at [1449, 67] on div "# This is a COMBO challenge level. # Defeat [PERSON_NAME], collect gems, and es…" at bounding box center [1366, 340] width 326 height 615
type textarea "# using strings and movement arguments!"
click at [1305, 96] on div "# This is a COMBO challenge level. # Defeat [PERSON_NAME], collect gems, and es…" at bounding box center [1366, 340] width 326 height 615
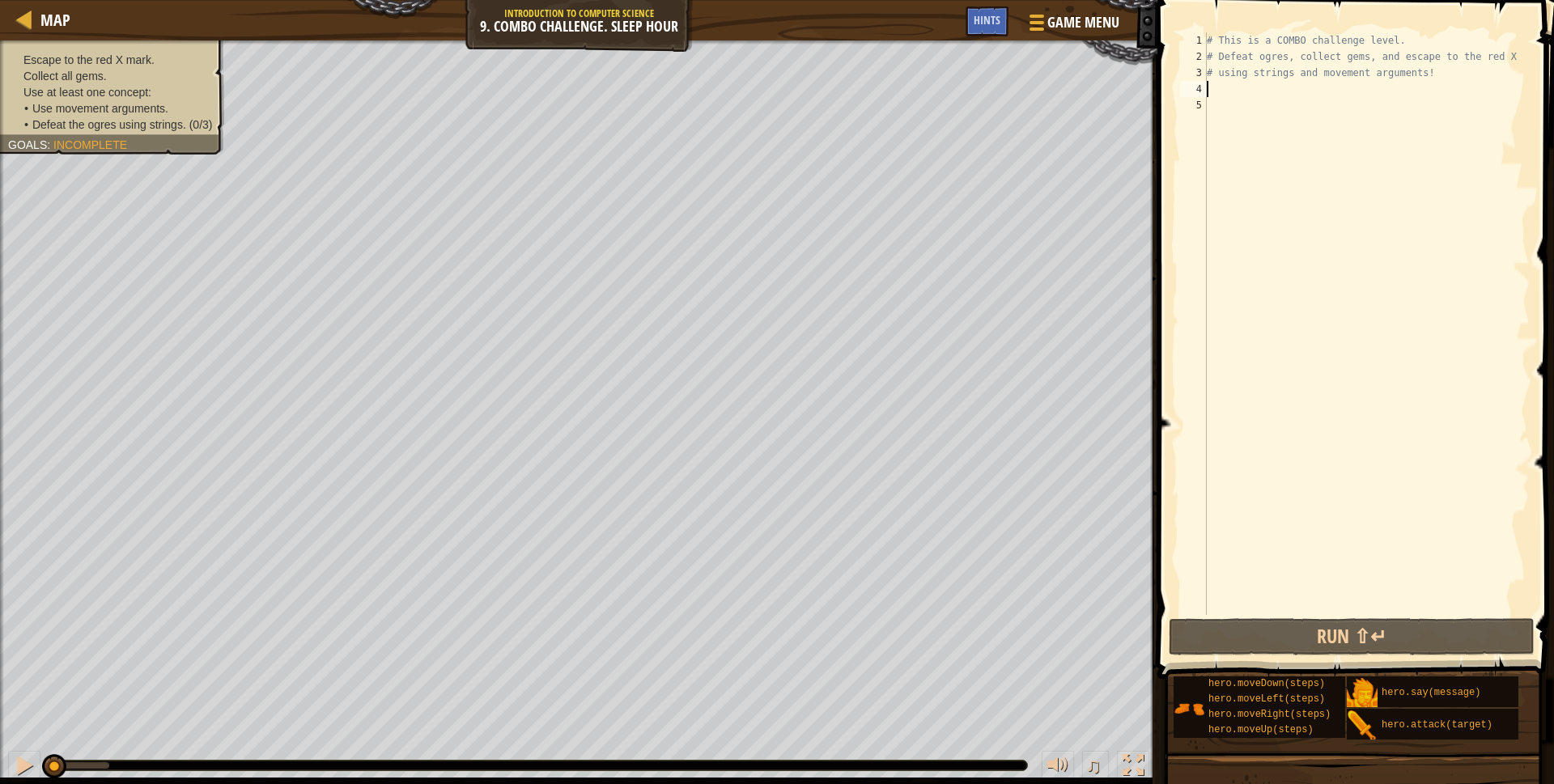
type textarea "r"
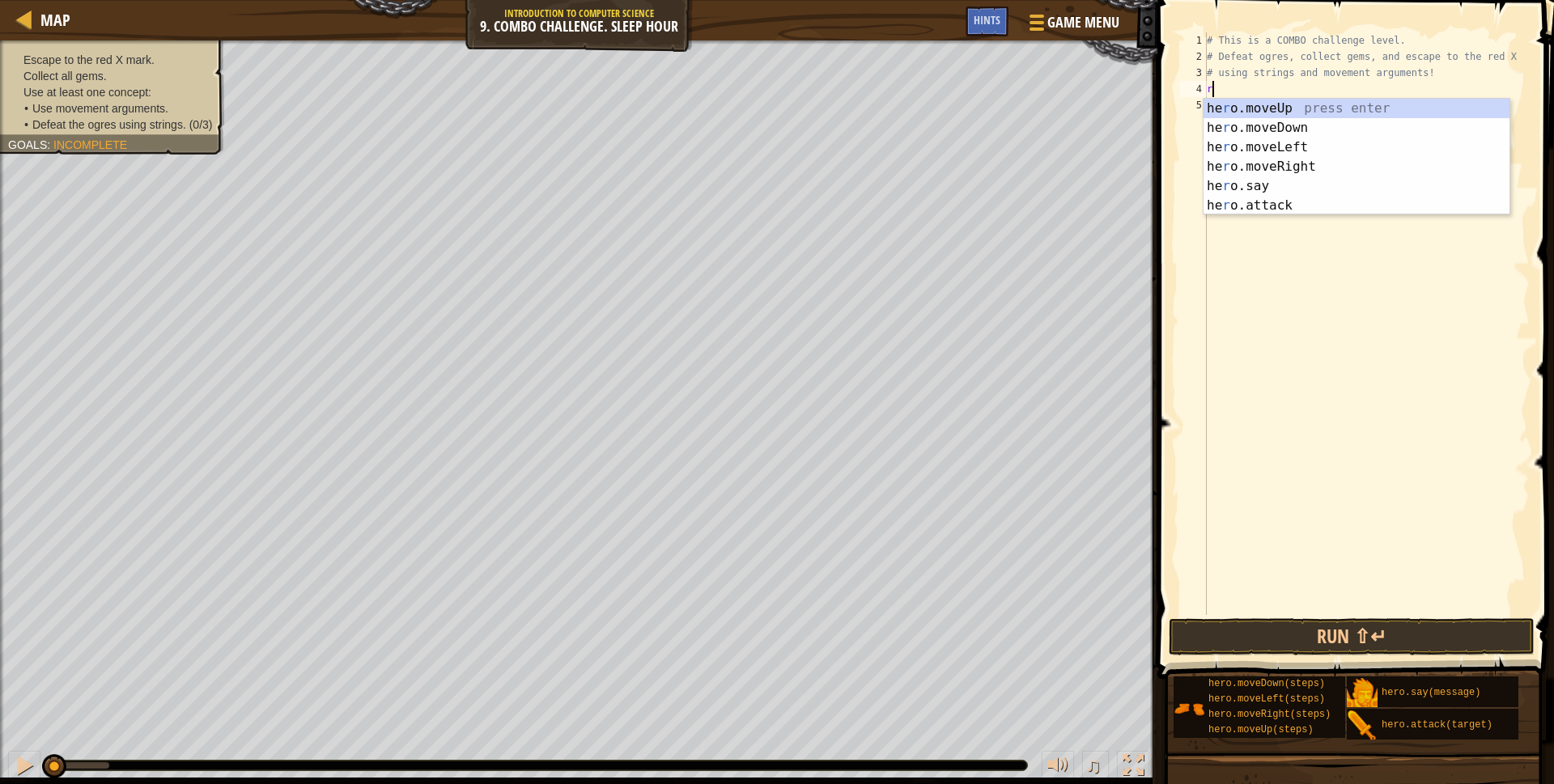
scroll to position [7, 0]
click at [1297, 129] on div "he r o.moveUp press enter he r o.moveDown press enter he r o.moveLeft press ent…" at bounding box center [1357, 176] width 306 height 155
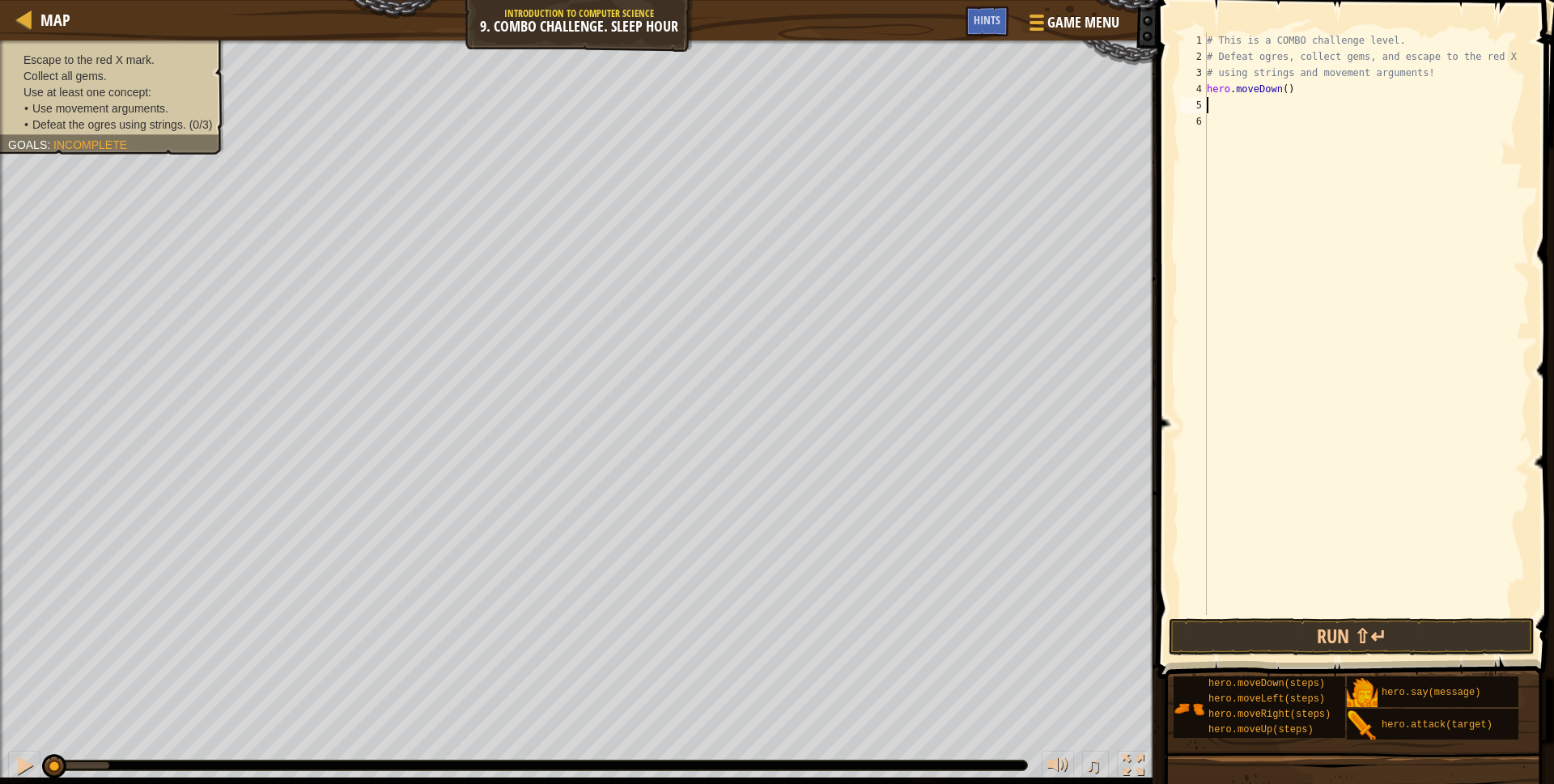
type textarea "r"
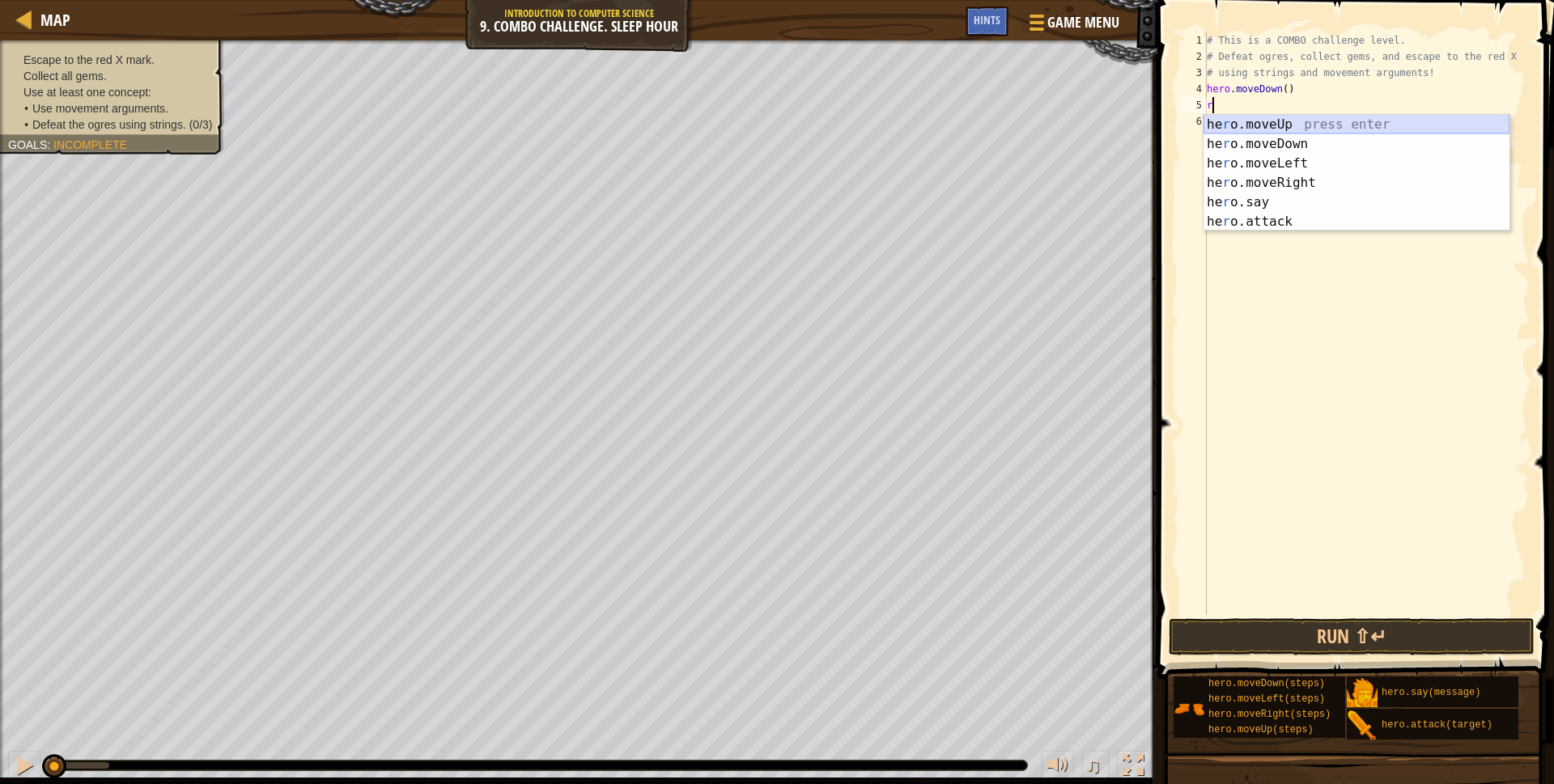
click at [1295, 121] on div "he r o.moveUp press enter he r o.moveDown press enter he r o.moveLeft press ent…" at bounding box center [1357, 193] width 306 height 155
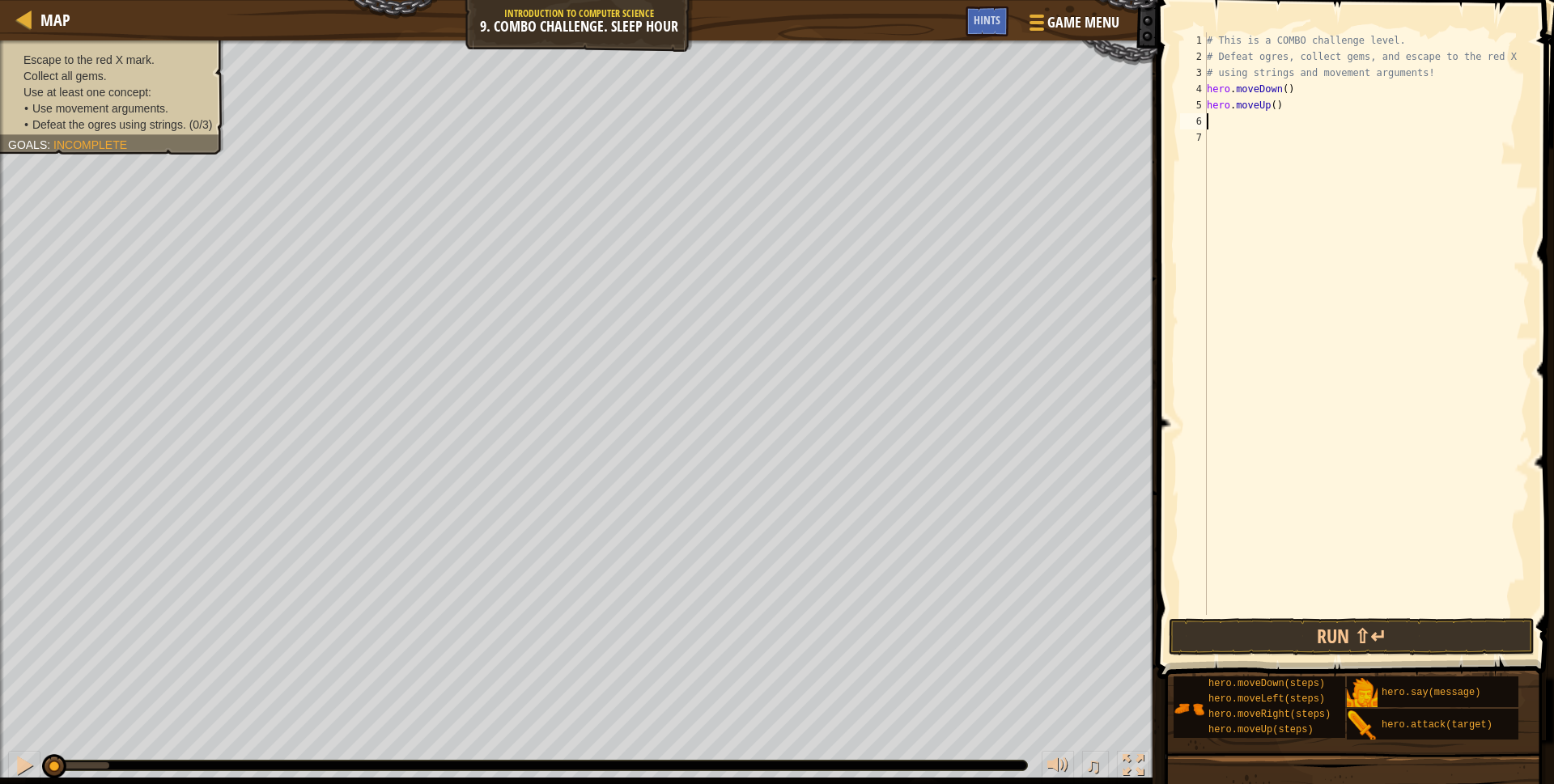
click at [1268, 104] on div "# This is a COMBO challenge level. # Defeat [PERSON_NAME], collect gems, and es…" at bounding box center [1366, 340] width 326 height 615
click at [1271, 104] on div "# This is a COMBO challenge level. # Defeat [PERSON_NAME], collect gems, and es…" at bounding box center [1366, 340] width 326 height 615
type textarea "hero.moveUp(2)"
click at [1229, 120] on div "# This is a COMBO challenge level. # Defeat [PERSON_NAME], collect gems, and es…" at bounding box center [1366, 340] width 326 height 615
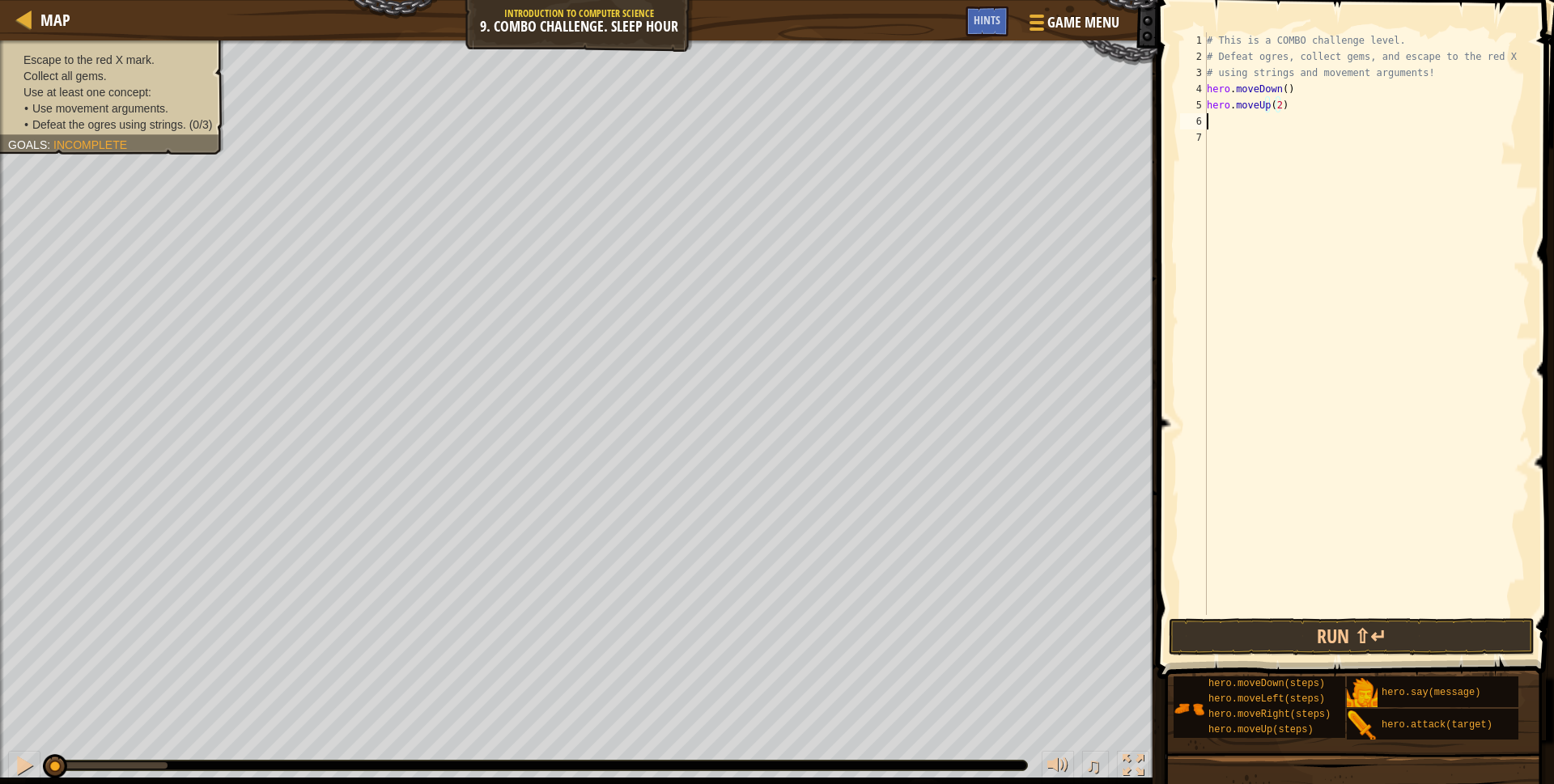
scroll to position [7, 0]
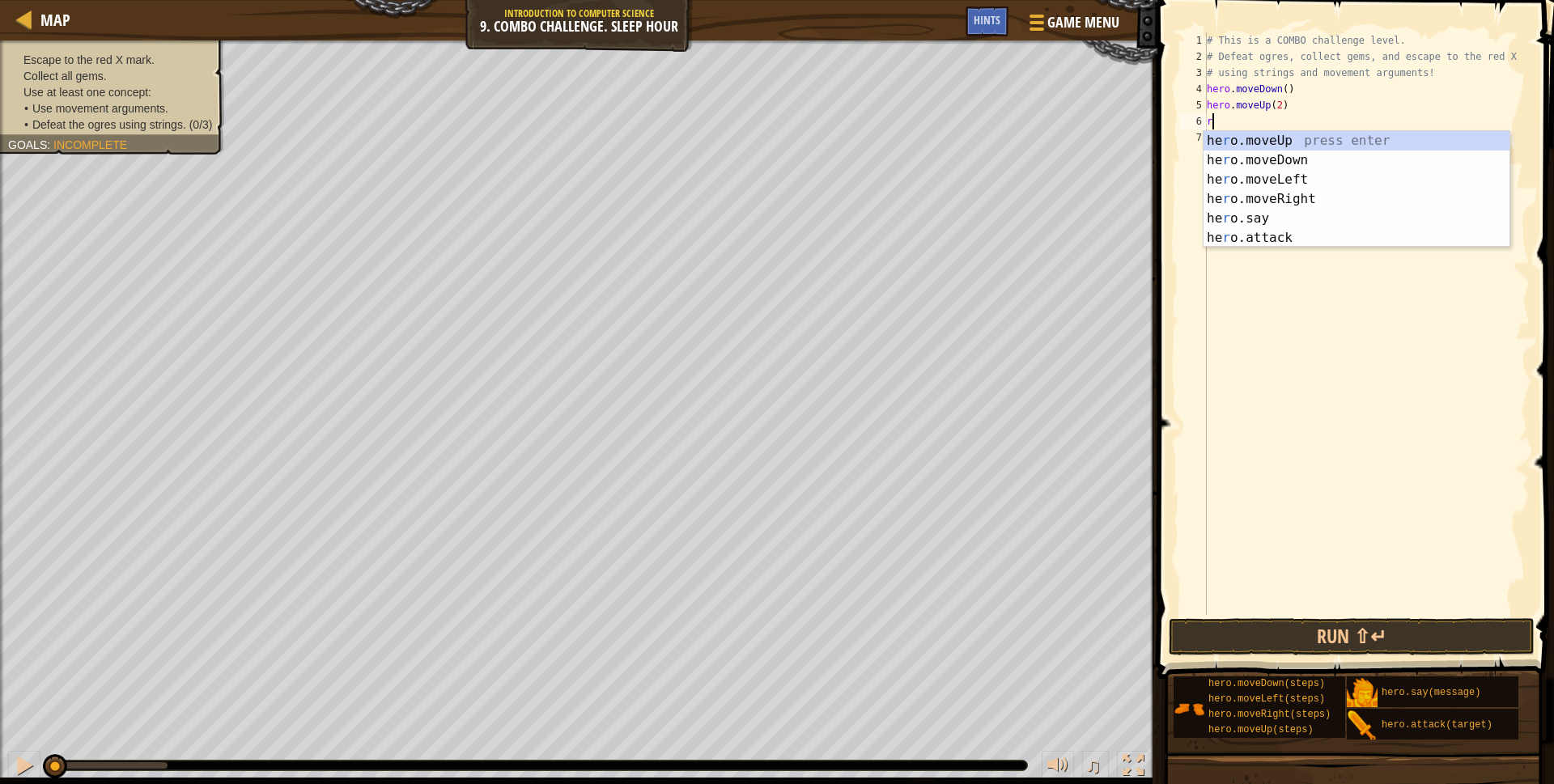
click at [1249, 244] on div "he r o.moveUp press enter he r o.moveDown press enter he r o.moveLeft press ent…" at bounding box center [1357, 209] width 306 height 155
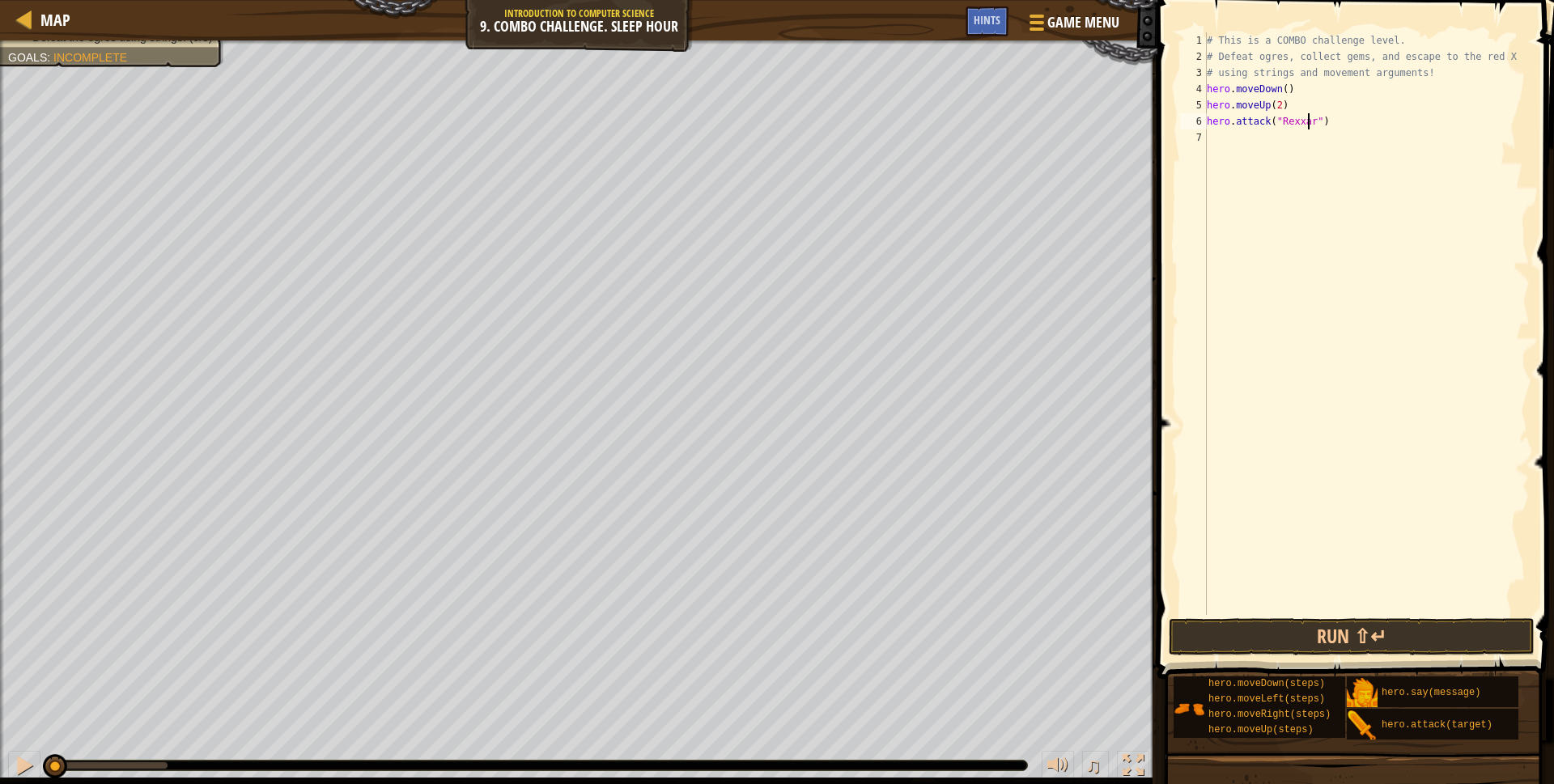
scroll to position [7, 9]
drag, startPoint x: 1304, startPoint y: 121, endPoint x: 1304, endPoint y: 130, distance: 9.0
click at [1304, 130] on div "# This is a COMBO challenge level. # Defeat [PERSON_NAME], collect gems, and es…" at bounding box center [1366, 340] width 326 height 615
type textarea "hero.attack("Rexxar")"
click at [1315, 159] on div "# This is a COMBO challenge level. # Defeat [PERSON_NAME], collect gems, and es…" at bounding box center [1366, 324] width 326 height 583
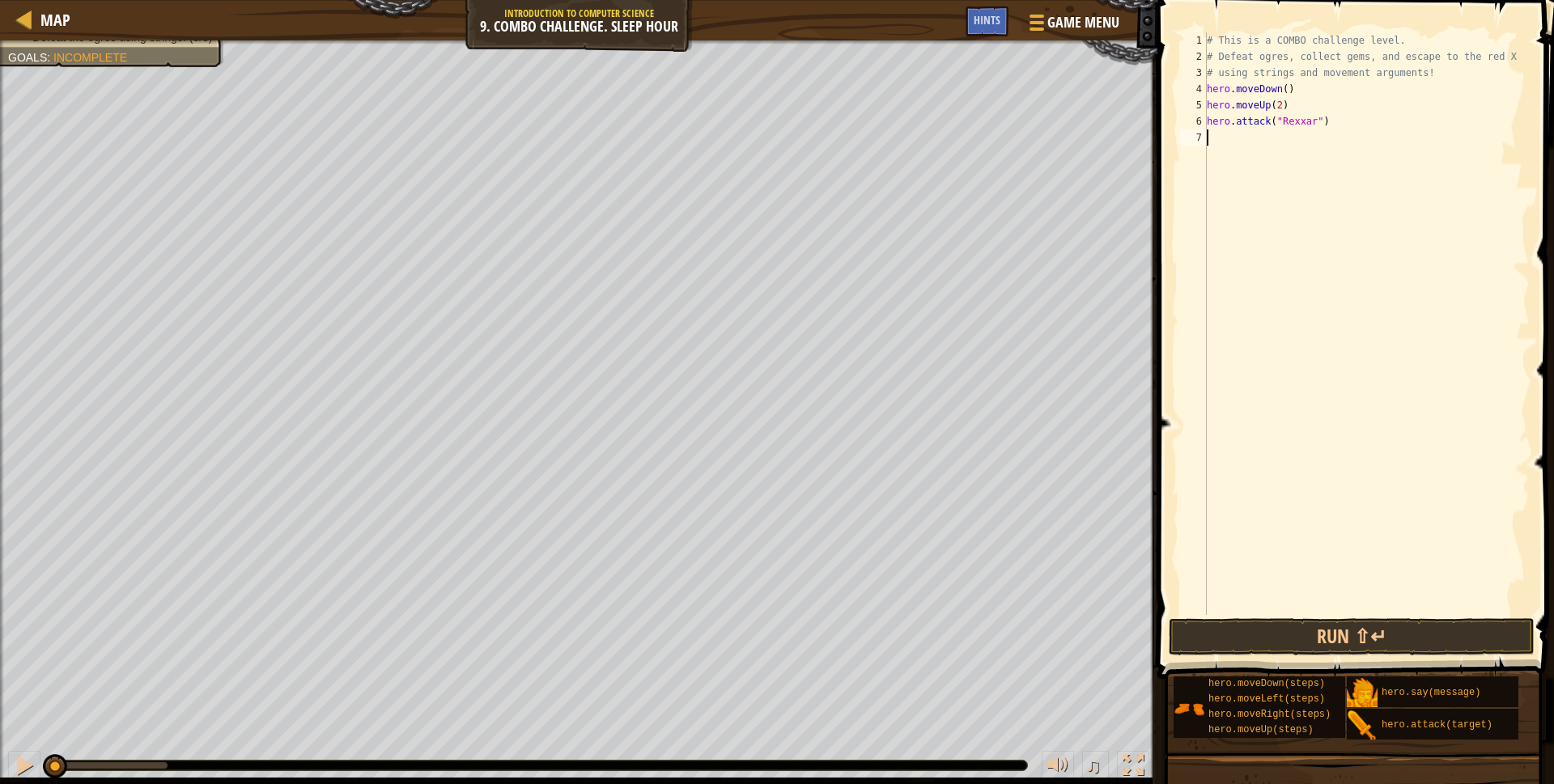
scroll to position [7, 0]
drag, startPoint x: 1304, startPoint y: 119, endPoint x: 1331, endPoint y: 139, distance: 33.6
click at [1281, 127] on div "# This is a COMBO challenge level. # Defeat [PERSON_NAME], collect gems, and es…" at bounding box center [1366, 340] width 326 height 615
type textarea "hero.attack("Rexxar")"
click at [1308, 121] on div "# This is a COMBO challenge level. # Defeat [PERSON_NAME], collect gems, and es…" at bounding box center [1366, 340] width 326 height 615
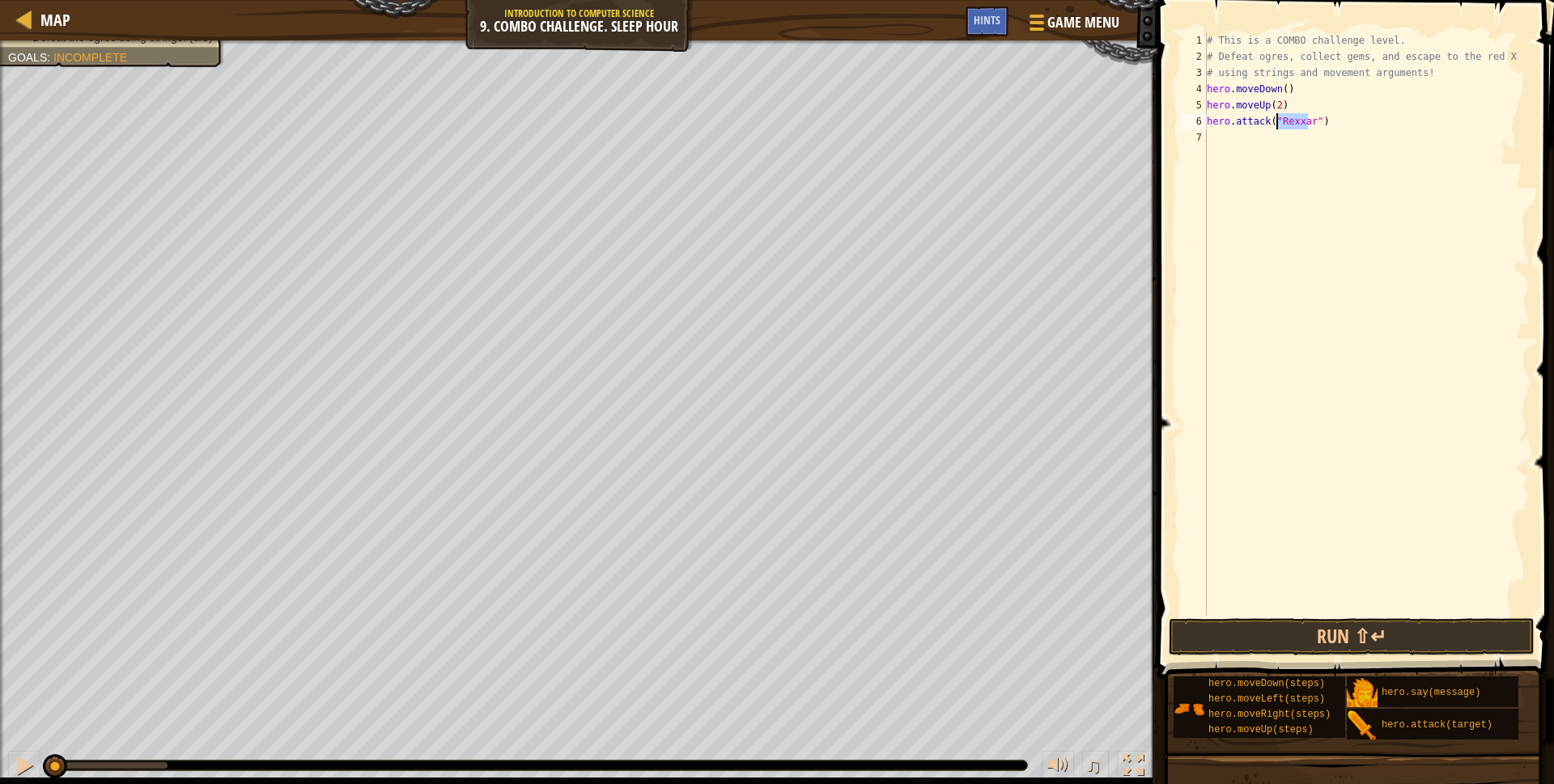
drag, startPoint x: 1308, startPoint y: 121, endPoint x: 1275, endPoint y: 123, distance: 33.1
click at [1275, 123] on div "# This is a COMBO challenge level. # Defeat [PERSON_NAME], collect gems, and es…" at bounding box center [1366, 340] width 326 height 615
click at [1226, 133] on div "# This is a COMBO challenge level. # Defeat [PERSON_NAME], collect gems, and es…" at bounding box center [1366, 340] width 326 height 615
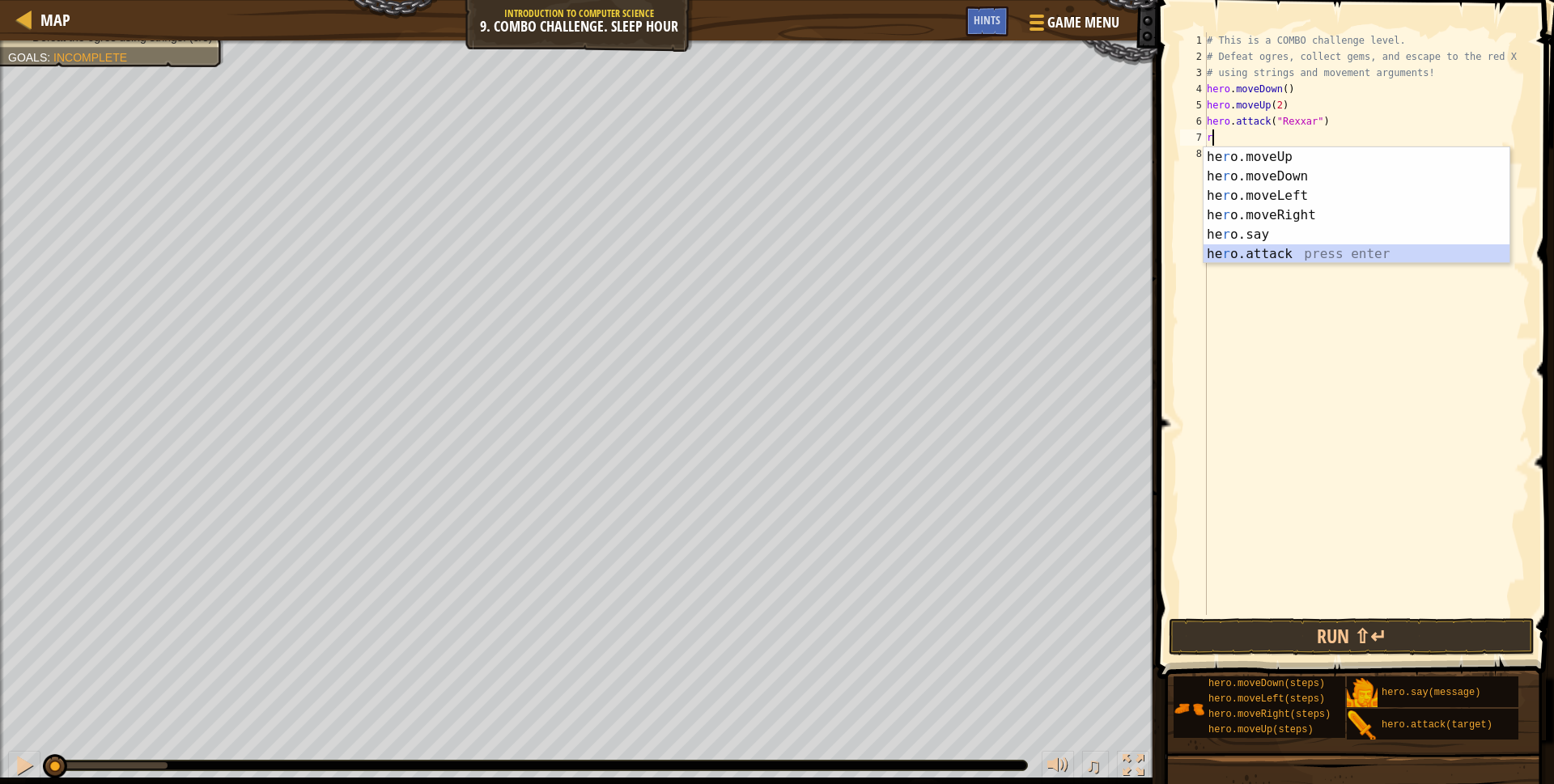
click at [1259, 257] on div "he r o.moveUp press enter he r o.moveDown press enter he r o.moveLeft press ent…" at bounding box center [1357, 225] width 306 height 155
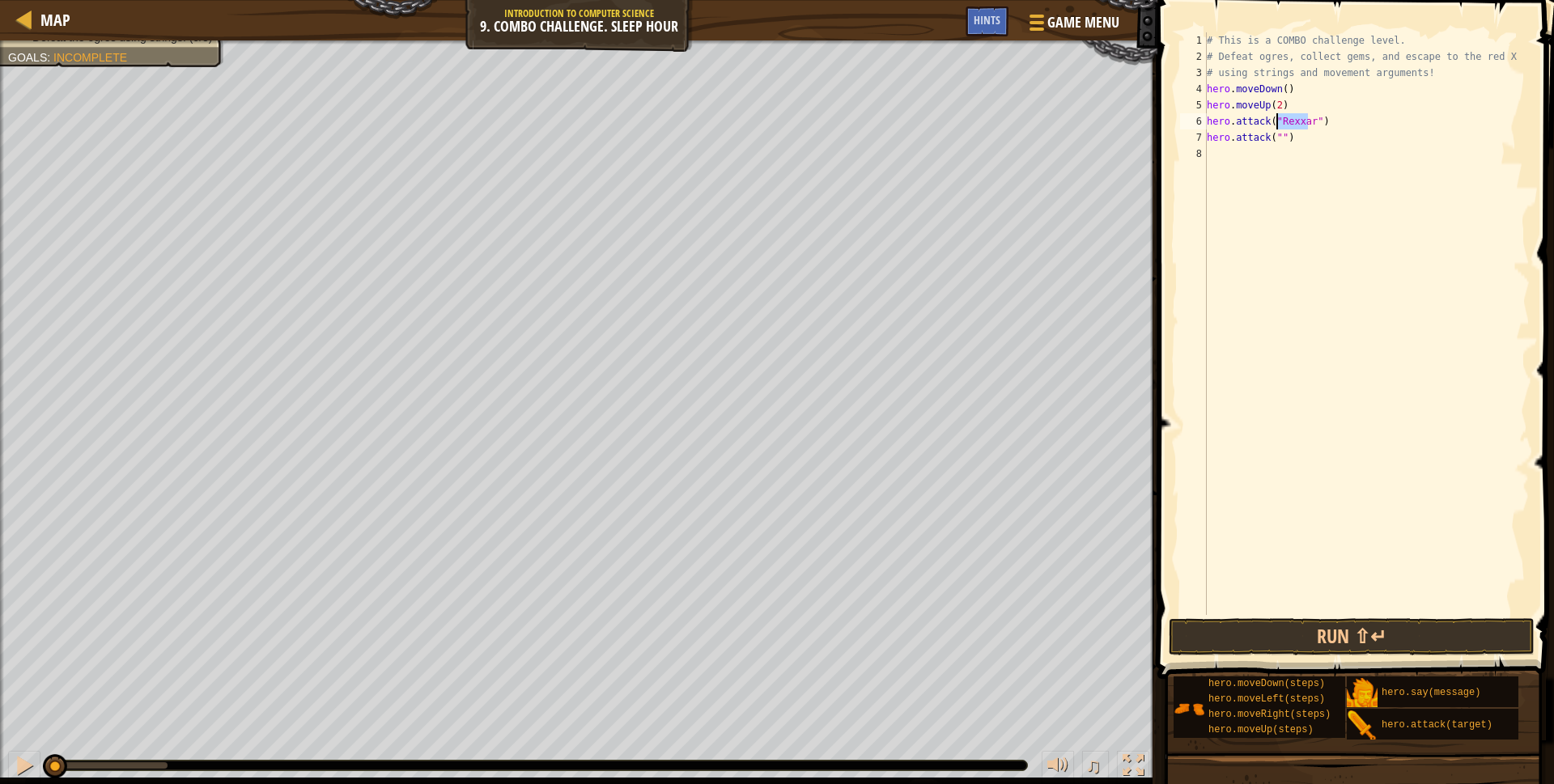
drag, startPoint x: 1309, startPoint y: 121, endPoint x: 1279, endPoint y: 123, distance: 30.1
click at [1279, 123] on div "# This is a COMBO challenge level. # Defeat [PERSON_NAME], collect gems, and es…" at bounding box center [1366, 340] width 326 height 615
click at [1276, 136] on div "# This is a COMBO challenge level. # Defeat [PERSON_NAME], collect gems, and es…" at bounding box center [1366, 340] width 326 height 615
paste textarea "Rexxar"
type textarea "hero.attack("Rexxar")"
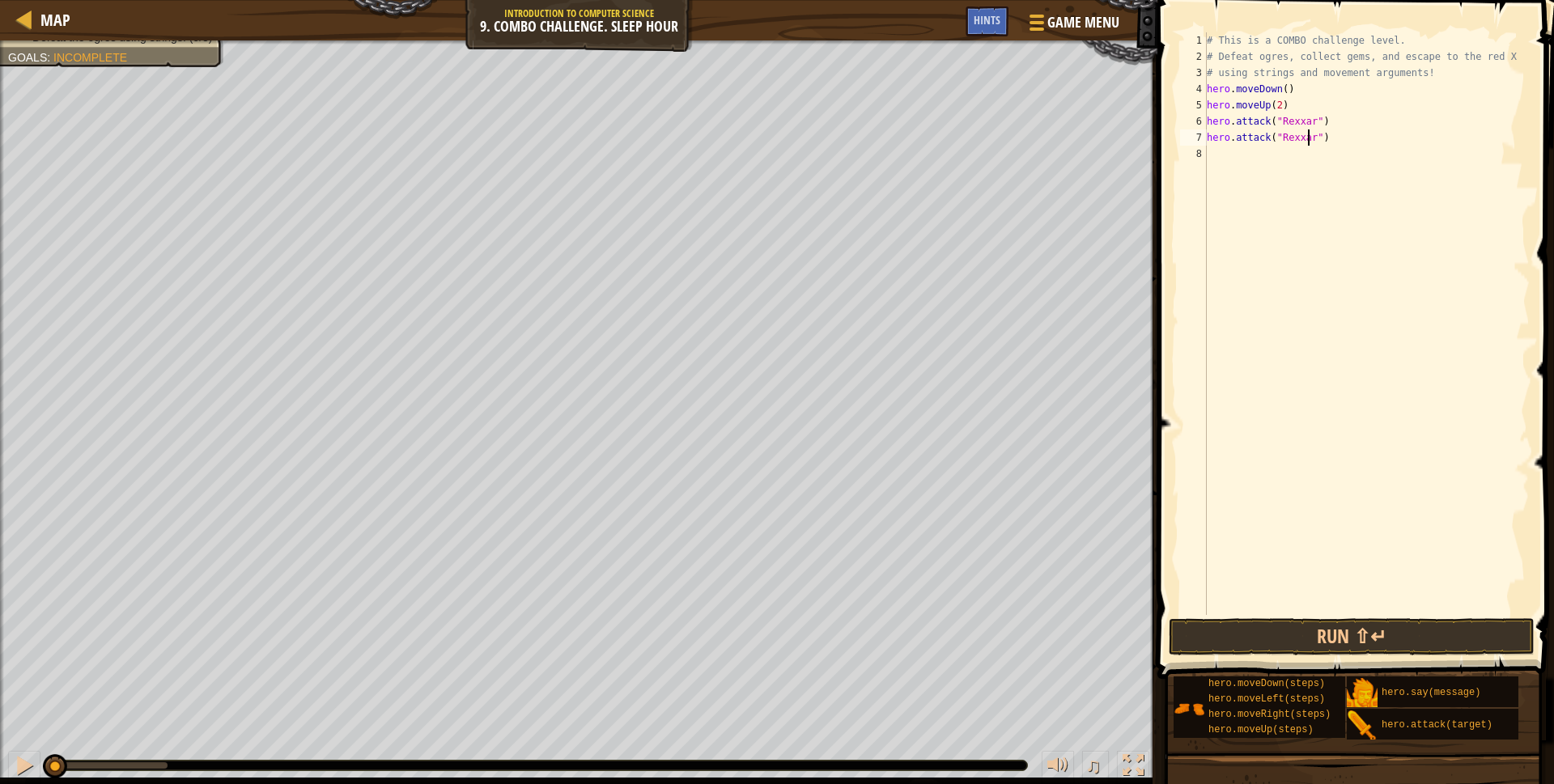
click at [1235, 154] on div "# This is a COMBO challenge level. # Defeat [PERSON_NAME], collect gems, and es…" at bounding box center [1366, 340] width 326 height 615
click at [1335, 641] on button "Run ⇧↵" at bounding box center [1352, 637] width 366 height 37
click at [1338, 639] on button "Running" at bounding box center [1352, 637] width 366 height 37
click at [1338, 638] on button "Running" at bounding box center [1352, 637] width 366 height 37
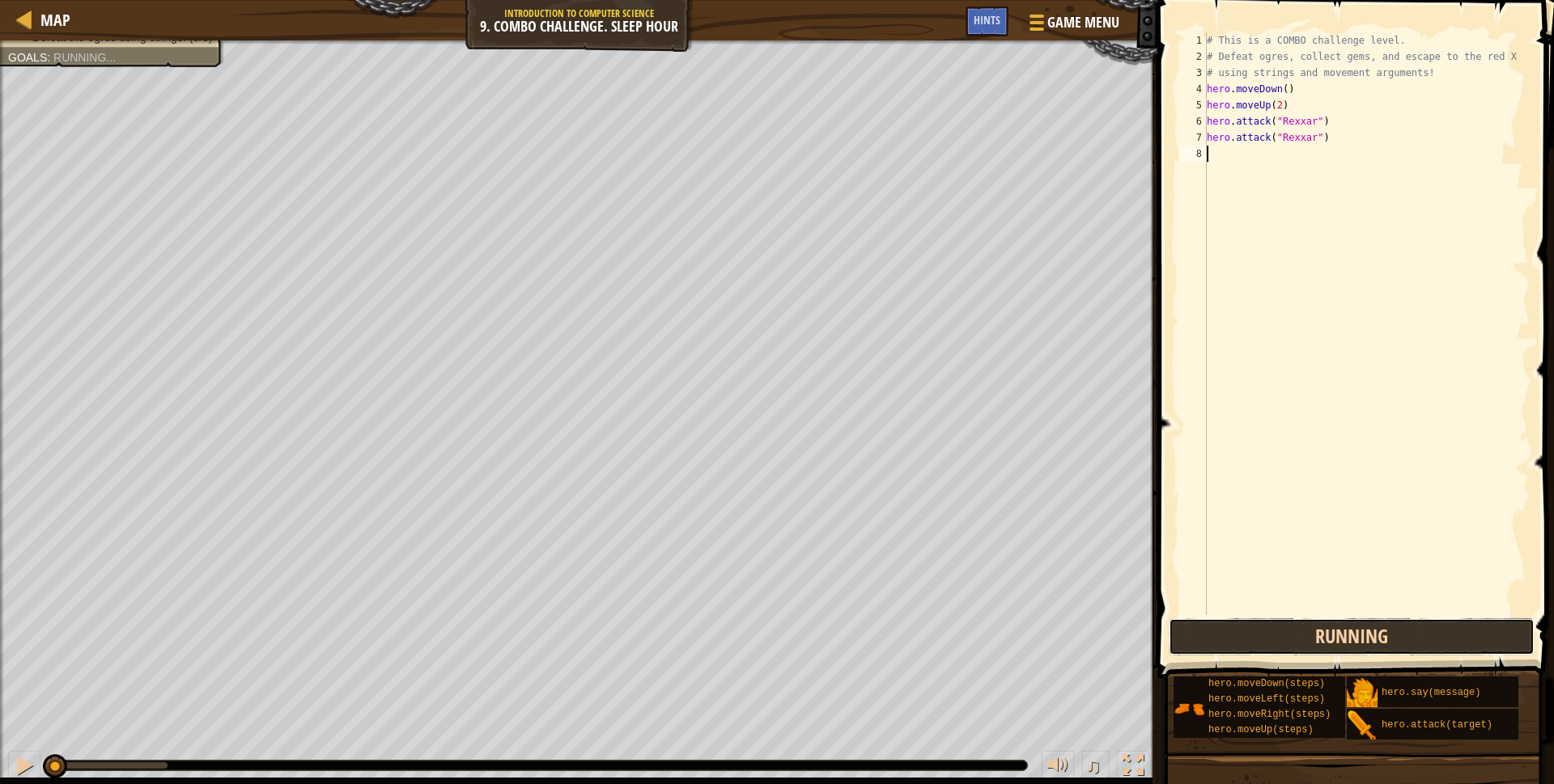
click at [1338, 638] on button "Running" at bounding box center [1352, 637] width 366 height 37
click at [1337, 638] on button "Running" at bounding box center [1352, 637] width 366 height 37
click at [1333, 475] on div "# This is a COMBO challenge level. # Defeat [PERSON_NAME], collect gems, and es…" at bounding box center [1366, 340] width 326 height 615
click at [7, 761] on div "♫" at bounding box center [579, 761] width 1157 height 49
drag, startPoint x: 33, startPoint y: 765, endPoint x: 23, endPoint y: 759, distance: 11.7
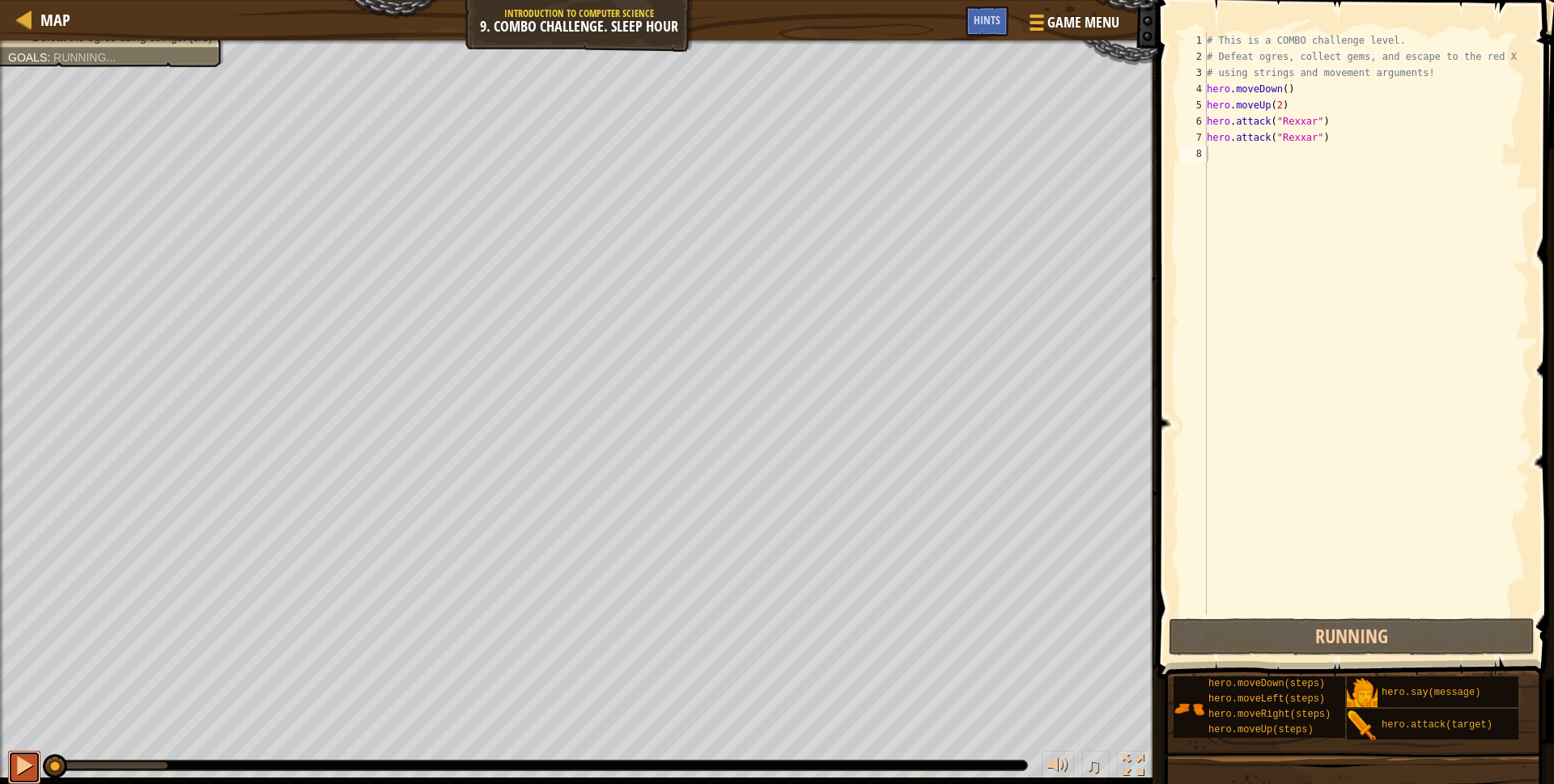
click at [33, 763] on div at bounding box center [24, 765] width 21 height 21
drag, startPoint x: 23, startPoint y: 759, endPoint x: 11, endPoint y: 751, distance: 14.4
click at [22, 759] on div at bounding box center [24, 765] width 21 height 21
click at [15, 770] on div at bounding box center [24, 765] width 21 height 21
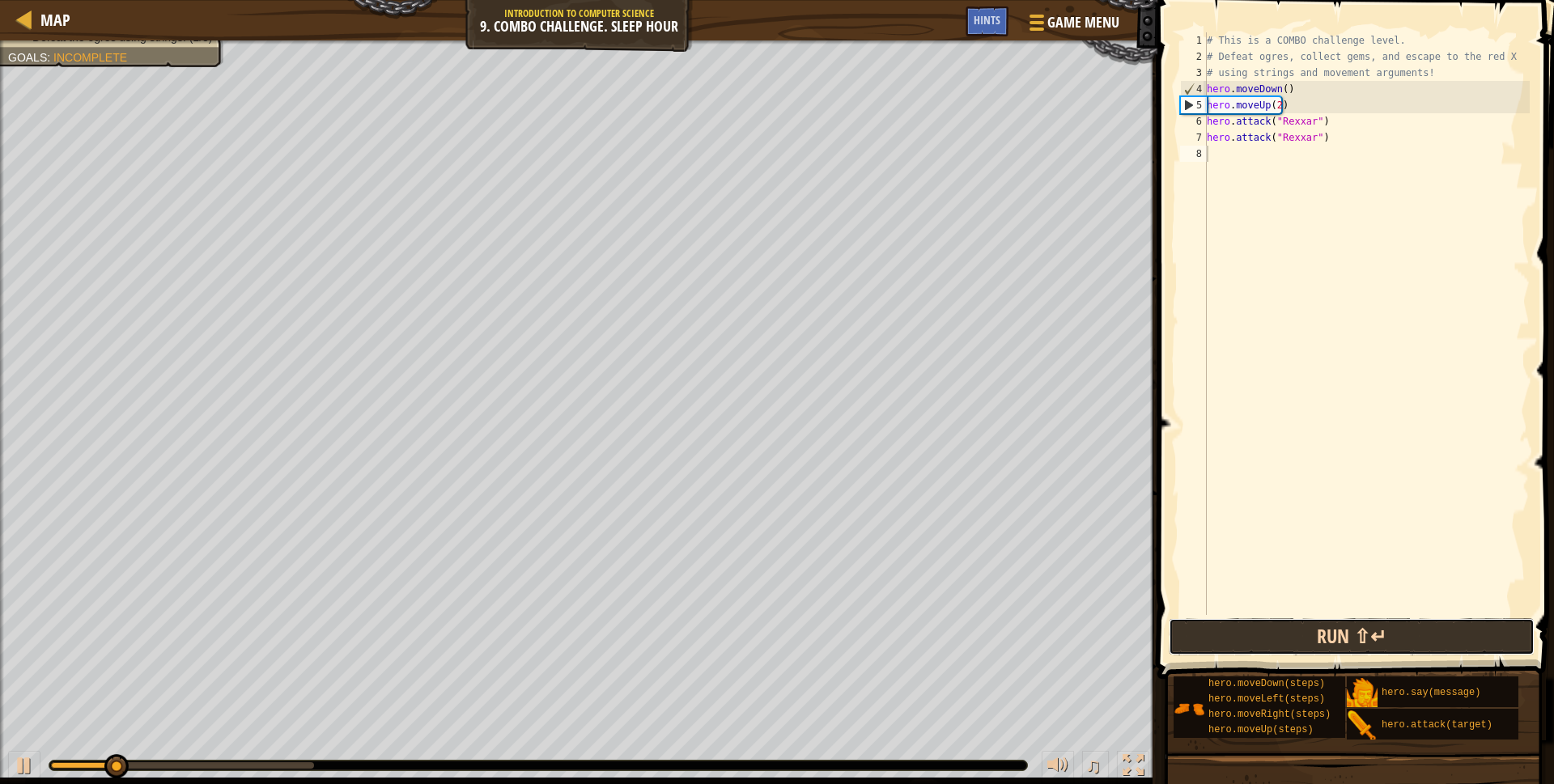
click at [1269, 642] on button "Run ⇧↵" at bounding box center [1352, 637] width 366 height 37
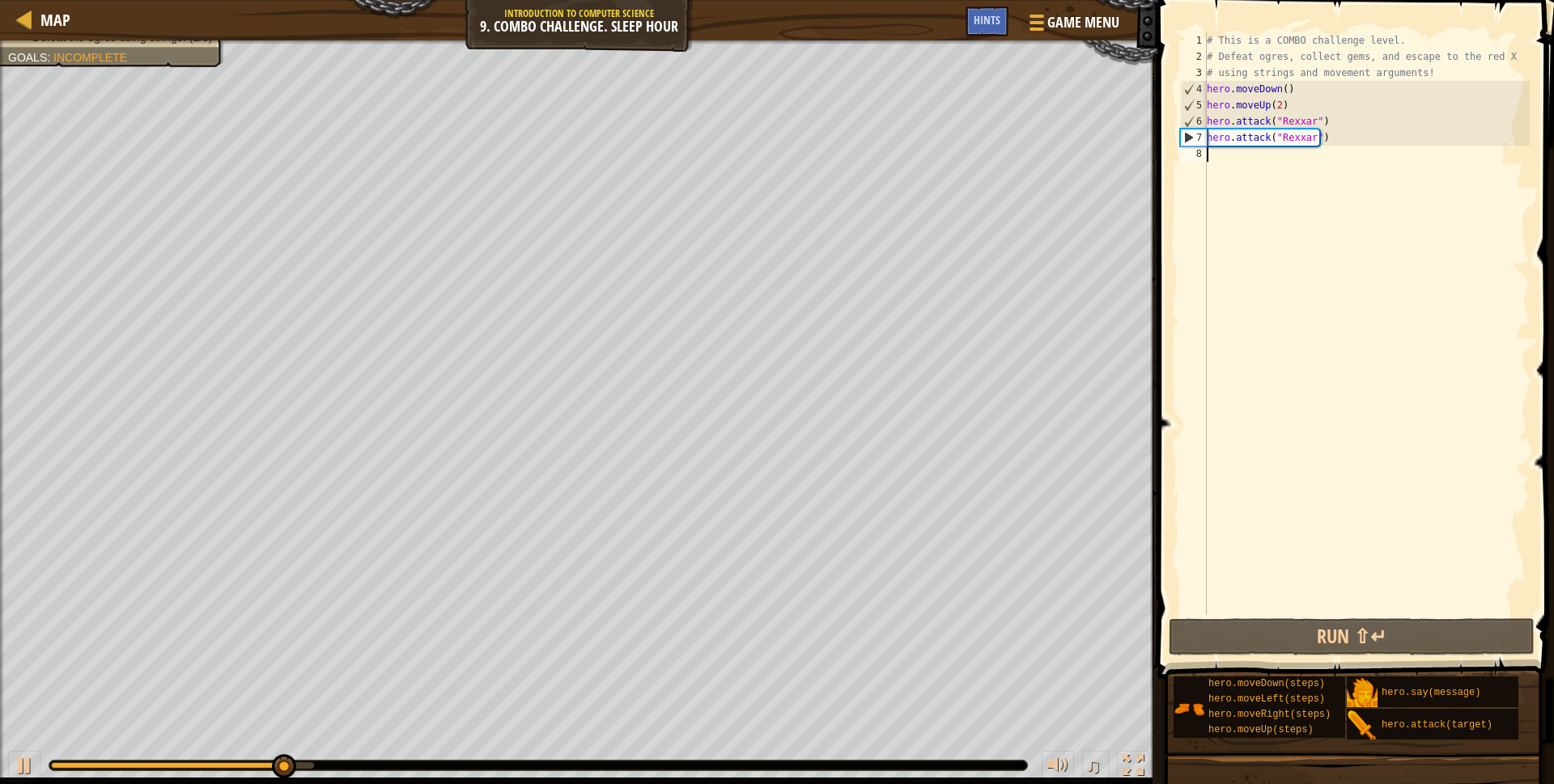
click at [1214, 153] on div "# This is a COMBO challenge level. # Defeat [PERSON_NAME], collect gems, and es…" at bounding box center [1366, 340] width 326 height 615
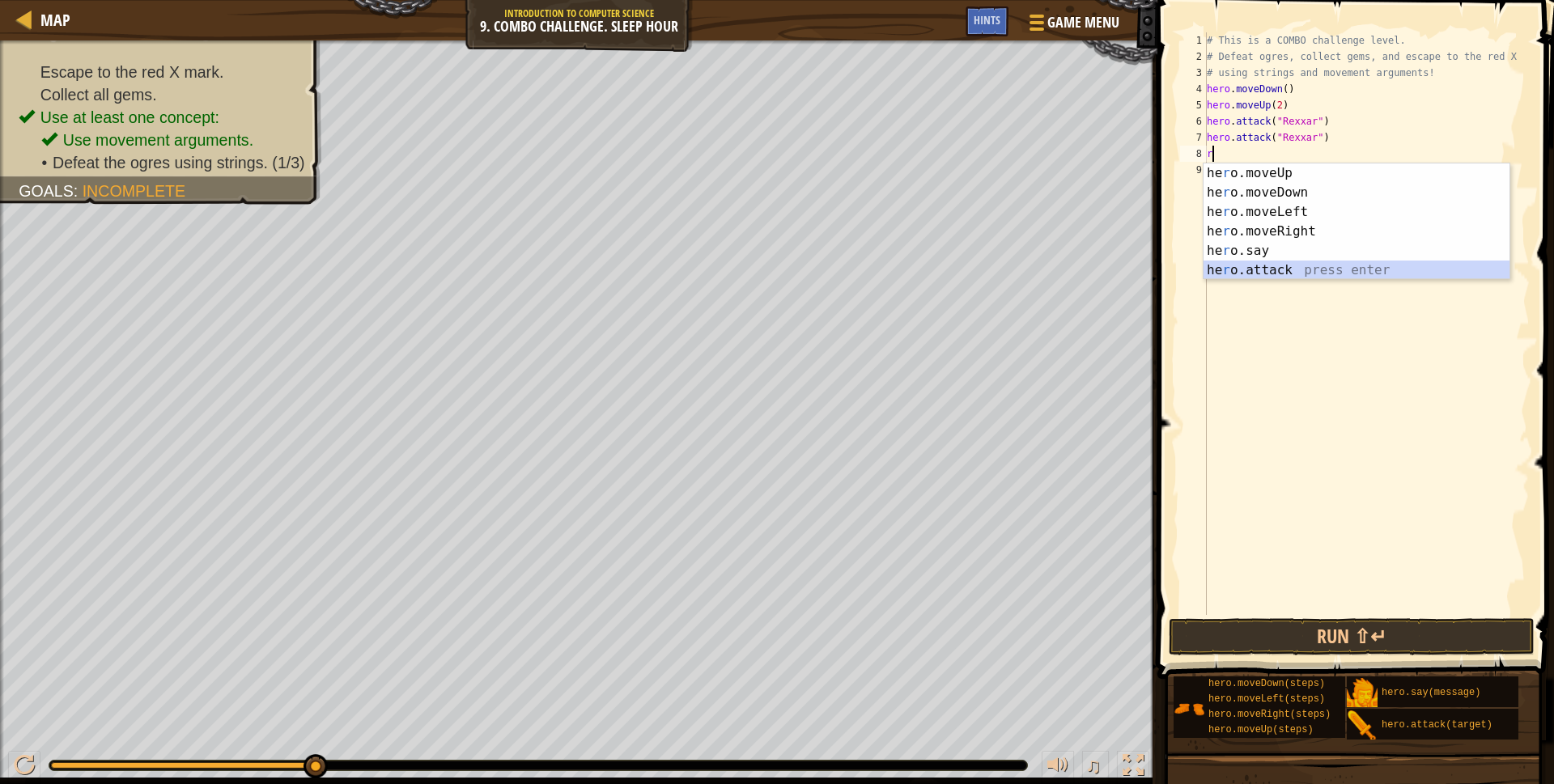
click at [1276, 271] on div "he r o.moveUp press enter he r o.moveDown press enter he r o.moveLeft press ent…" at bounding box center [1357, 241] width 306 height 155
type textarea "hero.attack("Enemy Name")"
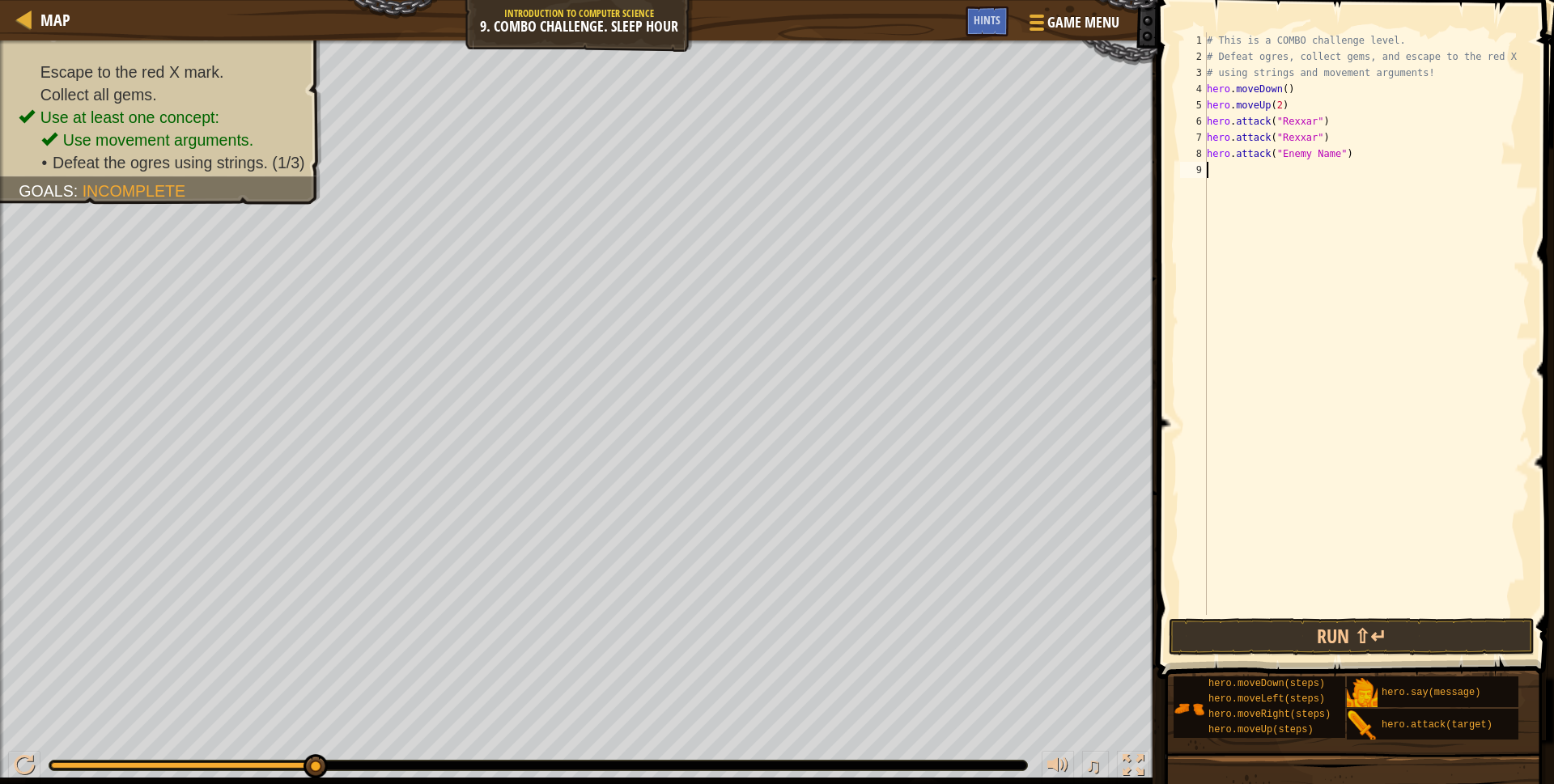
click at [1361, 162] on div "# This is a COMBO challenge level. # Defeat [PERSON_NAME], collect gems, and es…" at bounding box center [1366, 340] width 326 height 615
click at [1361, 162] on div "# This is a COMBO challenge level. # Defeat [PERSON_NAME], collect gems, and es…" at bounding box center [1366, 340] width 326 height 615
click at [1361, 150] on div "# This is a COMBO challenge level. # Defeat [PERSON_NAME], collect gems, and es…" at bounding box center [1366, 340] width 326 height 615
type textarea "h"
type textarea "r"
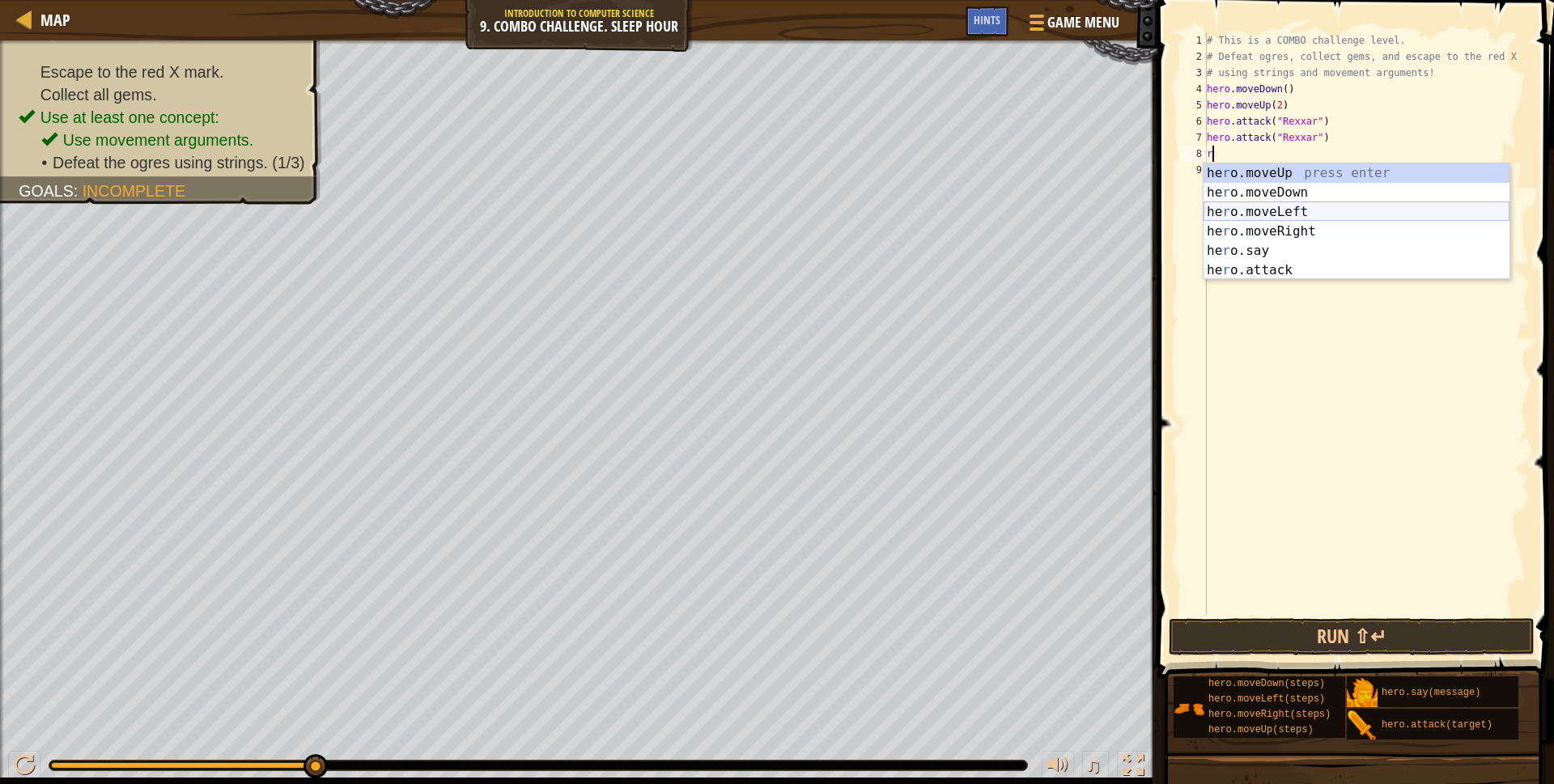
click at [1305, 220] on div "he r o.moveUp press enter he r o.moveDown press enter he r o.moveLeft press ent…" at bounding box center [1357, 241] width 306 height 155
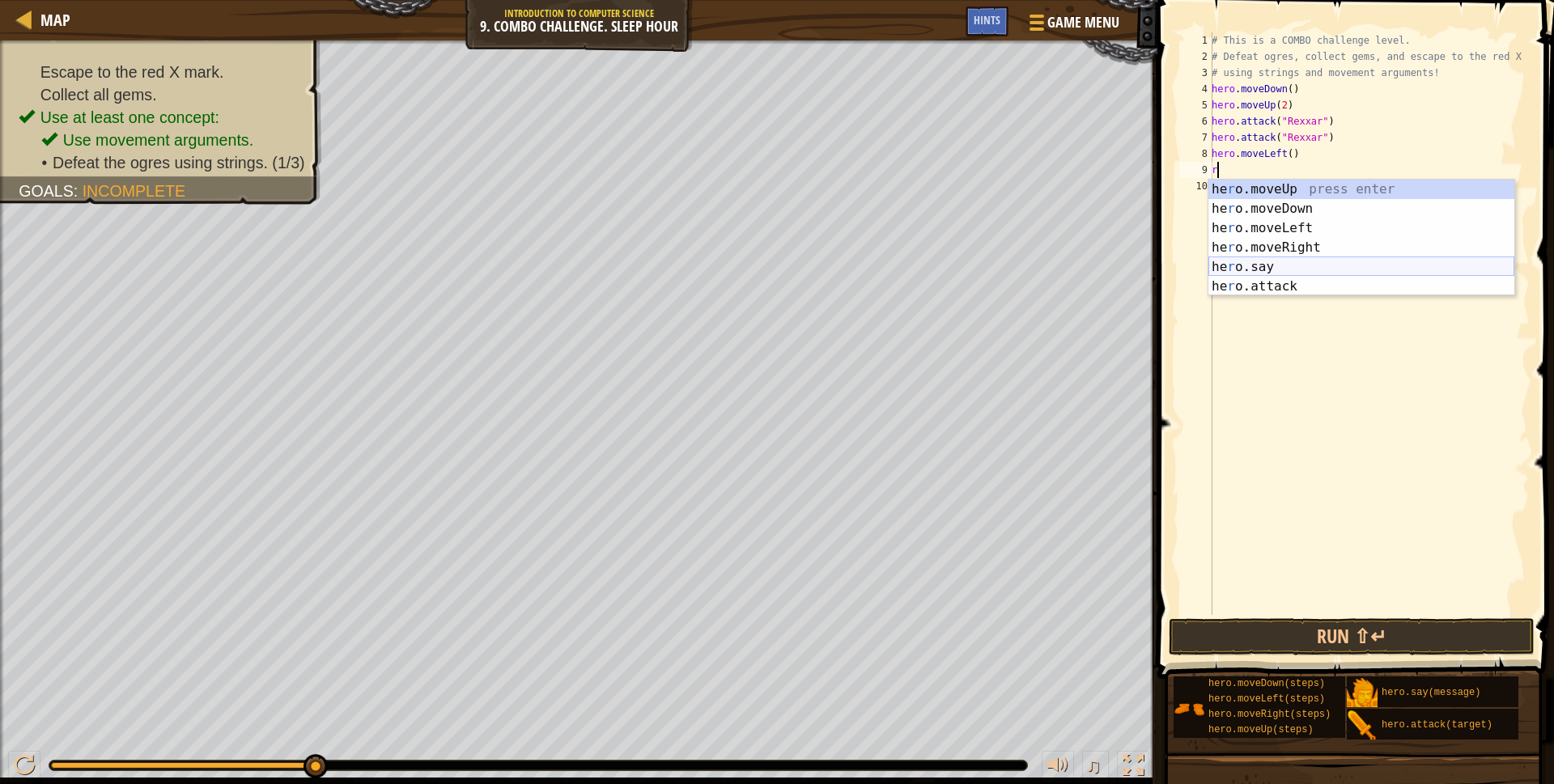
click at [1277, 284] on div "he r o.moveUp press enter he r o.moveDown press enter he r o.moveLeft press ent…" at bounding box center [1361, 257] width 306 height 155
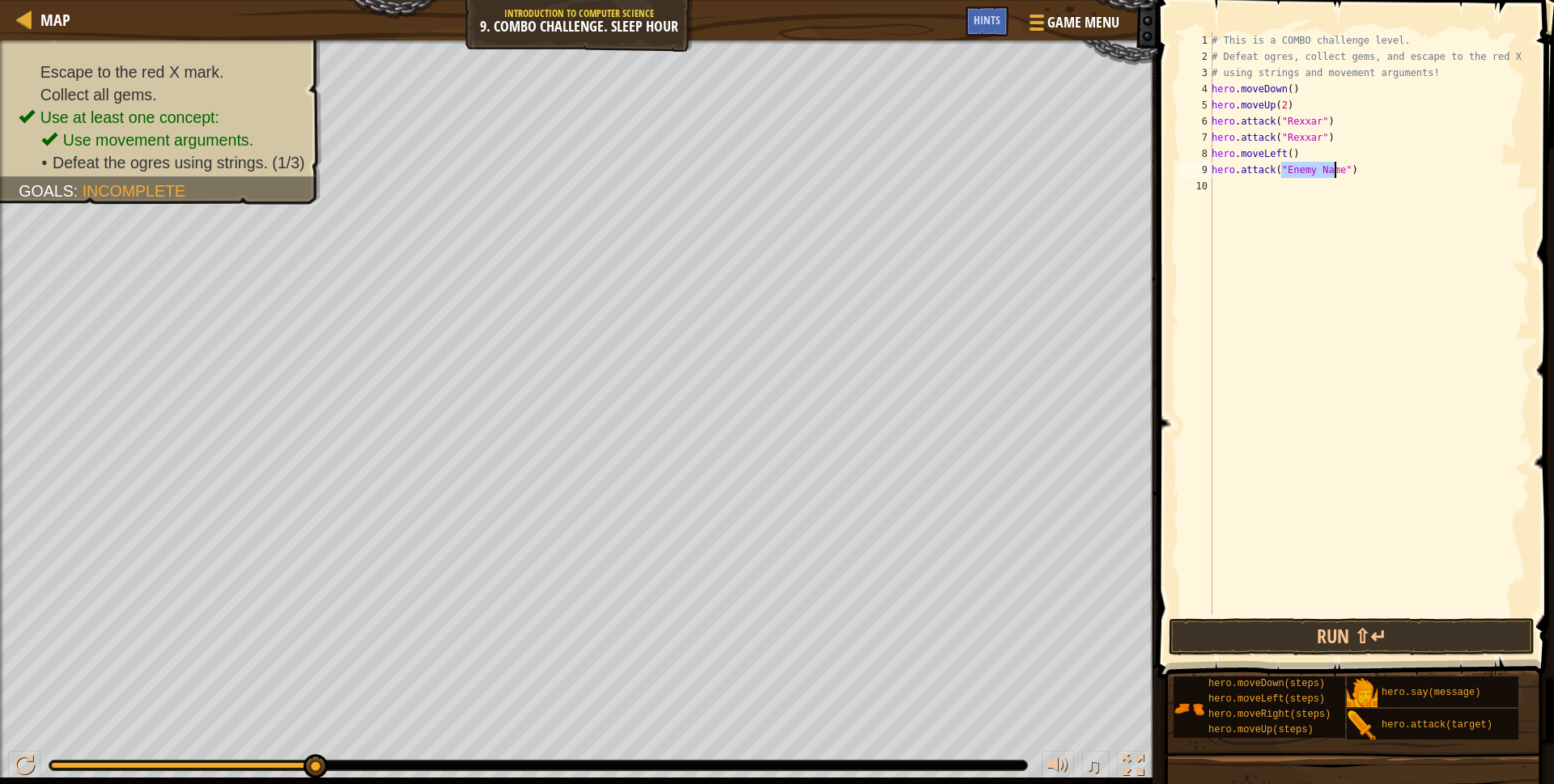
type textarea "hero.attack("Enemy Name")"
click at [1379, 181] on div "# This is a COMBO challenge level. # Defeat [PERSON_NAME], collect gems, and es…" at bounding box center [1369, 340] width 321 height 615
click at [1380, 180] on div "# This is a COMBO challenge level. # Defeat [PERSON_NAME], collect gems, and es…" at bounding box center [1369, 340] width 321 height 615
click at [1372, 172] on div "# This is a COMBO challenge level. # Defeat [PERSON_NAME], collect gems, and es…" at bounding box center [1369, 340] width 321 height 615
type textarea "h"
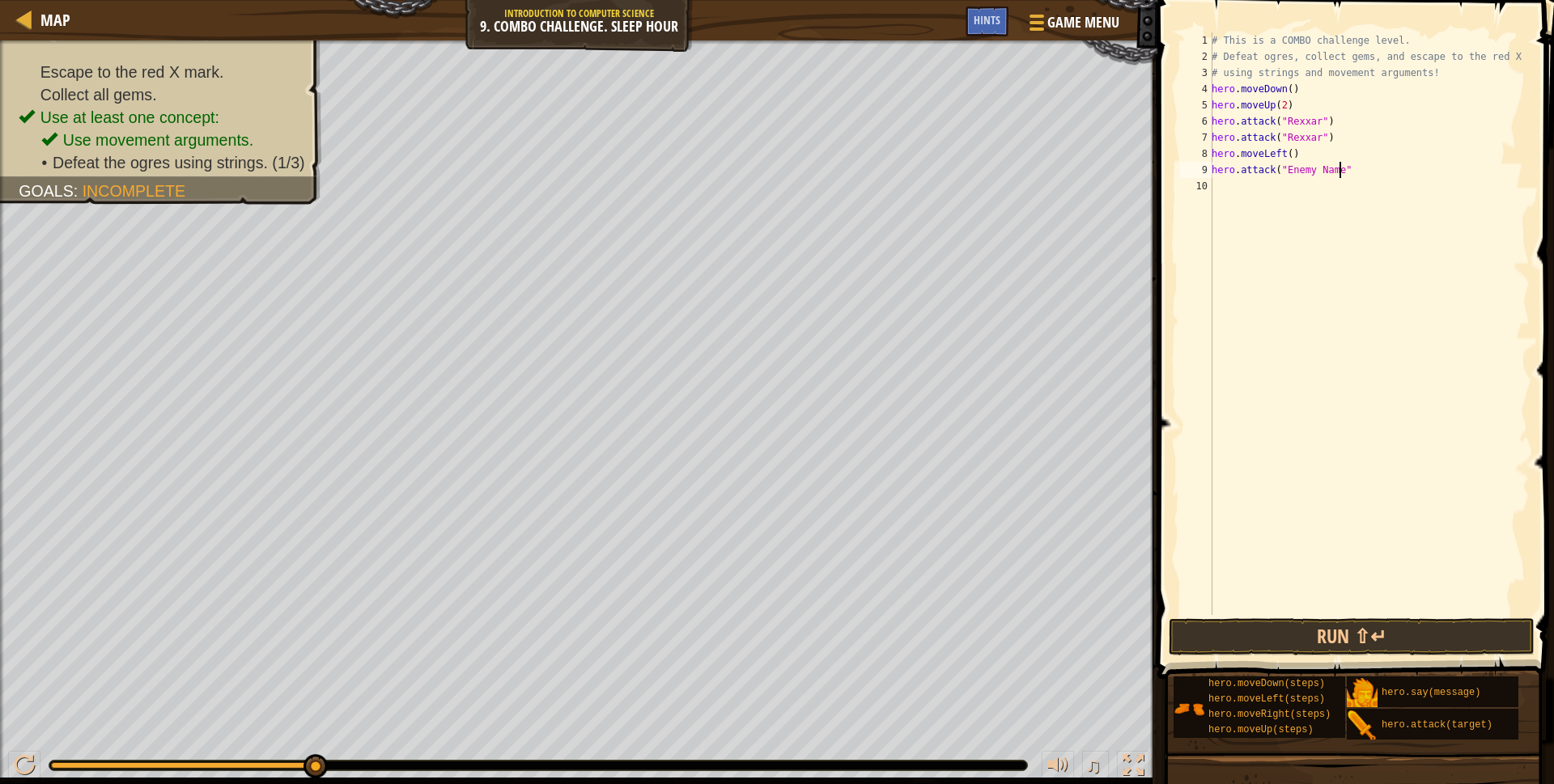
type textarea "h"
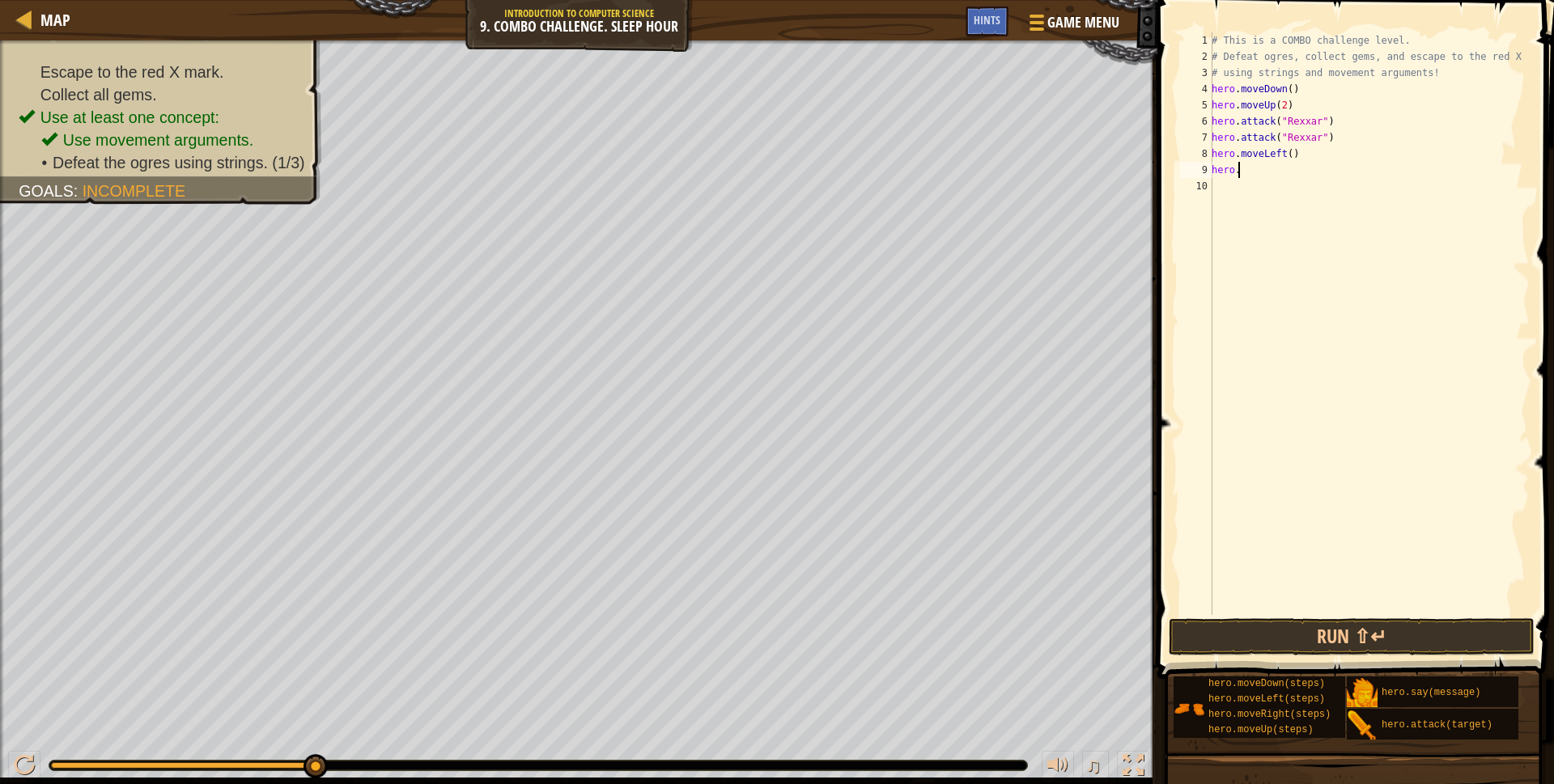
type textarea "# using strings and movement arguments!"
click at [1352, 246] on div "# This is a COMBO challenge level. # Defeat [PERSON_NAME], collect gems, and es…" at bounding box center [1366, 340] width 326 height 615
click at [1365, 109] on div "# This is a COMBO challenge level. # Defeat [PERSON_NAME], collect gems, and es…" at bounding box center [1366, 340] width 326 height 615
type textarea "r"
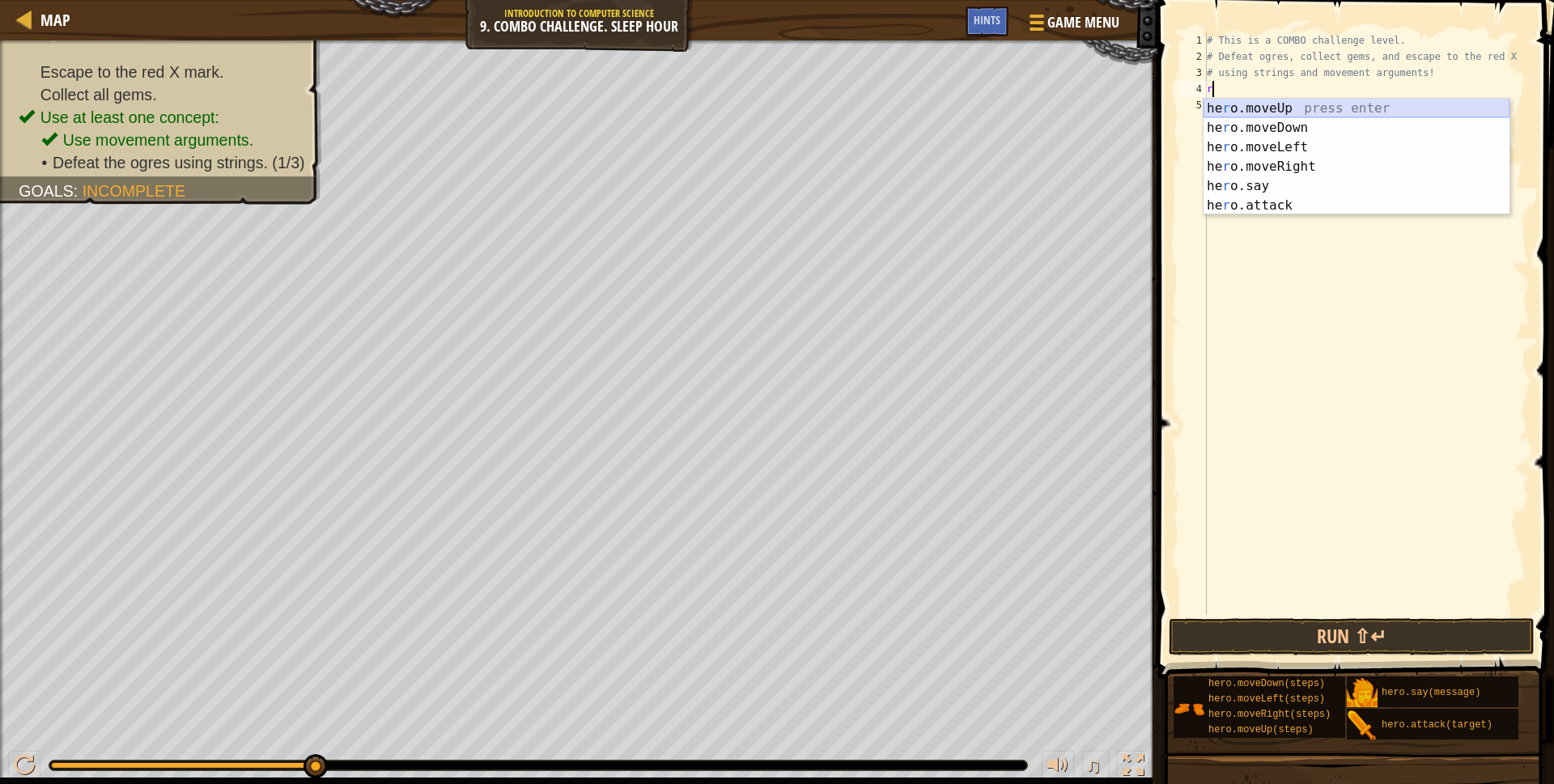
click at [1292, 106] on div "he r o.moveUp press enter he r o.moveDown press enter he r o.moveLeft press ent…" at bounding box center [1357, 176] width 306 height 155
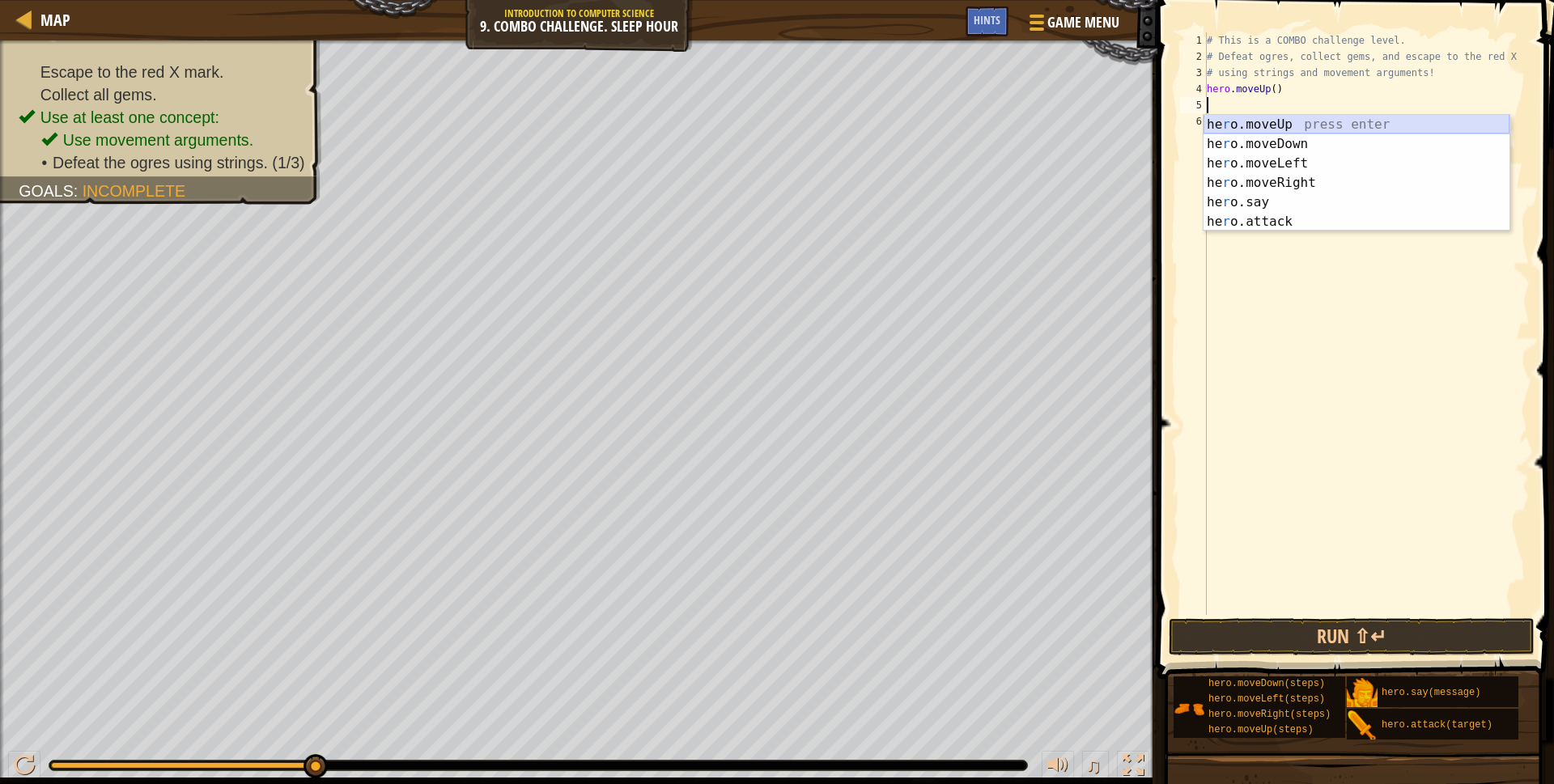
type textarea "r"
click at [1281, 185] on div "he r o.moveUp press enter he r o.moveDown press enter he r o.moveLeft press ent…" at bounding box center [1357, 193] width 306 height 155
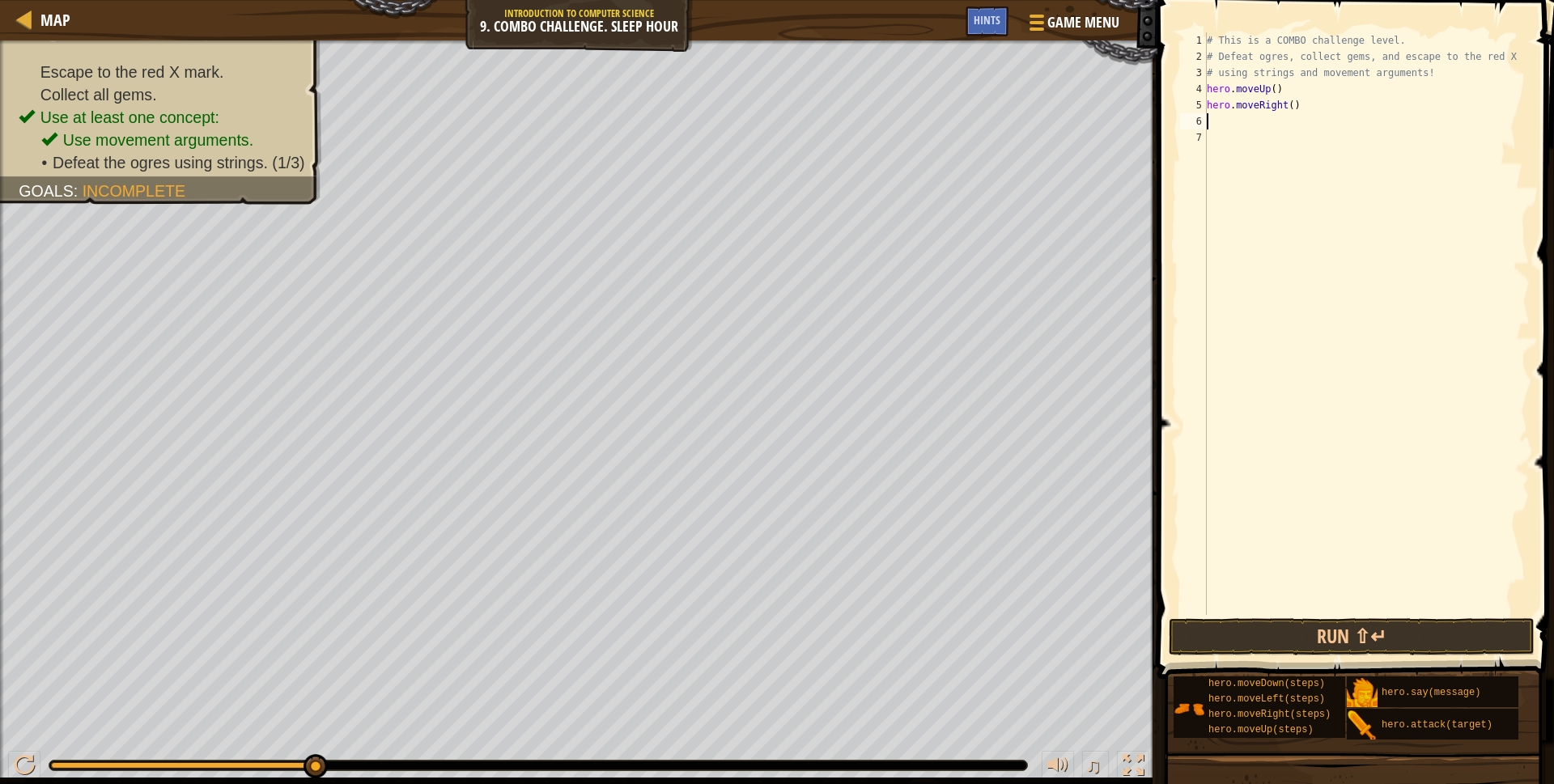
click at [1284, 104] on div "# This is a COMBO challenge level. # Defeat [PERSON_NAME], collect gems, and es…" at bounding box center [1366, 340] width 326 height 615
click at [1310, 642] on button "Run ⇧↵" at bounding box center [1352, 637] width 366 height 37
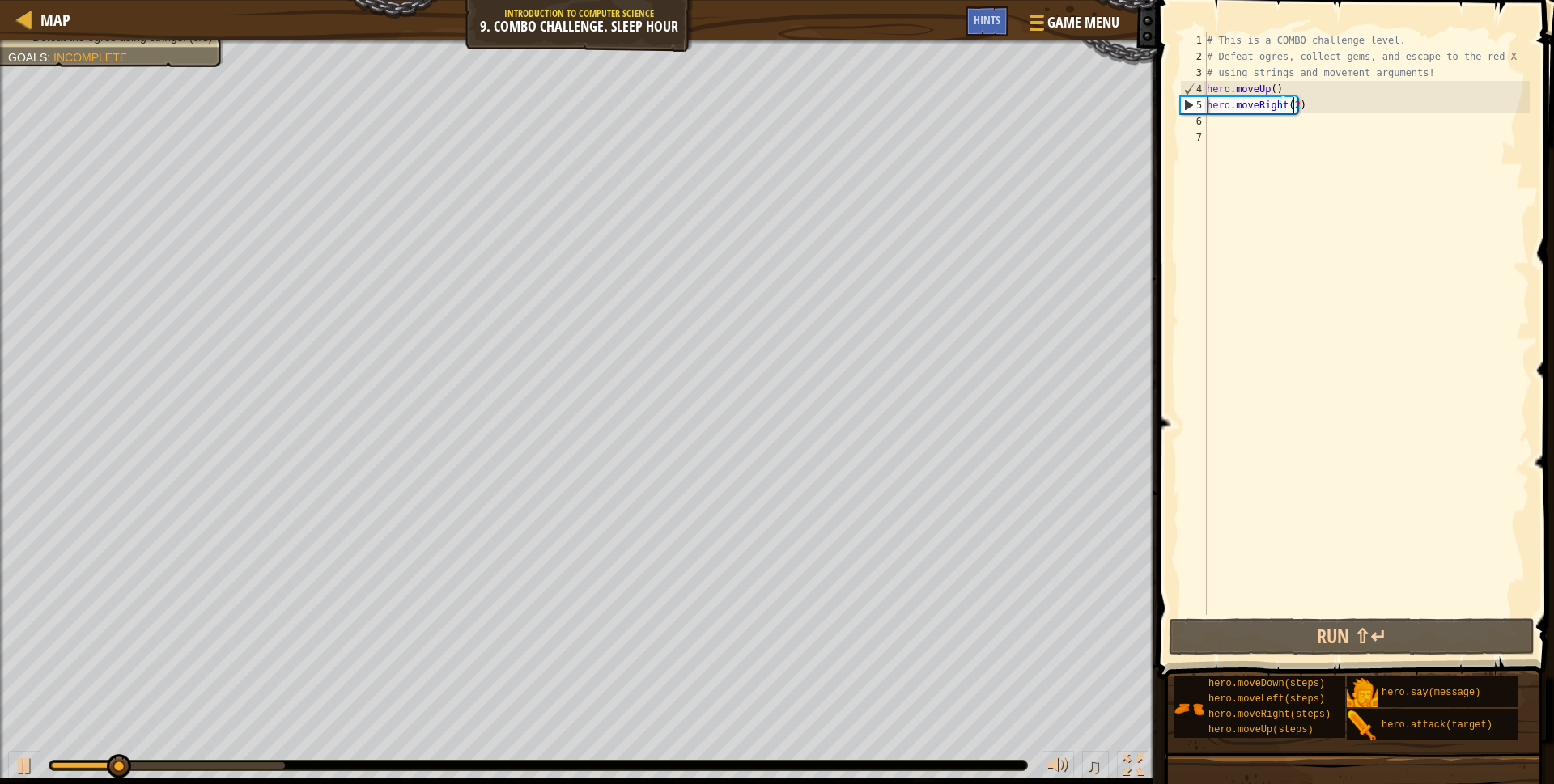
click at [1303, 93] on div "# This is a COMBO challenge level. # Defeat [PERSON_NAME], collect gems, and es…" at bounding box center [1366, 340] width 326 height 615
click at [1322, 105] on div "# This is a COMBO challenge level. # Defeat [PERSON_NAME], collect gems, and es…" at bounding box center [1366, 340] width 326 height 615
click at [1323, 111] on div "# This is a COMBO challenge level. # Defeat [PERSON_NAME], collect gems, and es…" at bounding box center [1366, 340] width 326 height 615
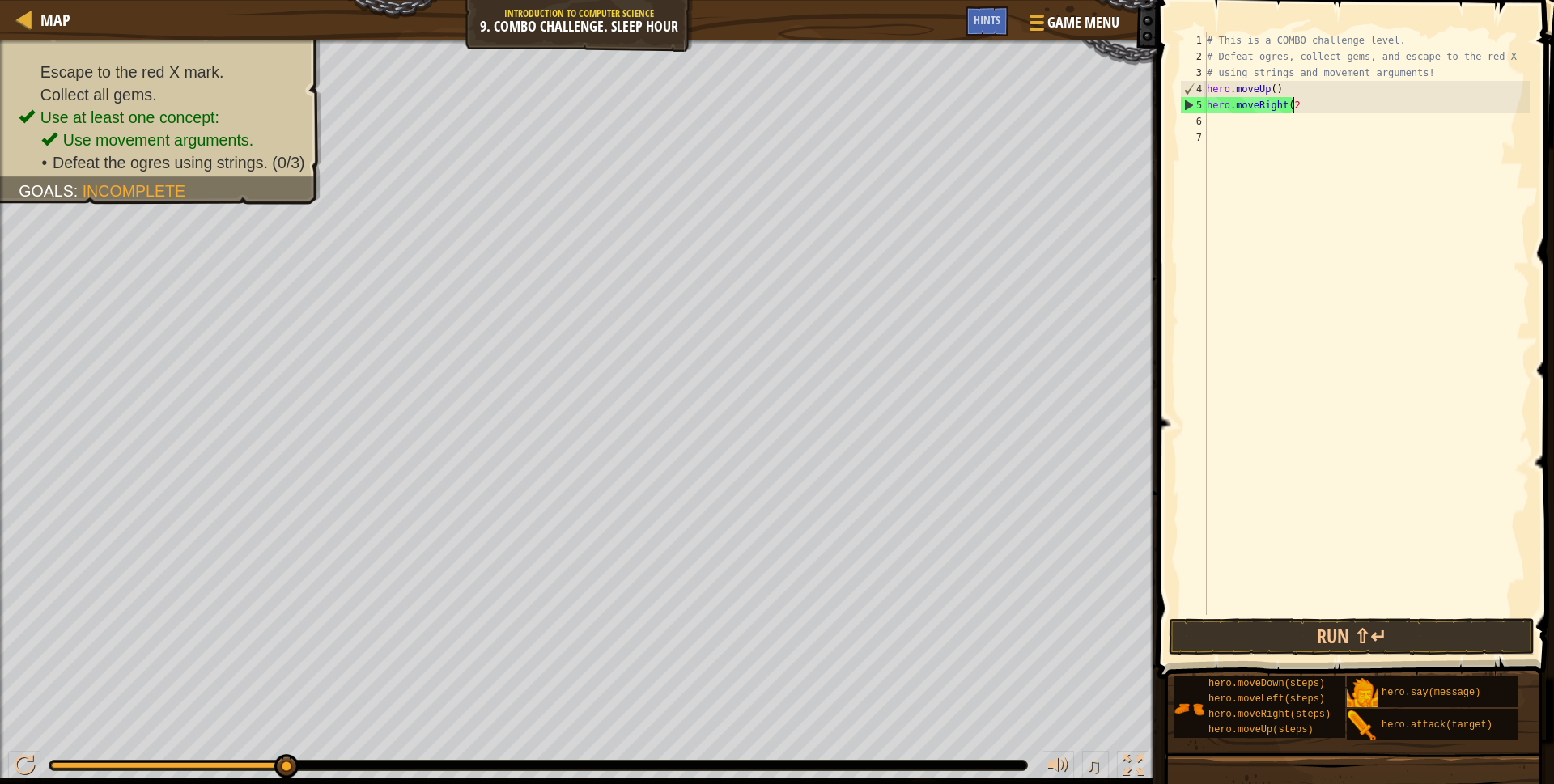
type textarea "h"
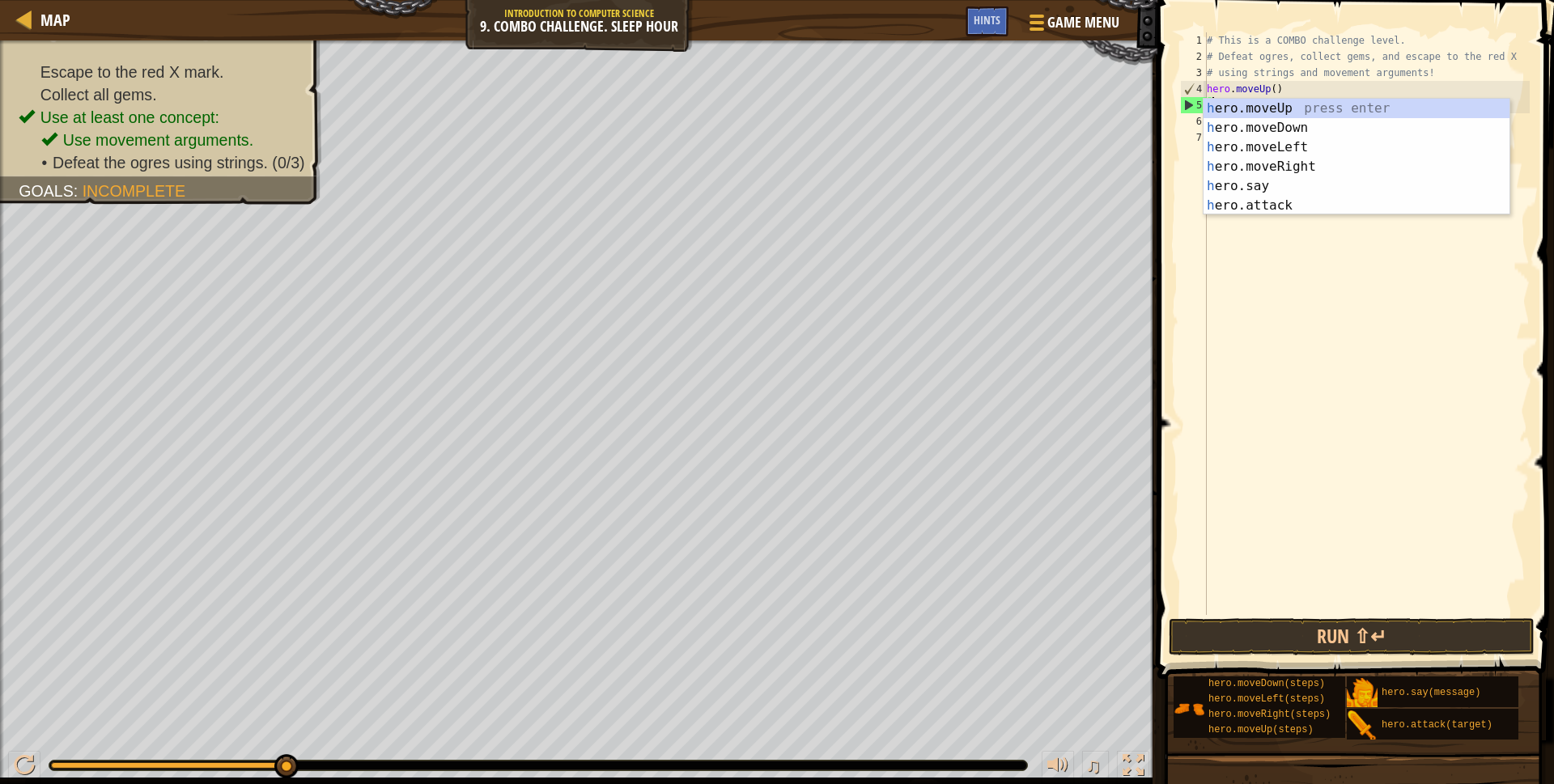
type textarea "h"
type textarea "# using strings and movement ar"
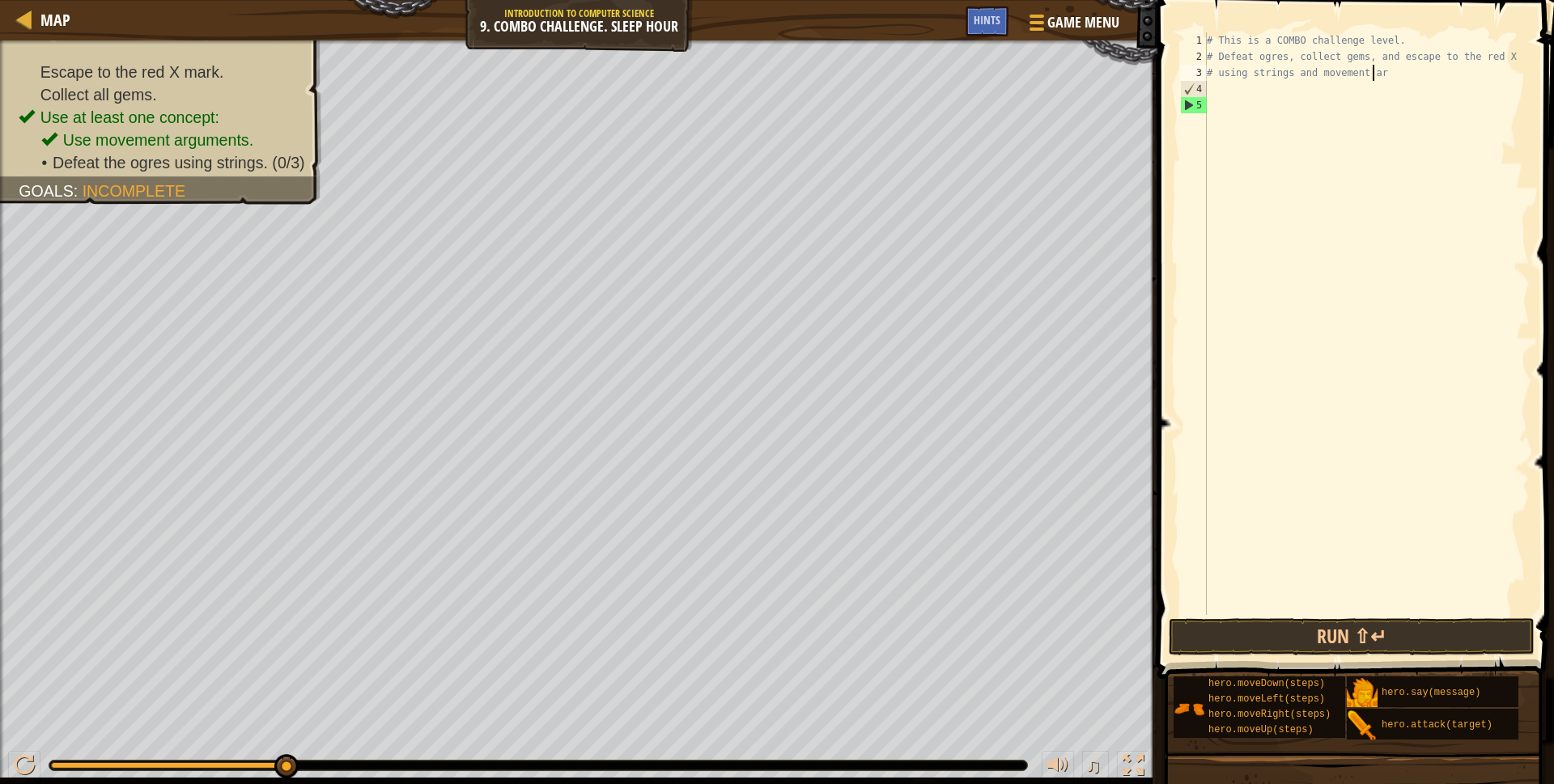
scroll to position [7, 0]
click at [1285, 94] on div "# This is a COMBO challenge level. # Defeat ogres, collect gems, and escape to …" at bounding box center [1366, 340] width 326 height 615
type textarea "r"
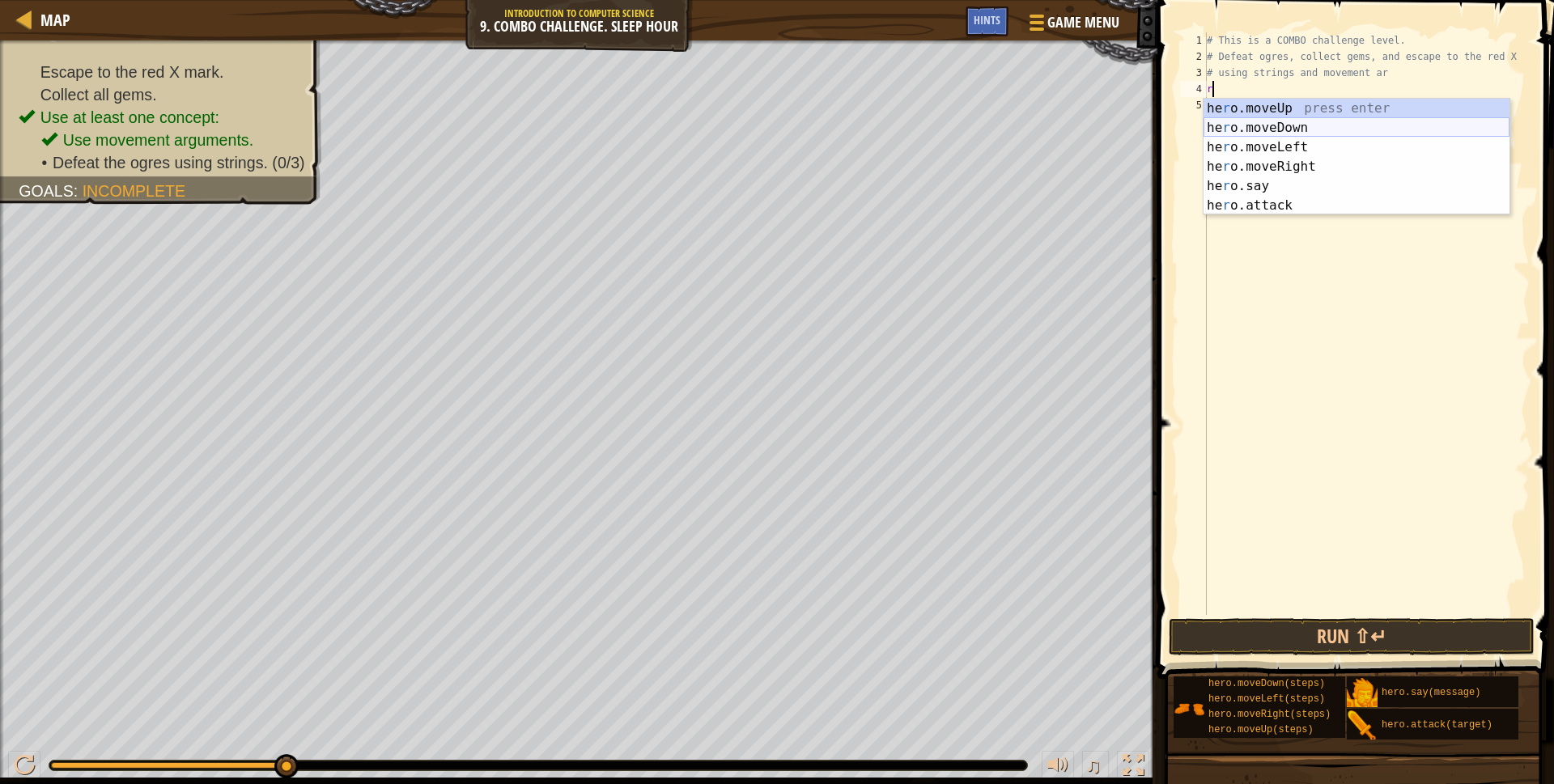
click at [1275, 121] on div "he r o.moveUp press enter he r o.moveDown press enter he r o.moveLeft press ent…" at bounding box center [1357, 176] width 306 height 155
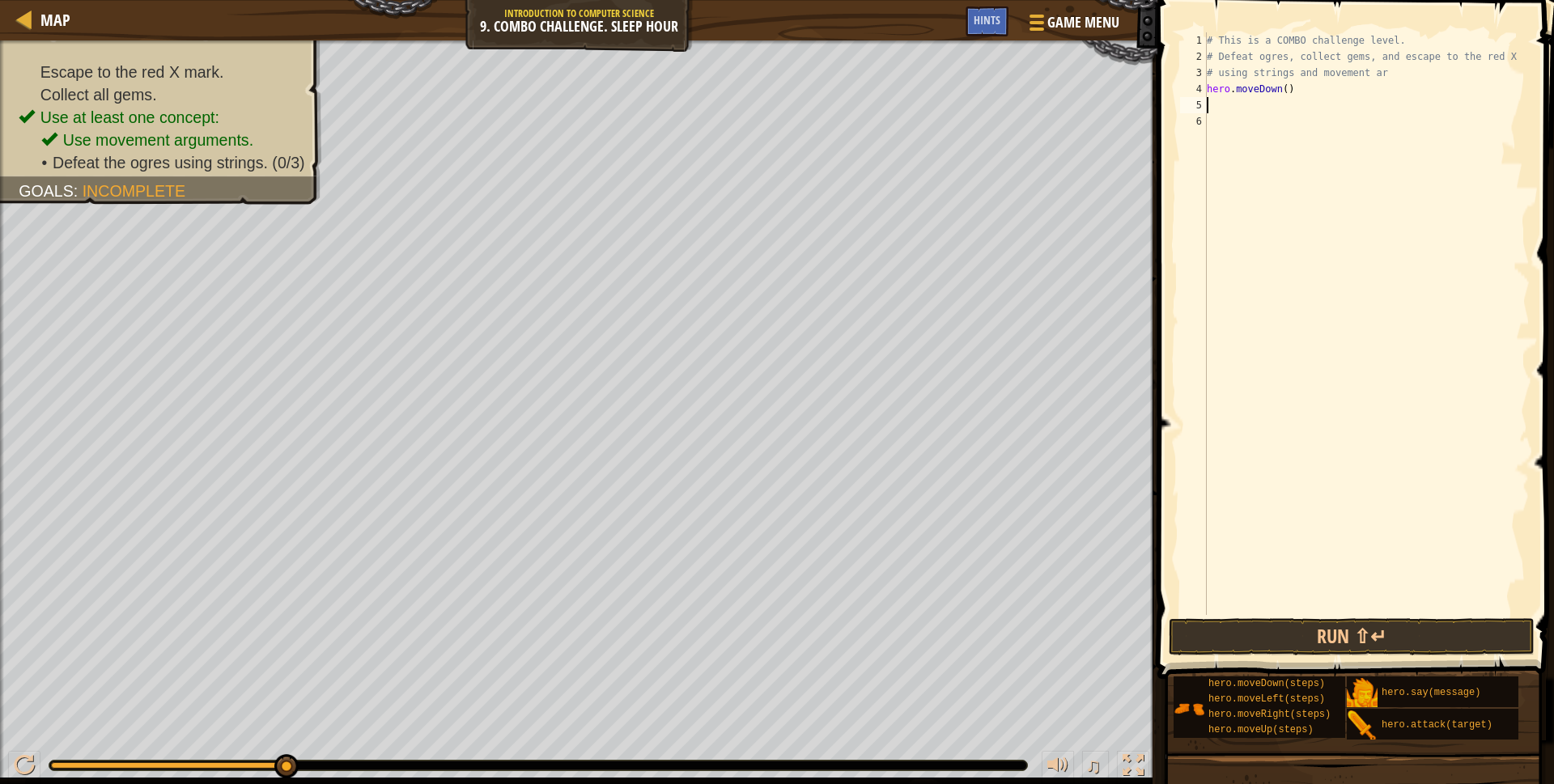
type textarea "r"
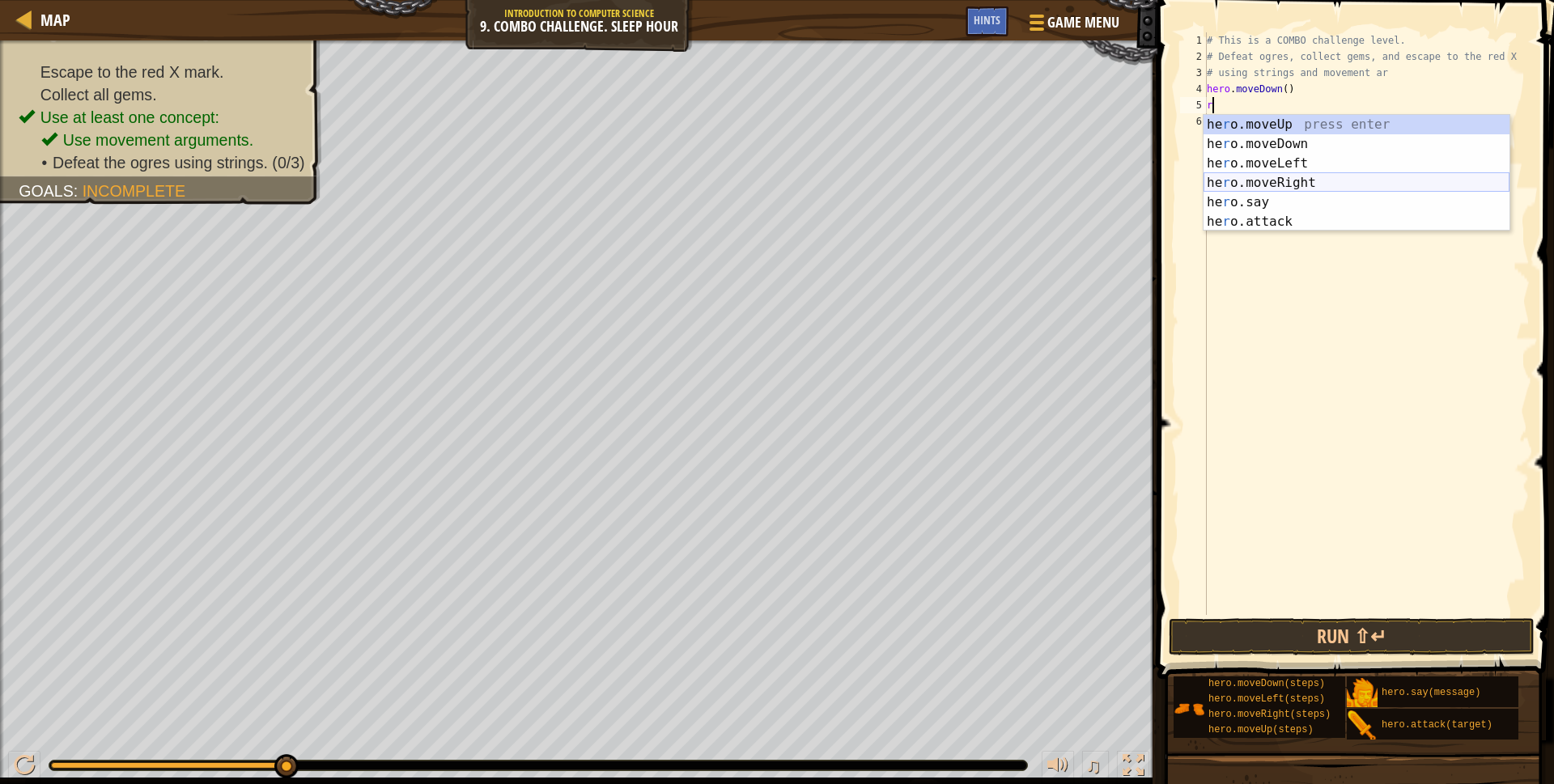
click at [1295, 176] on div "he r o.moveUp press enter he r o.moveDown press enter he r o.moveLeft press ent…" at bounding box center [1357, 193] width 306 height 155
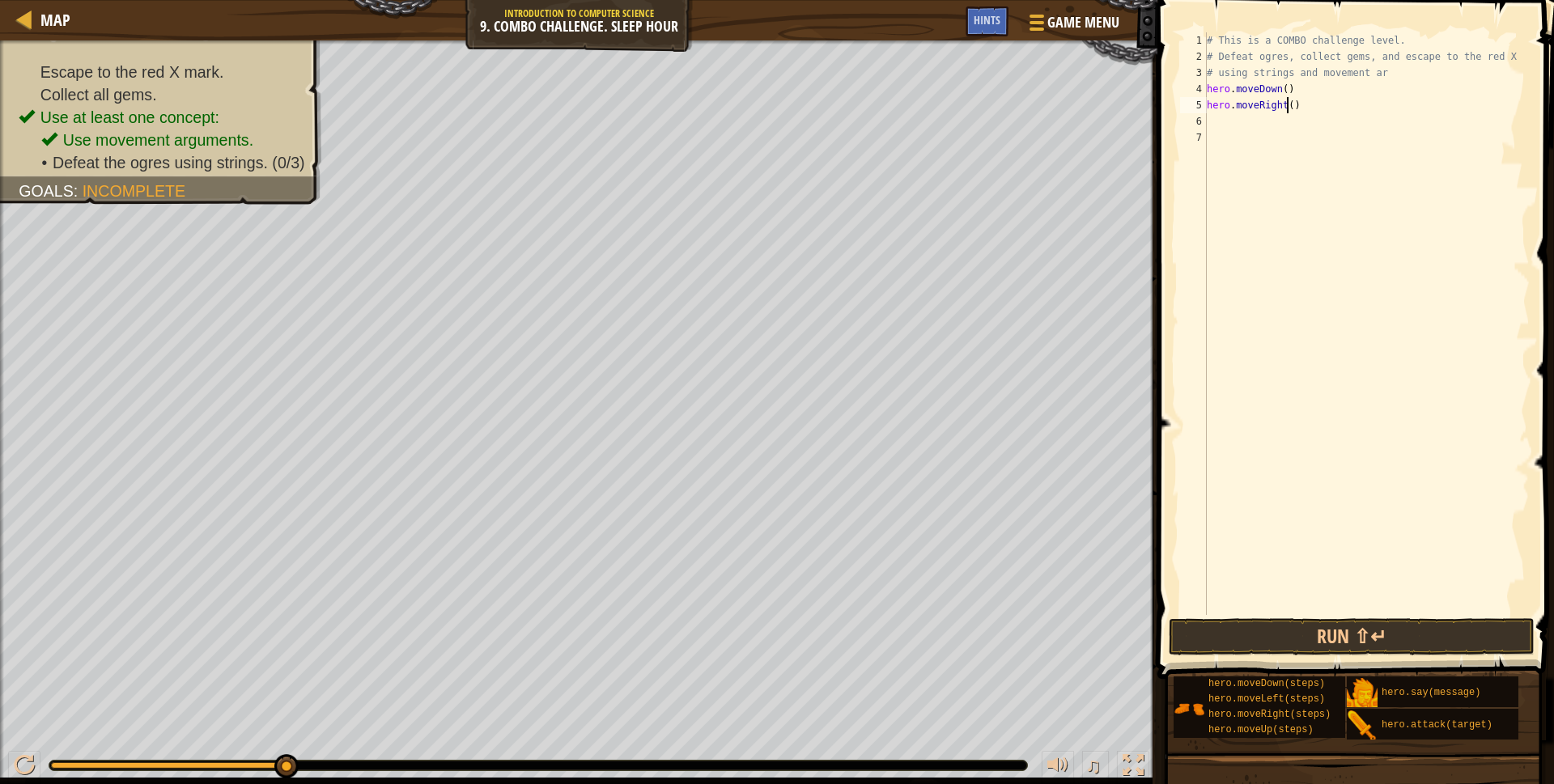
click at [1286, 103] on div "# This is a COMBO challenge level. # Defeat ogres, collect gems, and escape to …" at bounding box center [1366, 340] width 326 height 615
type textarea "hero.moveRight(2)"
click at [1241, 123] on div "# This is a COMBO challenge level. # Defeat ogres, collect gems, and escape to …" at bounding box center [1366, 340] width 326 height 615
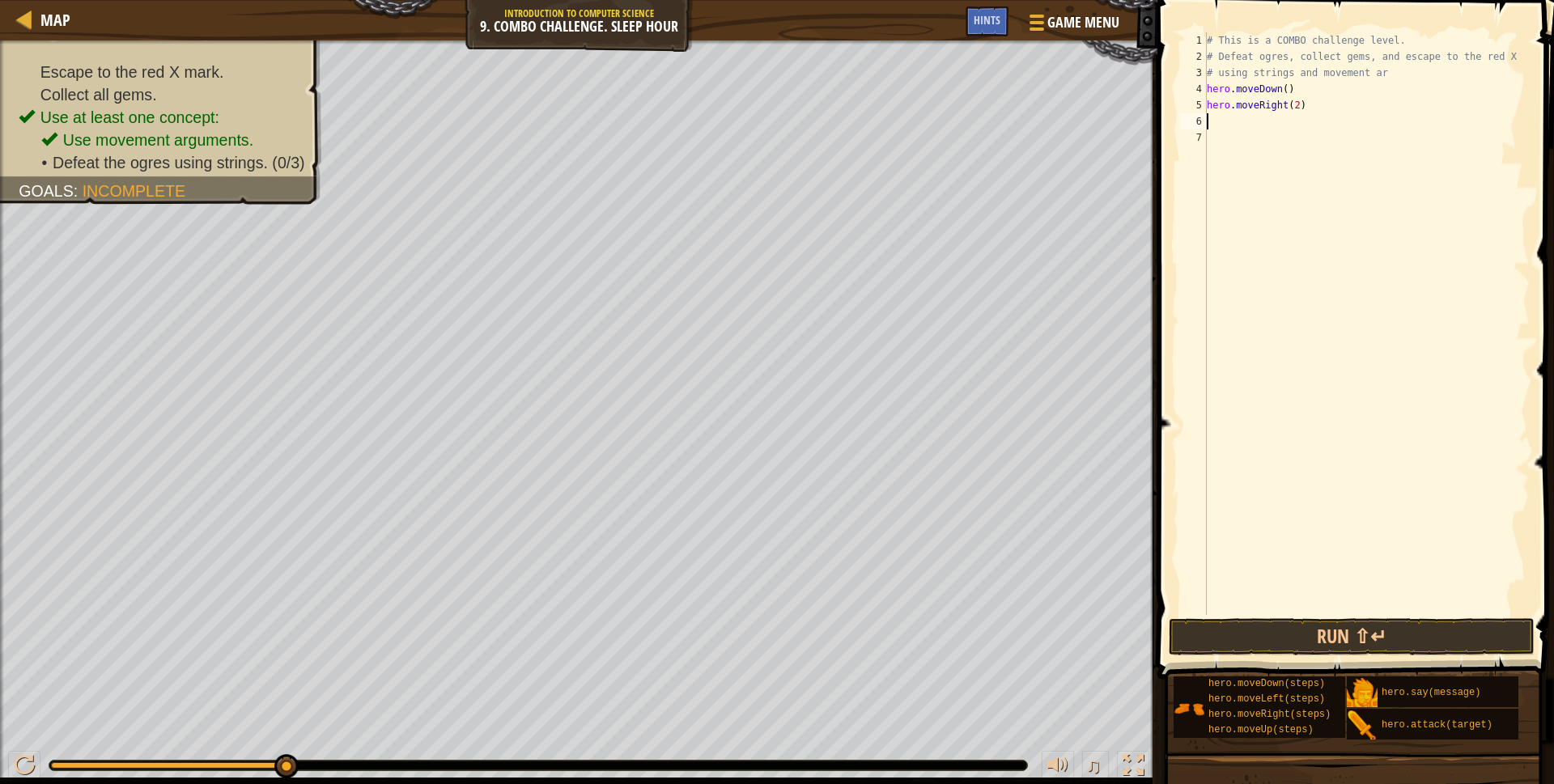
scroll to position [7, 0]
type textarea "r"
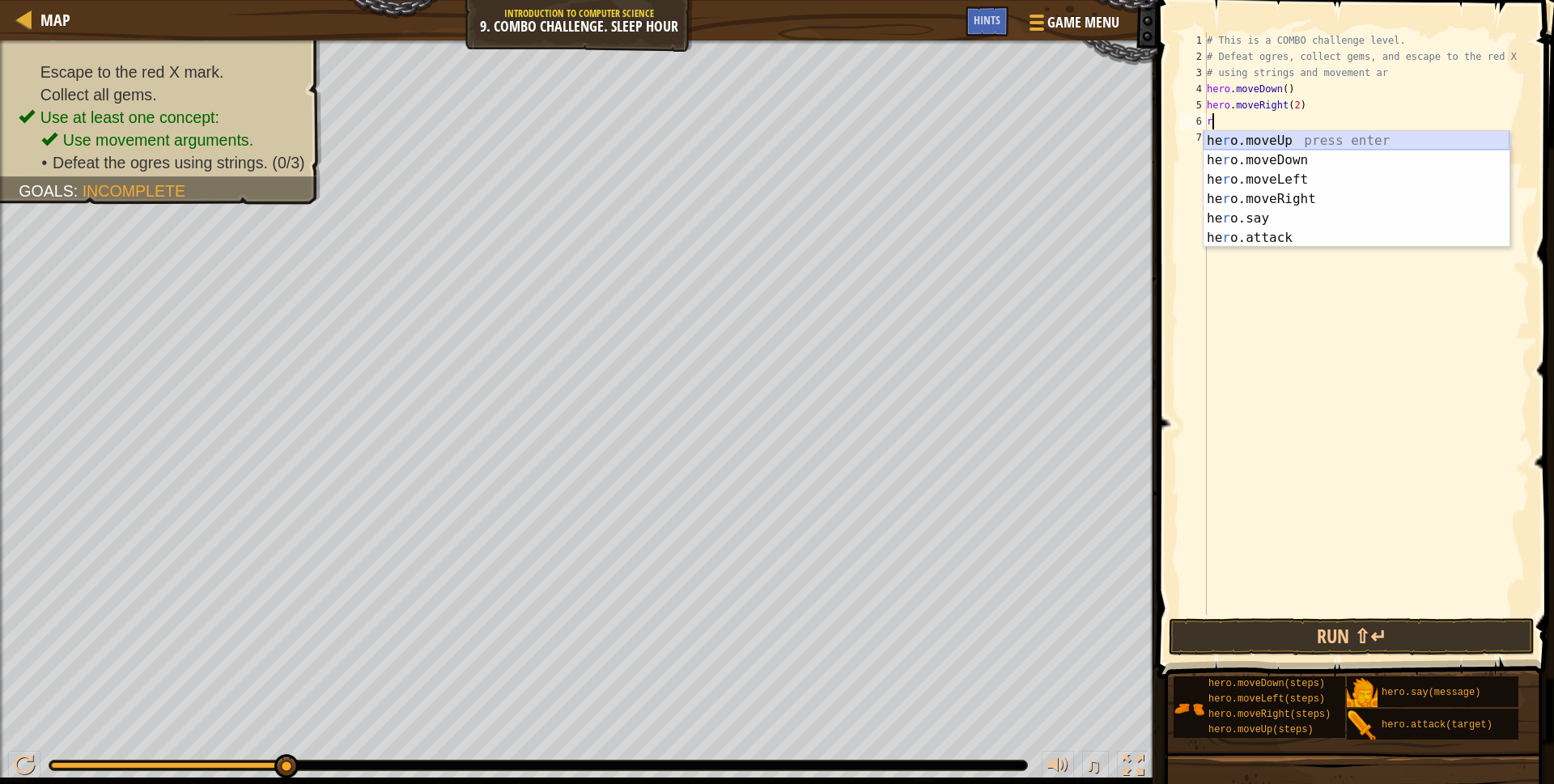
click at [1273, 141] on div "he r o.moveUp press enter he r o.moveDown press enter he r o.moveLeft press ent…" at bounding box center [1357, 209] width 306 height 155
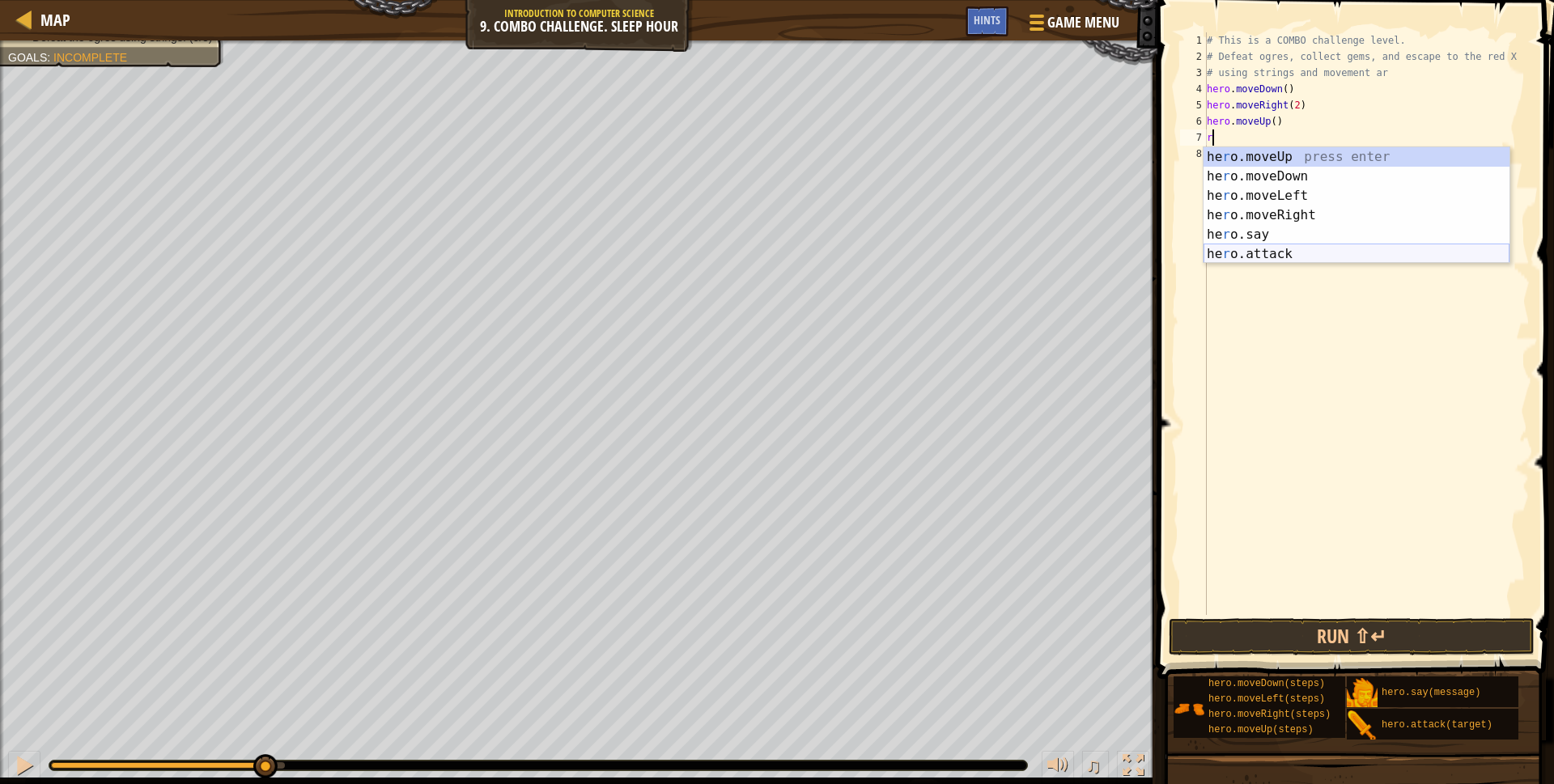
click at [1238, 258] on div "he r o.moveUp press enter he r o.moveDown press enter he r o.moveLeft press ent…" at bounding box center [1357, 225] width 306 height 155
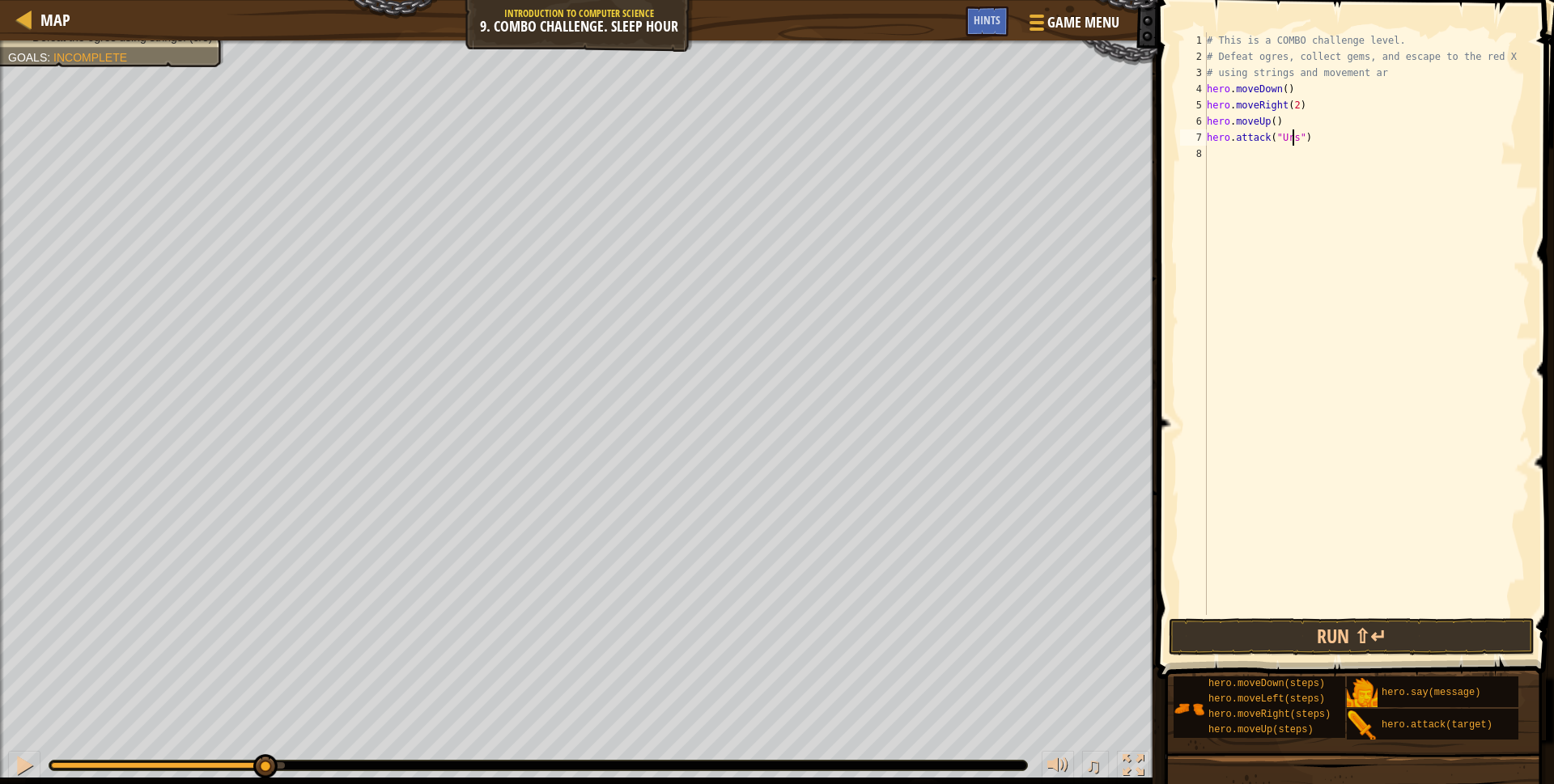
scroll to position [7, 7]
type textarea "hero.attack("Ursa")"
drag, startPoint x: 1299, startPoint y: 138, endPoint x: 1274, endPoint y: 138, distance: 25.0
click at [1274, 138] on div "# This is a COMBO challenge level. # Defeat ogres, collect gems, and escape to …" at bounding box center [1366, 340] width 326 height 615
click at [1233, 156] on div "# This is a COMBO challenge level. # Defeat ogres, collect gems, and escape to …" at bounding box center [1366, 340] width 326 height 615
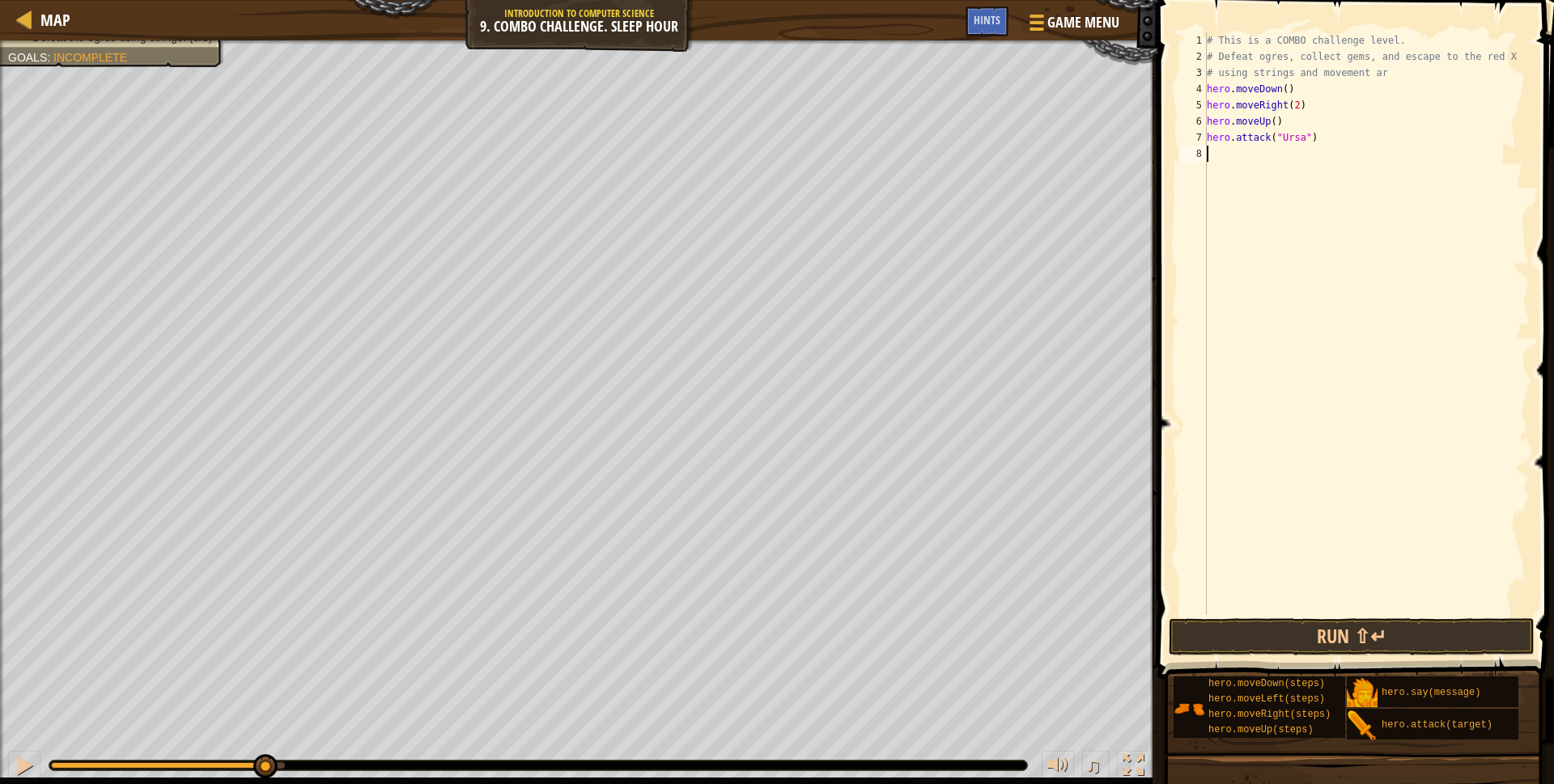
scroll to position [7, 0]
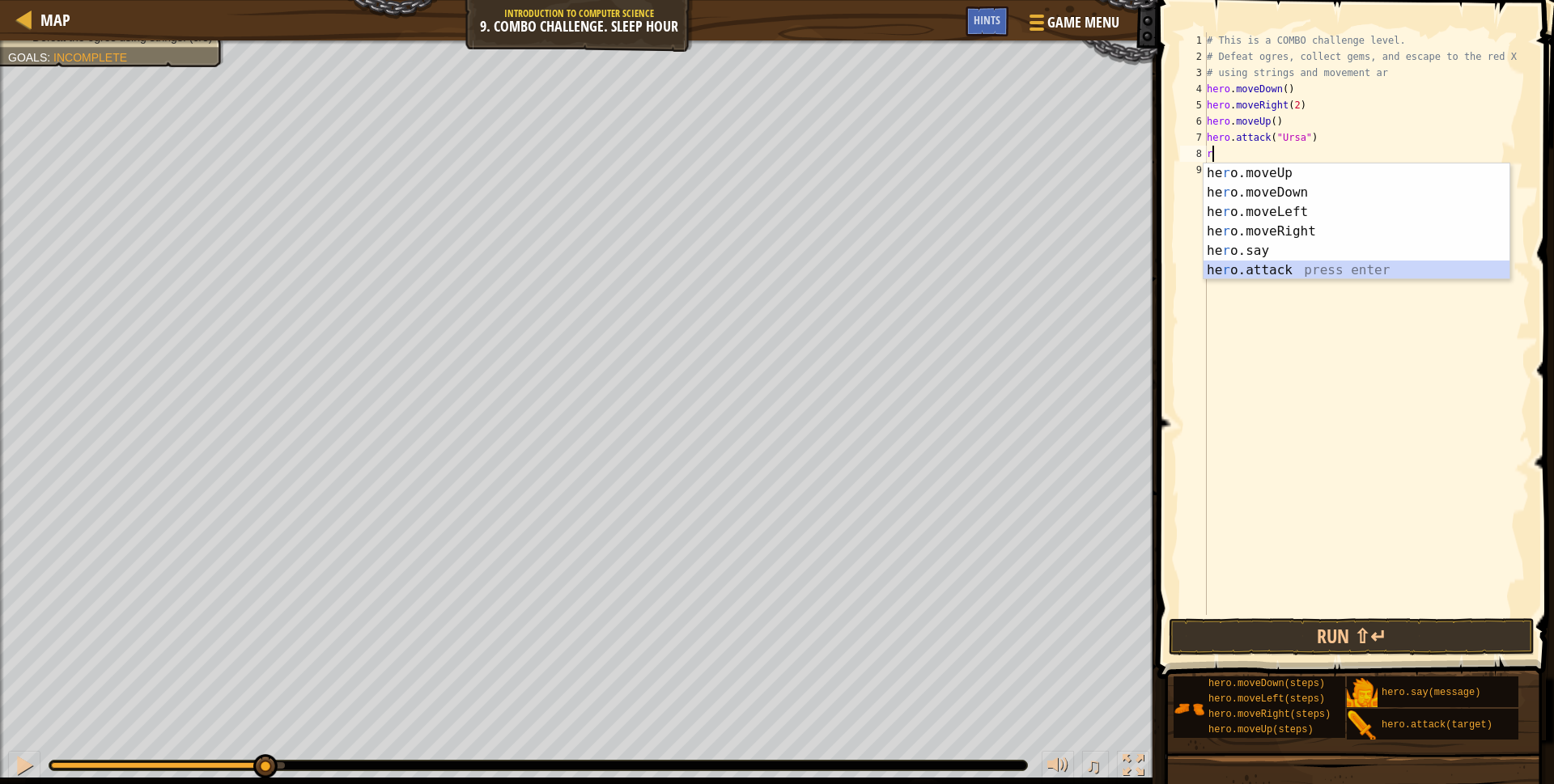
click at [1262, 269] on div "he r o.moveUp press enter he r o.moveDown press enter he r o.moveLeft press ent…" at bounding box center [1357, 241] width 306 height 155
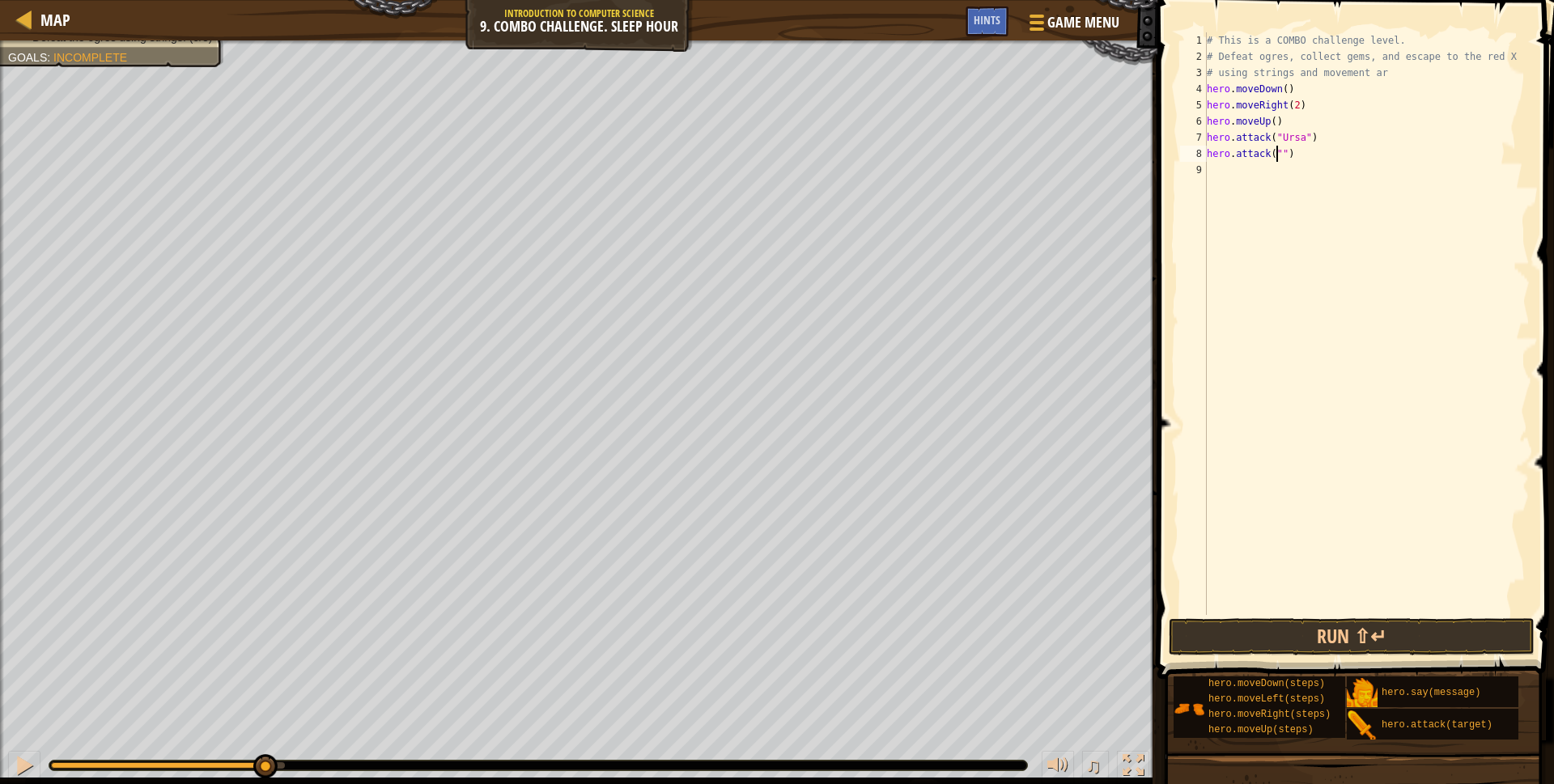
paste textarea "Ursa"
type textarea "hero.attack("Ursa")"
click at [1241, 170] on div "# This is a COMBO challenge level. # Defeat ogres, collect gems, and escape to …" at bounding box center [1366, 340] width 326 height 615
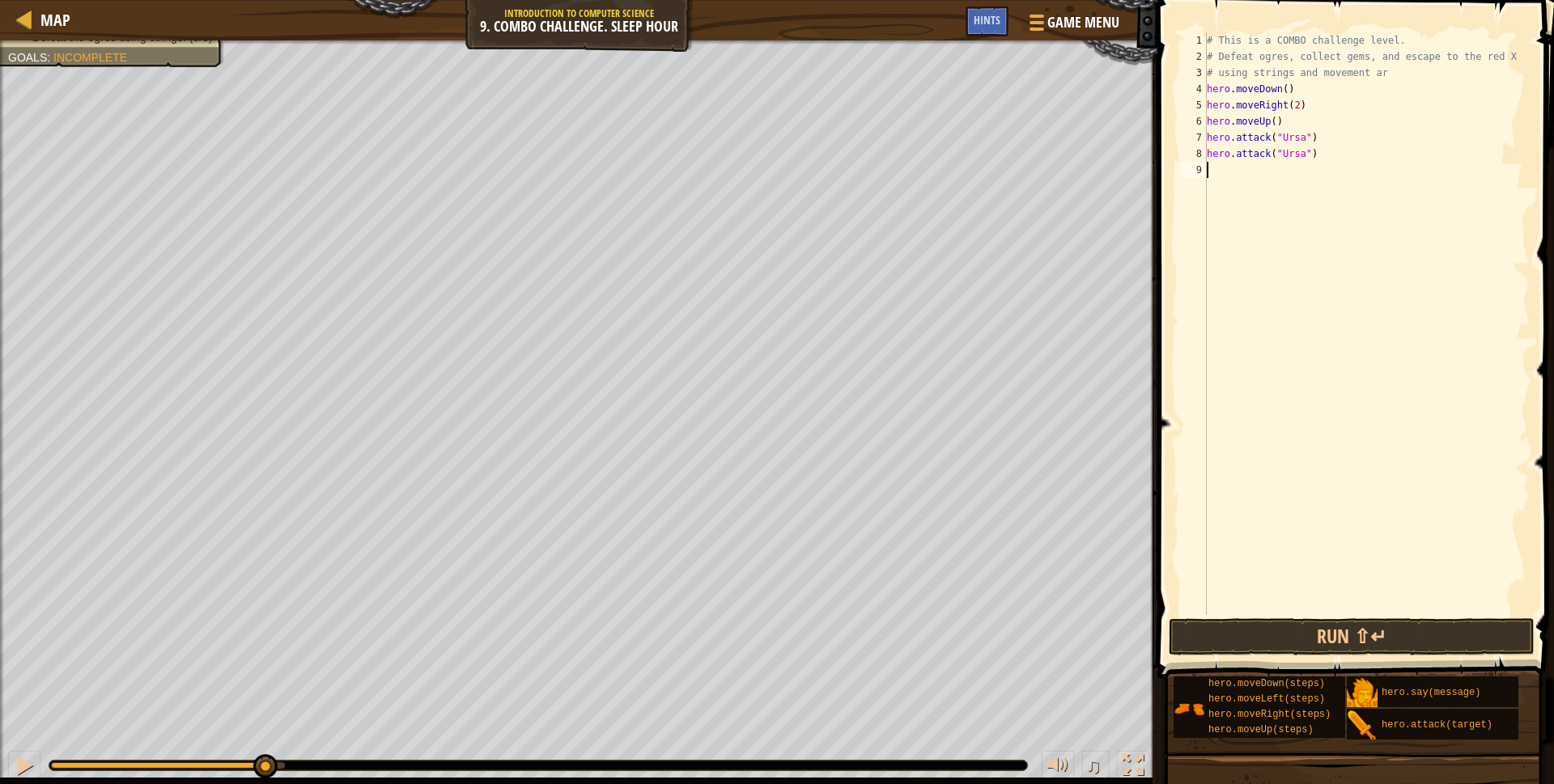
scroll to position [7, 0]
type textarea "r"
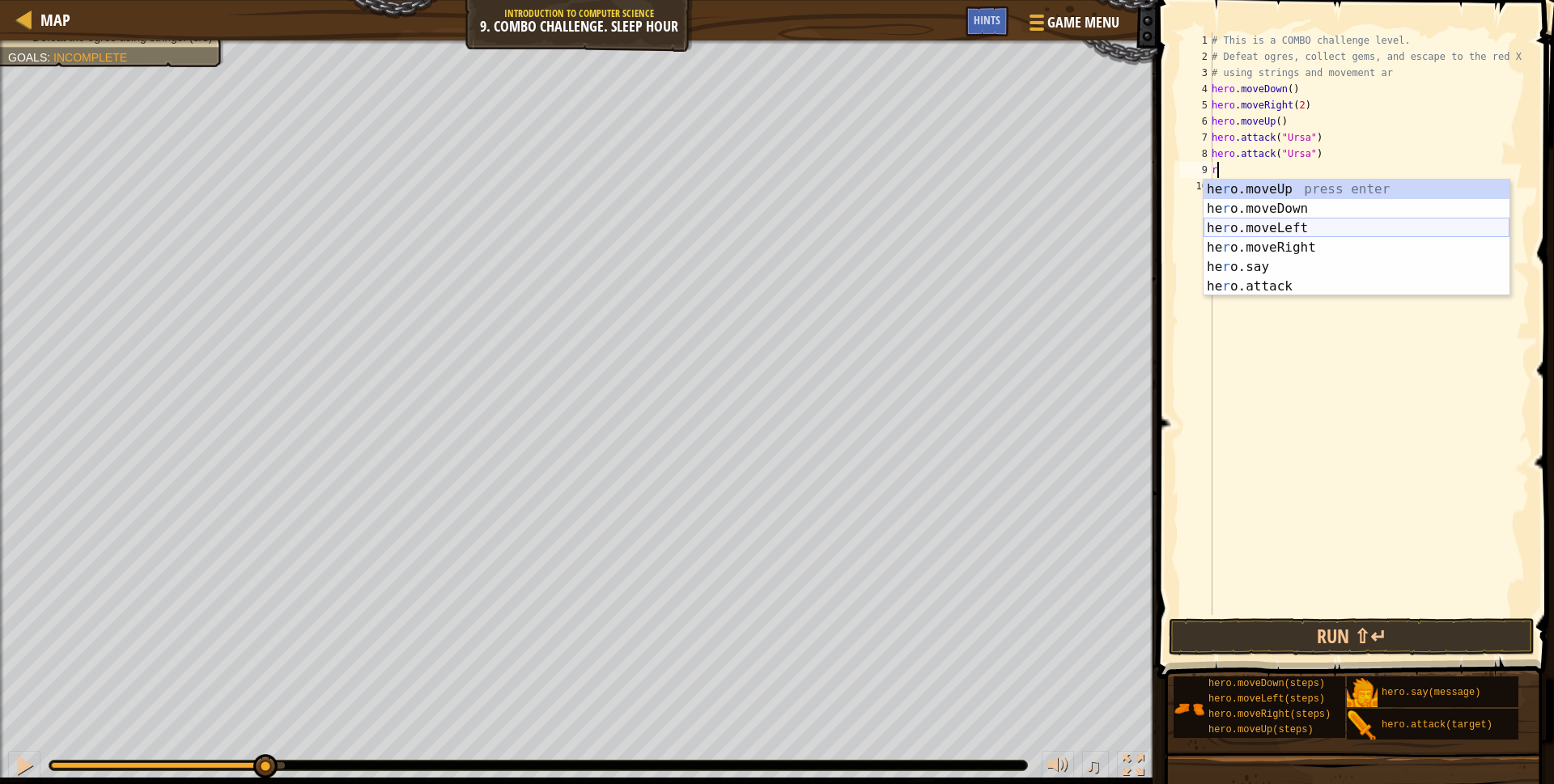
click at [1288, 226] on div "he r o.moveUp press enter he r o.moveDown press enter he r o.moveLeft press ent…" at bounding box center [1357, 257] width 306 height 155
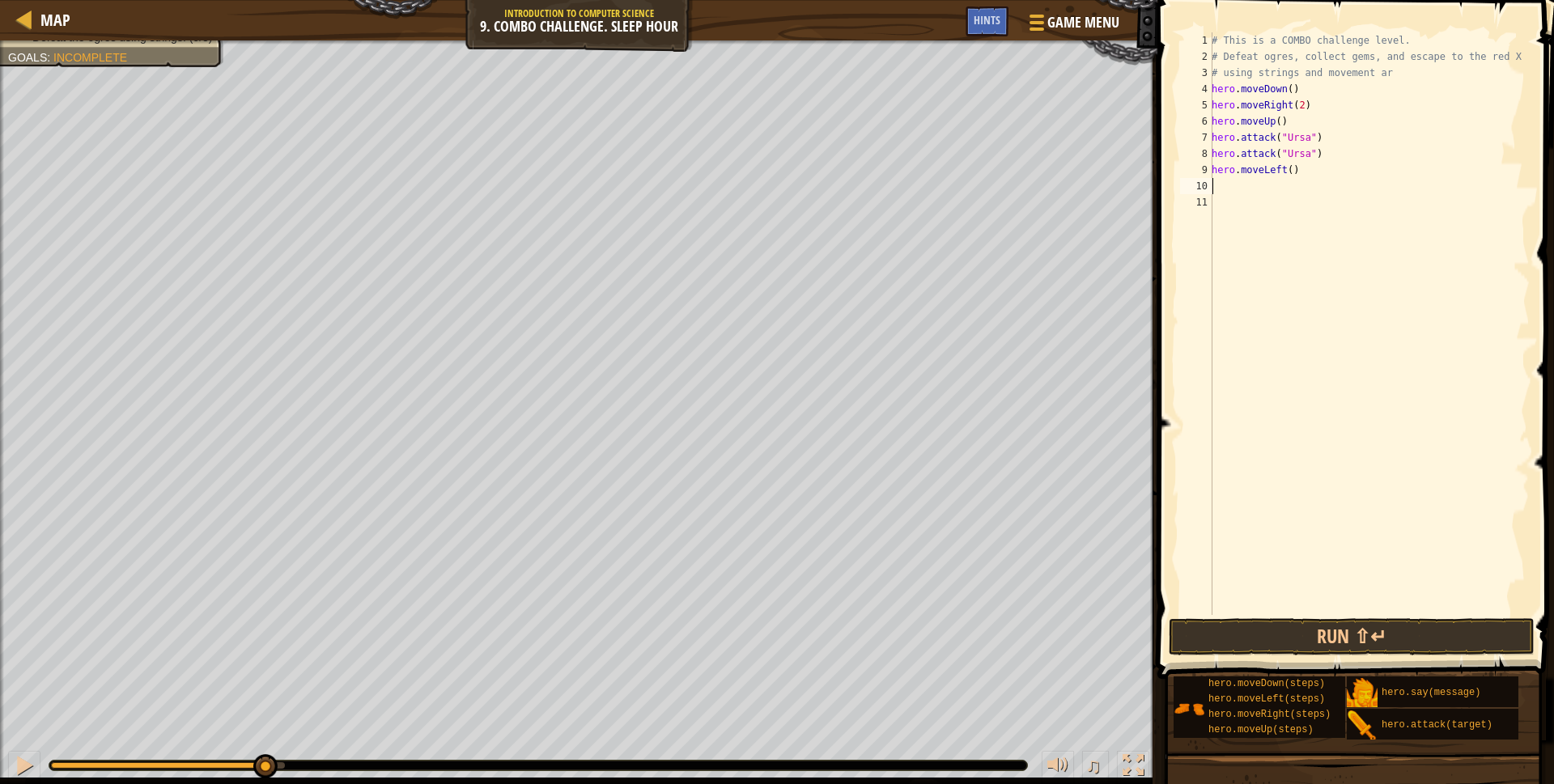
click at [1284, 170] on div "# This is a COMBO challenge level. # Defeat ogres, collect gems, and escape to …" at bounding box center [1369, 340] width 321 height 615
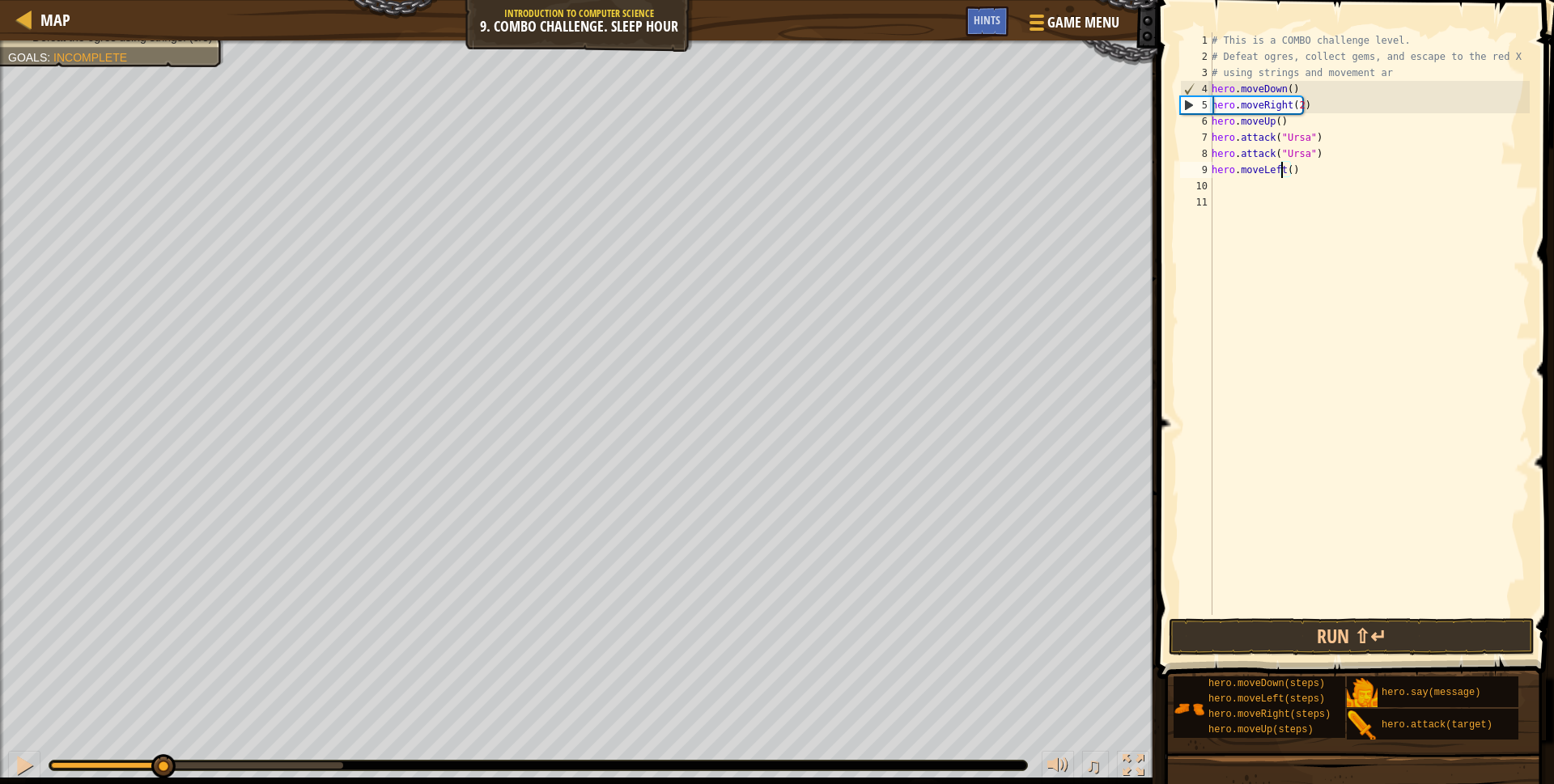
click at [1286, 172] on div "# This is a COMBO challenge level. # Defeat ogres, collect gems, and escape to …" at bounding box center [1369, 340] width 321 height 615
type textarea "hero.moveLeft(2)"
click at [1216, 187] on div "# This is a COMBO challenge level. # Defeat ogres, collect gems, and escape to …" at bounding box center [1369, 340] width 321 height 615
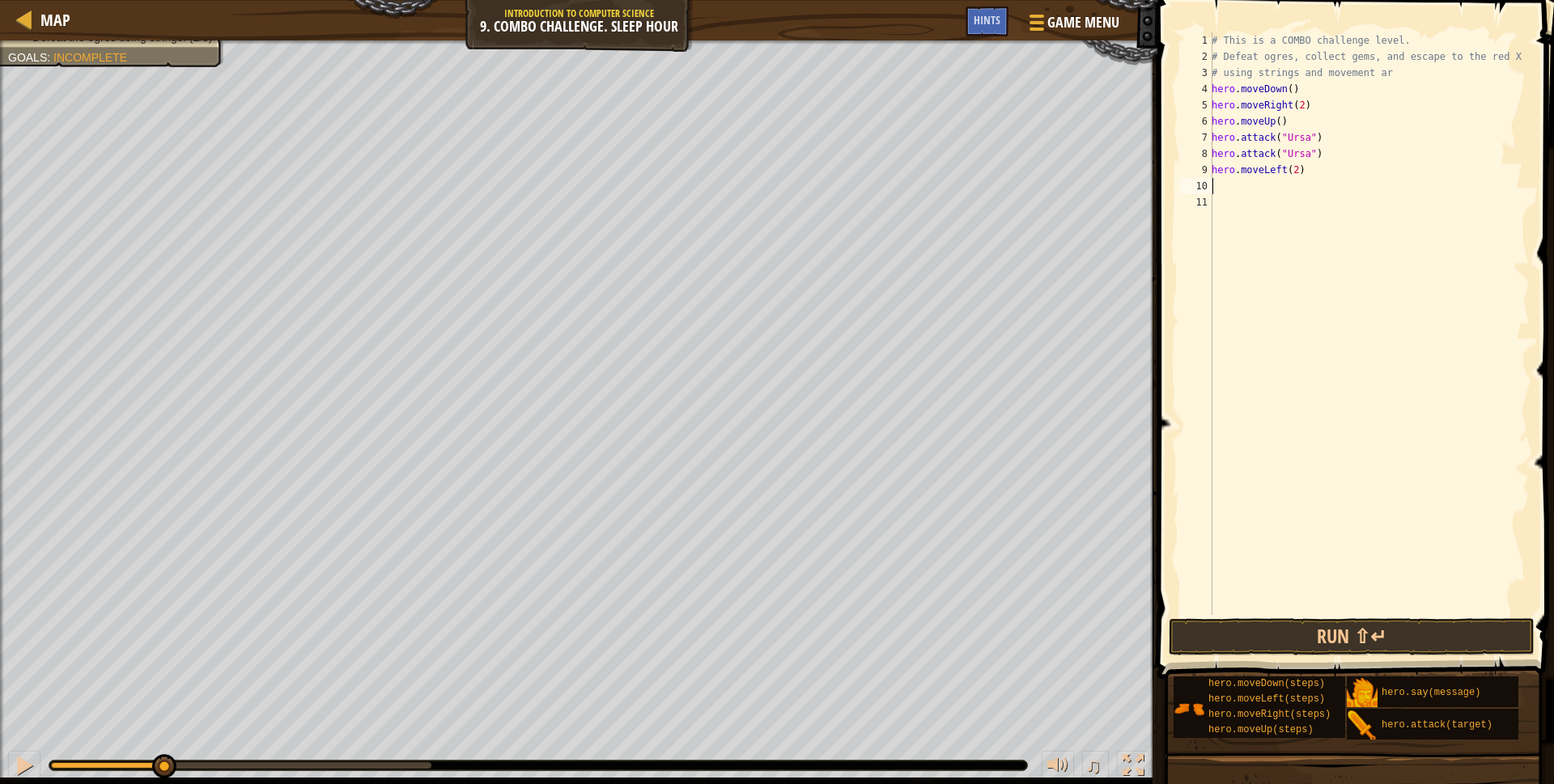
type textarea "r"
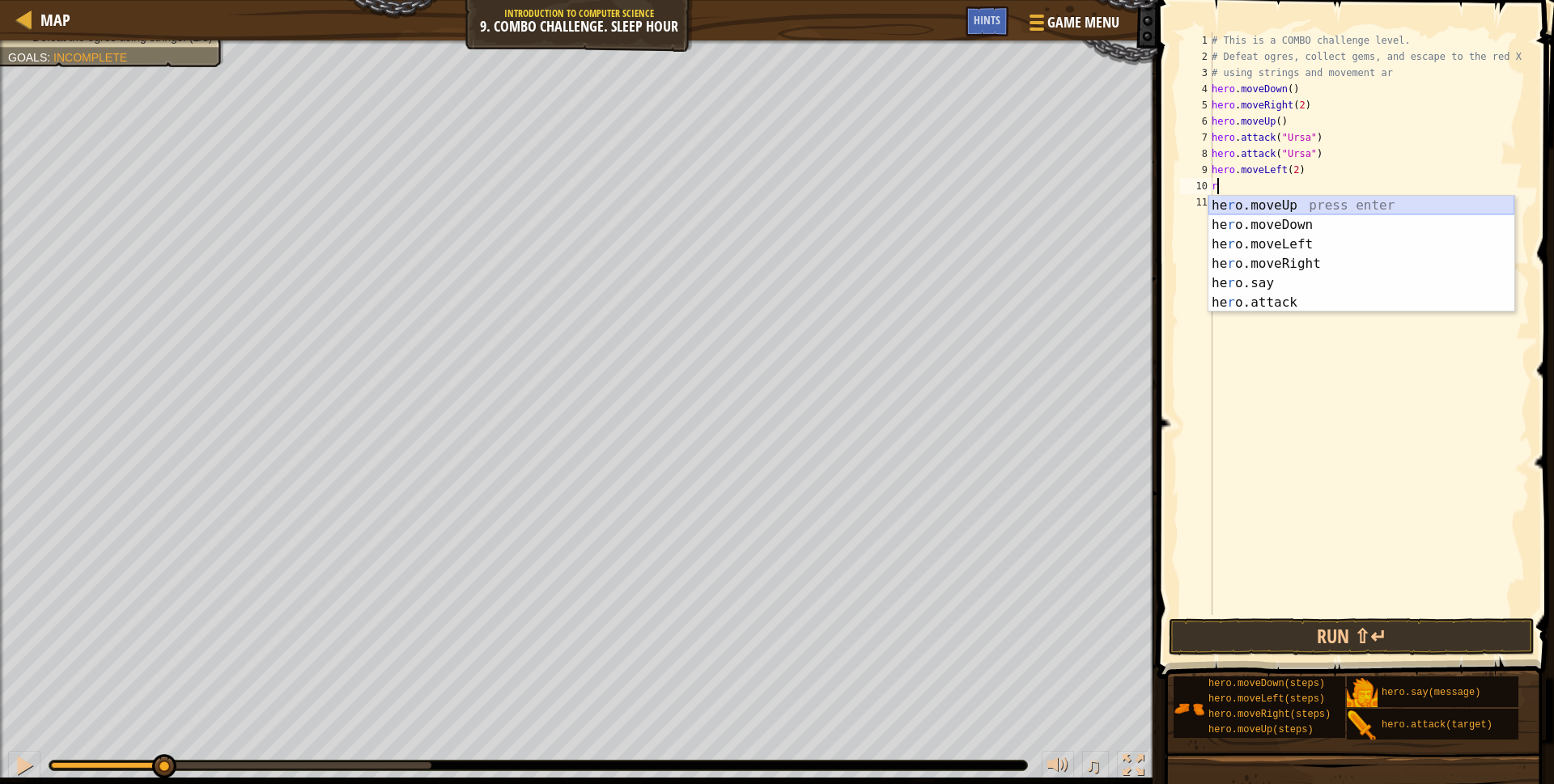
click at [1255, 206] on div "he r o.moveUp press enter he r o.moveDown press enter he r o.moveLeft press ent…" at bounding box center [1361, 273] width 306 height 155
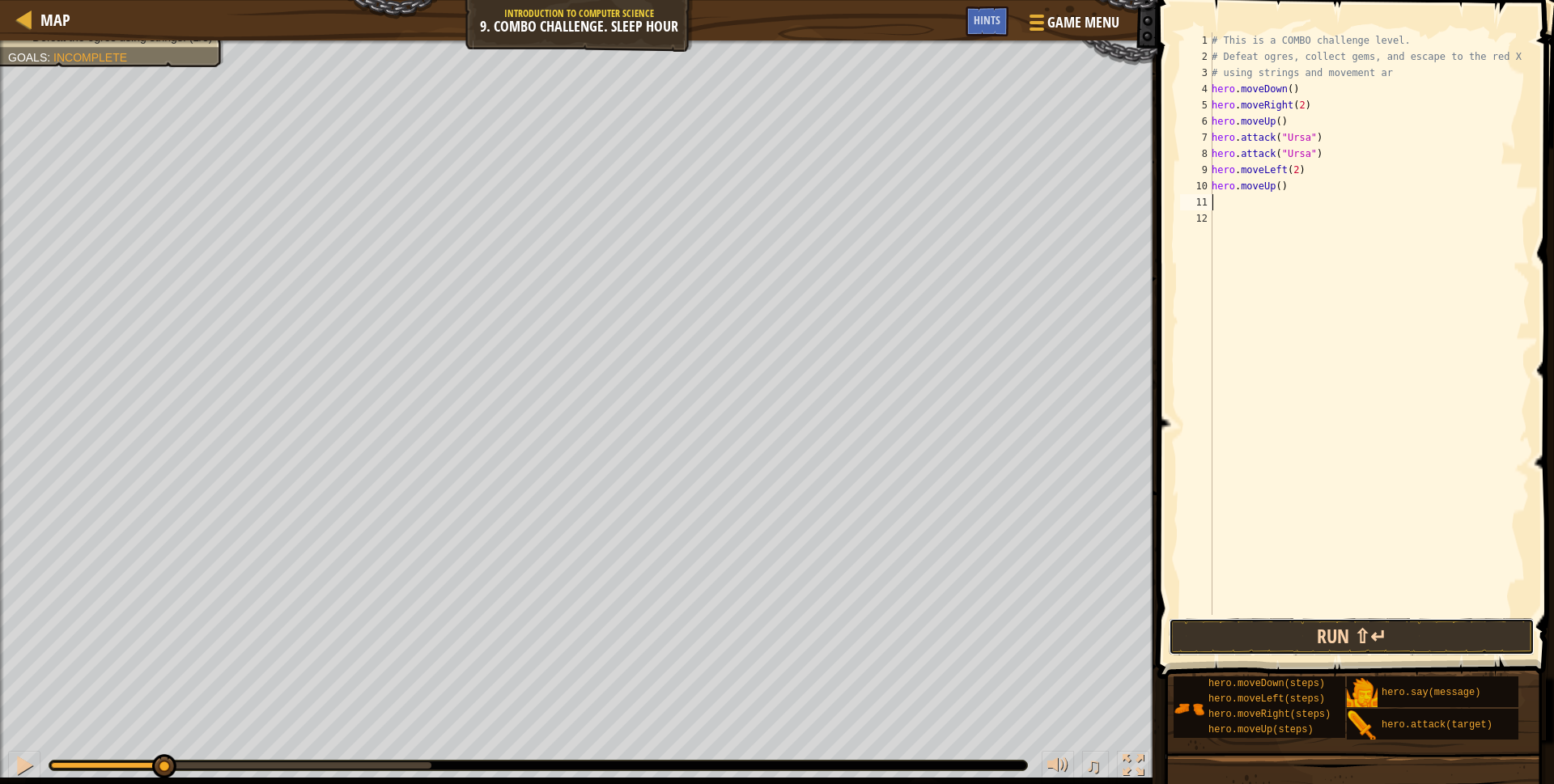
click at [1273, 636] on button "Run ⇧↵" at bounding box center [1352, 637] width 366 height 37
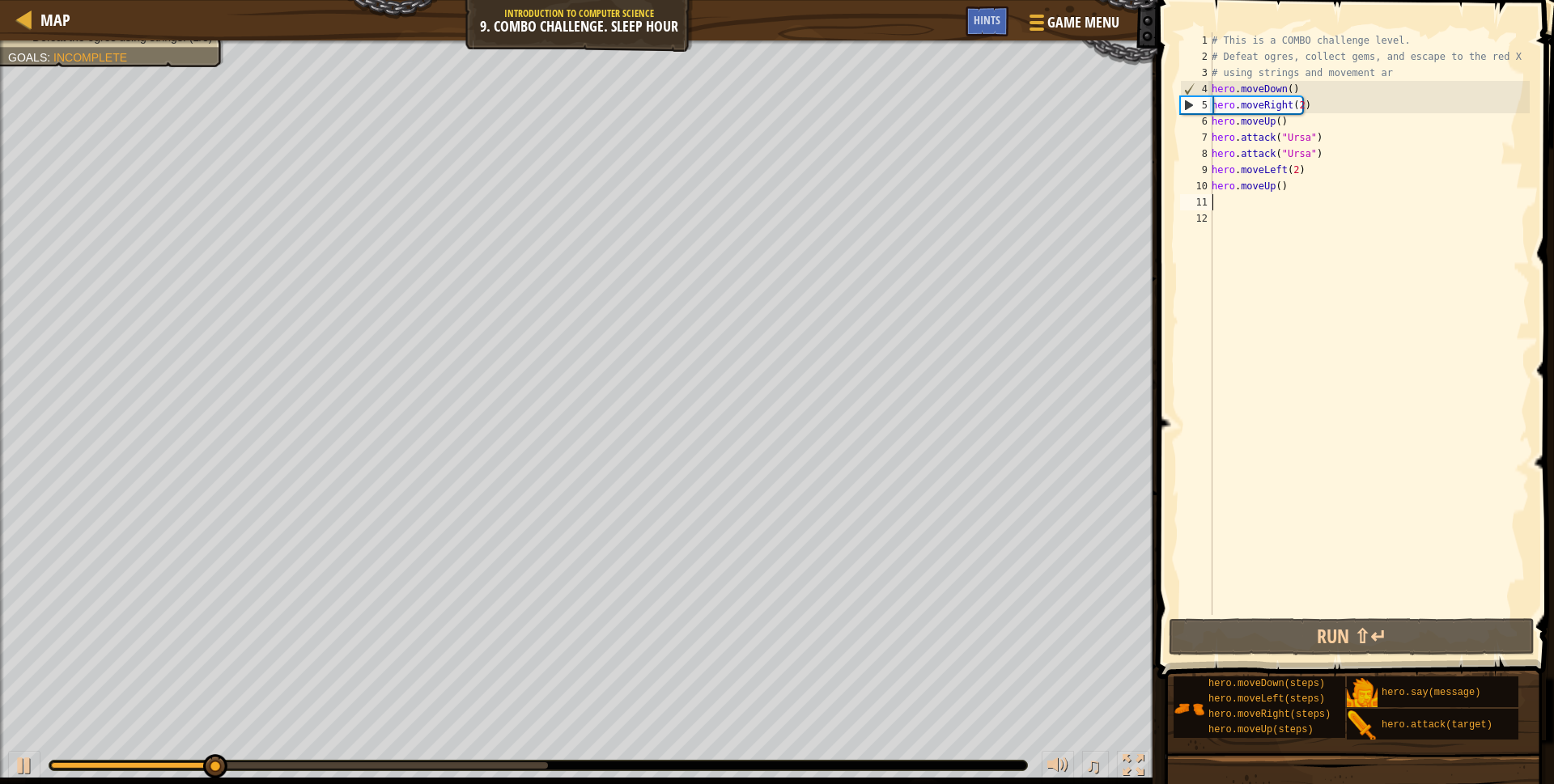
click at [1198, 83] on div "4" at bounding box center [1196, 89] width 32 height 16
type textarea "hero.moveDown()"
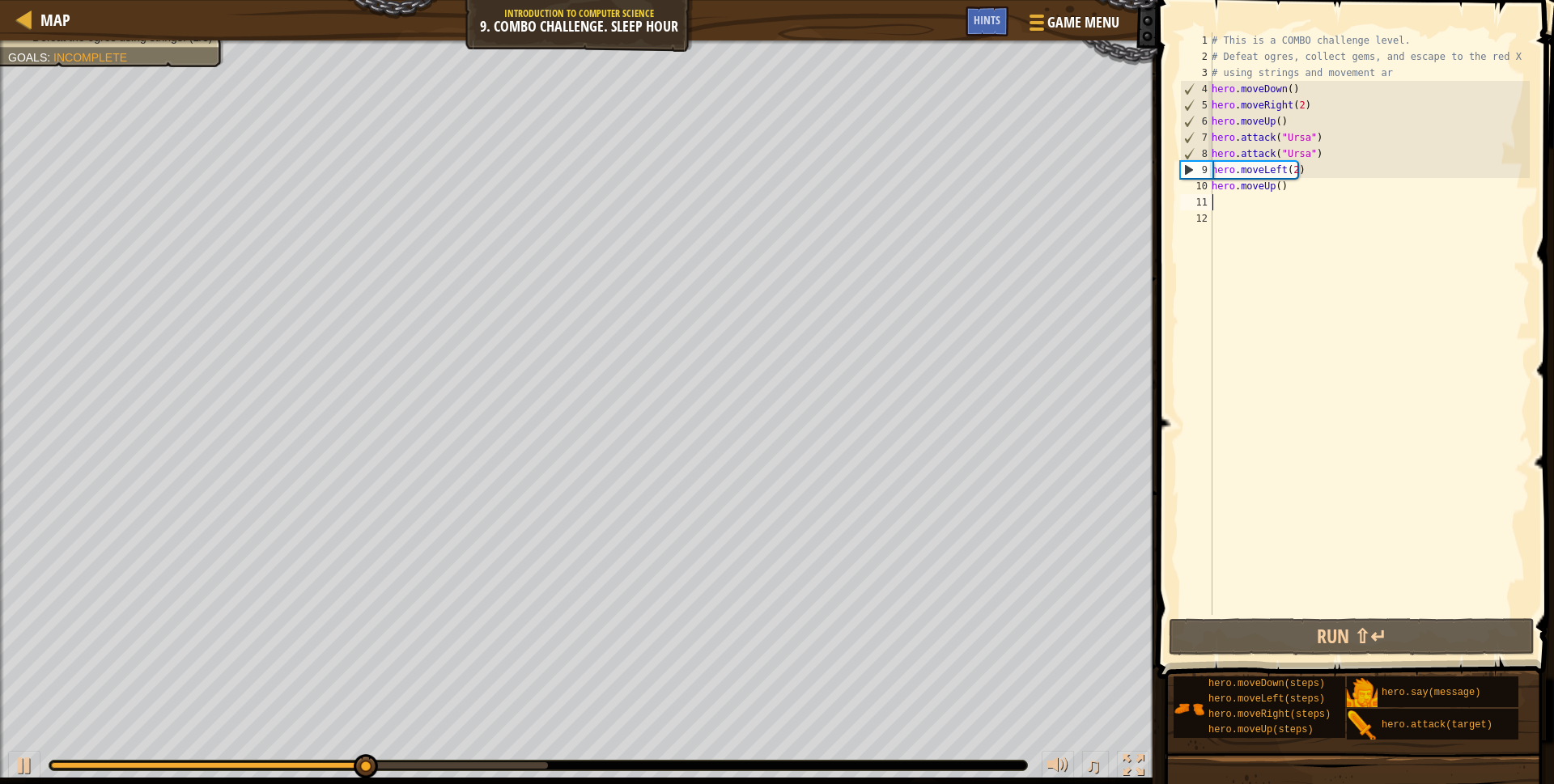
click at [1219, 197] on div "# This is a COMBO challenge level. # Defeat ogres, collect gems, and escape to …" at bounding box center [1369, 340] width 321 height 615
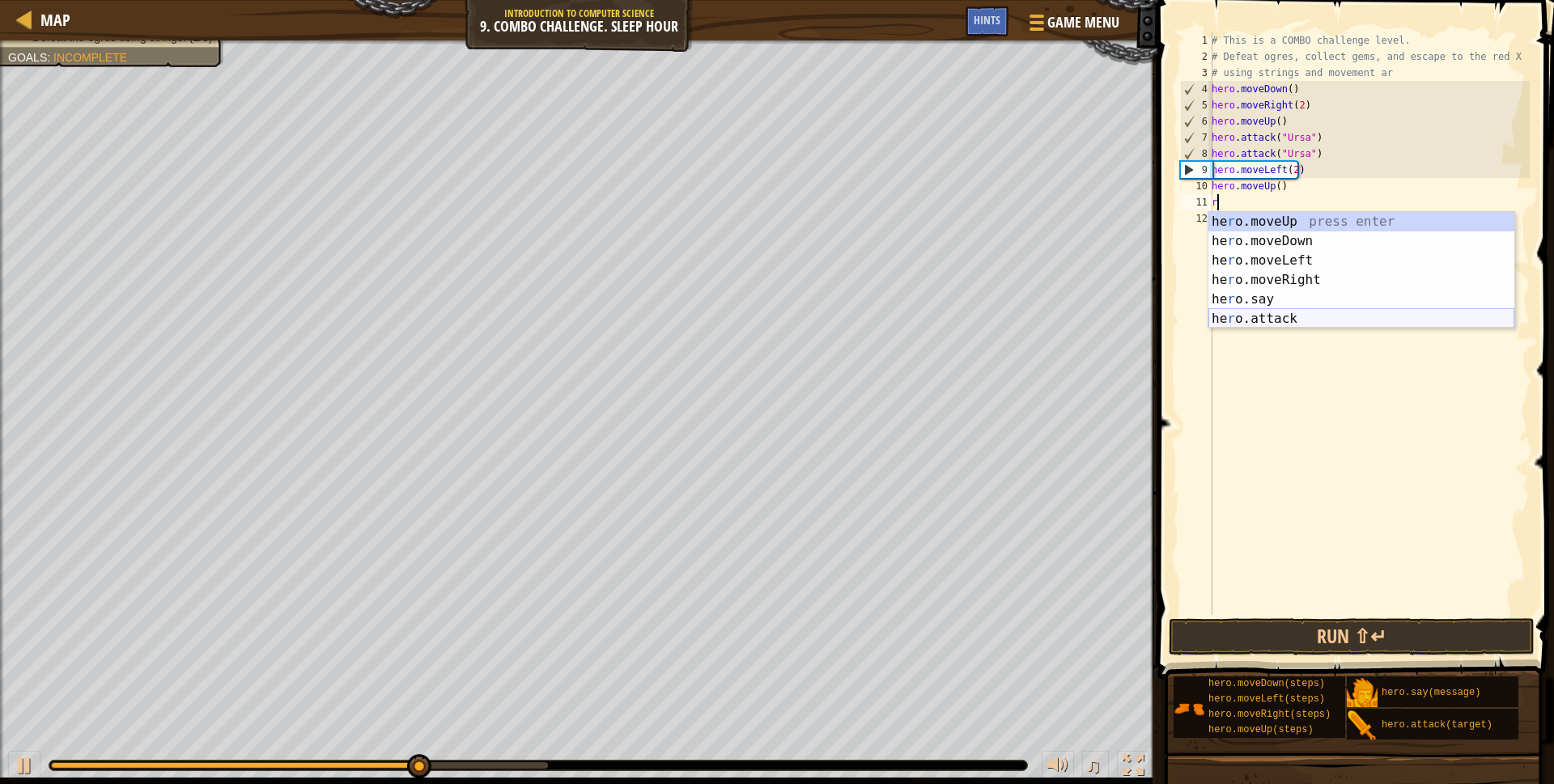
click at [1288, 314] on div "he r o.moveUp press enter he r o.moveDown press enter he r o.moveLeft press ent…" at bounding box center [1361, 290] width 306 height 155
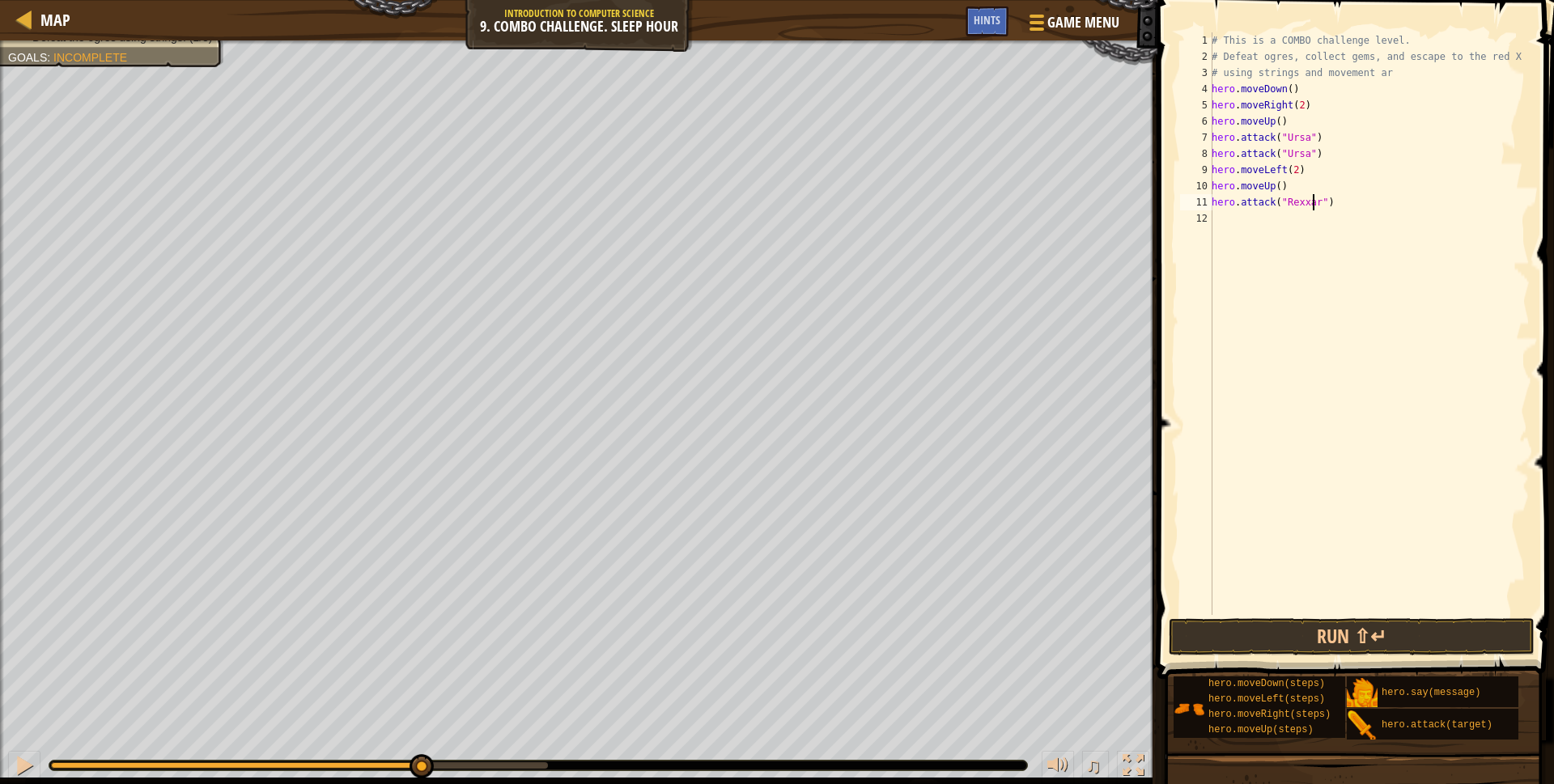
scroll to position [7, 9]
drag, startPoint x: 1310, startPoint y: 202, endPoint x: 1281, endPoint y: 200, distance: 29.1
click at [1281, 200] on div "# This is a COMBO challenge level. # Defeat ogres, collect gems, and escape to …" at bounding box center [1369, 340] width 321 height 615
type textarea "hero.attack("Rexxar")"
click at [1311, 205] on div "# This is a COMBO challenge level. # Defeat ogres, collect gems, and escape to …" at bounding box center [1369, 340] width 321 height 615
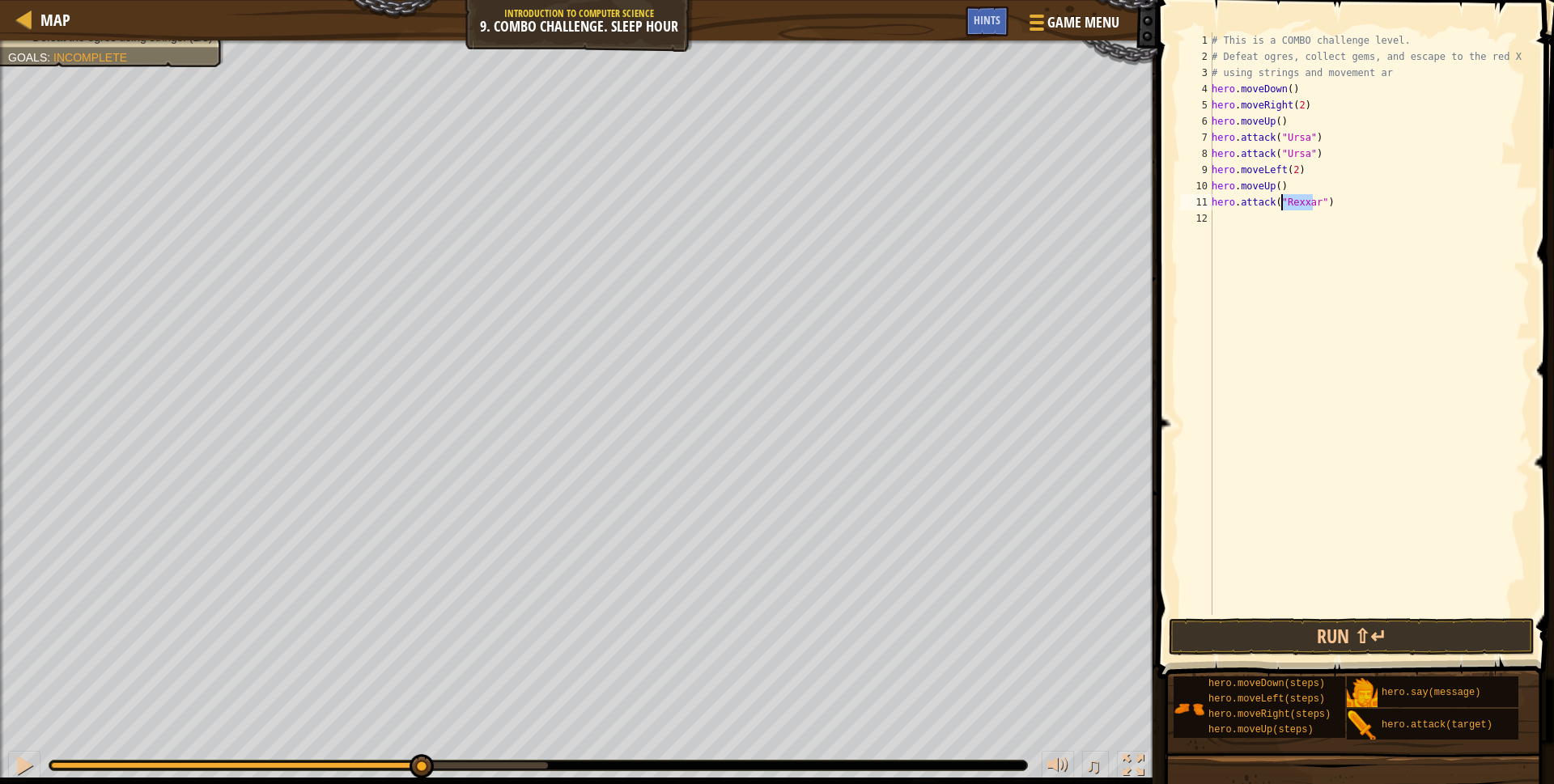
drag, startPoint x: 1311, startPoint y: 205, endPoint x: 1293, endPoint y: 202, distance: 18.2
click at [1293, 202] on div "# This is a COMBO challenge level. # Defeat ogres, collect gems, and escape to …" at bounding box center [1369, 340] width 321 height 615
click at [1257, 227] on div "# This is a COMBO challenge level. # Defeat ogres, collect gems, and escape to …" at bounding box center [1369, 340] width 321 height 615
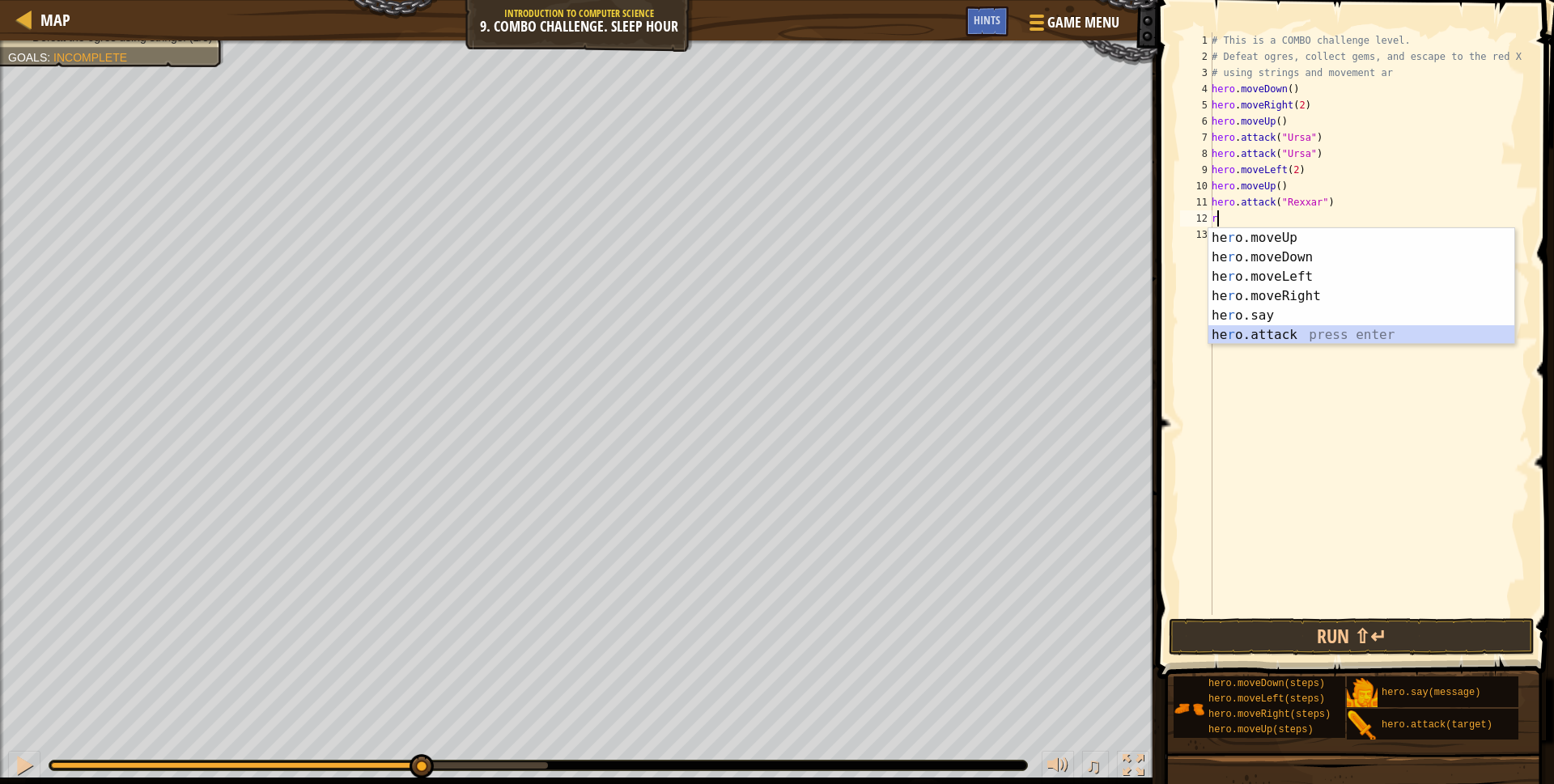
drag, startPoint x: 1260, startPoint y: 335, endPoint x: 1280, endPoint y: 280, distance: 58.5
click at [1261, 335] on div "he r o.moveUp press enter he r o.moveDown press enter he r o.moveLeft press ent…" at bounding box center [1361, 306] width 306 height 155
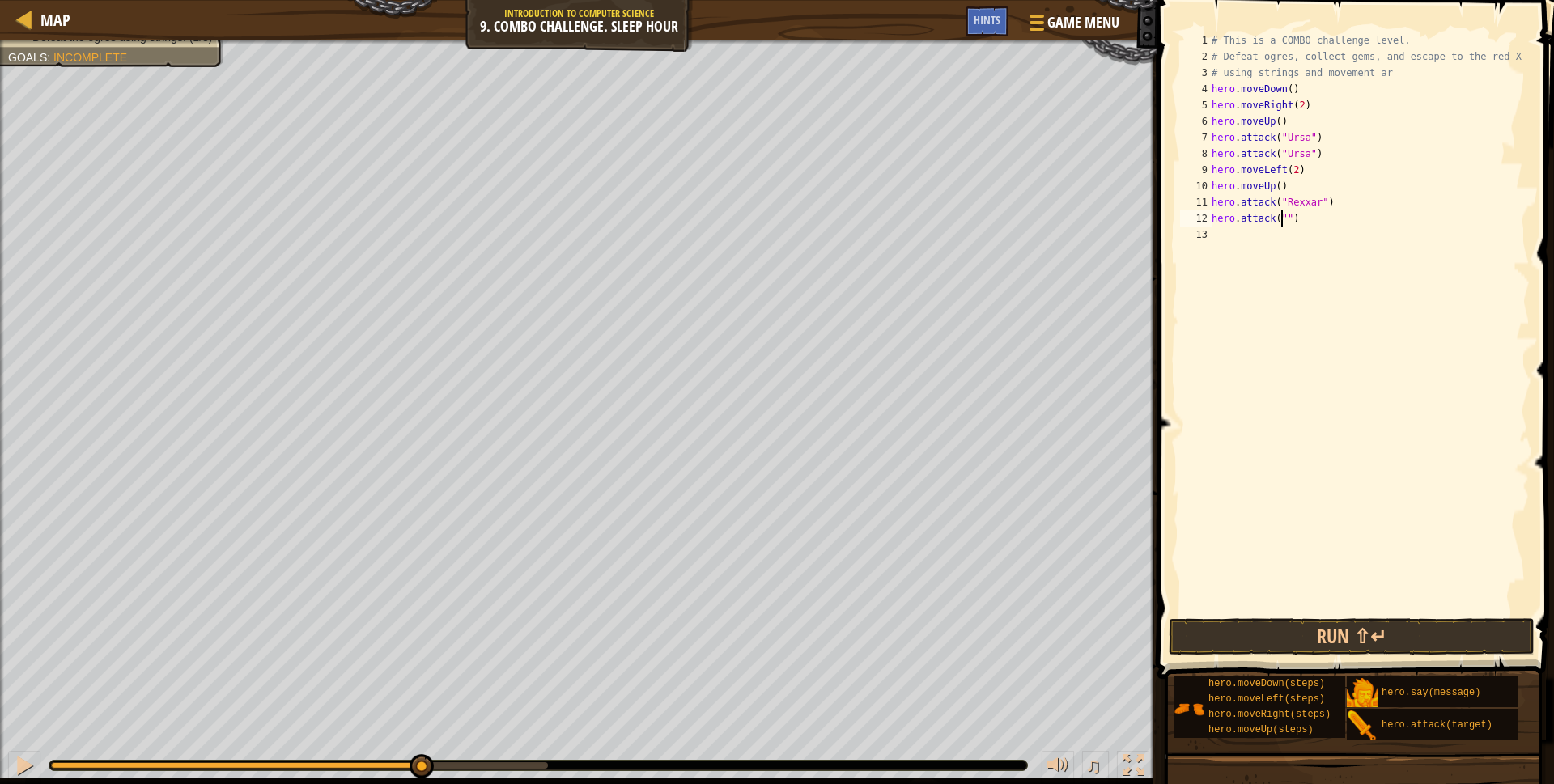
paste textarea "Rexxar"
type textarea "hero.attack("Rexxar")"
click at [1269, 239] on div "# This is a COMBO challenge level. # Defeat ogres, collect gems, and escape to …" at bounding box center [1369, 340] width 321 height 615
type textarea "r"
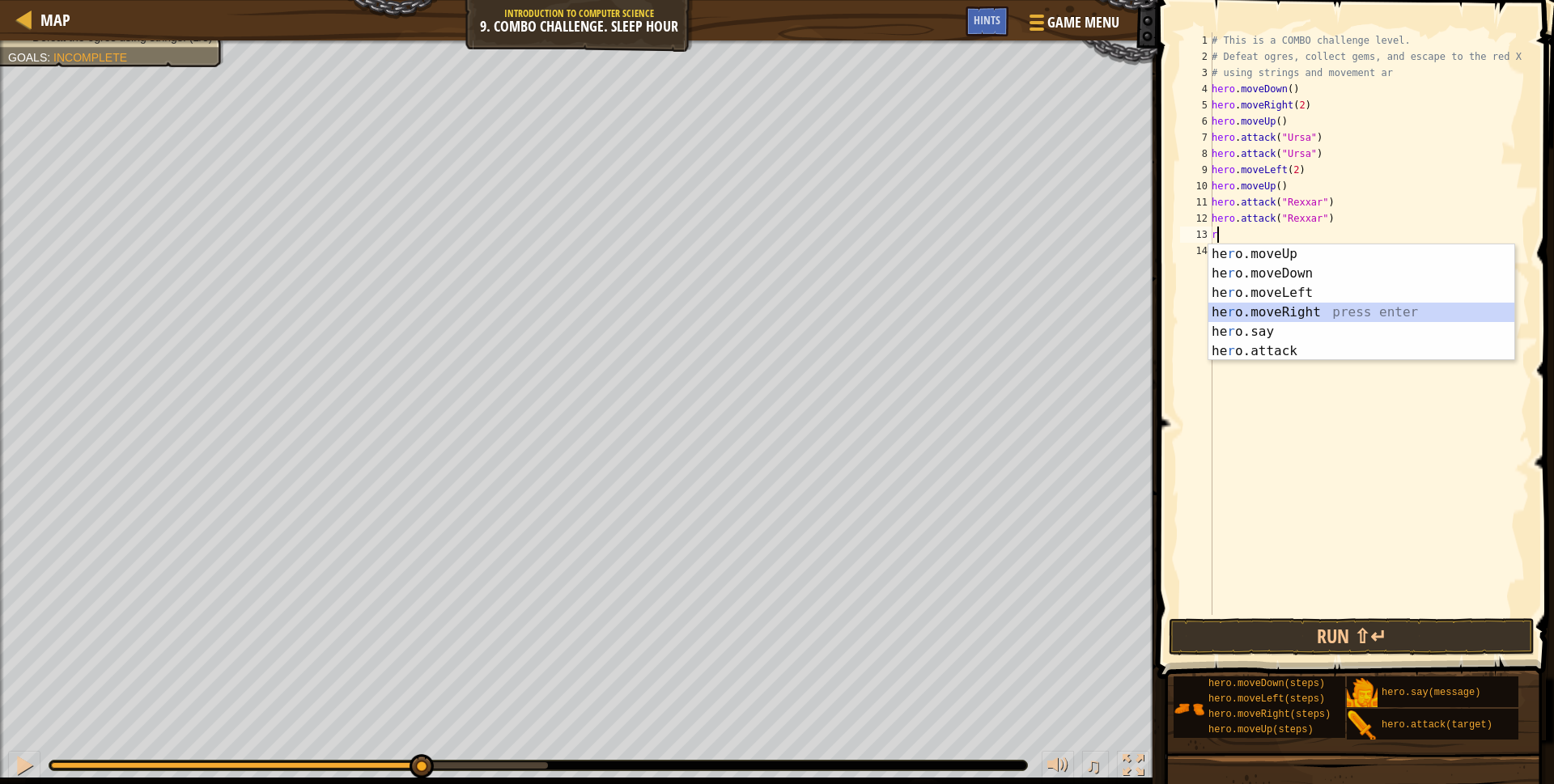
click at [1292, 307] on div "he r o.moveUp press enter he r o.moveDown press enter he r o.moveLeft press ent…" at bounding box center [1361, 322] width 306 height 155
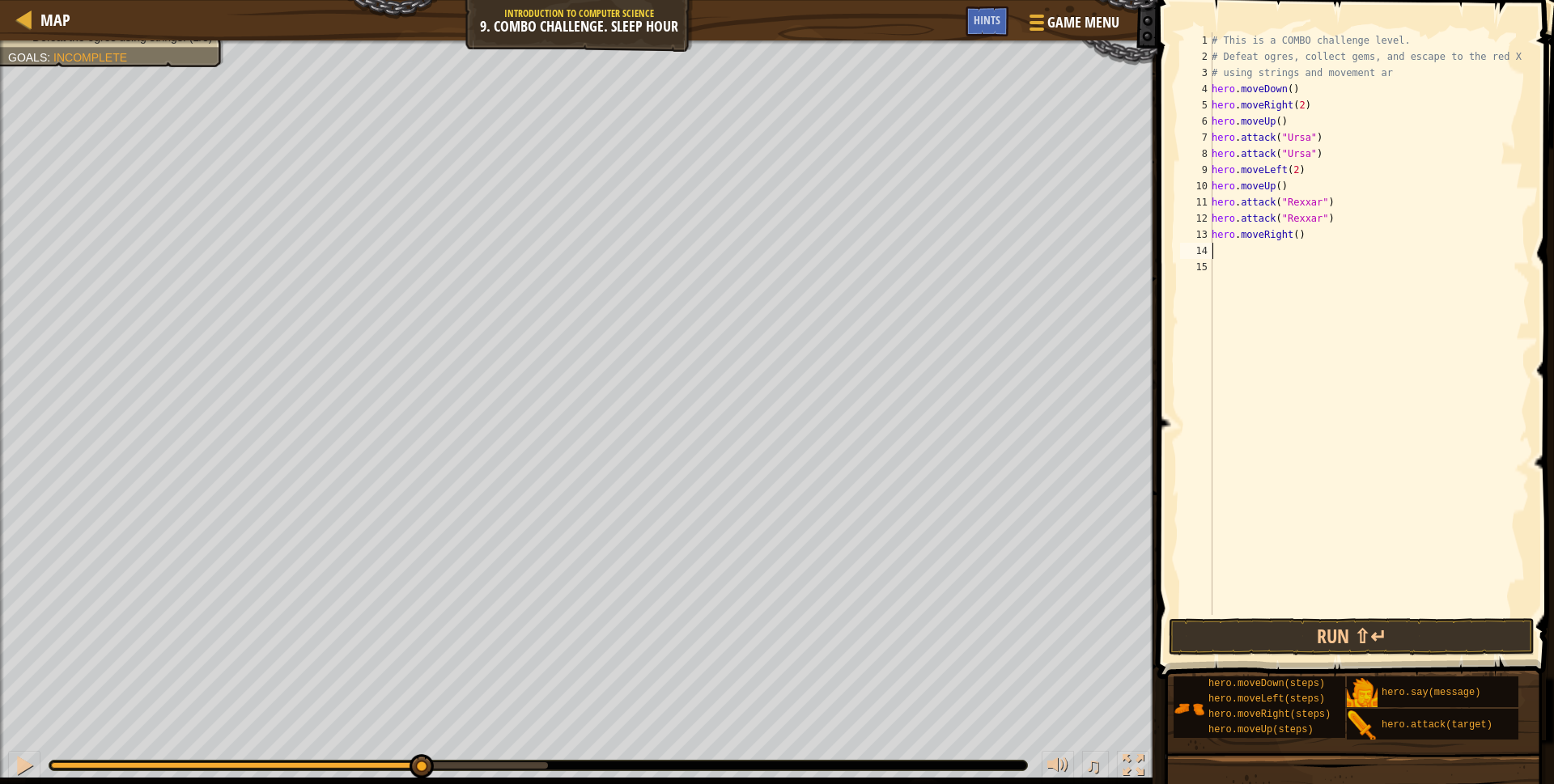
click at [1221, 252] on div "# This is a COMBO challenge level. # Defeat ogres, collect gems, and escape to …" at bounding box center [1369, 340] width 321 height 615
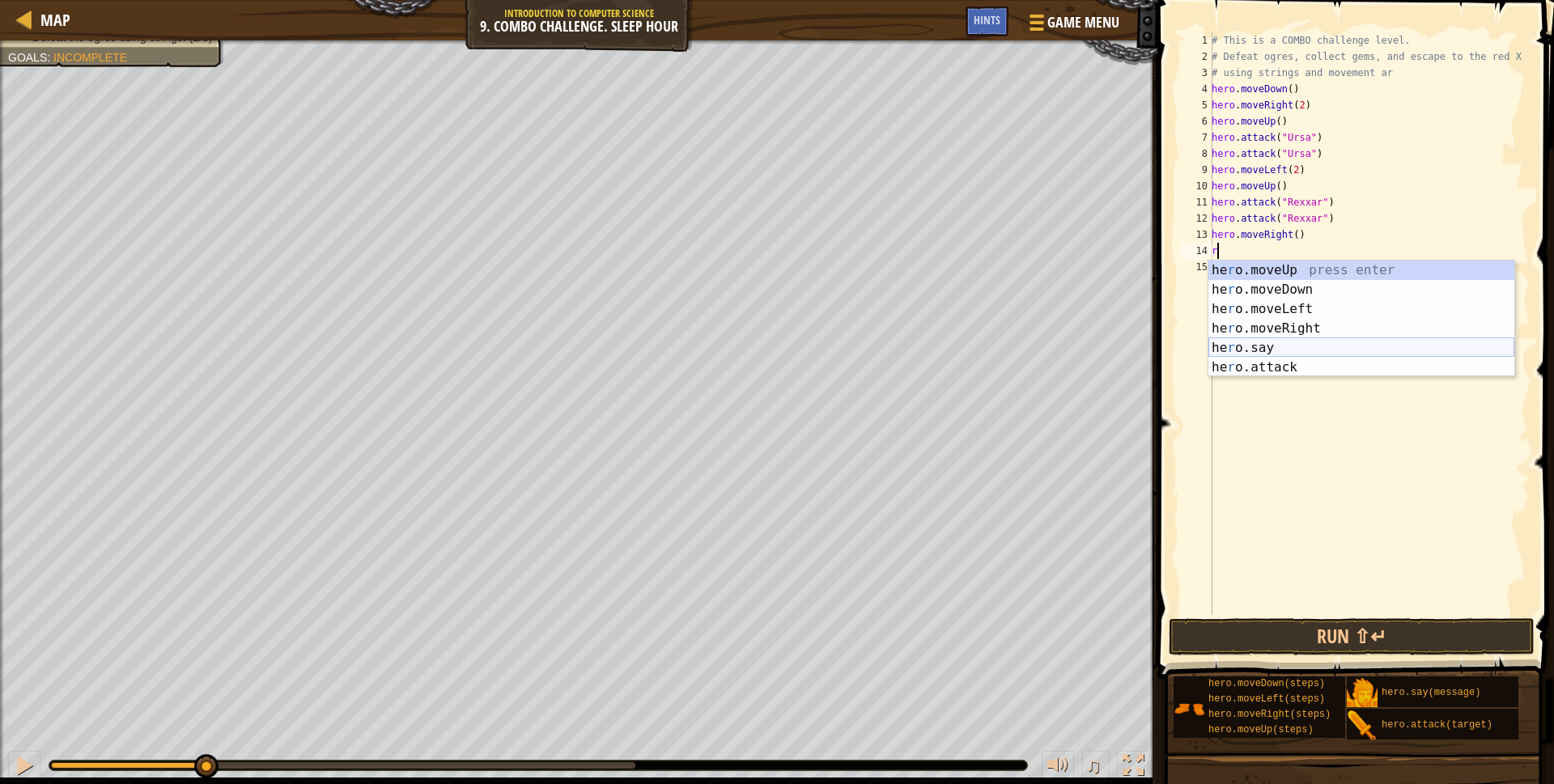
click at [1267, 355] on div "he r o.moveUp press enter he r o.moveDown press enter he r o.moveLeft press ent…" at bounding box center [1361, 338] width 306 height 155
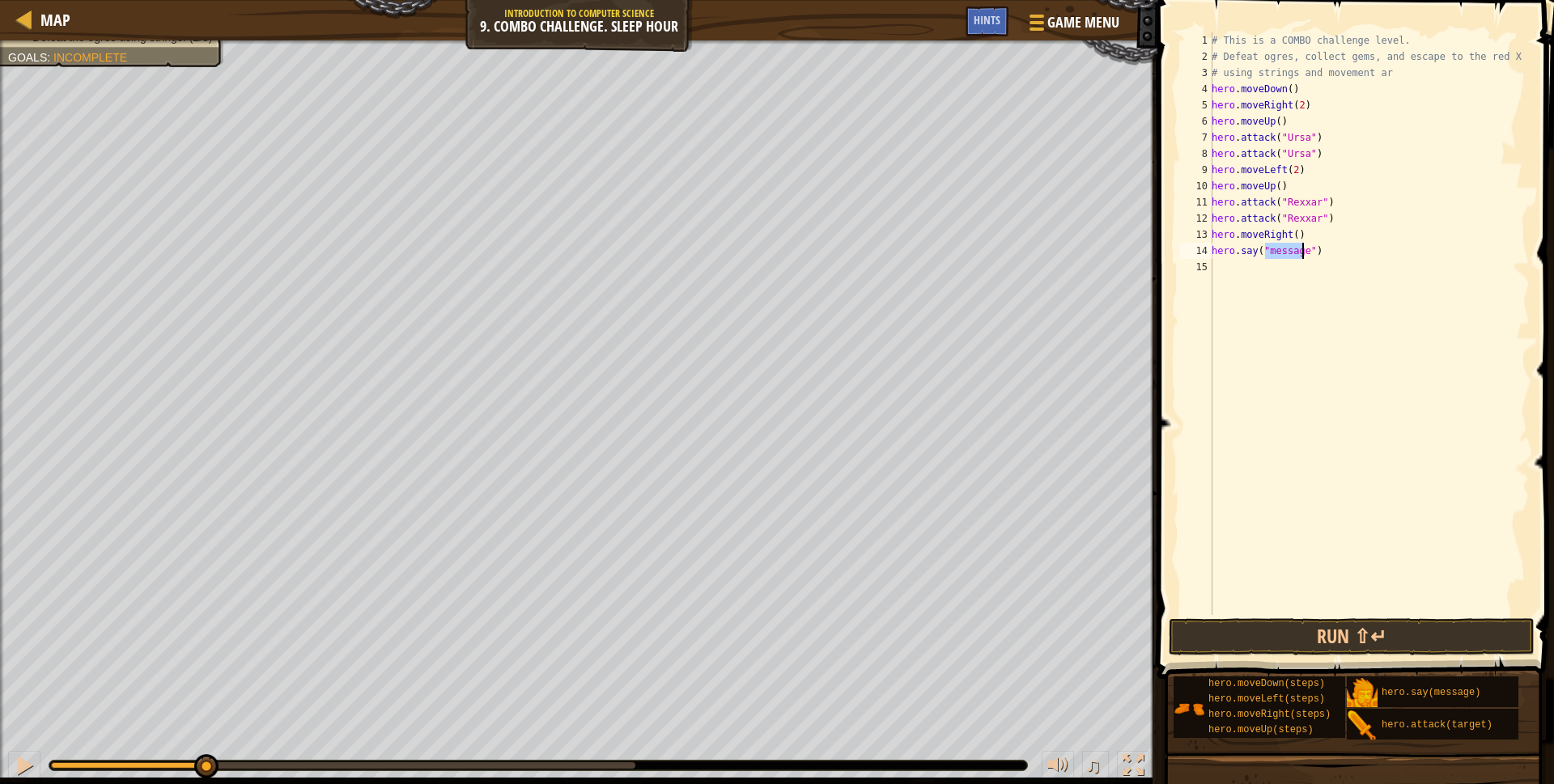
click at [1324, 256] on div "# This is a COMBO challenge level. # Defeat ogres, collect gems, and escape to …" at bounding box center [1369, 340] width 321 height 615
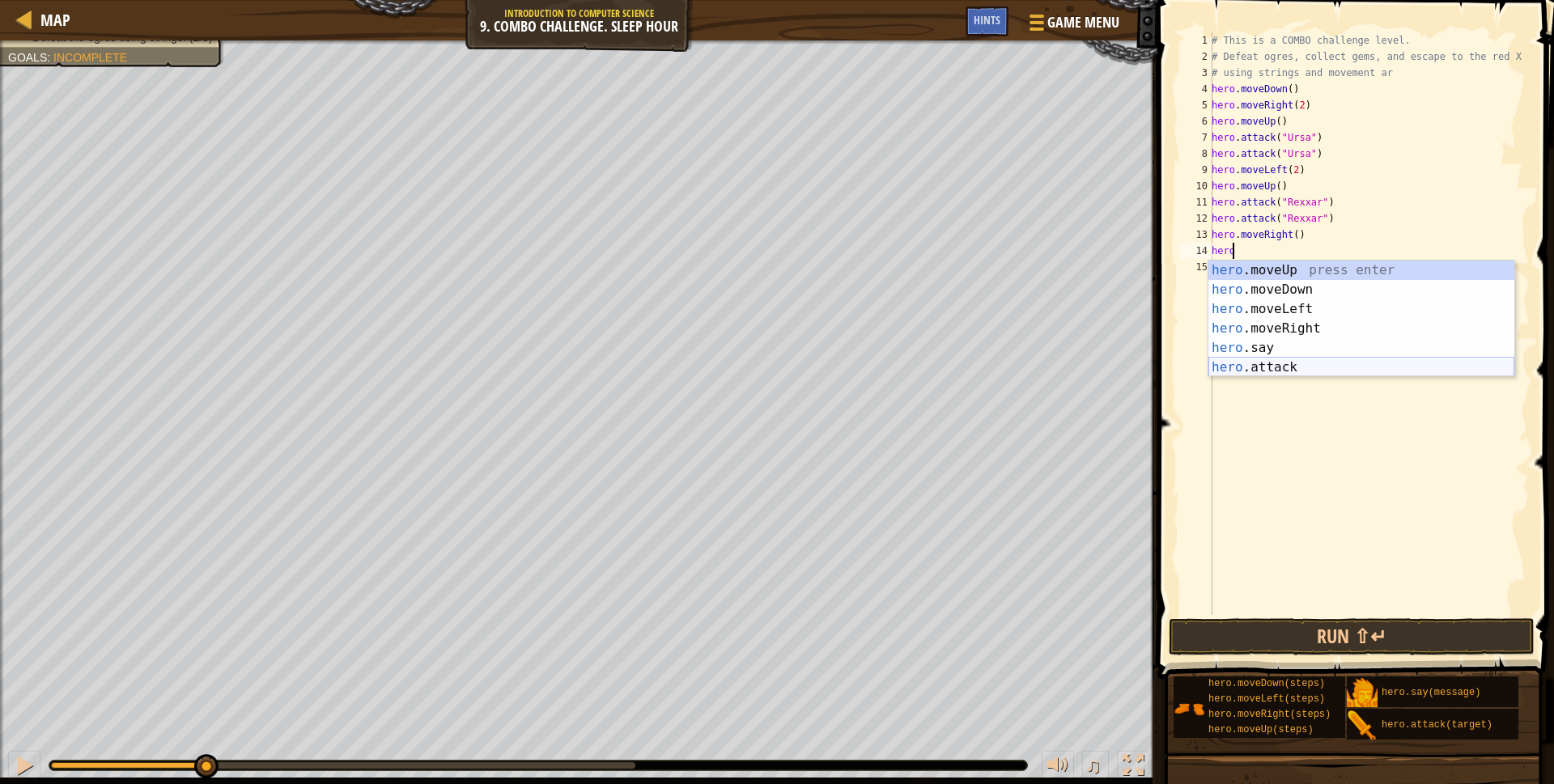
click at [1267, 364] on div "hero .moveUp press enter hero .moveDown press enter hero .moveLeft press enter …" at bounding box center [1361, 338] width 306 height 155
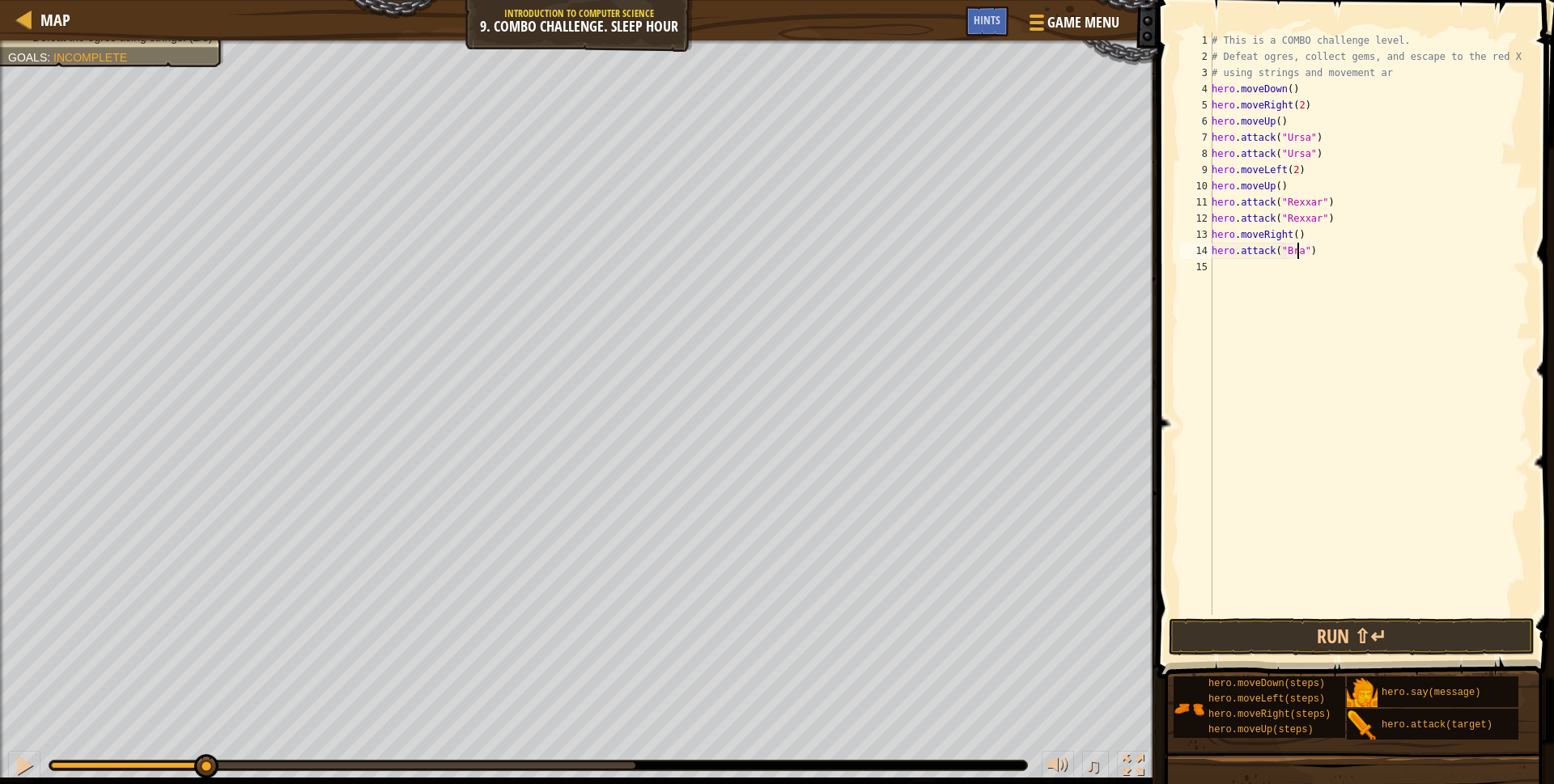
scroll to position [7, 7]
type textarea "hero.attack("[PERSON_NAME]")"
drag, startPoint x: 1308, startPoint y: 251, endPoint x: 1281, endPoint y: 255, distance: 27.3
click at [1281, 255] on div "# This is a COMBO challenge level. # Defeat ogres, collect gems, and escape to …" at bounding box center [1369, 340] width 321 height 615
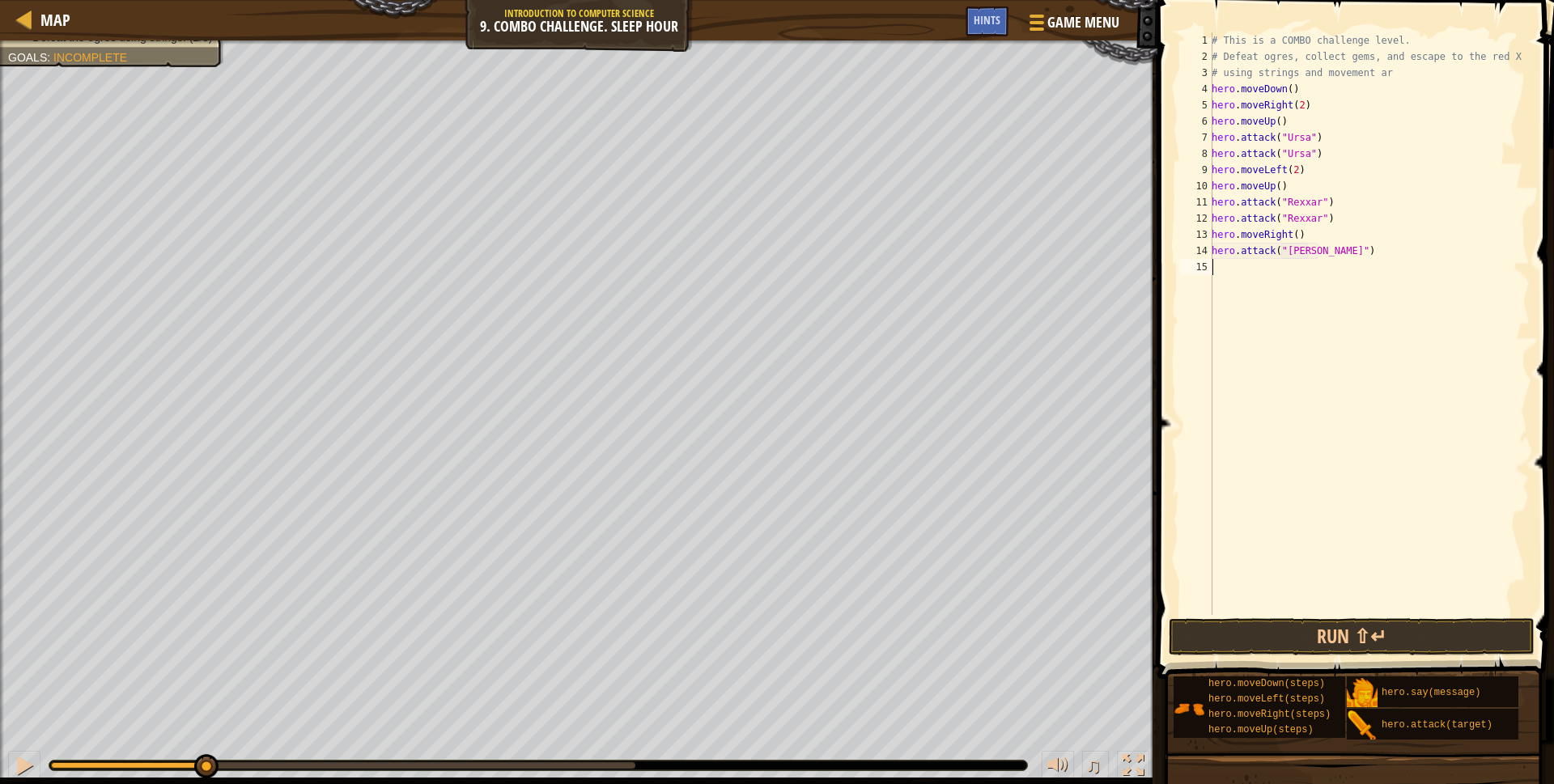
click at [1229, 268] on div "# This is a COMBO challenge level. # Defeat ogres, collect gems, and escape to …" at bounding box center [1369, 340] width 321 height 615
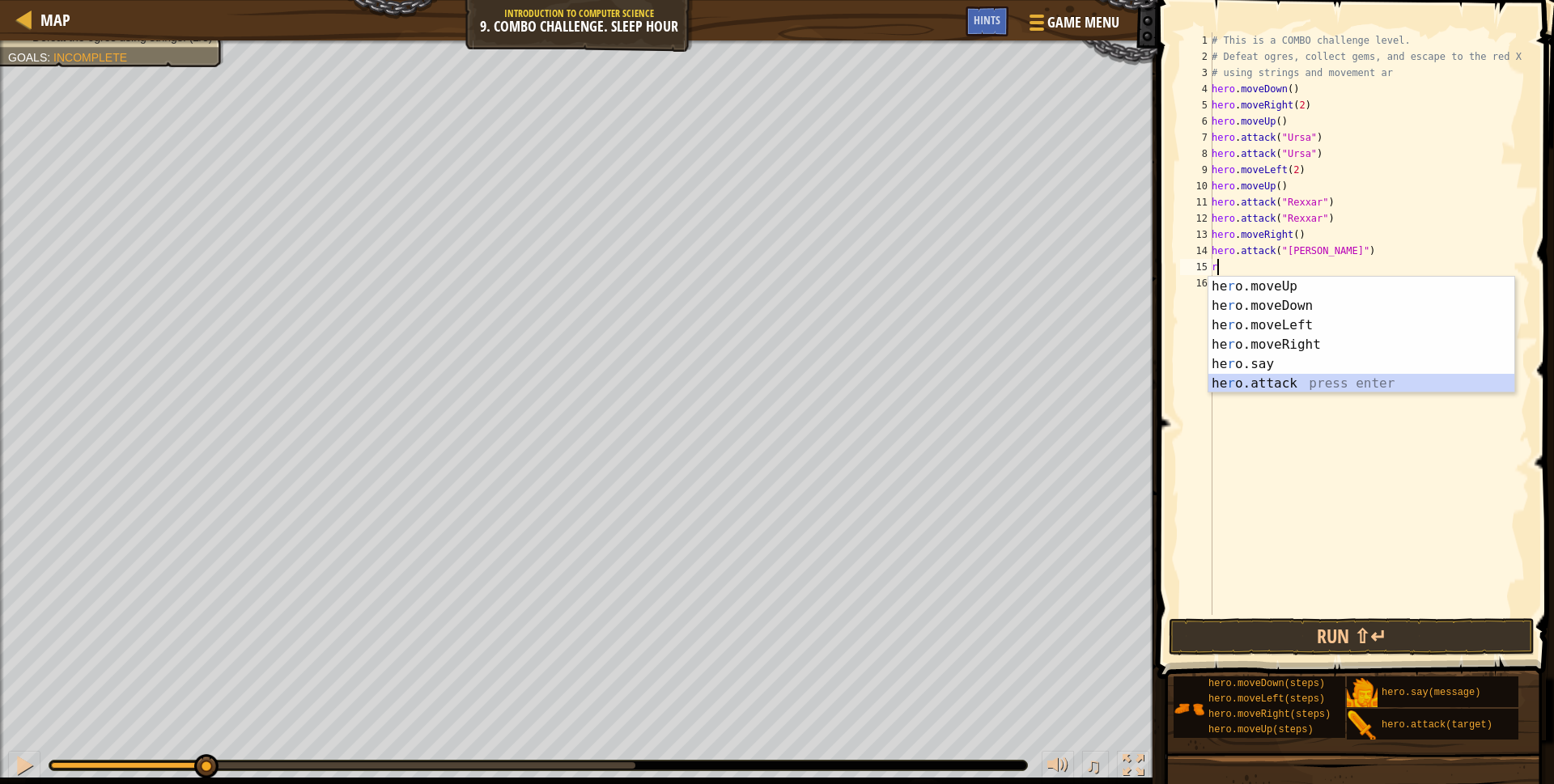
click at [1291, 383] on div "he r o.moveUp press enter he r o.moveDown press enter he r o.moveLeft press ent…" at bounding box center [1361, 354] width 306 height 155
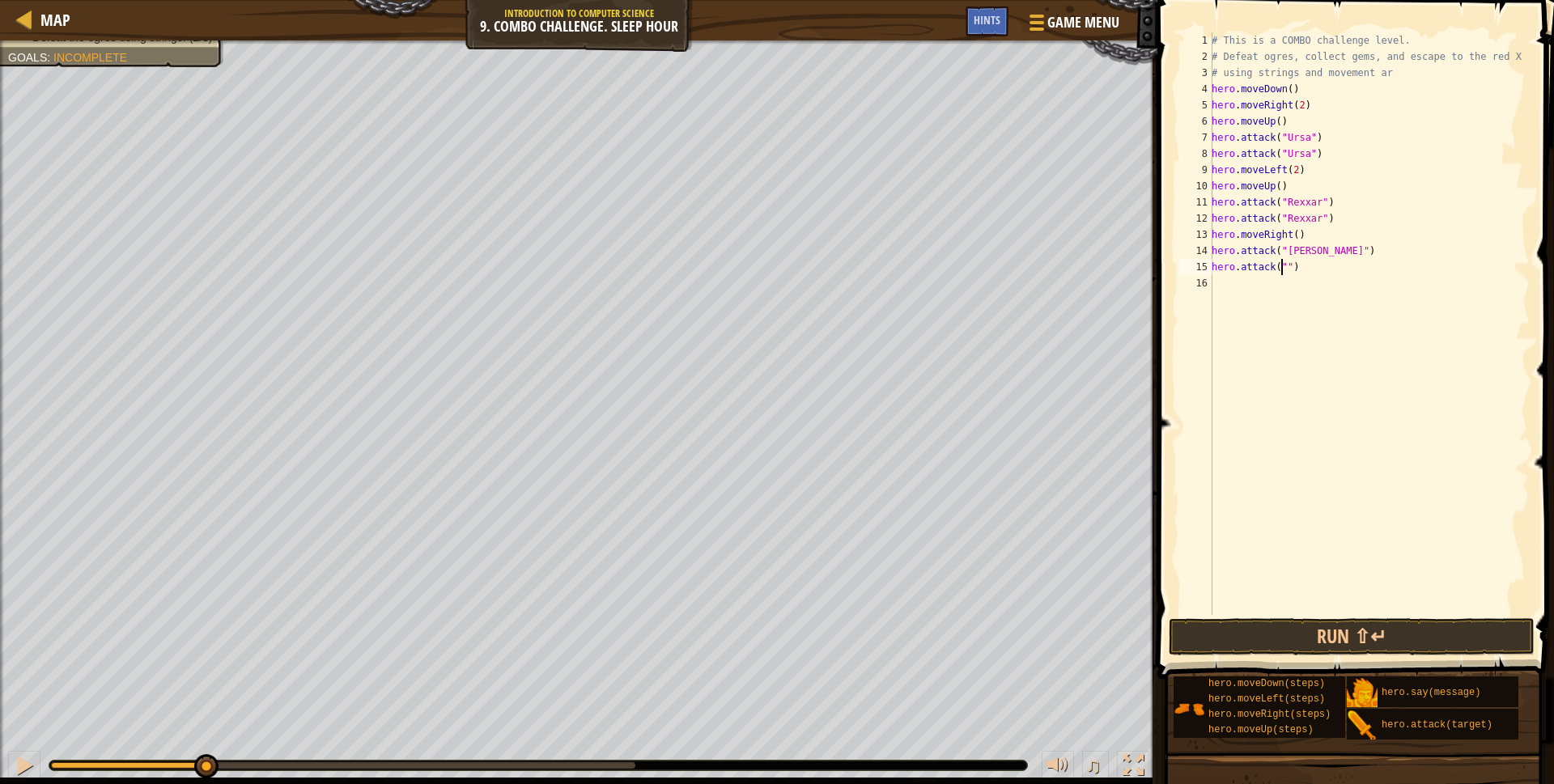
paste textarea "Brack"
type textarea "hero.attack("[PERSON_NAME]")"
click at [1278, 638] on button "Run ⇧↵" at bounding box center [1352, 637] width 366 height 37
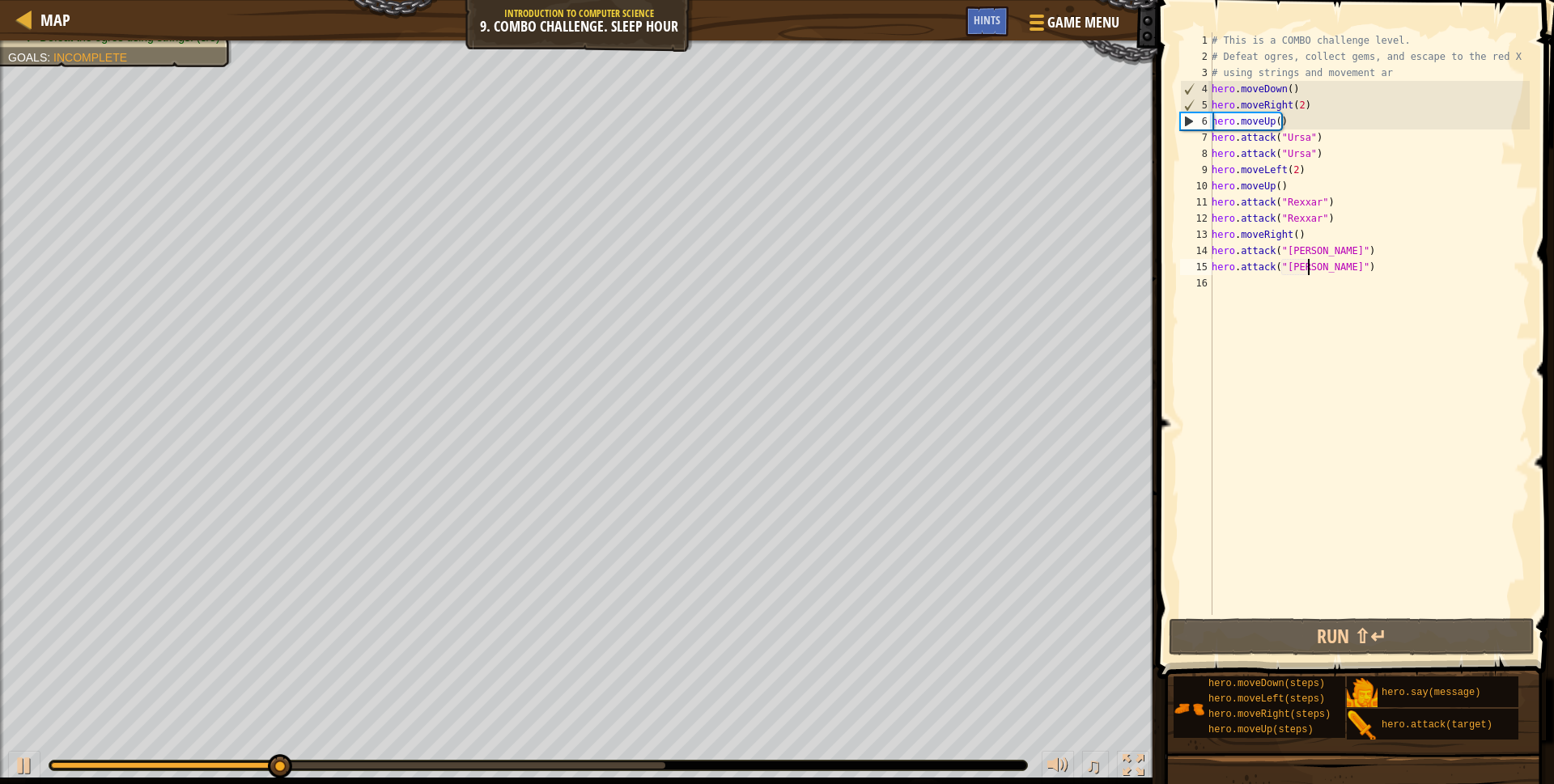
click at [1246, 286] on div "# This is a COMBO challenge level. # Defeat ogres, collect gems, and escape to …" at bounding box center [1369, 340] width 321 height 615
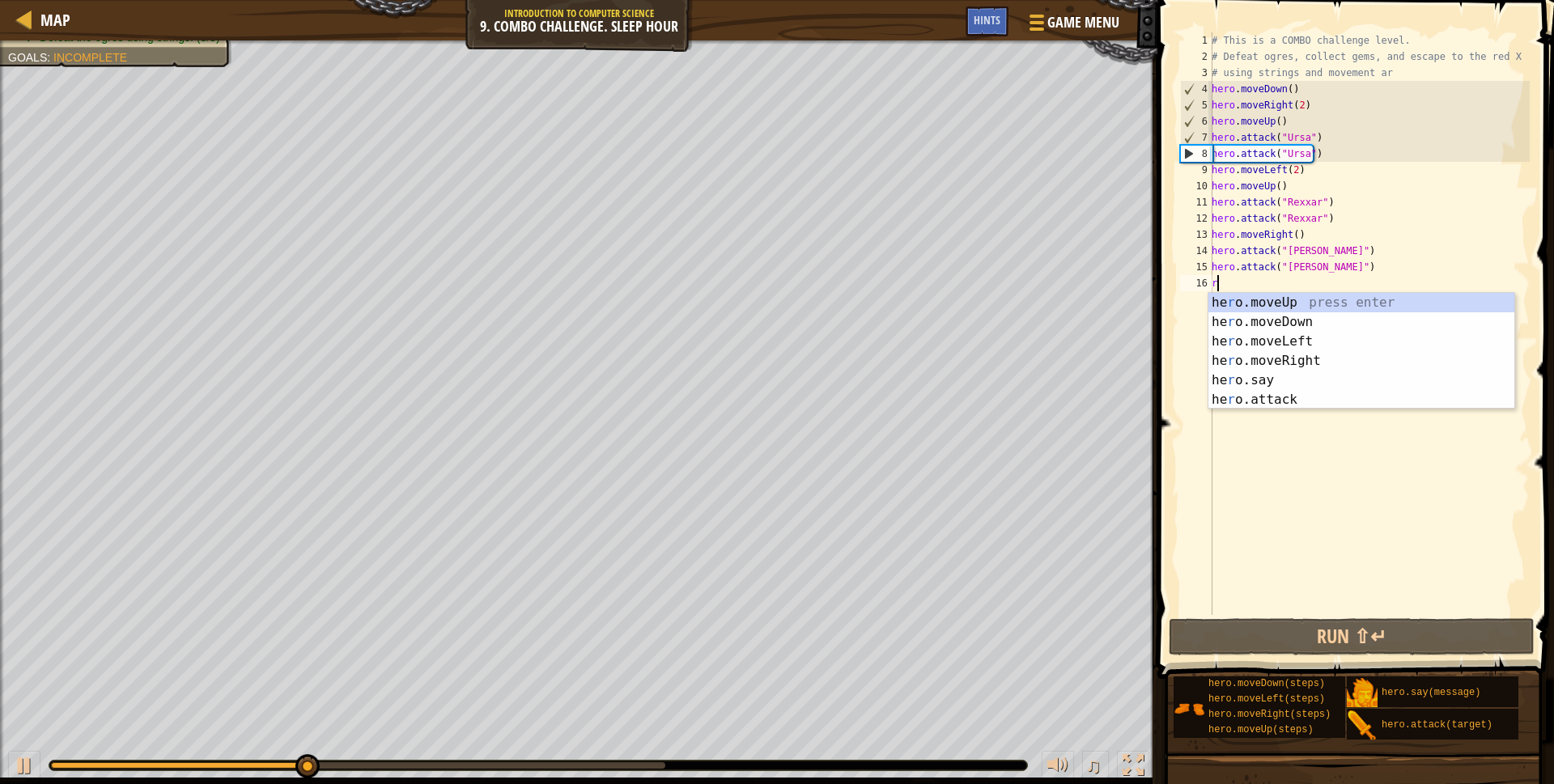
type textarea "r"
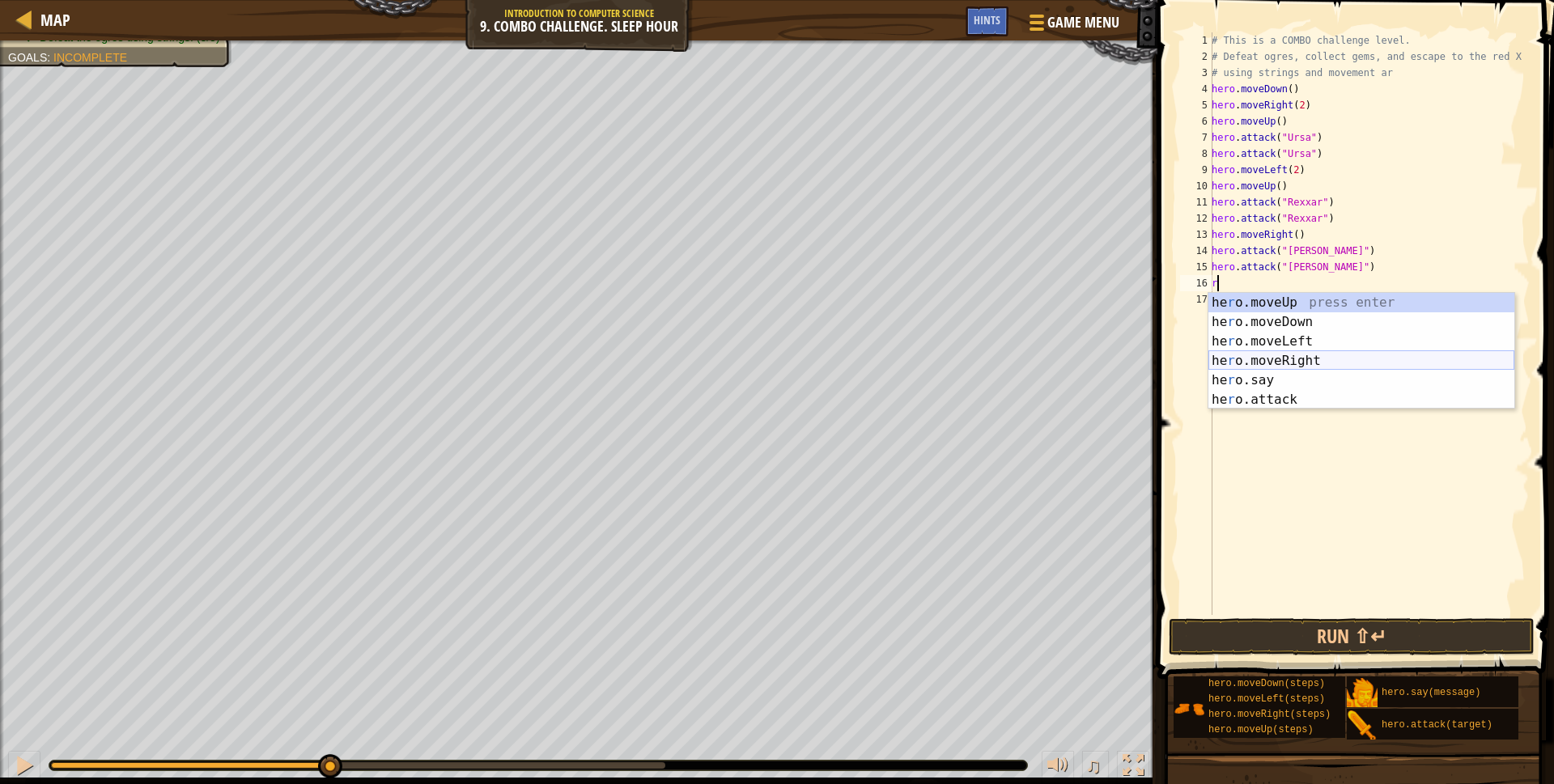
click at [1276, 359] on div "he r o.moveUp press enter he r o.moveDown press enter he r o.moveLeft press ent…" at bounding box center [1361, 371] width 306 height 155
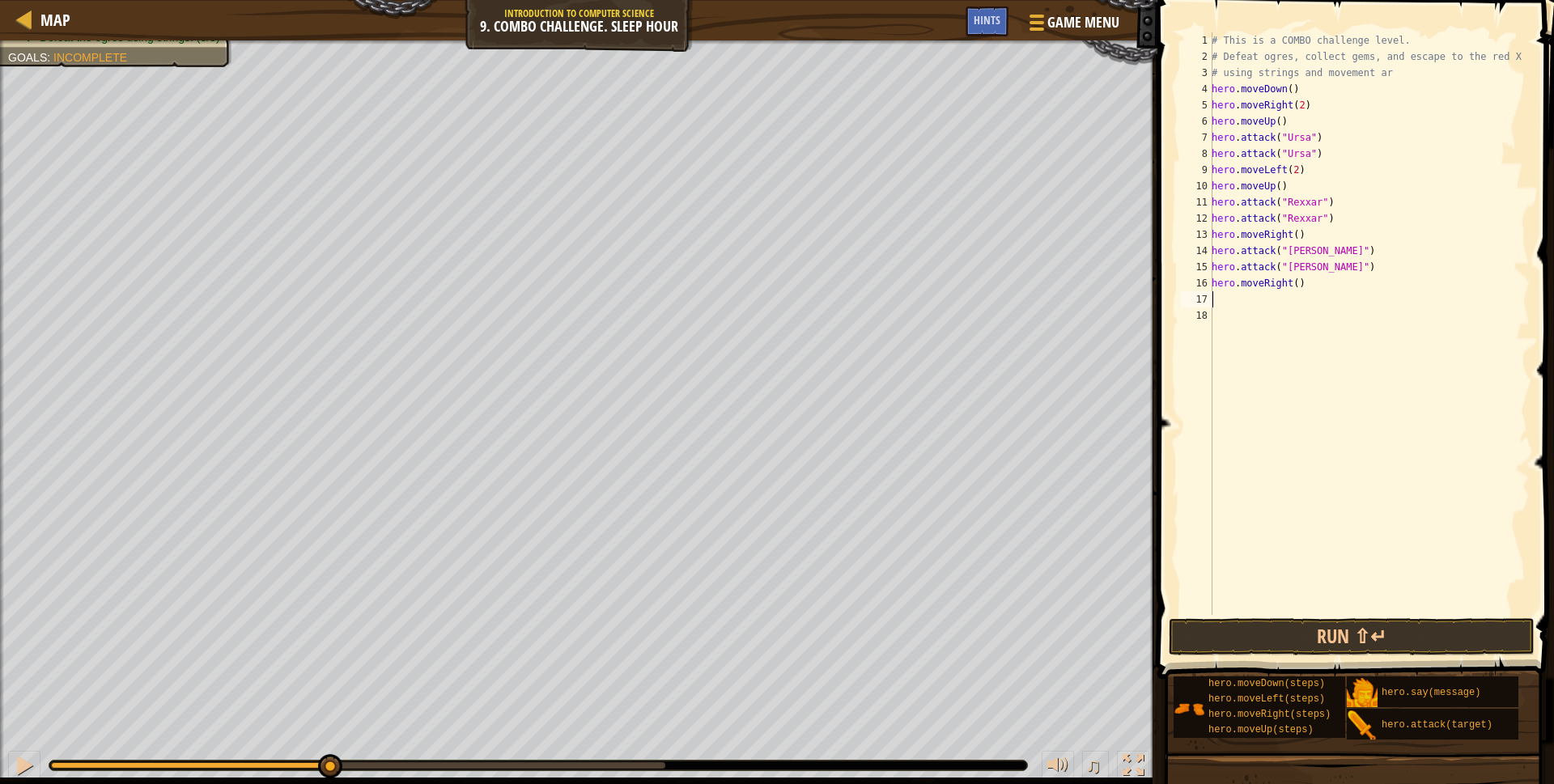
click at [1291, 282] on div "# This is a COMBO challenge level. # Defeat ogres, collect gems, and escape to …" at bounding box center [1369, 340] width 321 height 615
type textarea "hero.moveRight(2)"
click at [1279, 634] on button "Run ⇧↵" at bounding box center [1352, 637] width 366 height 37
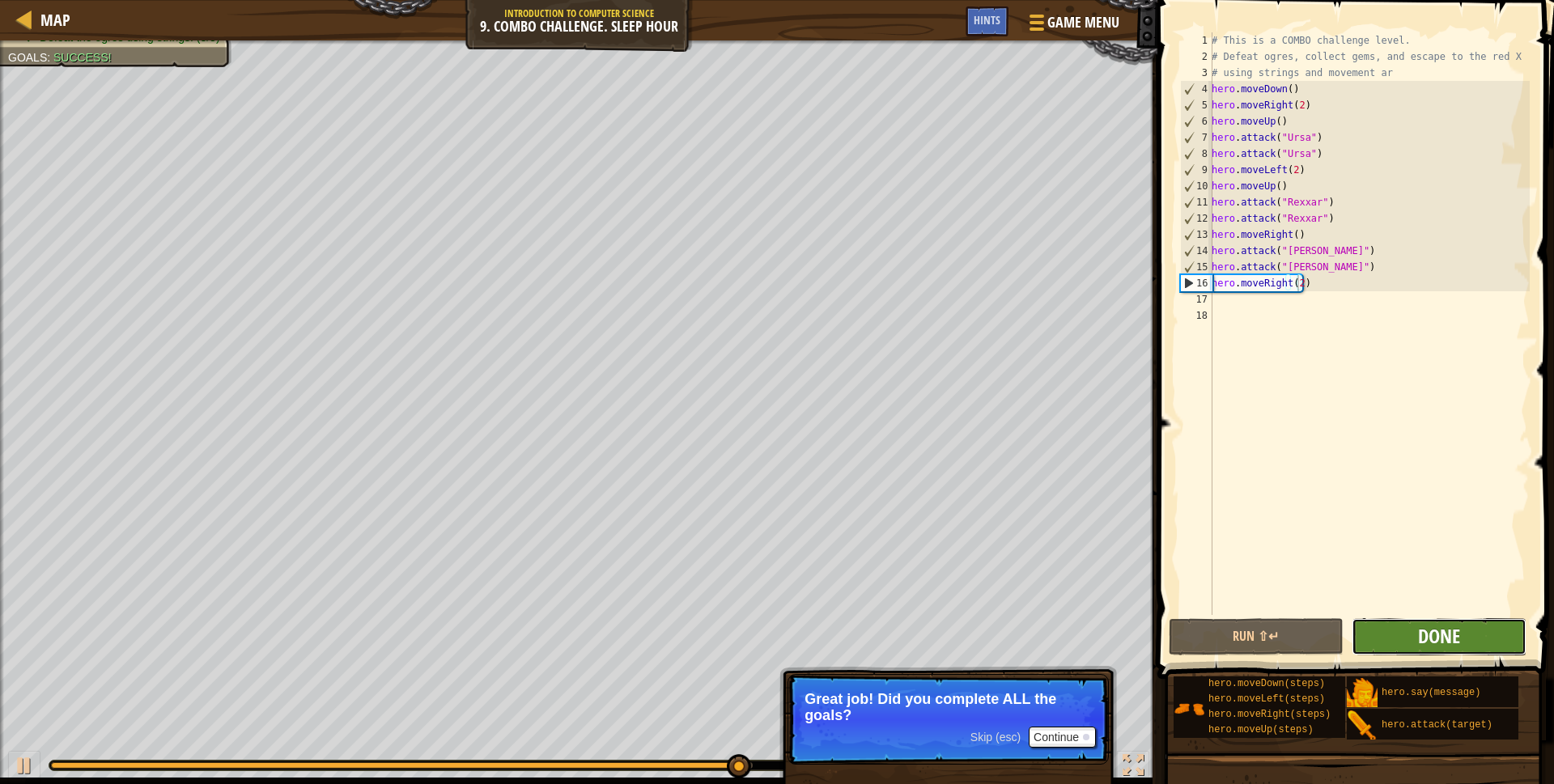
click at [1458, 646] on span "Done" at bounding box center [1439, 636] width 42 height 26
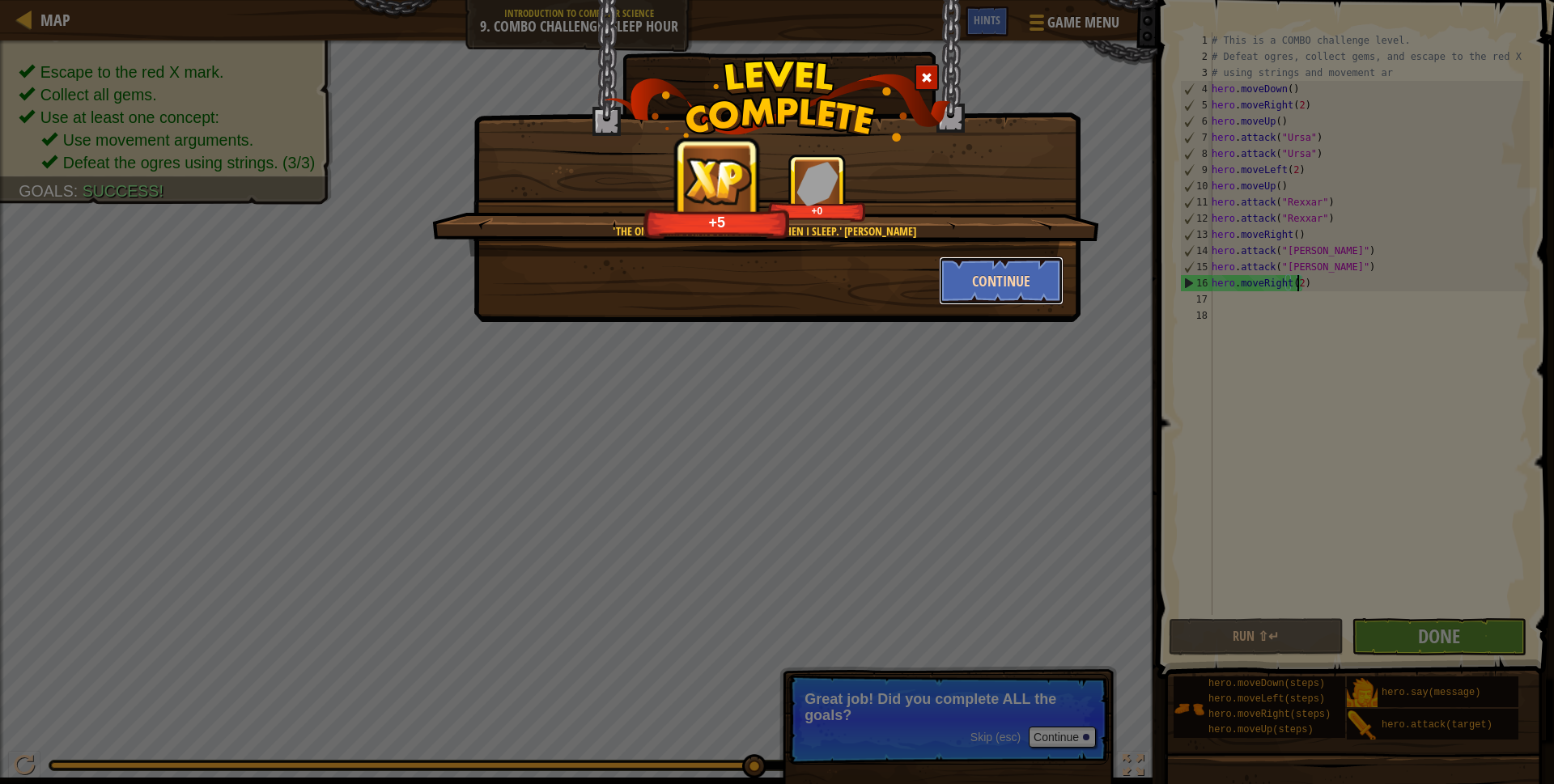
click at [1003, 286] on button "Continue" at bounding box center [1001, 281] width 125 height 49
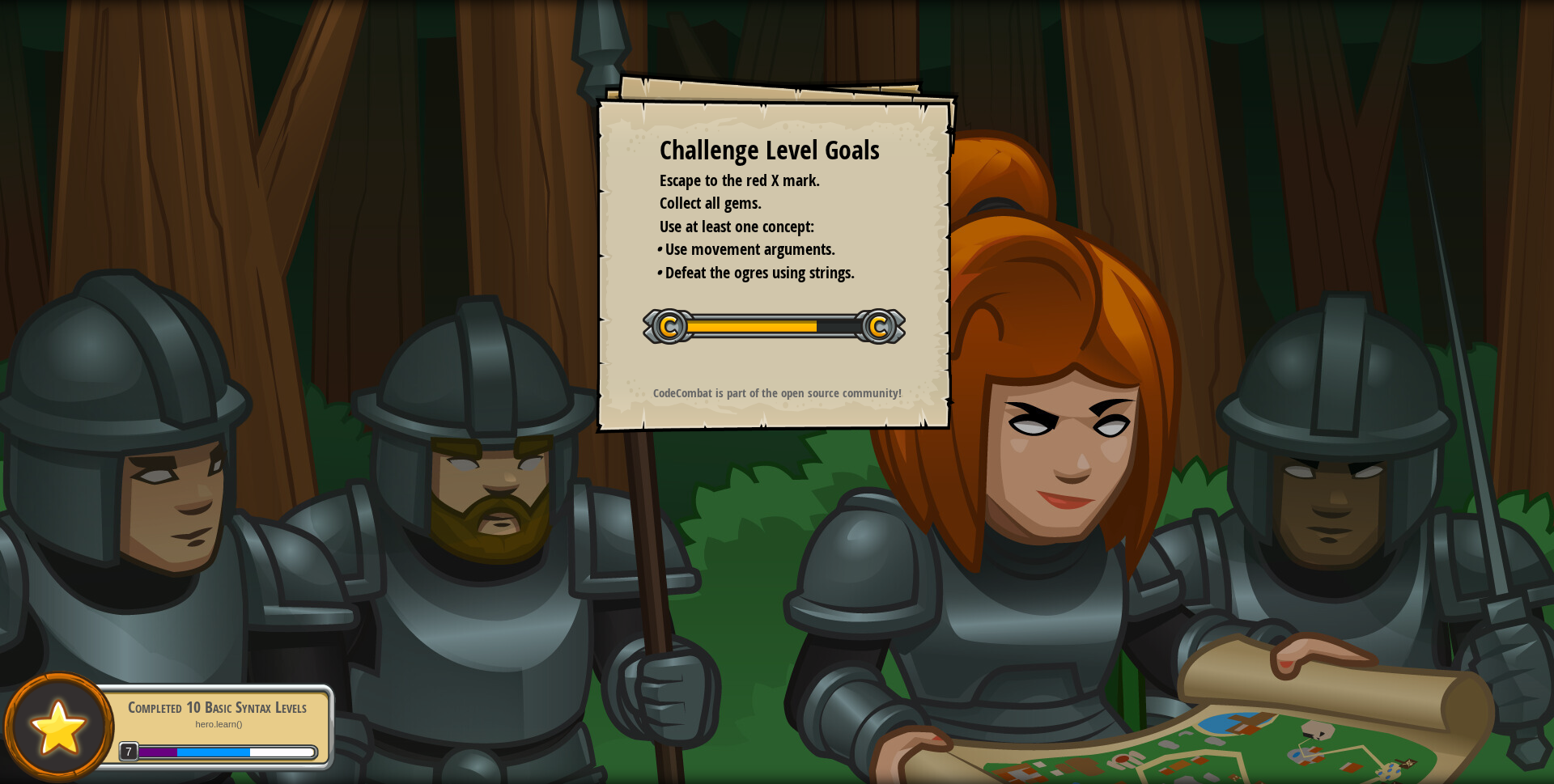
drag, startPoint x: 878, startPoint y: 235, endPoint x: 868, endPoint y: 235, distance: 10.0
click at [873, 235] on li "Use at least one concept:" at bounding box center [765, 227] width 251 height 23
drag, startPoint x: 867, startPoint y: 235, endPoint x: 857, endPoint y: 219, distance: 18.9
click at [868, 239] on div "Escape to the red X mark. Collect all gems. Use at least one concept: • Use mov…" at bounding box center [777, 227] width 235 height 116
click at [858, 223] on li "Use at least one concept:" at bounding box center [765, 227] width 251 height 23
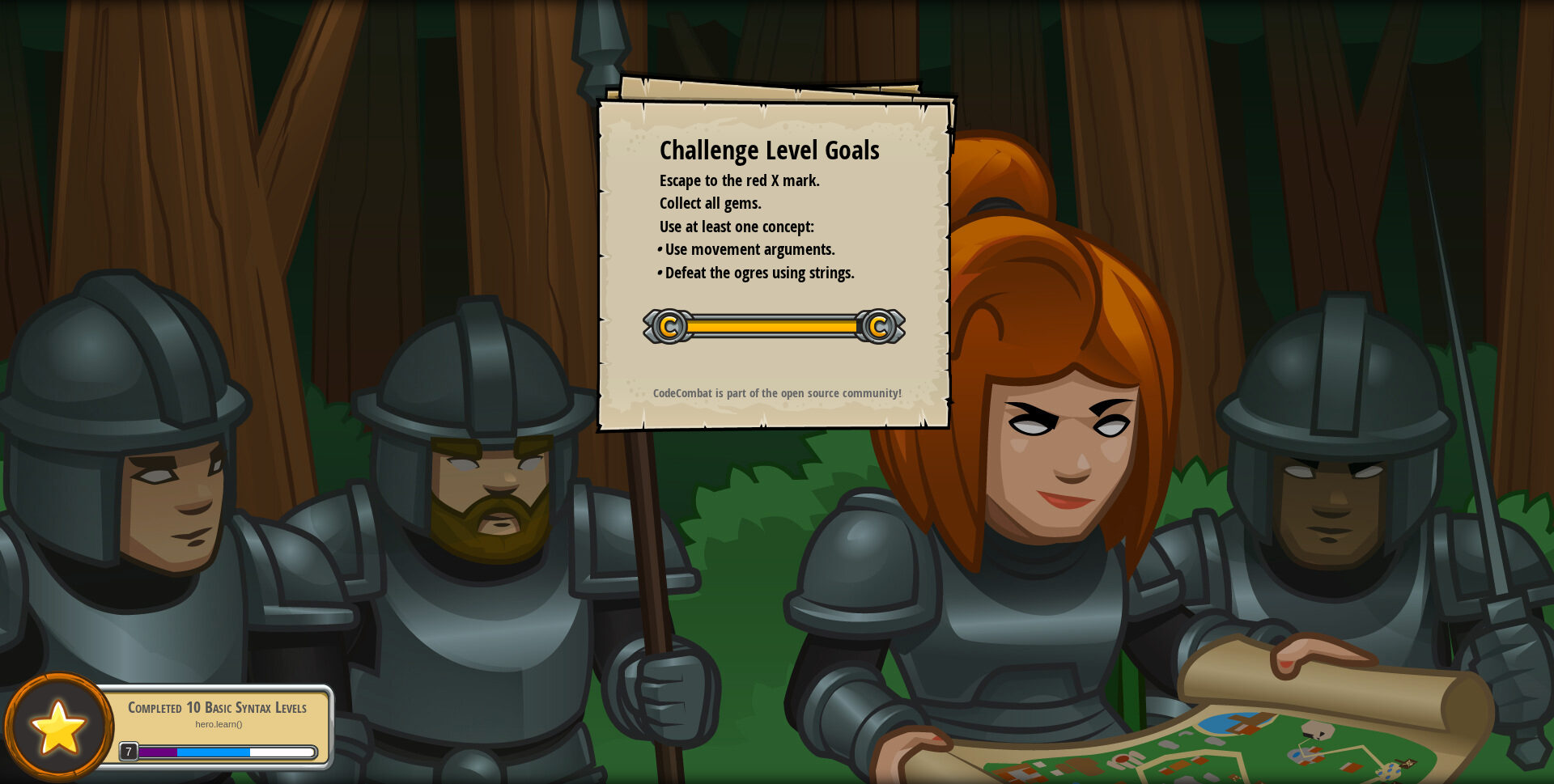
click at [856, 250] on li "• Use movement arguments." at bounding box center [773, 249] width 235 height 23
click at [857, 252] on li "• Use movement arguments." at bounding box center [773, 249] width 235 height 23
click at [868, 278] on li "• Defeat the ogres using strings." at bounding box center [773, 273] width 235 height 23
click at [868, 290] on div "Challenge Level Goals Escape to the red X mark. Collect all gems. Use at least …" at bounding box center [777, 252] width 364 height 364
click at [868, 290] on div "Challenge Level Goals Escape to the red X mark. Collect all gems. Use at least …" at bounding box center [777, 252] width 364 height 364
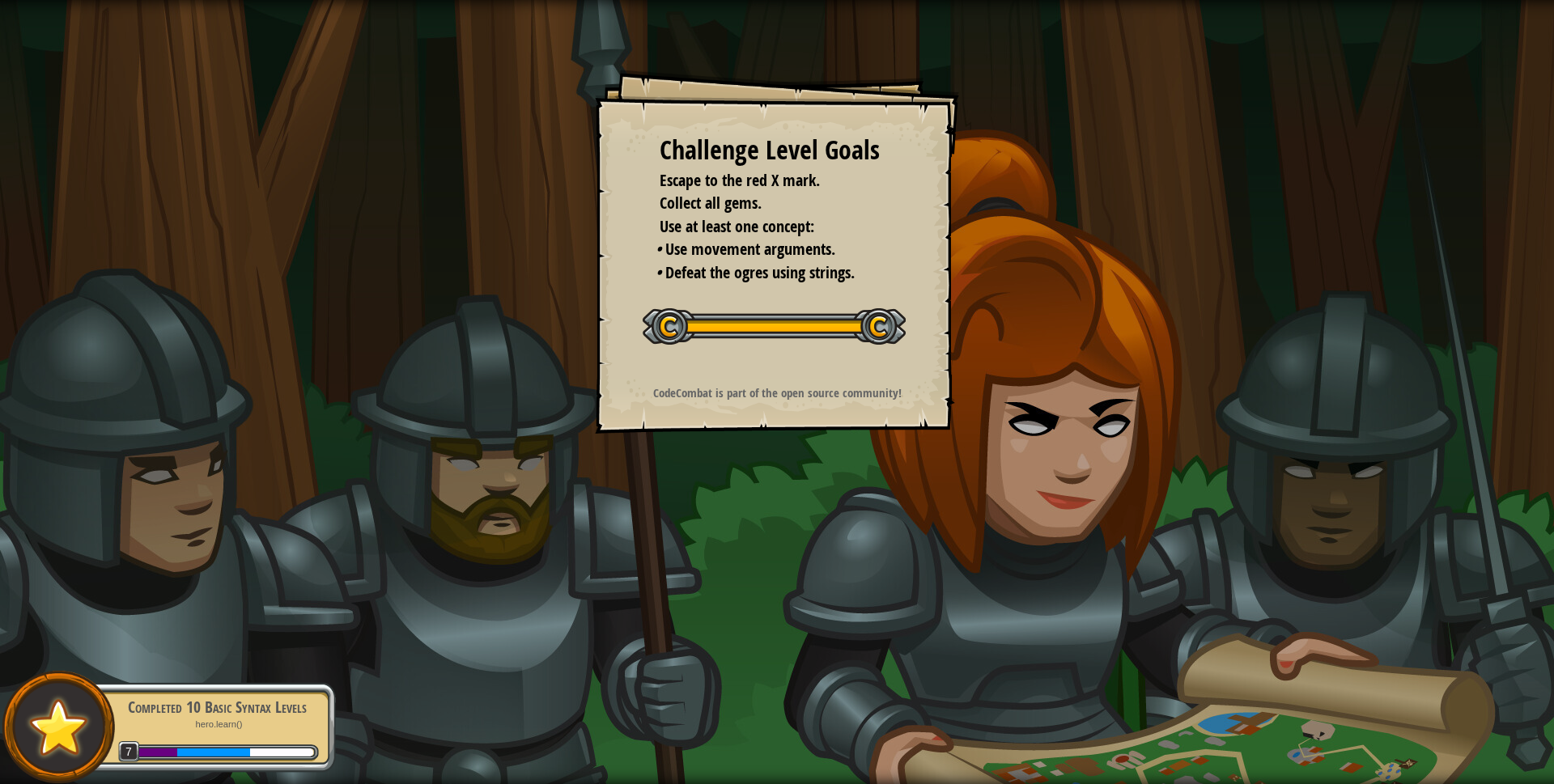
click at [869, 291] on div "Challenge Level Goals Escape to the red X mark. Collect all gems. Use at least …" at bounding box center [777, 252] width 364 height 364
click at [869, 293] on div "Start Combo Challenge" at bounding box center [774, 324] width 263 height 65
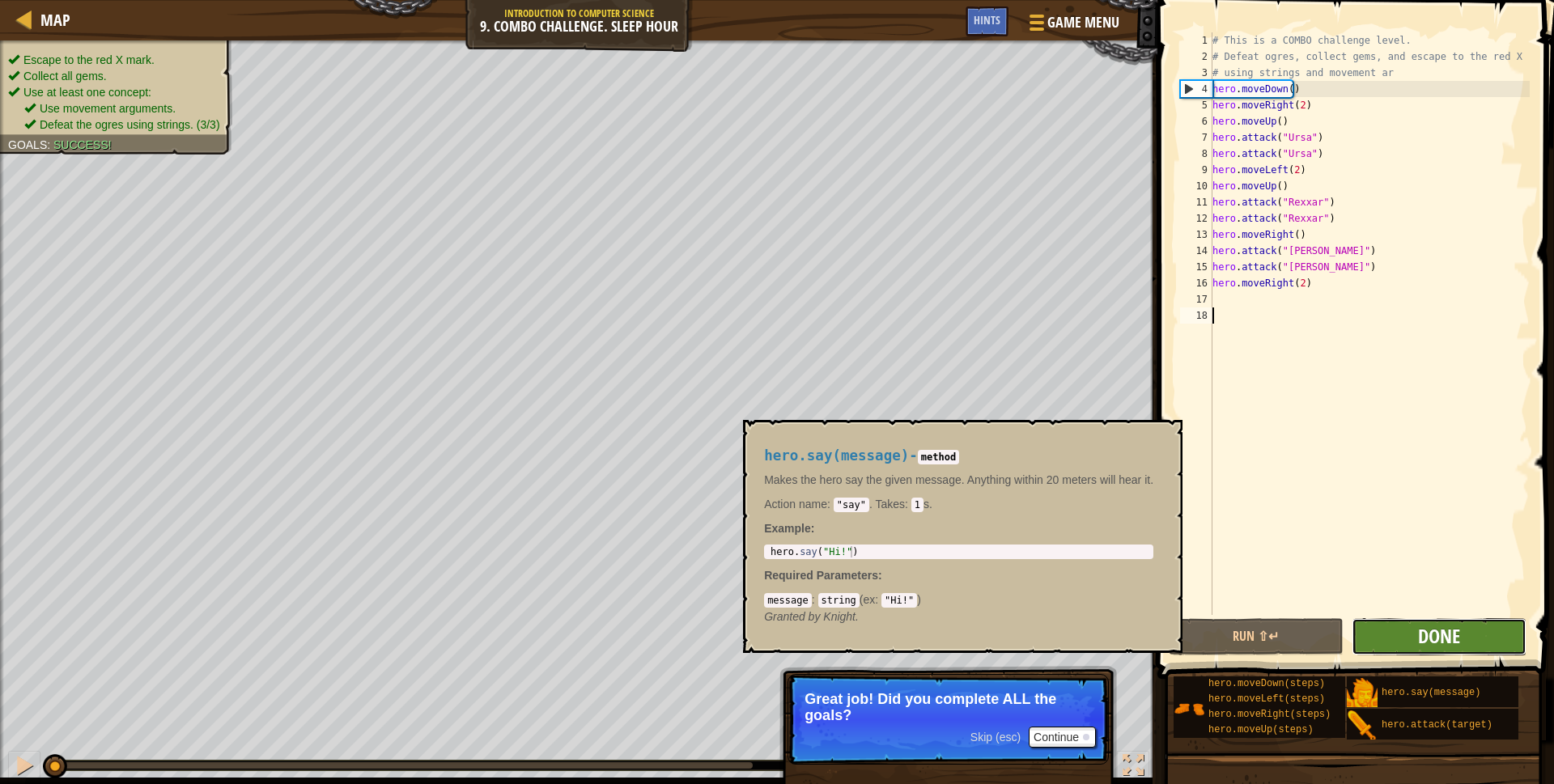
click at [1450, 643] on span "Done" at bounding box center [1439, 636] width 42 height 26
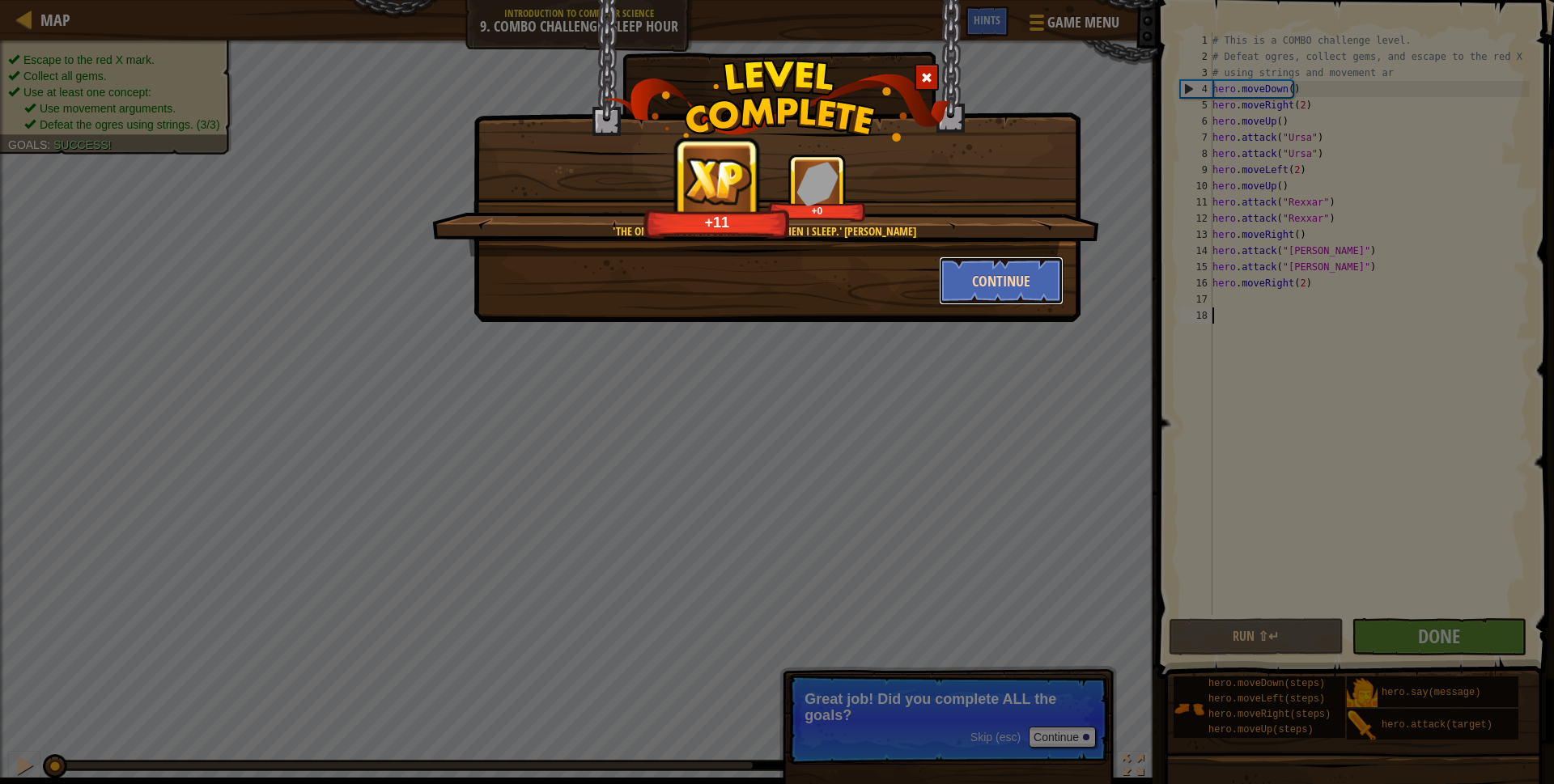
click at [974, 283] on button "Continue" at bounding box center [1001, 281] width 125 height 49
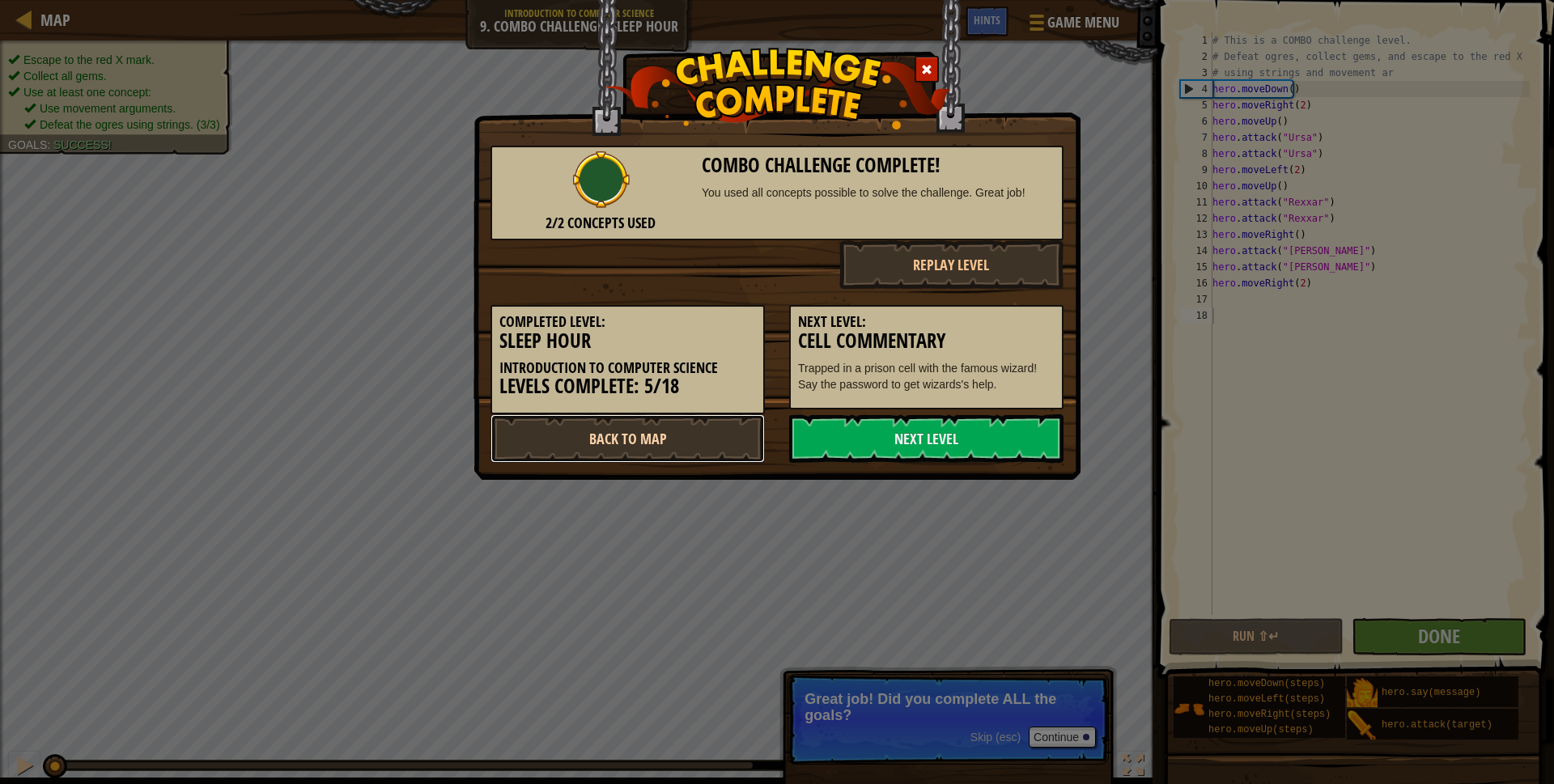
click at [676, 443] on link "Back to Map" at bounding box center [627, 439] width 274 height 49
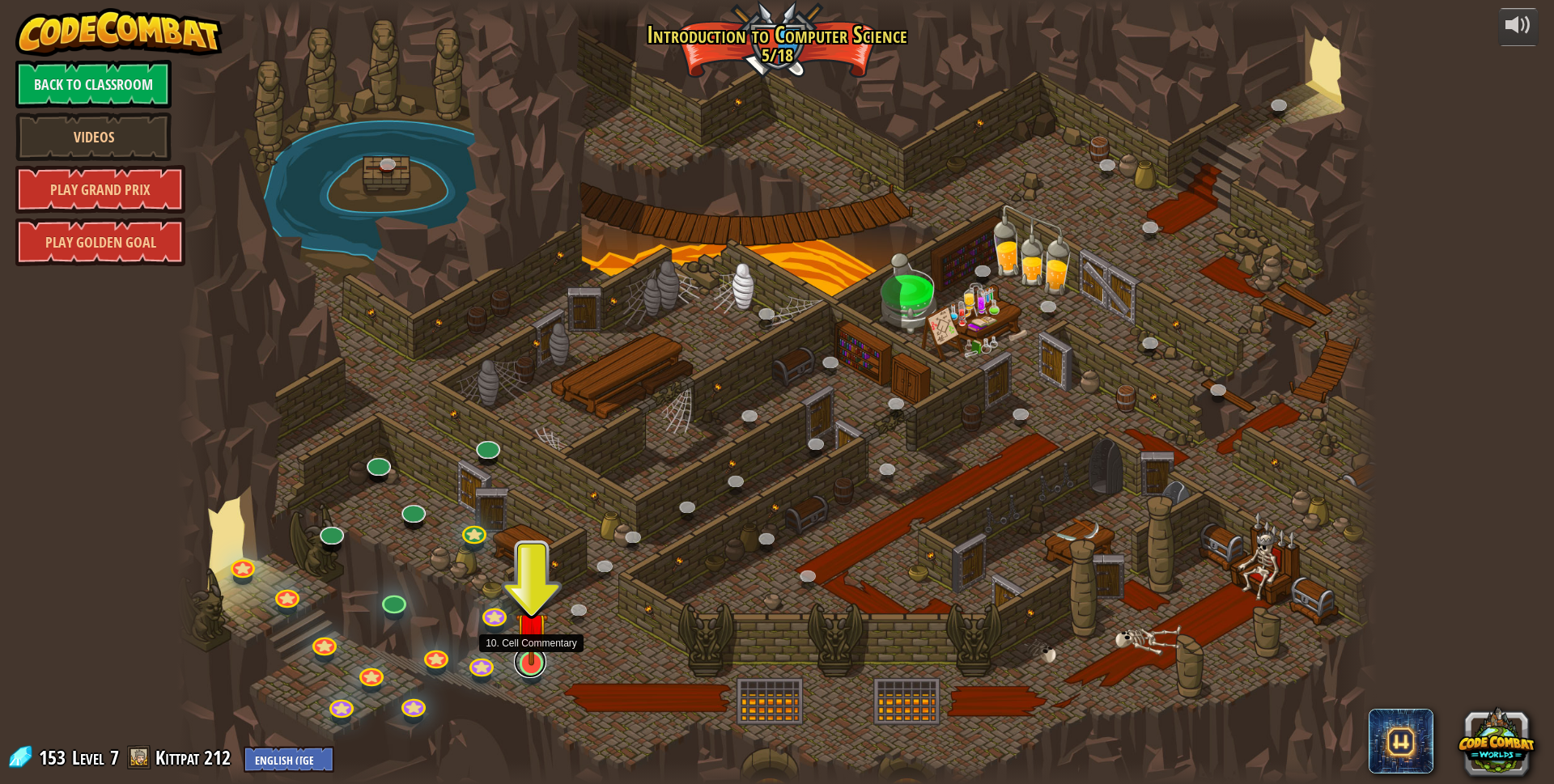
click at [530, 666] on link at bounding box center [530, 662] width 32 height 32
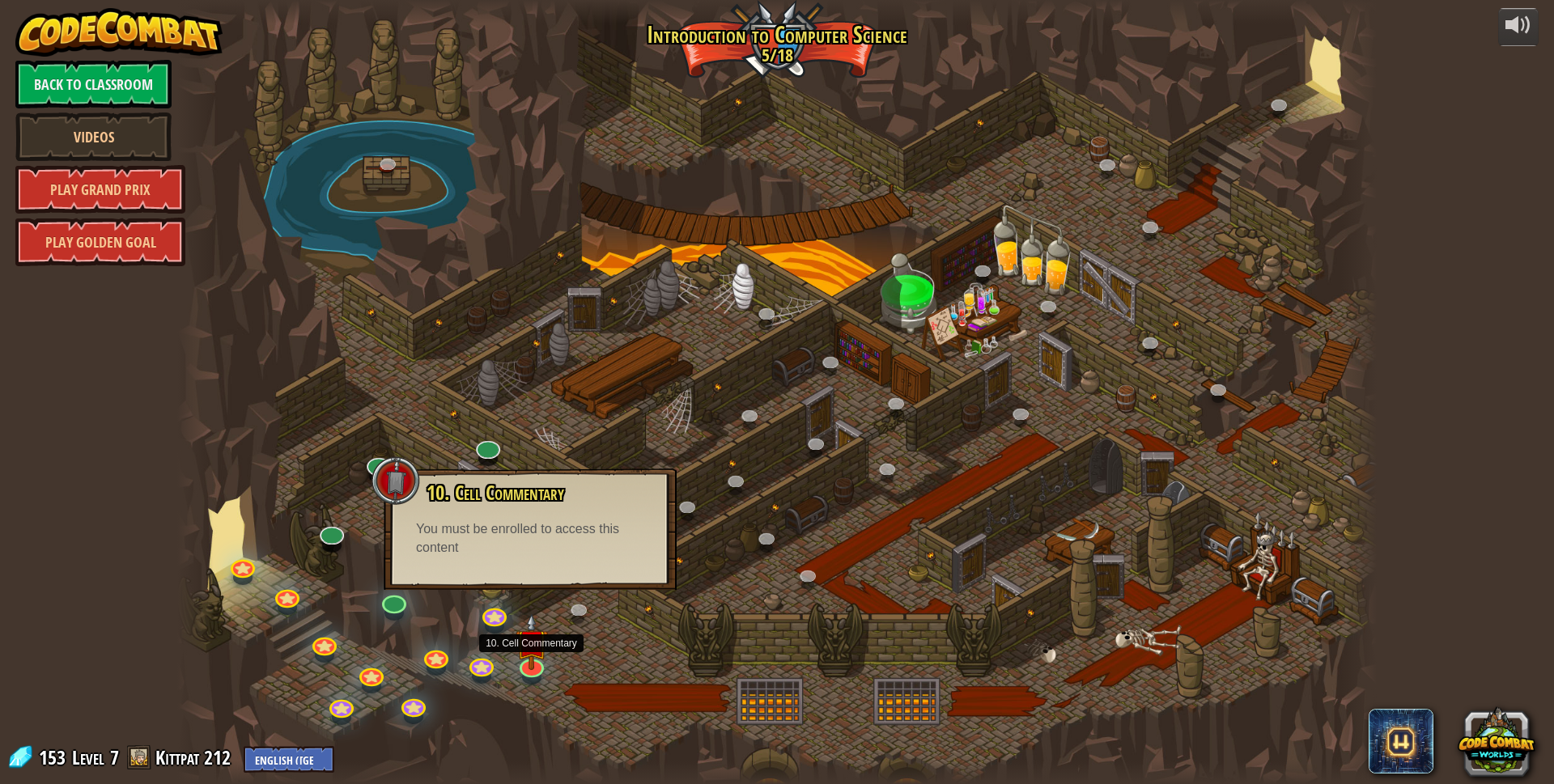
click at [556, 568] on div "10. Cell Commentary Trapped in a prison cell with the famous wizard! Say the pa…" at bounding box center [530, 529] width 293 height 121
click at [529, 659] on img at bounding box center [532, 629] width 32 height 74
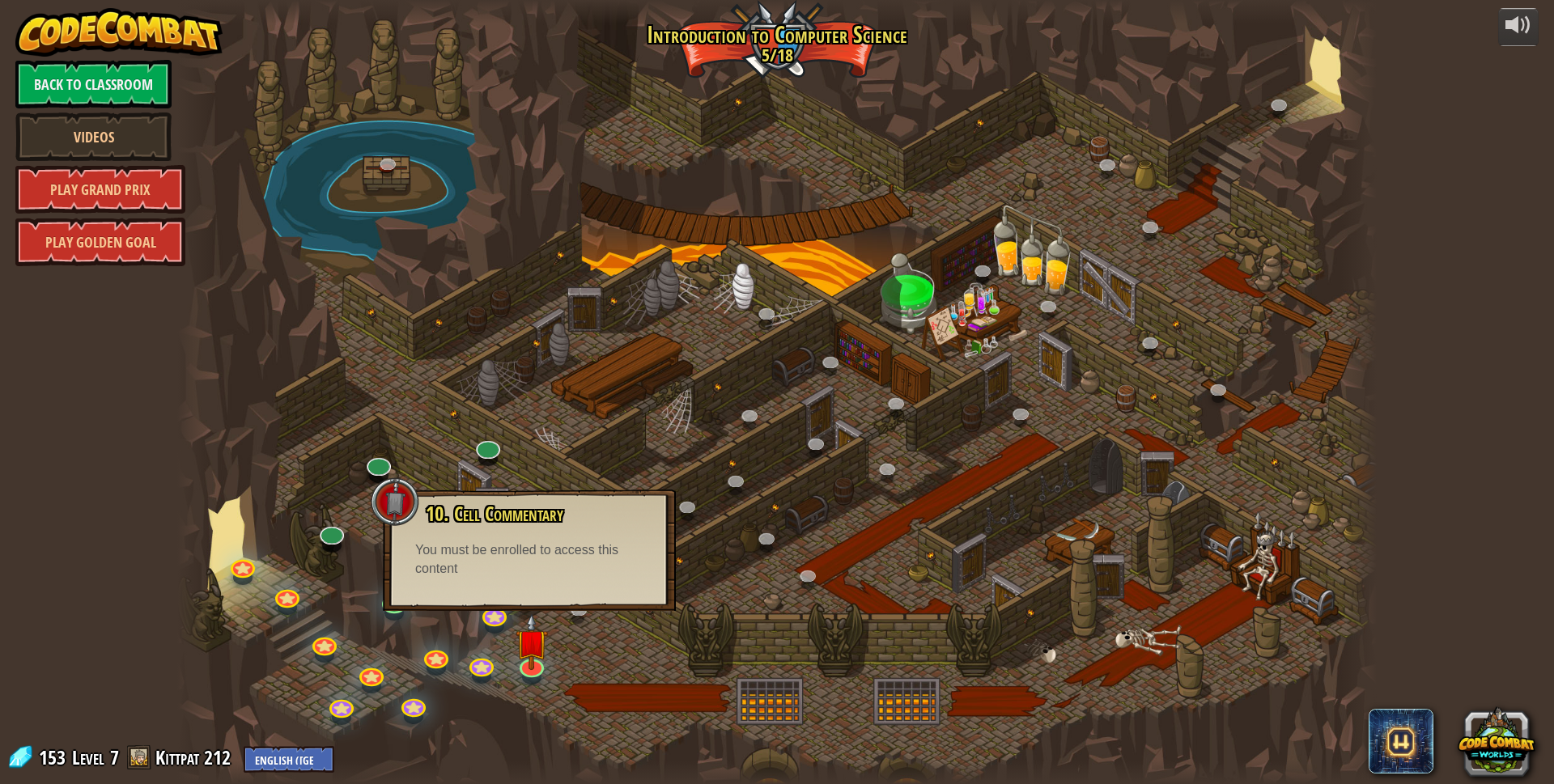
drag, startPoint x: 613, startPoint y: 465, endPoint x: 748, endPoint y: 551, distance: 160.1
click at [617, 465] on div at bounding box center [777, 392] width 1200 height 784
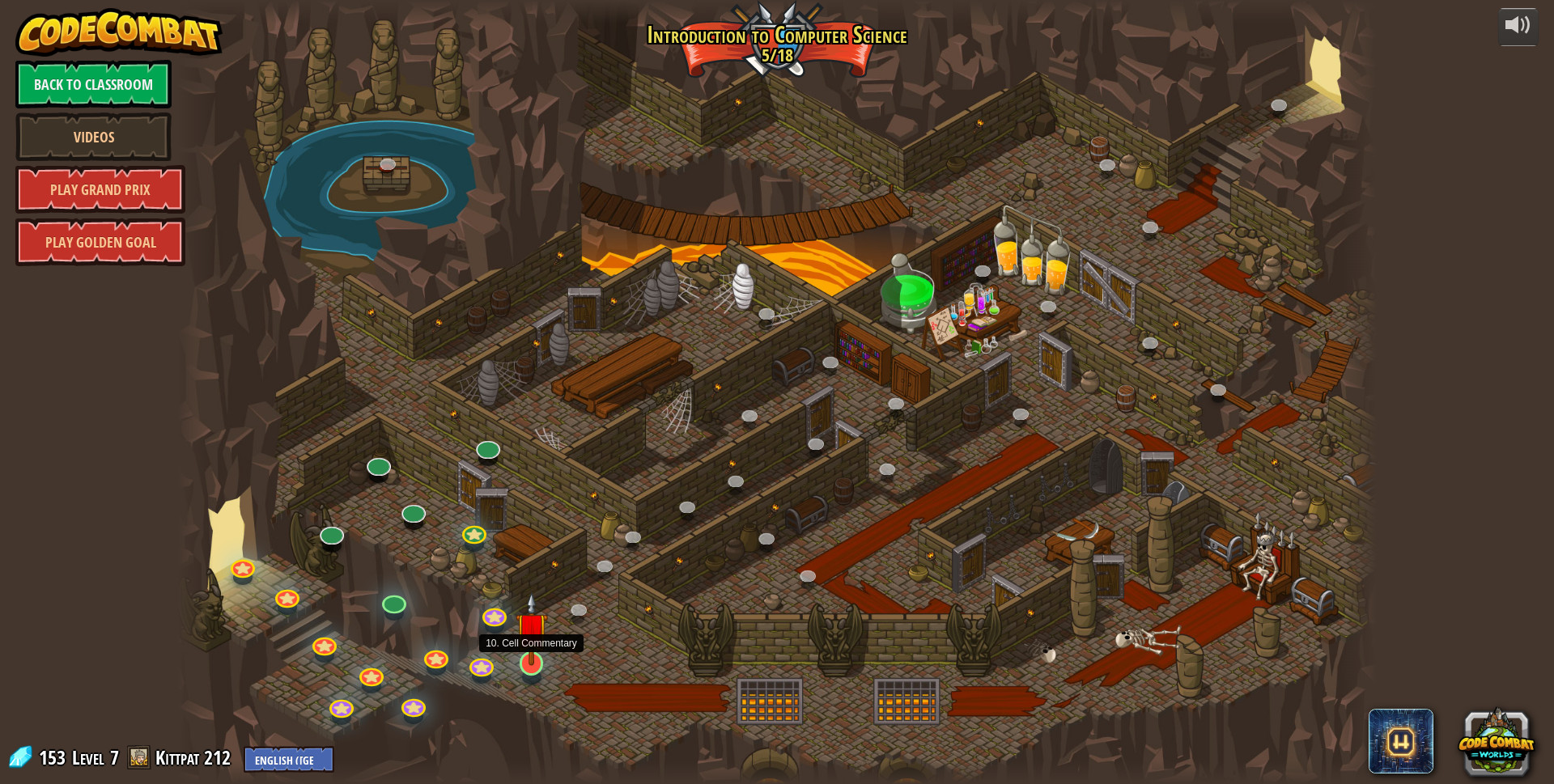
click at [525, 657] on img at bounding box center [532, 629] width 32 height 74
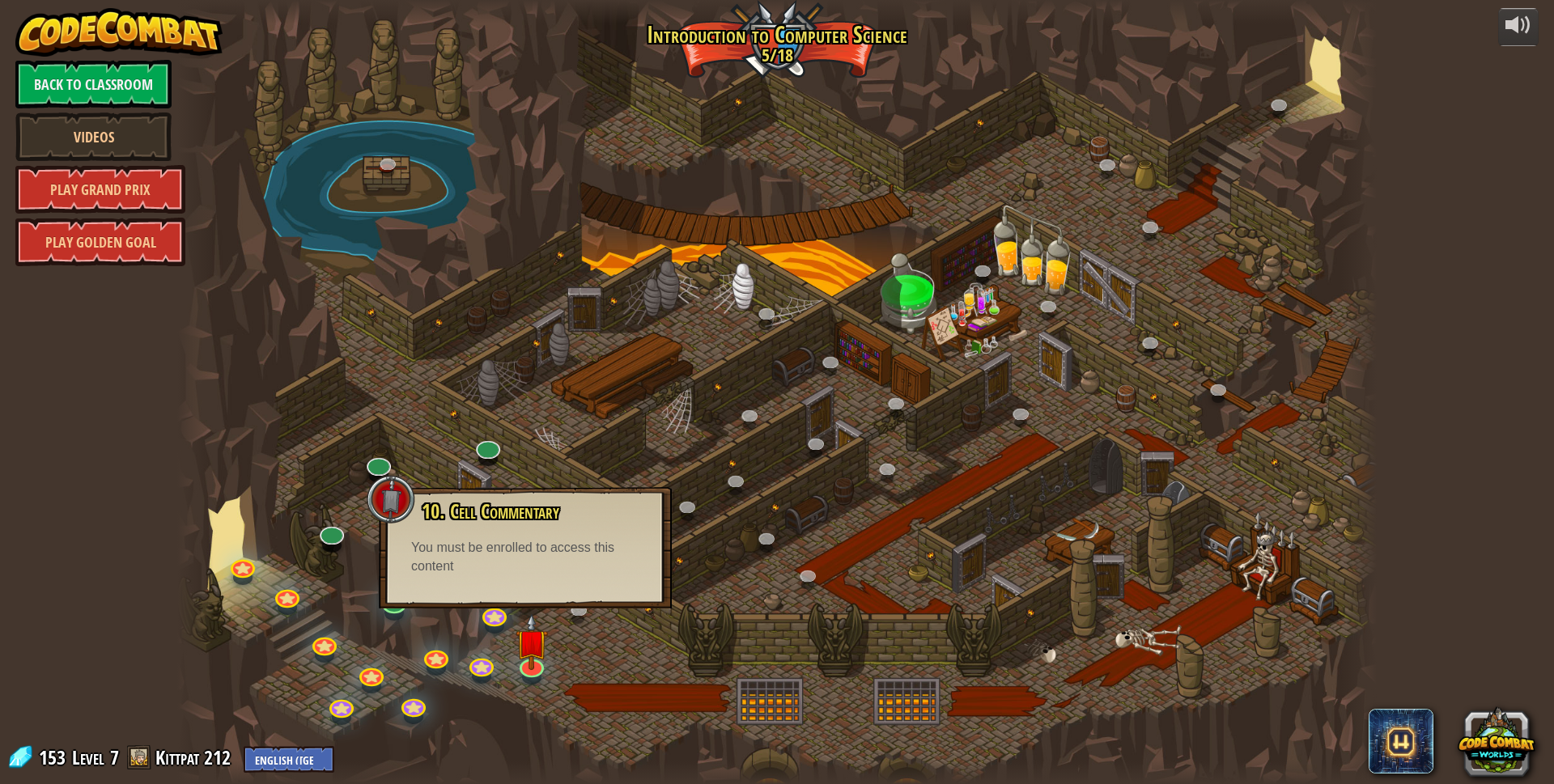
click at [542, 578] on div "10. Cell Commentary Trapped in a prison cell with the famous wizard! Say the pa…" at bounding box center [525, 548] width 293 height 121
drag, startPoint x: 551, startPoint y: 587, endPoint x: 675, endPoint y: 578, distance: 124.3
click at [558, 588] on div "10. Cell Commentary Trapped in a prison cell with the famous wizard! Say the pa…" at bounding box center [525, 548] width 293 height 121
click at [675, 578] on div at bounding box center [777, 392] width 1200 height 784
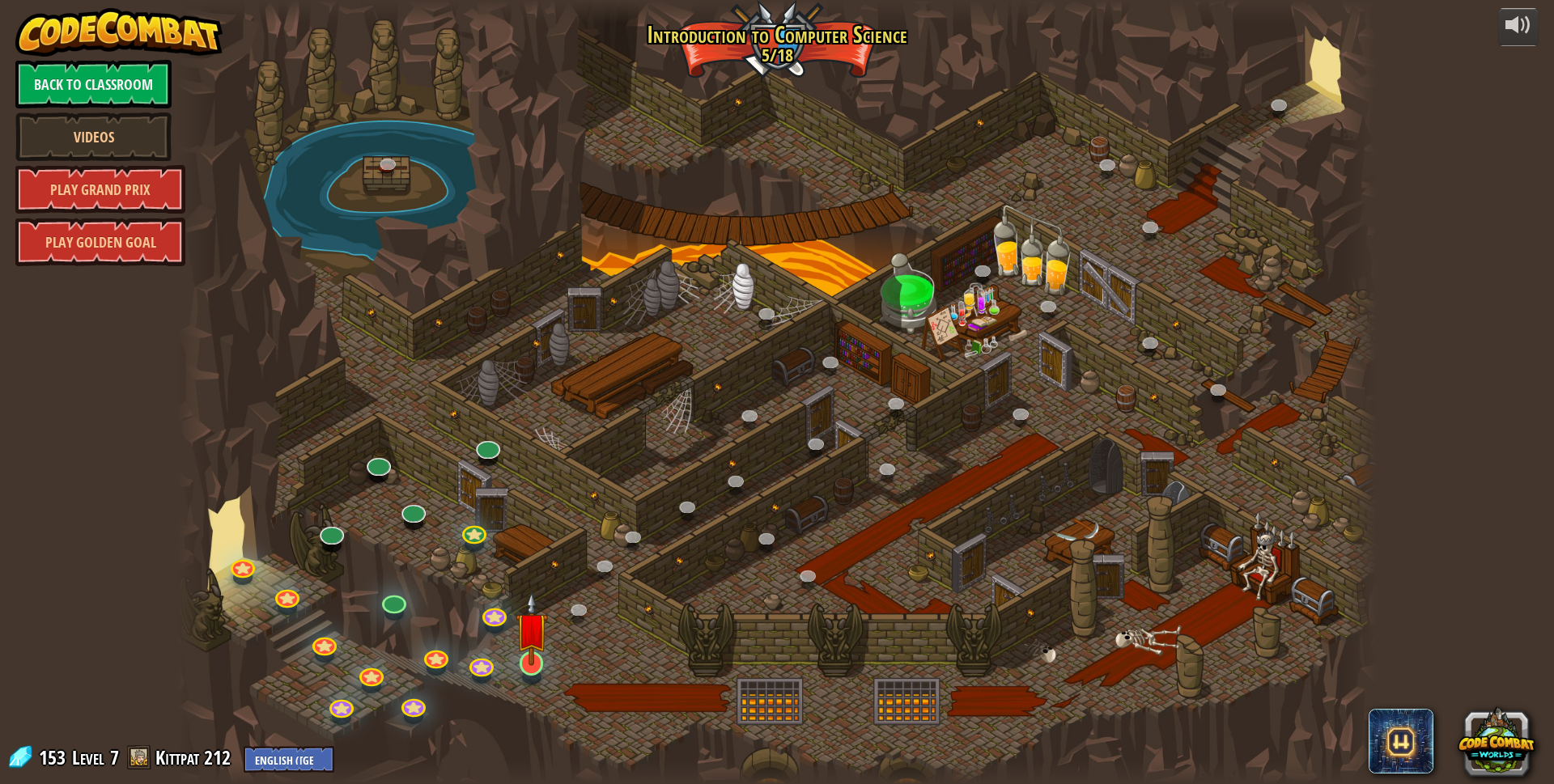
click at [532, 676] on div "25. Kithgard Gates (Locked) Escape the Kithgard dungeons, and don't let the gua…" at bounding box center [777, 392] width 1200 height 784
click at [532, 672] on link at bounding box center [530, 662] width 32 height 32
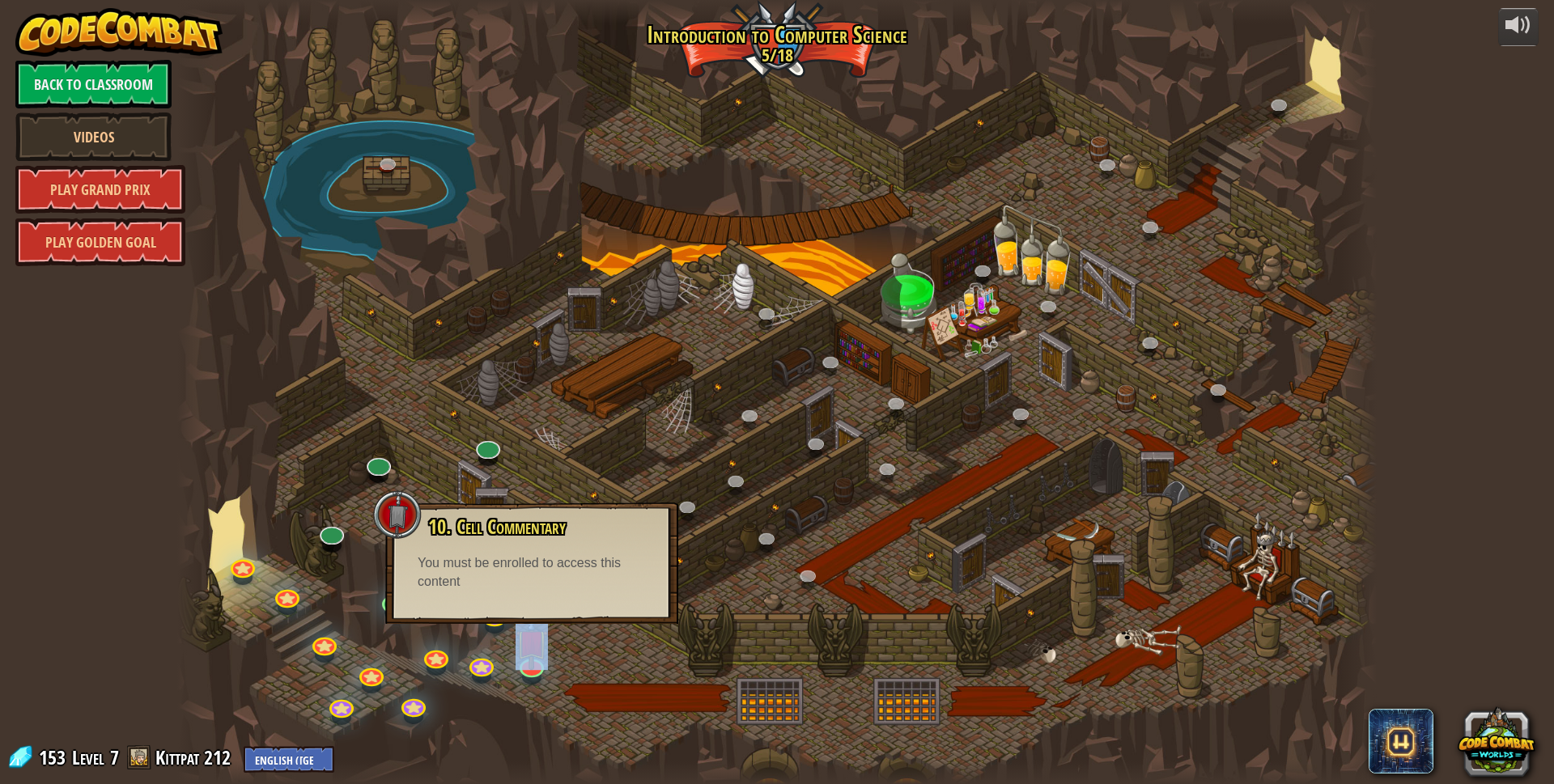
click at [602, 671] on div at bounding box center [777, 392] width 1200 height 784
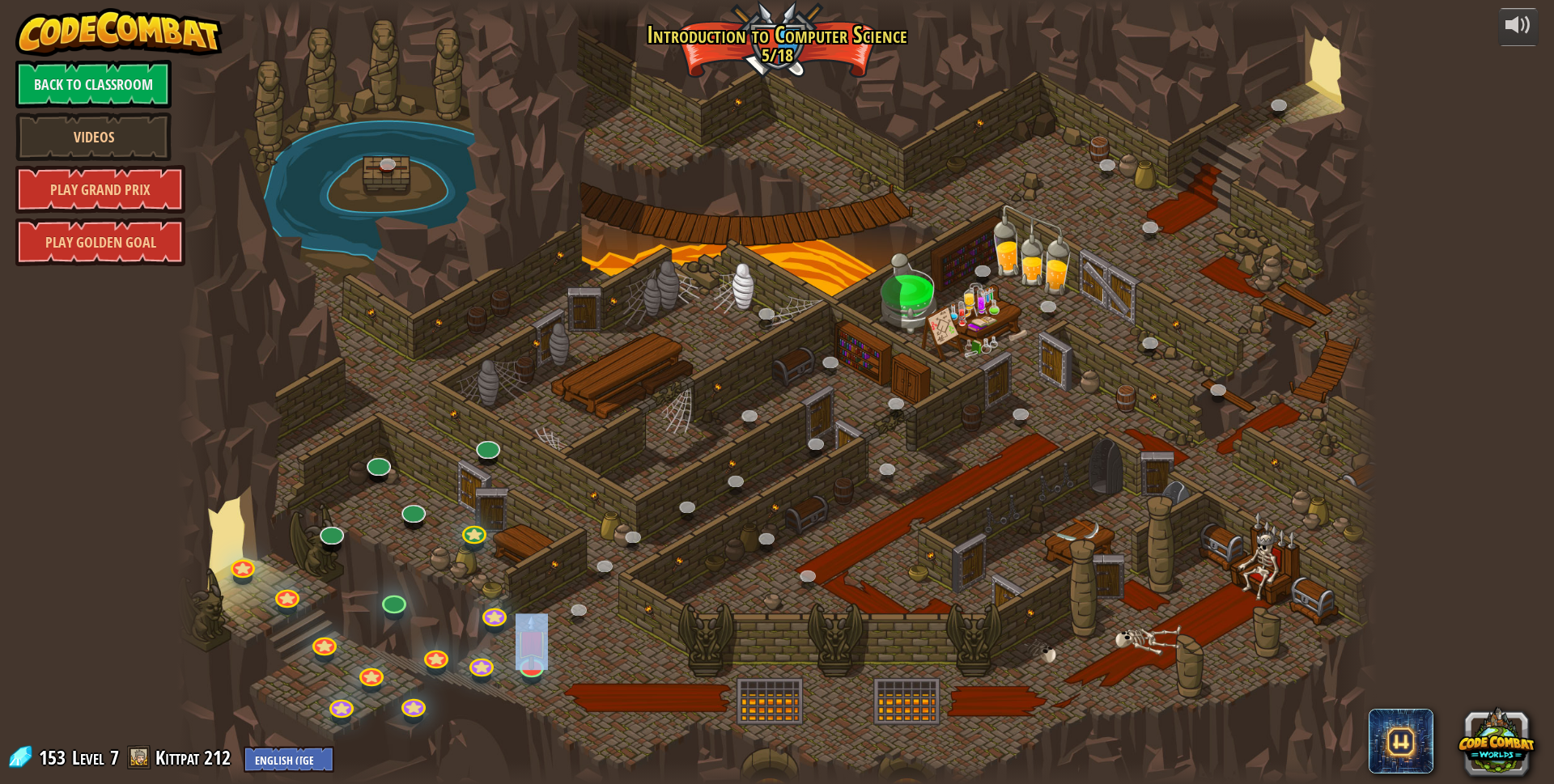
drag, startPoint x: 605, startPoint y: 667, endPoint x: 599, endPoint y: 648, distance: 19.9
click at [605, 665] on div at bounding box center [777, 392] width 1200 height 784
drag, startPoint x: 597, startPoint y: 648, endPoint x: 565, endPoint y: 675, distance: 41.9
click at [579, 668] on div at bounding box center [777, 392] width 1200 height 784
drag, startPoint x: 554, startPoint y: 678, endPoint x: 511, endPoint y: 648, distance: 52.4
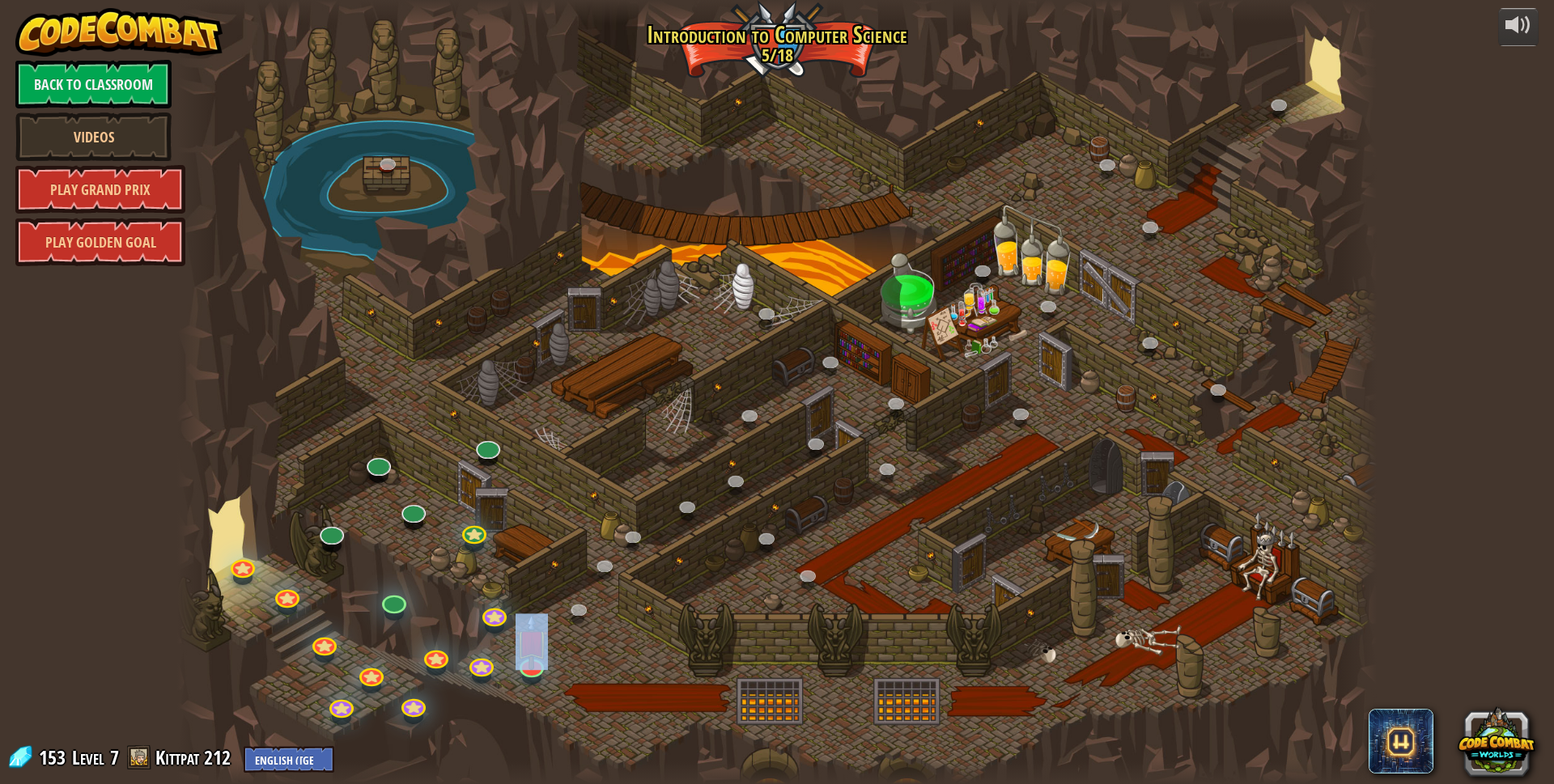
click at [537, 667] on div "25. Kithgard Gates (Locked) Escape the Kithgard dungeons, and don't let the gua…" at bounding box center [777, 392] width 1200 height 784
click at [512, 645] on div at bounding box center [777, 392] width 1200 height 784
click at [762, 579] on div at bounding box center [777, 392] width 1200 height 784
click at [401, 600] on link at bounding box center [393, 599] width 32 height 32
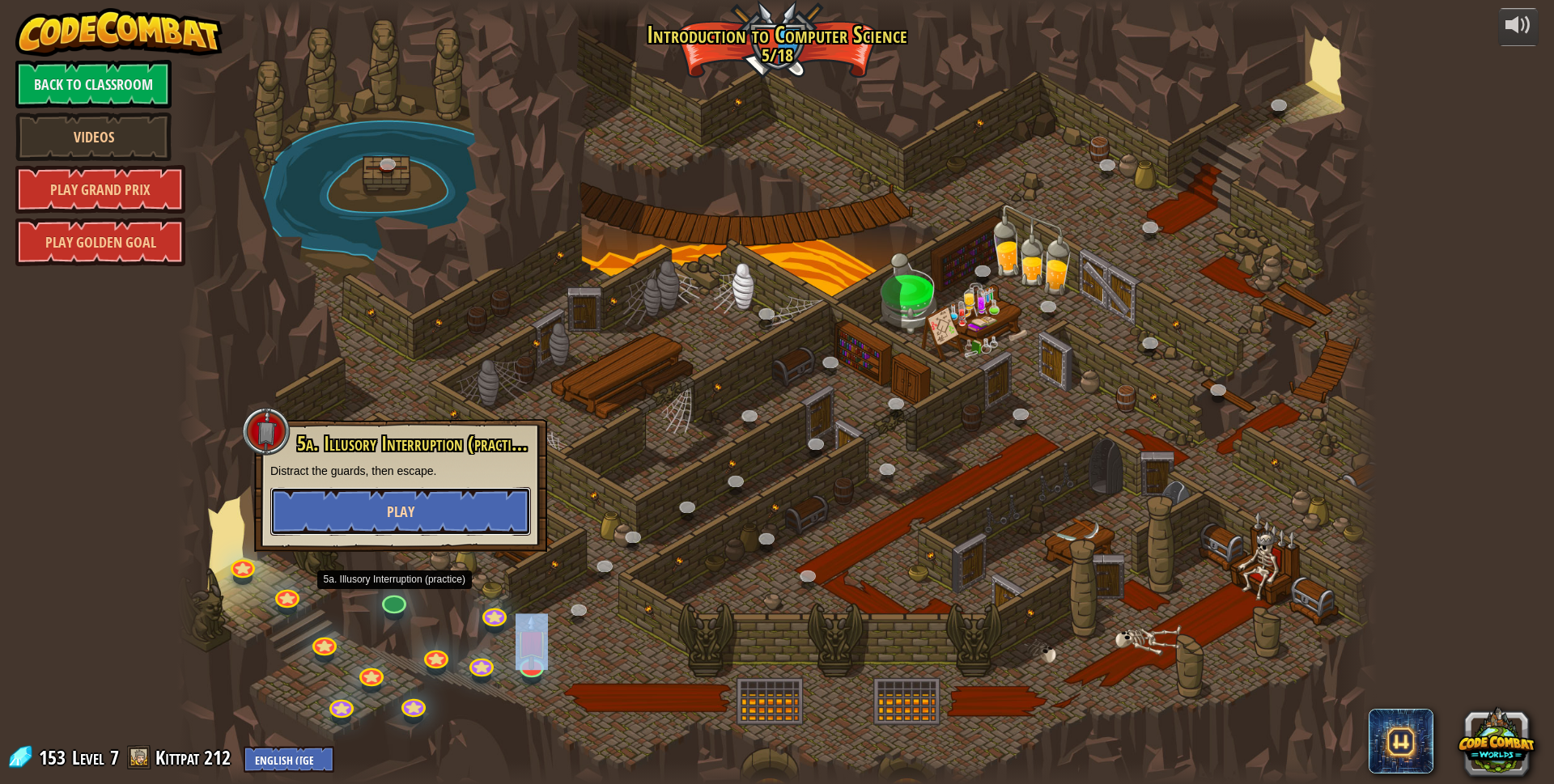
click at [408, 516] on span "Play" at bounding box center [401, 511] width 28 height 20
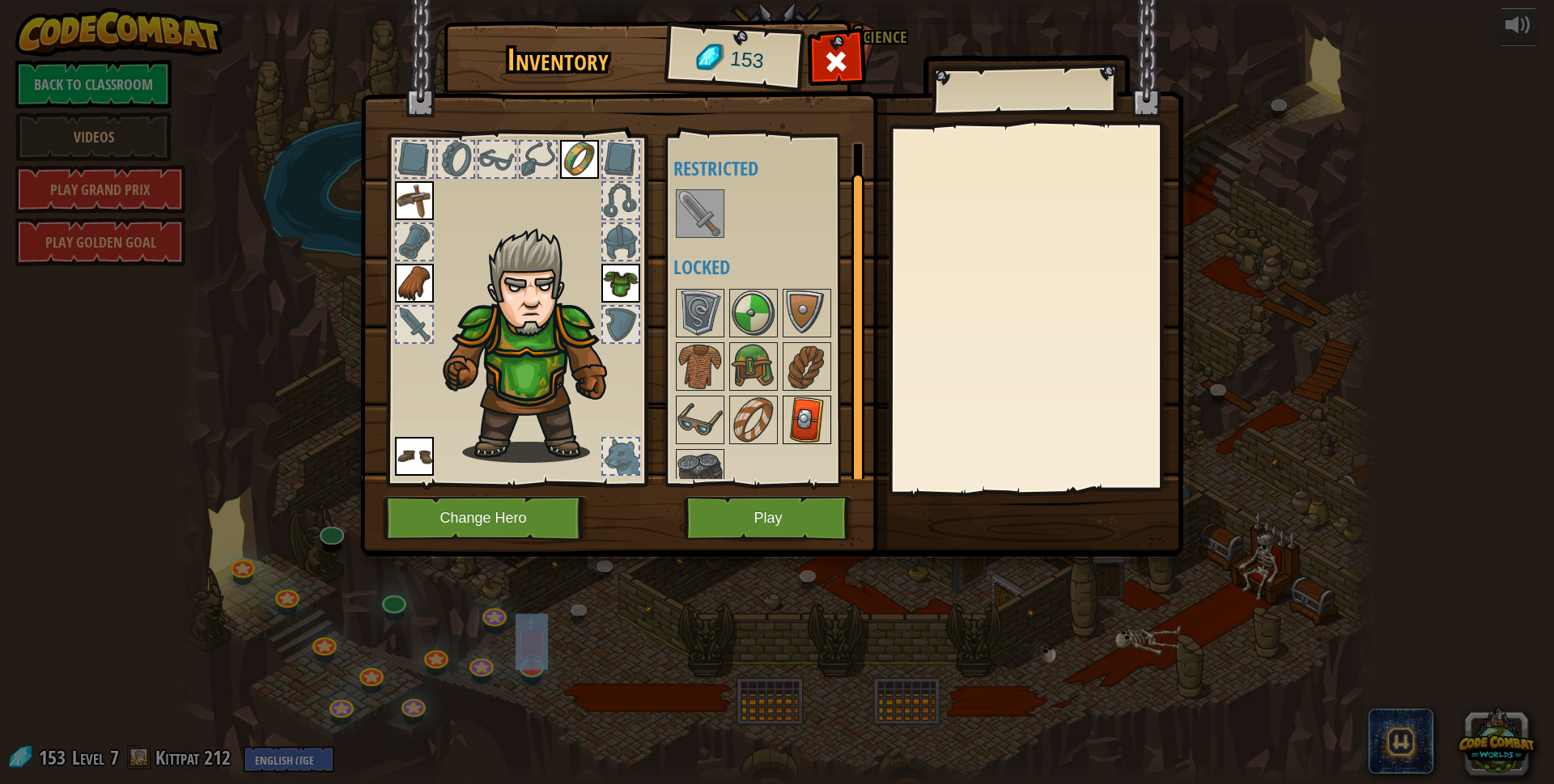
scroll to position [21, 0]
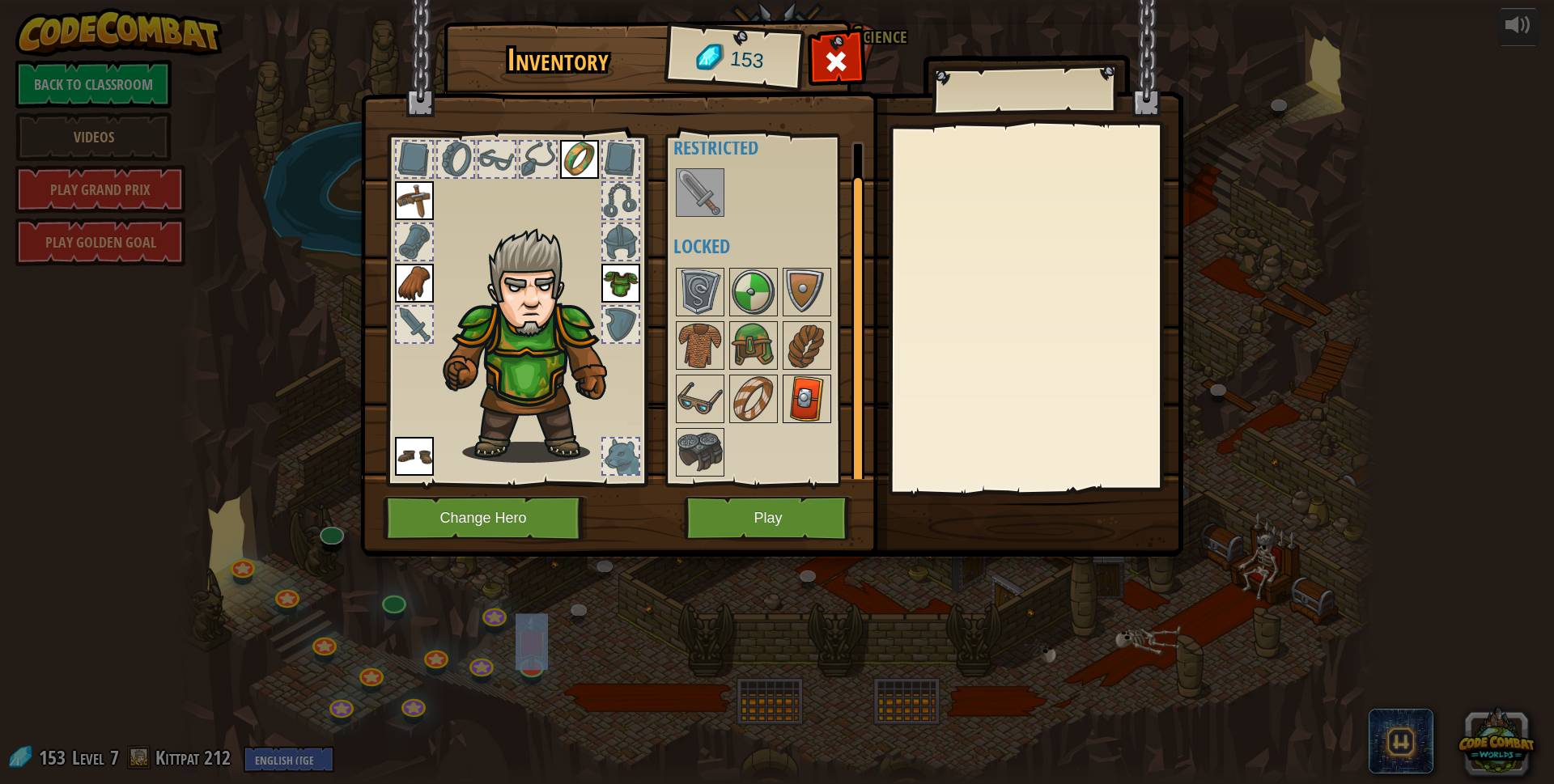
click at [808, 388] on img at bounding box center [807, 399] width 45 height 45
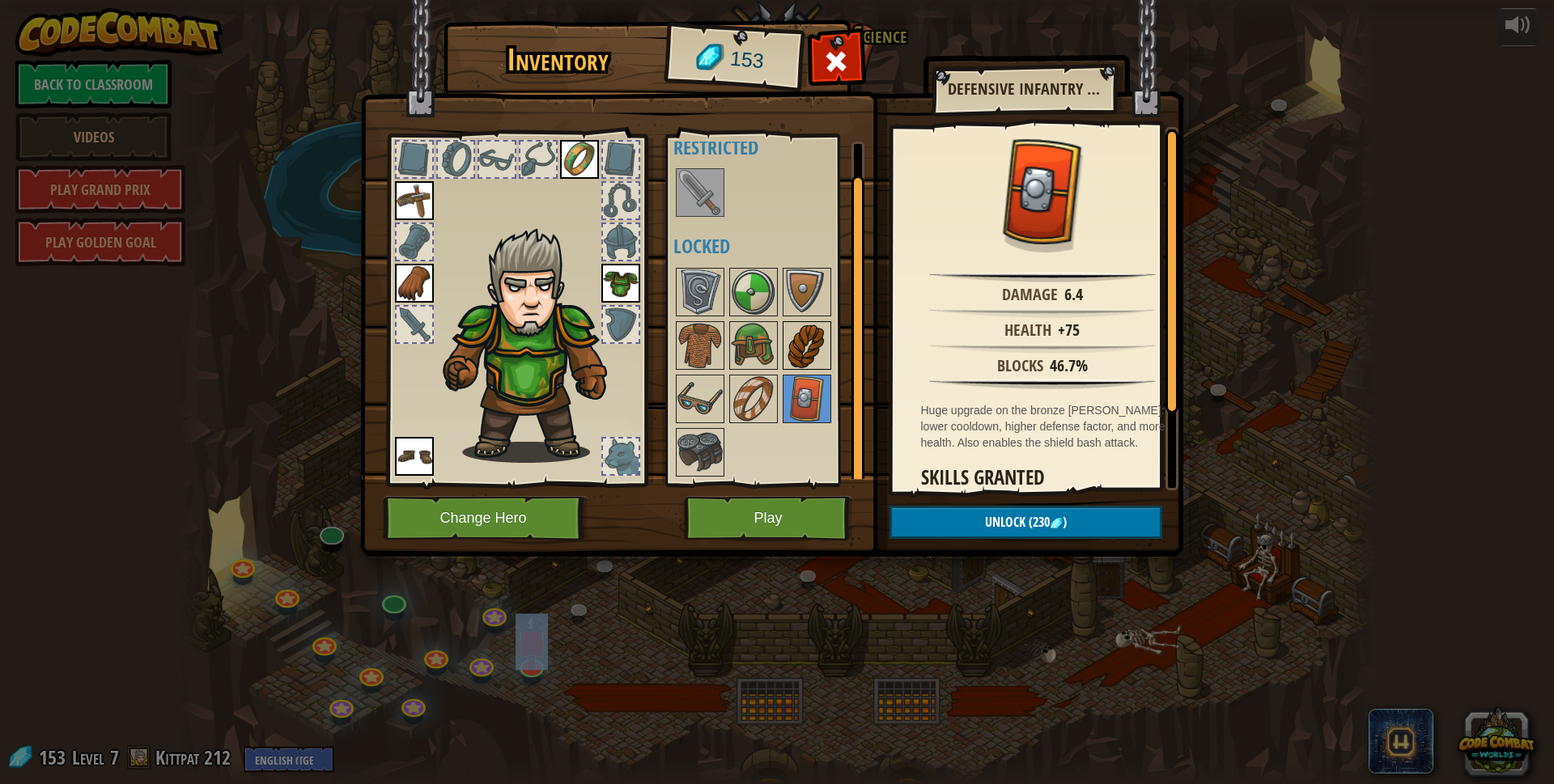
click at [809, 347] on img at bounding box center [807, 345] width 45 height 45
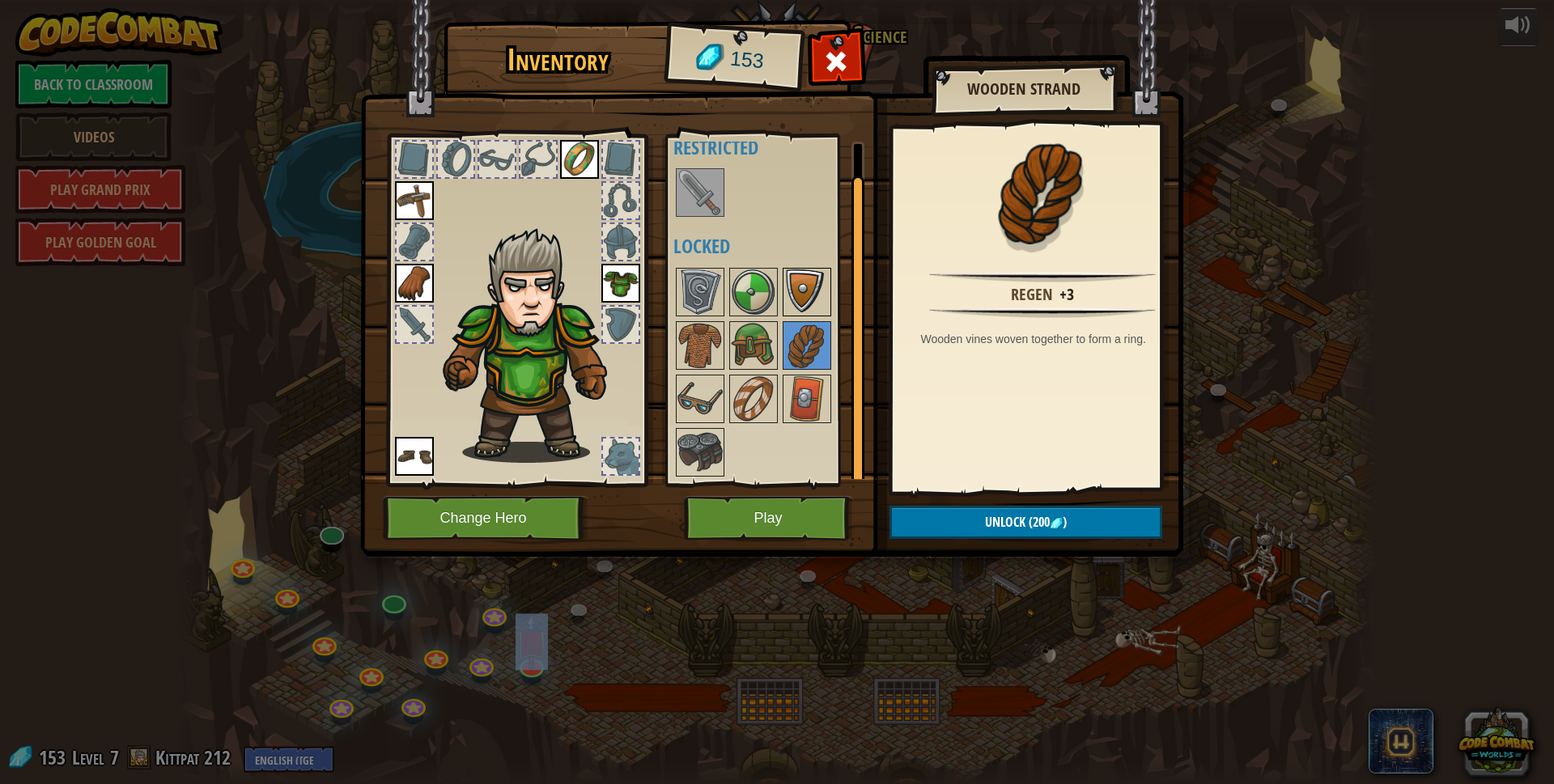
click at [808, 299] on img at bounding box center [807, 292] width 45 height 45
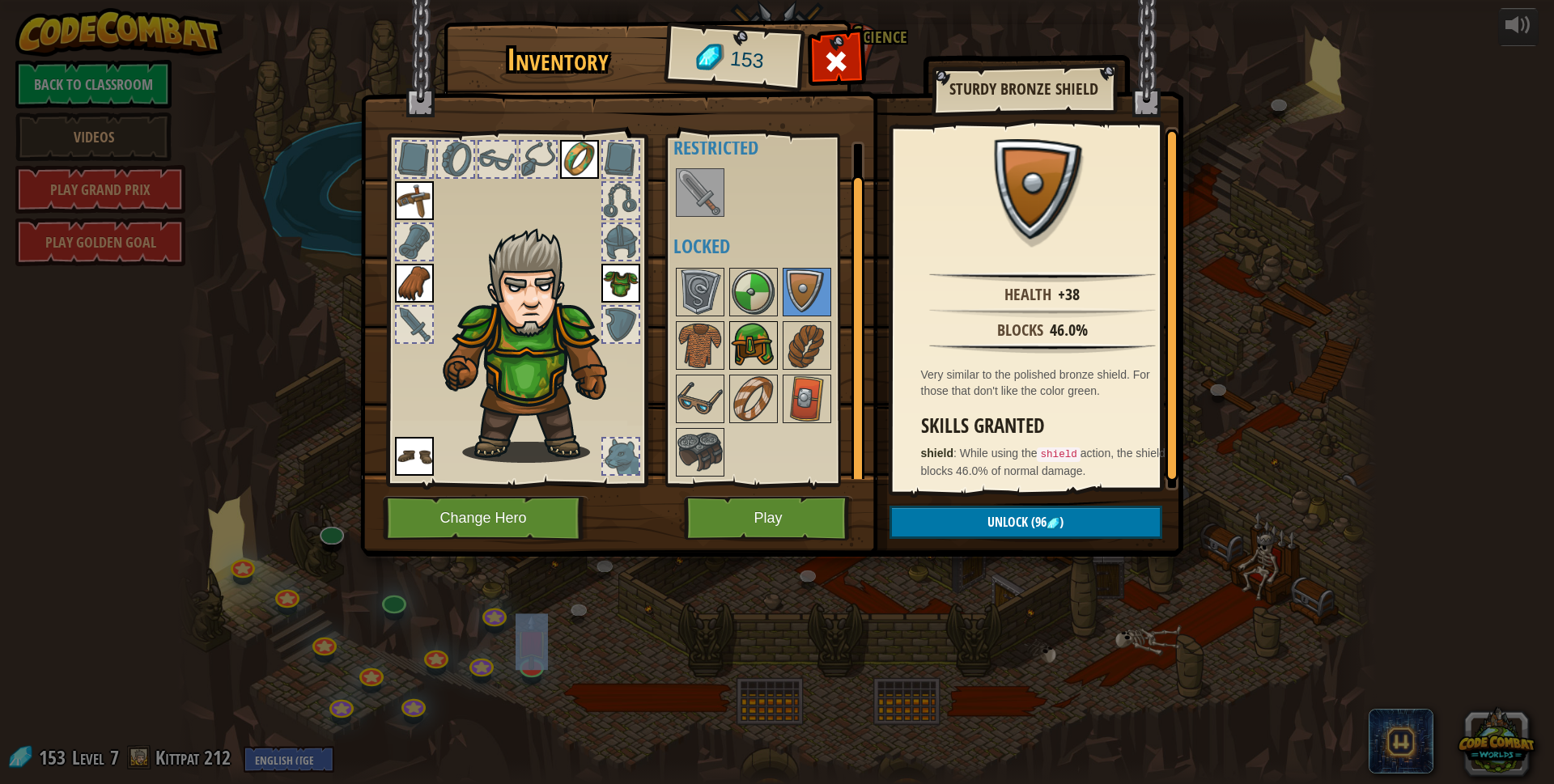
click at [740, 348] on img at bounding box center [754, 345] width 45 height 45
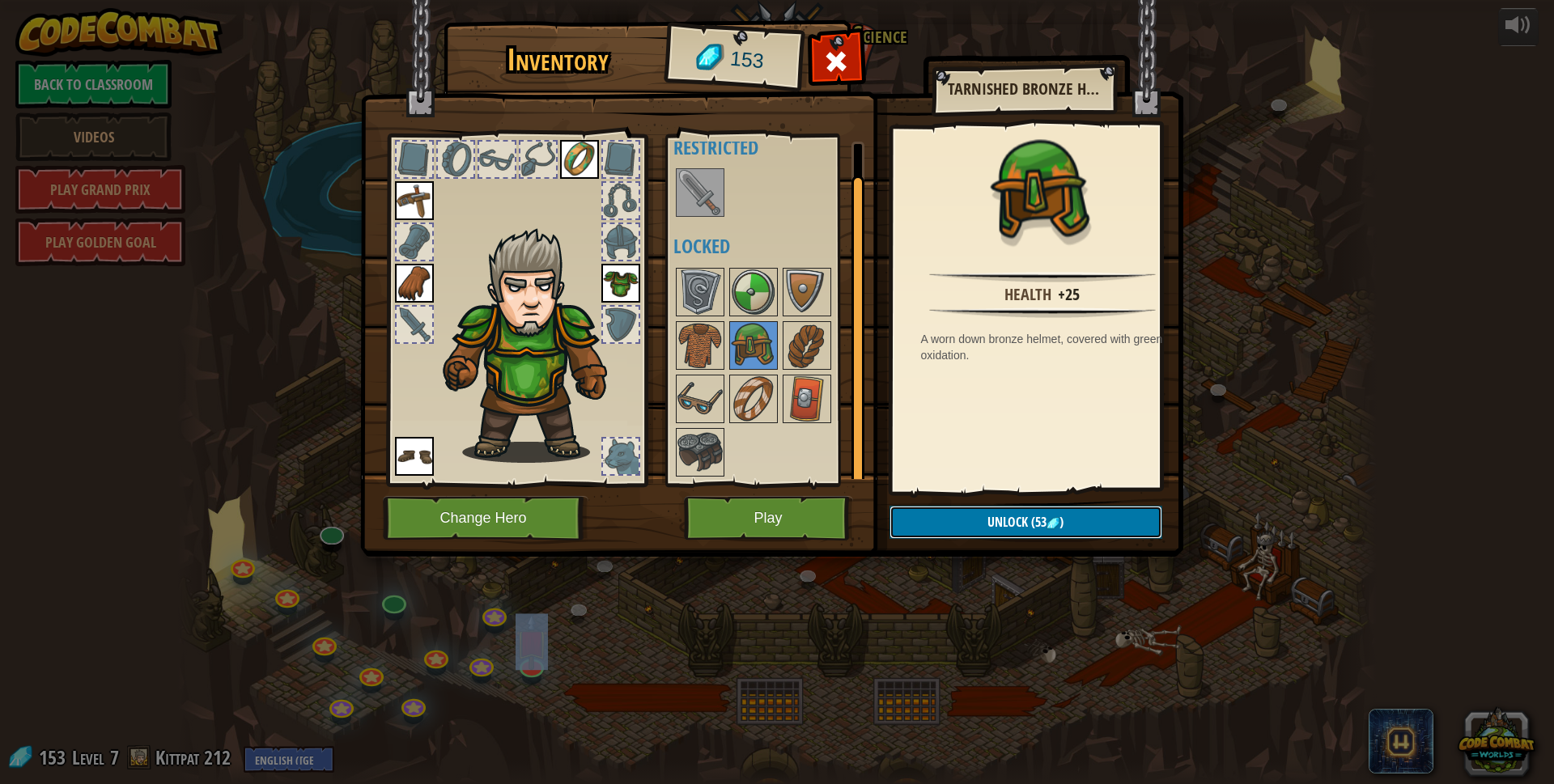
click at [1000, 512] on button "Unlock (53 )" at bounding box center [1025, 522] width 273 height 33
click at [1000, 524] on button "Confirm" at bounding box center [1025, 522] width 273 height 33
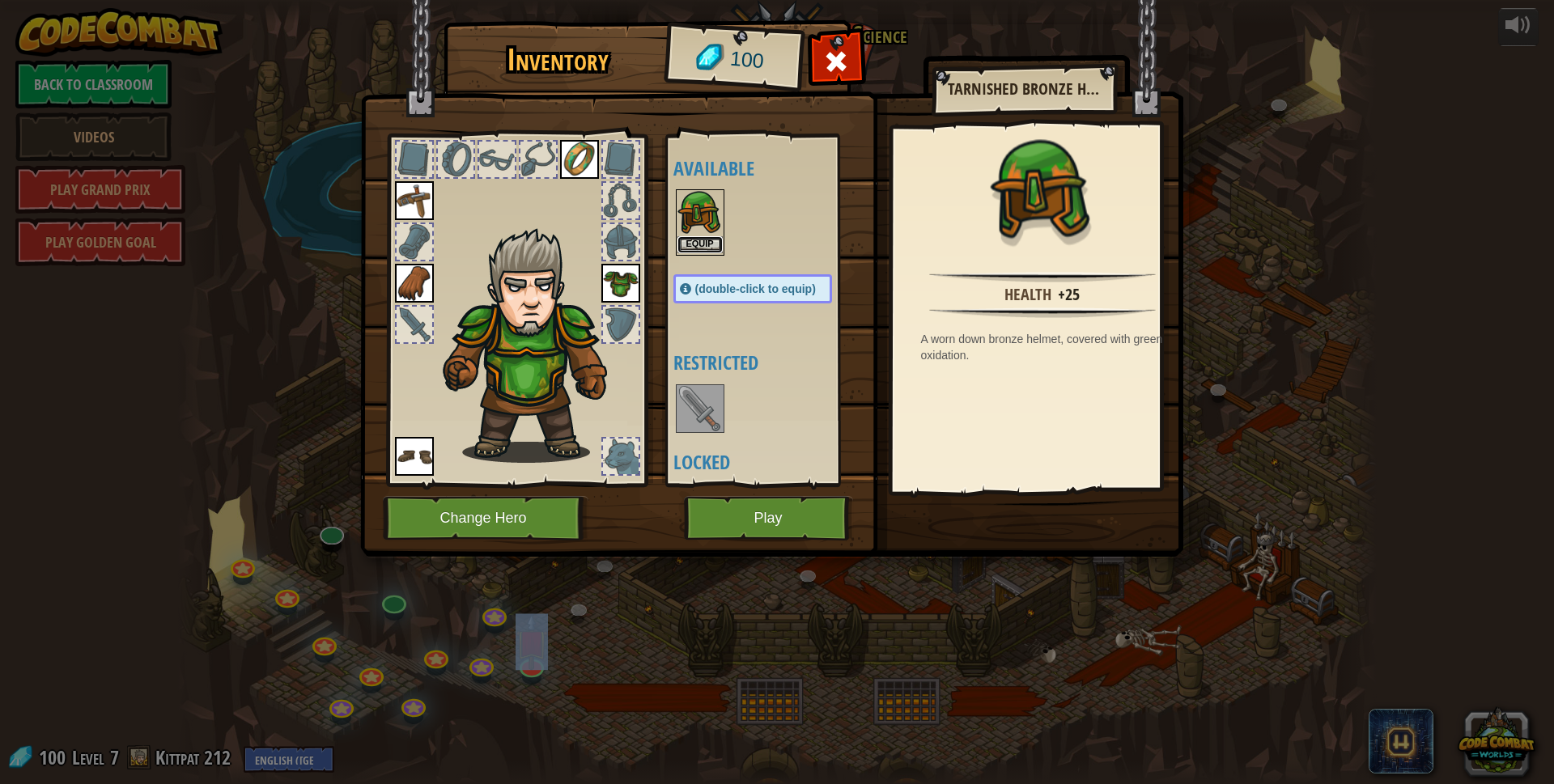
click at [699, 245] on button "Equip" at bounding box center [700, 244] width 45 height 17
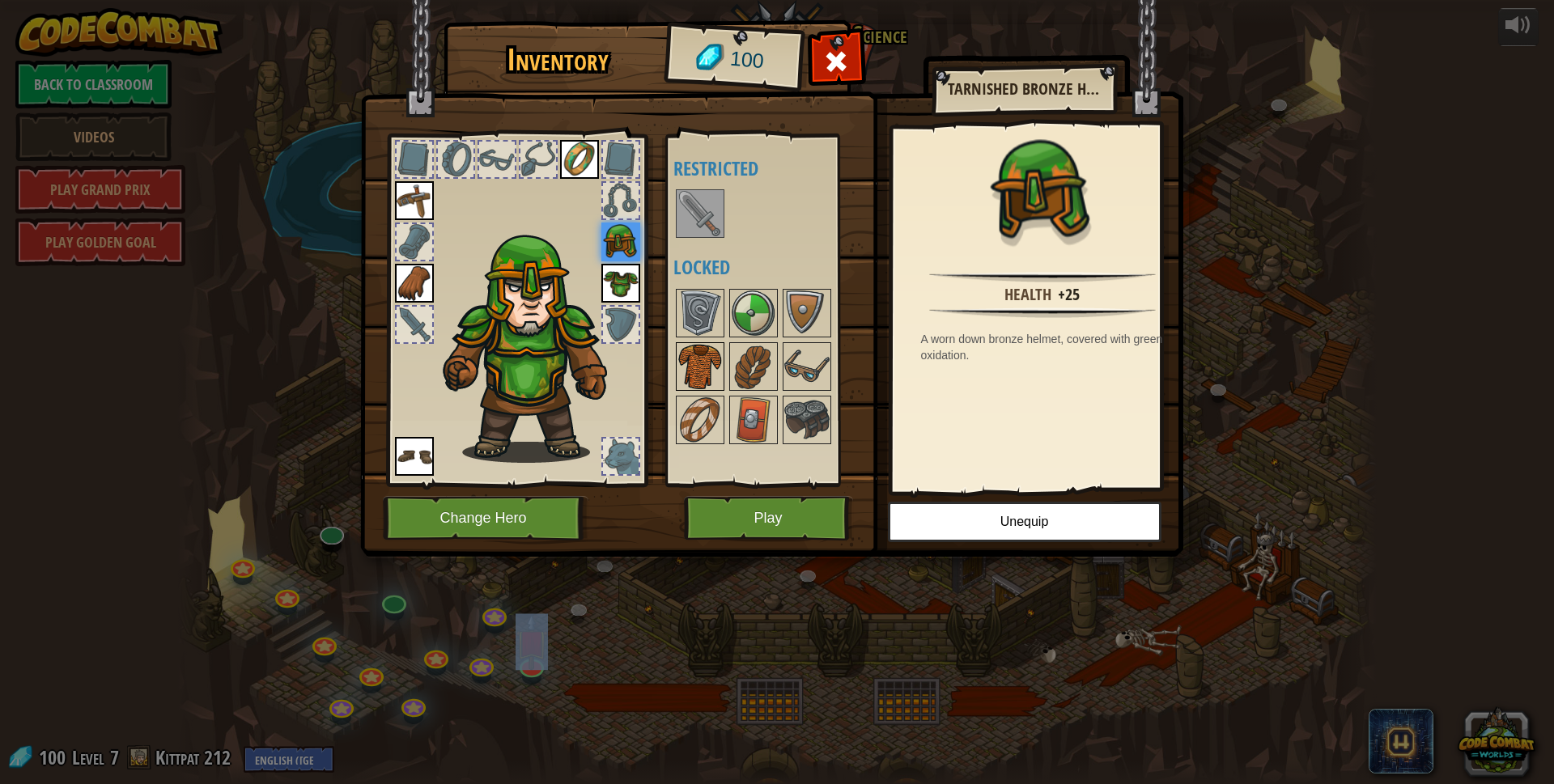
click at [707, 371] on img at bounding box center [700, 367] width 45 height 45
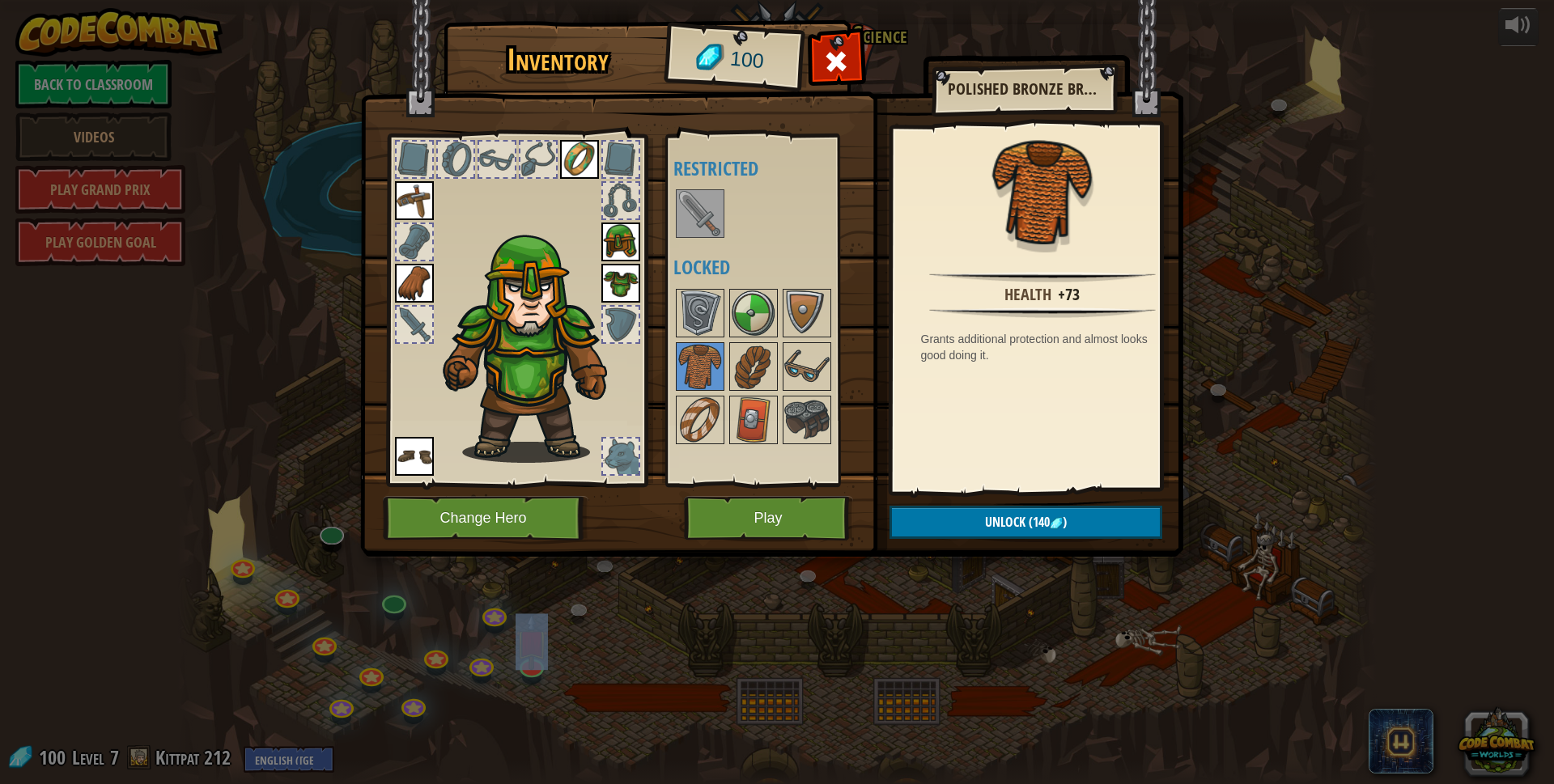
click at [619, 276] on img at bounding box center [621, 283] width 39 height 39
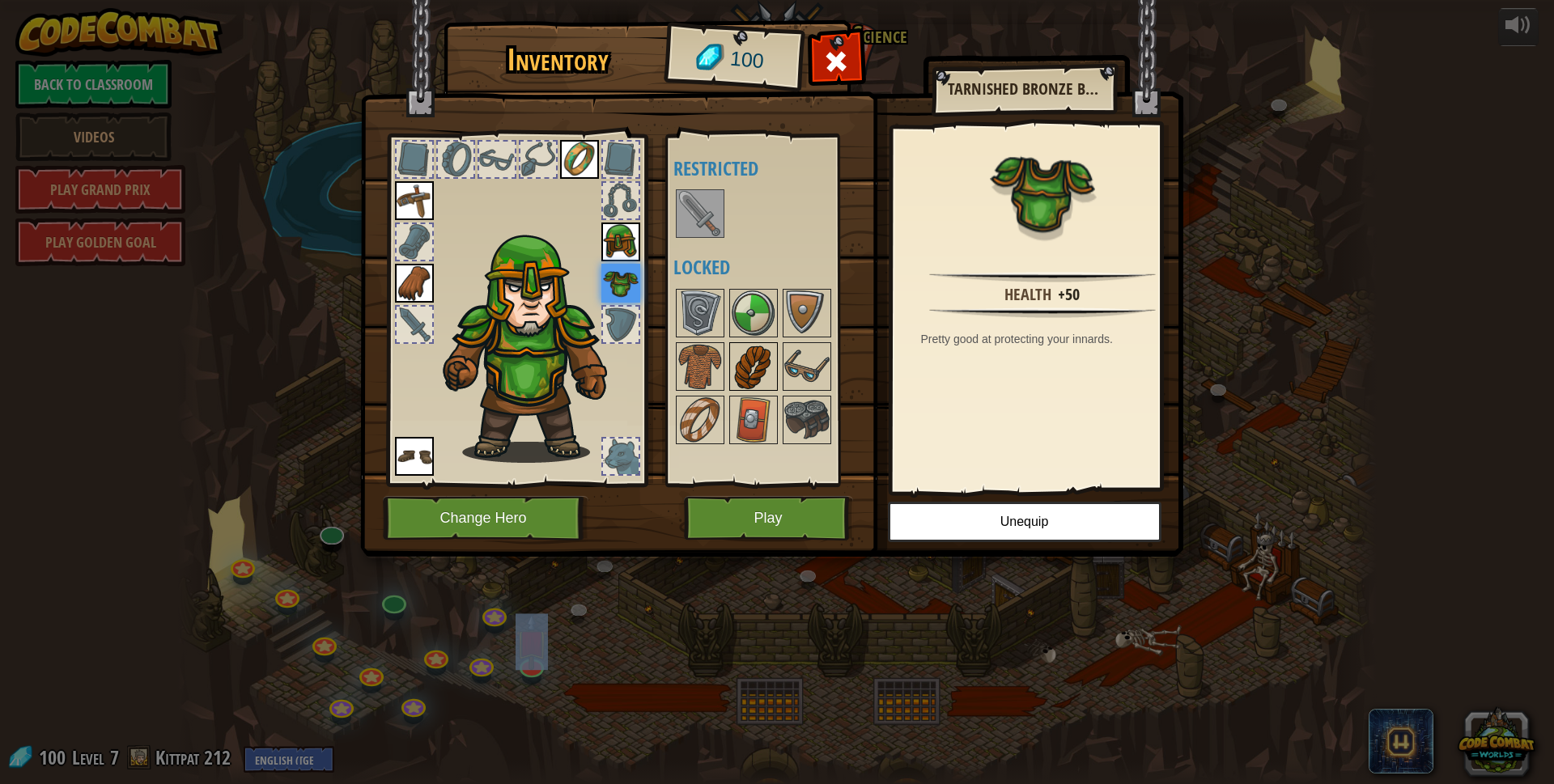
click at [754, 370] on img at bounding box center [754, 367] width 45 height 45
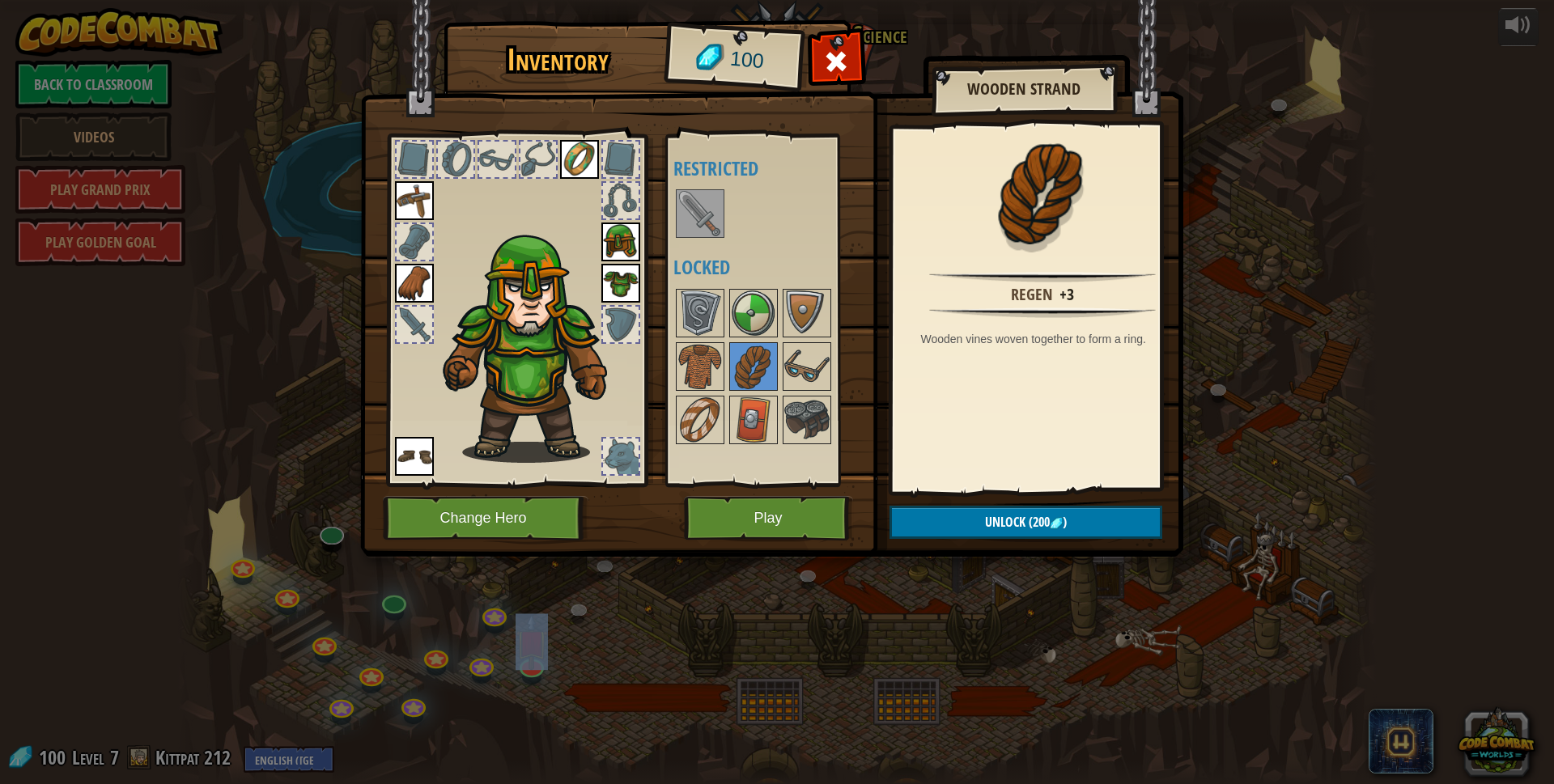
click at [728, 354] on div at bounding box center [769, 367] width 191 height 160
click at [713, 357] on img at bounding box center [700, 367] width 45 height 45
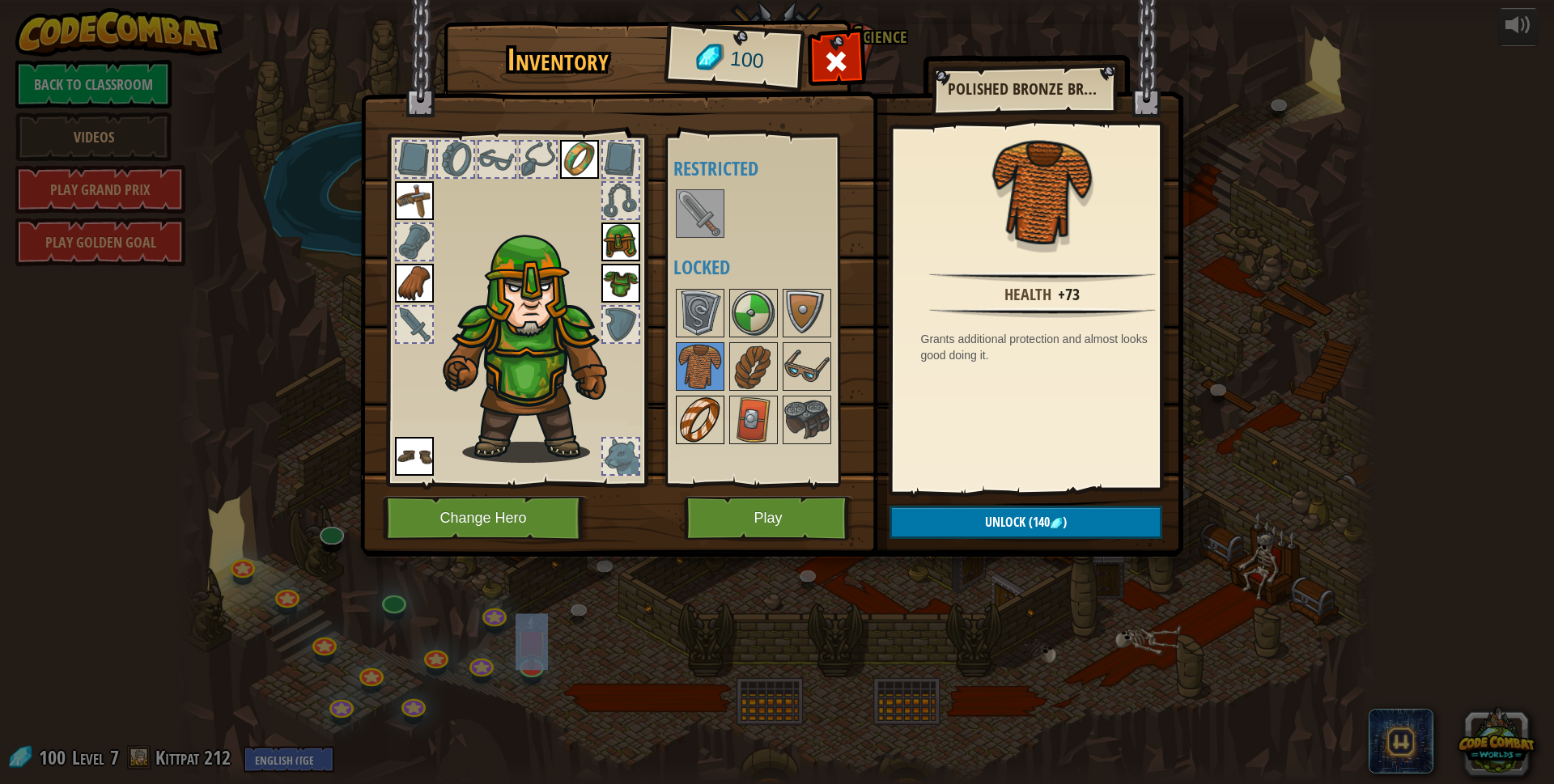
click at [690, 416] on img at bounding box center [700, 420] width 45 height 45
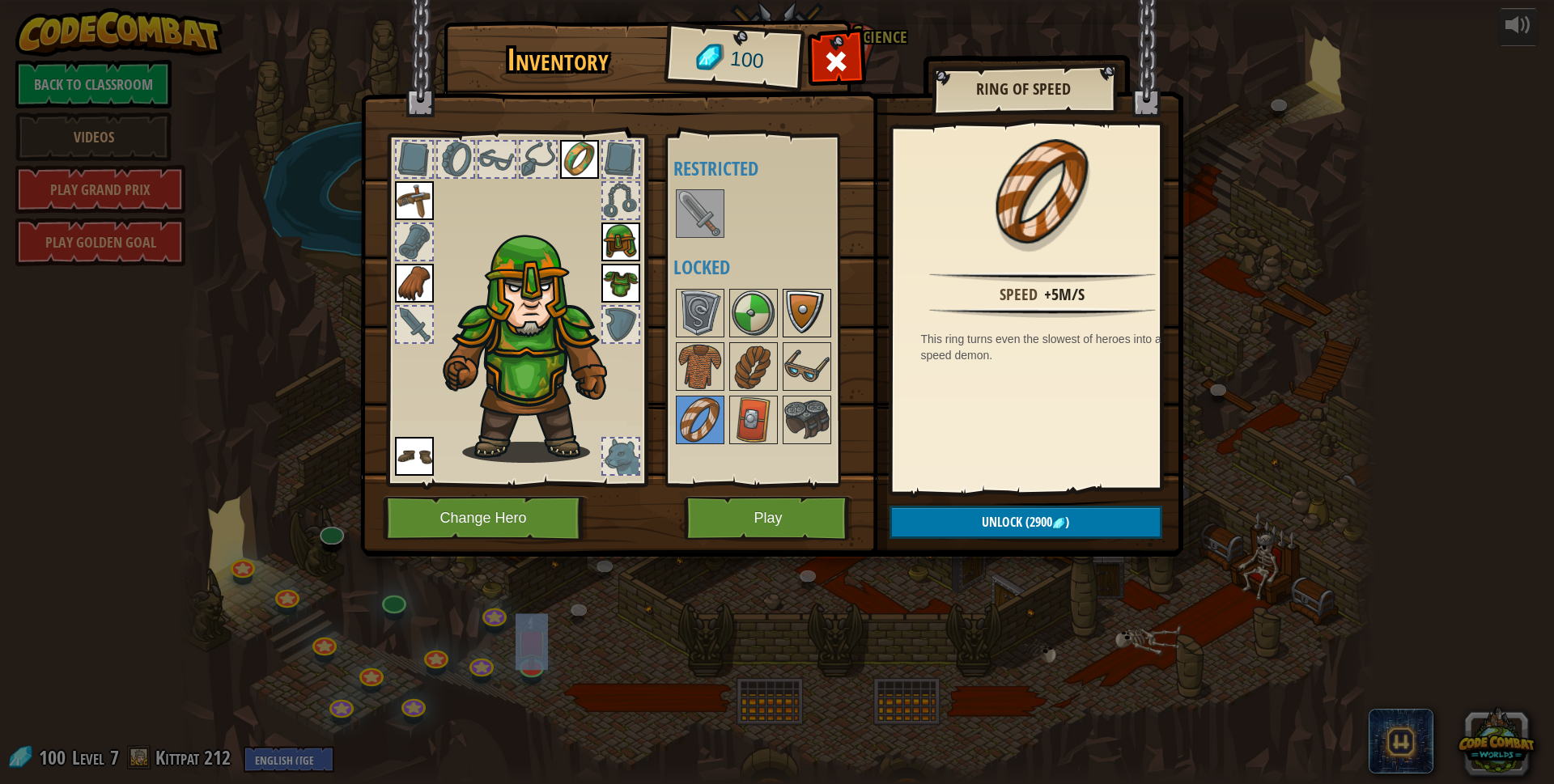
click at [790, 332] on img at bounding box center [807, 313] width 45 height 45
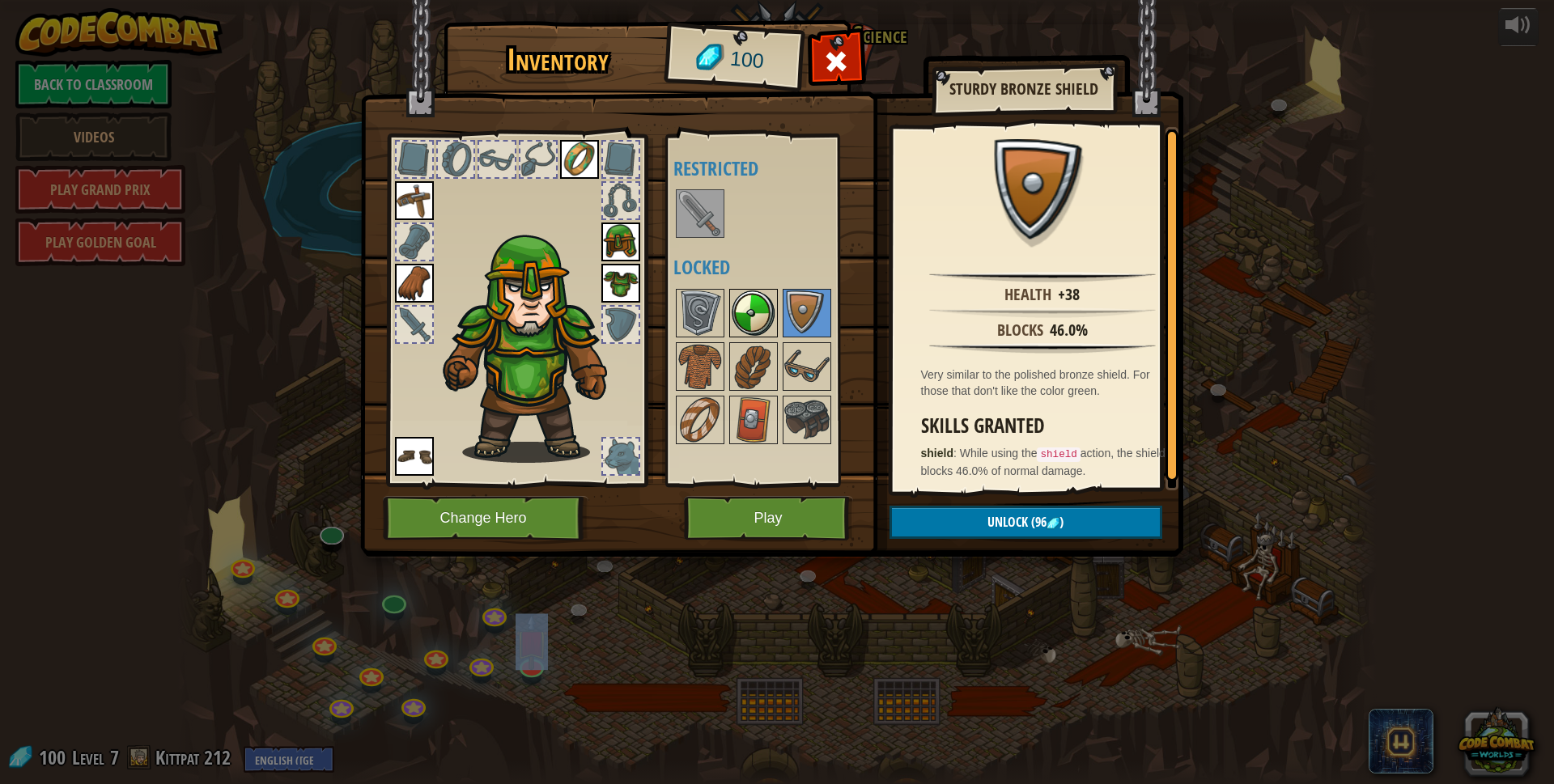
click at [764, 328] on img at bounding box center [754, 313] width 45 height 45
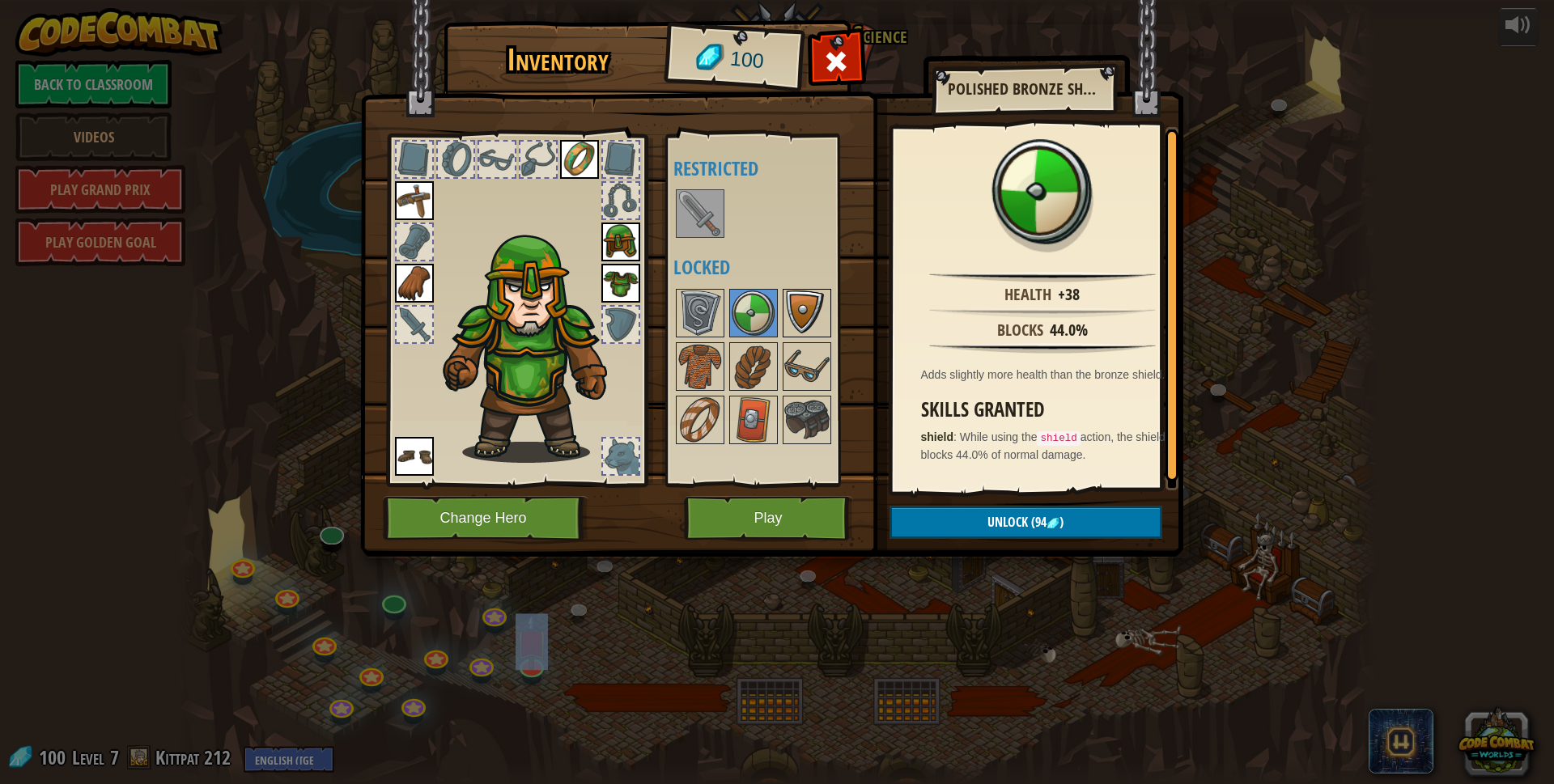
click at [804, 319] on img at bounding box center [807, 313] width 45 height 45
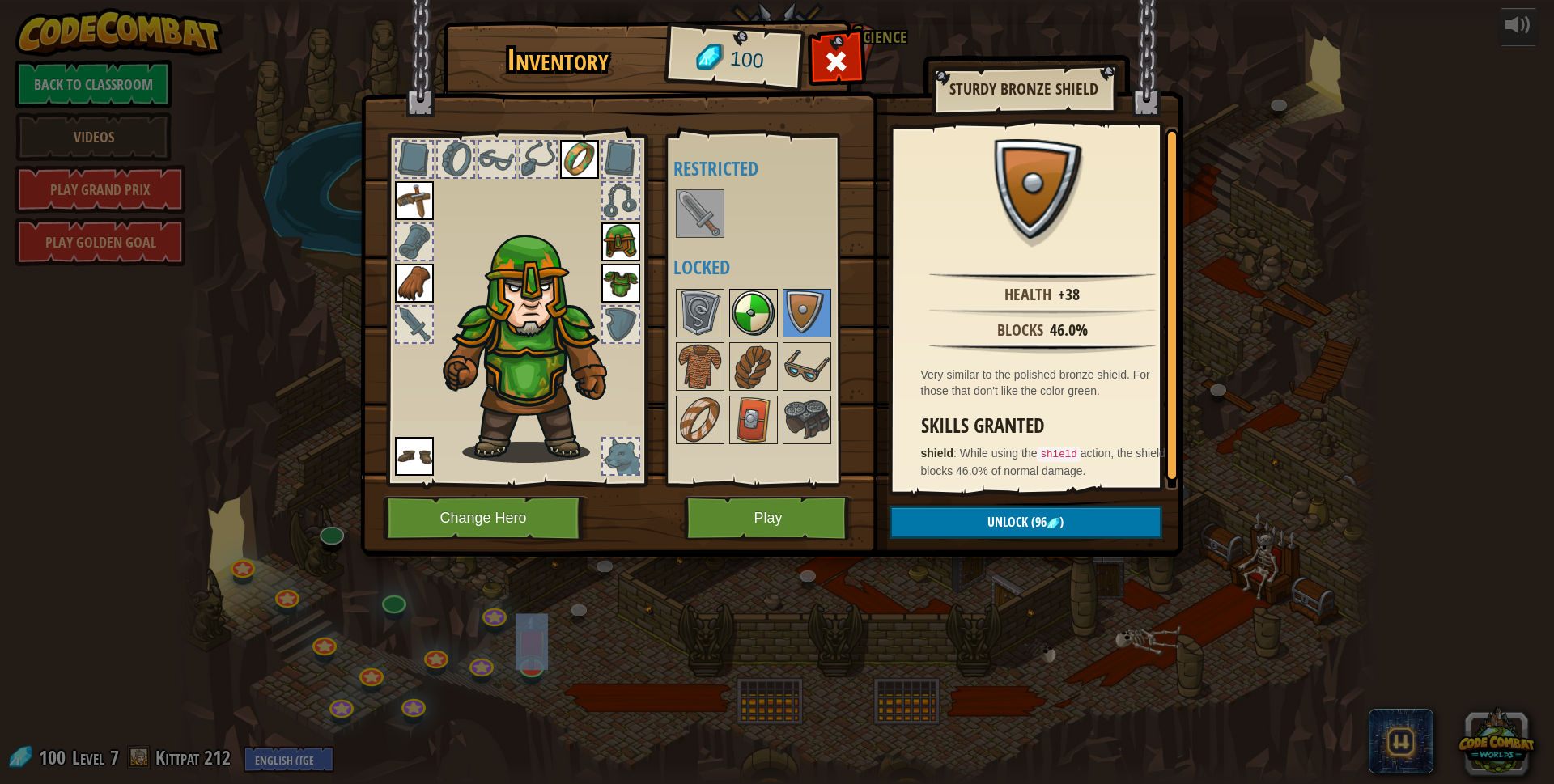
click at [754, 320] on img at bounding box center [754, 313] width 45 height 45
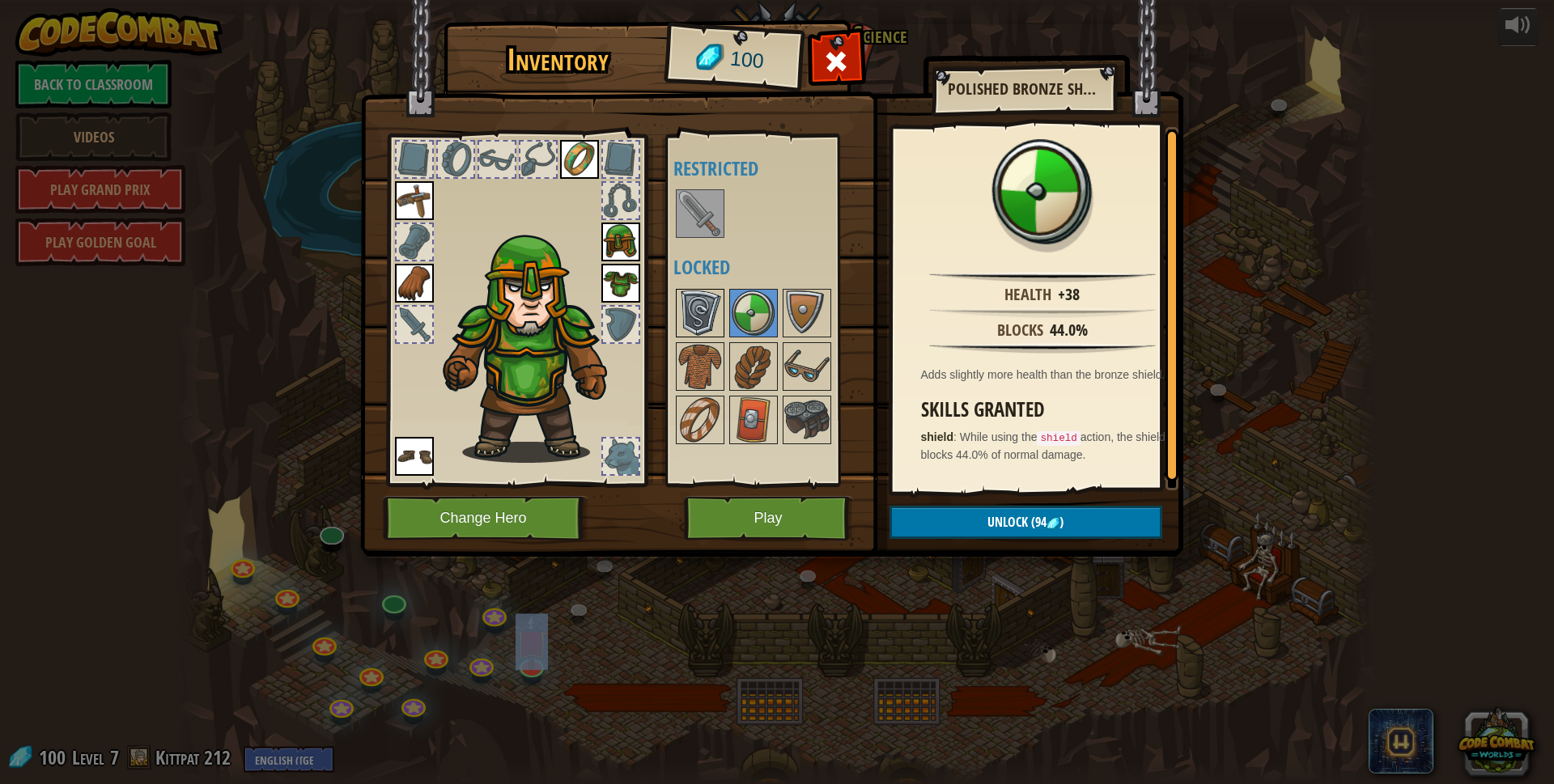
click at [708, 331] on img at bounding box center [700, 313] width 45 height 45
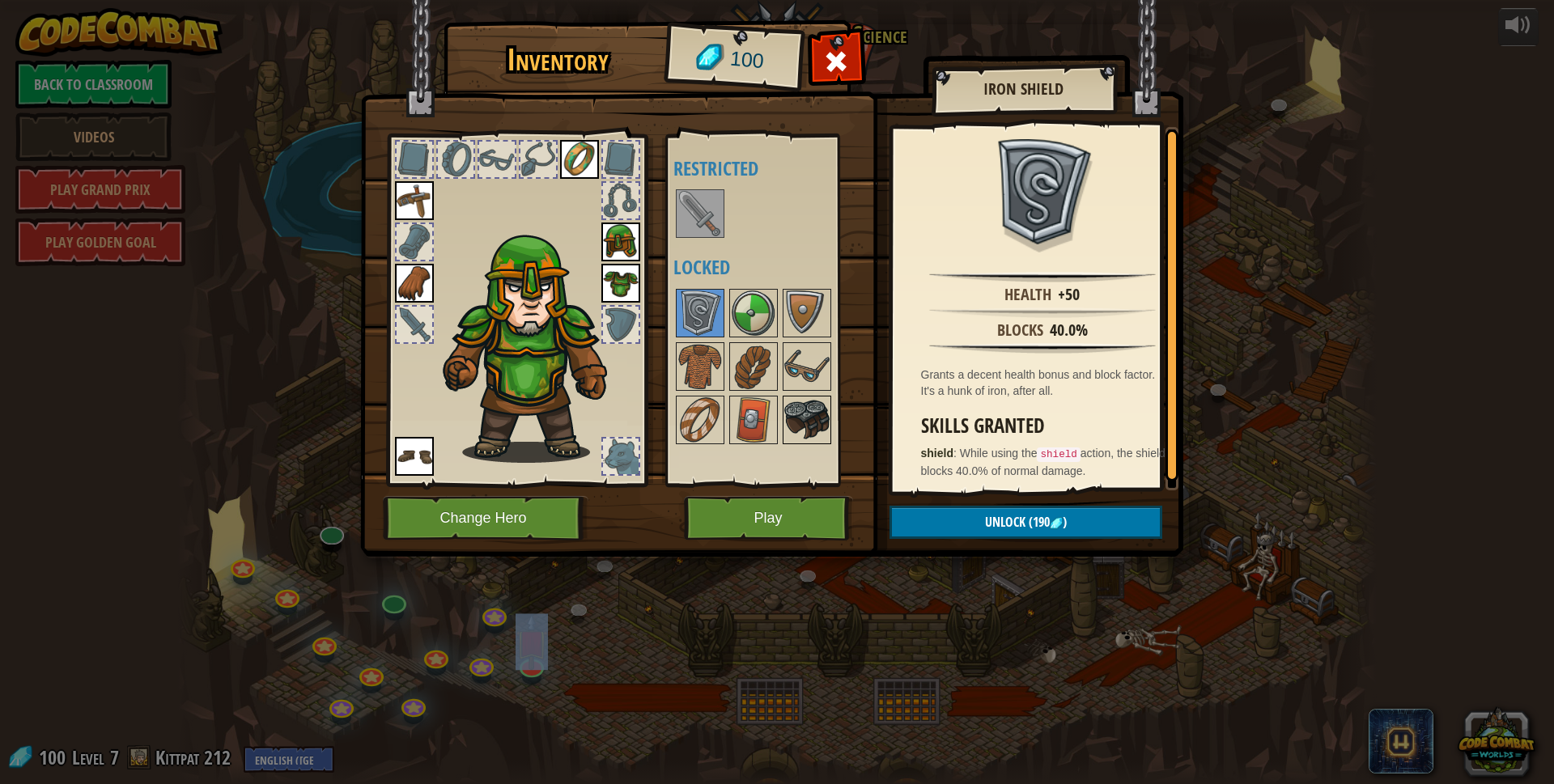
click at [783, 409] on div at bounding box center [807, 420] width 49 height 49
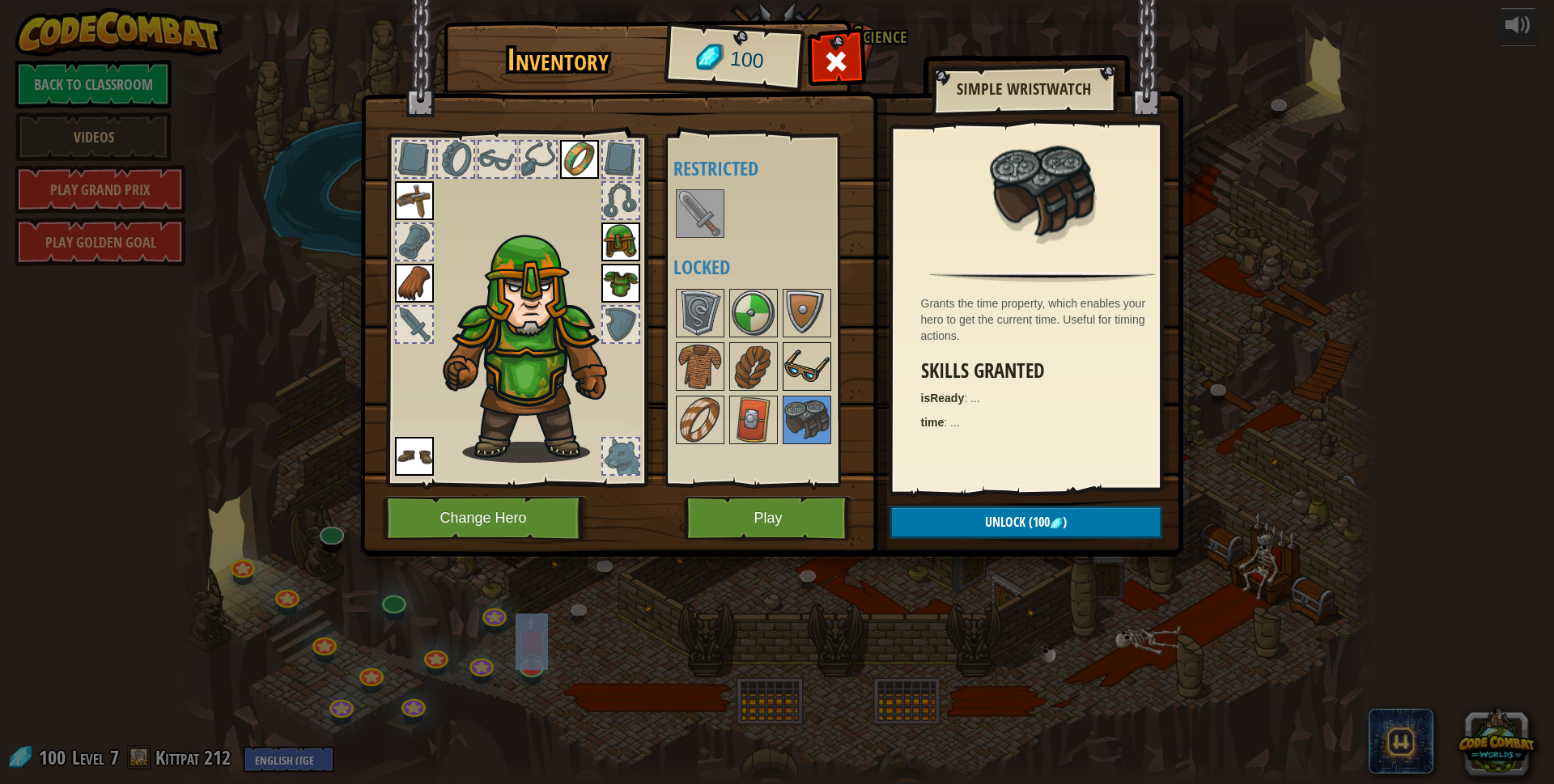
click at [802, 384] on img at bounding box center [807, 367] width 45 height 45
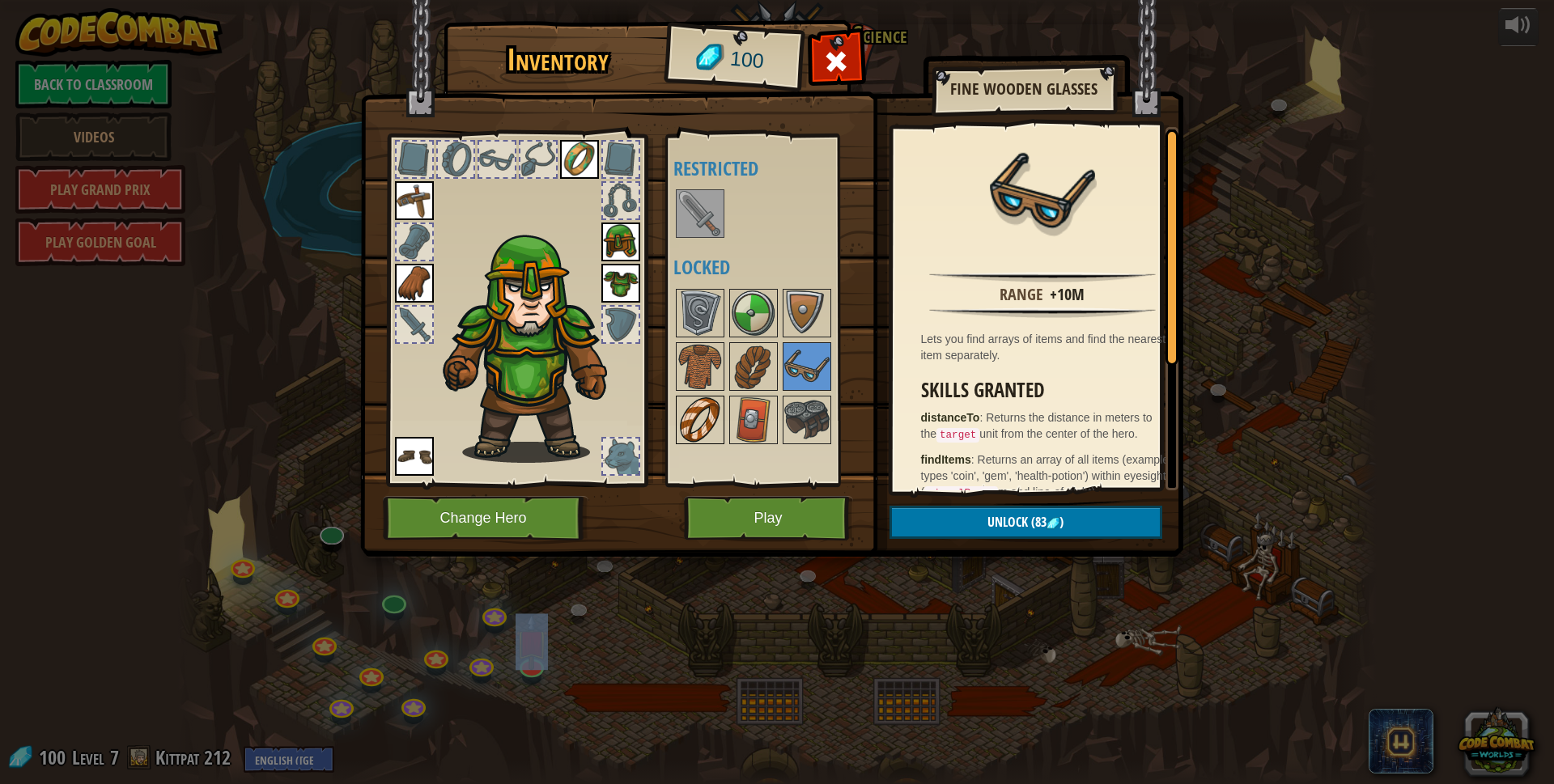
click at [694, 417] on img at bounding box center [700, 420] width 45 height 45
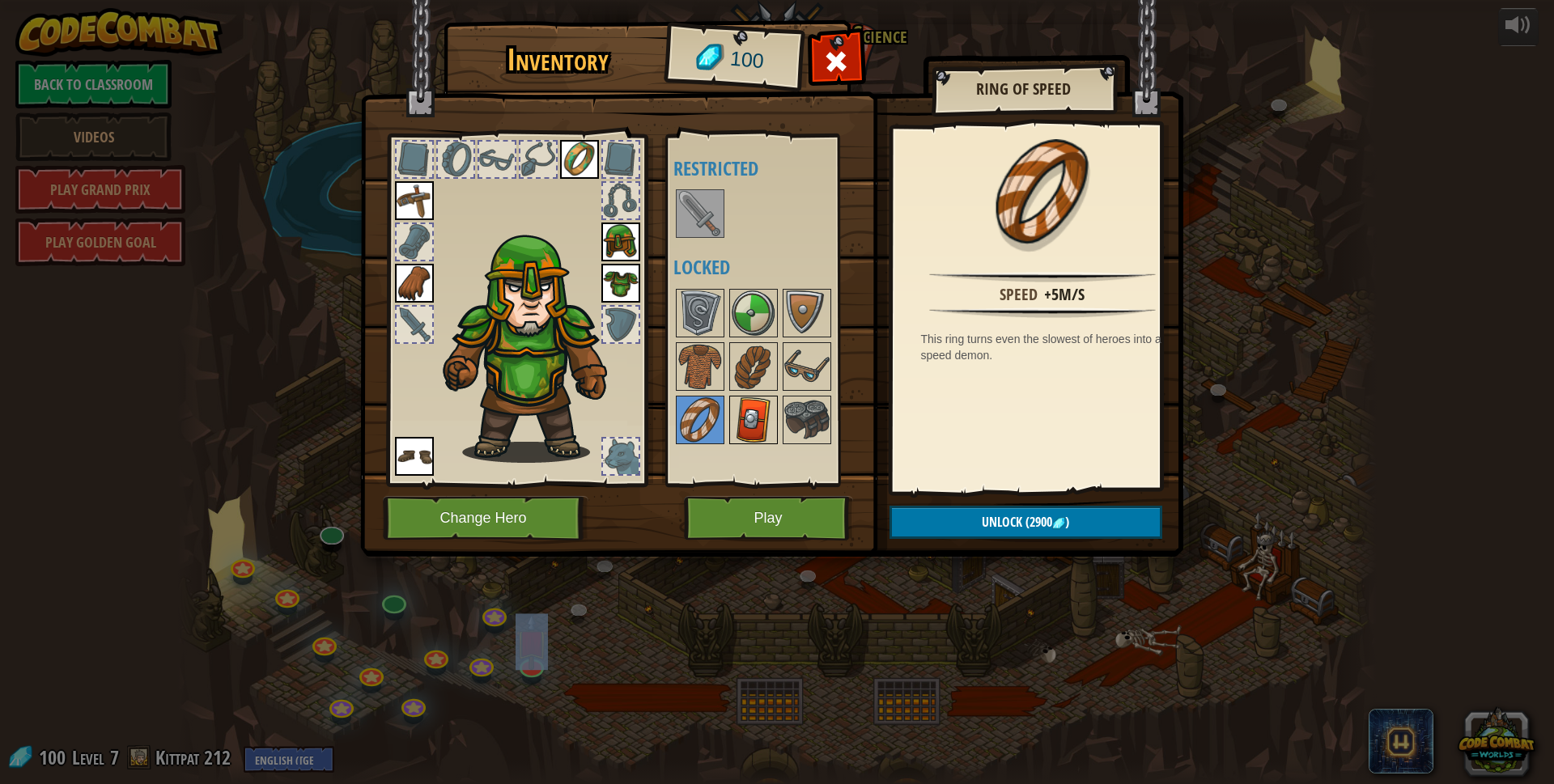
click at [757, 417] on img at bounding box center [754, 420] width 45 height 45
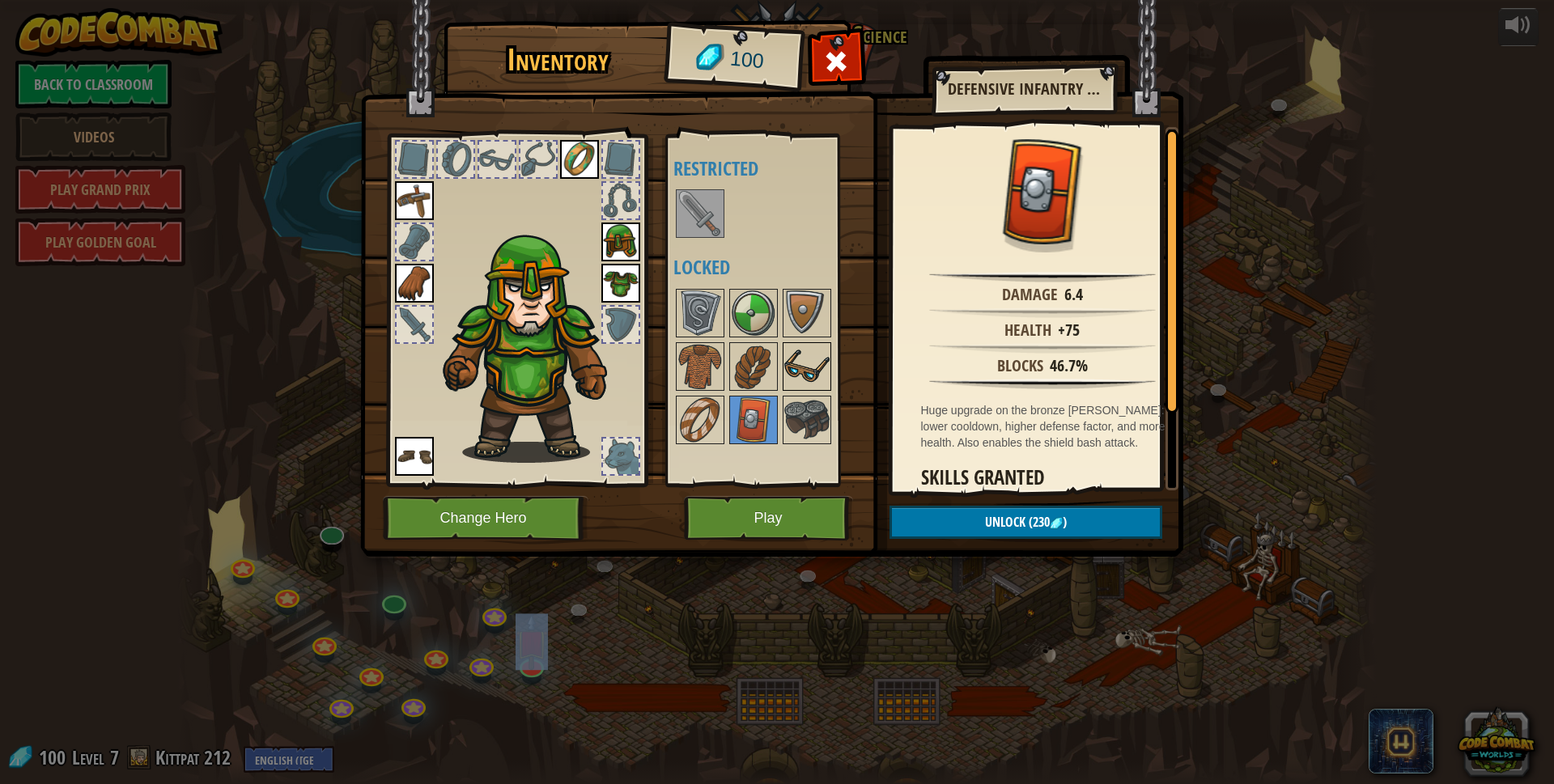
click at [799, 408] on img at bounding box center [807, 420] width 45 height 45
click at [792, 367] on img at bounding box center [807, 367] width 45 height 45
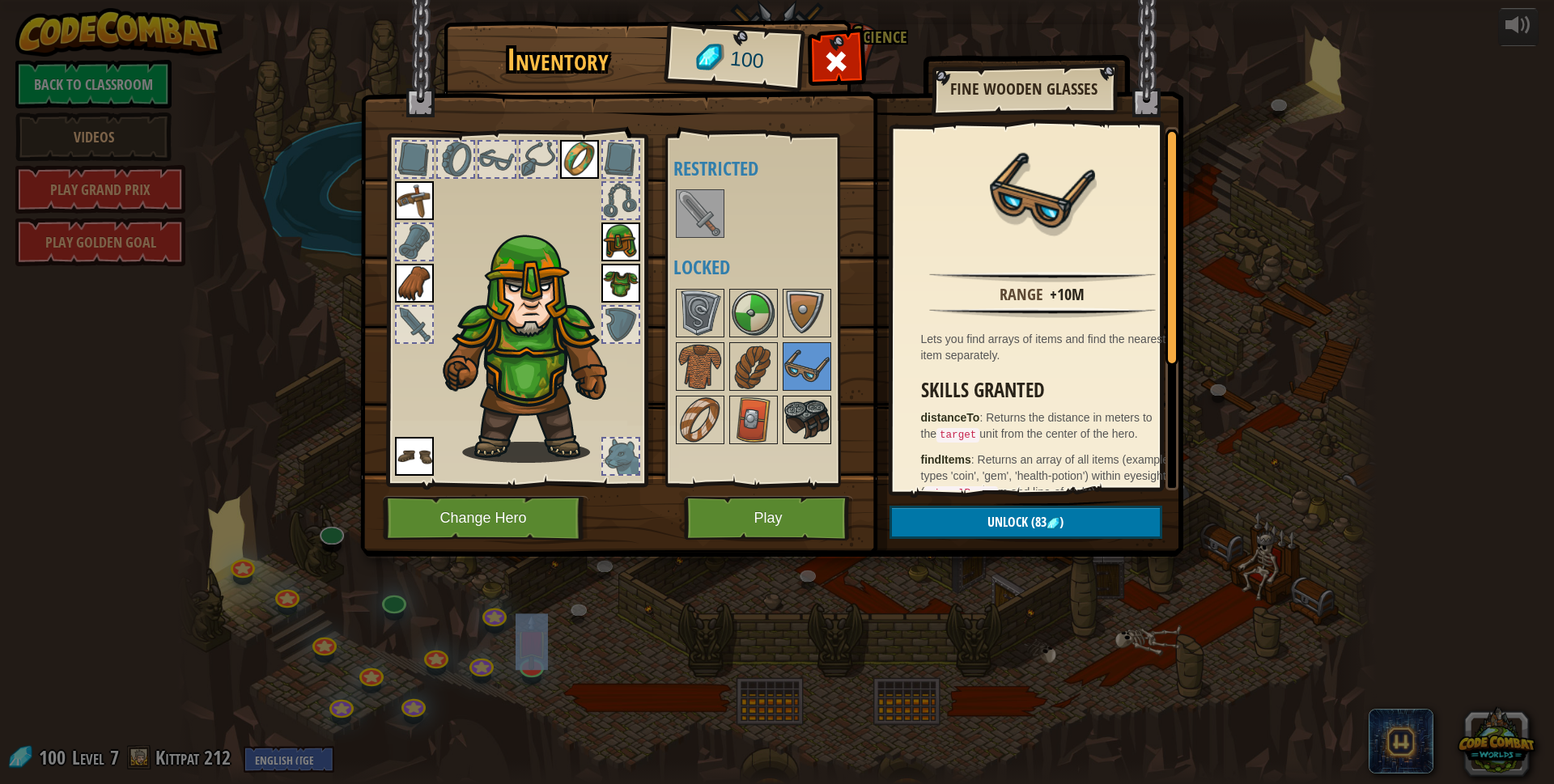
click at [807, 418] on img at bounding box center [807, 420] width 45 height 45
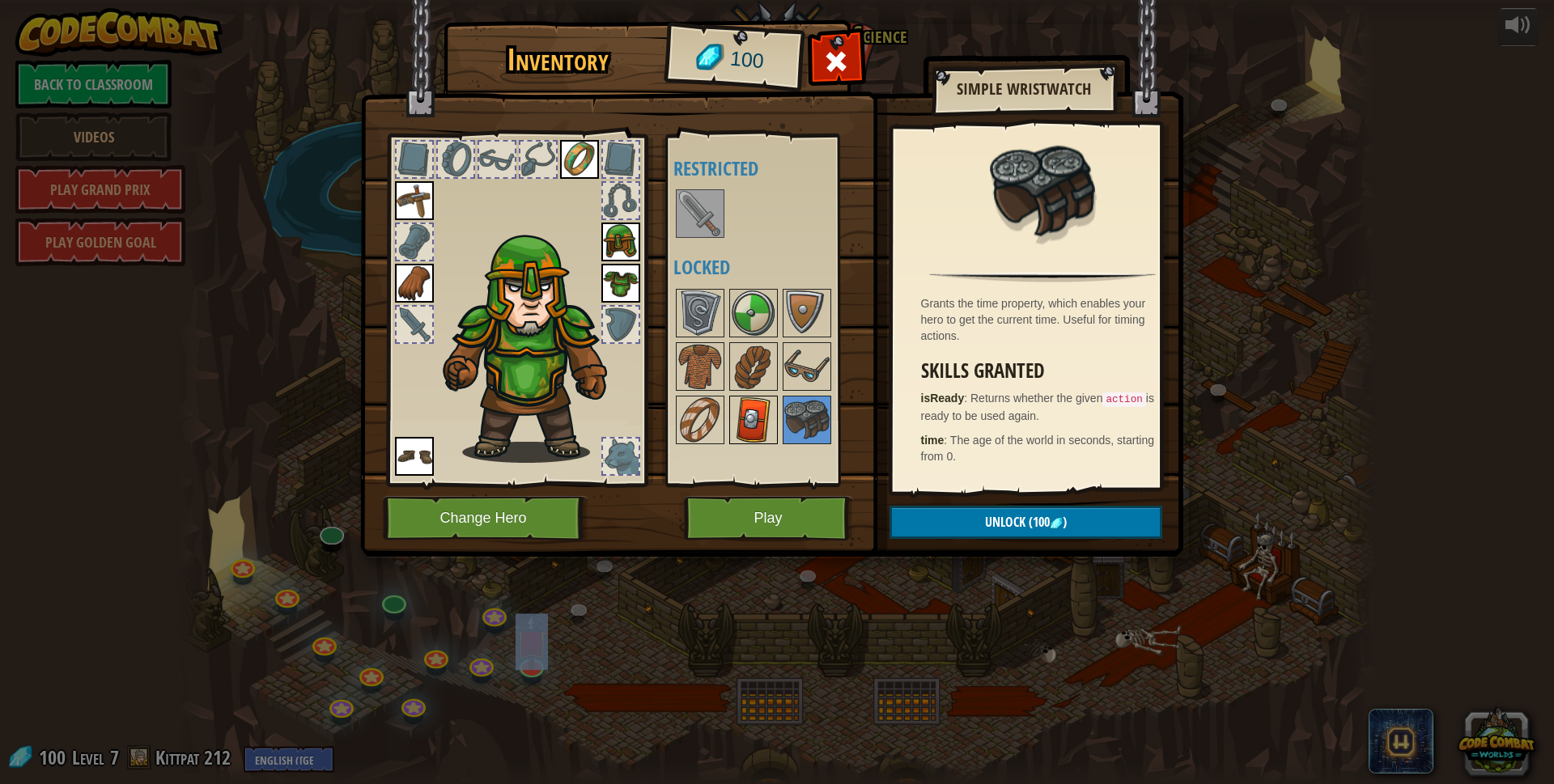
click at [734, 413] on img at bounding box center [754, 420] width 45 height 45
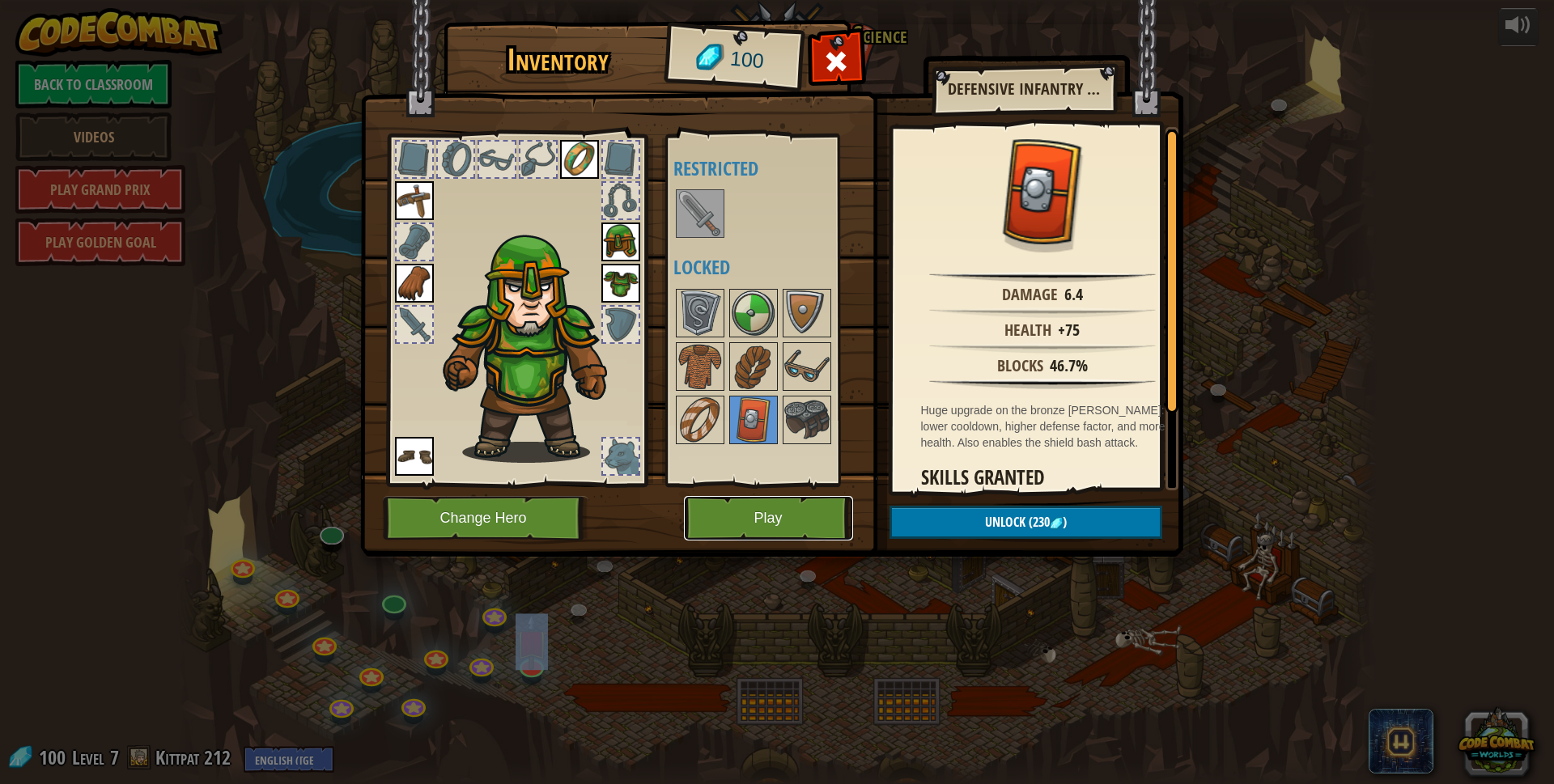
click at [720, 513] on button "Play" at bounding box center [768, 518] width 169 height 44
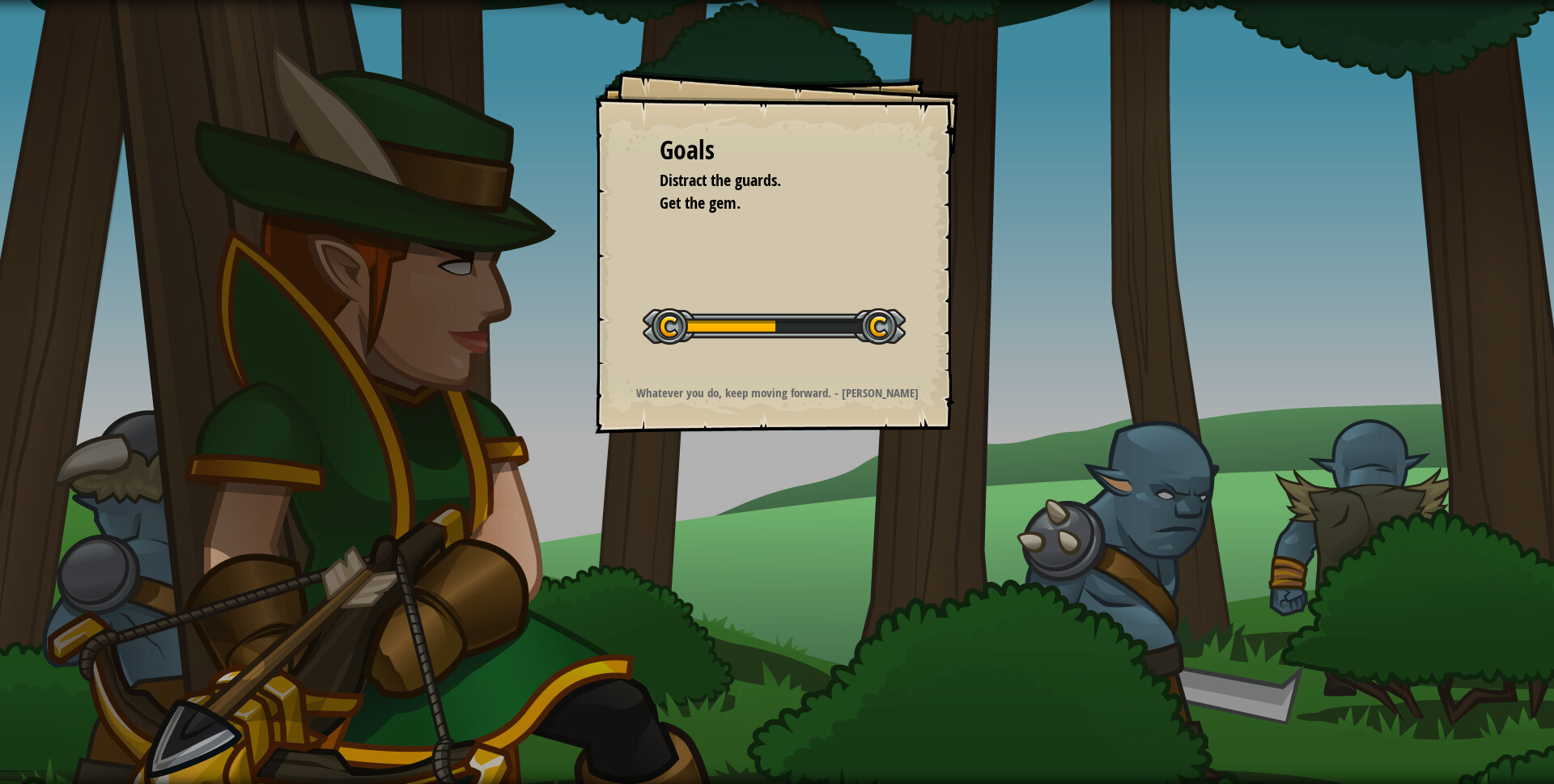
click at [806, 283] on div "Goals Distract the guards. Get the gem. Start Level Error loading from server. …" at bounding box center [777, 252] width 364 height 364
click at [805, 284] on div "Goals Distract the guards. Get the gem. Start Level Error loading from server. …" at bounding box center [777, 252] width 364 height 364
click at [800, 285] on div "Goals Distract the guards. Get the gem. Start Level Error loading from server. …" at bounding box center [777, 252] width 364 height 364
click at [800, 286] on div "Goals Distract the guards. Get the gem. Start Level Error loading from server. …" at bounding box center [777, 252] width 364 height 364
click at [801, 286] on div "Goals Distract the guards. Get the gem. Start Level Error loading from server. …" at bounding box center [777, 252] width 364 height 364
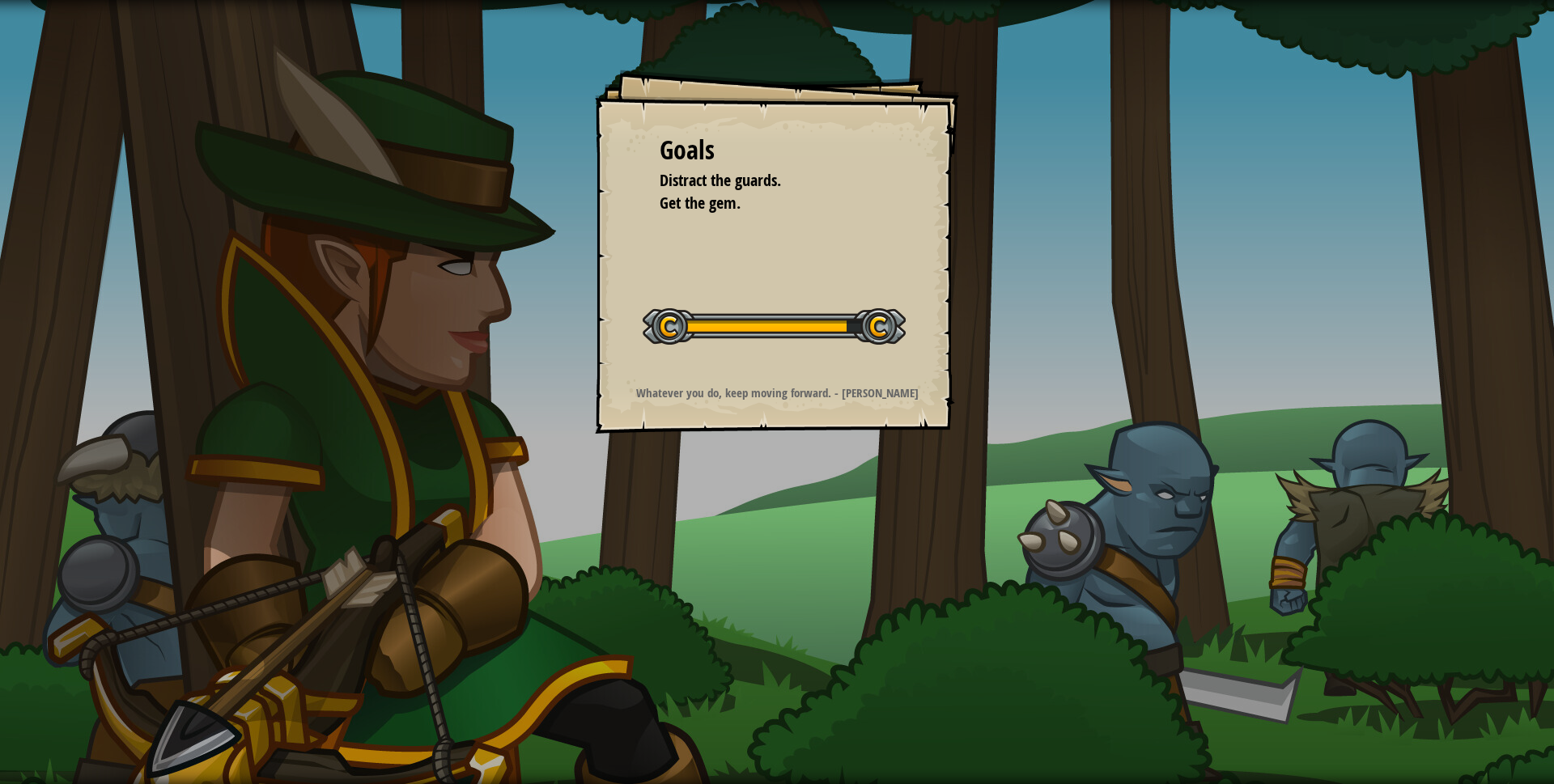
click at [803, 284] on div "Goals Distract the guards. Get the gem. Start Level Error loading from server. …" at bounding box center [777, 252] width 364 height 364
click at [804, 282] on div "Goals Distract the guards. Get the gem. Start Level Error loading from server. …" at bounding box center [777, 252] width 364 height 364
click at [805, 282] on div "Goals Distract the guards. Get the gem. Start Level Error loading from server. …" at bounding box center [777, 252] width 364 height 364
click at [805, 282] on div "Goals Distract the guards. Get the gem. Start Level Error loading from server. …" at bounding box center [777, 252] width 364 height 364
click at [805, 282] on div "Goals Distract the guards. Get the gem. Start Level Error loading from server. …" at bounding box center [777, 252] width 364 height 364
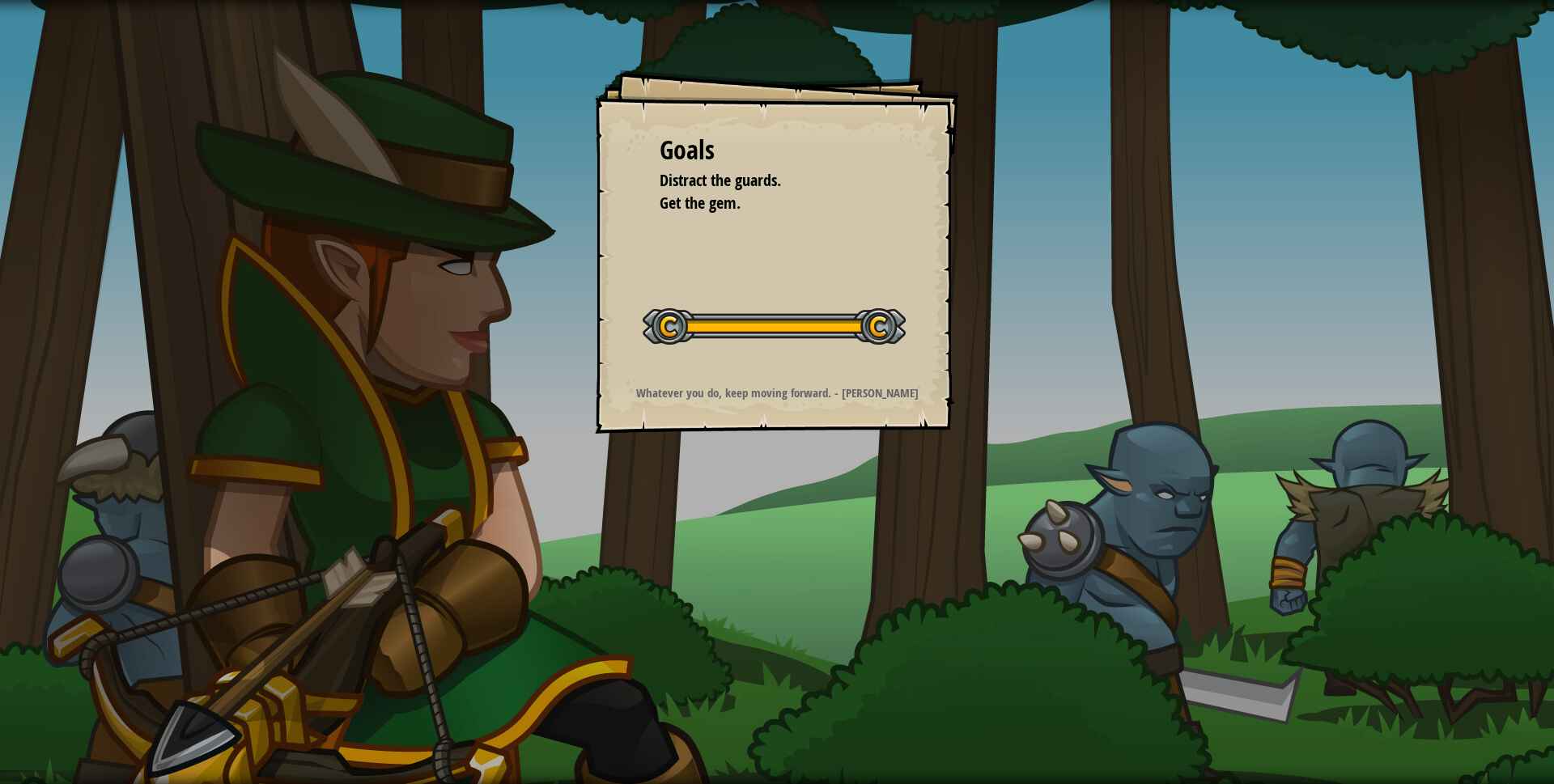
click at [808, 280] on div "Goals Distract the guards. Get the gem. Start Level Error loading from server. …" at bounding box center [777, 252] width 364 height 364
click at [808, 279] on div "Goals Distract the guards. Get the gem. Start Level Error loading from server. …" at bounding box center [777, 252] width 364 height 364
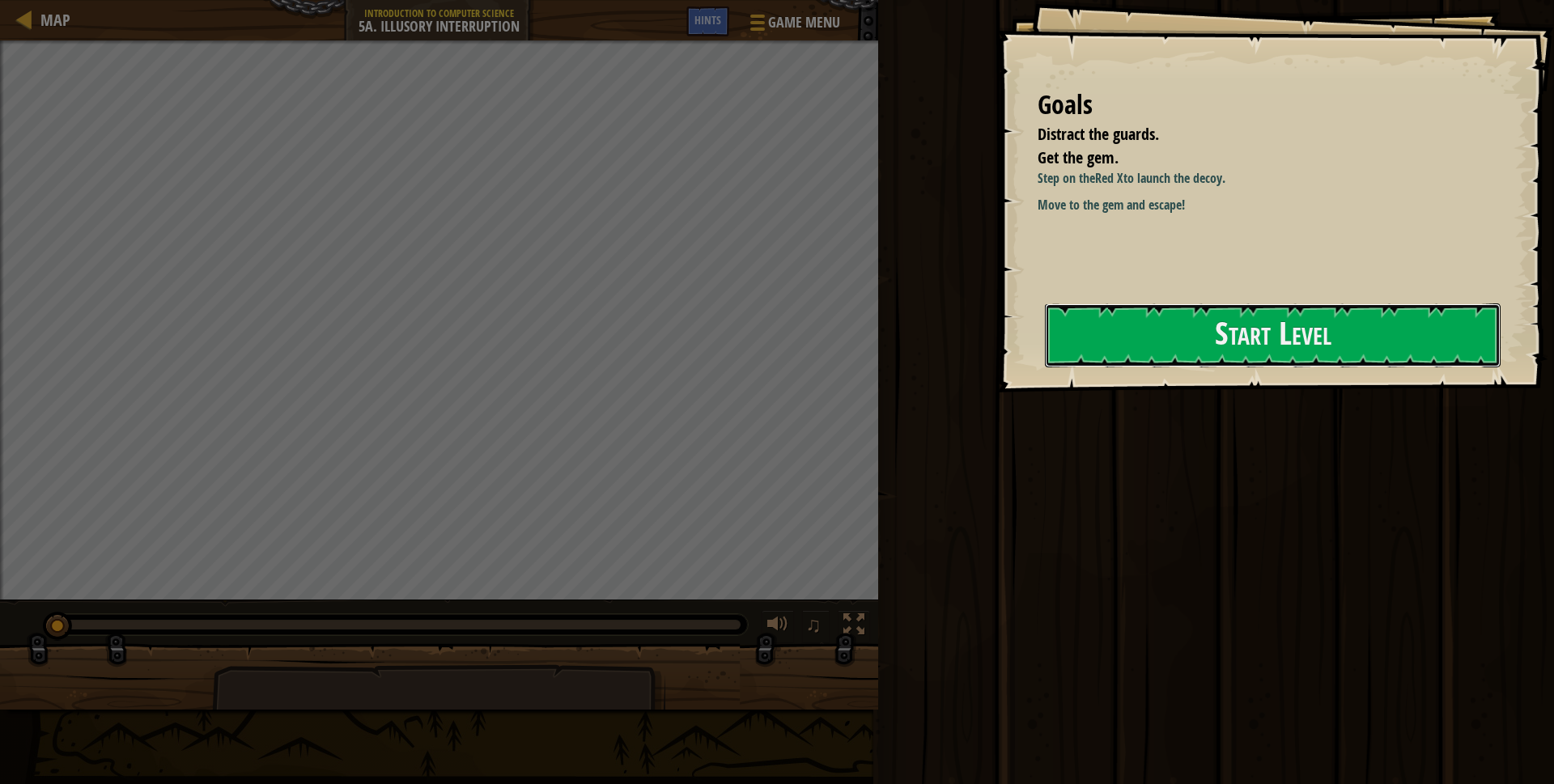
click at [1214, 328] on button "Start Level" at bounding box center [1272, 335] width 456 height 64
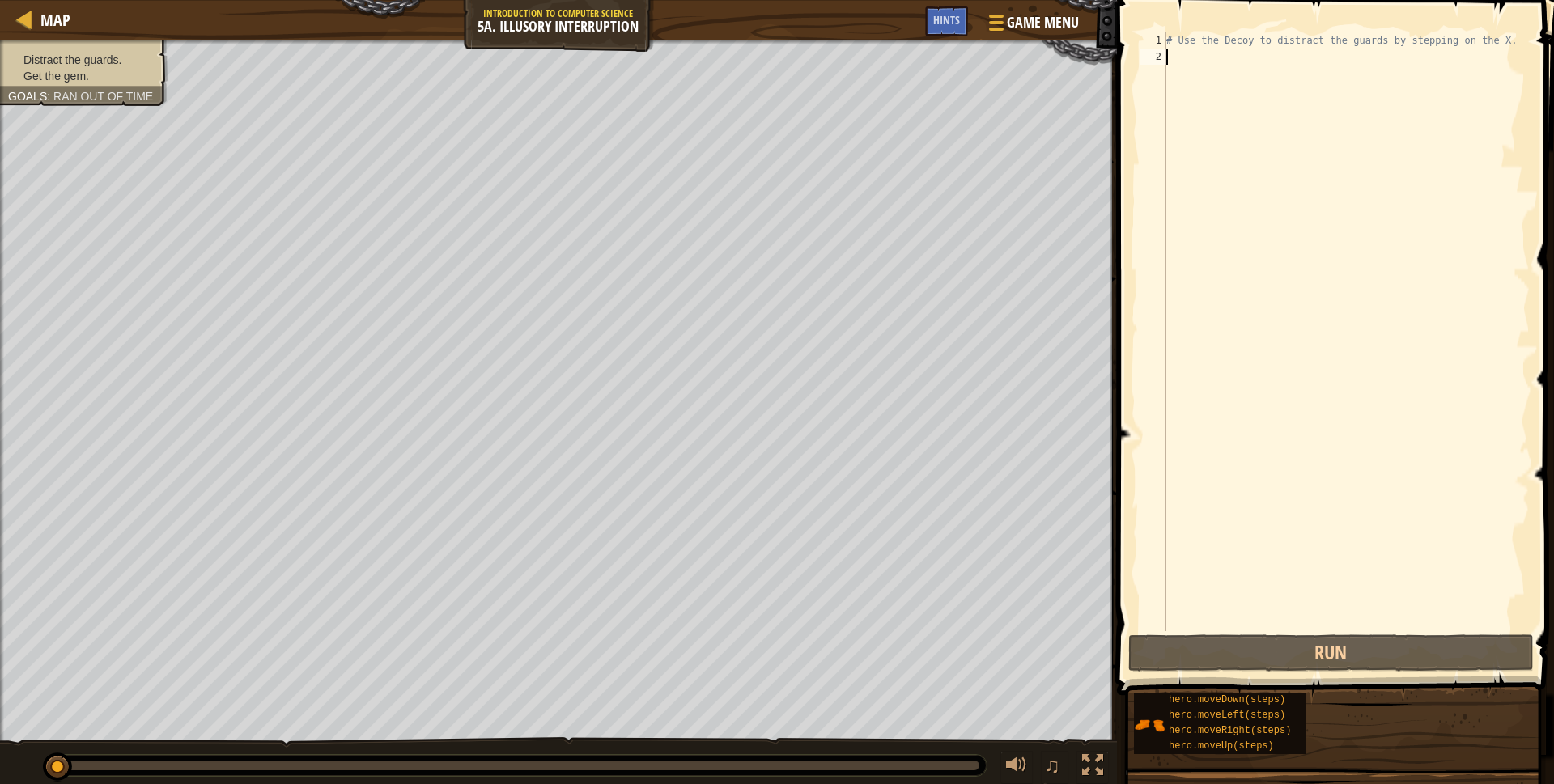
type textarea "r"
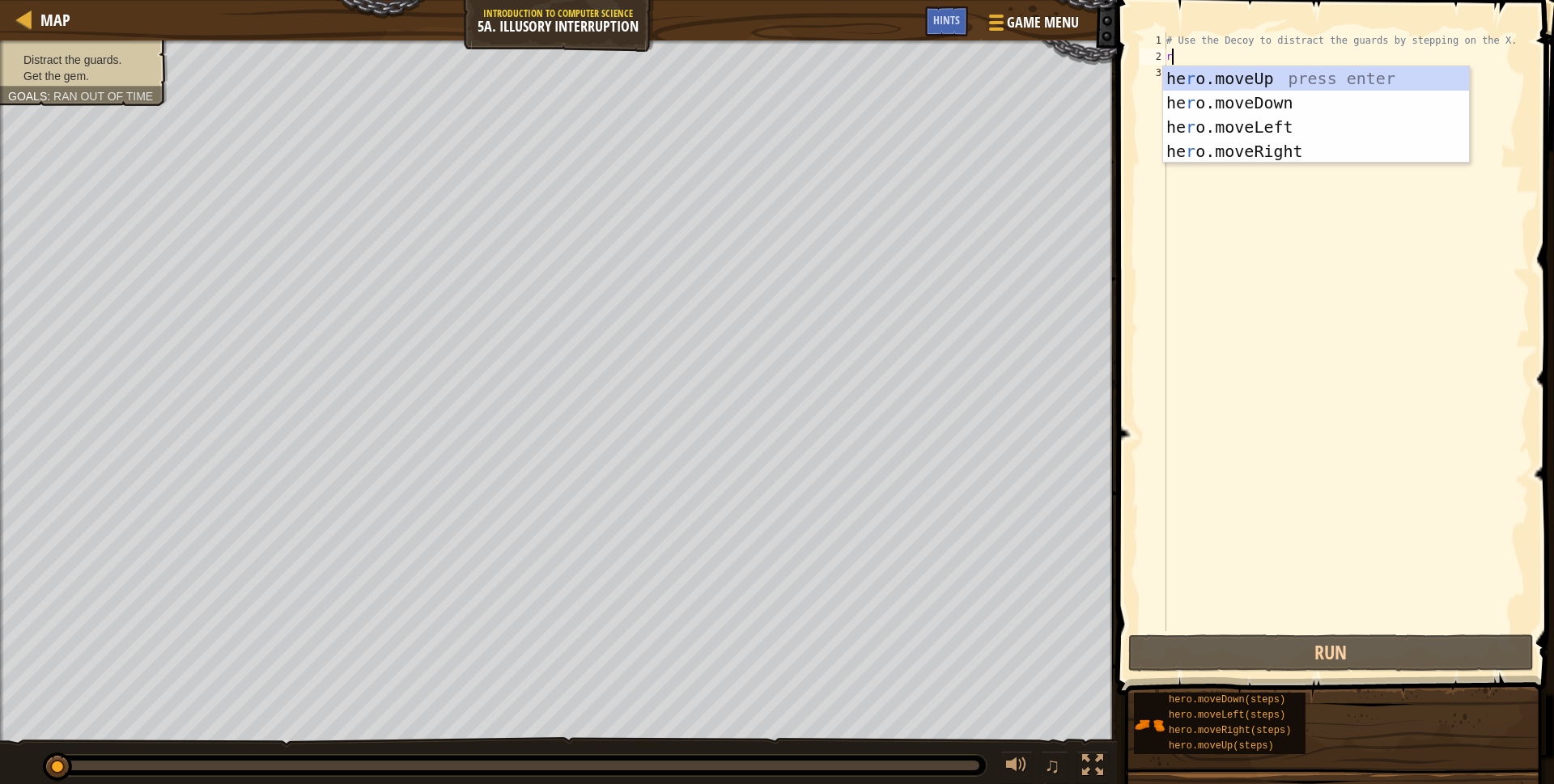
scroll to position [7, 0]
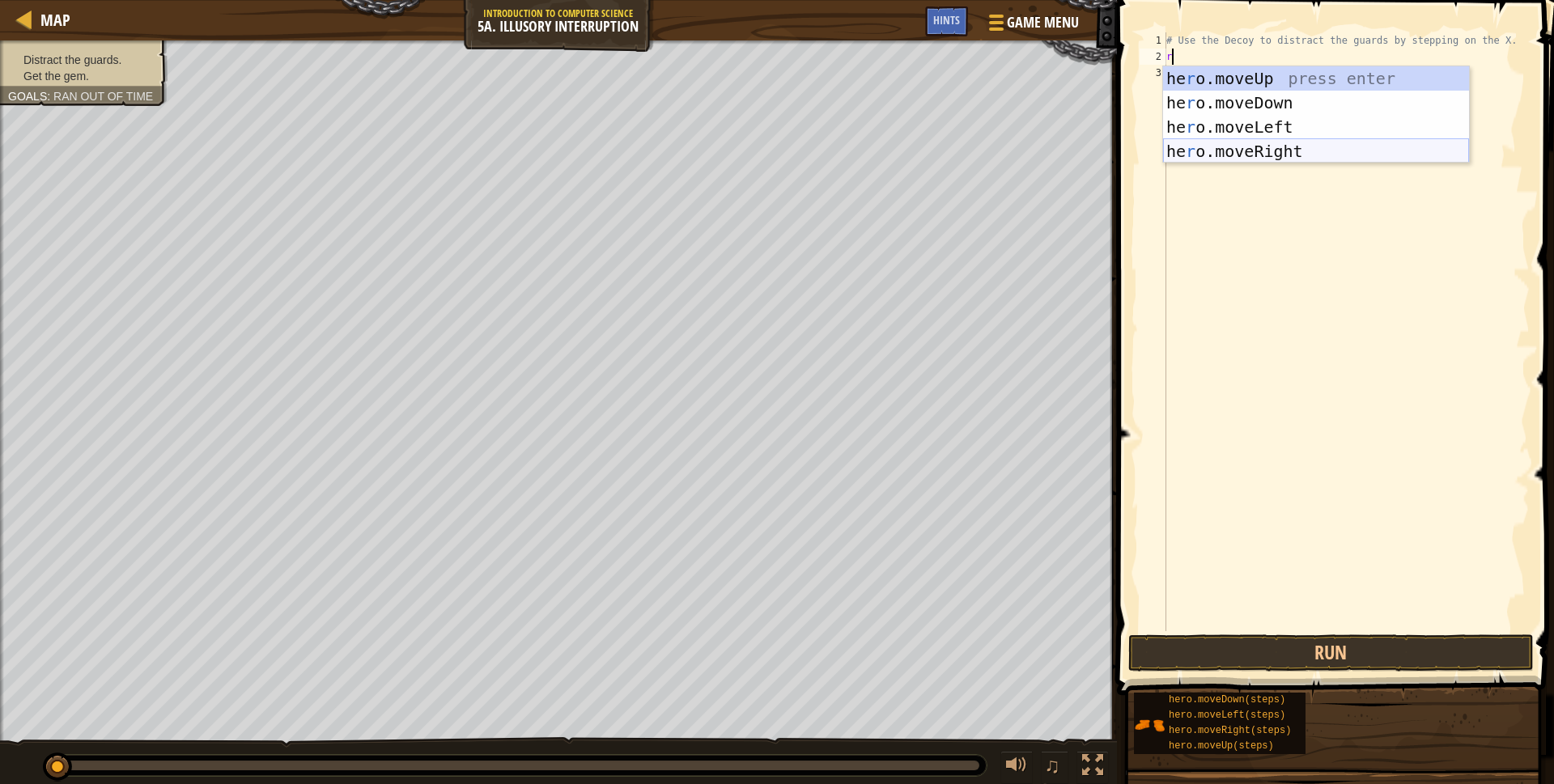
click at [1283, 152] on div "he r o.moveUp press enter he r o.moveDown press enter he r o.moveLeft press ent…" at bounding box center [1316, 139] width 306 height 146
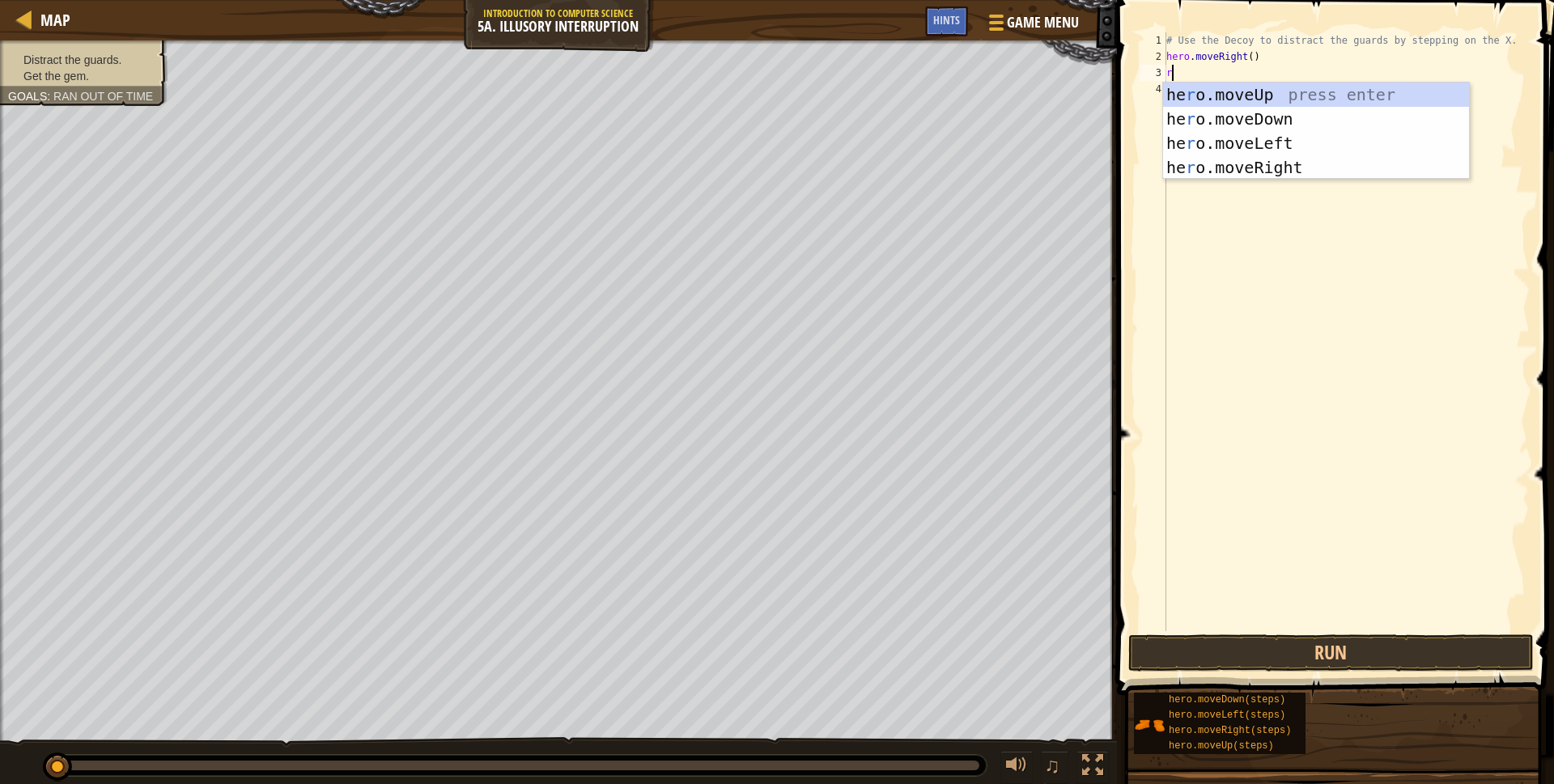
type textarea "r"
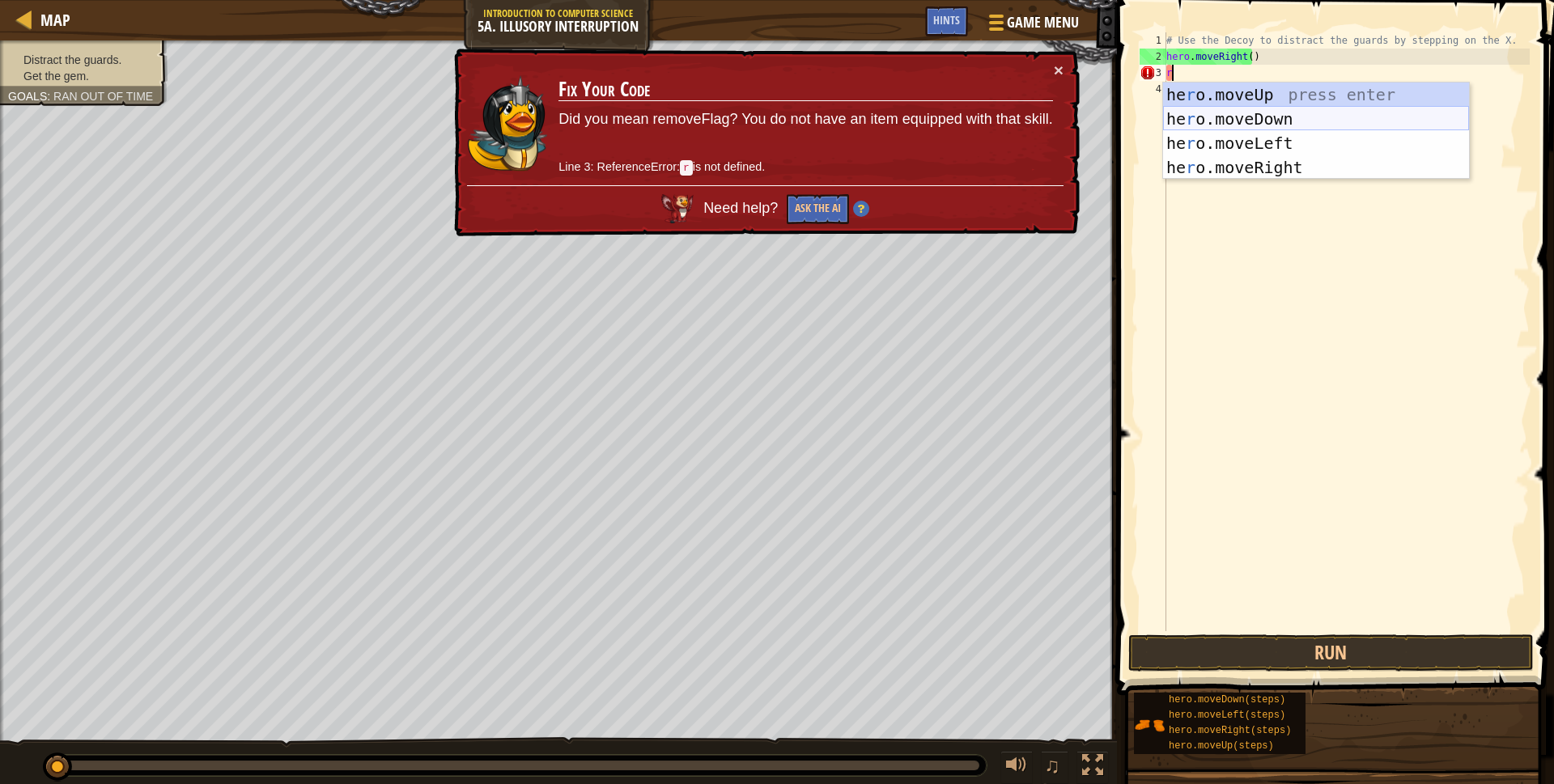
click at [1276, 119] on div "he r o.moveUp press enter he r o.moveDown press enter he r o.moveLeft press ent…" at bounding box center [1316, 155] width 306 height 146
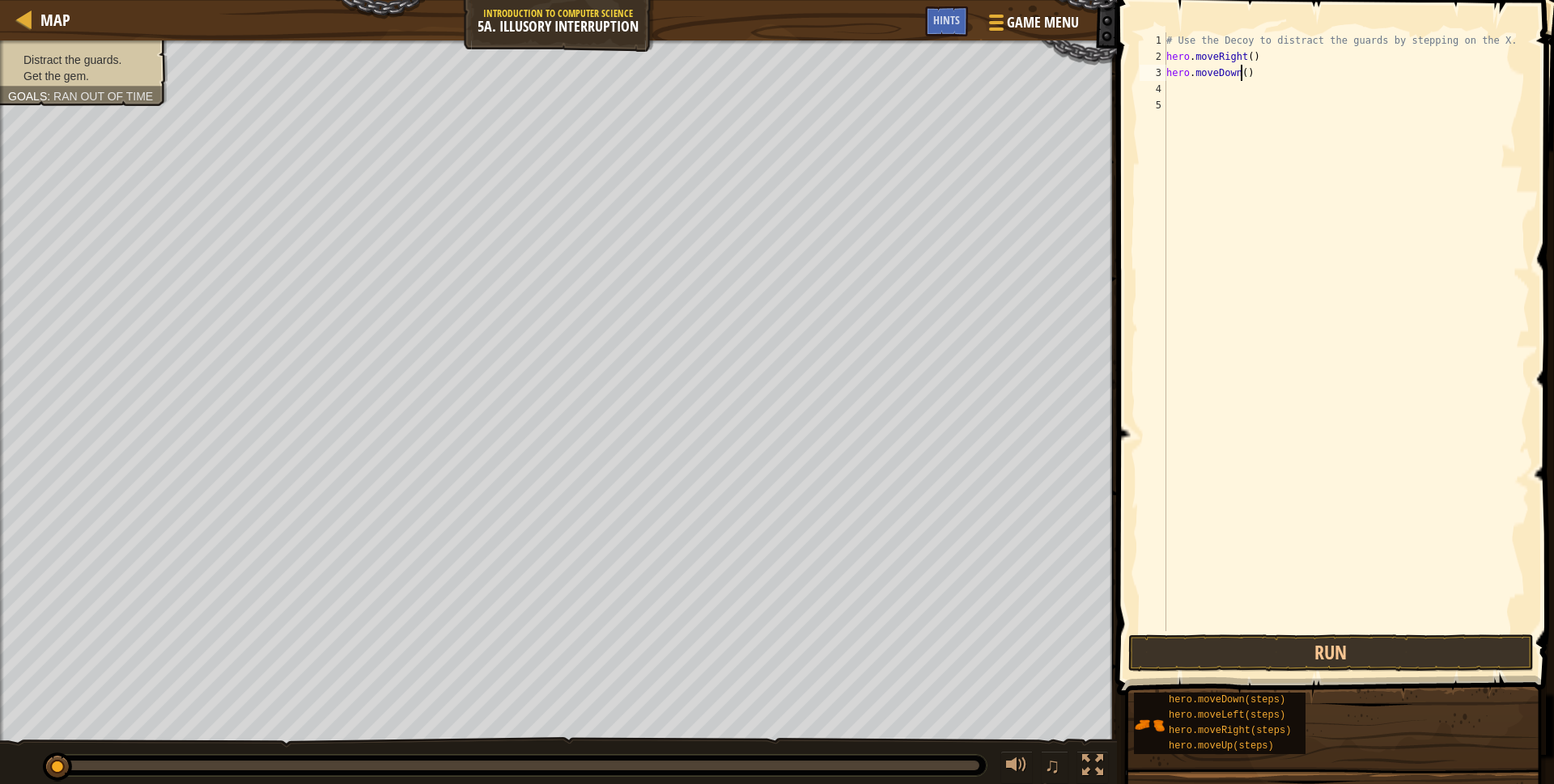
click at [1242, 70] on div "# Use the Decoy to distract the guards by stepping on the X. hero . moveRight (…" at bounding box center [1346, 348] width 367 height 631
type textarea "hero.moveDown(2)"
click at [1224, 648] on button "Run" at bounding box center [1331, 653] width 405 height 37
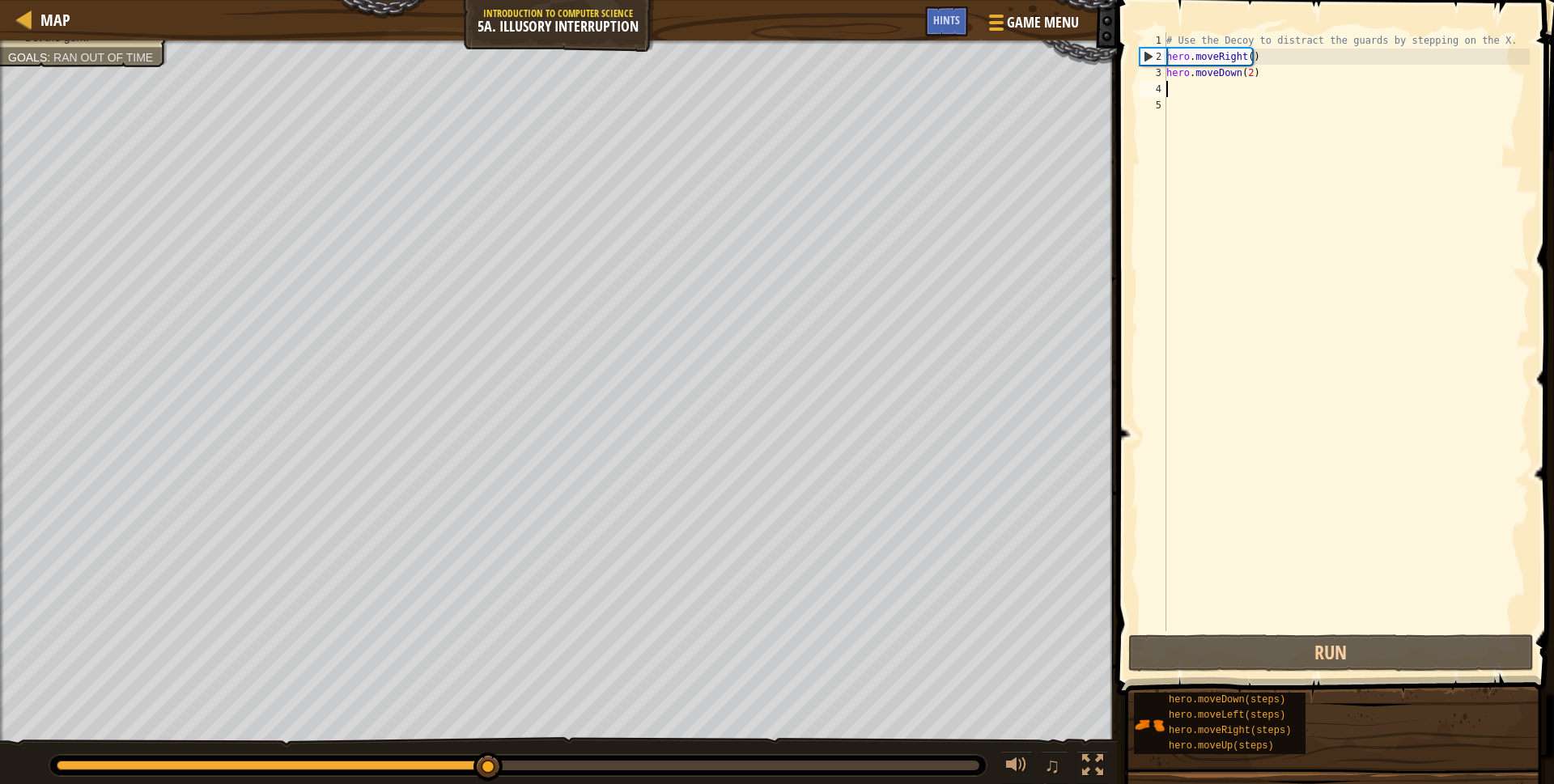
click at [1184, 91] on div "# Use the Decoy to distract the guards by stepping on the X. hero . moveRight (…" at bounding box center [1346, 348] width 367 height 631
type textarea "r"
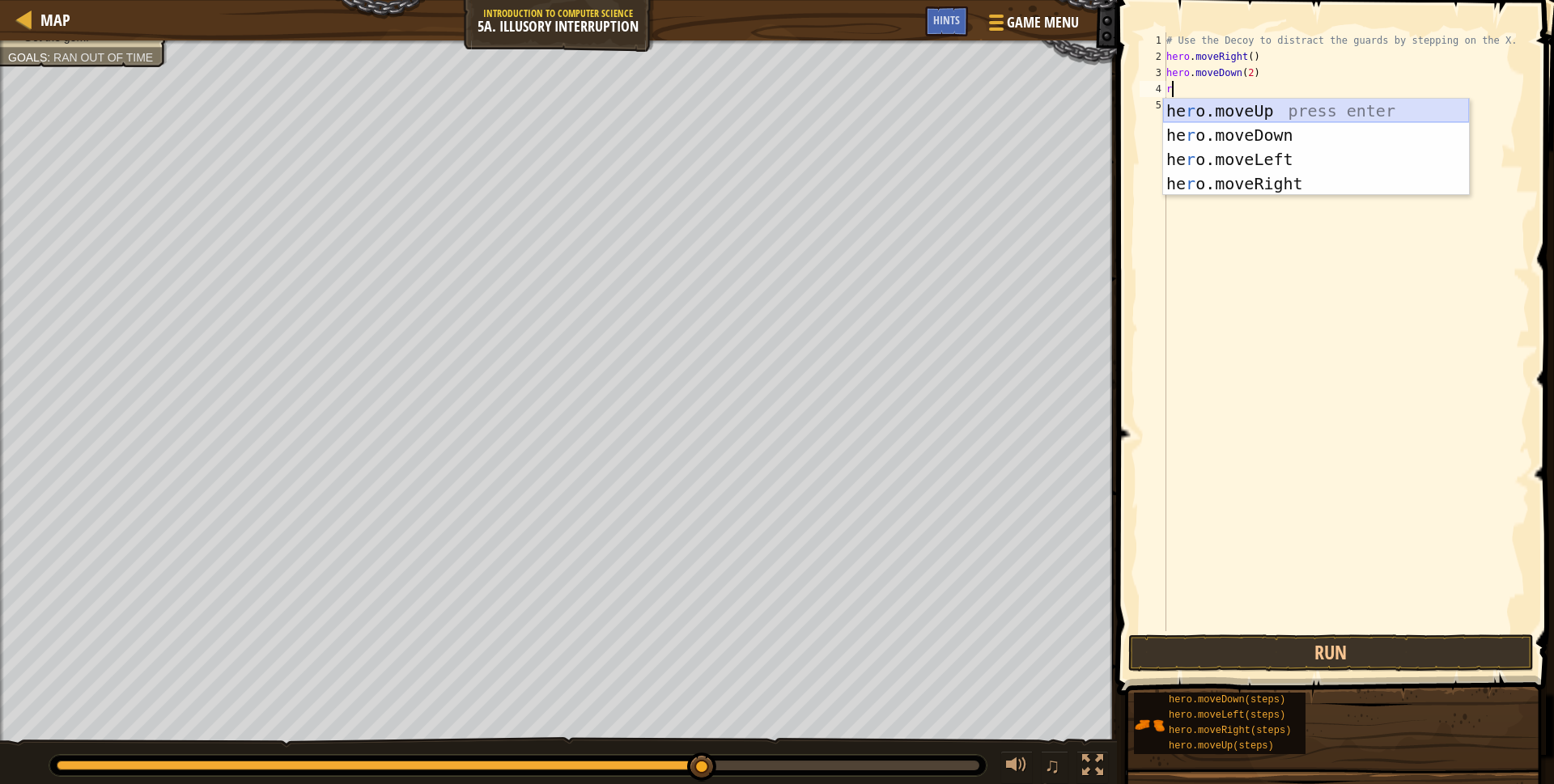
click at [1267, 109] on div "he r o.moveUp press enter he r o.moveDown press enter he r o.moveLeft press ent…" at bounding box center [1316, 172] width 306 height 146
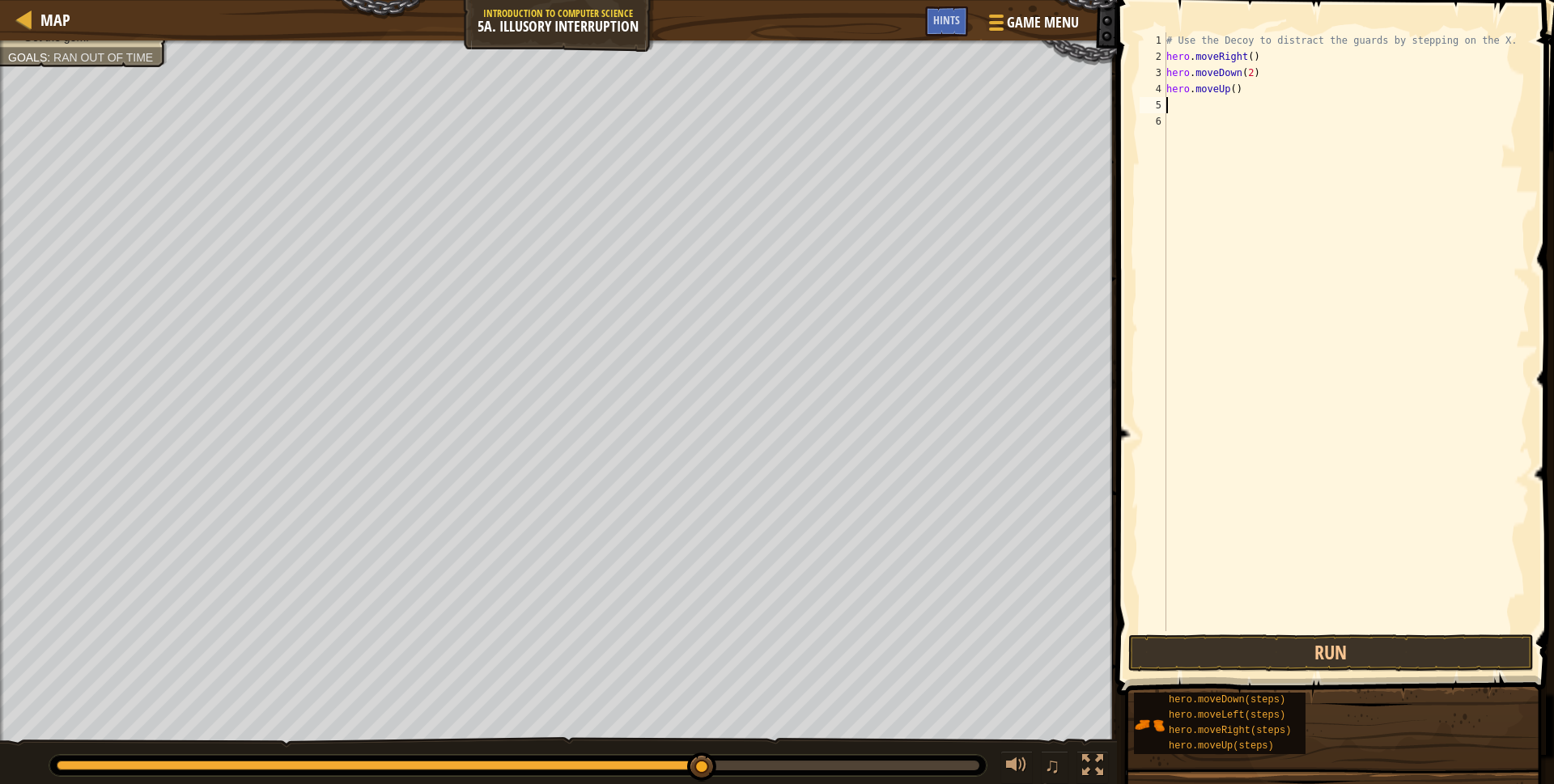
click at [1229, 88] on div "# Use the Decoy to distract the guards by stepping on the X. hero . moveRight (…" at bounding box center [1346, 348] width 367 height 631
type textarea "hero.moveUp(2)"
click at [1205, 110] on div "# Use the Decoy to distract the guards by stepping on the X. hero . moveRight (…" at bounding box center [1346, 348] width 367 height 631
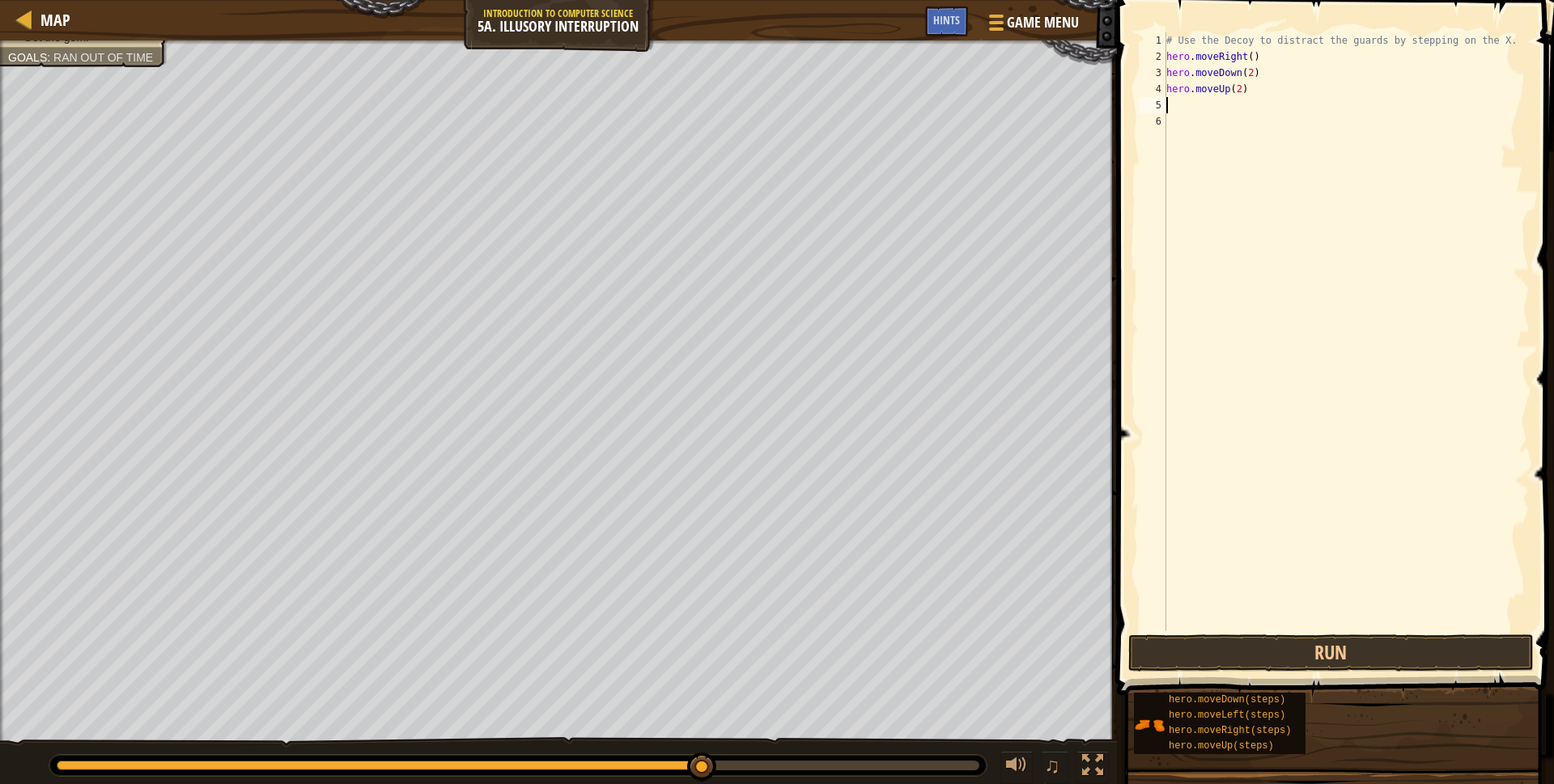
type textarea "r"
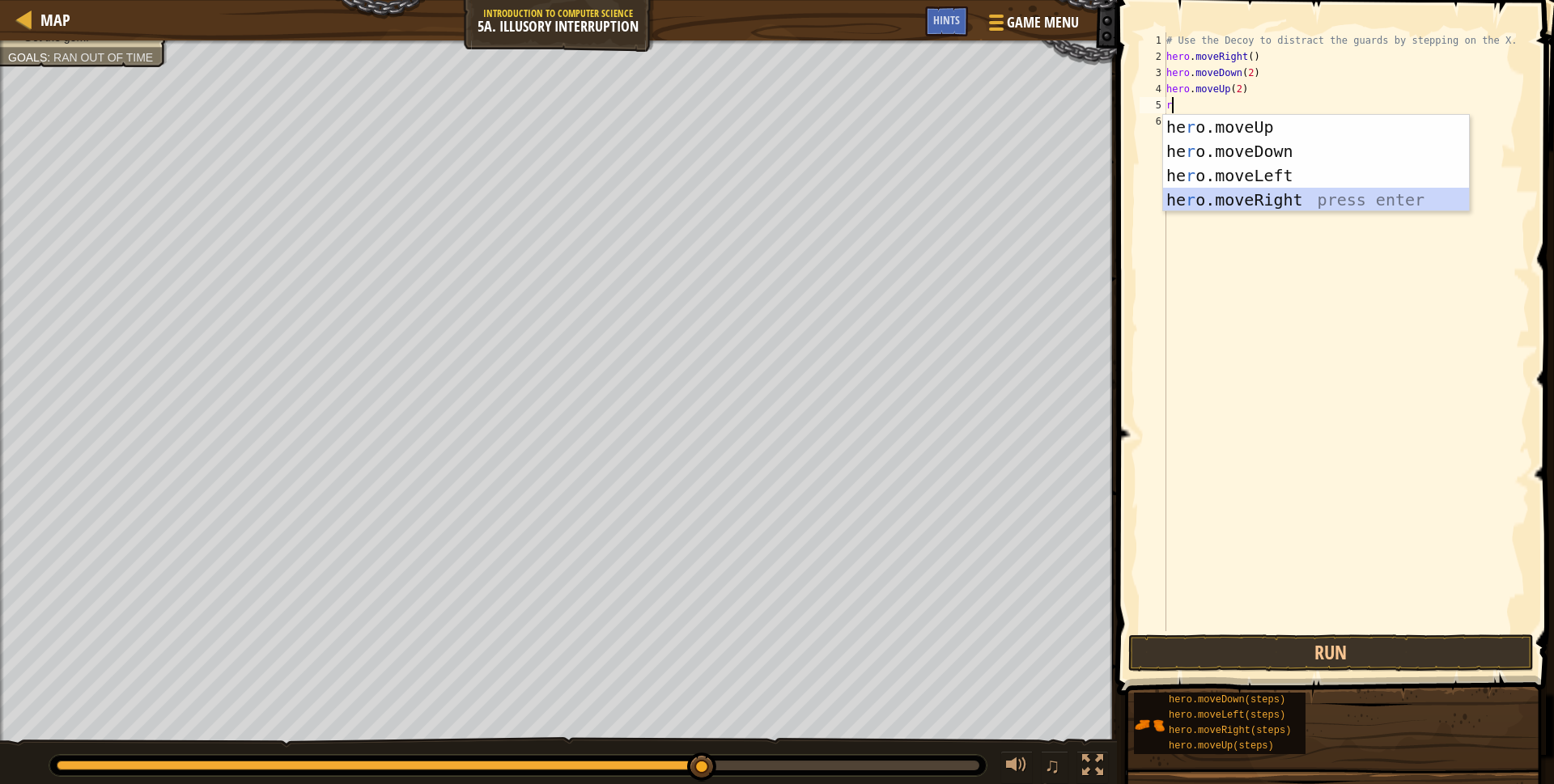
click at [1211, 197] on div "he r o.moveUp press enter he r o.moveDown press enter he r o.moveLeft press ent…" at bounding box center [1316, 188] width 306 height 146
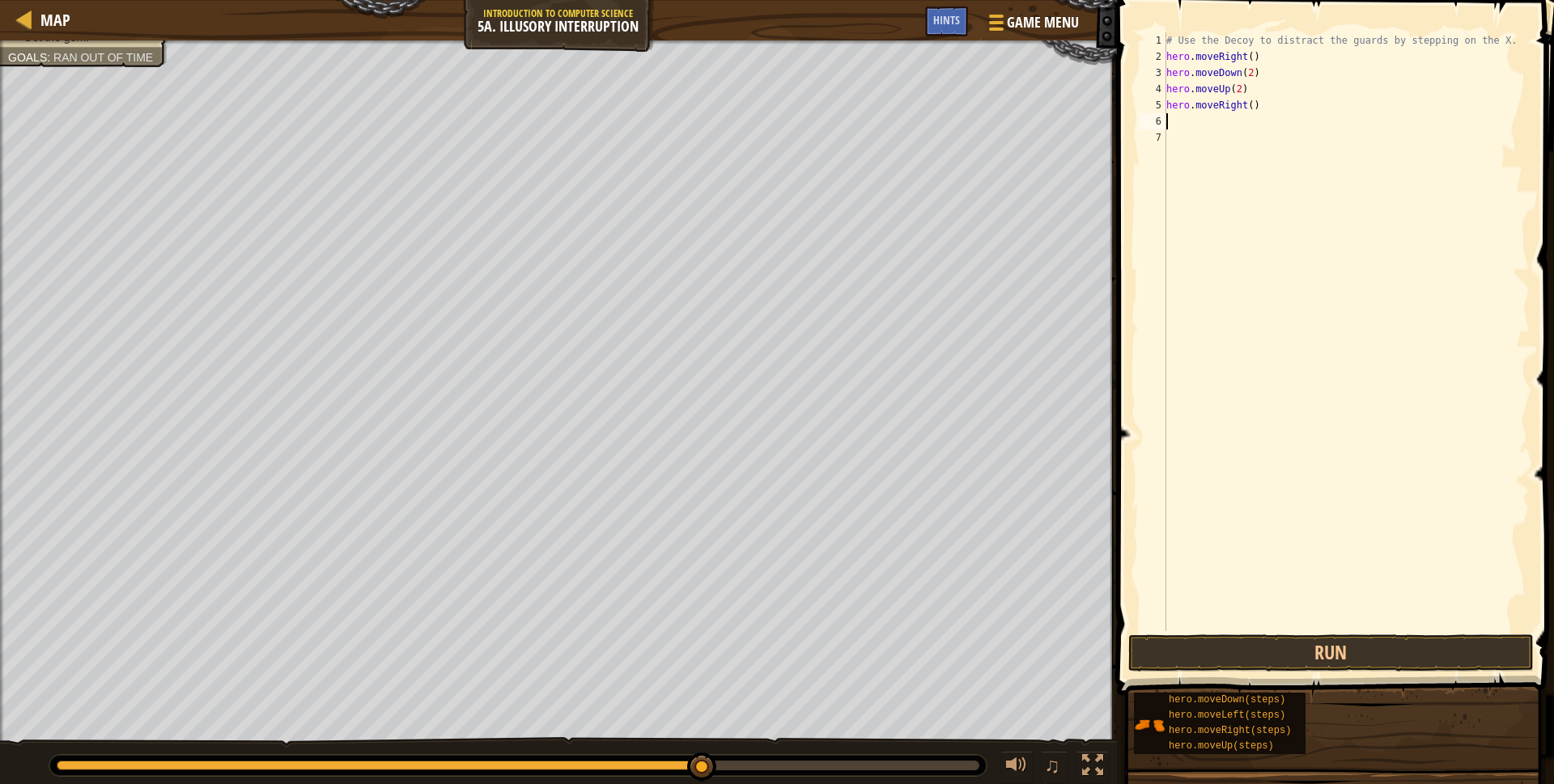
type textarea "r"
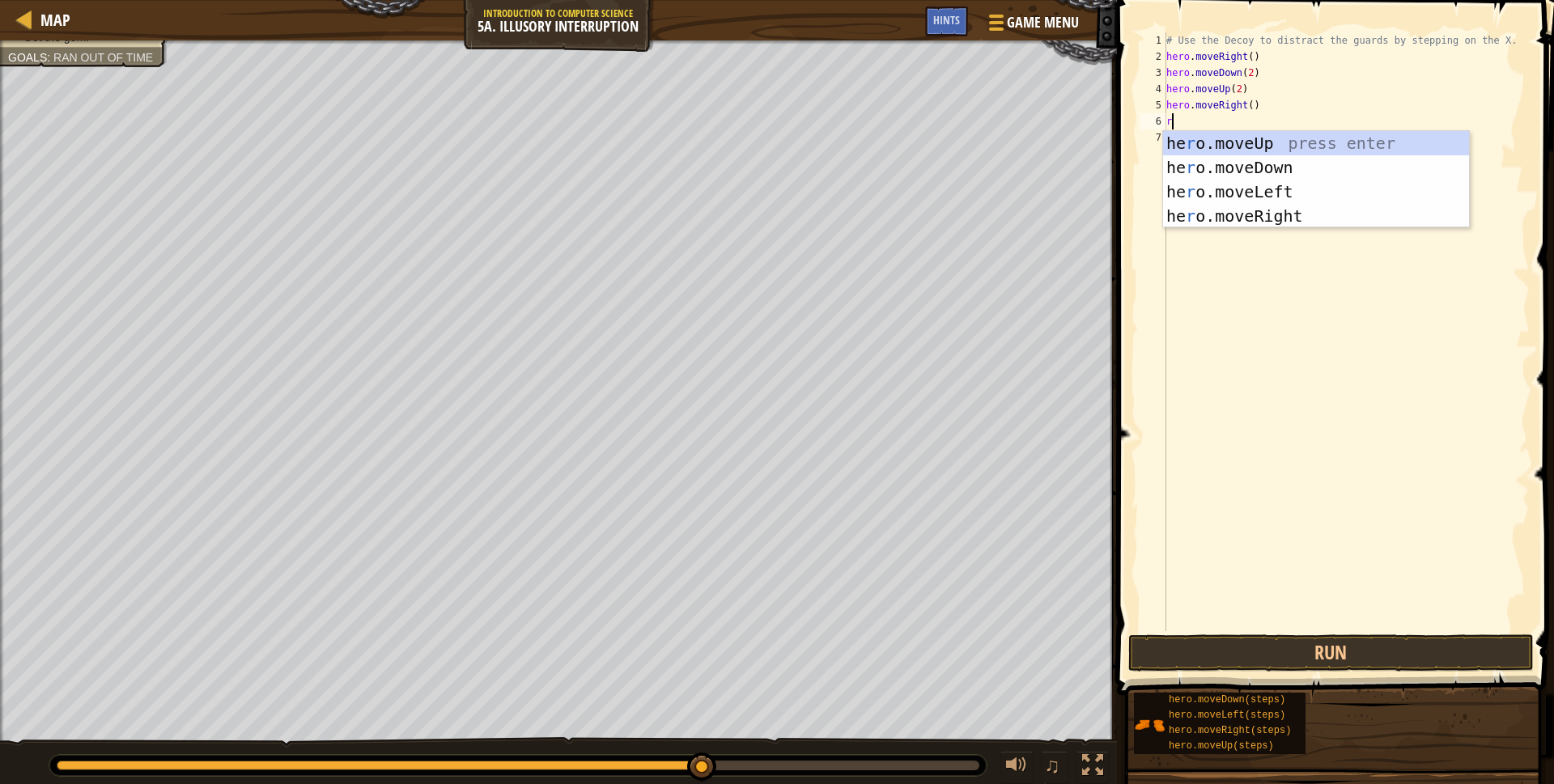
click at [1297, 269] on div "# Use the Decoy to distract the guards by stepping on the X. hero . moveRight (…" at bounding box center [1346, 348] width 367 height 631
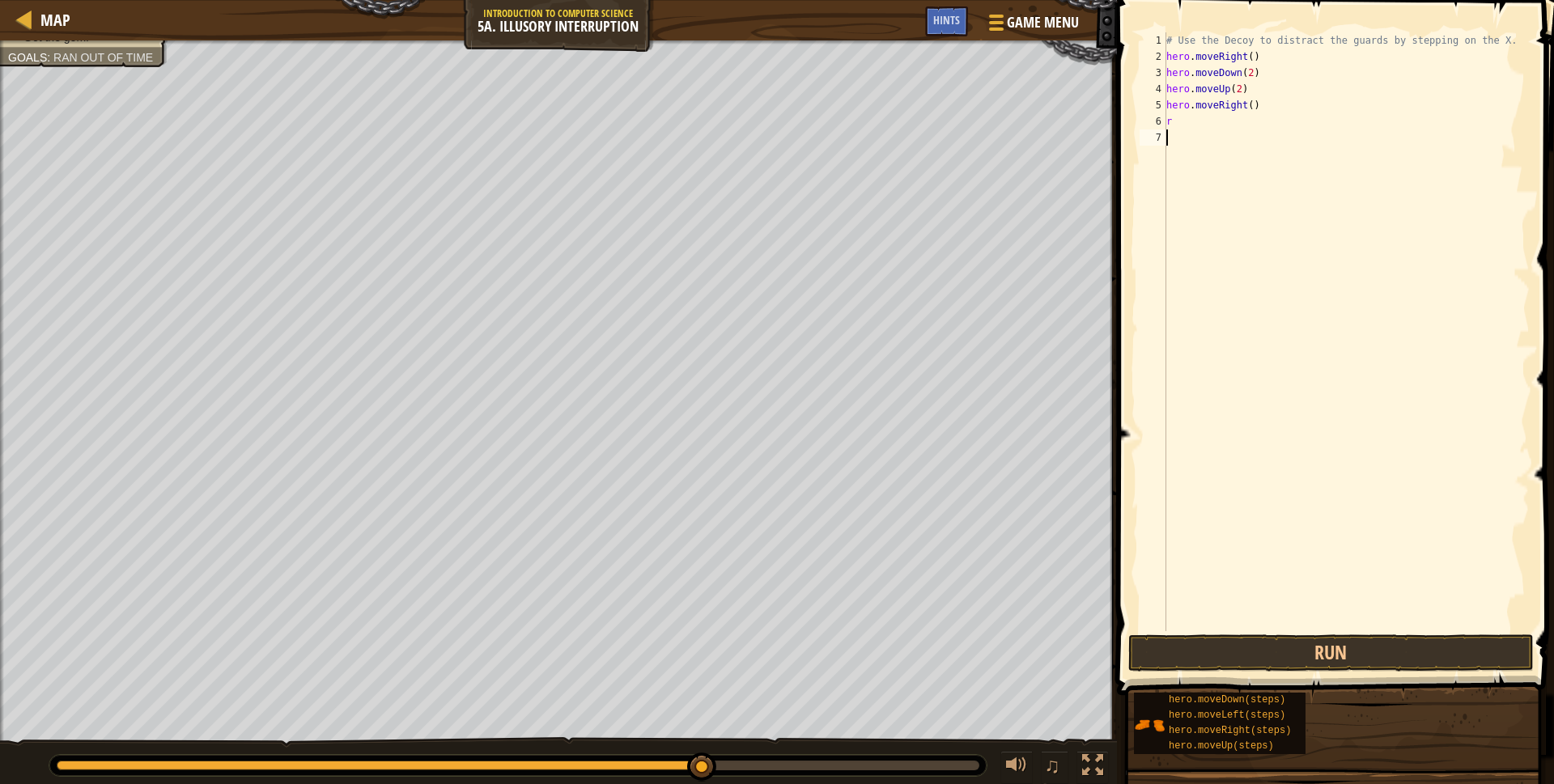
click at [1212, 109] on div "# Use the Decoy to distract the guards by stepping on the X. hero . moveRight (…" at bounding box center [1346, 348] width 367 height 631
click at [1213, 113] on div "# Use the Decoy to distract the guards by stepping on the X. hero . moveRight (…" at bounding box center [1346, 348] width 367 height 631
type textarea "r"
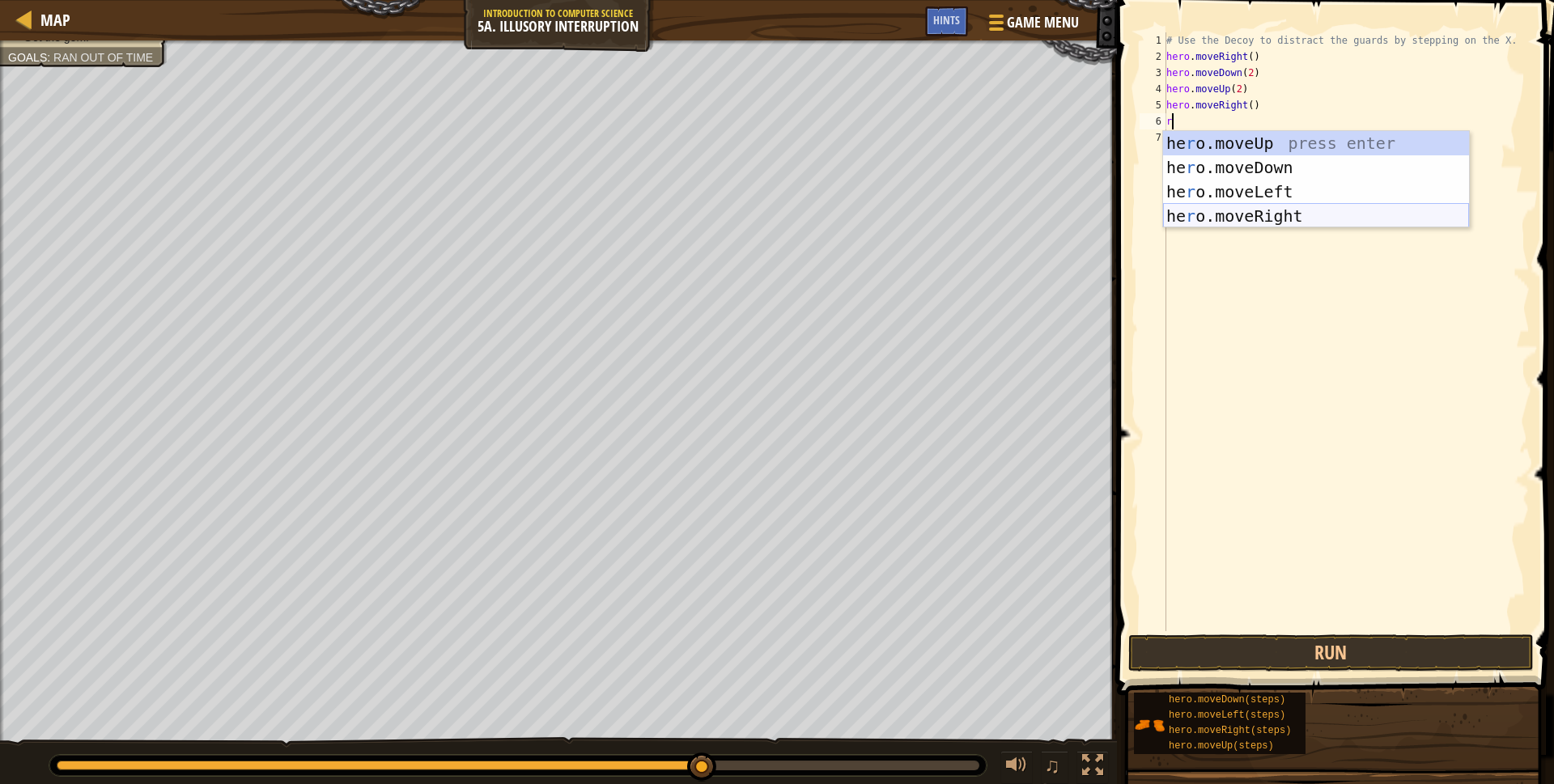
click at [1271, 218] on div "he r o.moveUp press enter he r o.moveDown press enter he r o.moveLeft press ent…" at bounding box center [1316, 204] width 306 height 146
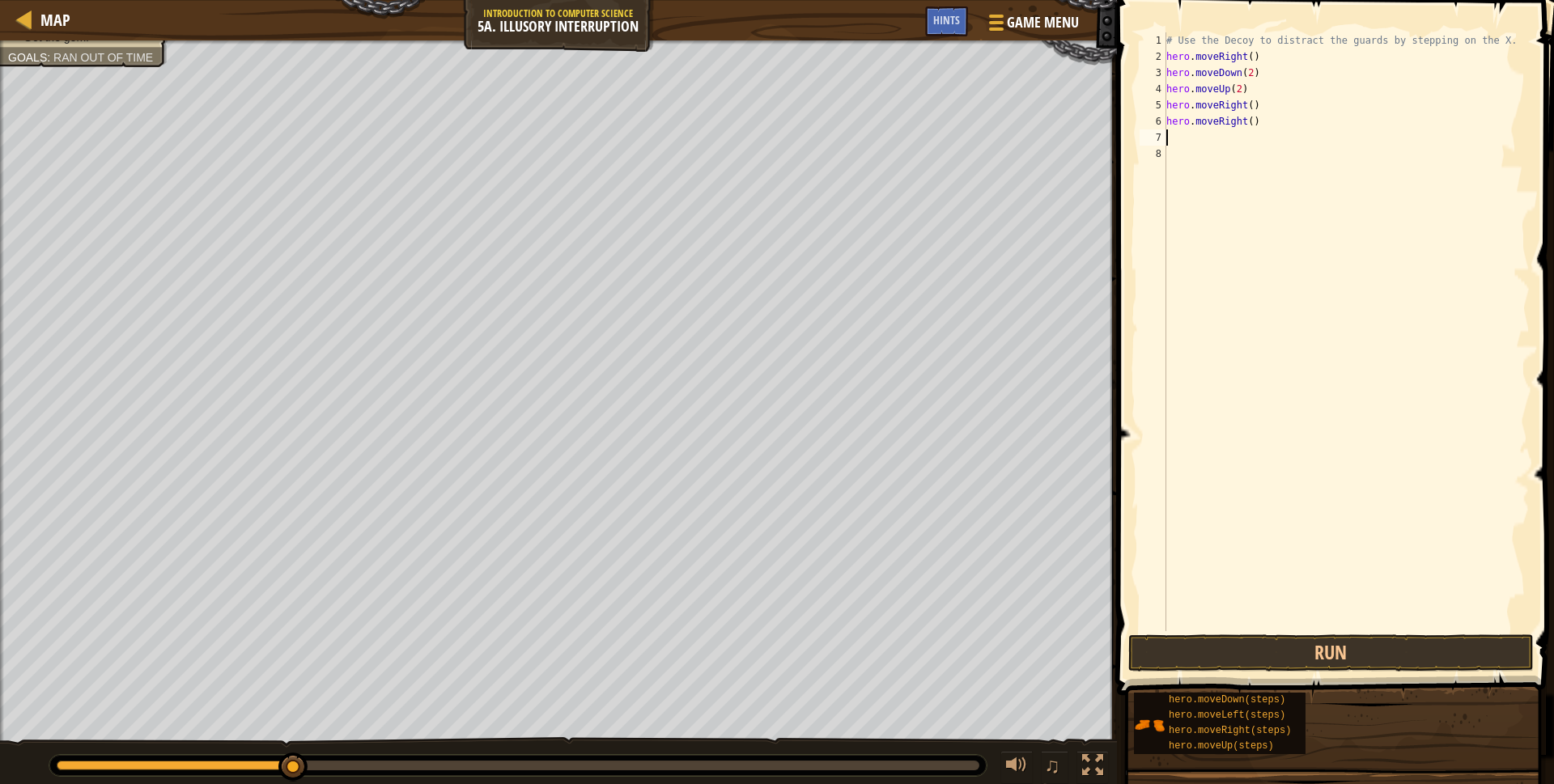
click at [1260, 117] on div "# Use the Decoy to distract the guards by stepping on the X. hero . moveRight (…" at bounding box center [1346, 348] width 367 height 631
type textarea "h"
click at [1296, 664] on button "Run" at bounding box center [1331, 653] width 405 height 37
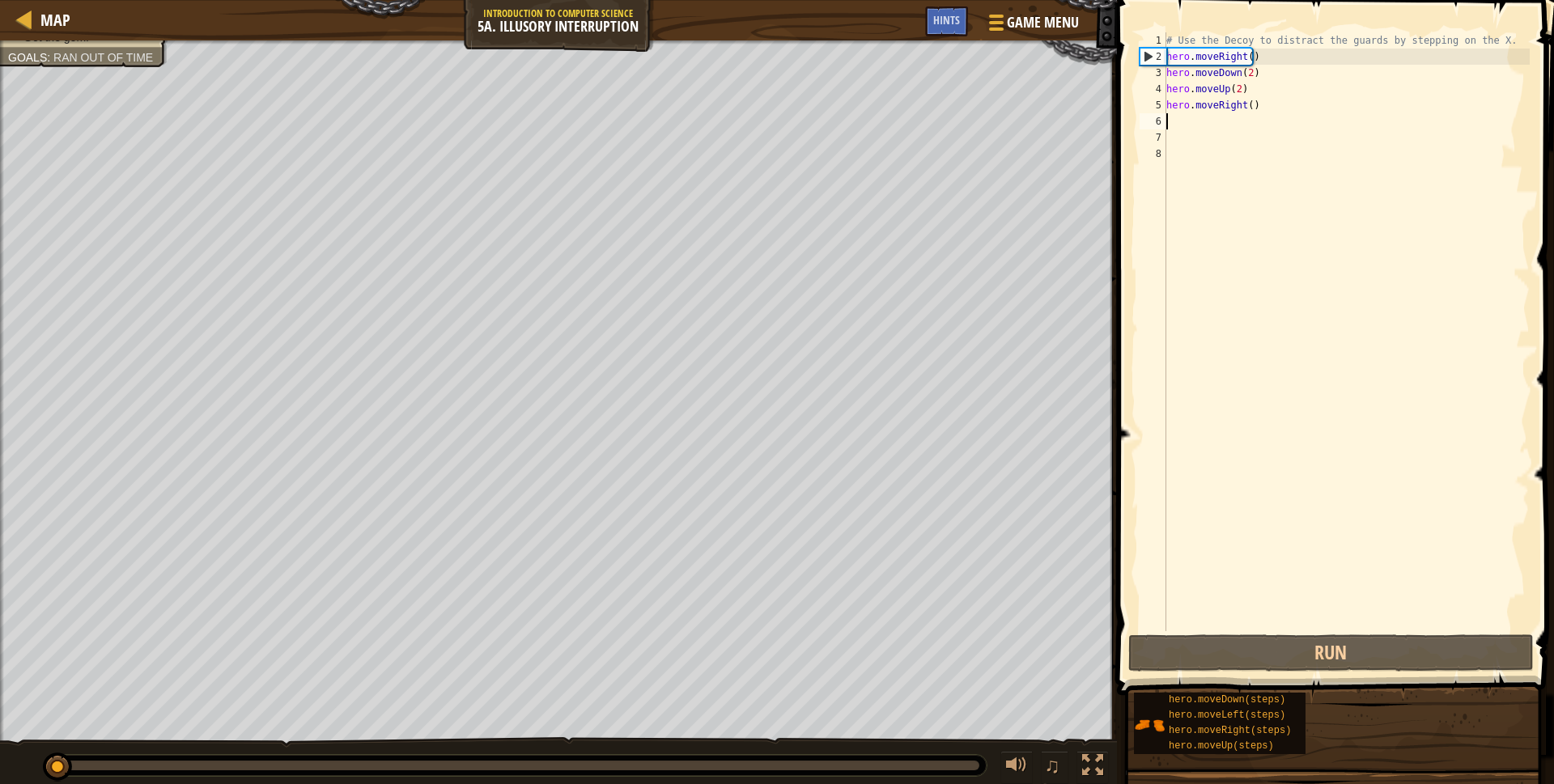
click at [1246, 104] on div "# Use the Decoy to distract the guards by stepping on the X. hero . moveRight (…" at bounding box center [1346, 348] width 367 height 631
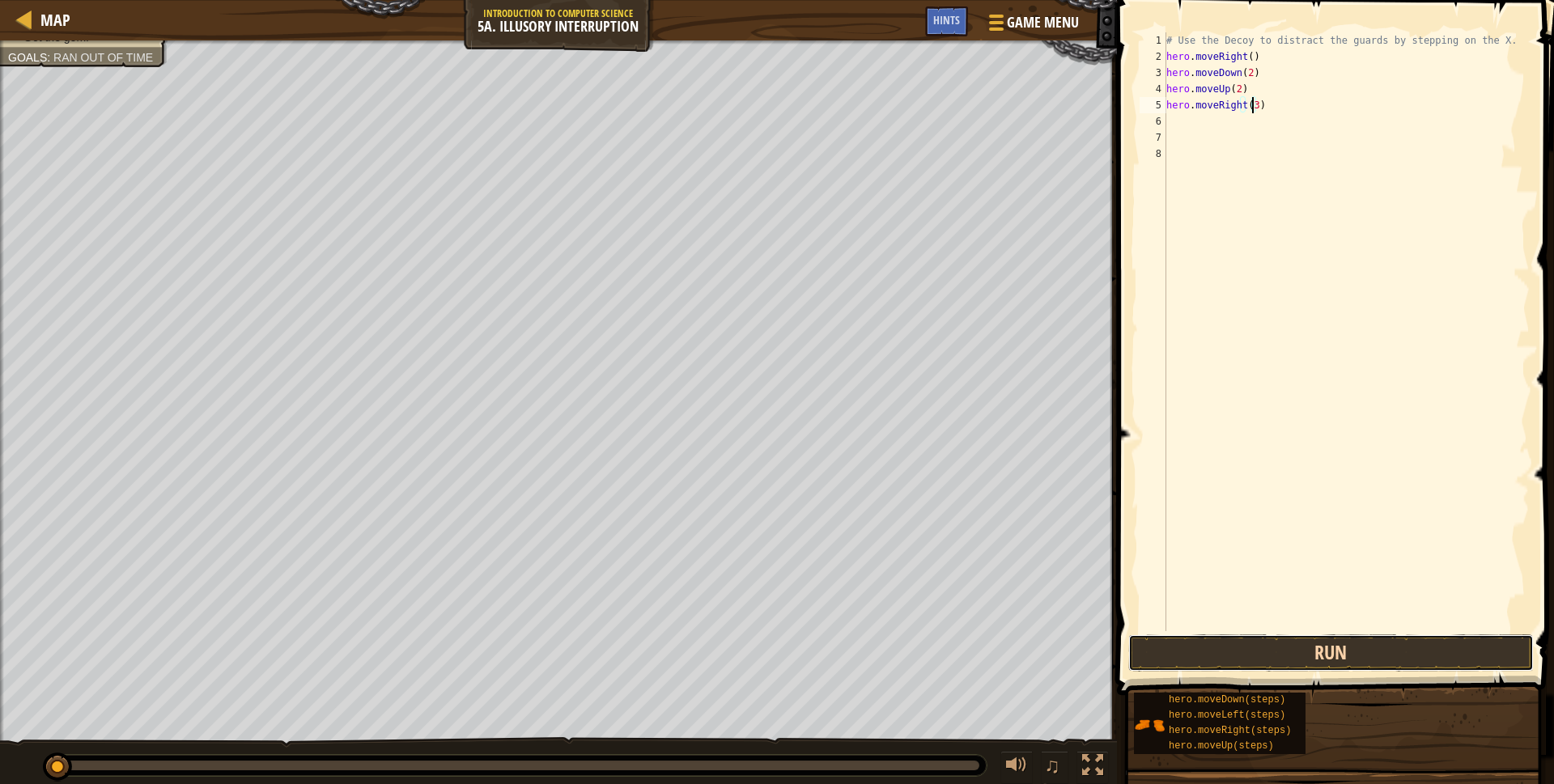
click at [1297, 655] on button "Run" at bounding box center [1331, 653] width 405 height 37
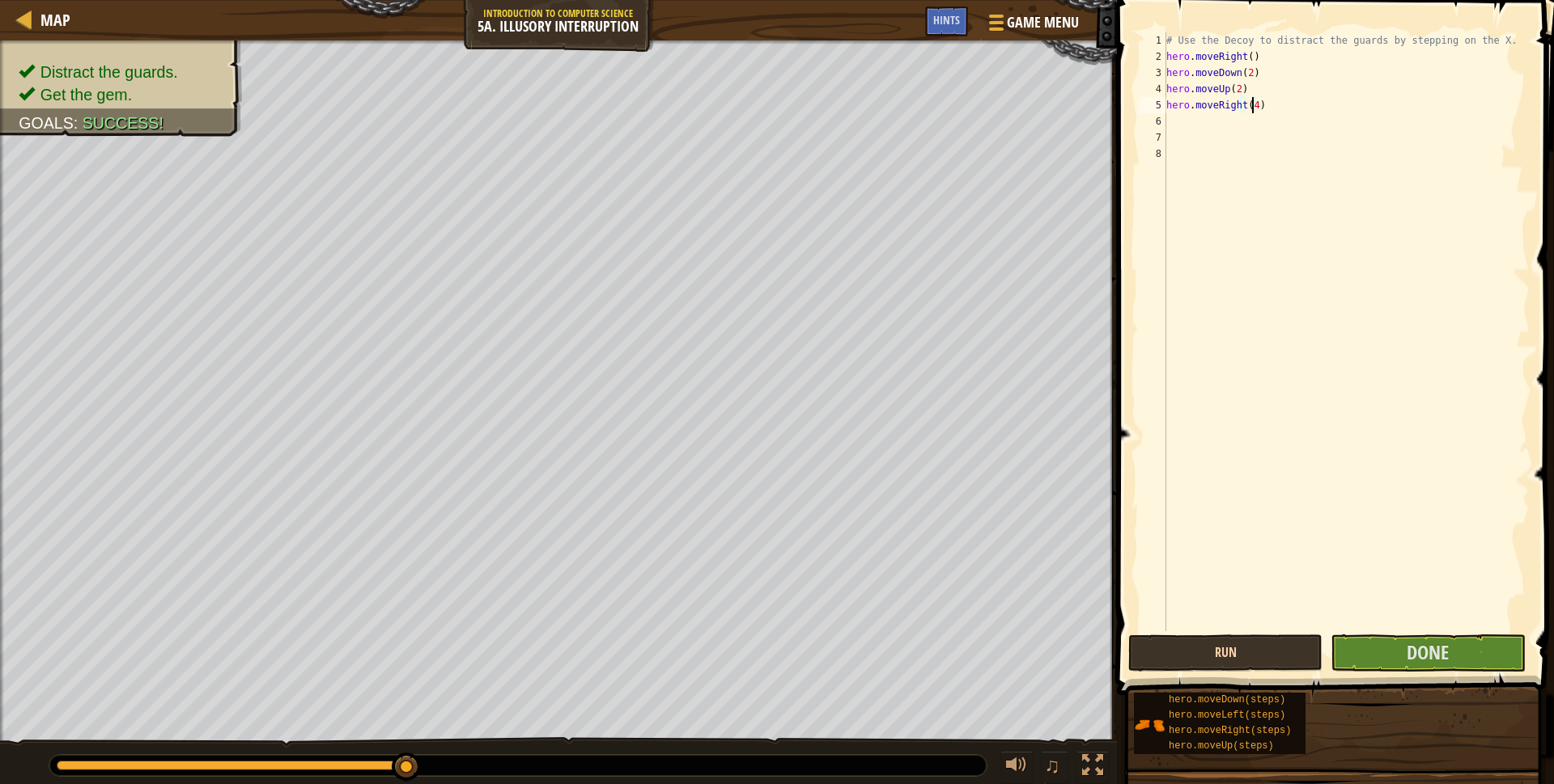
type textarea "hero.moveRight(4)"
click at [1284, 655] on button "Run" at bounding box center [1225, 653] width 194 height 37
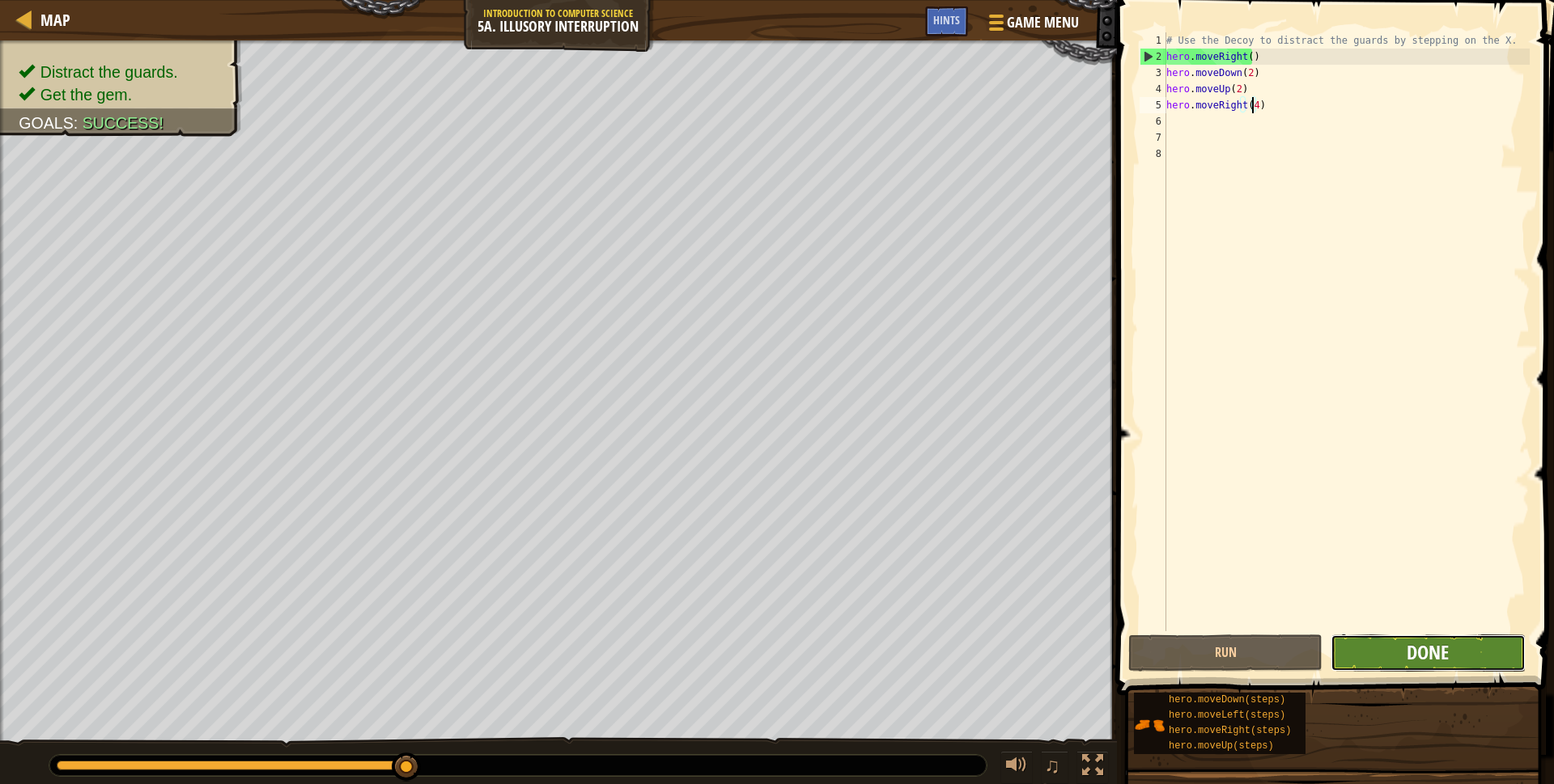
click at [1415, 659] on span "Done" at bounding box center [1428, 652] width 42 height 26
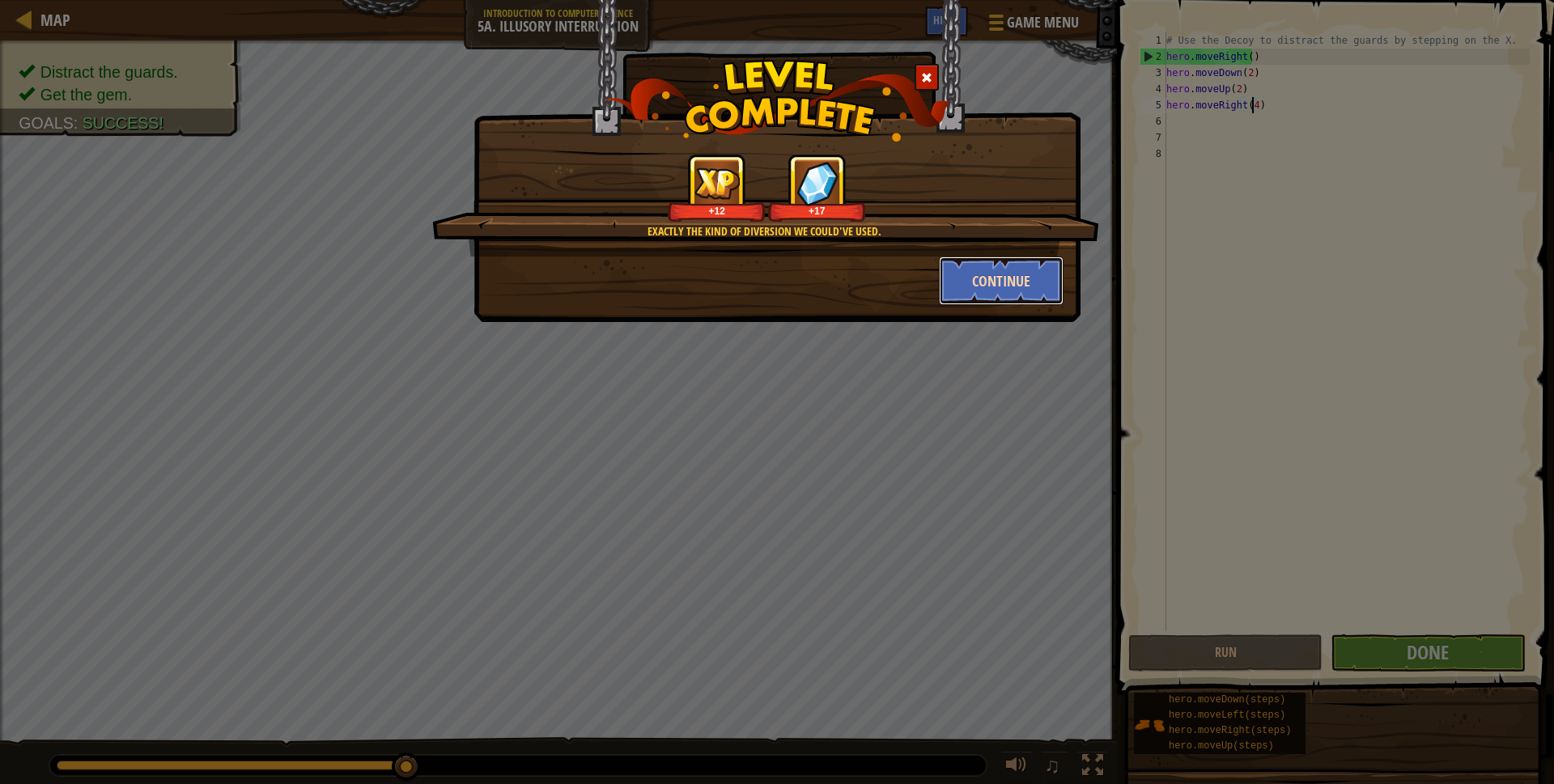
click at [1046, 273] on button "Continue" at bounding box center [1001, 281] width 125 height 49
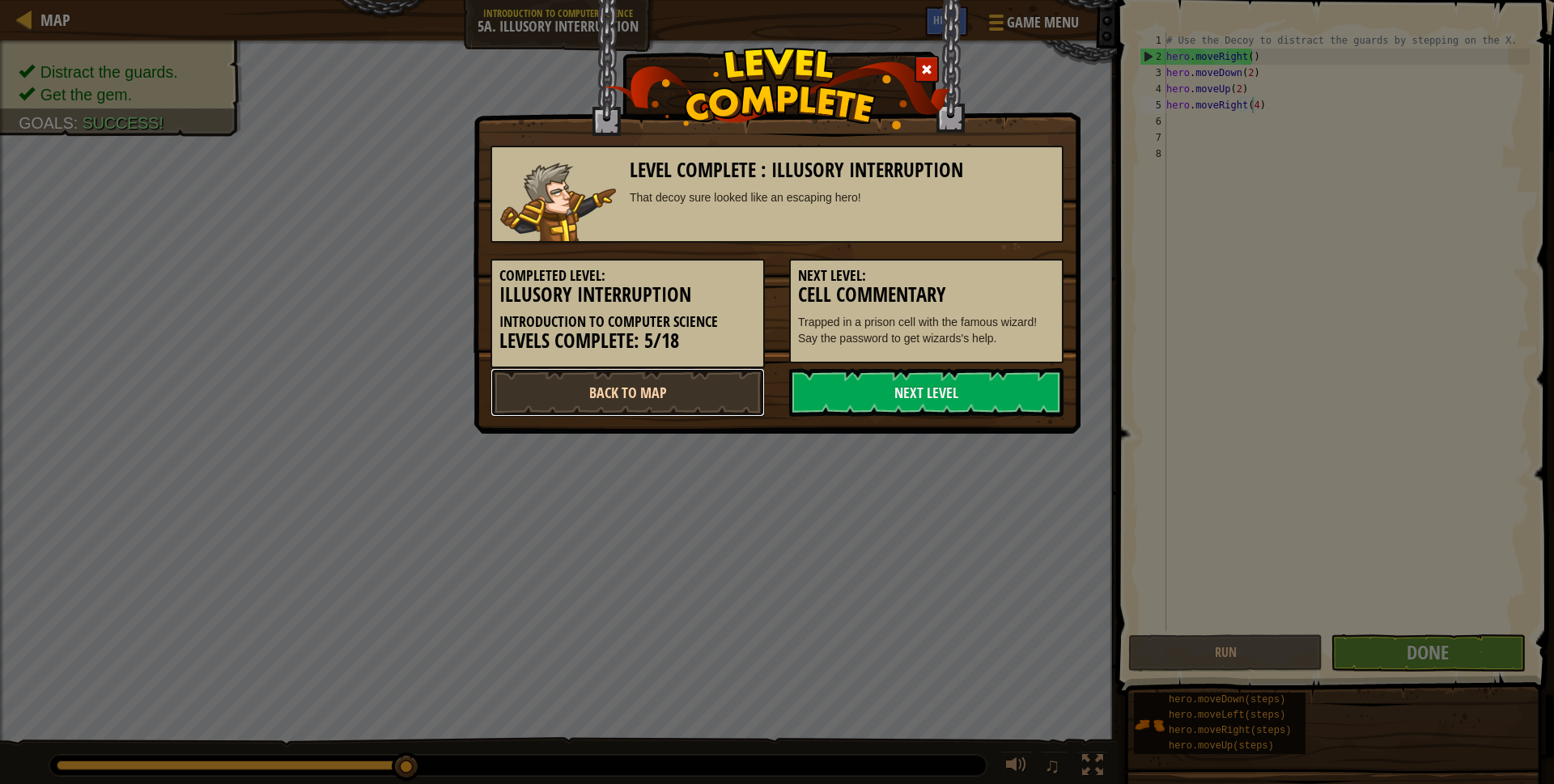
click at [647, 409] on link "Back to Map" at bounding box center [627, 392] width 274 height 49
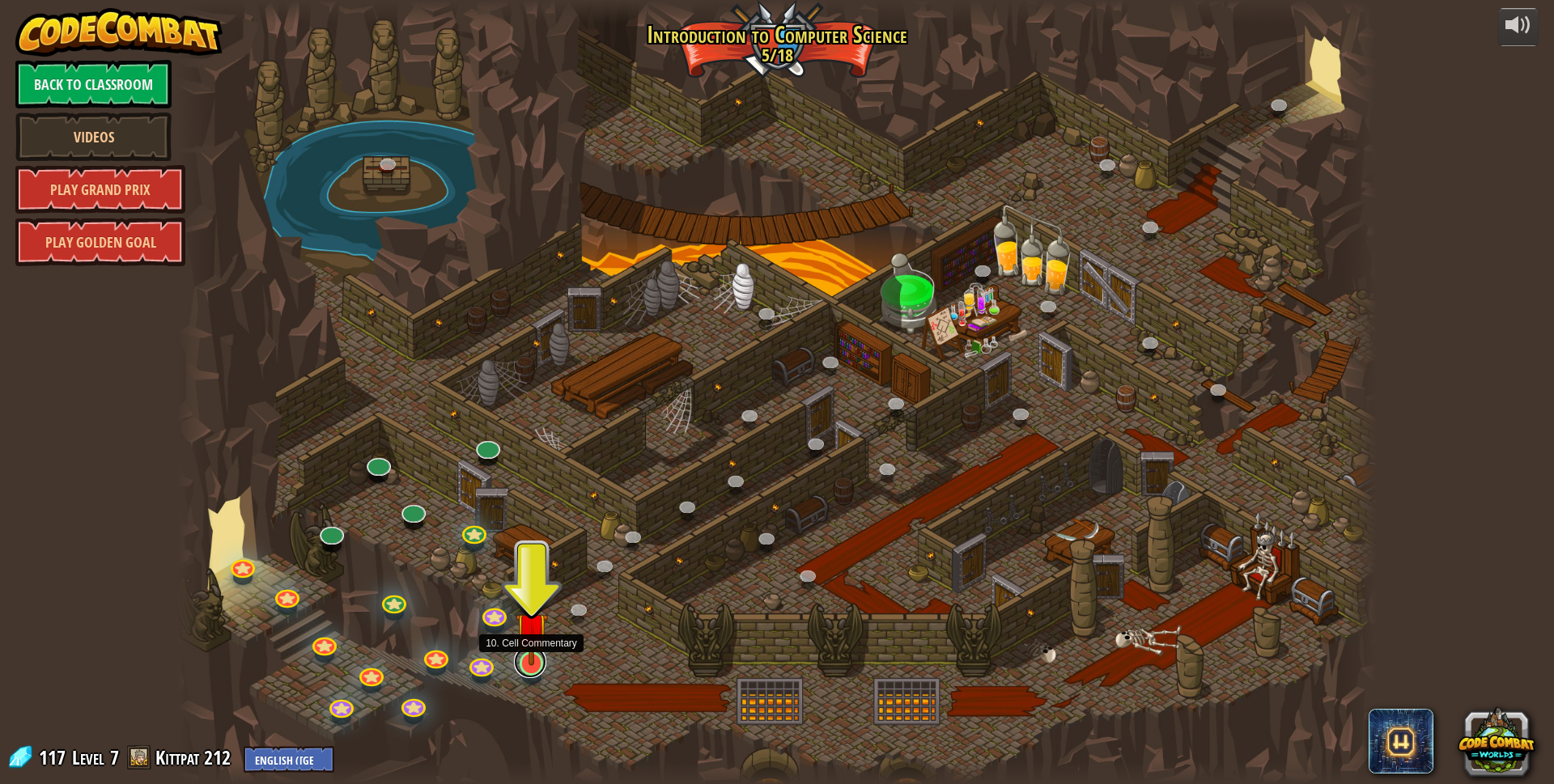
click at [533, 669] on link at bounding box center [530, 662] width 32 height 32
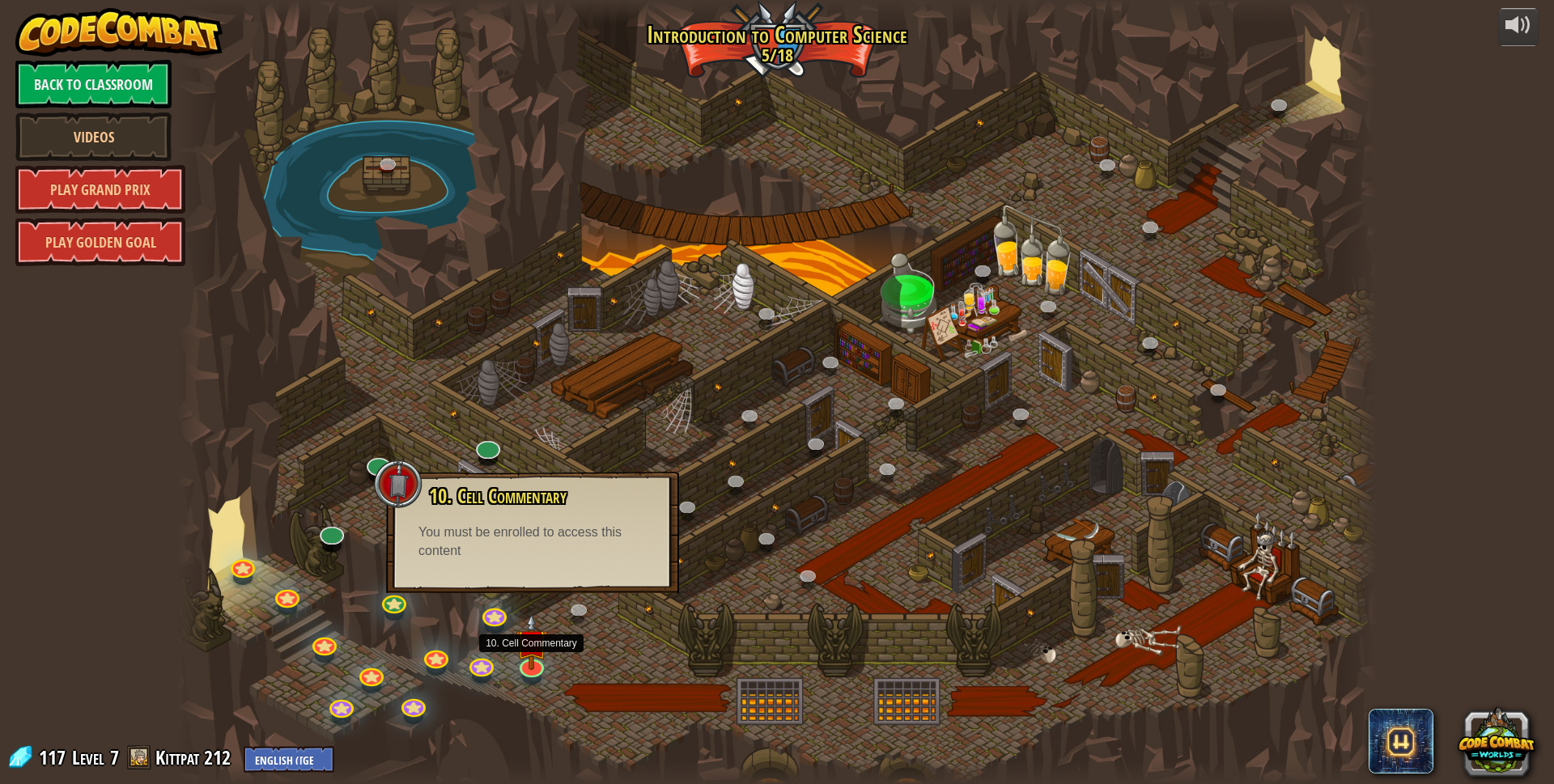
click at [540, 579] on div "10. Cell Commentary Trapped in a prison cell with the famous wizard! Say the pa…" at bounding box center [533, 532] width 293 height 121
click at [533, 667] on link at bounding box center [530, 662] width 32 height 32
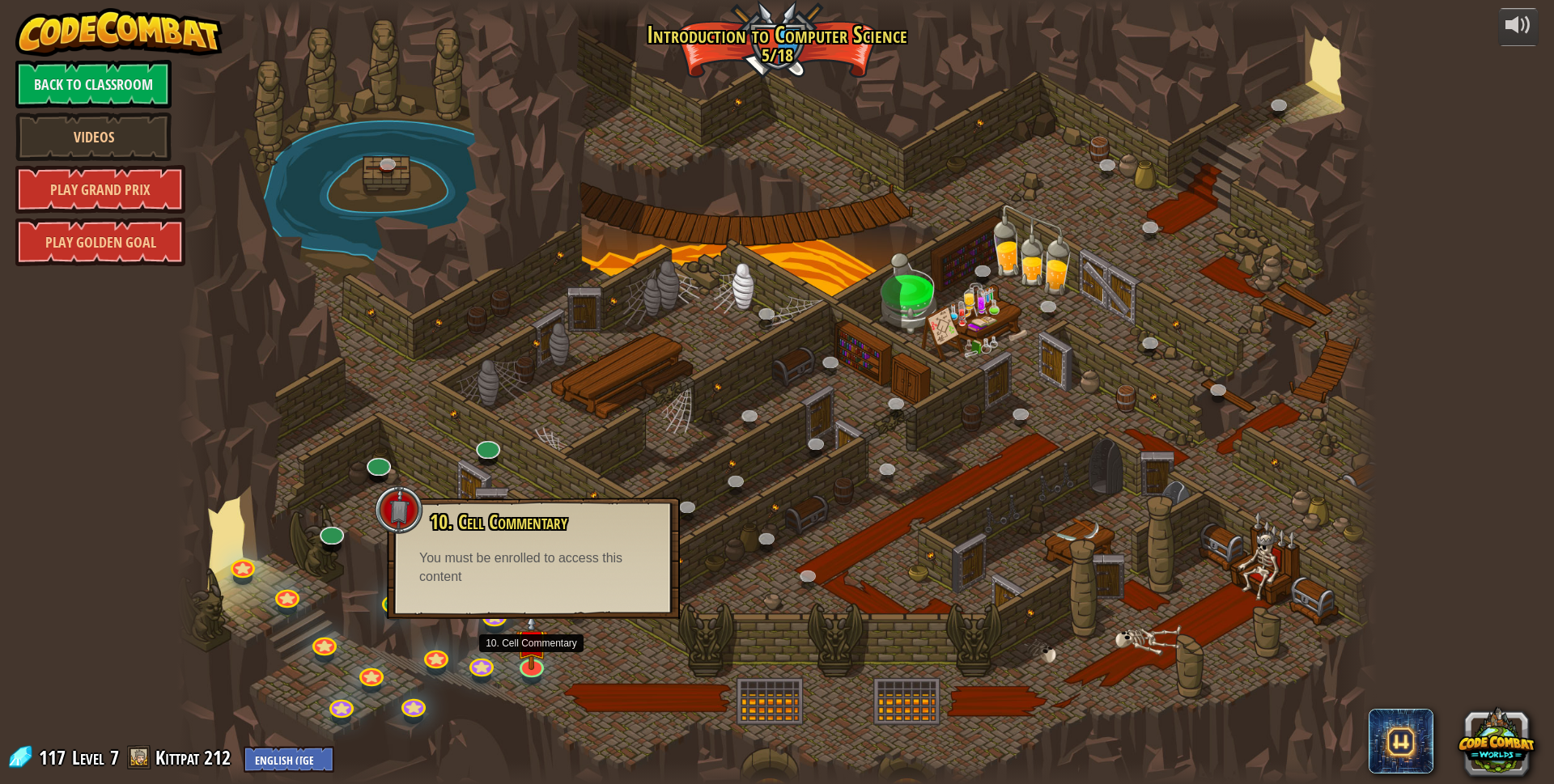
drag, startPoint x: 389, startPoint y: 581, endPoint x: 409, endPoint y: 612, distance: 36.9
click at [388, 583] on div "10. Cell Commentary Trapped in a prison cell with the famous wizard! Say the pa…" at bounding box center [533, 558] width 293 height 121
drag, startPoint x: 233, startPoint y: 545, endPoint x: 293, endPoint y: 564, distance: 62.9
click at [278, 560] on div at bounding box center [777, 392] width 1200 height 784
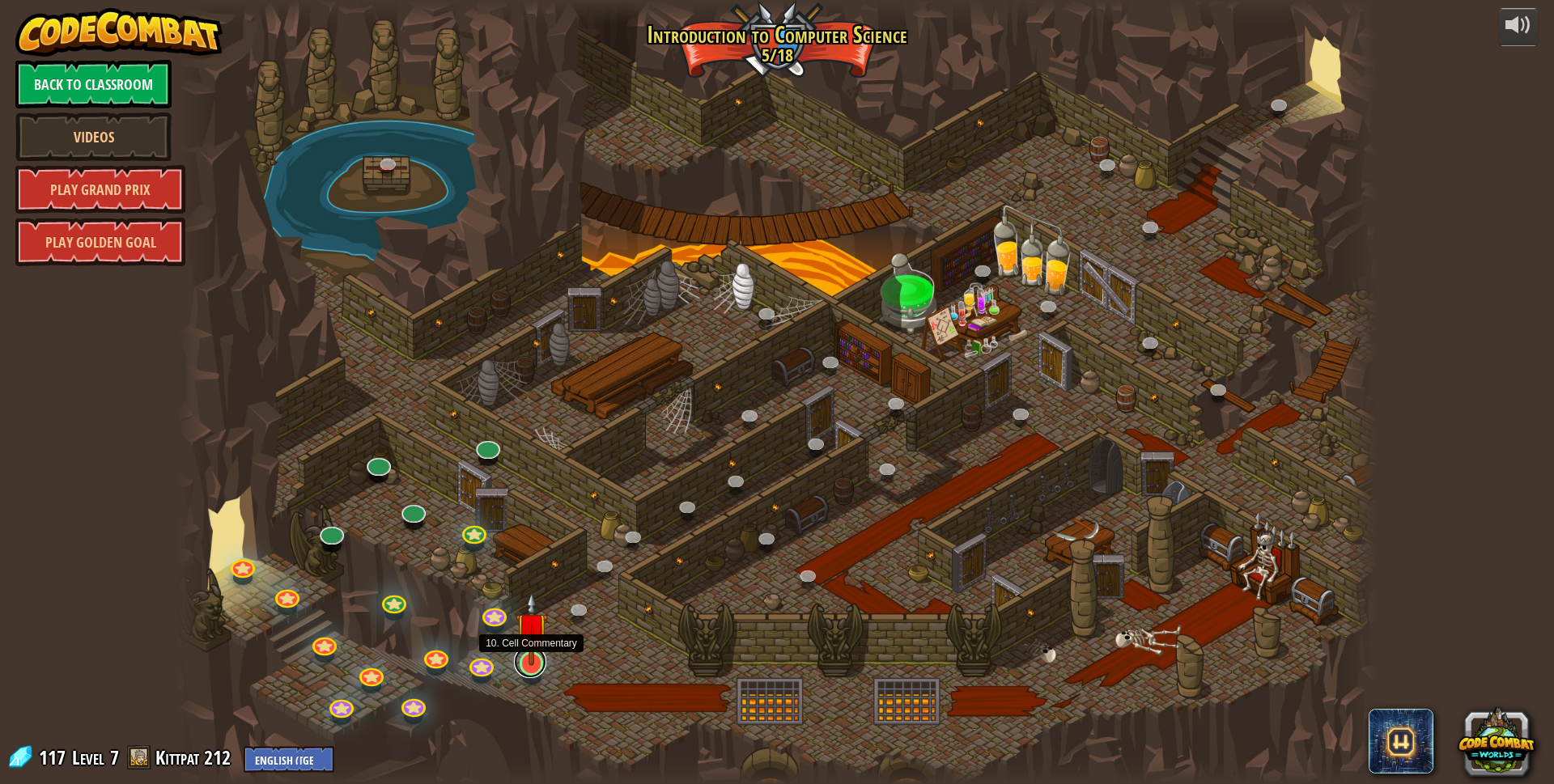
click at [527, 672] on link at bounding box center [530, 662] width 32 height 32
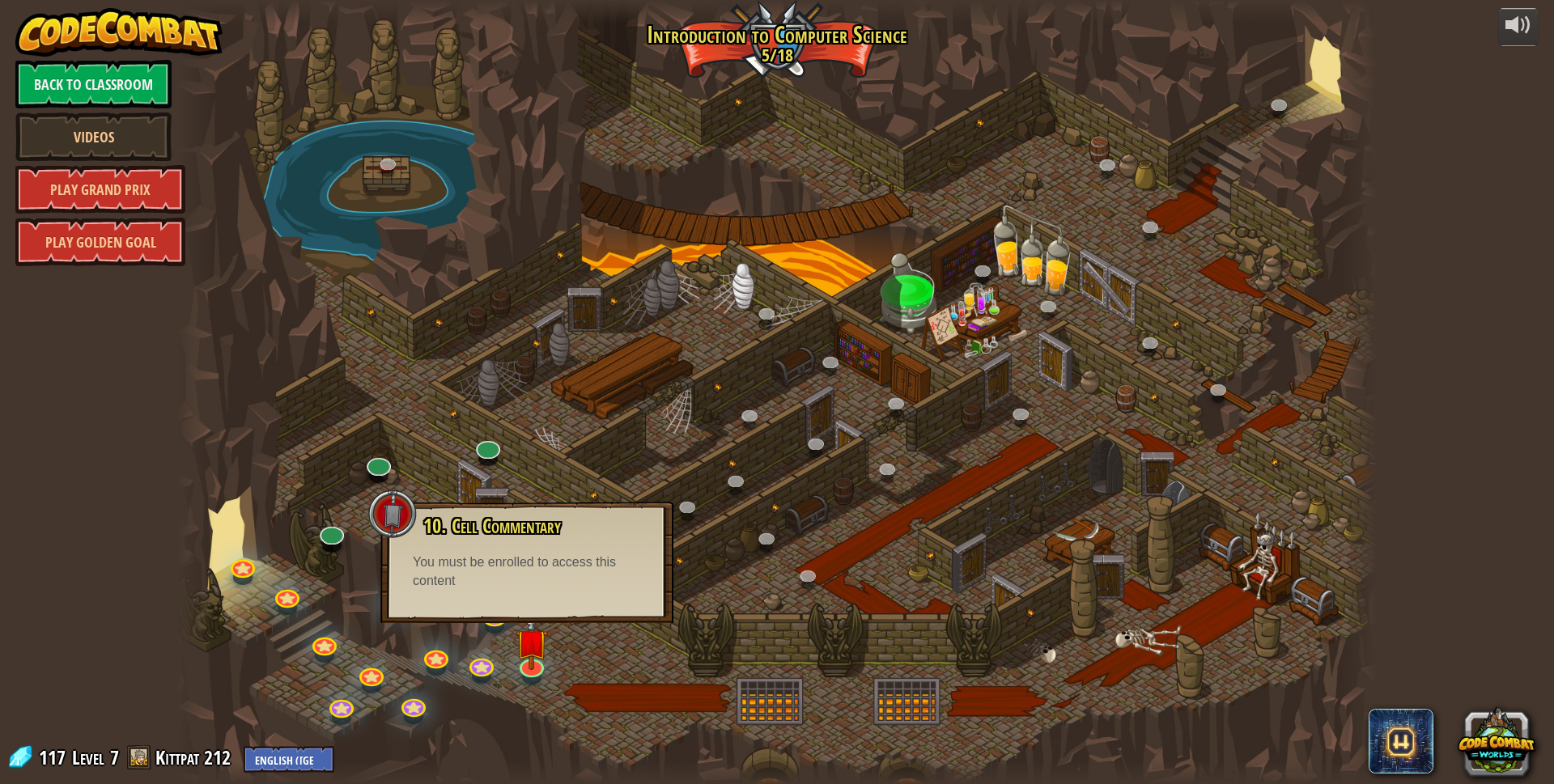
click at [533, 689] on div at bounding box center [777, 392] width 1200 height 784
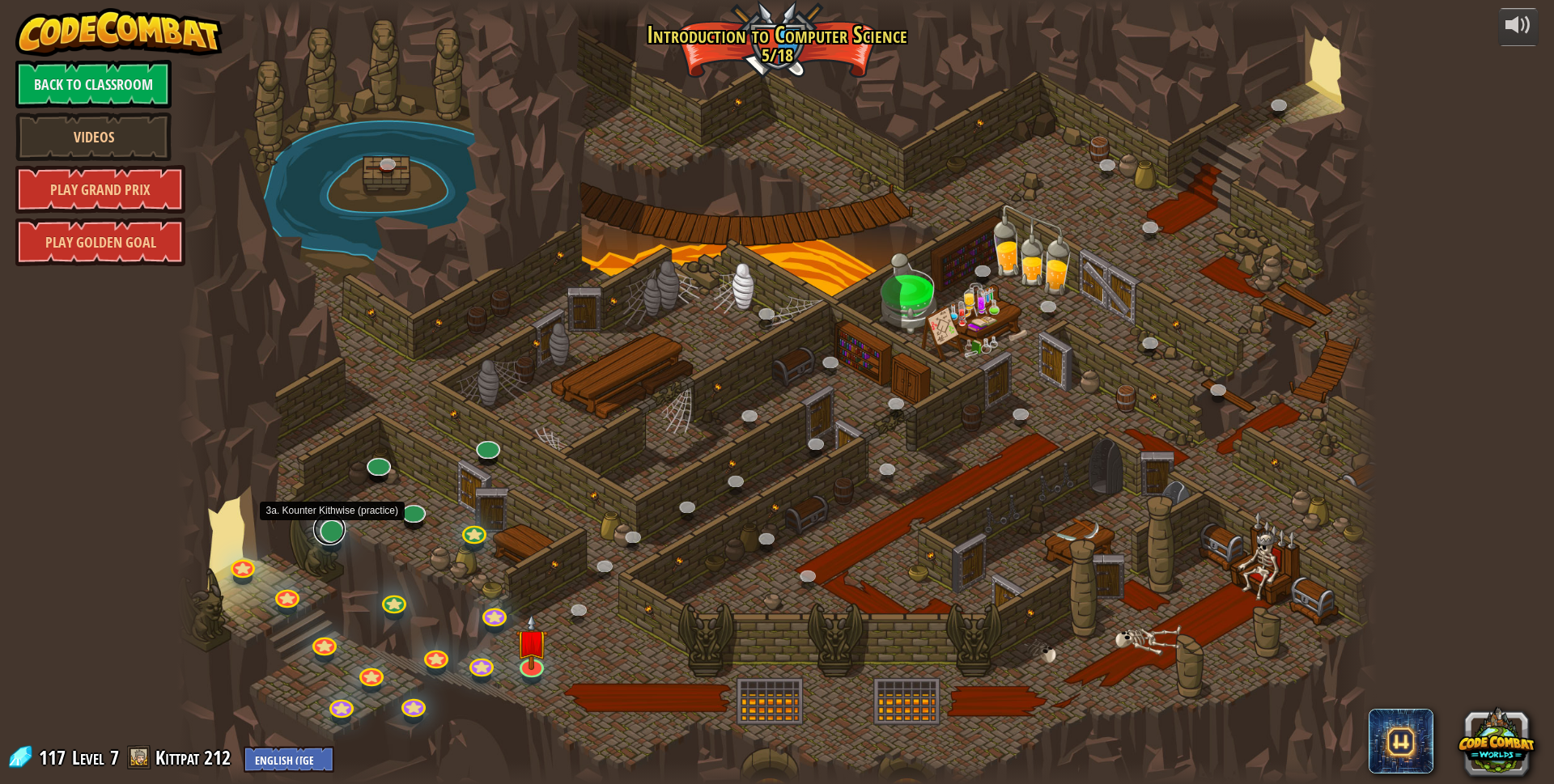
click at [334, 538] on link at bounding box center [329, 529] width 32 height 32
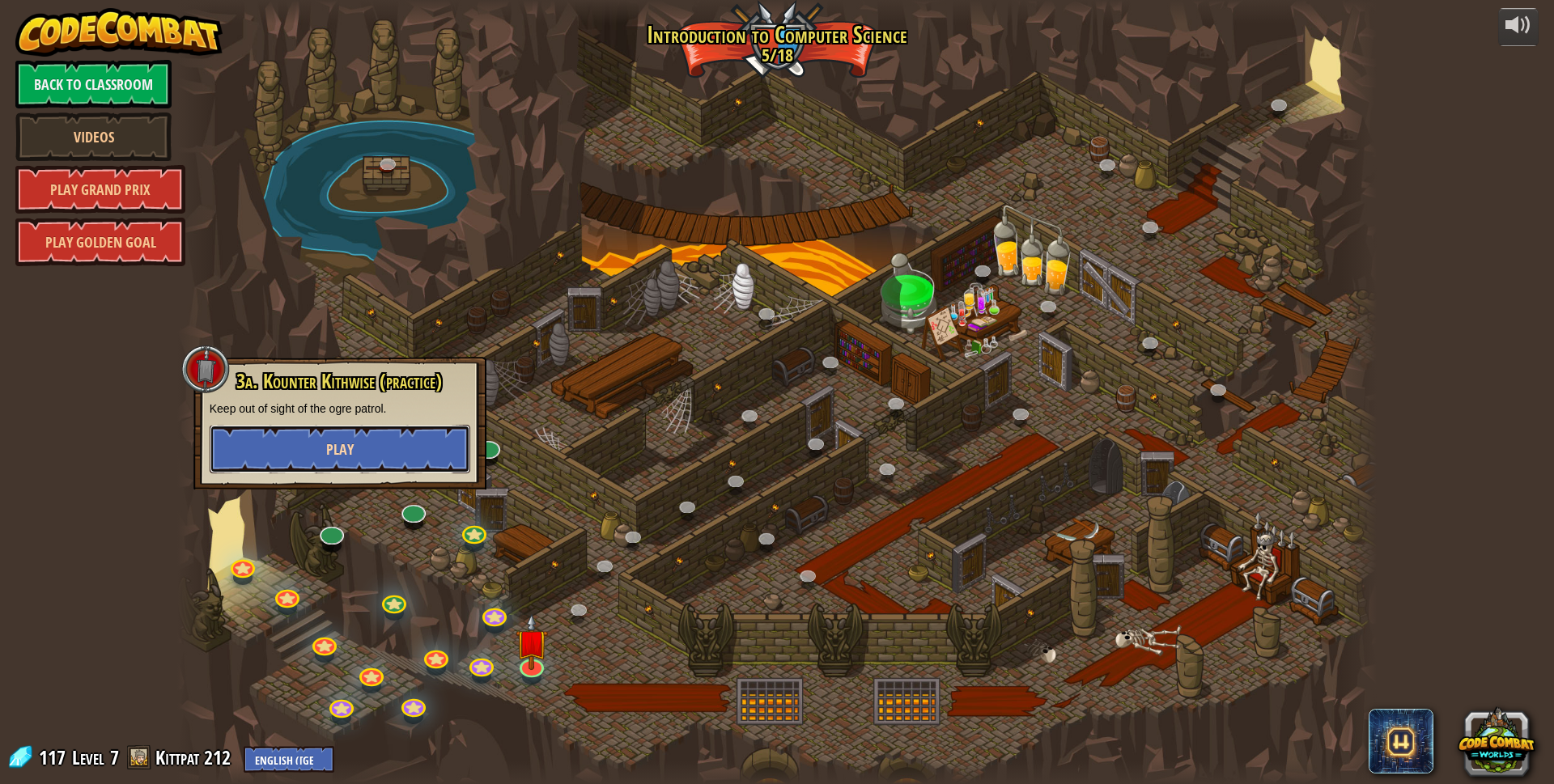
click at [351, 454] on span "Play" at bounding box center [340, 449] width 28 height 20
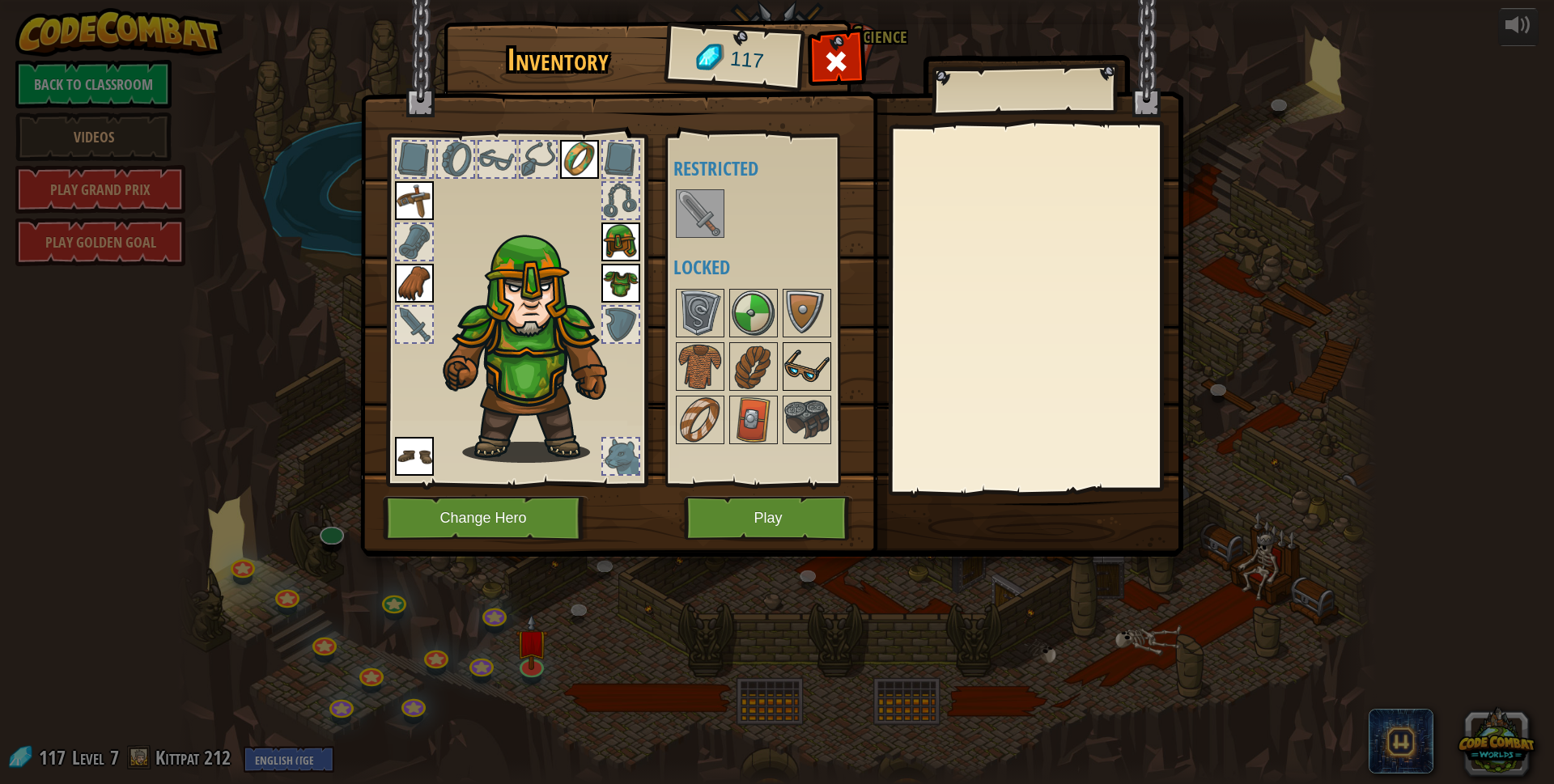
click at [817, 362] on img at bounding box center [807, 367] width 45 height 45
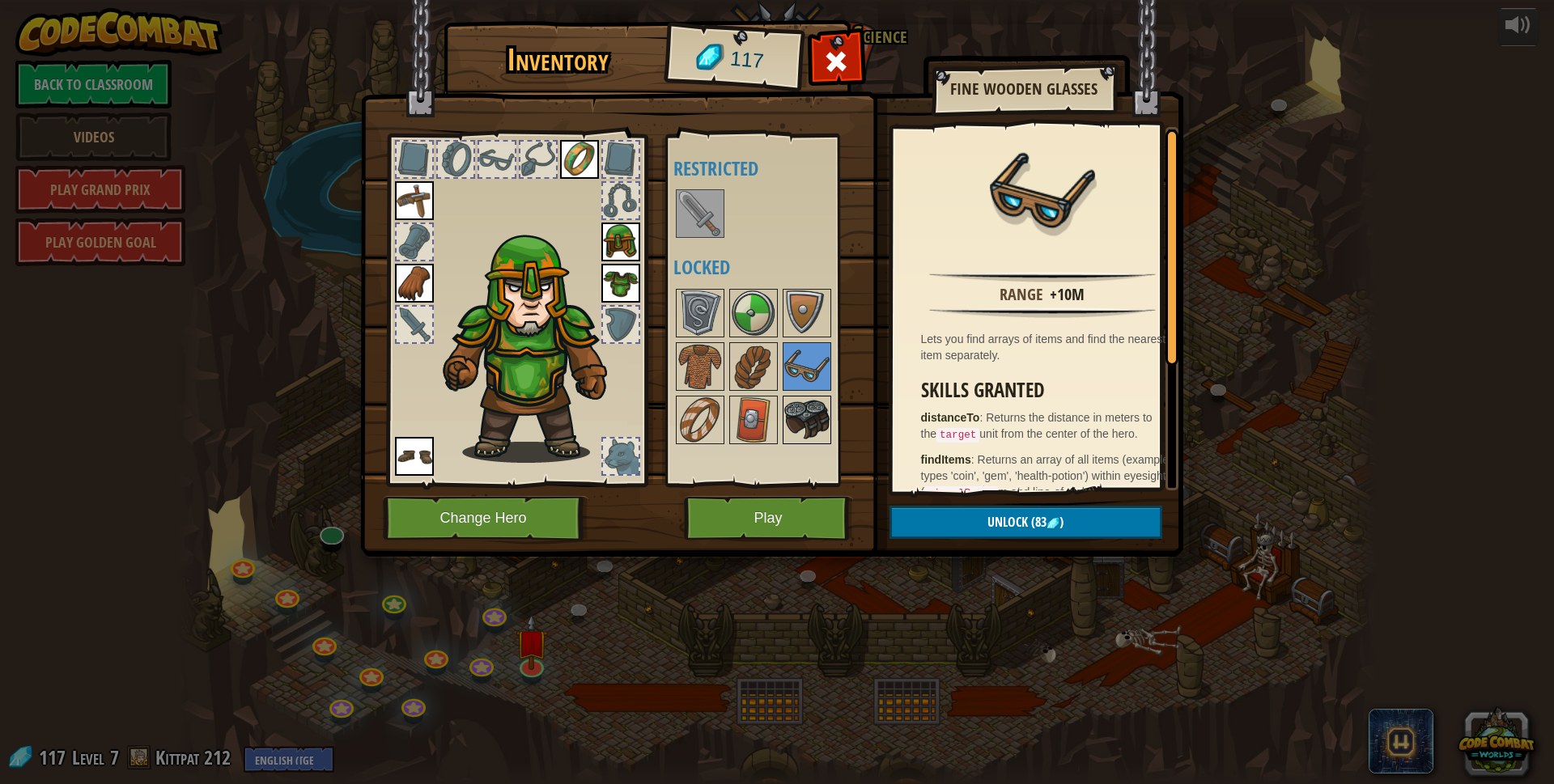
click at [813, 426] on img at bounding box center [807, 420] width 45 height 45
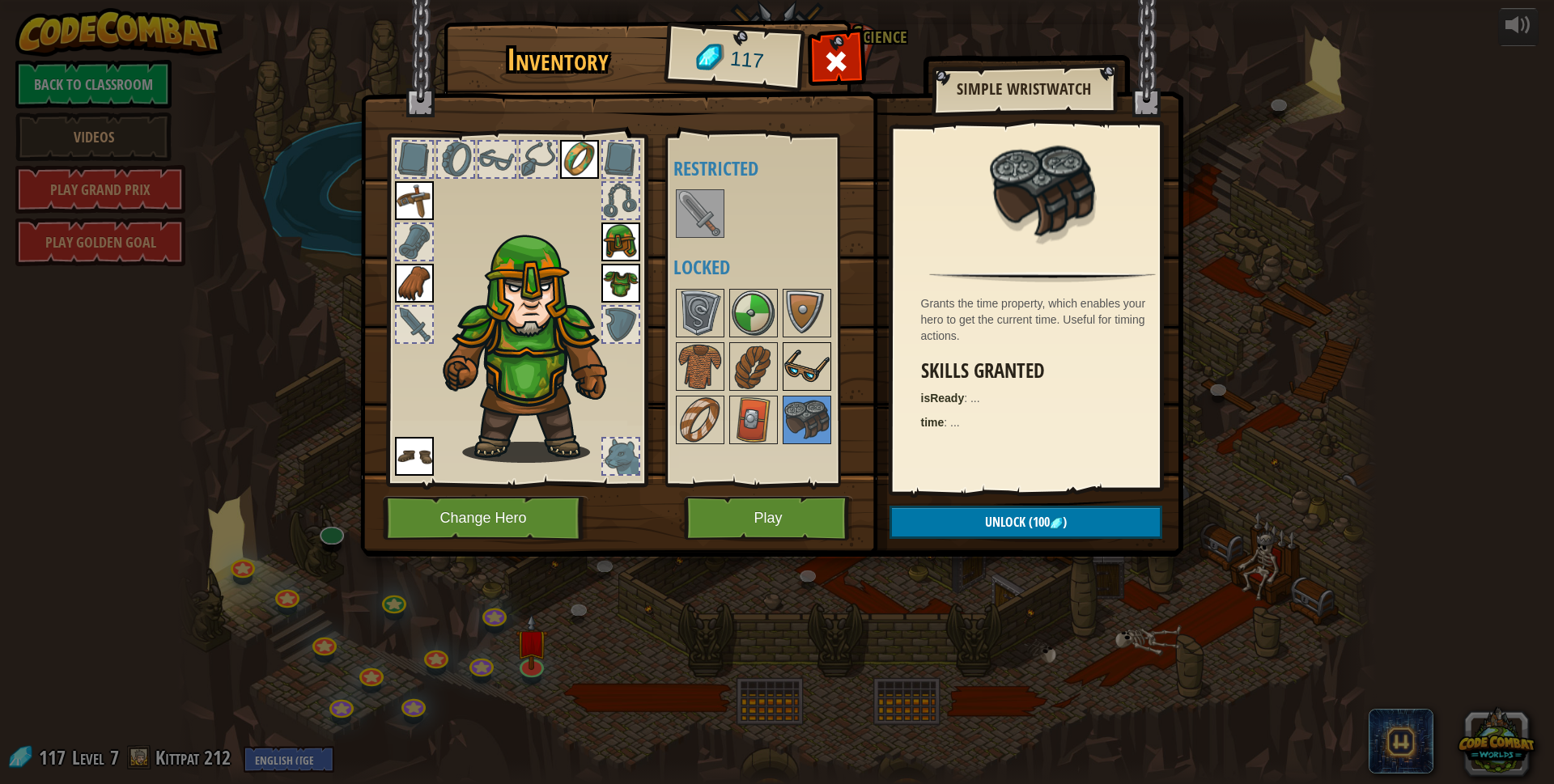
click at [798, 379] on img at bounding box center [807, 367] width 45 height 45
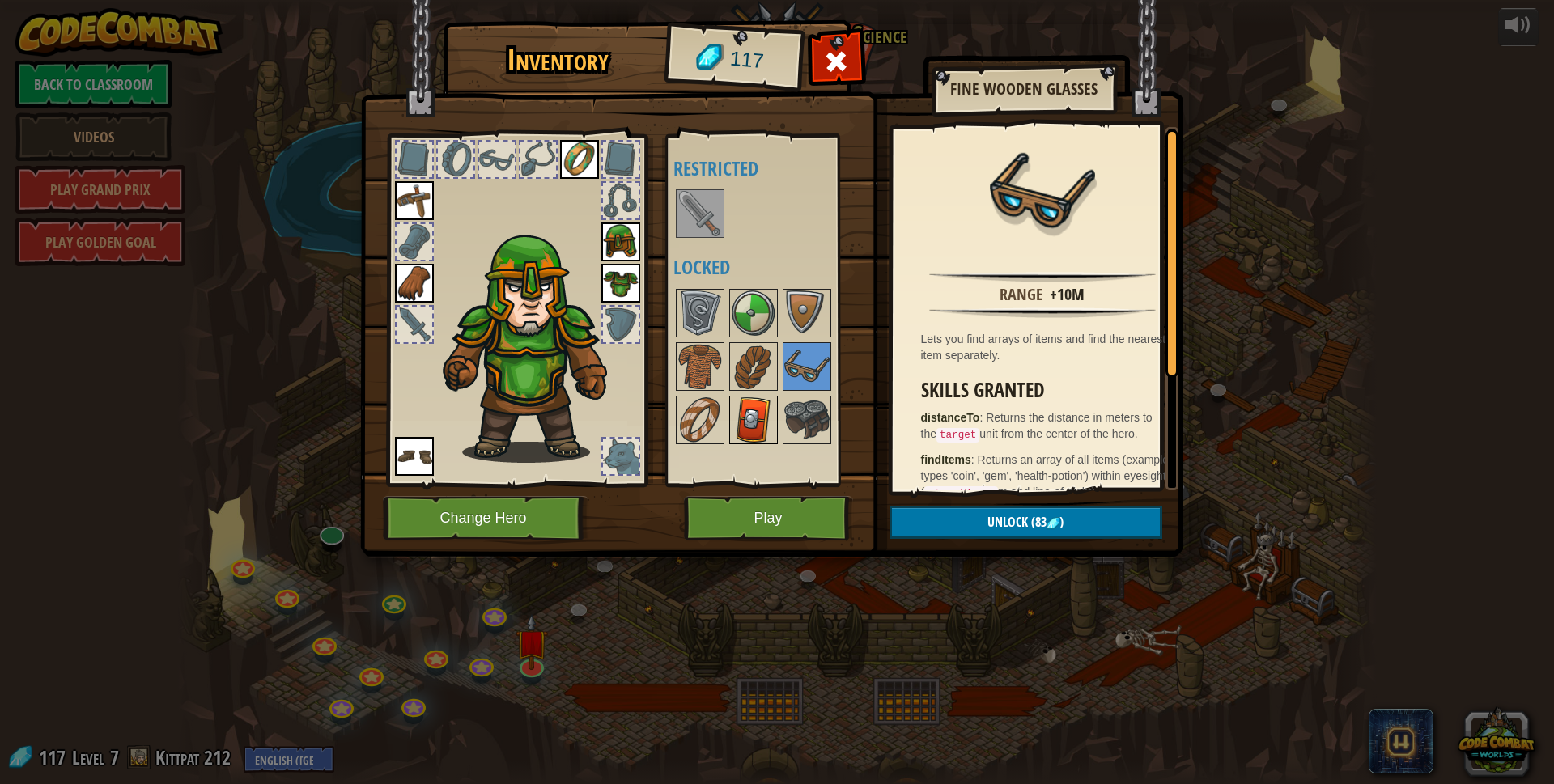
click at [761, 410] on img at bounding box center [754, 420] width 45 height 45
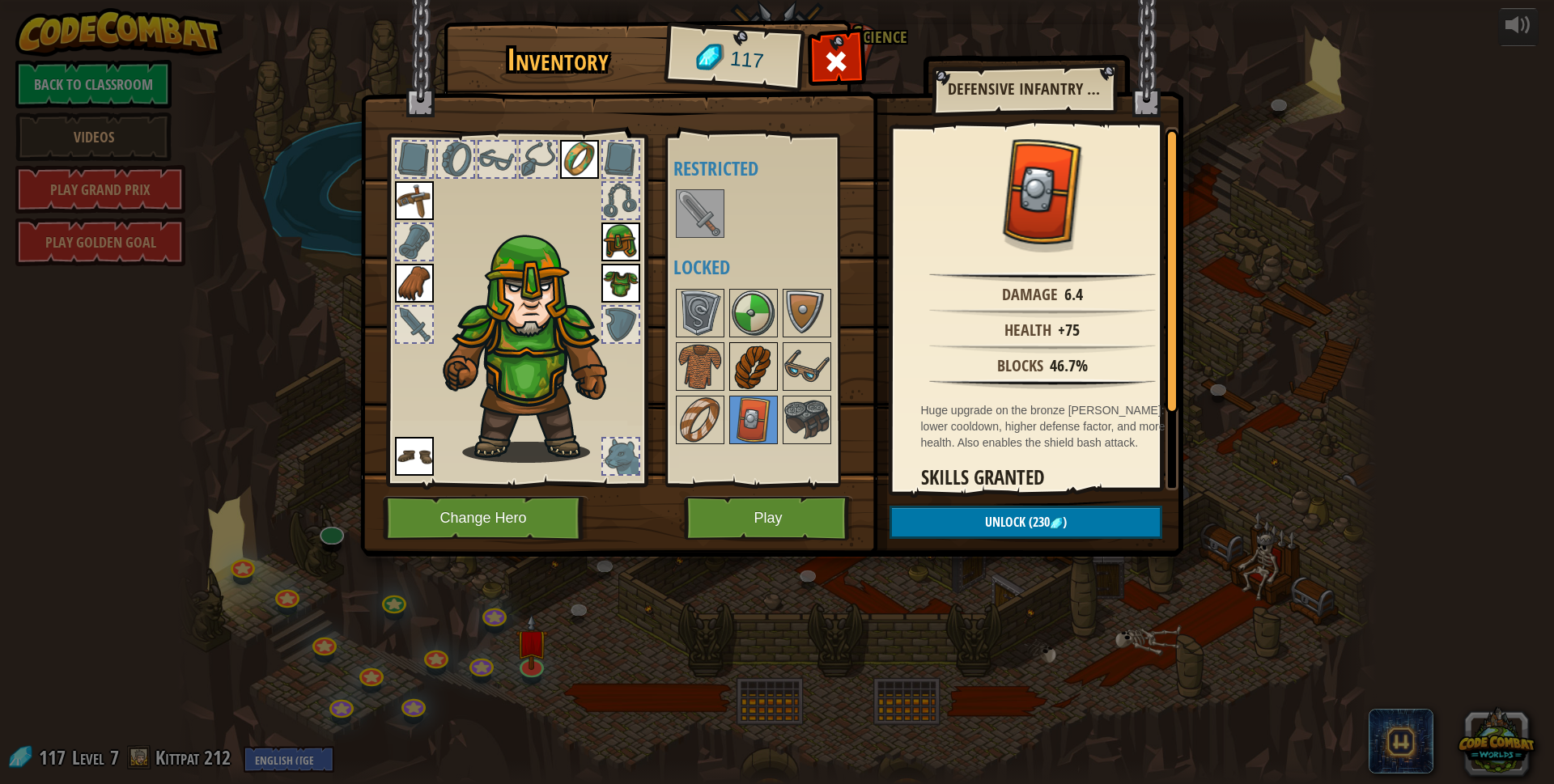
click at [753, 374] on img at bounding box center [754, 367] width 45 height 45
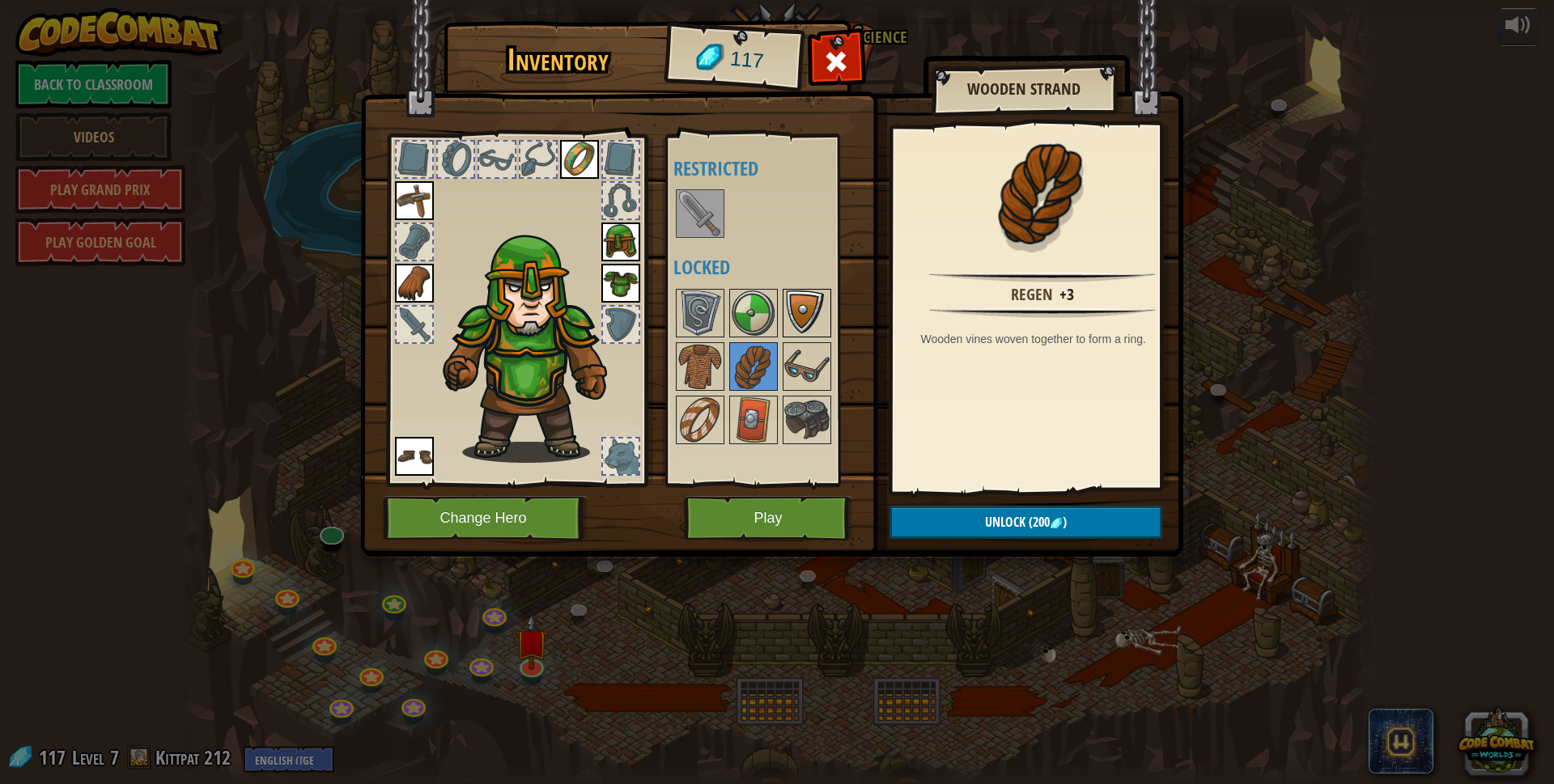
click at [796, 324] on img at bounding box center [807, 313] width 45 height 45
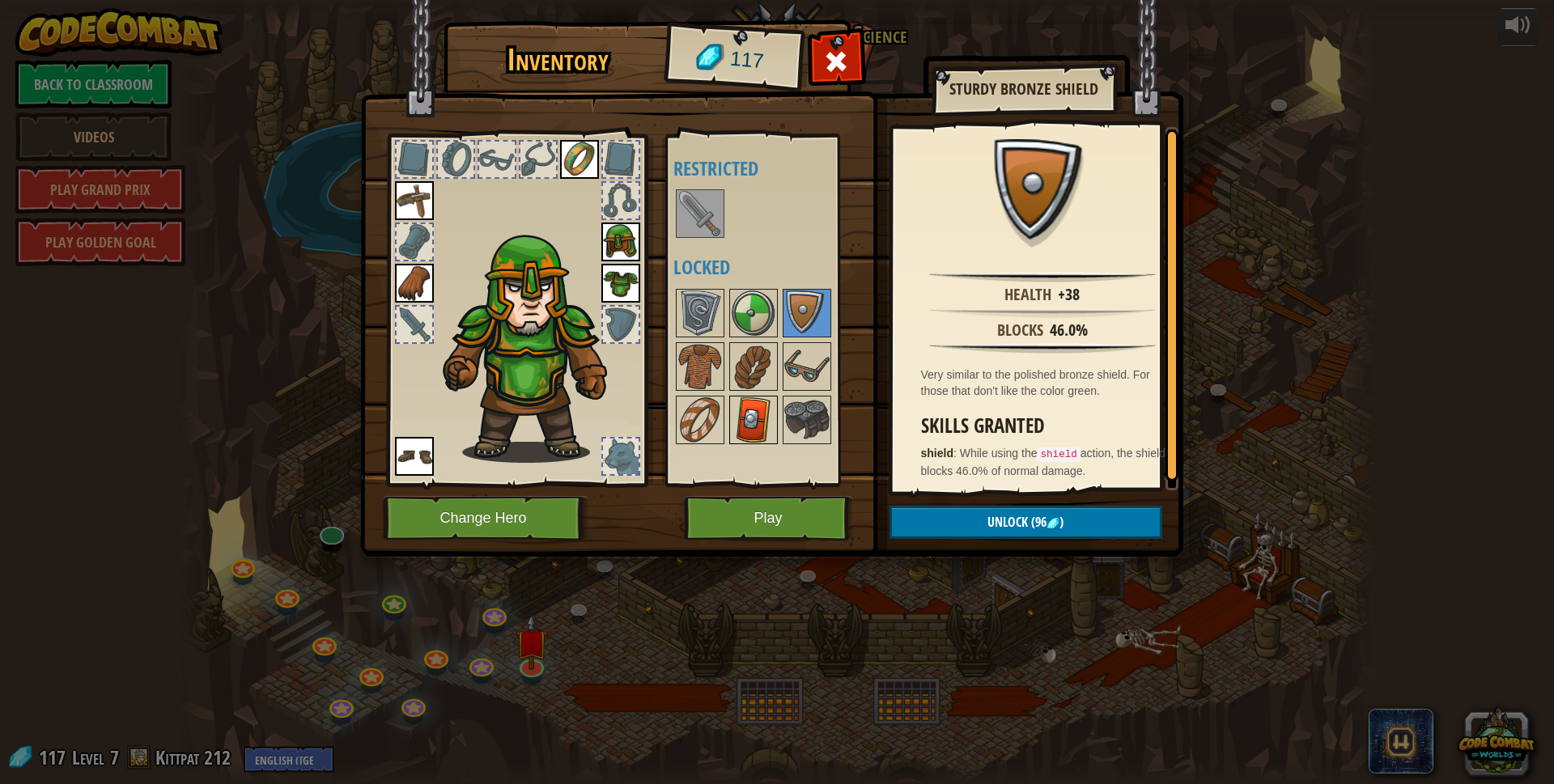
click at [745, 426] on img at bounding box center [754, 420] width 45 height 45
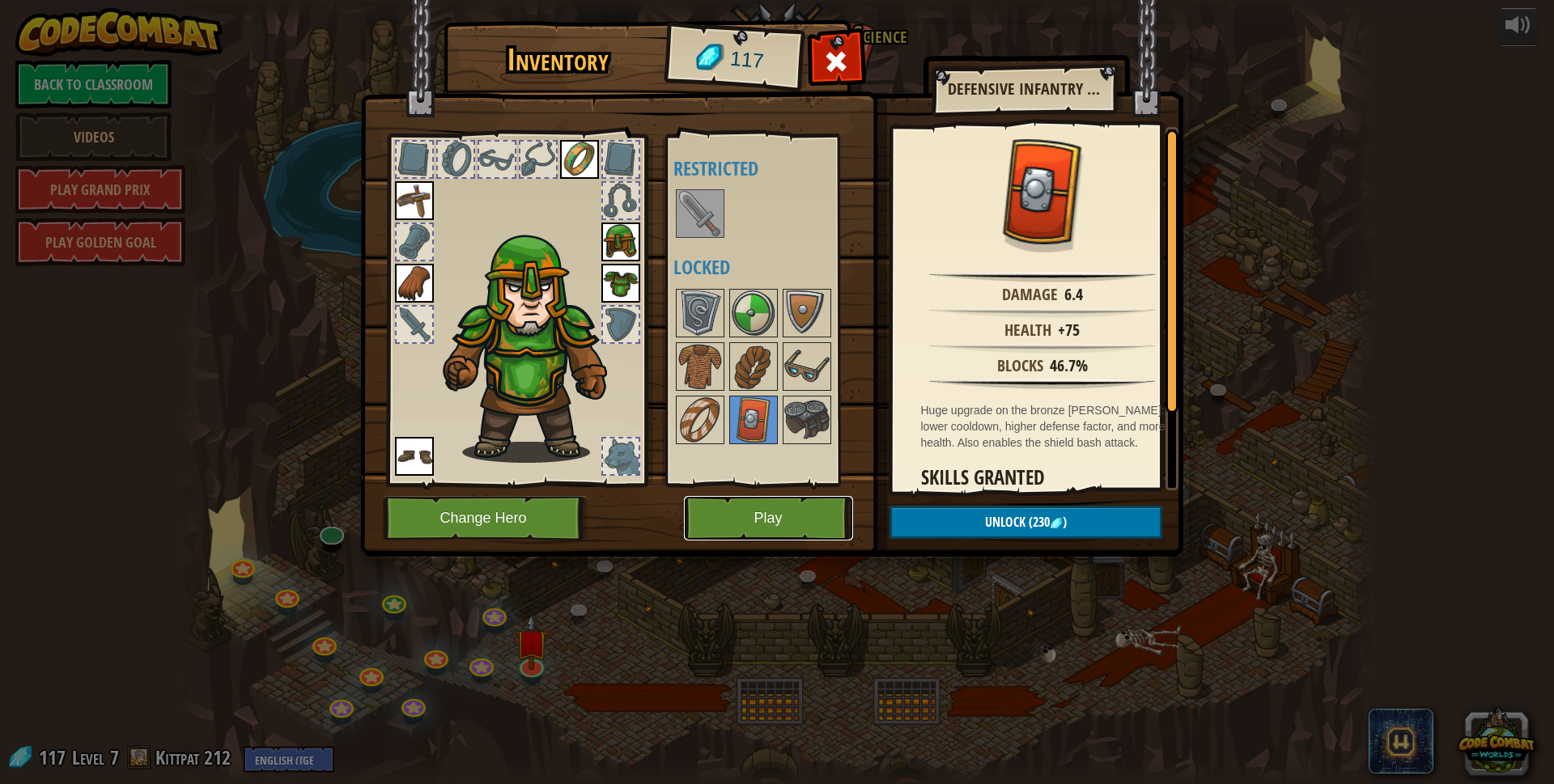
click at [763, 509] on button "Play" at bounding box center [768, 518] width 169 height 44
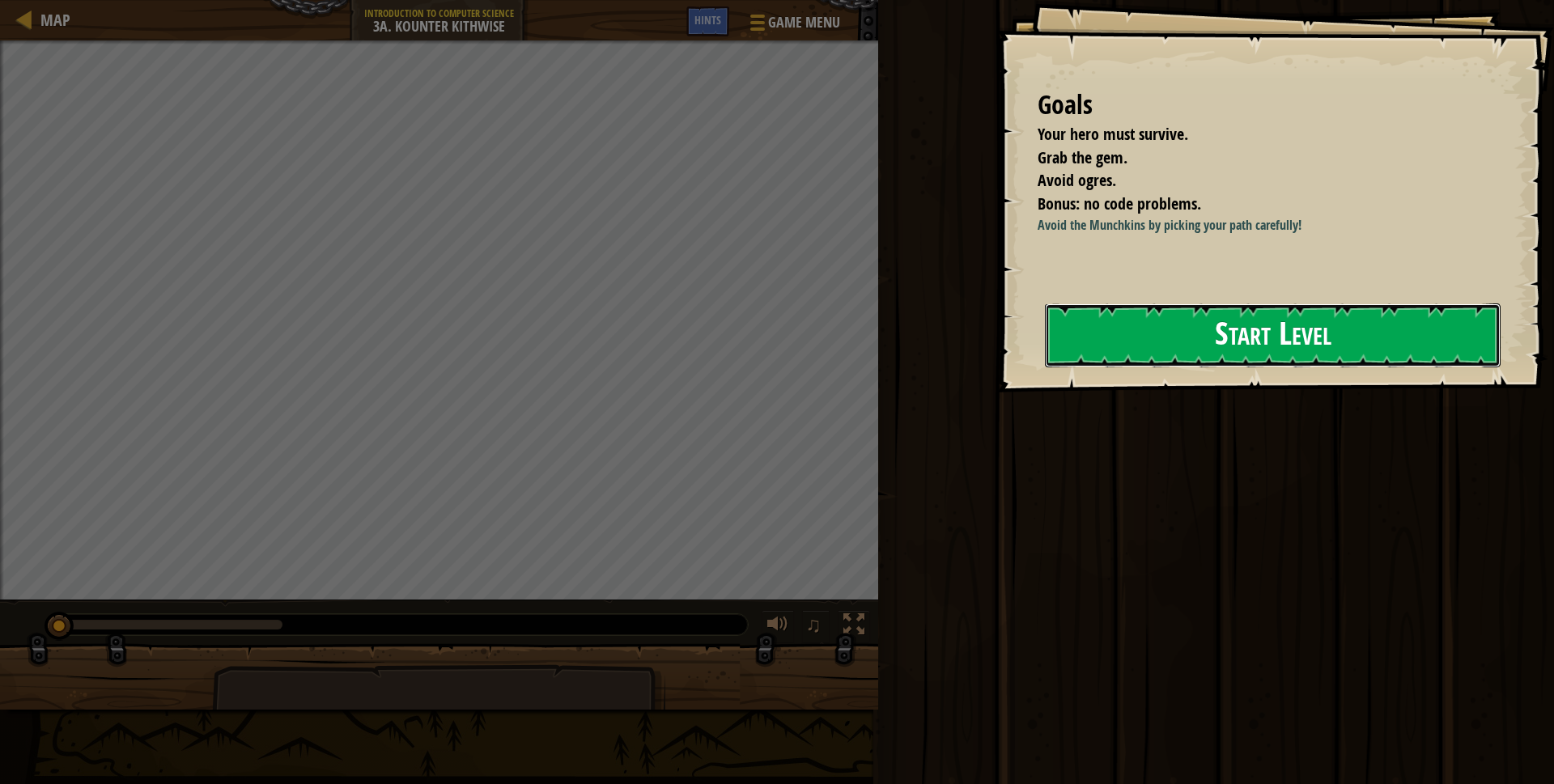
click at [1253, 344] on button "Start Level" at bounding box center [1272, 335] width 456 height 64
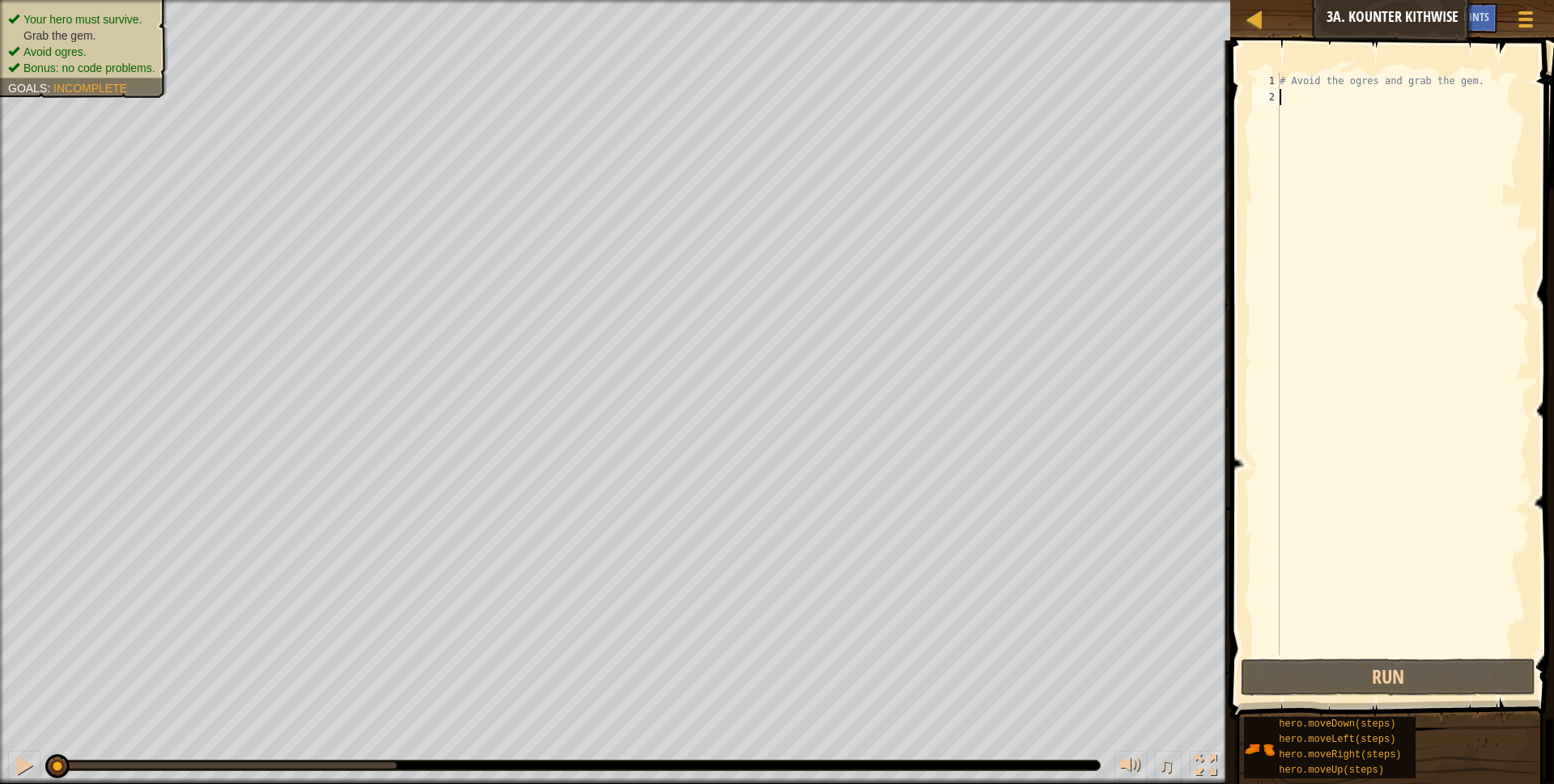
type textarea "r"
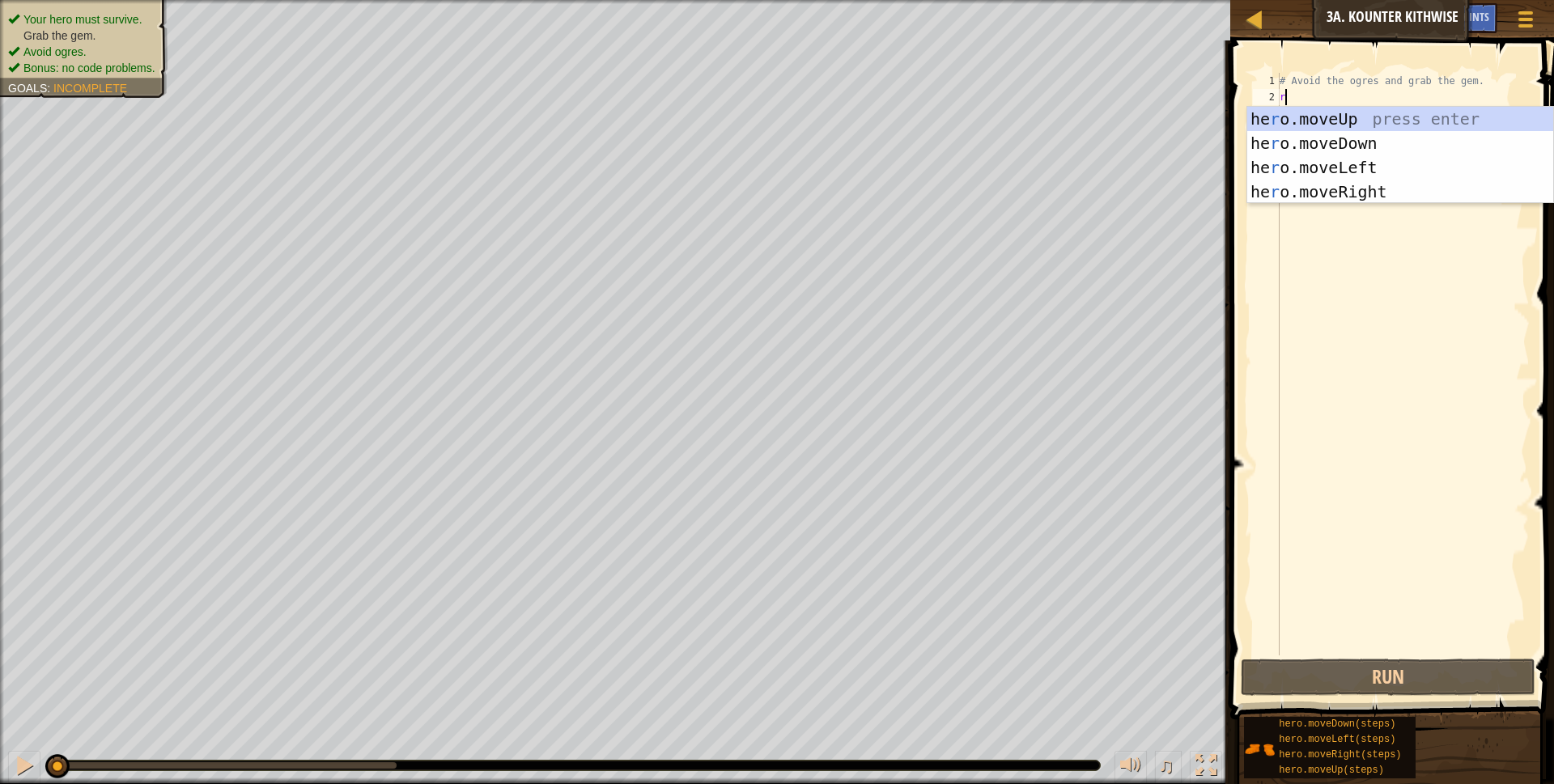
scroll to position [7, 0]
click at [1355, 134] on div "he r o.moveUp press enter he r o.moveDown press enter he r o.moveLeft press ent…" at bounding box center [1400, 180] width 306 height 146
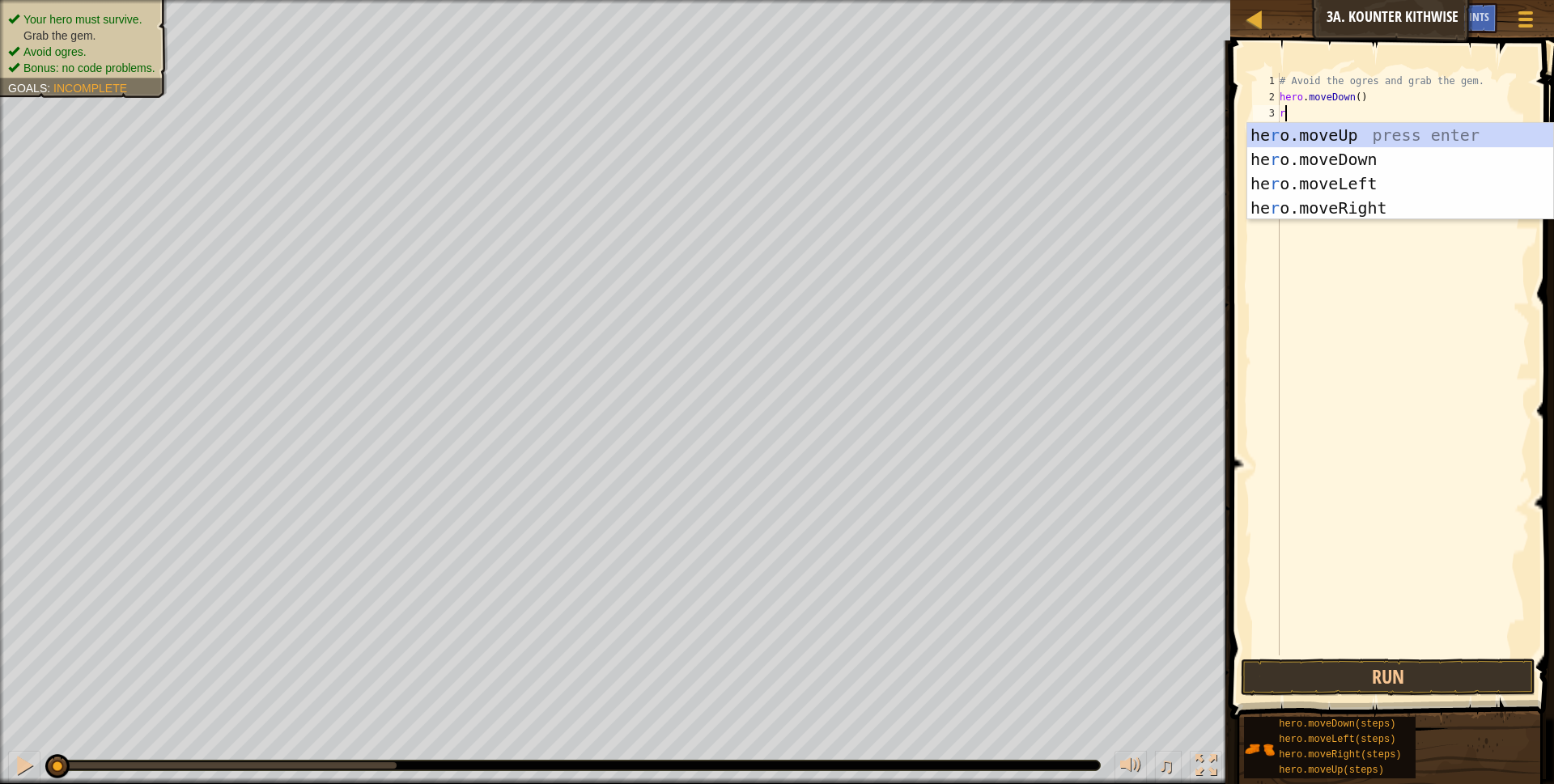
type textarea "r"
click at [1364, 203] on div "he r o.moveUp press enter he r o.moveDown press enter he r o.moveLeft press ent…" at bounding box center [1400, 196] width 306 height 146
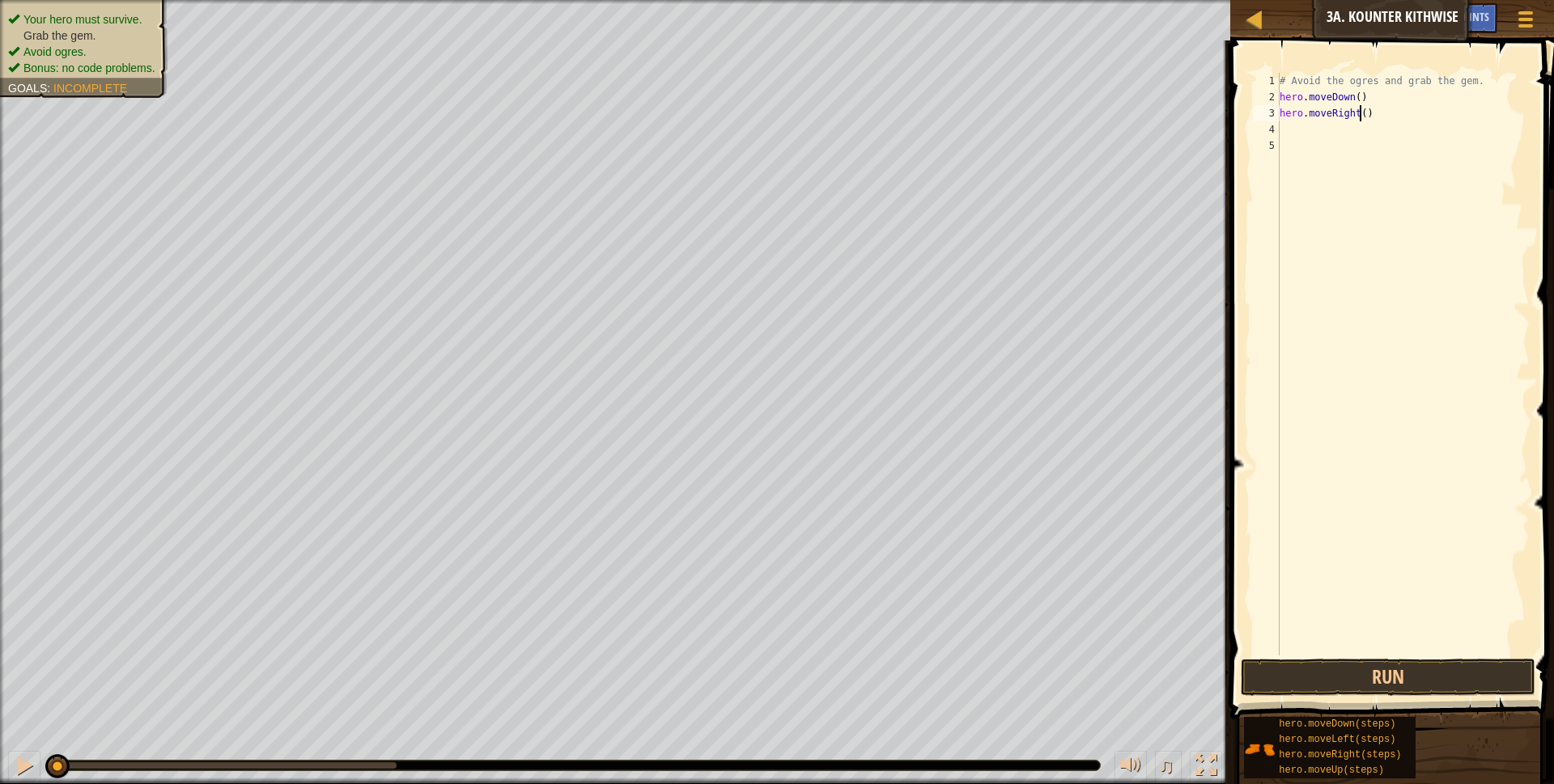
click at [1362, 113] on div "# Avoid the ogres and grab the gem. hero . moveDown ( ) hero . moveRight ( )" at bounding box center [1403, 380] width 253 height 615
type textarea "hero.moveRight(3)"
click at [1375, 687] on button "Run" at bounding box center [1388, 677] width 295 height 37
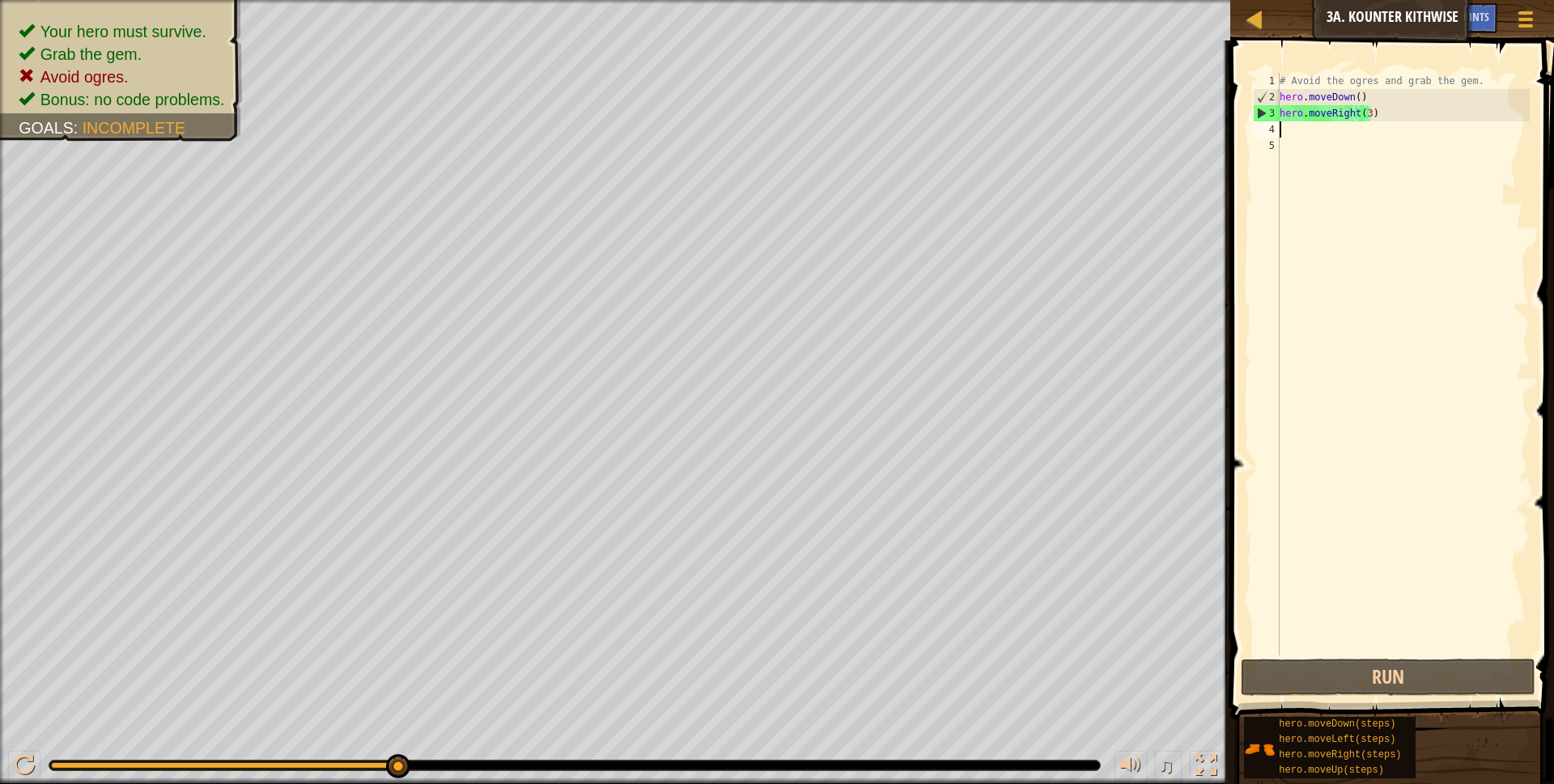
click at [1441, 129] on div "# Avoid the ogres and grab the gem. hero . moveDown ( ) hero . moveRight ( 3 )" at bounding box center [1403, 380] width 253 height 615
click at [1429, 115] on div "# Avoid the ogres and grab the gem. hero . moveDown ( ) hero . moveRight ( 3 )" at bounding box center [1403, 380] width 253 height 615
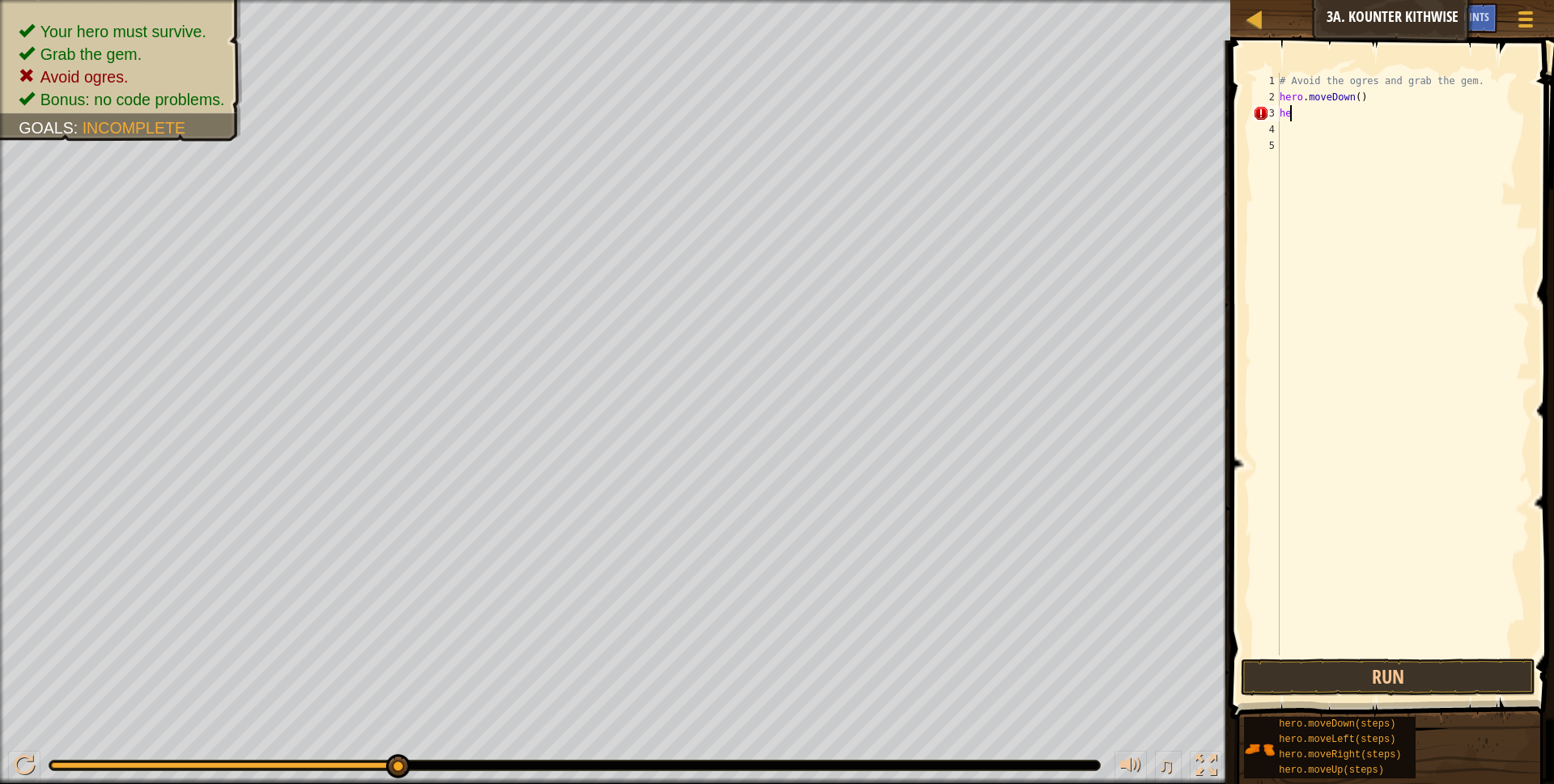
type textarea "h"
type textarea "r"
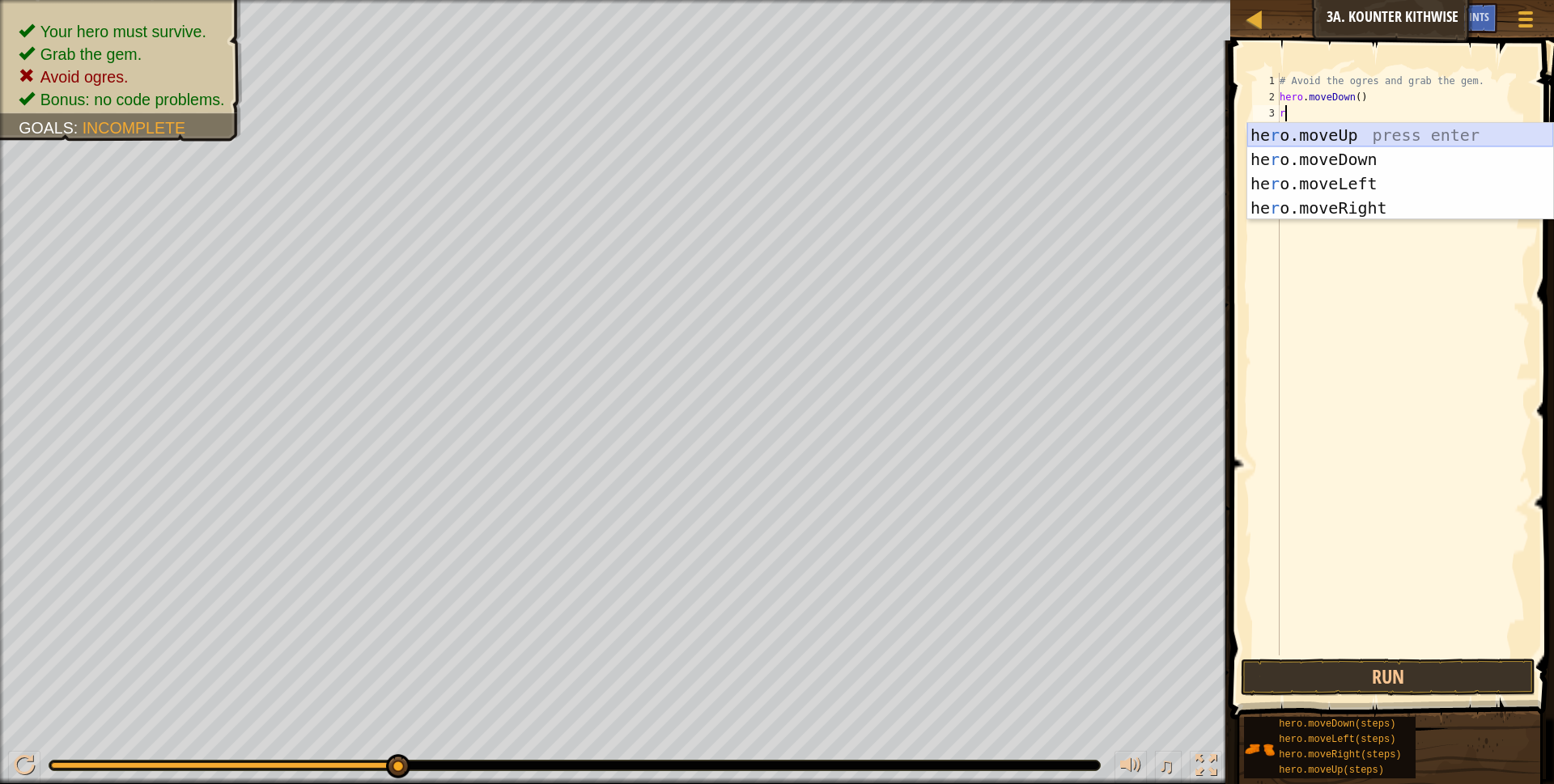
click at [1376, 248] on div "# Avoid the ogres and grab the gem. hero . moveDown ( ) r" at bounding box center [1403, 380] width 253 height 615
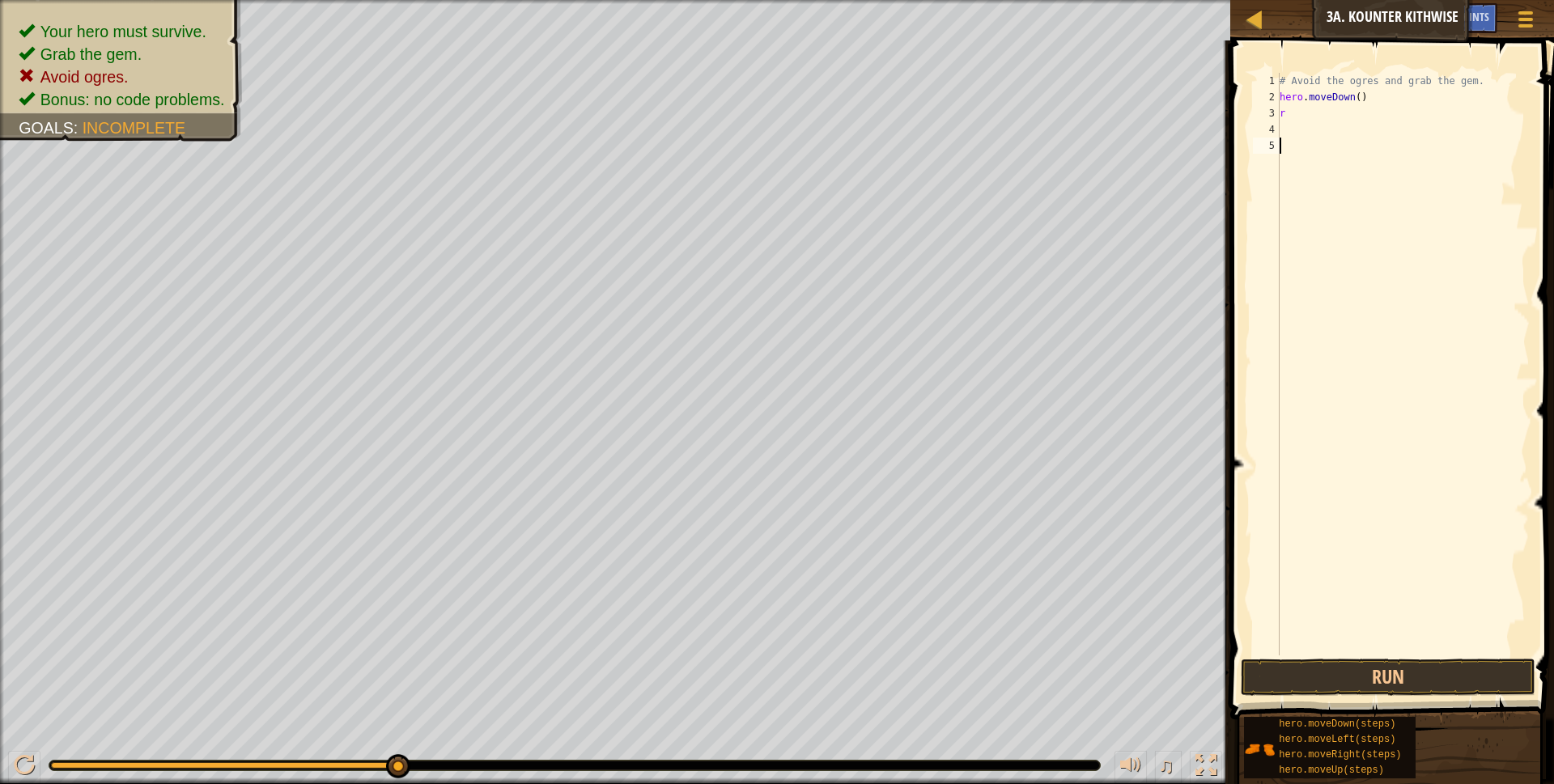
click at [1354, 93] on div "# Avoid the ogres and grab the gem. hero . moveDown ( ) r" at bounding box center [1403, 380] width 253 height 615
type textarea "hero.moveDown()"
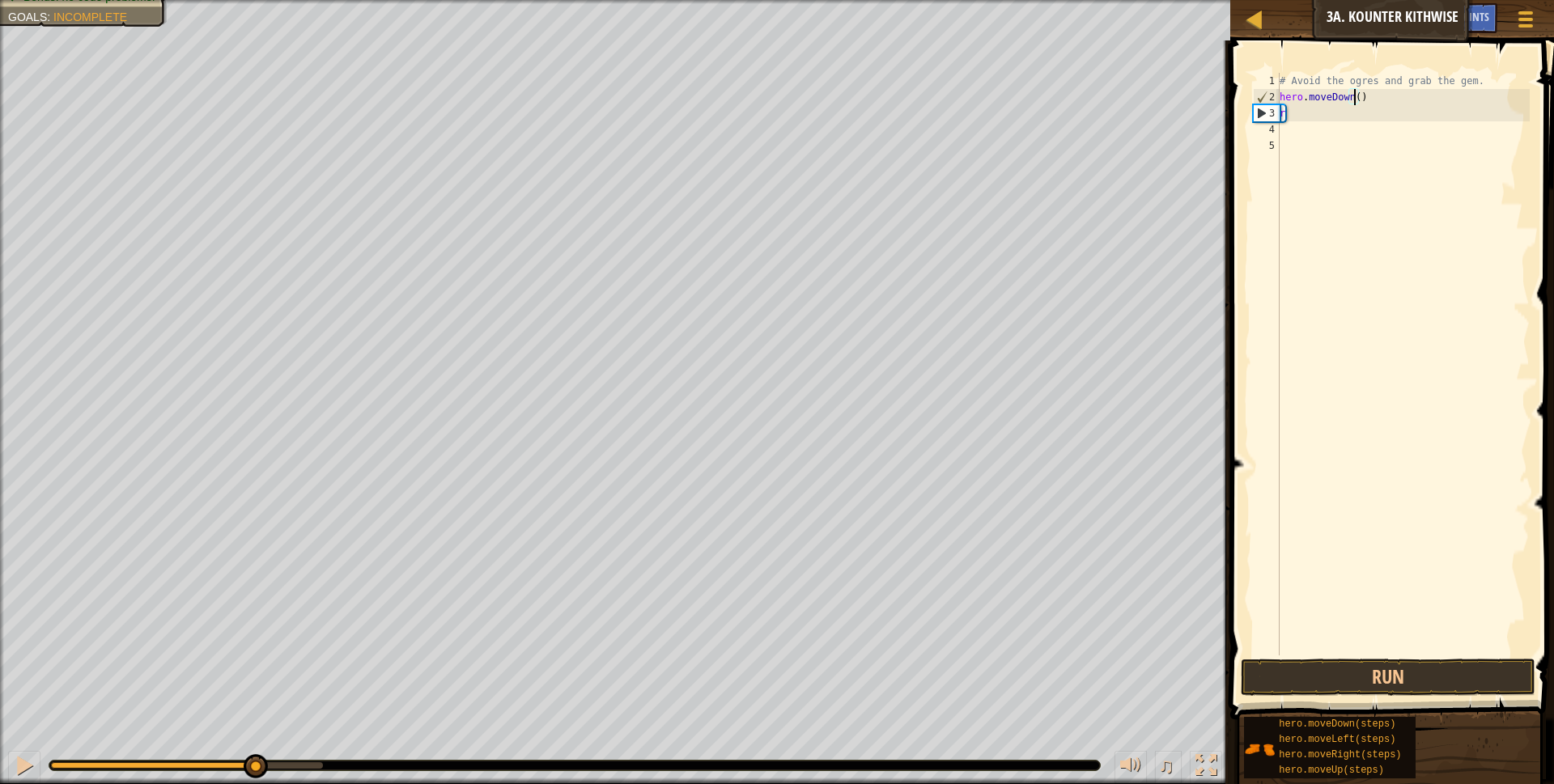
click at [1354, 95] on div "# Avoid the ogres and grab the gem. hero . moveDown ( ) r" at bounding box center [1403, 380] width 253 height 615
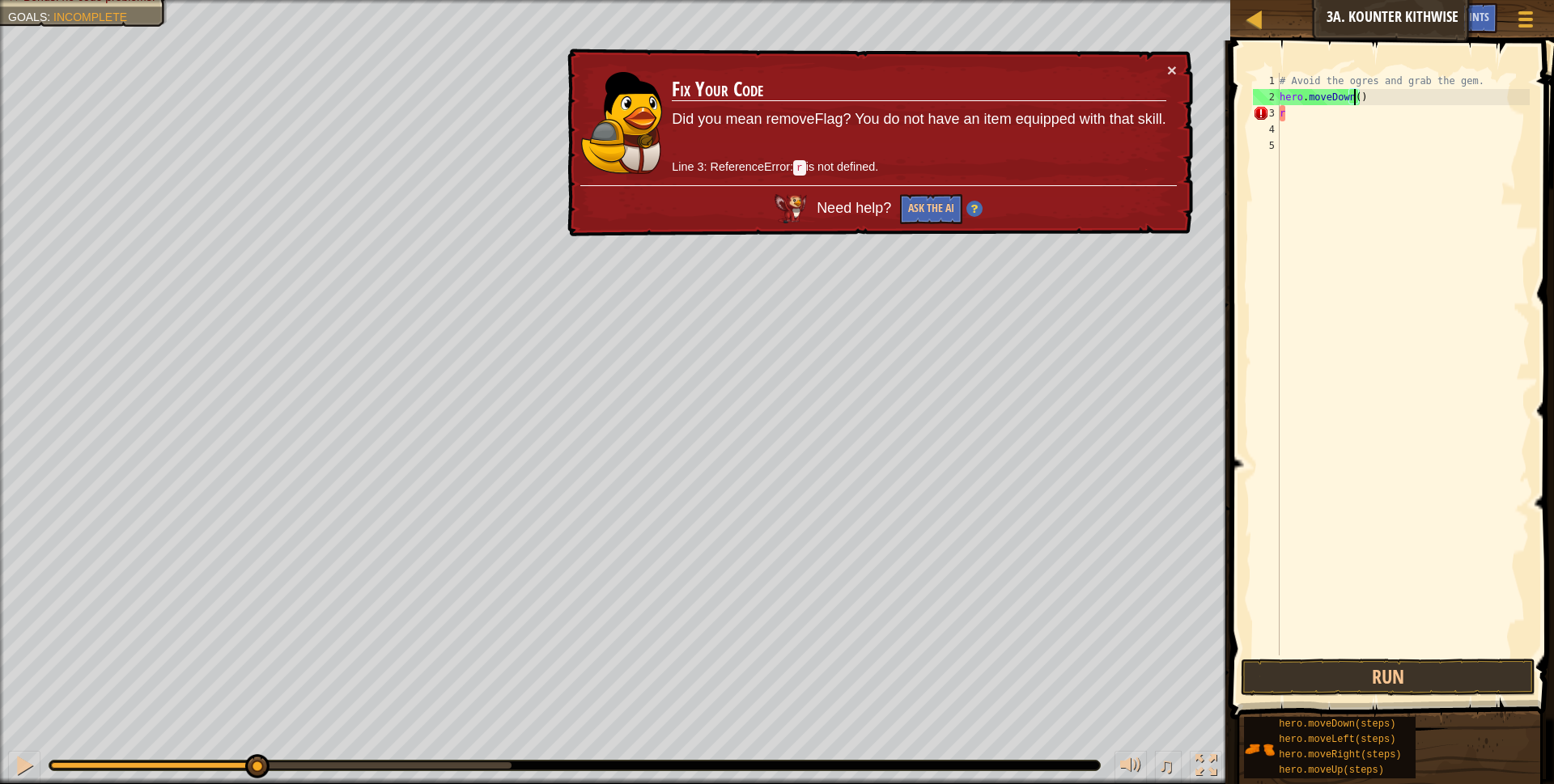
click at [1339, 123] on div "# Avoid the ogres and grab the gem. hero . moveDown ( ) r" at bounding box center [1403, 380] width 253 height 615
click at [1342, 108] on div "# Avoid the ogres and grab the gem. hero . moveDown ( ) r" at bounding box center [1403, 380] width 253 height 615
type textarea "r"
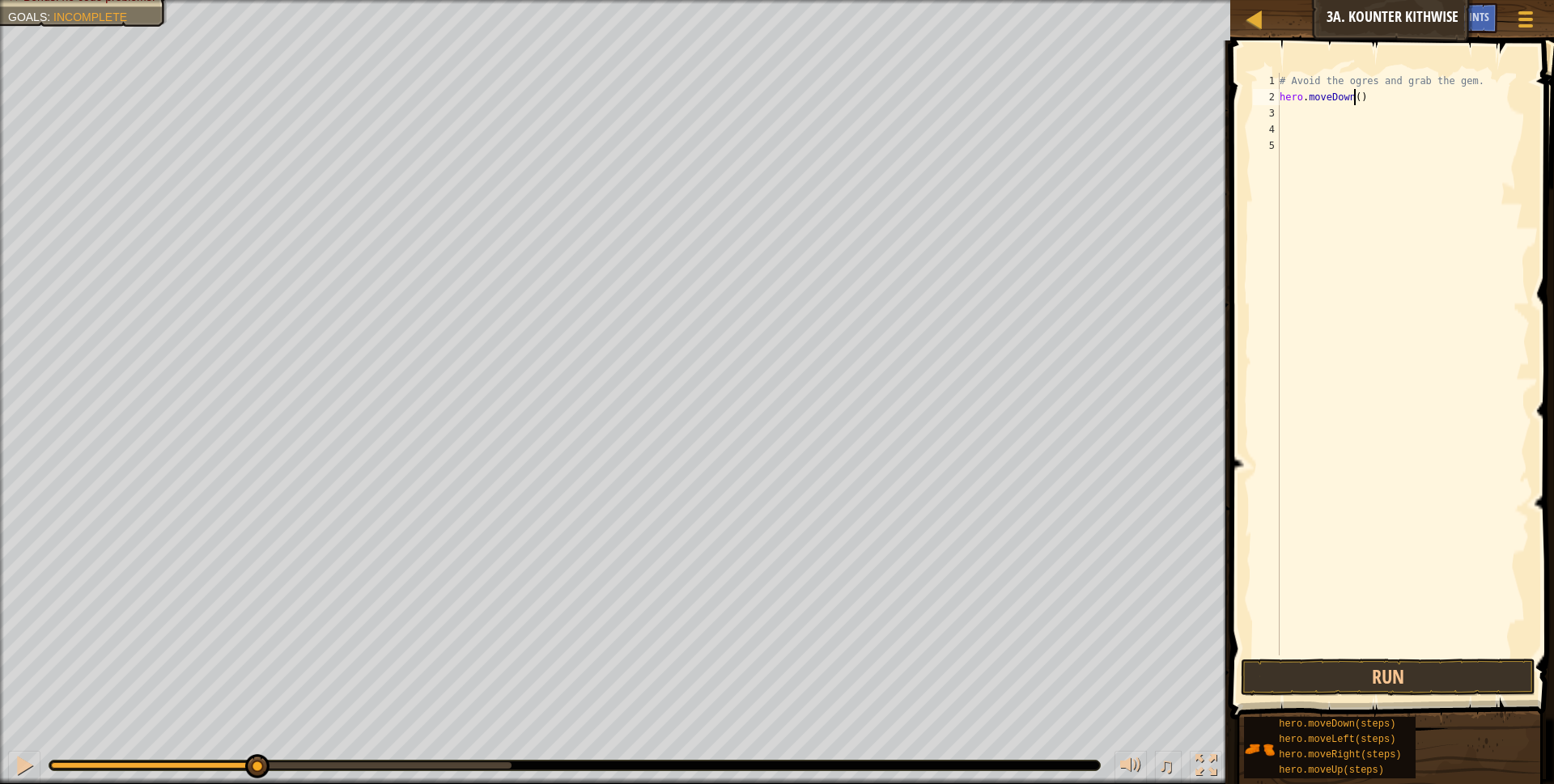
click at [1355, 97] on div "# Avoid the ogres and grab the gem. hero . moveDown ( )" at bounding box center [1403, 380] width 253 height 615
type textarea "hero.moveDown(2)"
click at [1295, 676] on button "Run" at bounding box center [1388, 677] width 295 height 37
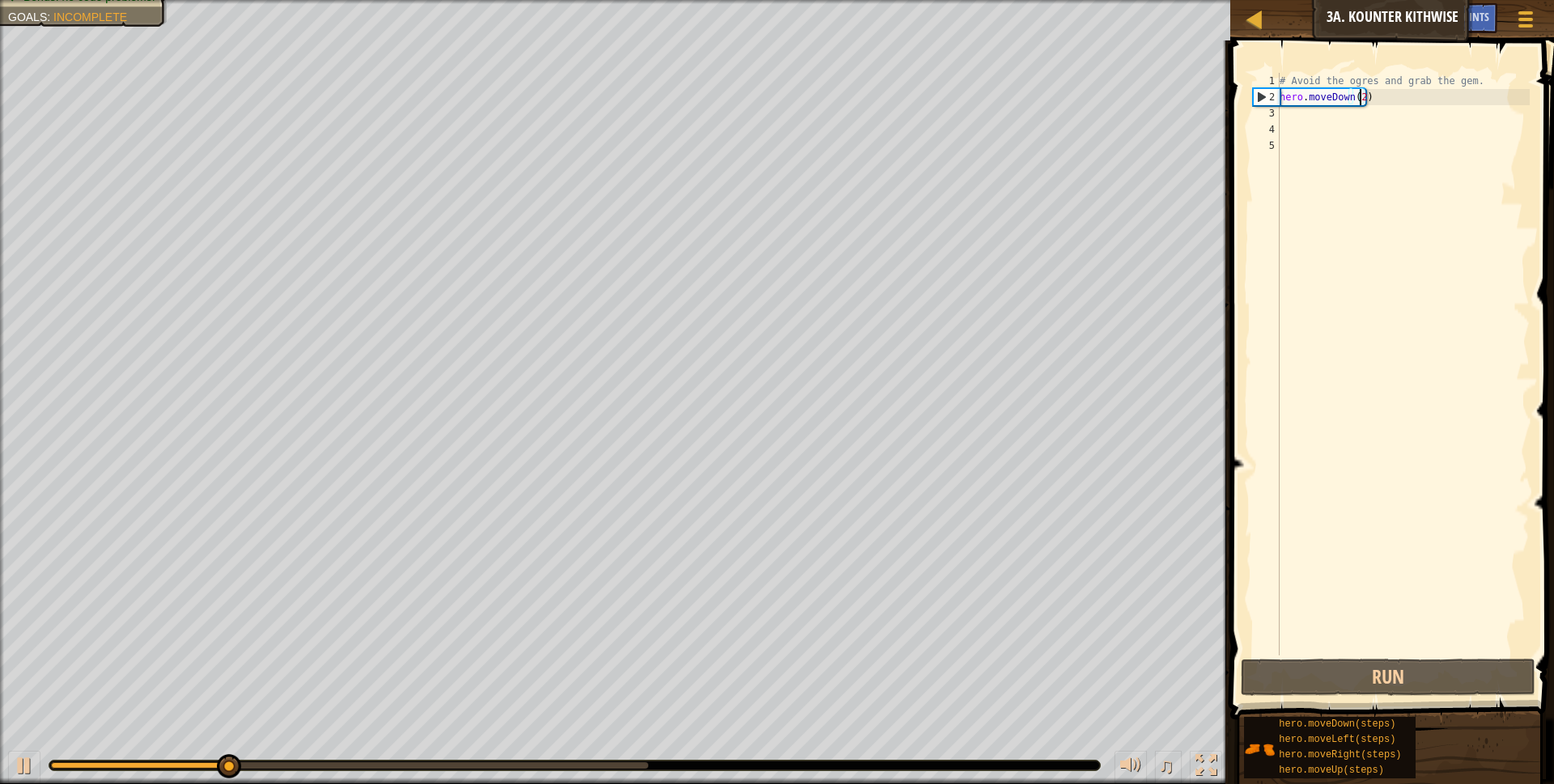
click at [1295, 117] on div "# Avoid the ogres and grab the gem. hero . moveDown ( 2 )" at bounding box center [1403, 380] width 253 height 615
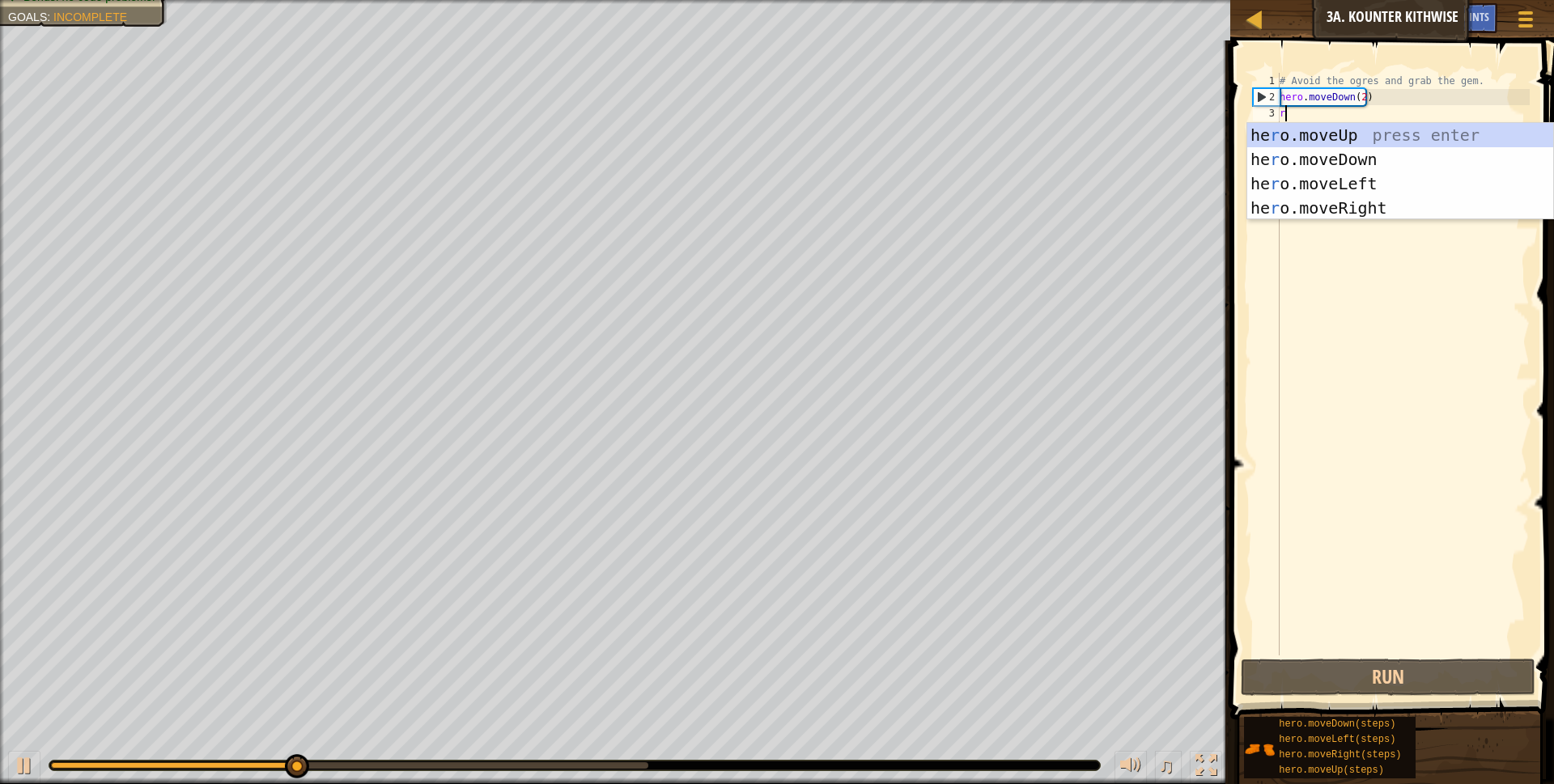
type textarea "r"
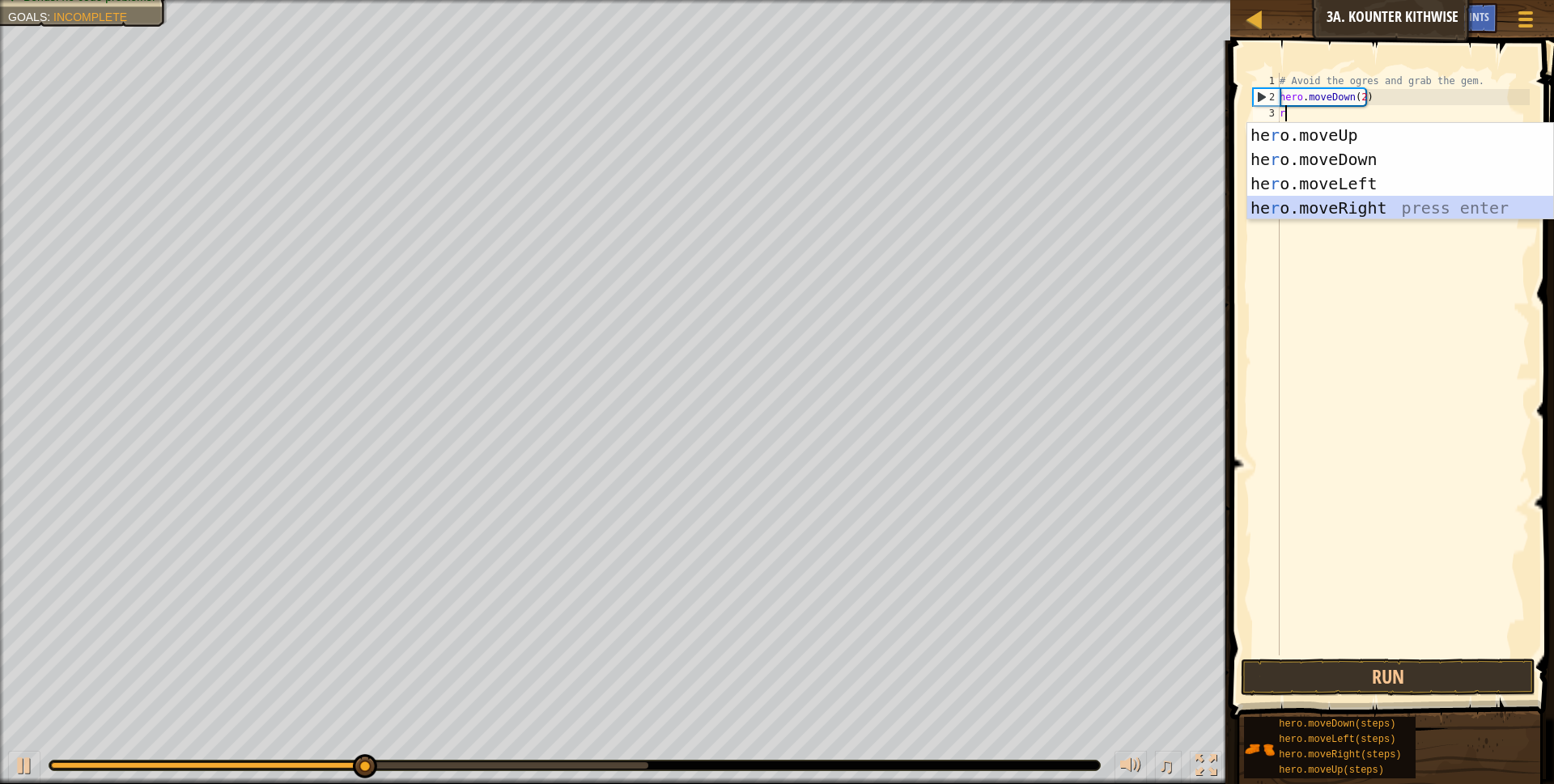
click at [1341, 198] on div "he r o.moveUp press enter he r o.moveDown press enter he r o.moveLeft press ent…" at bounding box center [1400, 196] width 306 height 146
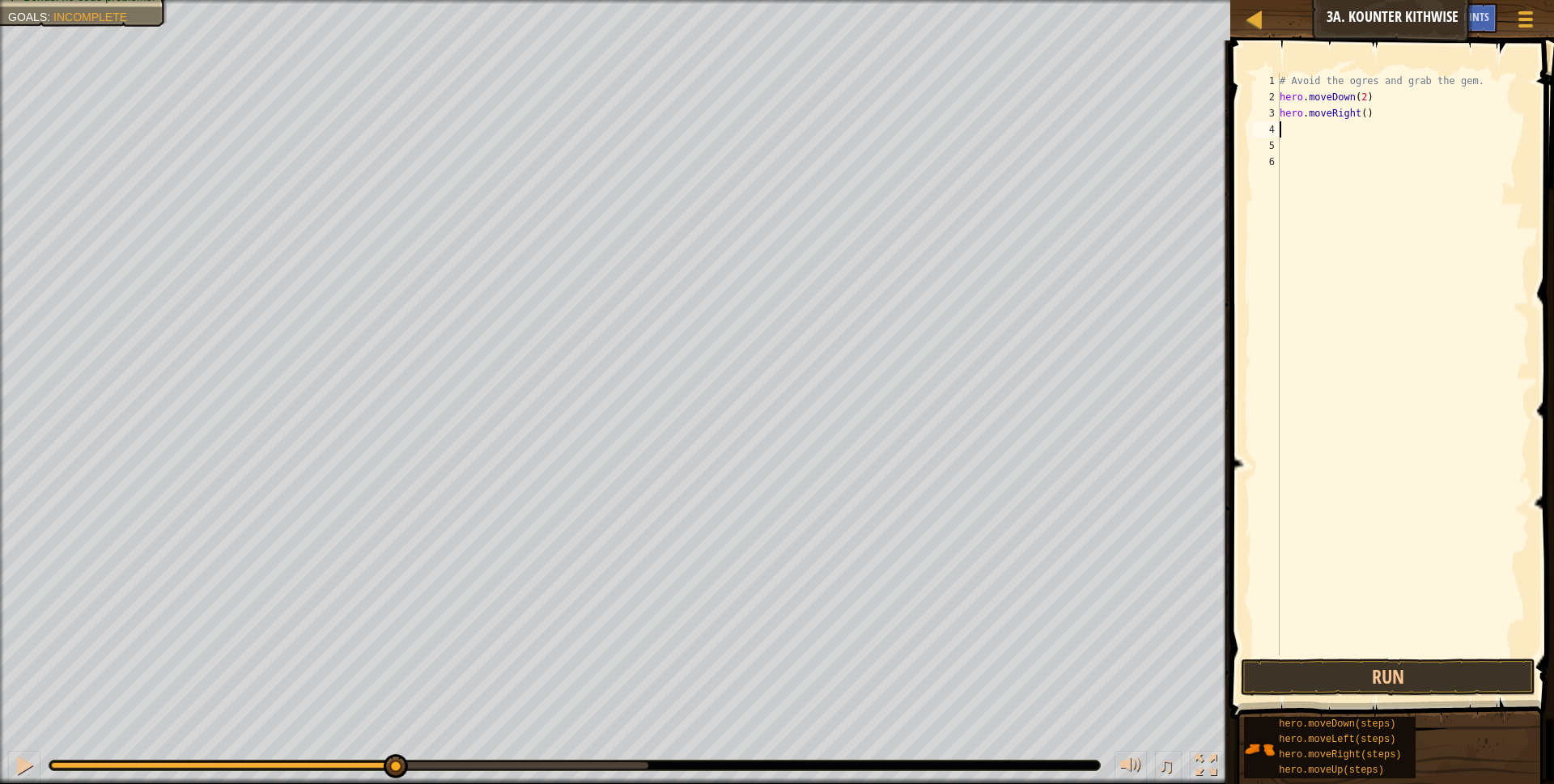
type textarea "r"
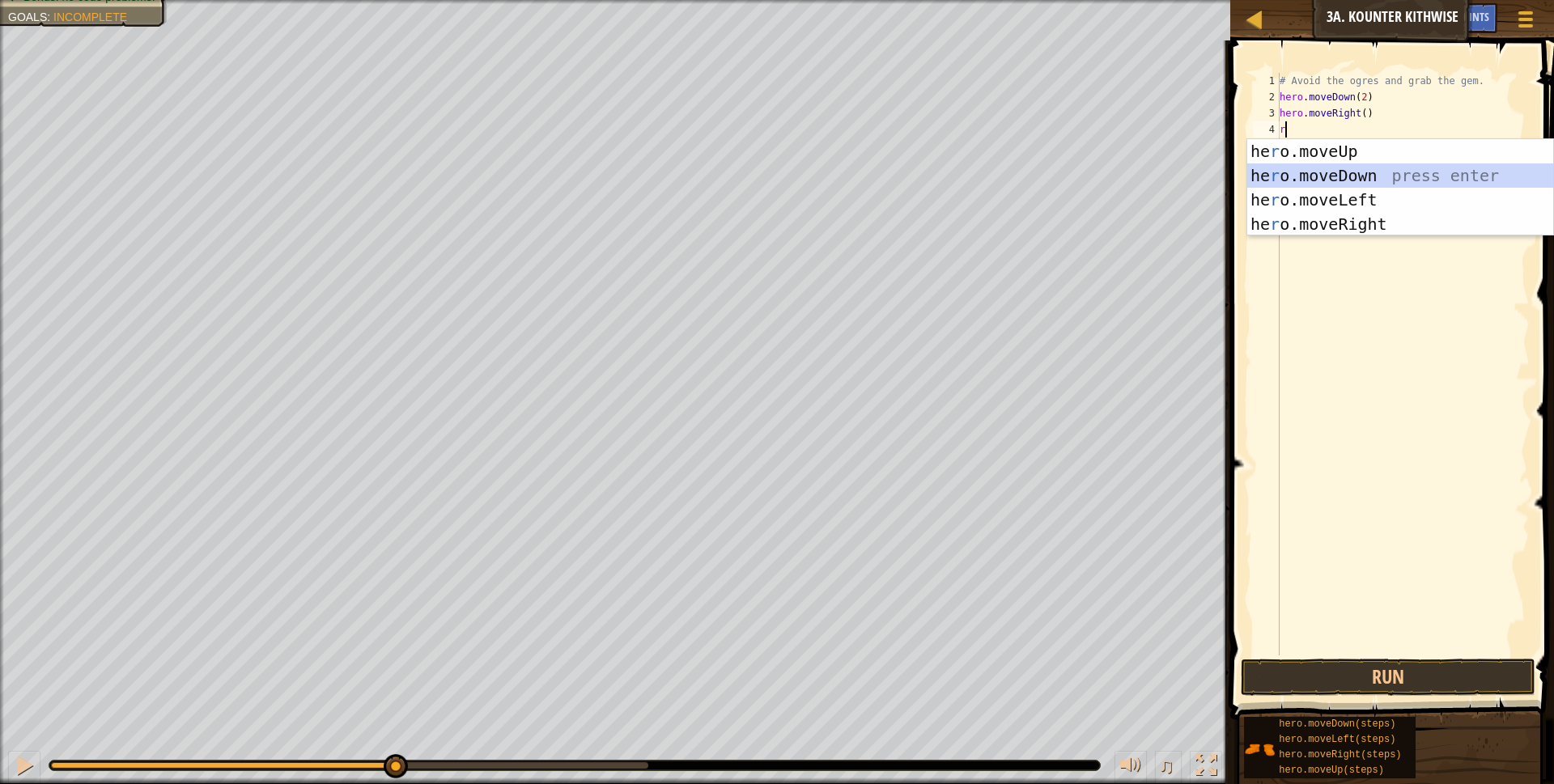
click at [1333, 169] on div "he r o.moveUp press enter he r o.moveDown press enter he r o.moveLeft press ent…" at bounding box center [1400, 212] width 306 height 146
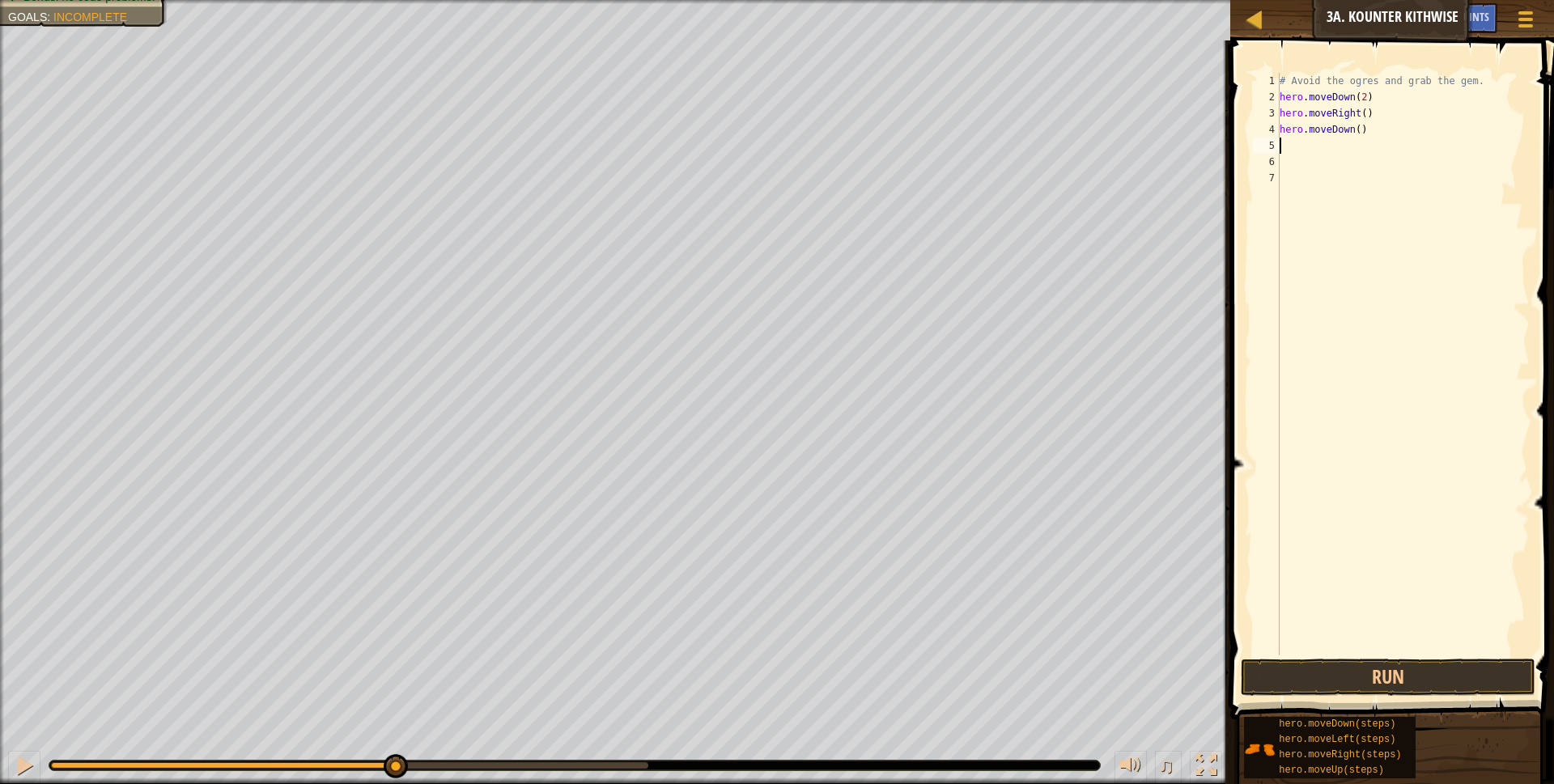
type textarea "r"
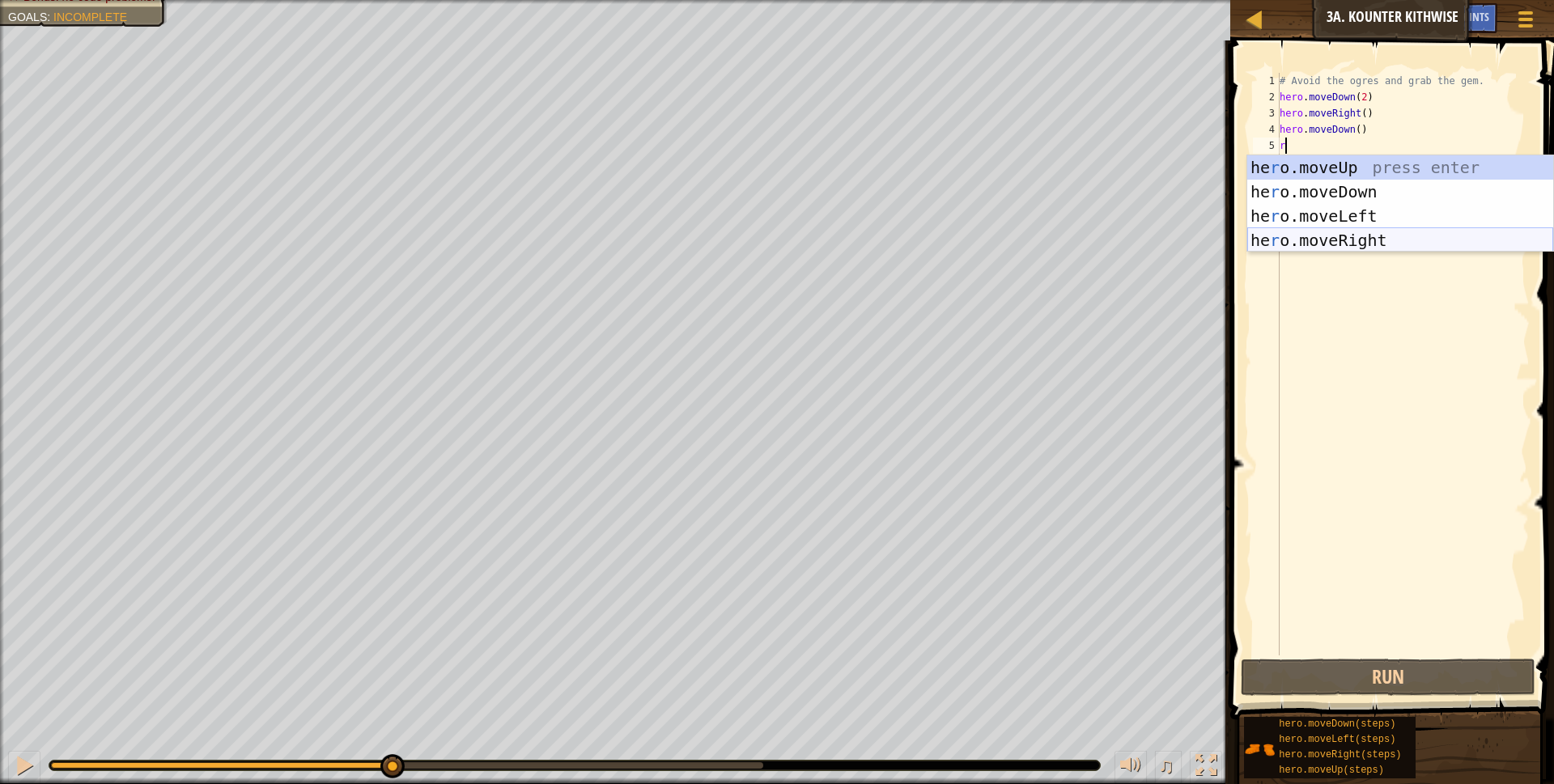
click at [1348, 237] on div "he r o.moveUp press enter he r o.moveDown press enter he r o.moveLeft press ent…" at bounding box center [1400, 228] width 306 height 146
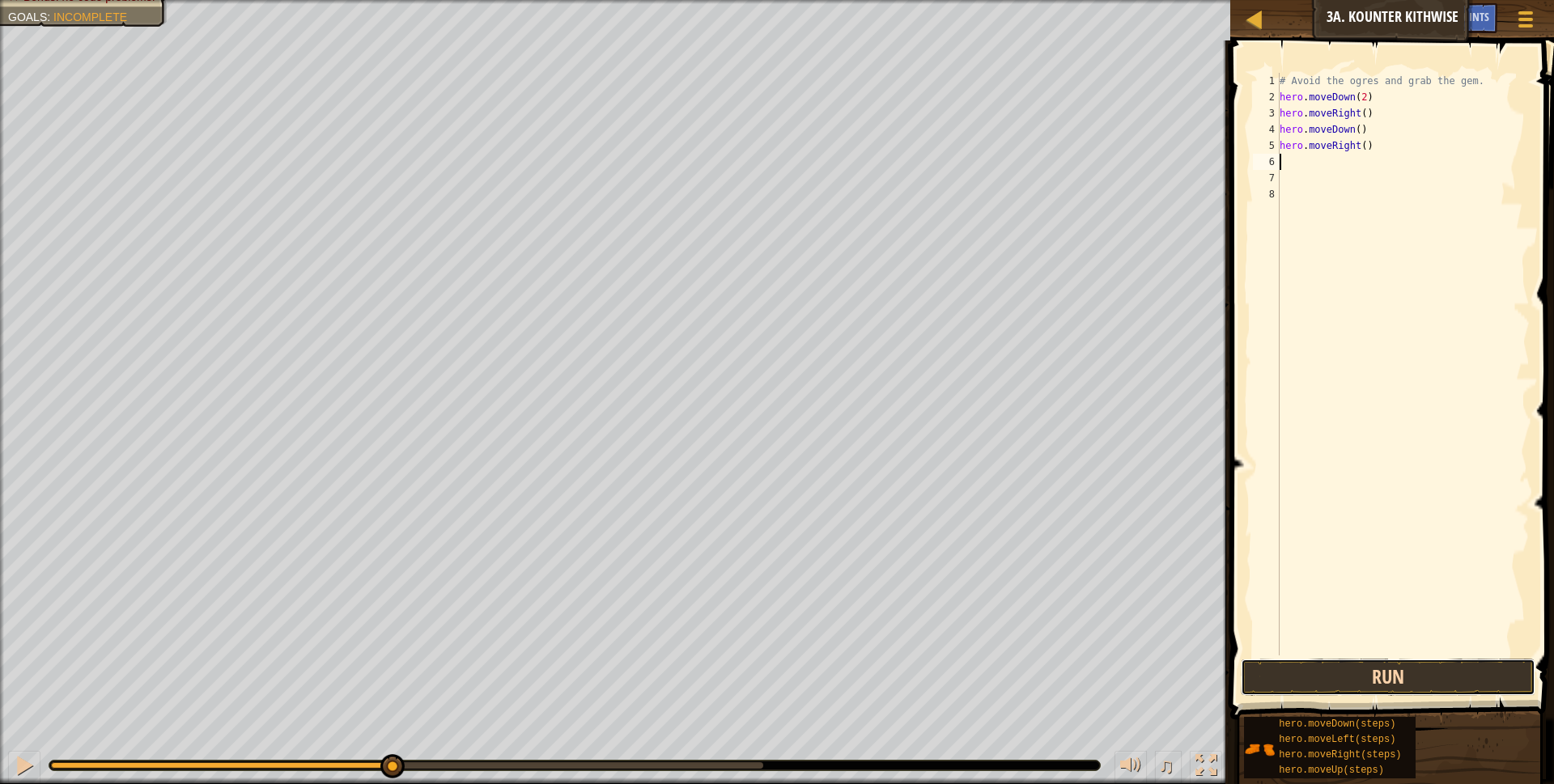
click at [1391, 679] on button "Run" at bounding box center [1388, 677] width 295 height 37
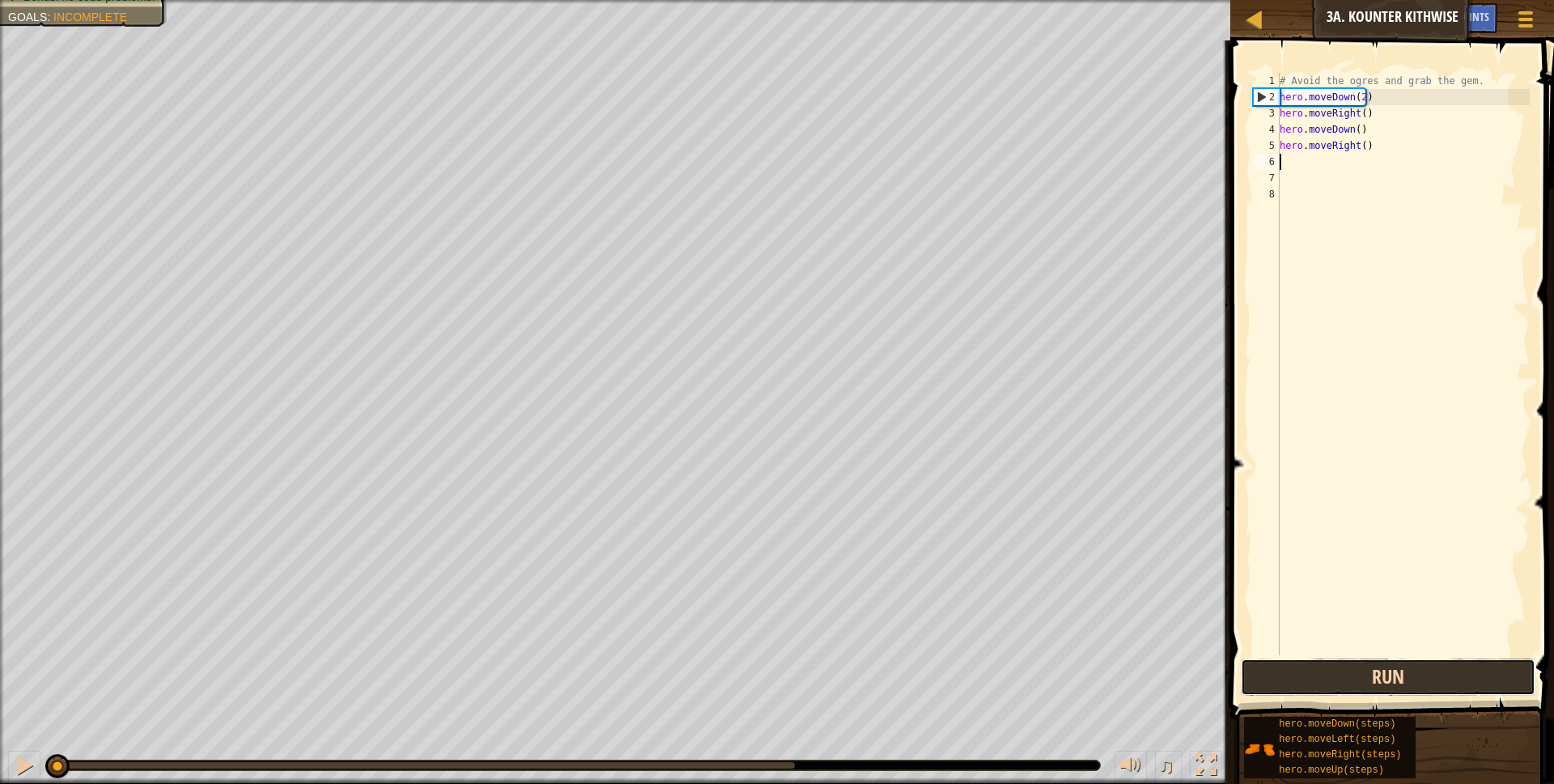
click at [1467, 668] on button "Run" at bounding box center [1388, 677] width 295 height 37
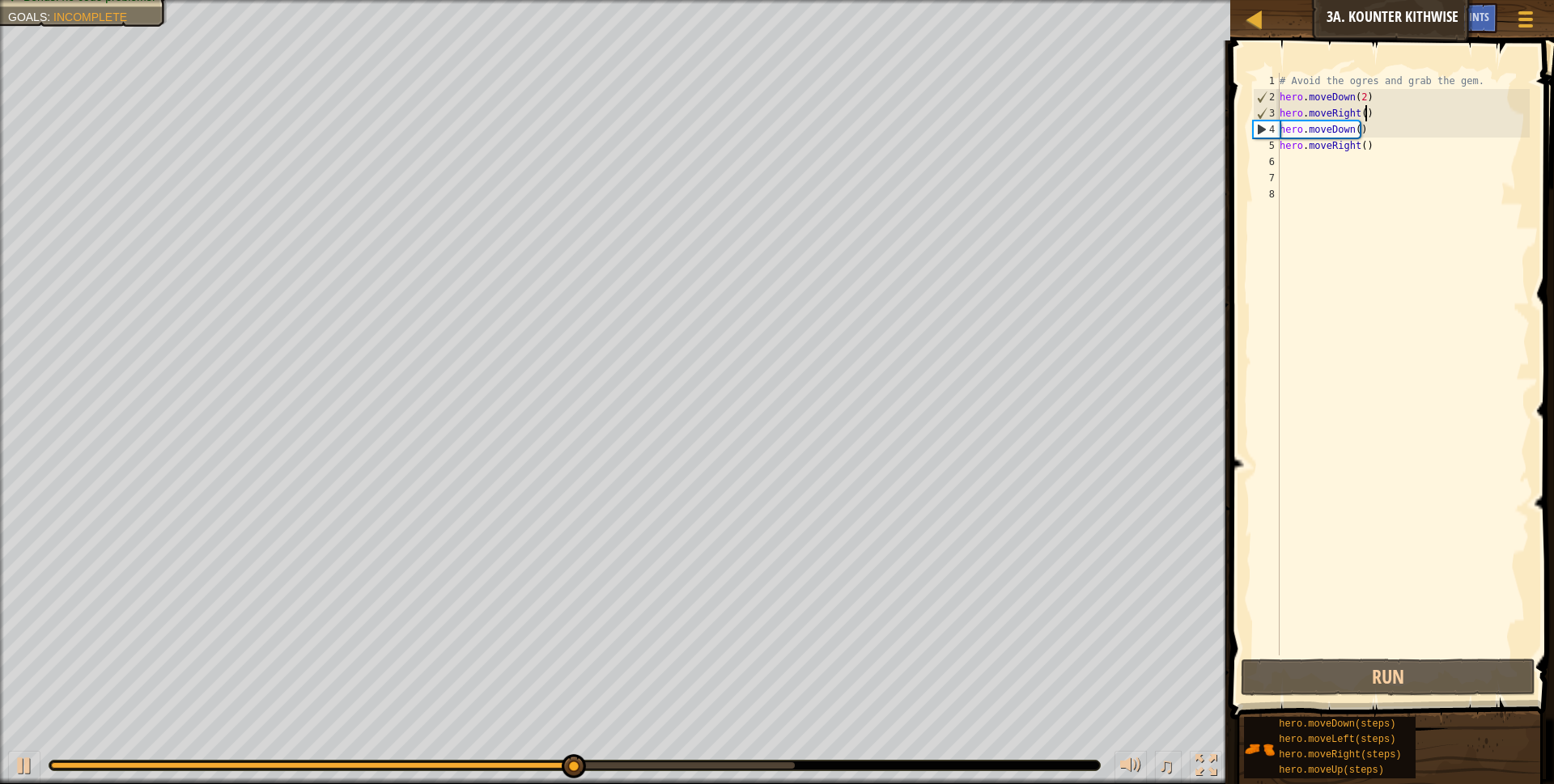
click at [1371, 122] on div "# Avoid the ogres and grab the gem. hero . moveDown ( 2 ) hero . moveRight ( ) …" at bounding box center [1403, 380] width 253 height 615
click at [1378, 129] on div "# Avoid the ogres and grab the gem. hero . moveDown ( 2 ) hero . moveRight ( ) …" at bounding box center [1403, 364] width 253 height 583
click at [1378, 135] on div "# Avoid the ogres and grab the gem. hero . moveDown ( 2 ) hero . moveRight ( ) …" at bounding box center [1403, 380] width 253 height 615
click at [1378, 132] on div "# Avoid the ogres and grab the gem. hero . moveDown ( 2 ) hero . moveRight ( ) …" at bounding box center [1403, 380] width 253 height 615
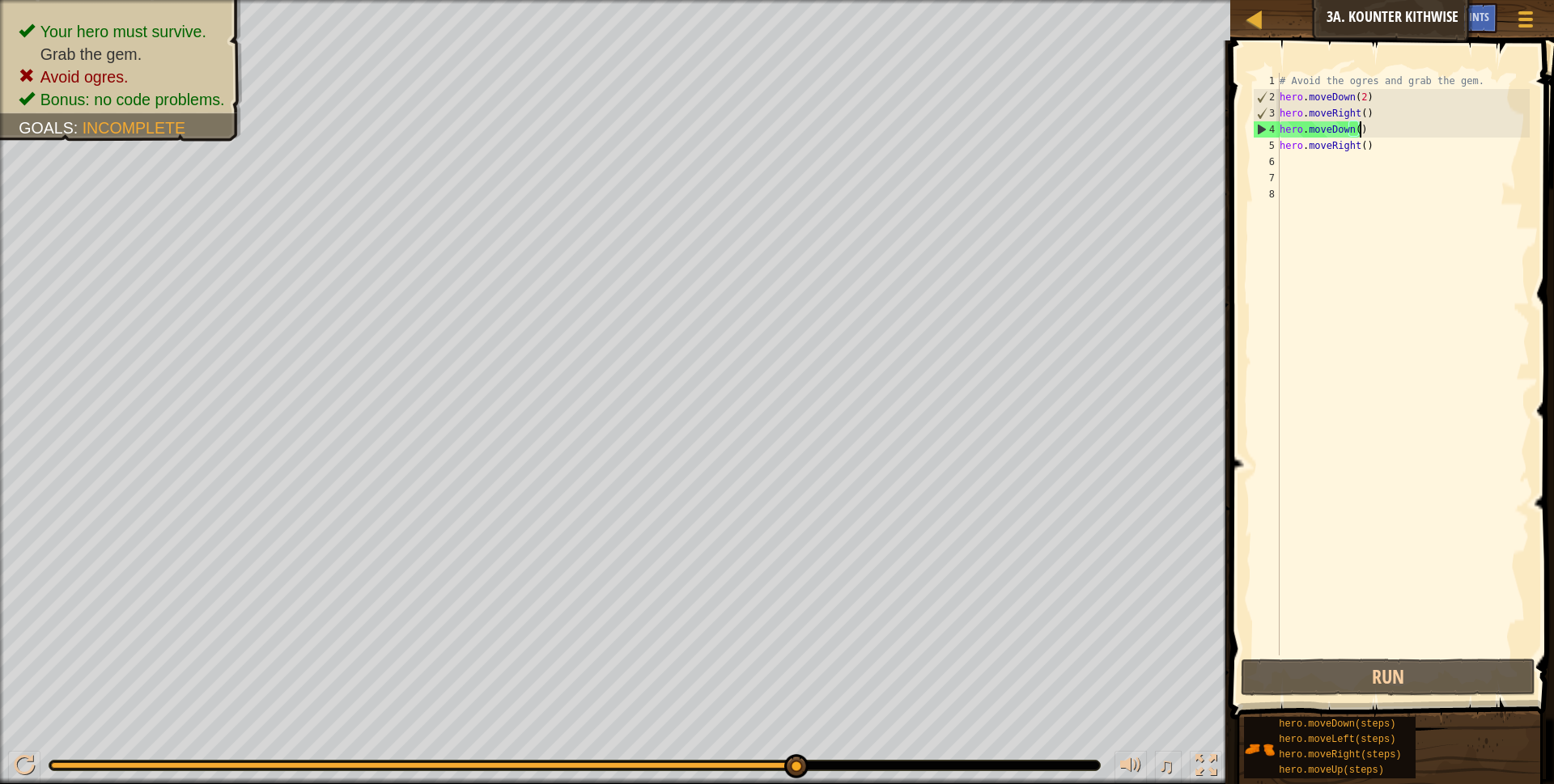
click at [1378, 129] on div "# Avoid the ogres and grab the gem. hero . moveDown ( 2 ) hero . moveRight ( ) …" at bounding box center [1403, 380] width 253 height 615
type textarea "h"
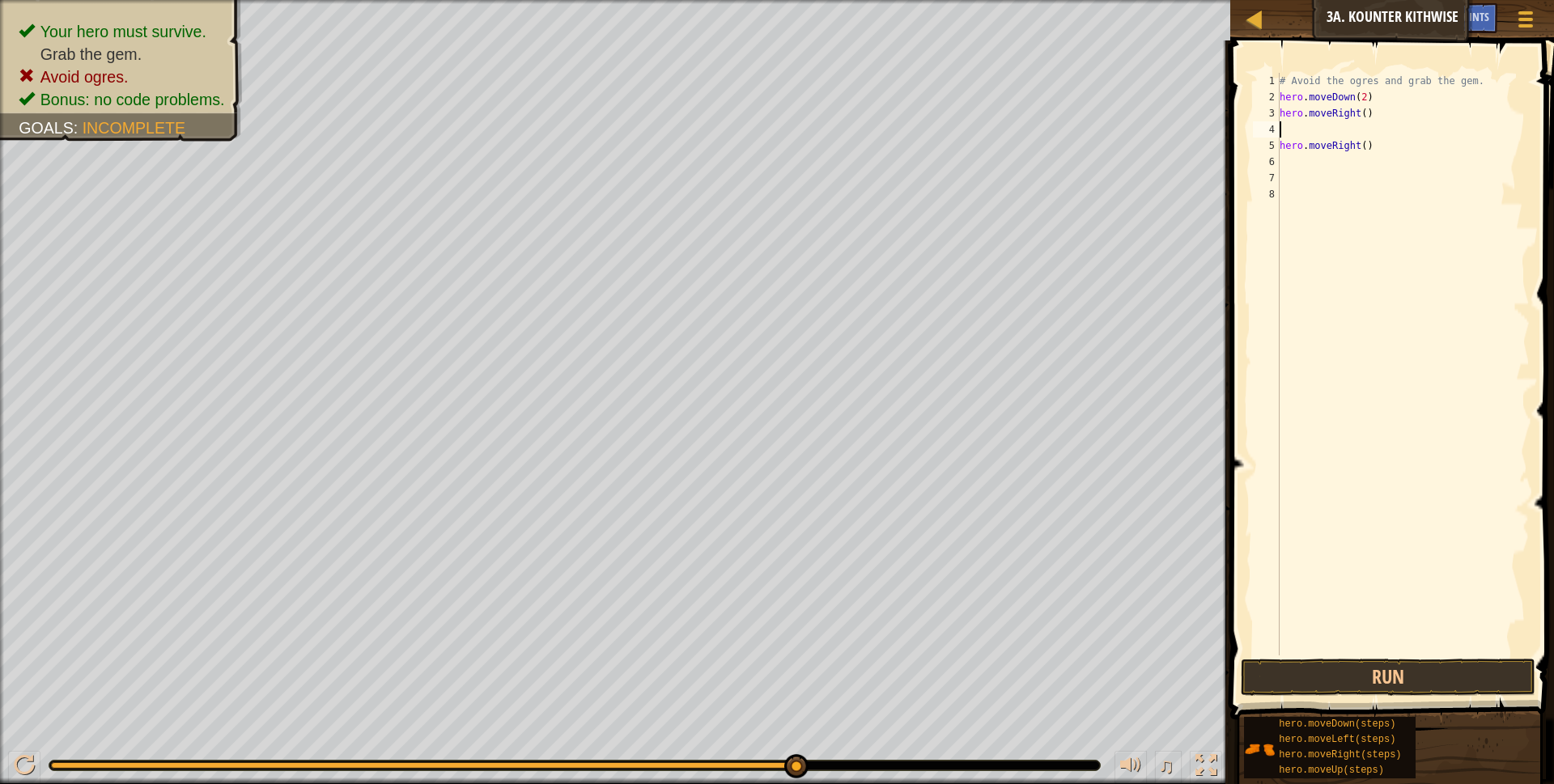
type textarea "r"
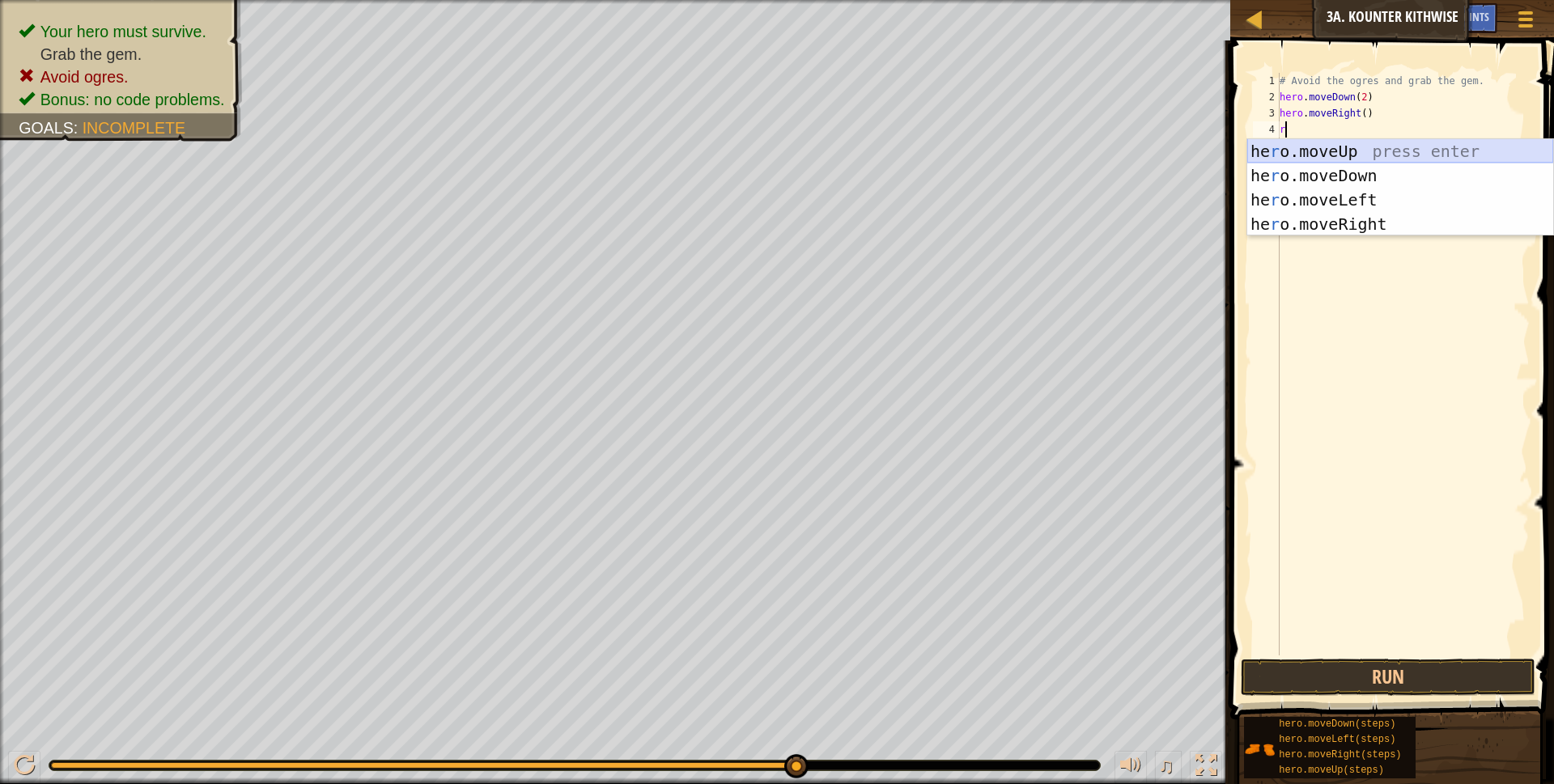
drag, startPoint x: 1371, startPoint y: 148, endPoint x: 1399, endPoint y: 271, distance: 126.1
click at [1375, 146] on div "he r o.moveUp press enter he r o.moveDown press enter he r o.moveLeft press ent…" at bounding box center [1400, 212] width 306 height 146
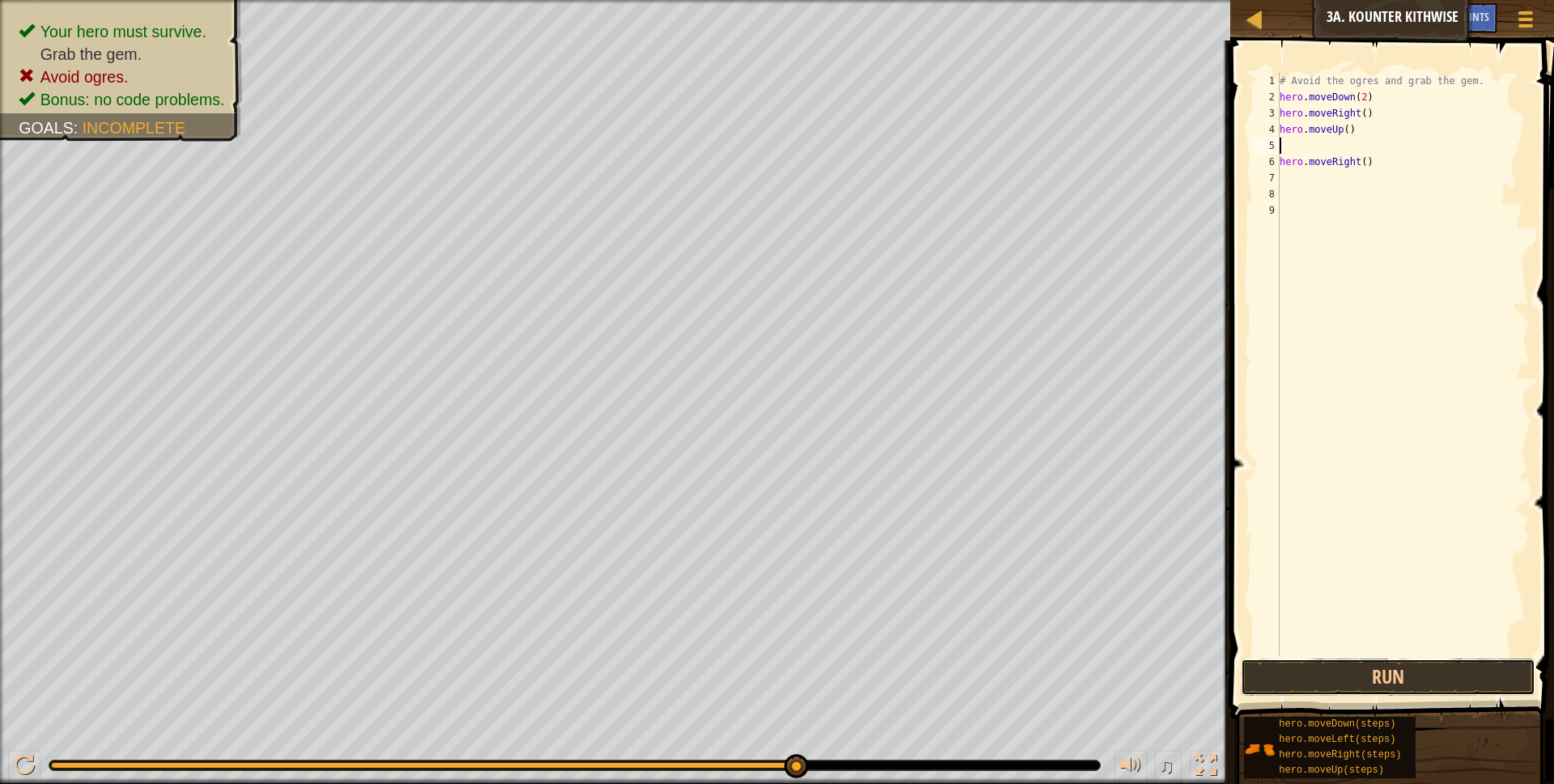
click at [1359, 679] on button "Run" at bounding box center [1388, 677] width 295 height 37
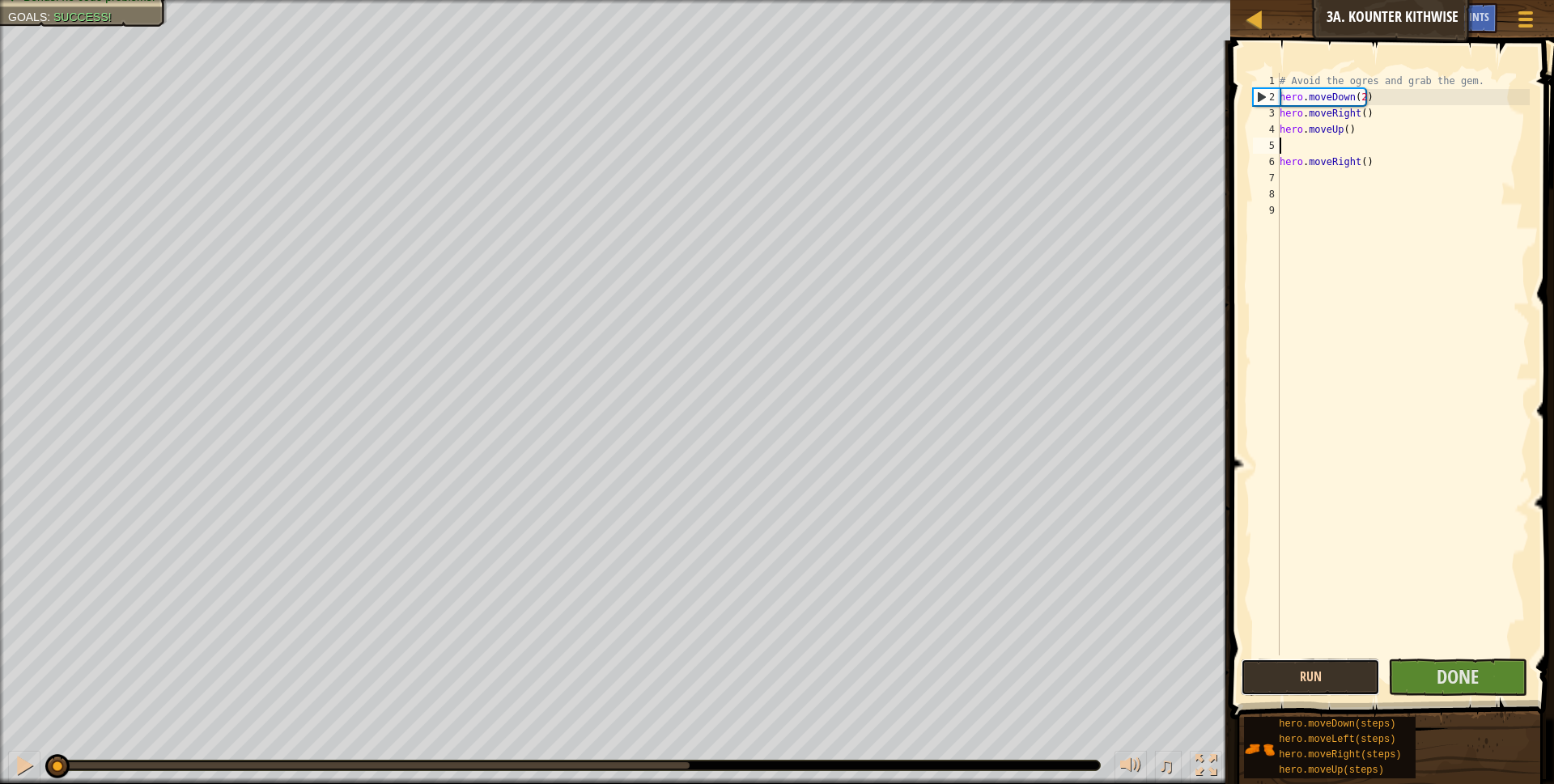
click at [1338, 677] on button "Run" at bounding box center [1310, 677] width 139 height 37
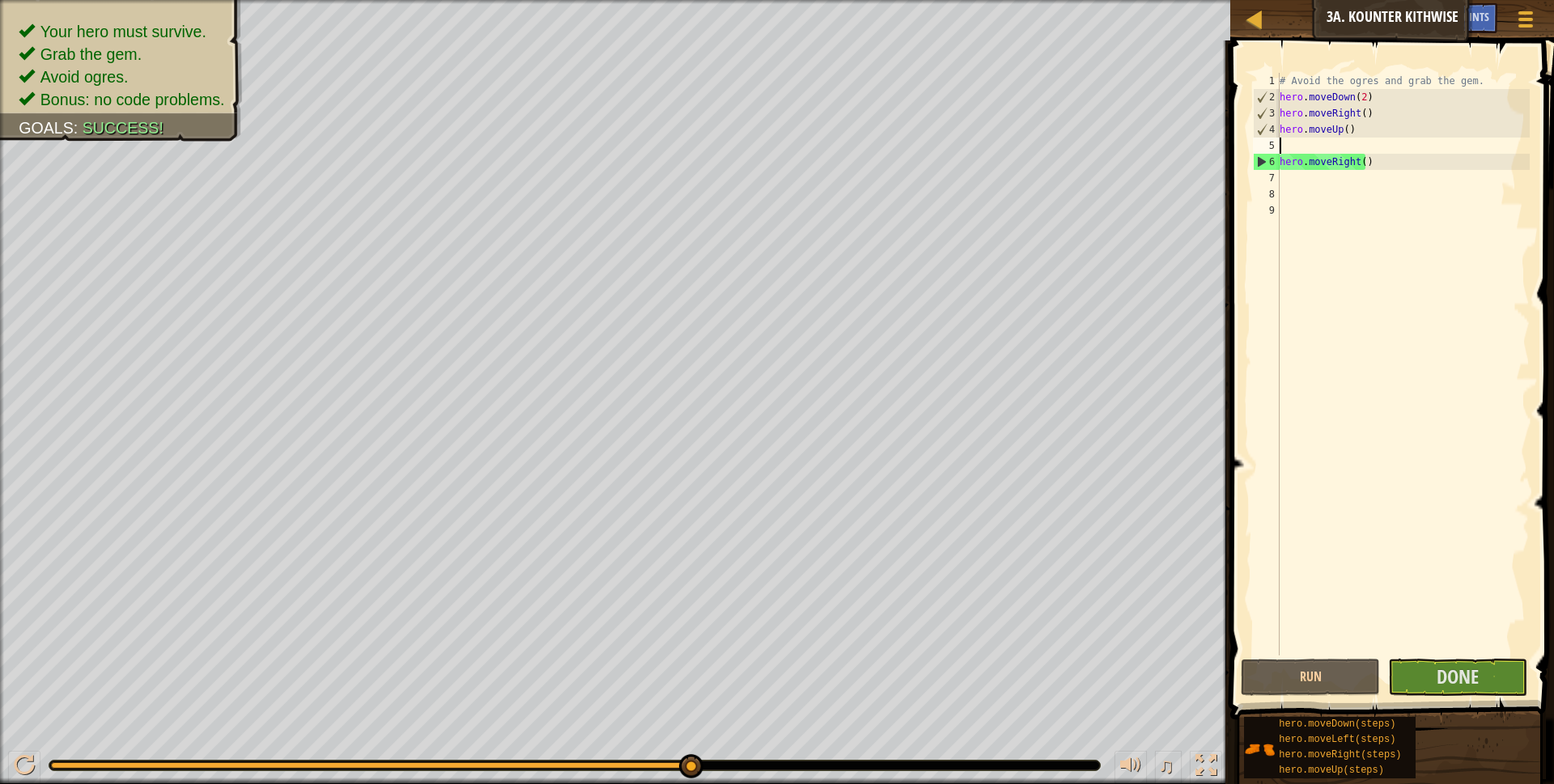
click at [1467, 657] on span at bounding box center [1394, 357] width 337 height 727
click at [1466, 672] on span "Done" at bounding box center [1458, 676] width 42 height 26
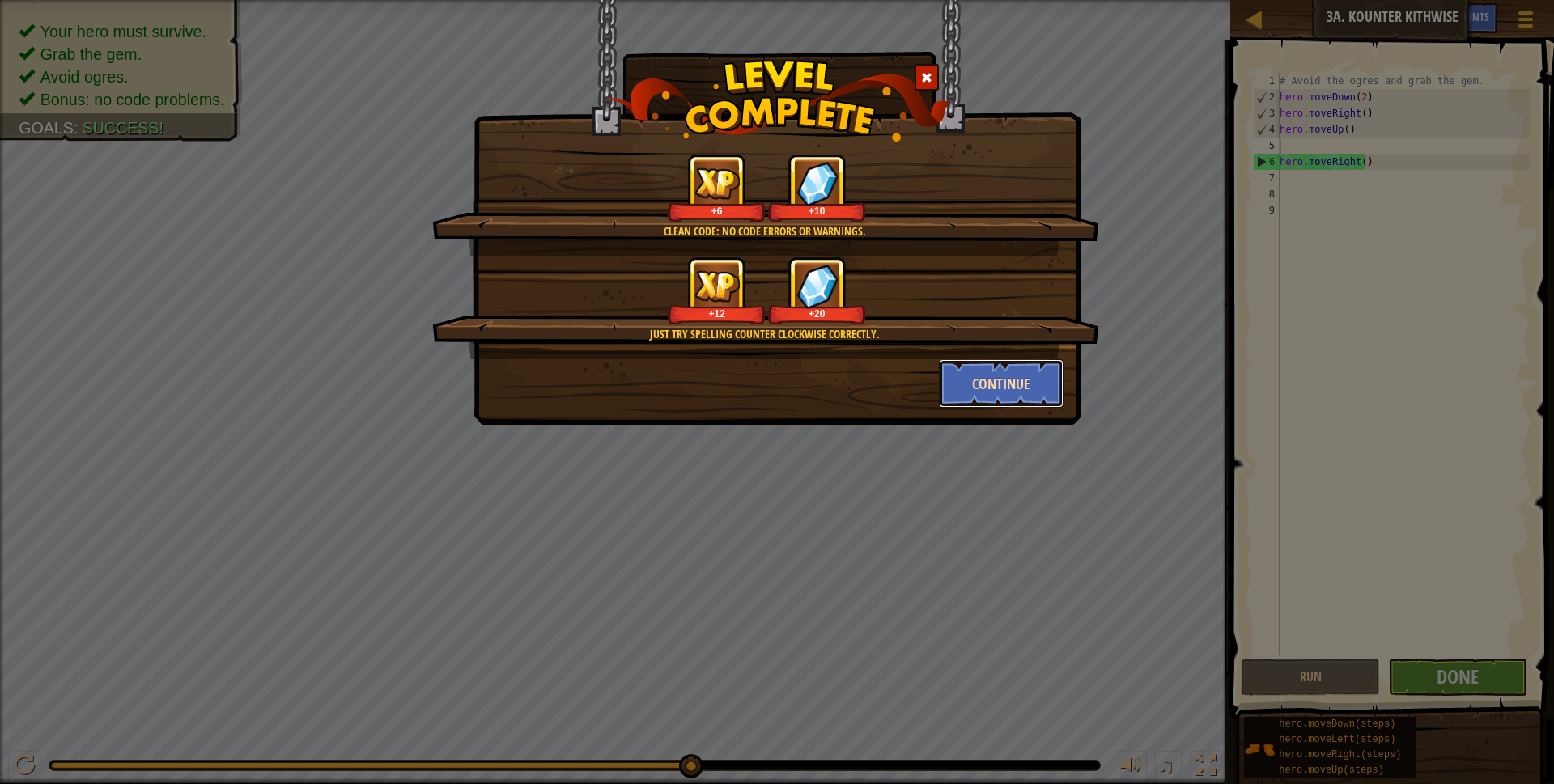
click at [967, 367] on button "Continue" at bounding box center [1001, 384] width 125 height 49
